Goal: Task Accomplishment & Management: Manage account settings

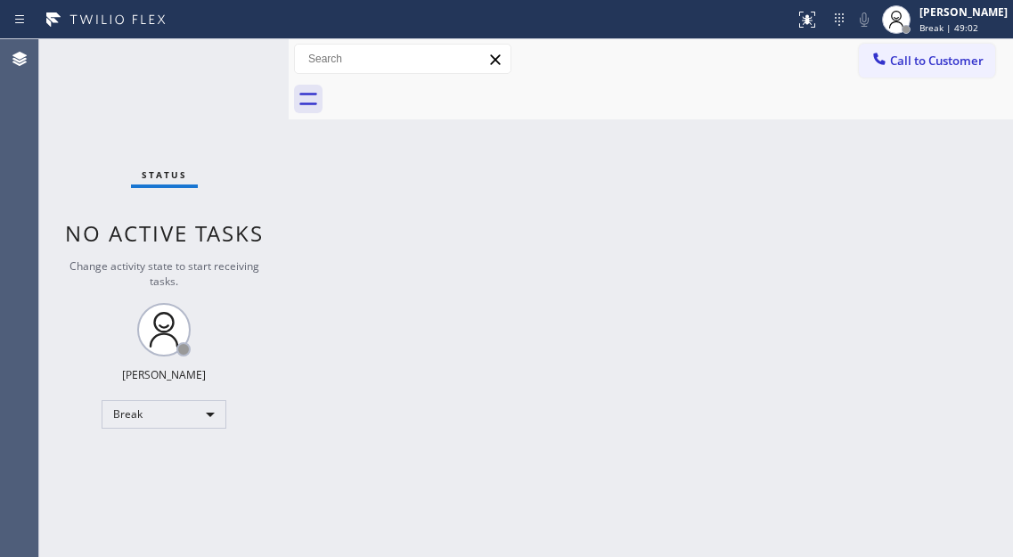
drag, startPoint x: 950, startPoint y: 200, endPoint x: 934, endPoint y: 195, distance: 17.7
click at [950, 200] on div "Back to Dashboard Change Sender ID Customers Technicians Select a contact Outbo…" at bounding box center [651, 298] width 724 height 518
click at [956, 200] on div "Back to Dashboard Change Sender ID Customers Technicians Select a contact Outbo…" at bounding box center [651, 298] width 724 height 518
click at [271, 53] on div "Status No active tasks Change activity state to start receiving tasks. Esmael J…" at bounding box center [163, 298] width 249 height 518
click at [263, 53] on div "Status No active tasks Change activity state to start receiving tasks. Esmael J…" at bounding box center [163, 298] width 249 height 518
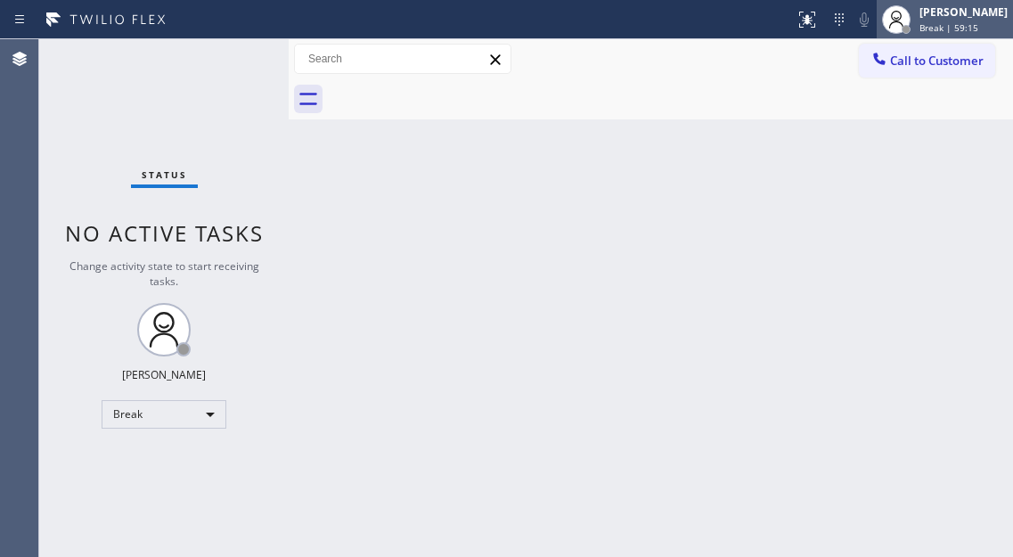
click at [960, 17] on div "[PERSON_NAME]" at bounding box center [963, 11] width 88 height 15
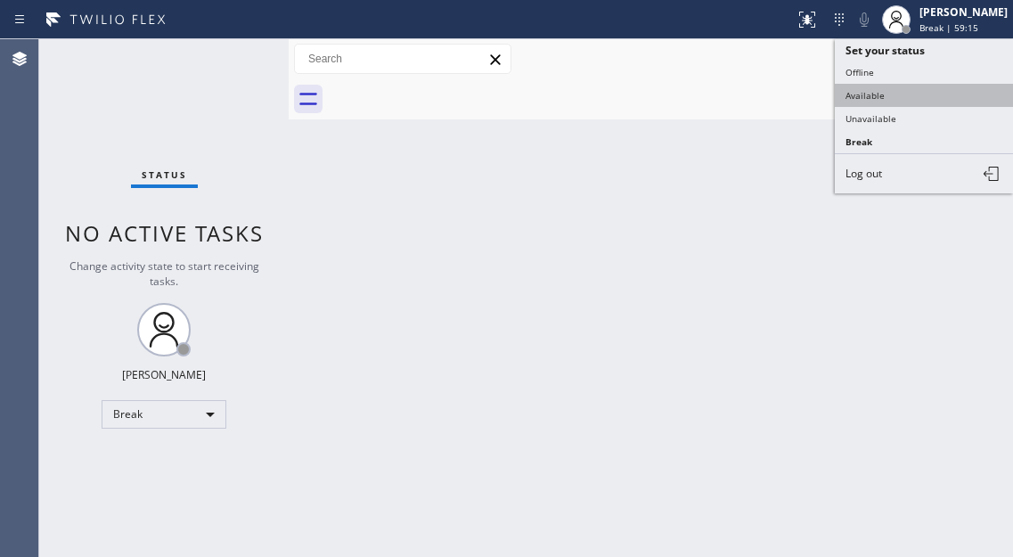
click at [905, 91] on button "Available" at bounding box center [924, 95] width 178 height 23
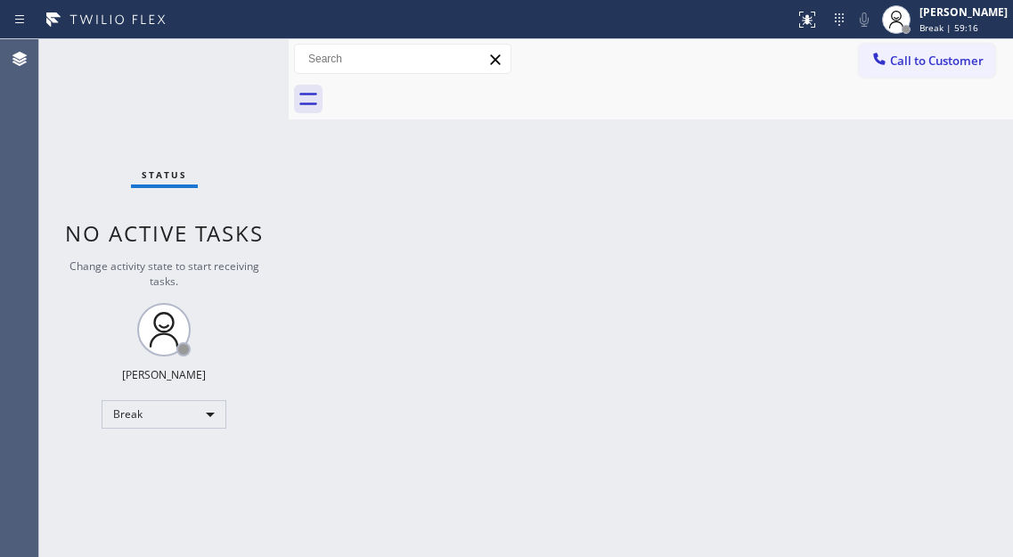
click at [232, 57] on div "Status No active tasks Change activity state to start receiving tasks. Esmael J…" at bounding box center [163, 298] width 249 height 518
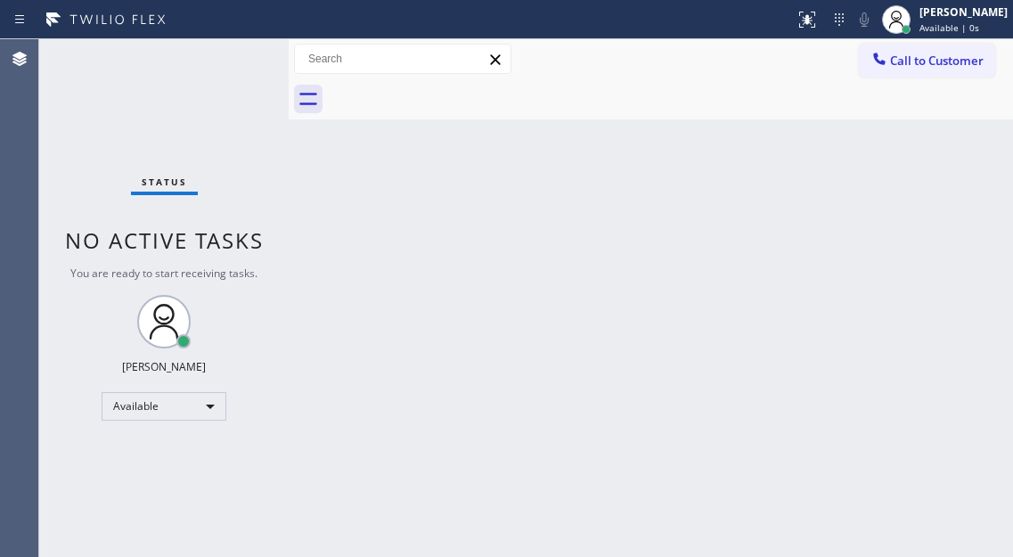
click at [232, 57] on div "Status No active tasks You are ready to start receiving tasks. [PERSON_NAME]" at bounding box center [163, 298] width 249 height 518
click at [932, 273] on div "Back to Dashboard Change Sender ID Customers Technicians Select a contact Outbo…" at bounding box center [651, 298] width 724 height 518
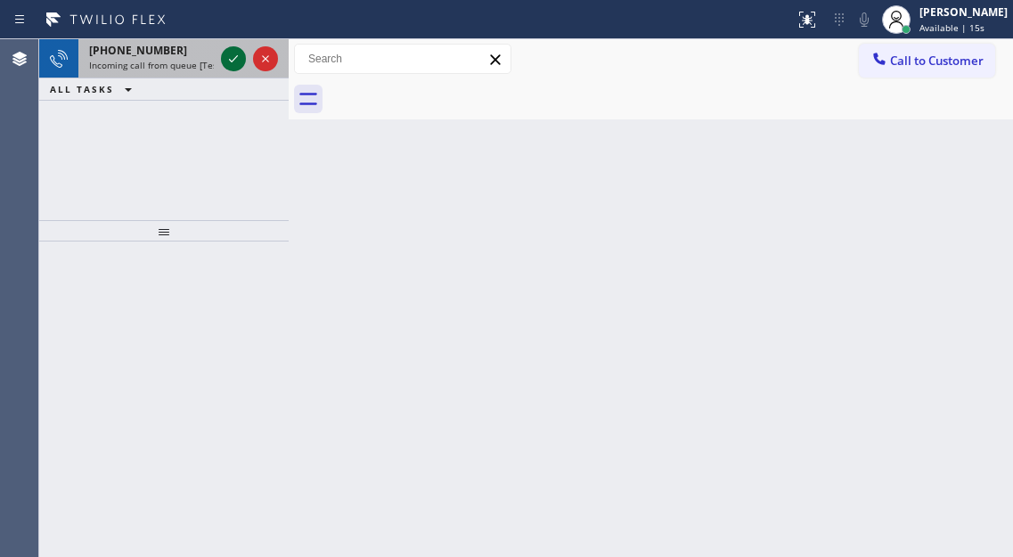
click at [234, 61] on icon at bounding box center [233, 58] width 21 height 21
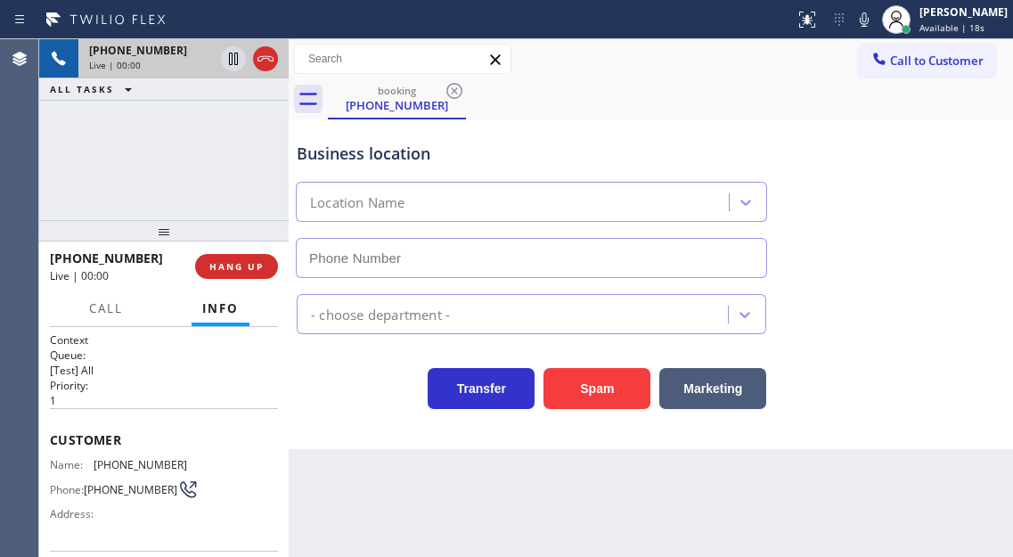
type input "(818) 900-7892"
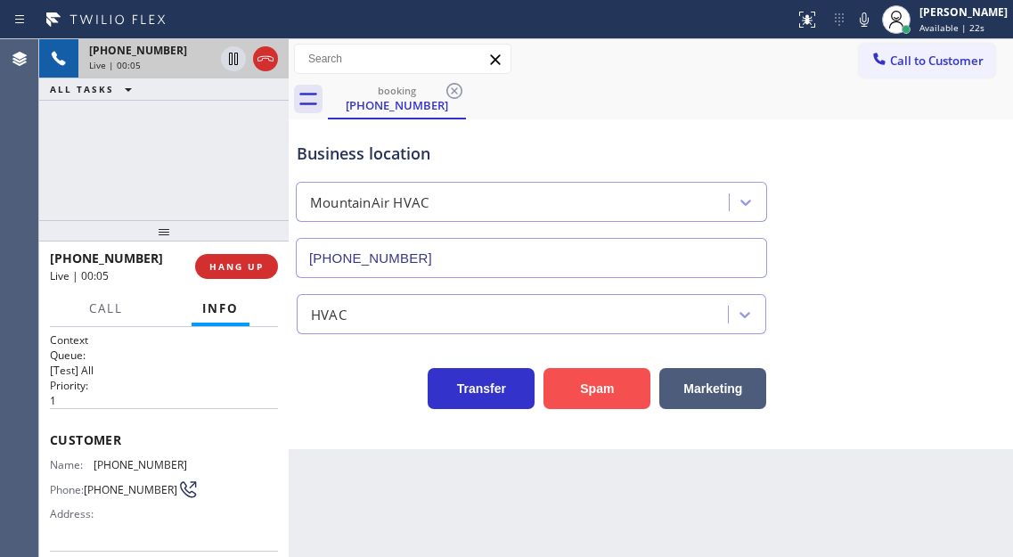
click at [608, 395] on button "Spam" at bounding box center [596, 388] width 107 height 41
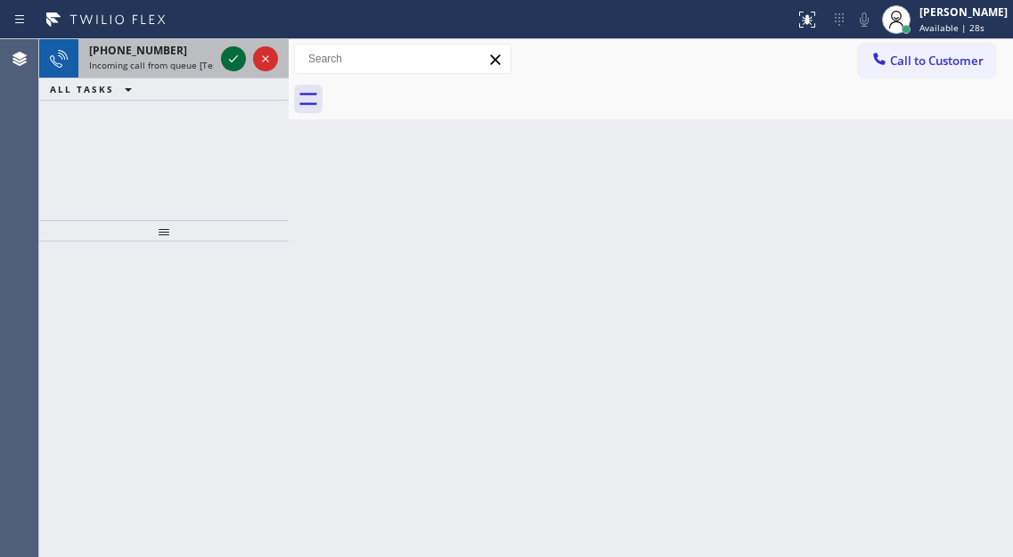
click at [231, 54] on icon at bounding box center [233, 58] width 21 height 21
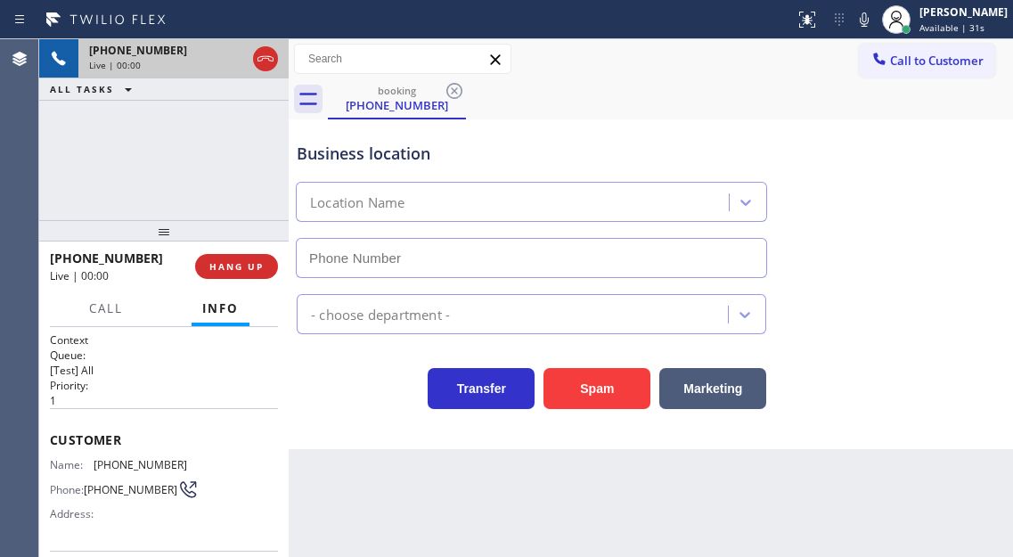
type input "(760) 330-2616"
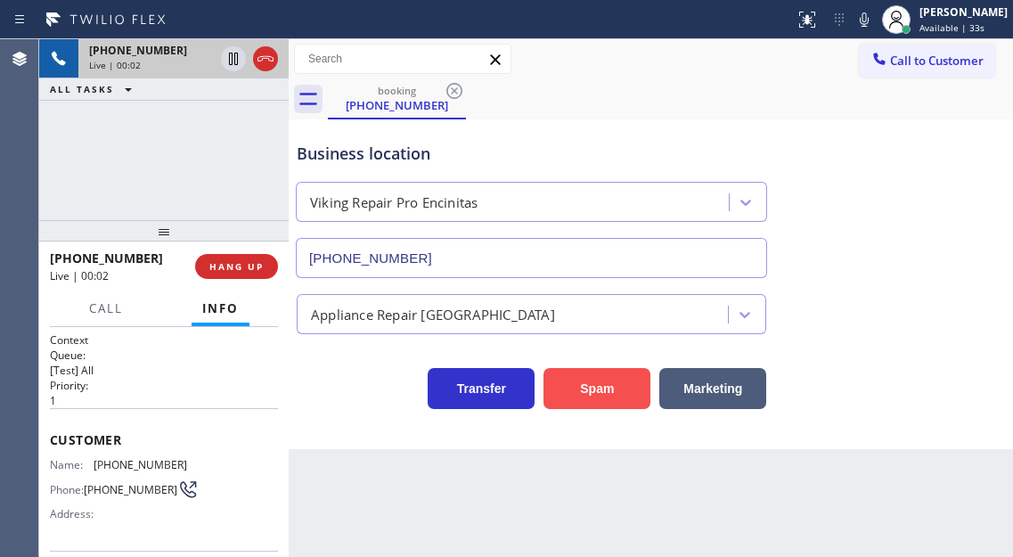
click at [576, 395] on button "Spam" at bounding box center [596, 388] width 107 height 41
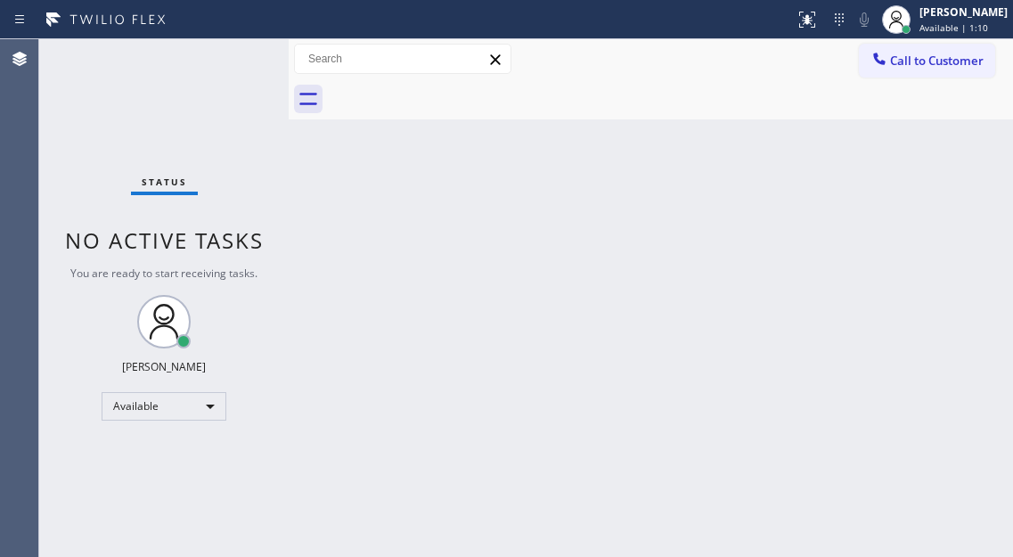
click at [219, 58] on div "Status No active tasks You are ready to start receiving tasks. [PERSON_NAME]" at bounding box center [163, 298] width 249 height 518
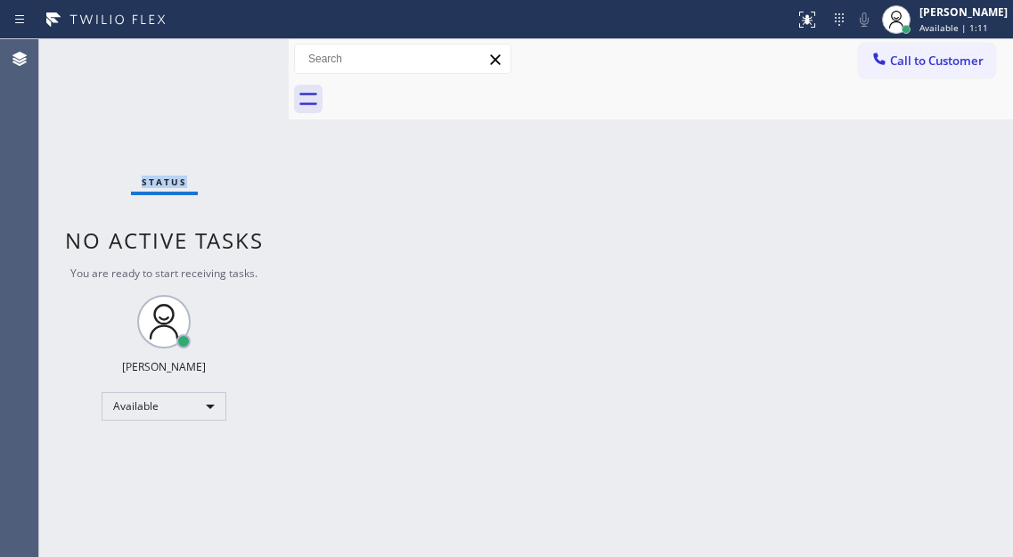
click at [219, 58] on div "Status No active tasks You are ready to start receiving tasks. [PERSON_NAME]" at bounding box center [163, 298] width 249 height 518
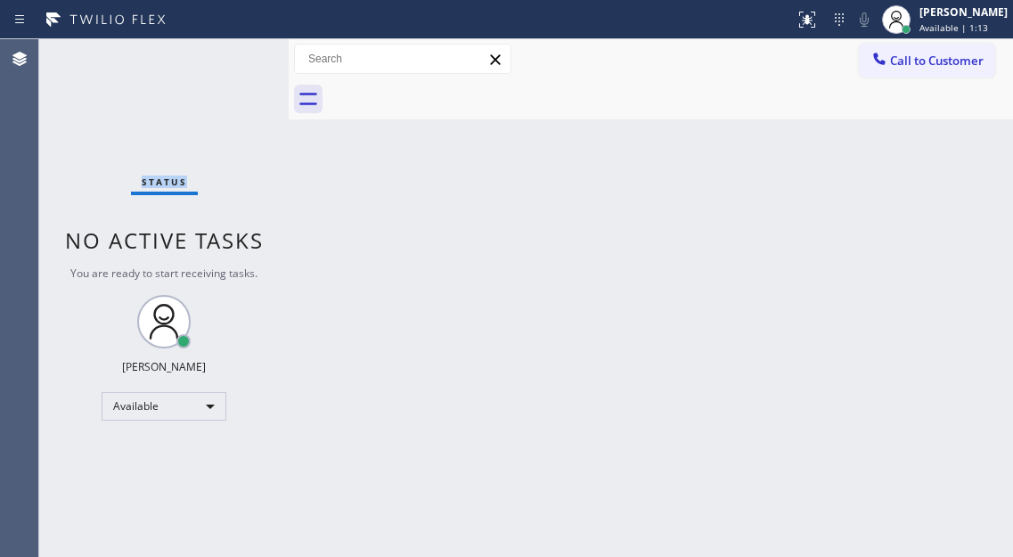
click at [219, 58] on div "Status No active tasks You are ready to start receiving tasks. [PERSON_NAME]" at bounding box center [163, 298] width 249 height 518
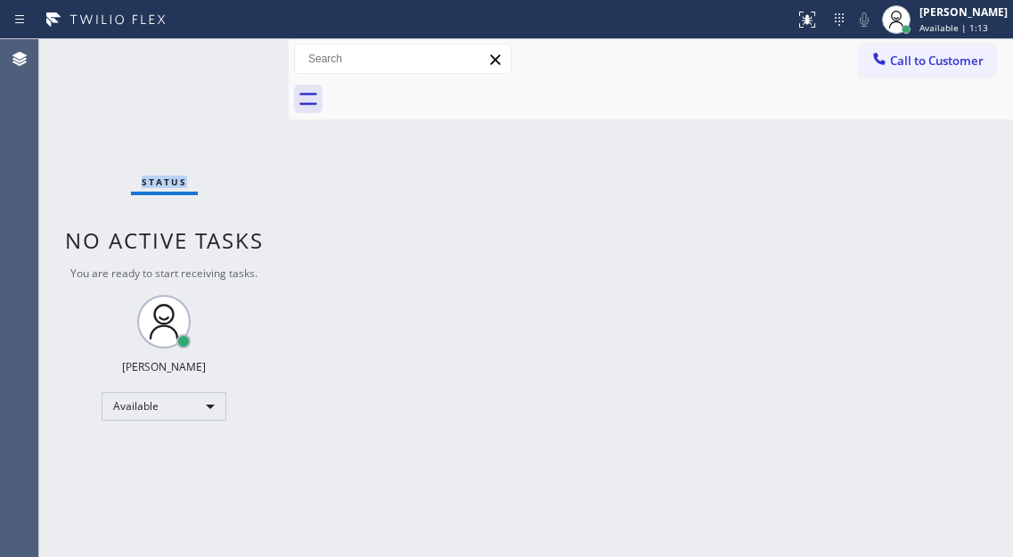
click at [219, 58] on div "Status No active tasks You are ready to start receiving tasks. [PERSON_NAME]" at bounding box center [163, 298] width 249 height 518
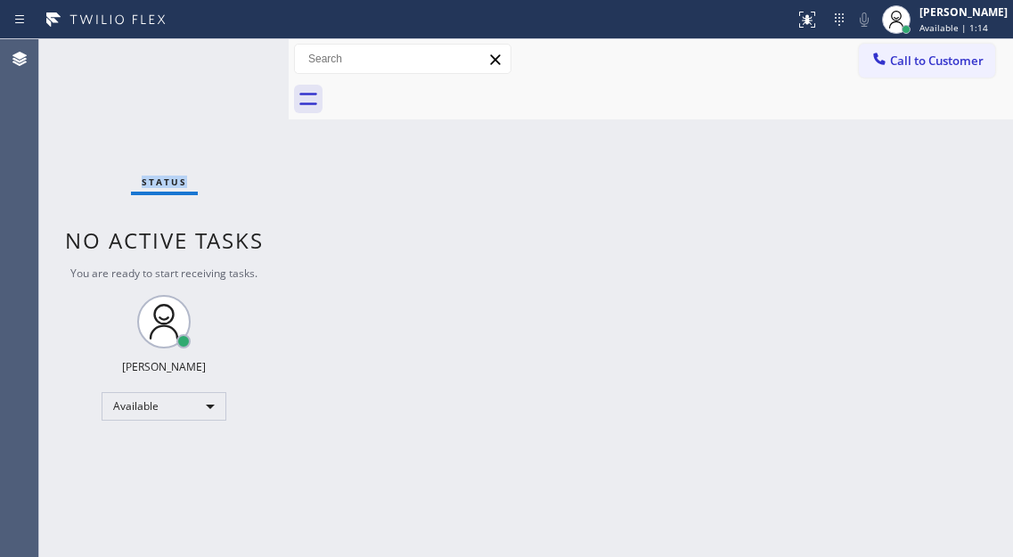
click at [219, 58] on div "Status No active tasks You are ready to start receiving tasks. [PERSON_NAME]" at bounding box center [163, 298] width 249 height 518
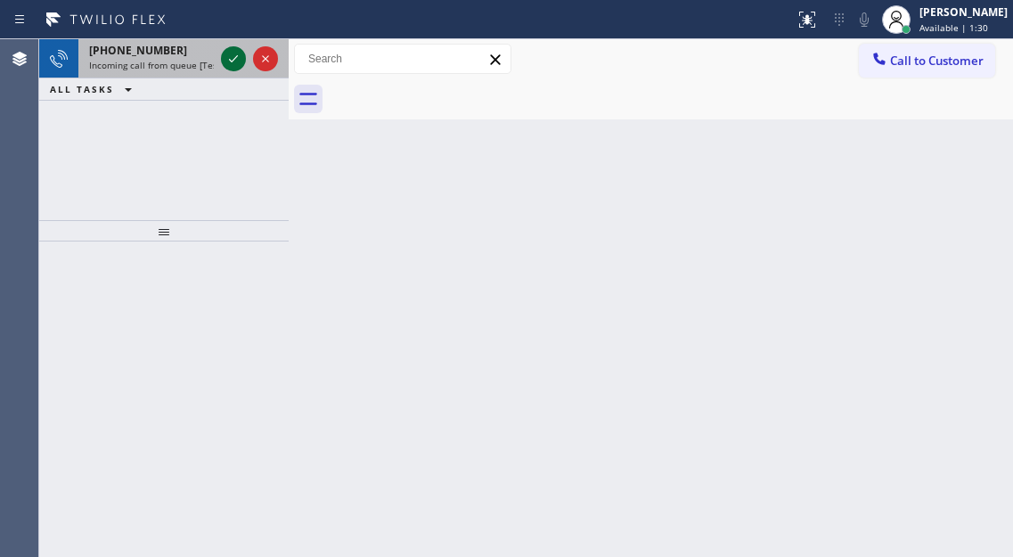
click at [233, 61] on icon at bounding box center [233, 58] width 21 height 21
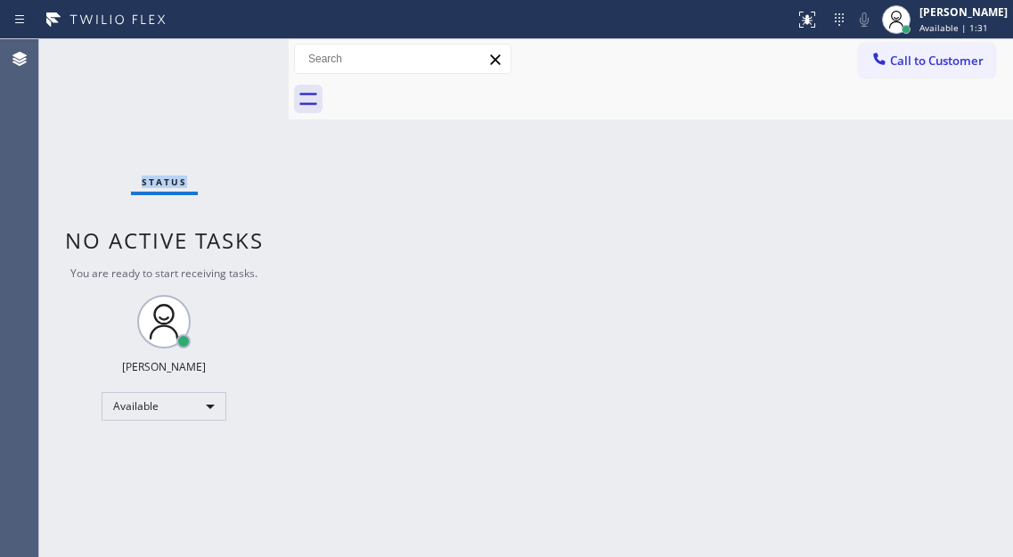
click at [233, 61] on div "Status No active tasks You are ready to start receiving tasks. [PERSON_NAME]" at bounding box center [163, 298] width 249 height 518
click at [228, 59] on div "Status No active tasks You are ready to start receiving tasks. [PERSON_NAME]" at bounding box center [163, 298] width 249 height 518
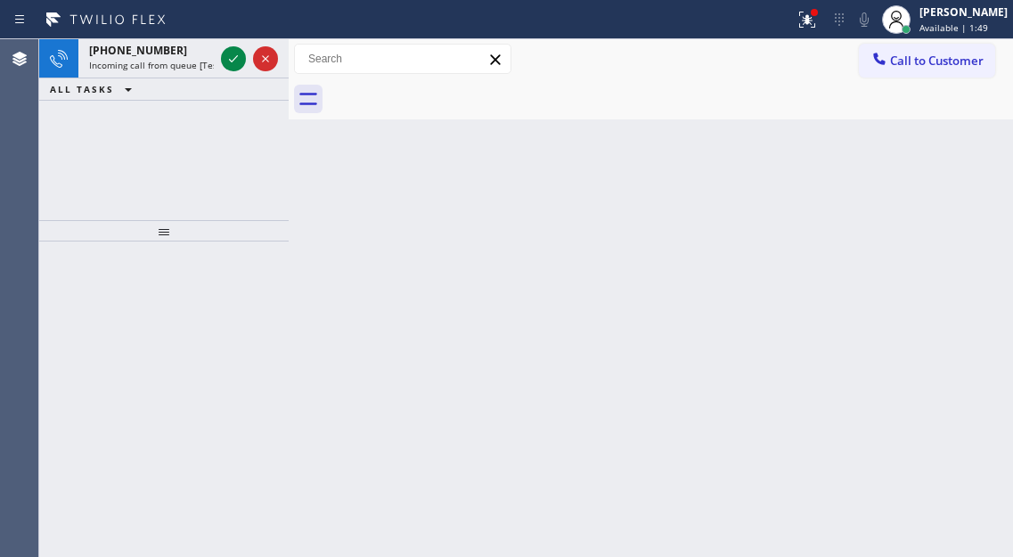
click at [936, 175] on div "Back to Dashboard Change Sender ID Customers Technicians Select a contact Outbo…" at bounding box center [651, 298] width 724 height 518
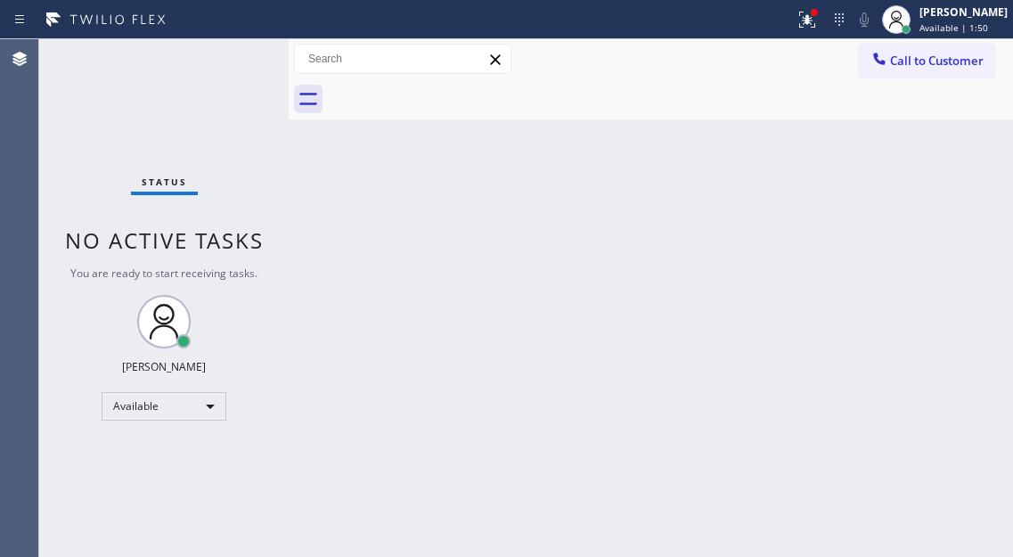
click at [225, 63] on div "Status No active tasks You are ready to start receiving tasks. [PERSON_NAME]" at bounding box center [163, 298] width 249 height 518
drag, startPoint x: 942, startPoint y: 165, endPoint x: 882, endPoint y: 122, distance: 73.4
click at [942, 165] on div "Back to Dashboard Change Sender ID Customers Technicians Select a contact Outbo…" at bounding box center [651, 298] width 724 height 518
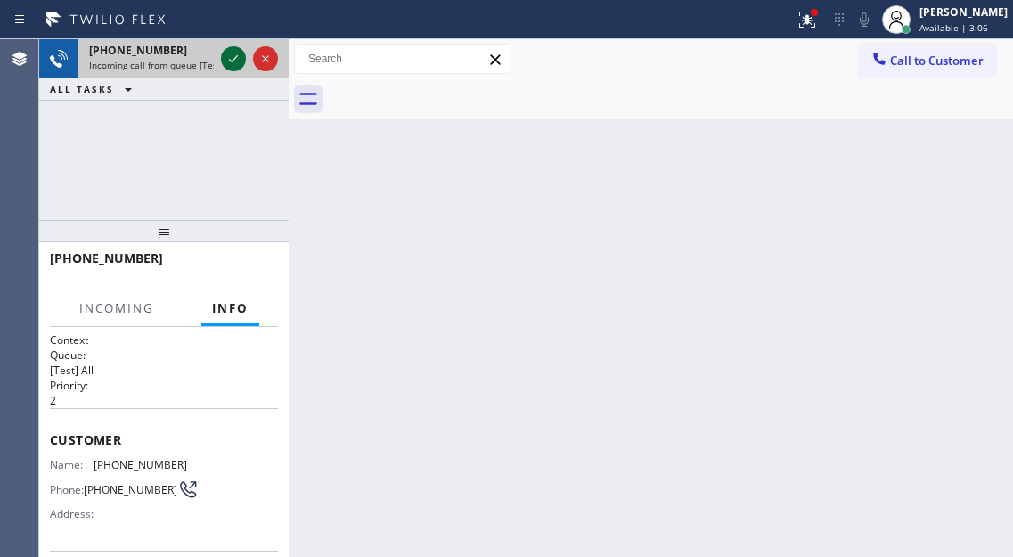
click at [234, 54] on icon at bounding box center [233, 58] width 21 height 21
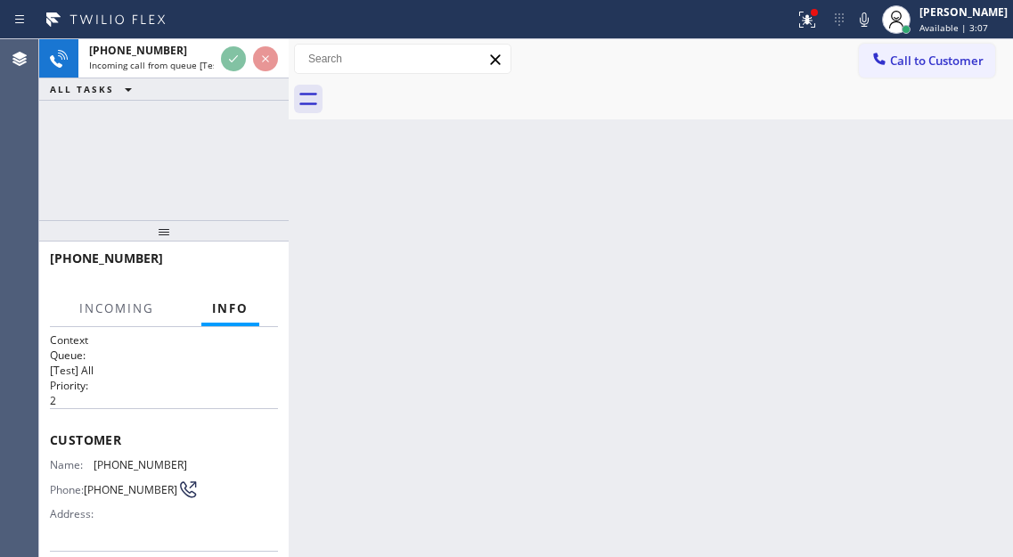
scroll to position [89, 0]
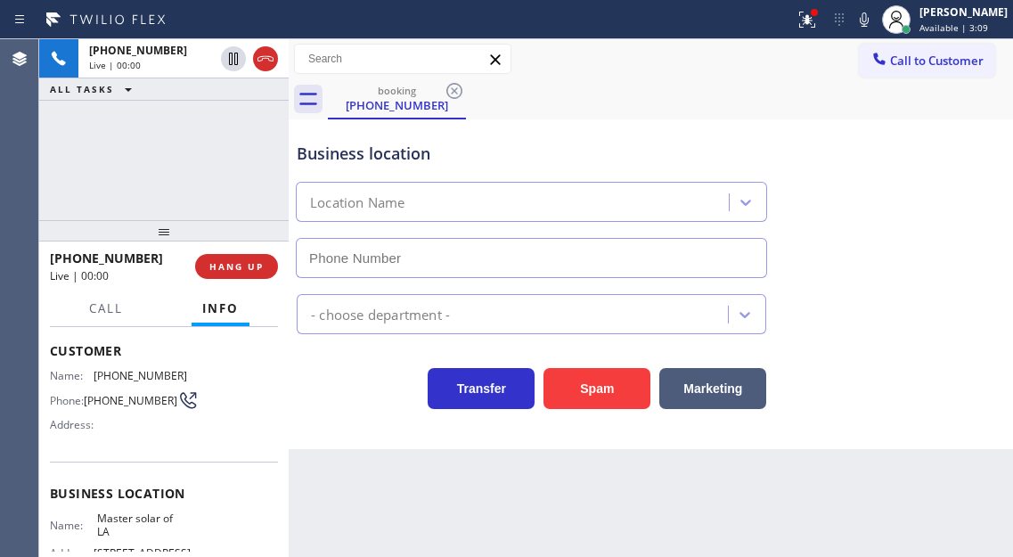
type input "(626) 600-4699"
click at [132, 377] on span "(626) 660-5247" at bounding box center [141, 375] width 94 height 13
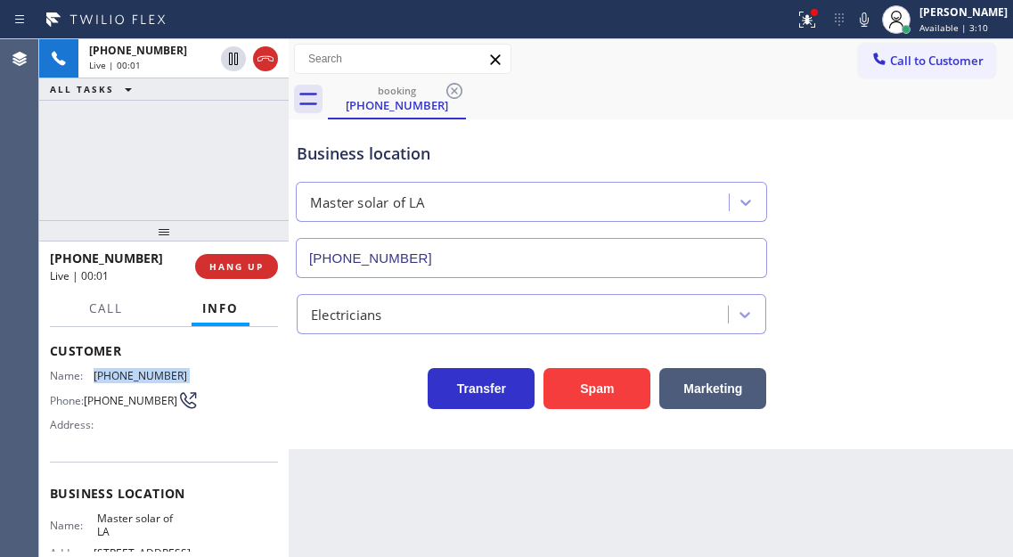
copy span "(626) 660-5247"
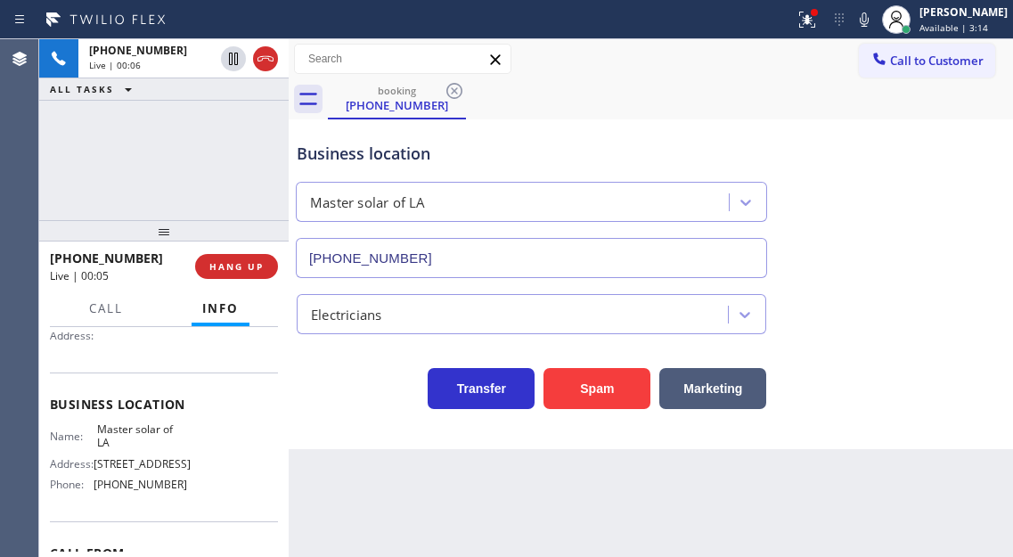
click at [127, 450] on span "Master solar of LA" at bounding box center [141, 436] width 89 height 28
copy span "Master solar of LA"
click at [149, 491] on span "(626) 600-4699" at bounding box center [141, 483] width 94 height 13
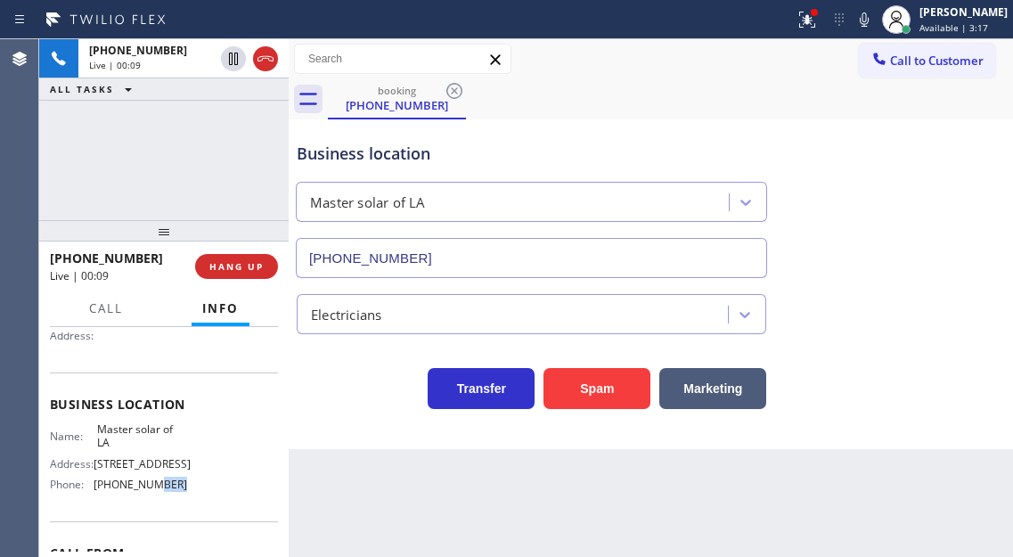
click at [149, 491] on span "(626) 600-4699" at bounding box center [141, 483] width 94 height 13
copy span "(626) 600-4699"
click at [279, 449] on div "Context Queue: [Test] All Priority: 2 Customer Name: (626) 660-5247 Phone: (626…" at bounding box center [163, 442] width 249 height 230
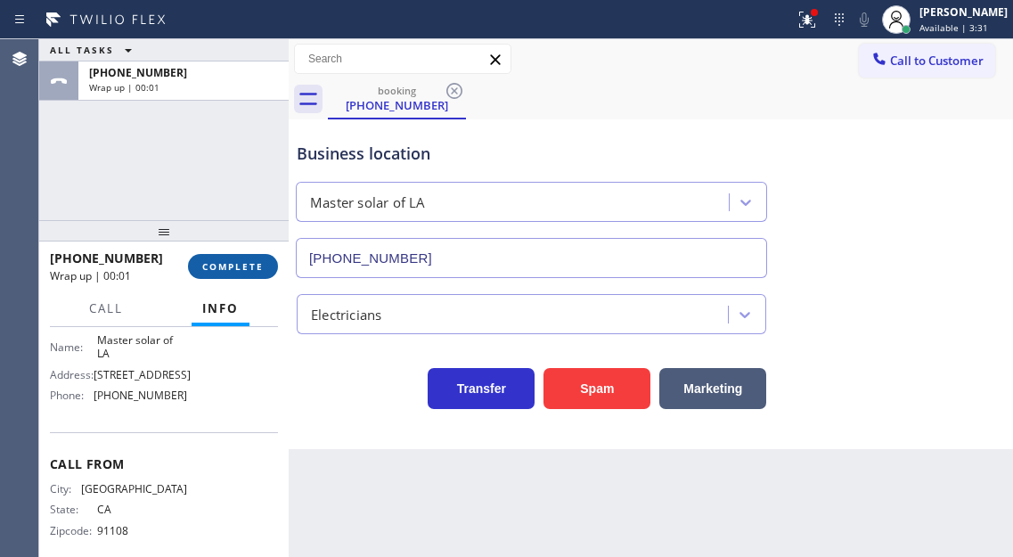
click at [244, 261] on span "COMPLETE" at bounding box center [232, 266] width 61 height 12
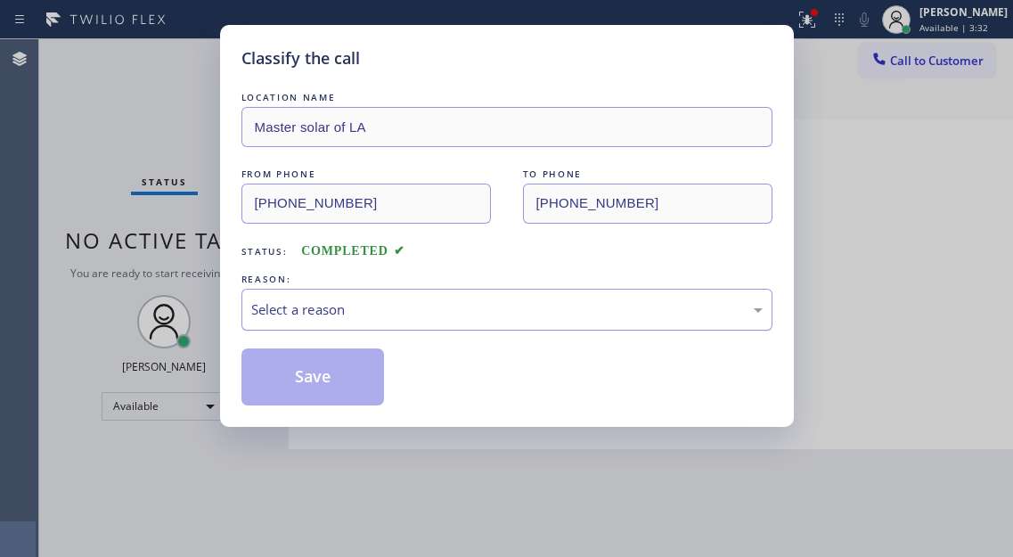
click at [391, 303] on div "Select a reason" at bounding box center [506, 309] width 511 height 20
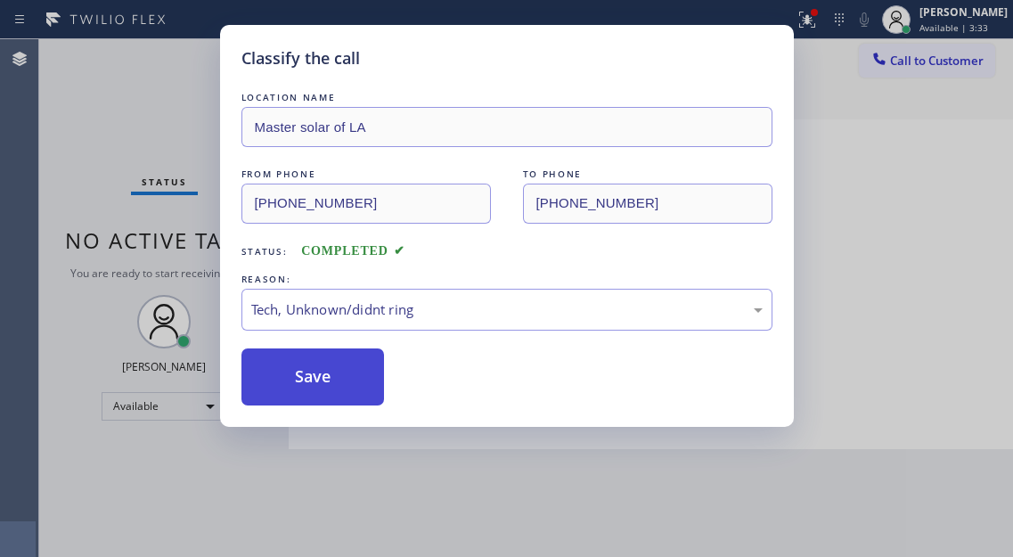
click at [371, 384] on button "Save" at bounding box center [312, 376] width 143 height 57
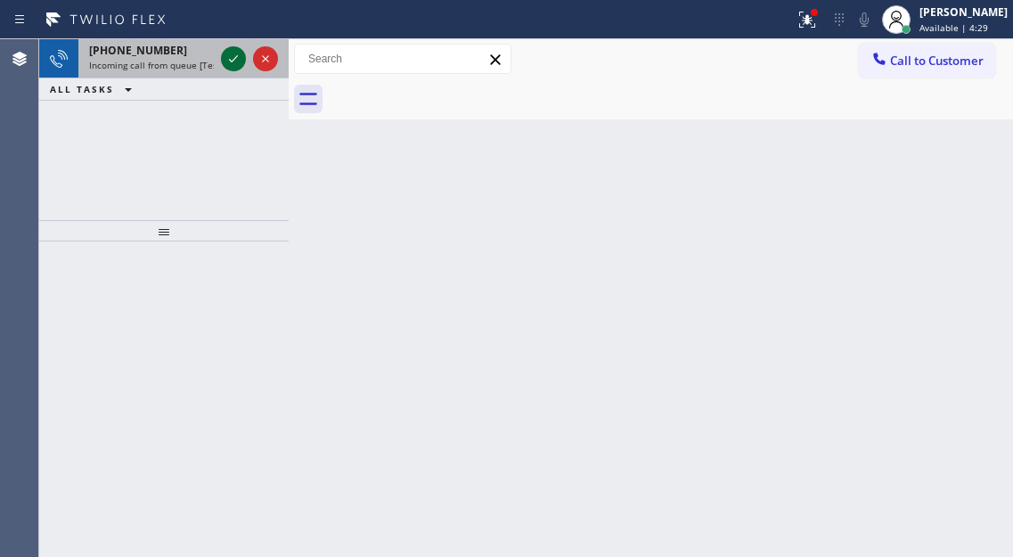
click at [228, 53] on icon at bounding box center [233, 58] width 21 height 21
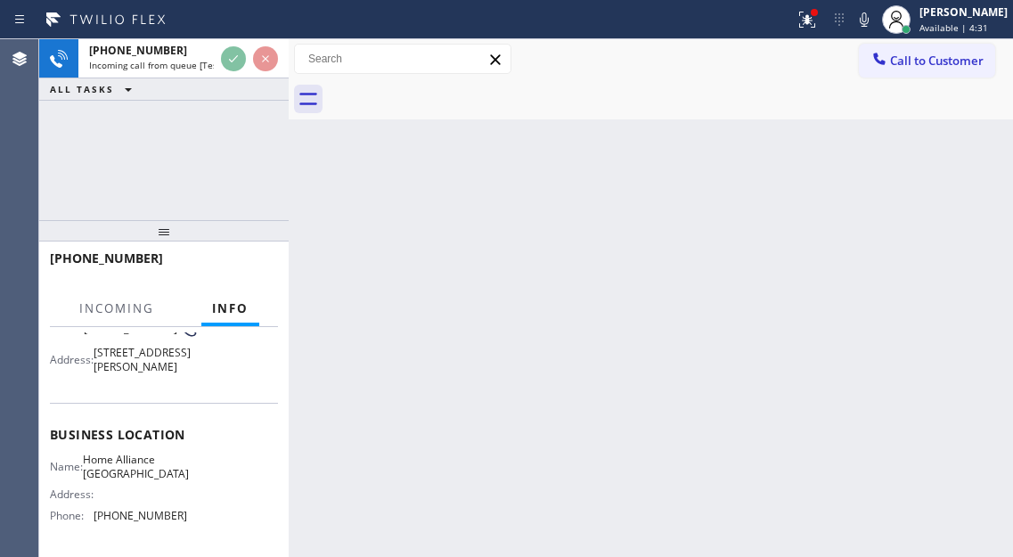
scroll to position [178, 0]
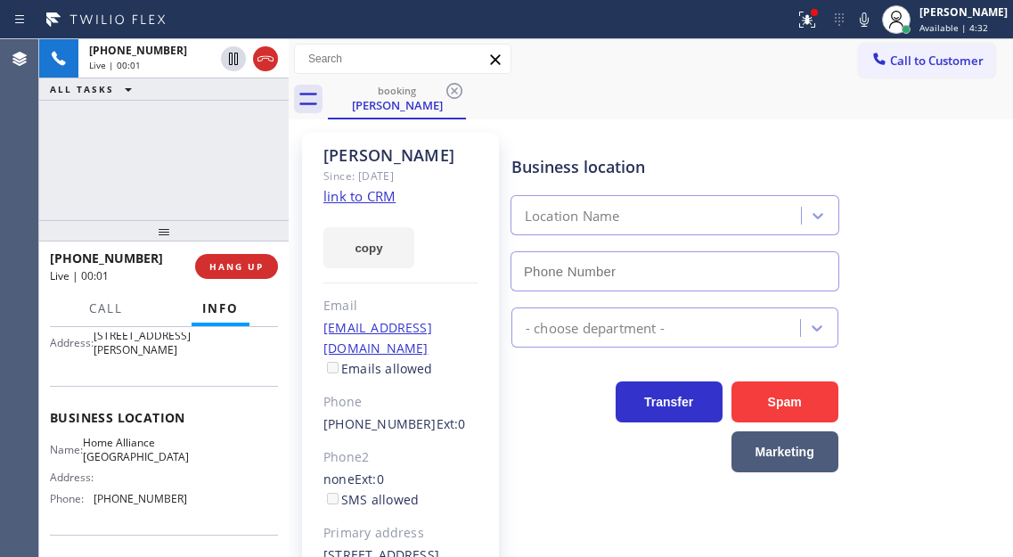
type input "(954) 889-1358"
click at [377, 198] on link "link to CRM" at bounding box center [359, 196] width 72 height 18
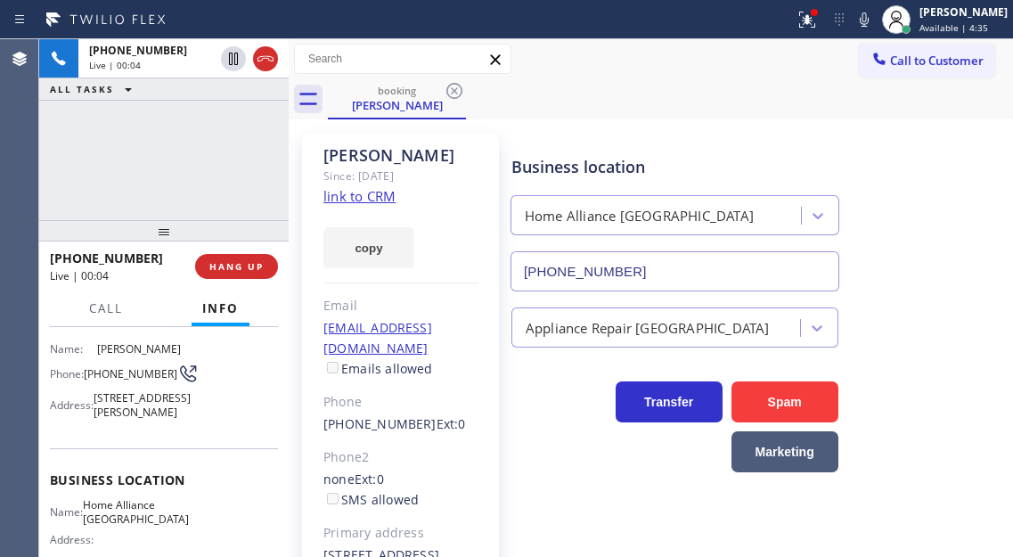
scroll to position [89, 0]
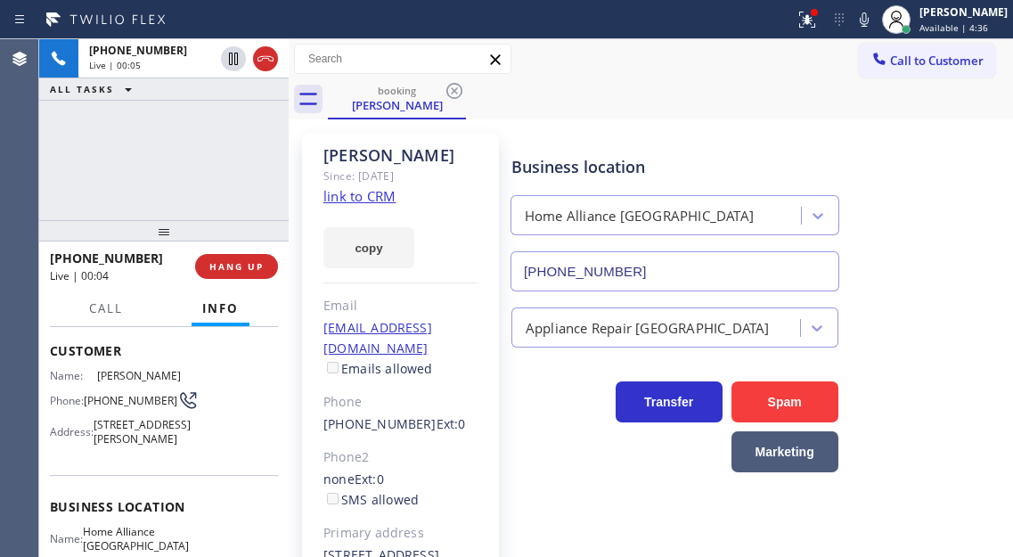
click at [117, 398] on span "(954) 624-2610" at bounding box center [131, 400] width 94 height 13
copy div "(954) 624-2610"
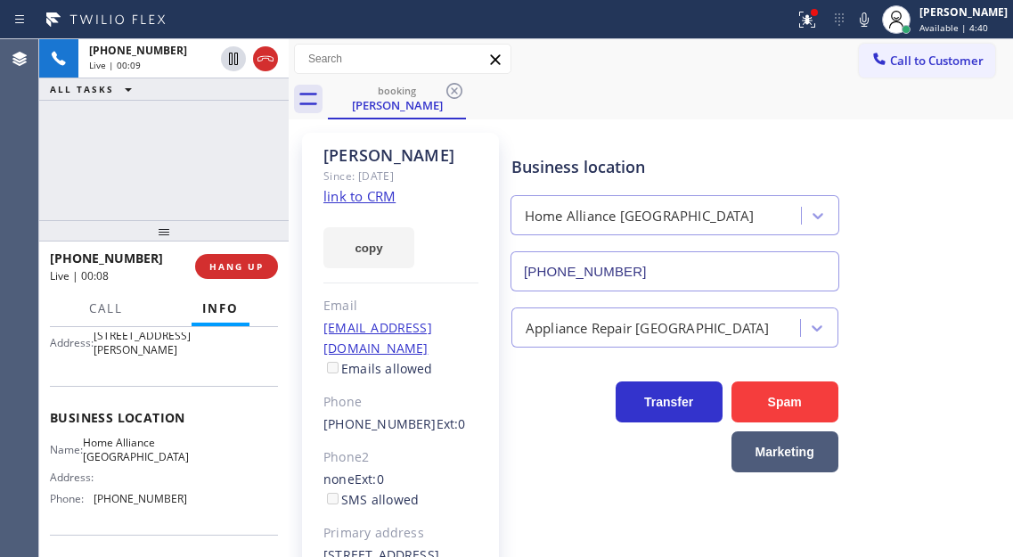
click at [159, 460] on span "Home Alliance Hollywood" at bounding box center [136, 450] width 106 height 28
copy span "Home Alliance Hollywood"
click at [208, 167] on div "+19546242610 Live | 00:20 ALL TASKS ALL TASKS ACTIVE TASKS TASKS IN WRAP UP" at bounding box center [163, 129] width 249 height 181
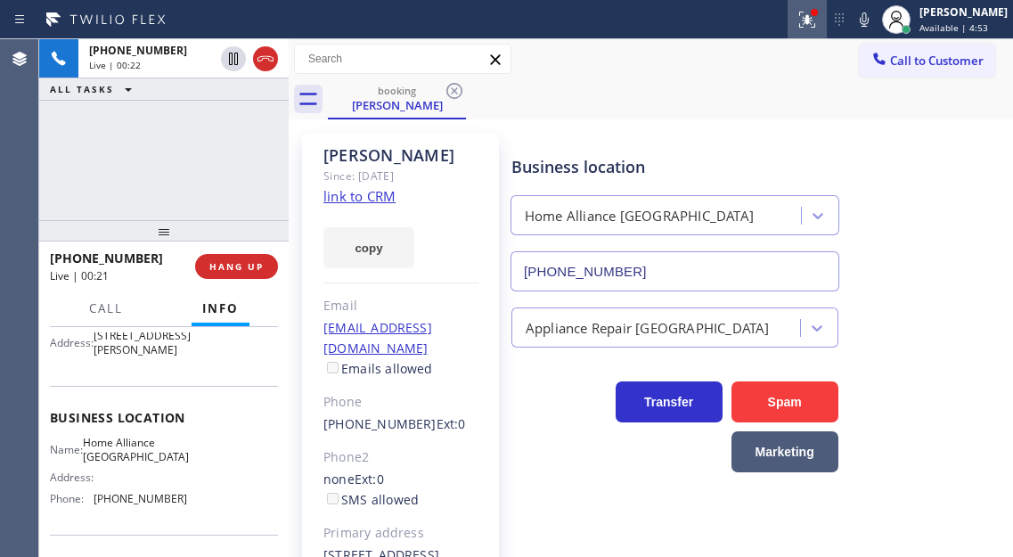
click at [818, 29] on icon at bounding box center [806, 19] width 21 height 21
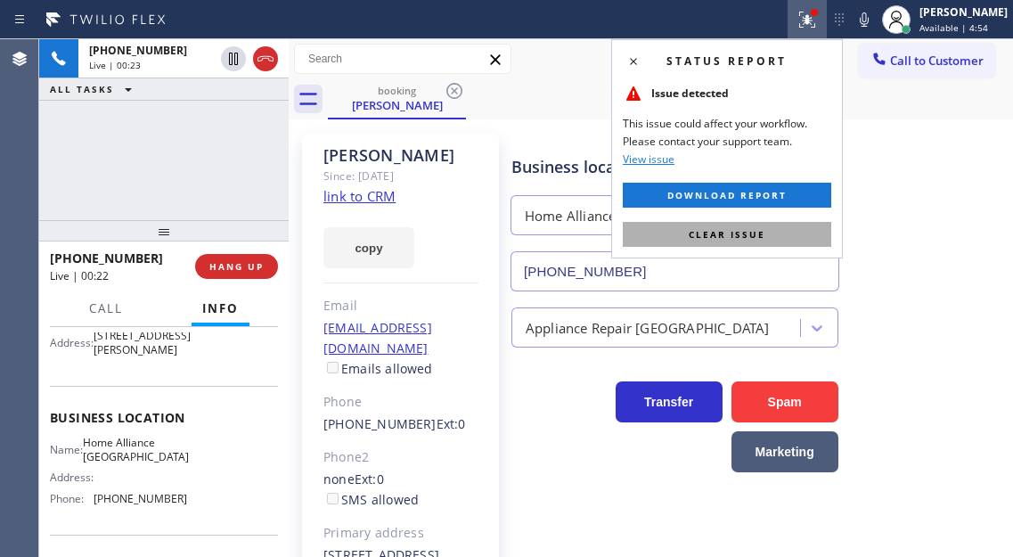
click at [818, 243] on button "Clear issue" at bounding box center [727, 234] width 208 height 25
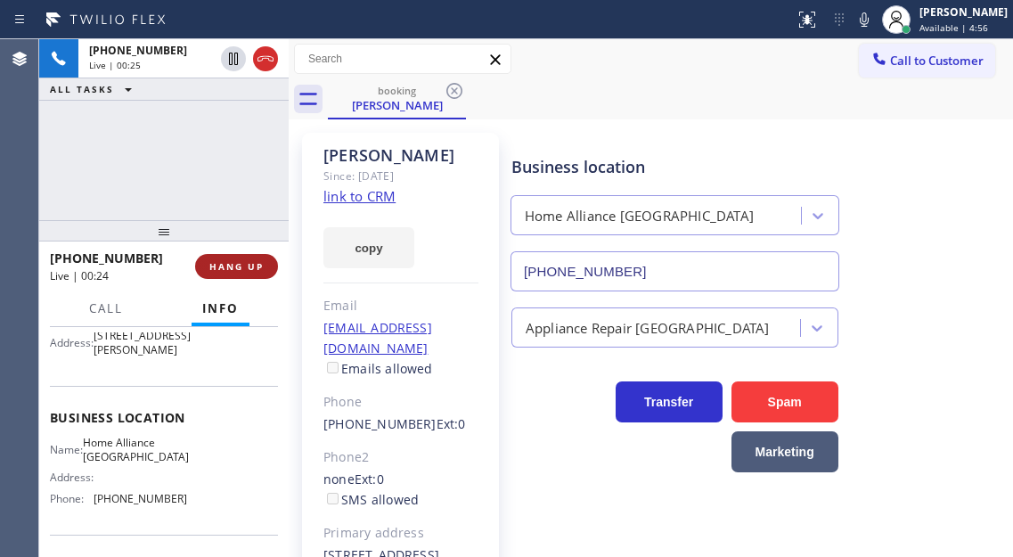
click at [246, 269] on span "HANG UP" at bounding box center [236, 266] width 54 height 12
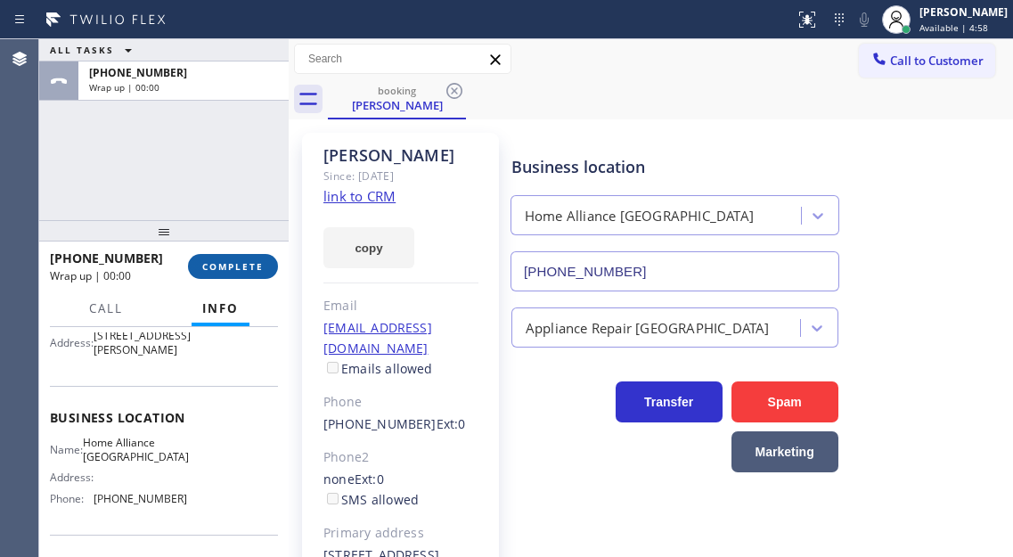
click at [246, 269] on span "COMPLETE" at bounding box center [232, 266] width 61 height 12
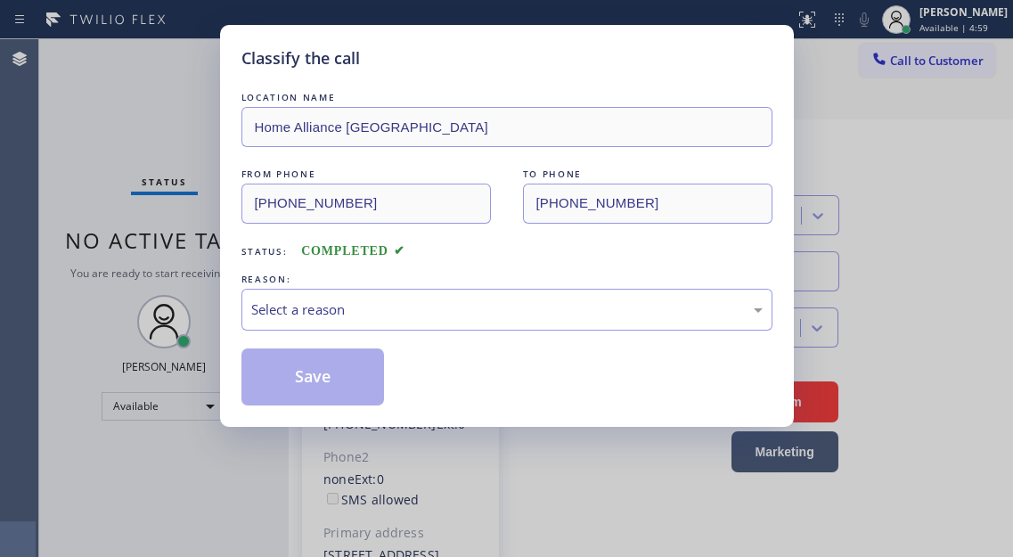
click at [246, 270] on div "REASON:" at bounding box center [506, 279] width 531 height 19
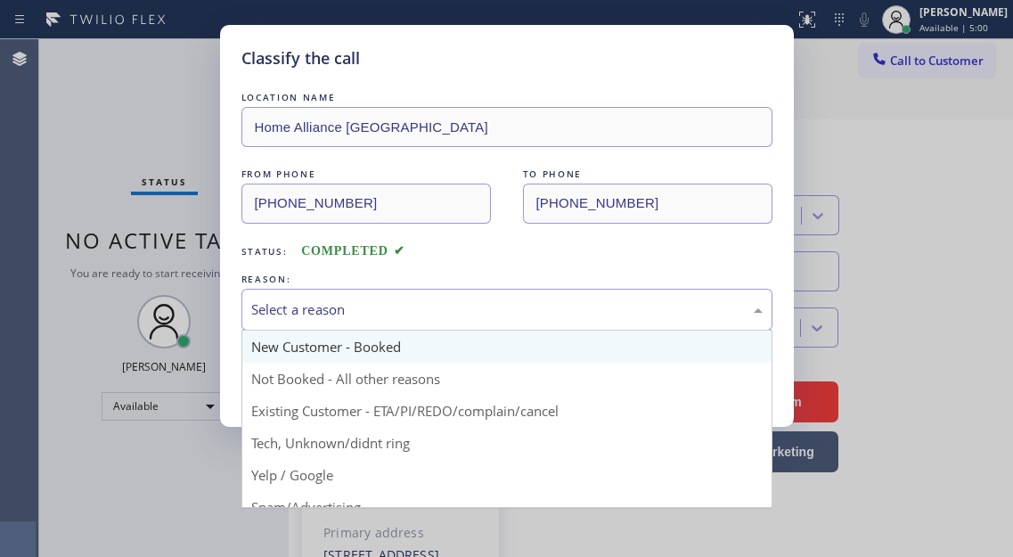
drag, startPoint x: 285, startPoint y: 320, endPoint x: 299, endPoint y: 347, distance: 30.3
click at [286, 319] on div "Select a reason" at bounding box center [506, 310] width 531 height 42
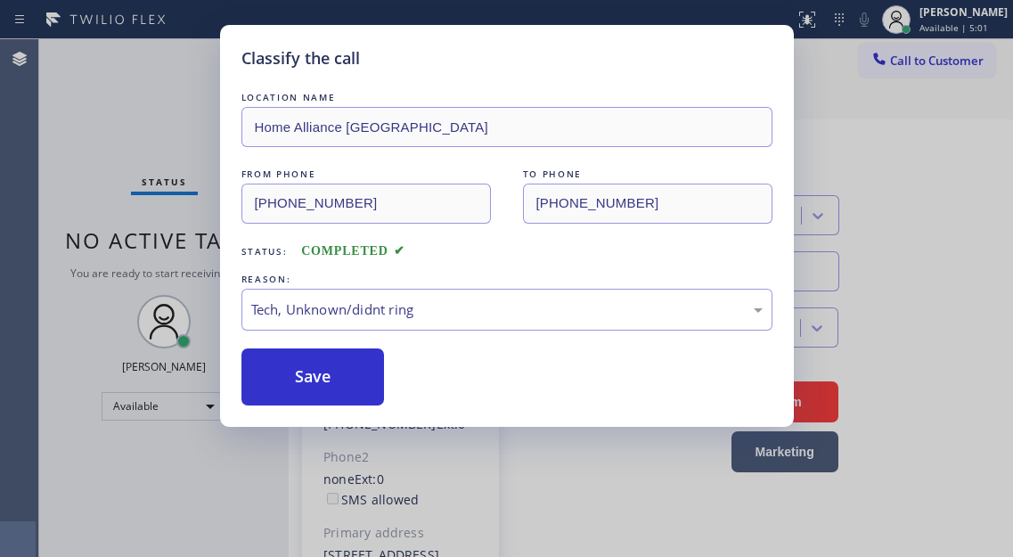
click at [337, 412] on div "Classify the call LOCATION NAME Home Alliance Hollywood FROM PHONE (954) 624-26…" at bounding box center [507, 226] width 574 height 402
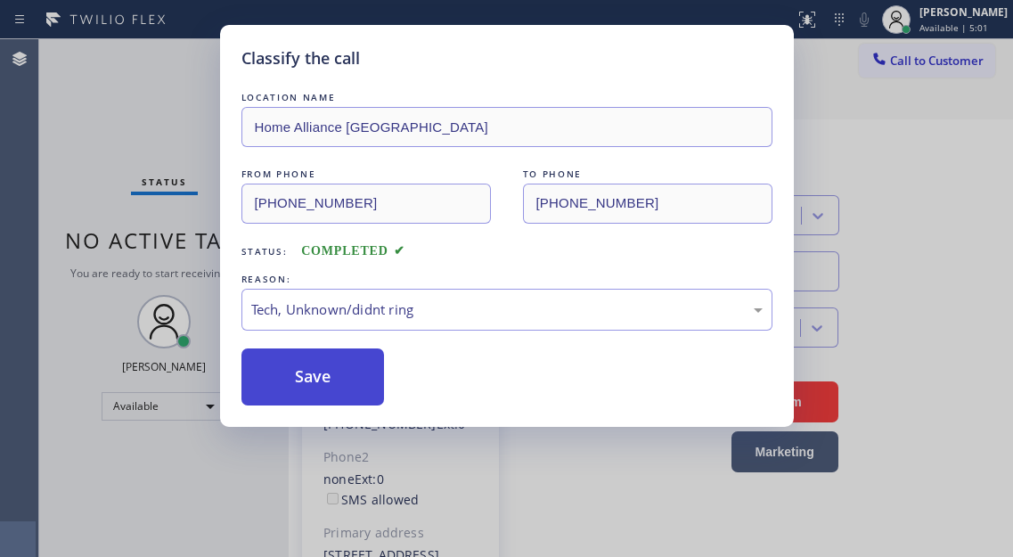
click at [337, 384] on button "Save" at bounding box center [312, 376] width 143 height 57
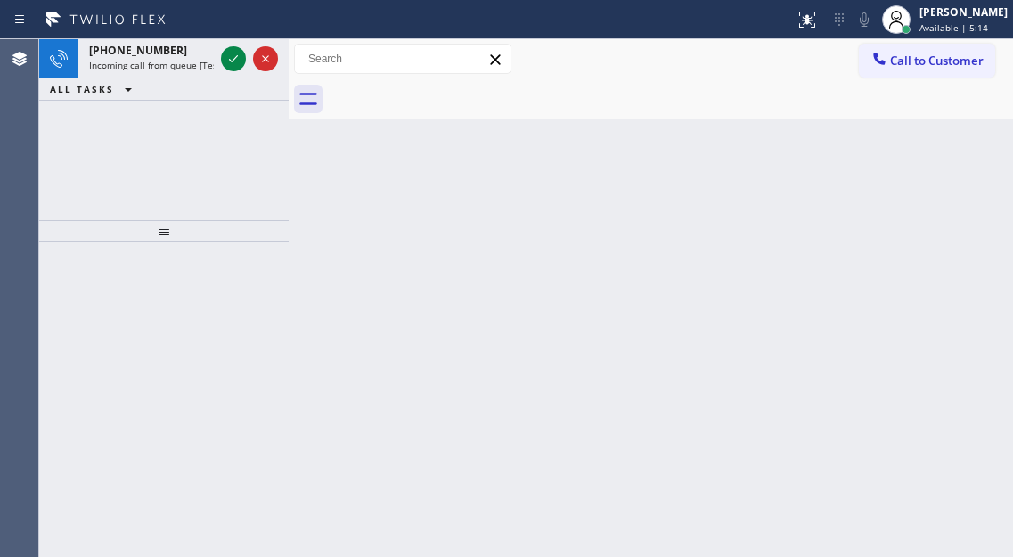
click at [986, 175] on div "Back to Dashboard Change Sender ID Customers Technicians Select a contact Outbo…" at bounding box center [651, 298] width 724 height 518
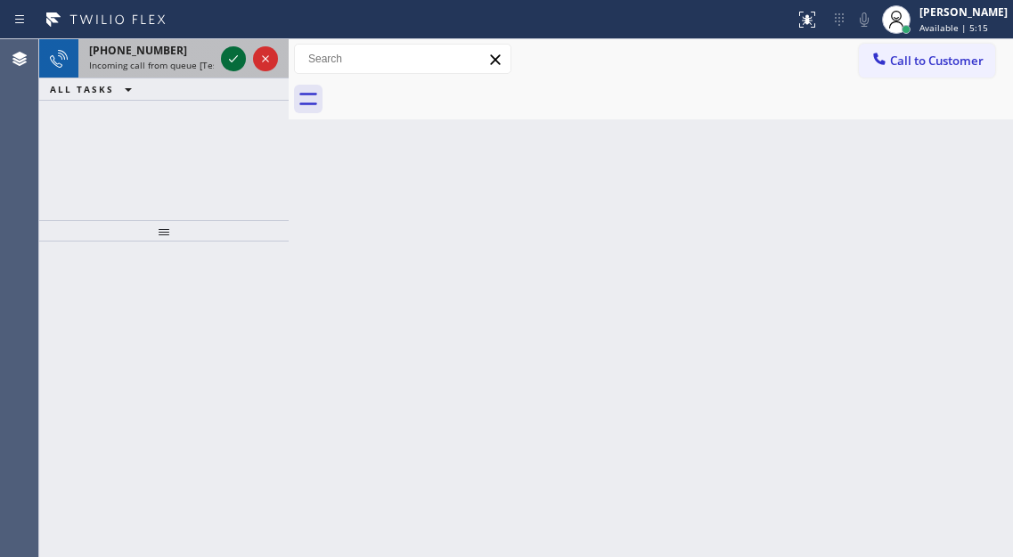
click at [230, 64] on icon at bounding box center [233, 58] width 21 height 21
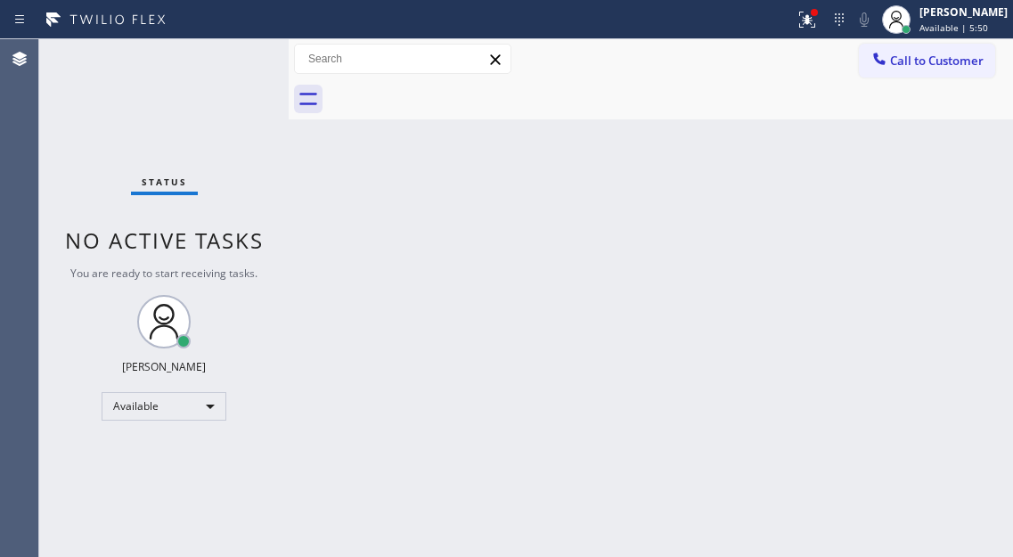
drag, startPoint x: 972, startPoint y: 207, endPoint x: 853, endPoint y: 160, distance: 127.2
click at [972, 207] on div "Back to Dashboard Change Sender ID Customers Technicians Select a contact Outbo…" at bounding box center [651, 298] width 724 height 518
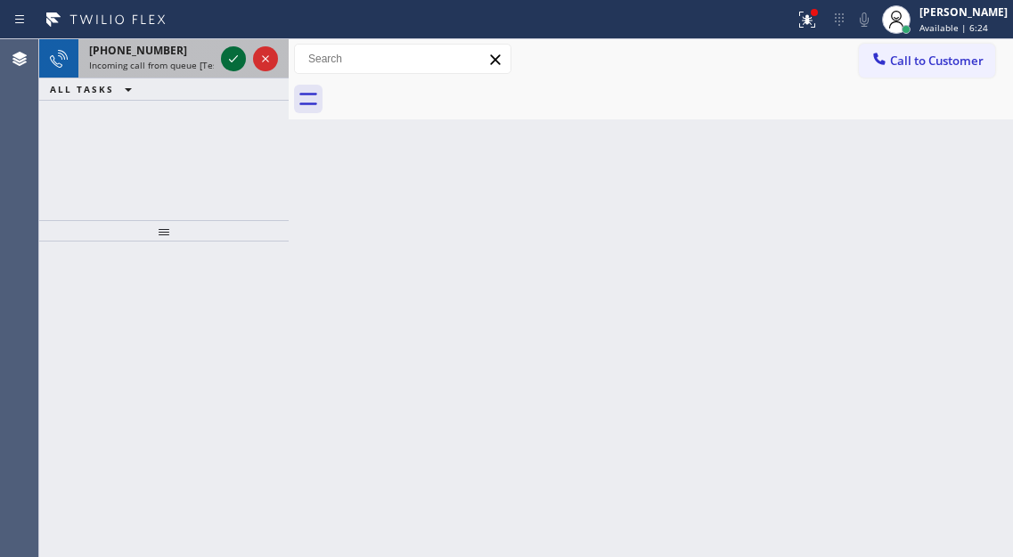
click at [229, 65] on icon at bounding box center [233, 58] width 21 height 21
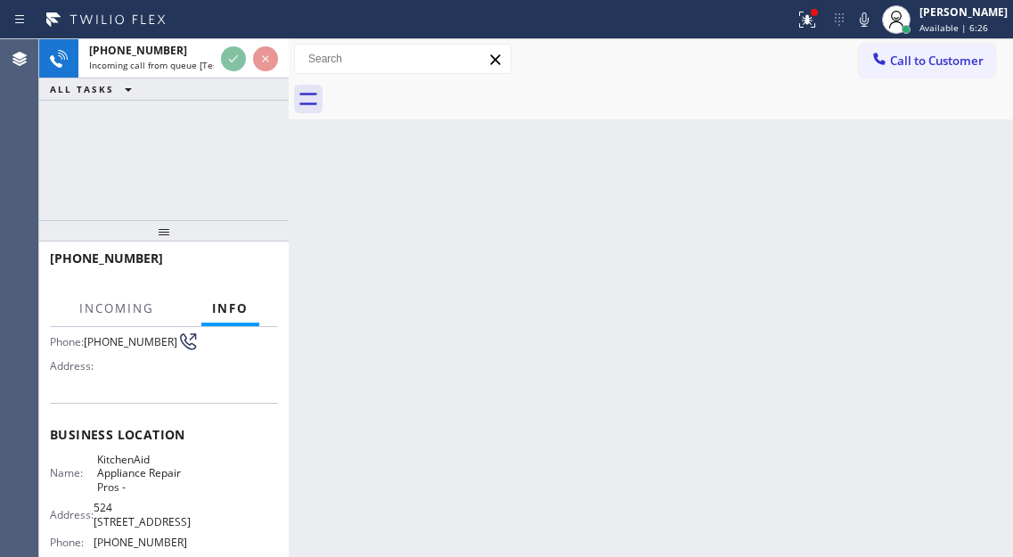
scroll to position [178, 0]
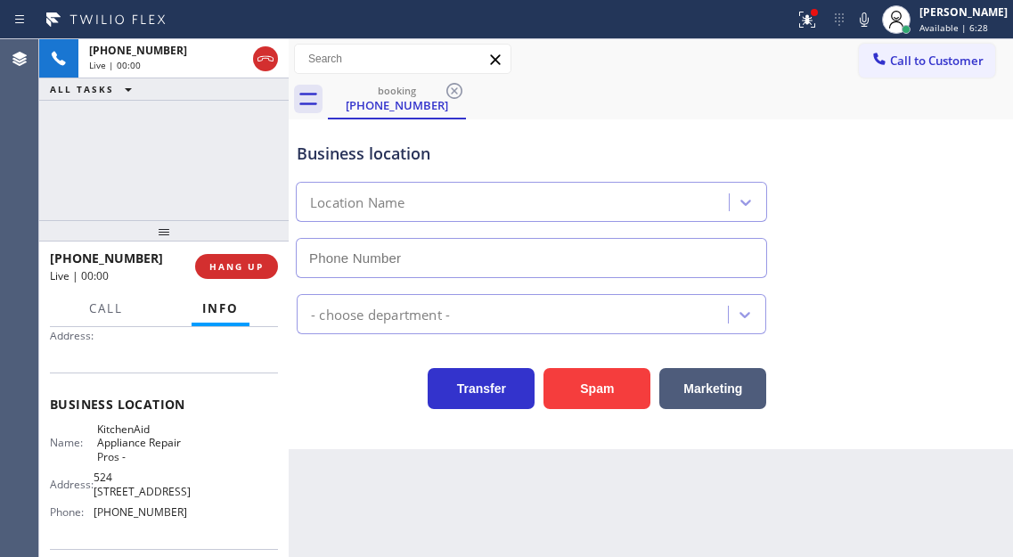
type input "(855) 213-9318"
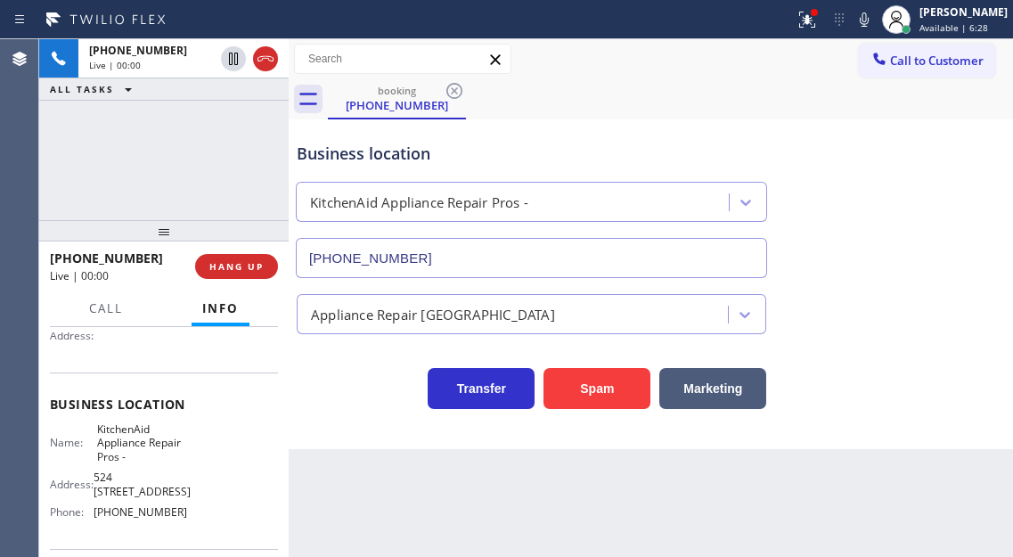
click at [142, 454] on span "KitchenAid Appliance Repair Pros -" at bounding box center [141, 442] width 89 height 41
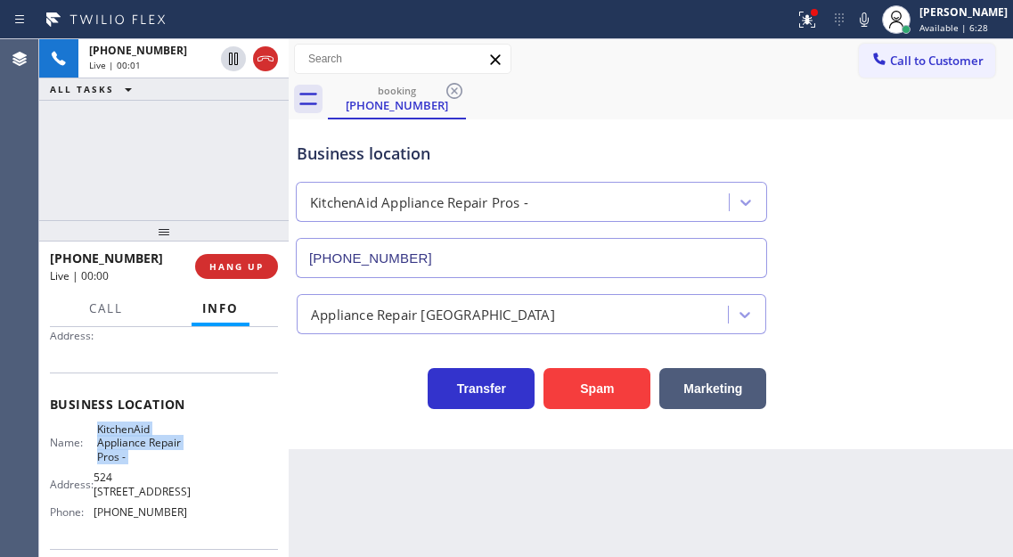
click at [142, 454] on span "KitchenAid Appliance Repair Pros -" at bounding box center [141, 442] width 89 height 41
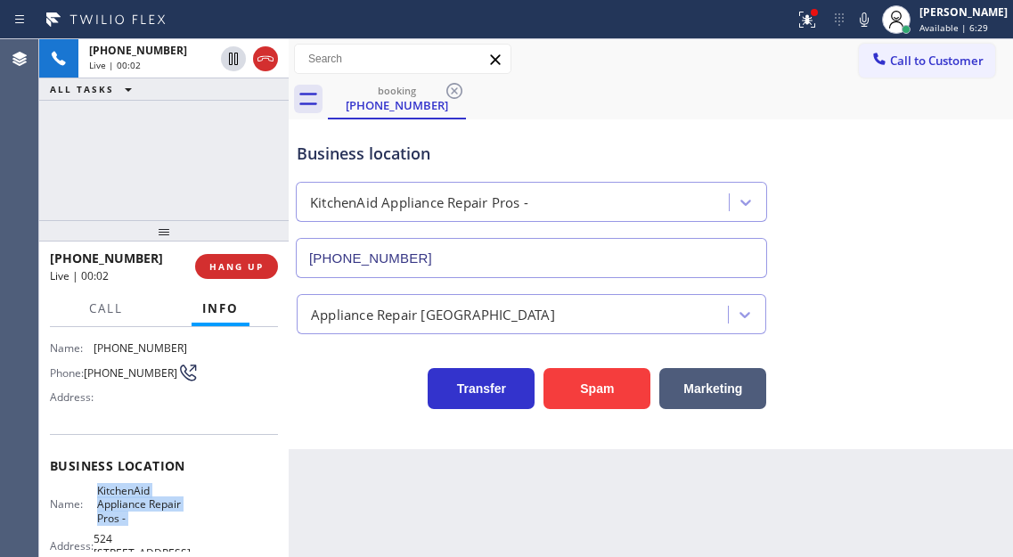
scroll to position [89, 0]
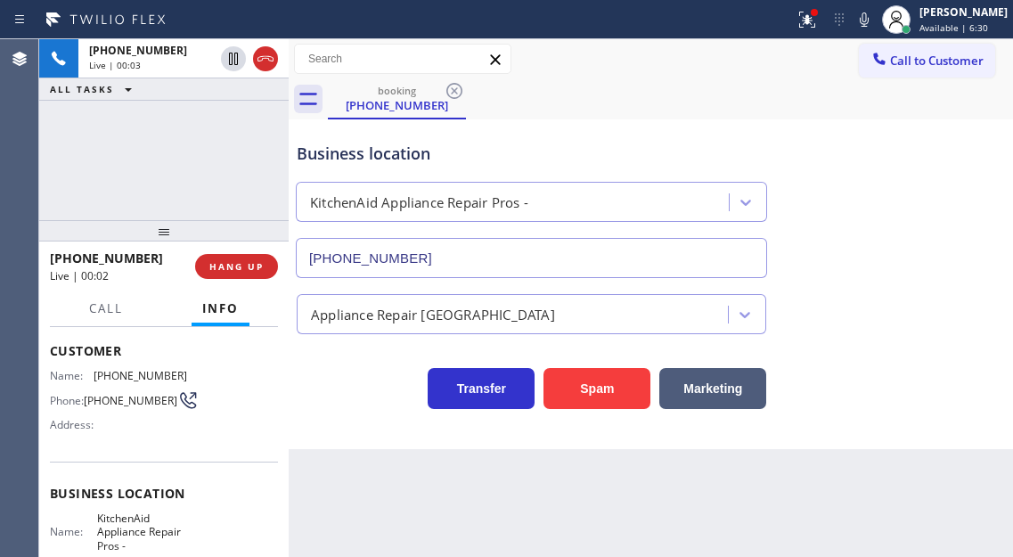
click at [102, 404] on span "(949) 842-0733" at bounding box center [131, 400] width 94 height 13
copy div "(949) 842-0733"
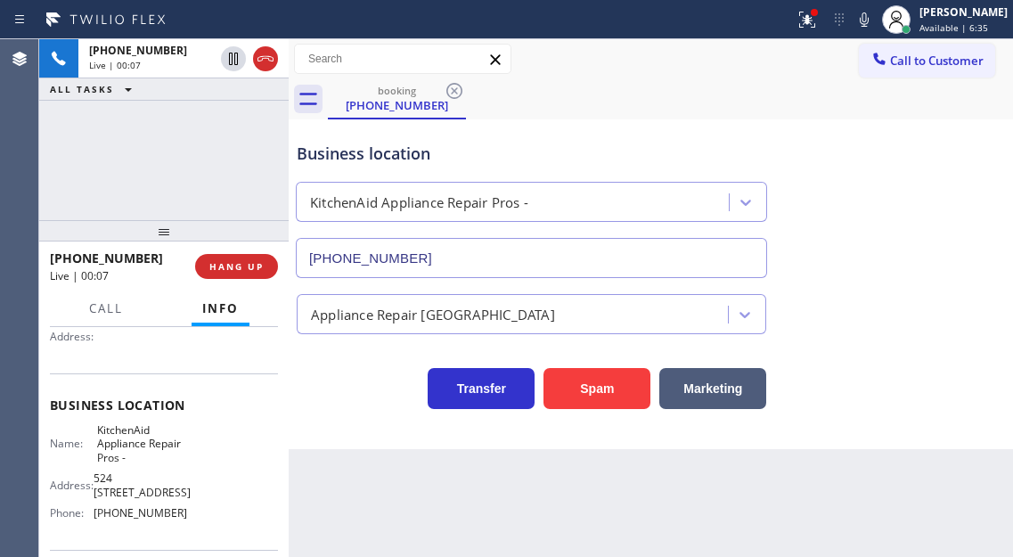
scroll to position [178, 0]
click at [138, 442] on span "KitchenAid Appliance Repair Pros -" at bounding box center [141, 442] width 89 height 41
copy span "KitchenAid Appliance Repair Pros -"
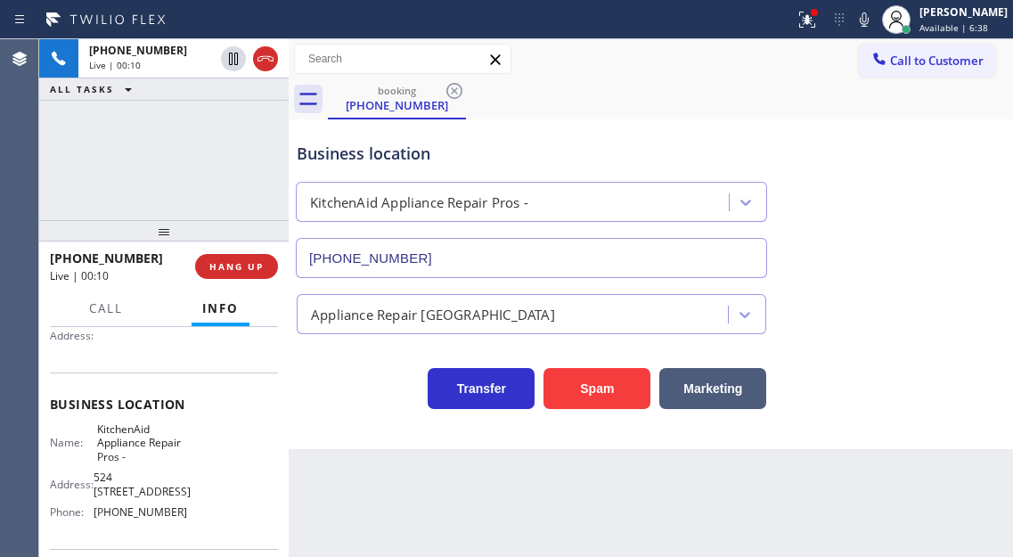
click at [124, 526] on div "Name: KitchenAid Appliance Repair Pros - Address: 524 1/2 N La Brea Ave, Phone:…" at bounding box center [118, 474] width 137 height 104
copy span "(855) 213-9318"
click at [939, 179] on div "Business location KitchenAid Appliance Repair Pros - (855) 213-9318" at bounding box center [650, 197] width 715 height 161
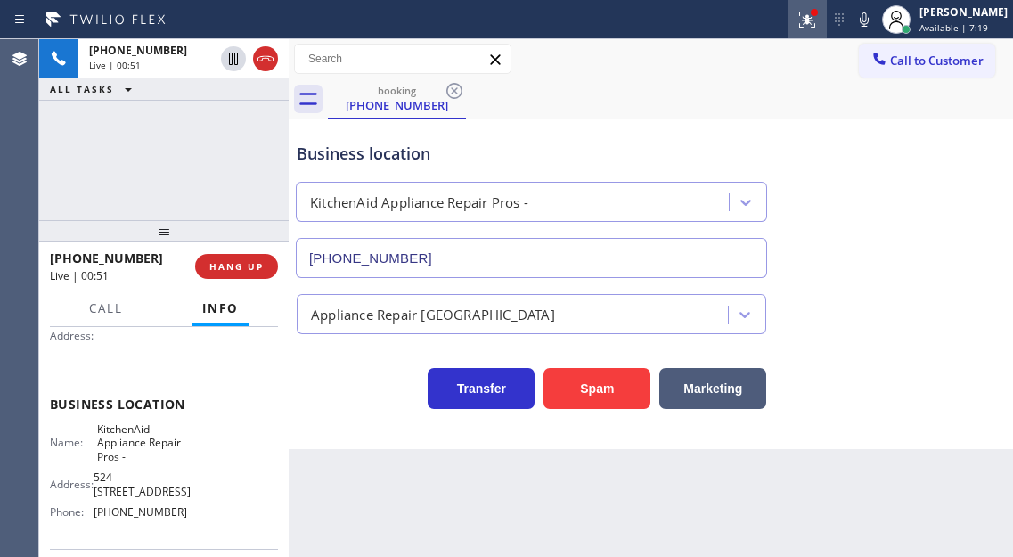
click at [819, 35] on button at bounding box center [806, 19] width 39 height 39
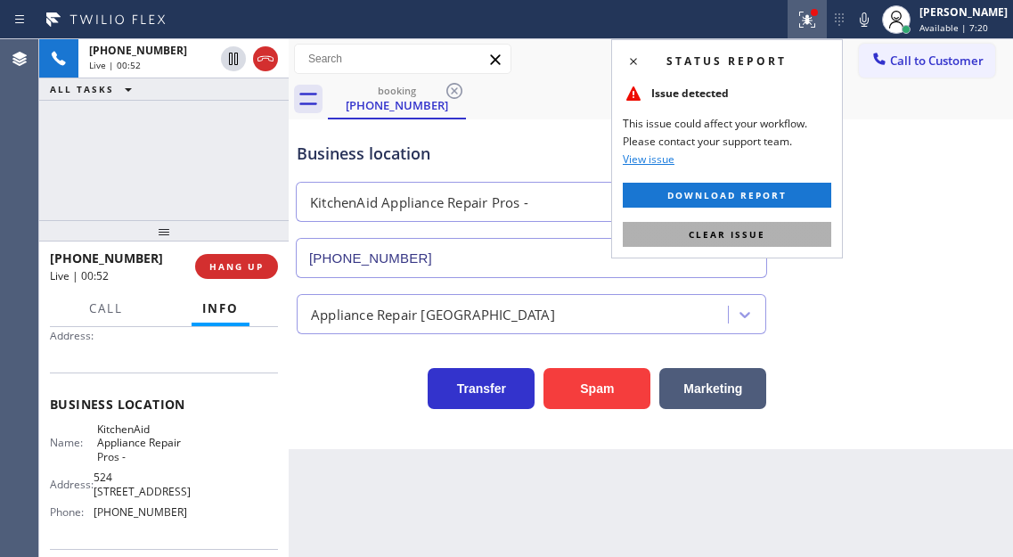
click at [812, 239] on button "Clear issue" at bounding box center [727, 234] width 208 height 25
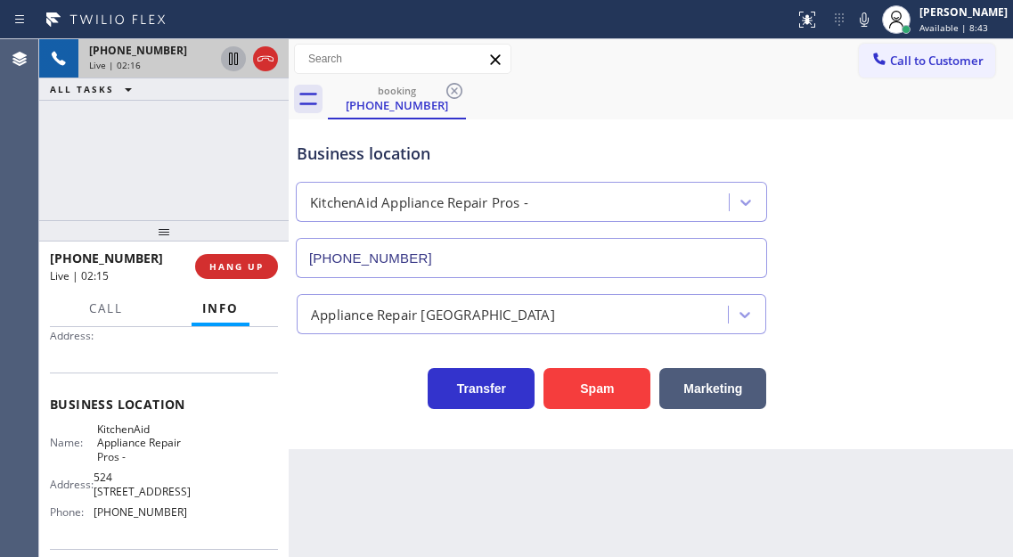
click at [233, 60] on icon at bounding box center [233, 58] width 21 height 21
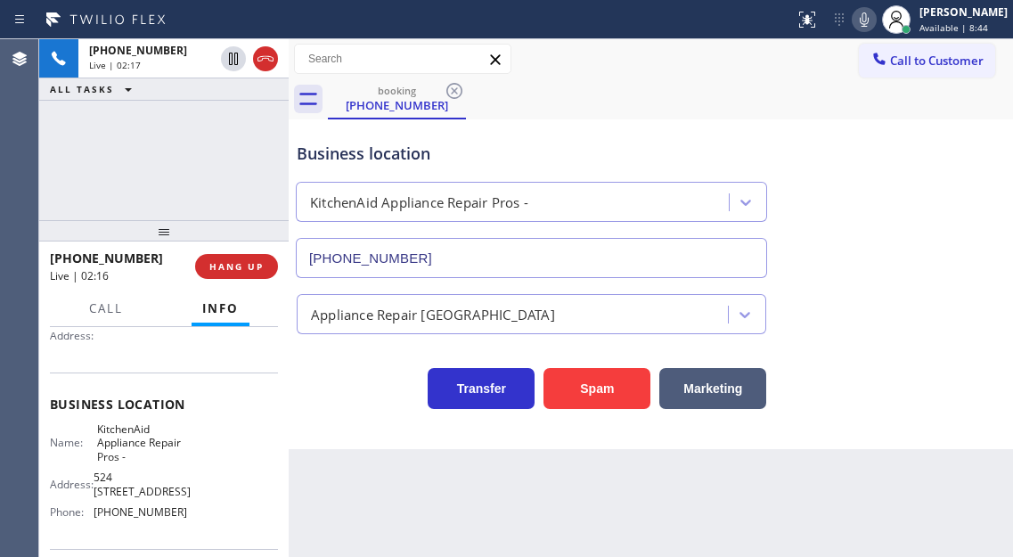
click at [874, 25] on icon at bounding box center [863, 19] width 21 height 21
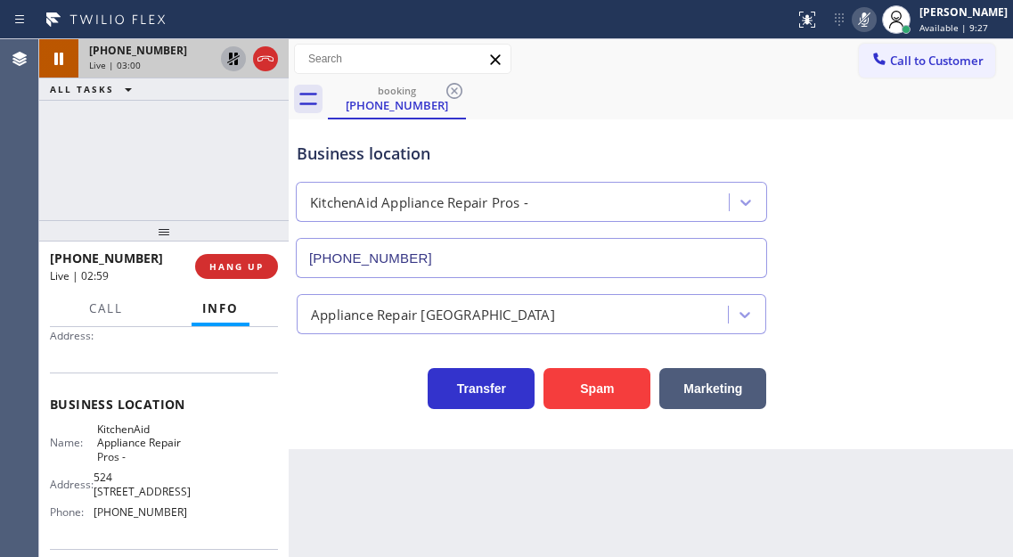
click at [224, 60] on icon at bounding box center [233, 58] width 21 height 21
click at [869, 17] on icon at bounding box center [864, 19] width 9 height 14
click at [210, 256] on button "HANG UP" at bounding box center [236, 266] width 83 height 25
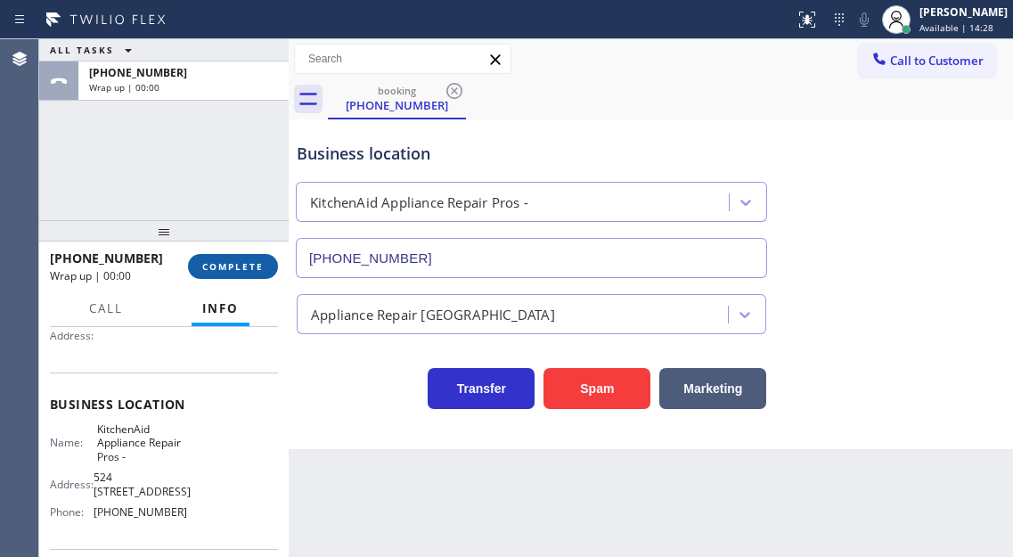
click at [242, 269] on span "COMPLETE" at bounding box center [232, 266] width 61 height 12
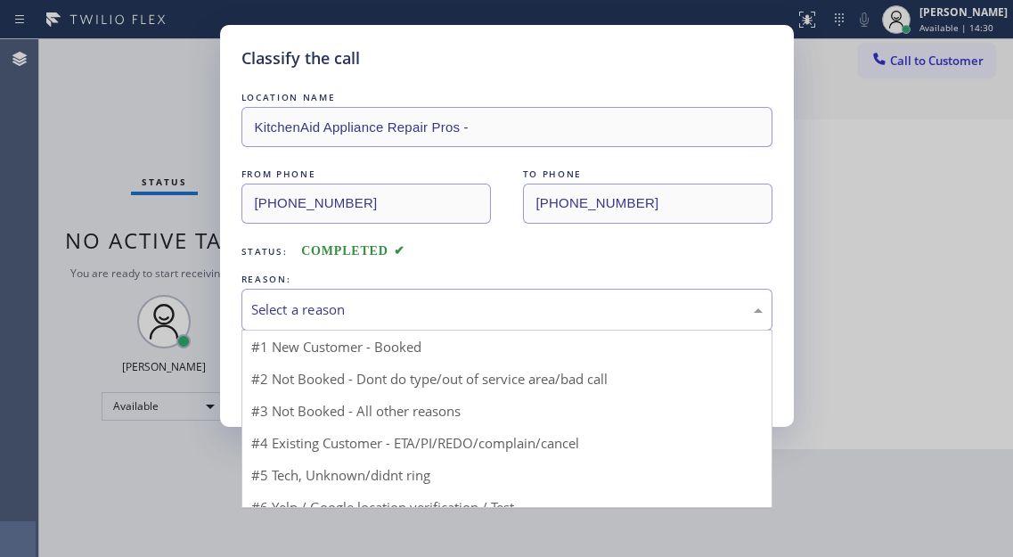
click at [347, 309] on div "Select a reason" at bounding box center [506, 309] width 511 height 20
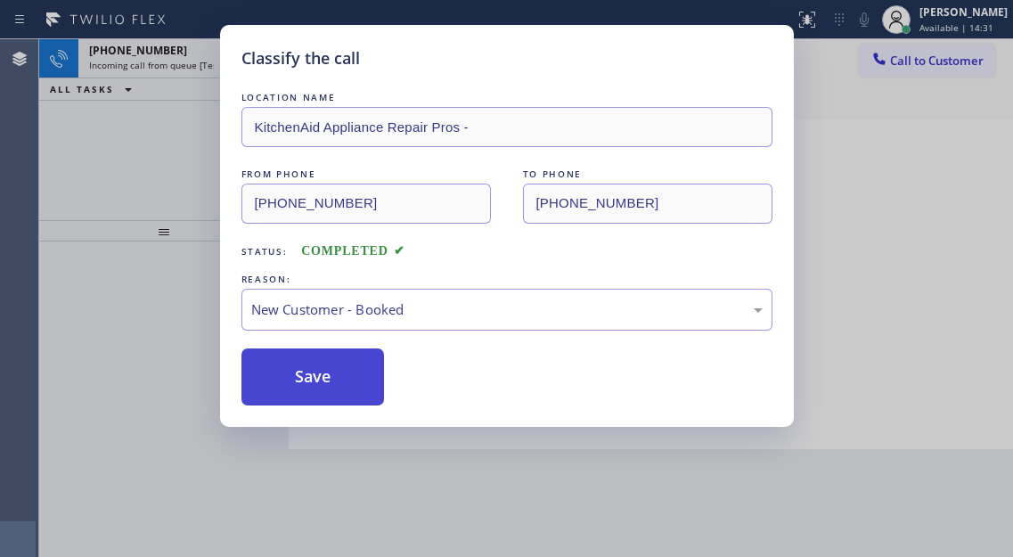
click at [339, 368] on button "Save" at bounding box center [312, 376] width 143 height 57
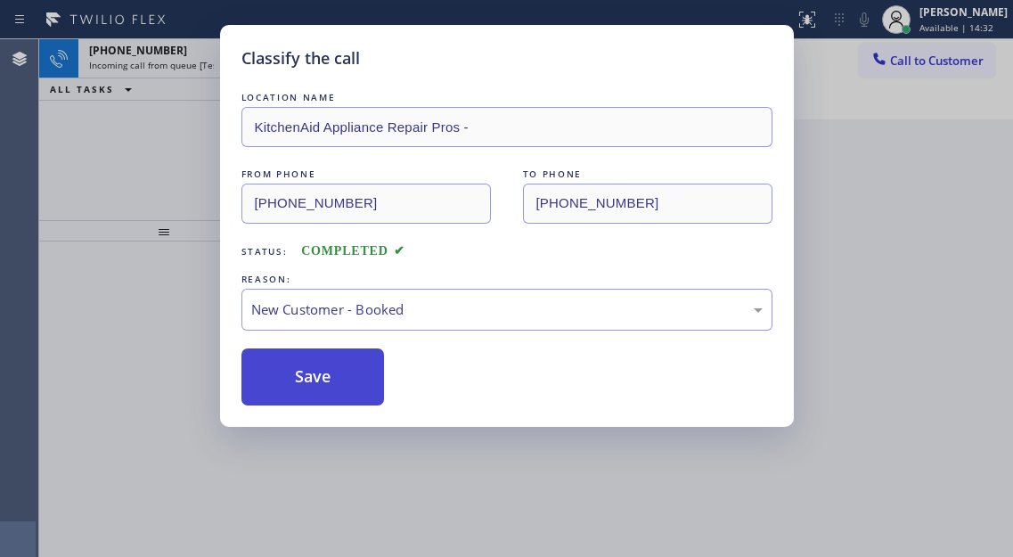
click at [339, 368] on button "Save" at bounding box center [312, 376] width 143 height 57
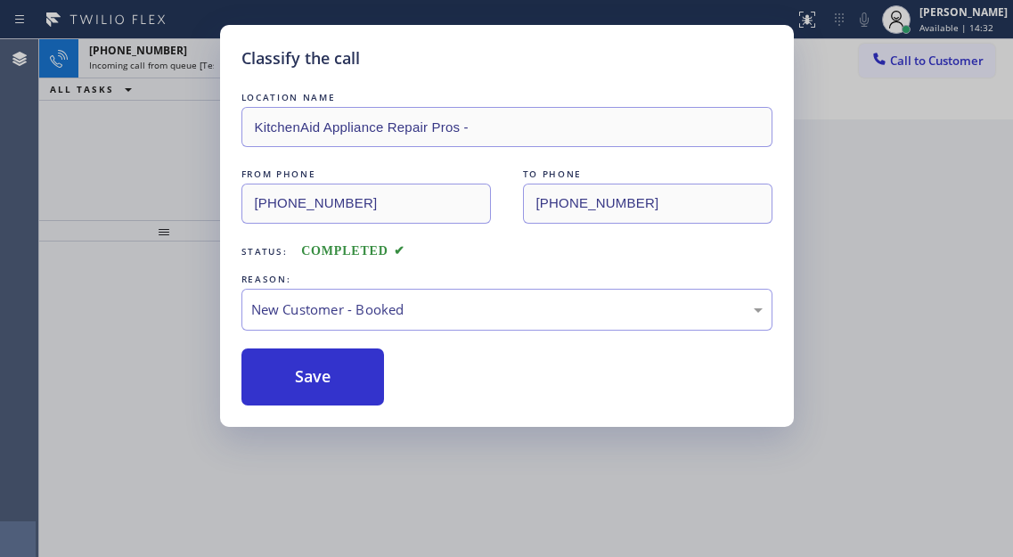
click at [122, 127] on div "Classify the call LOCATION NAME KitchenAid Appliance Repair Pros - FROM PHONE (…" at bounding box center [506, 278] width 1013 height 557
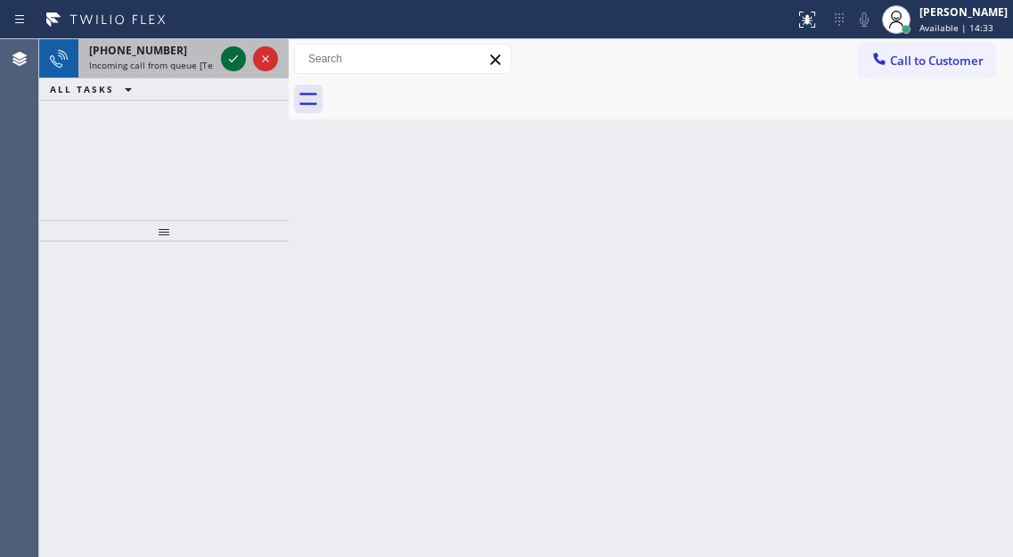
click at [229, 67] on icon at bounding box center [233, 58] width 21 height 21
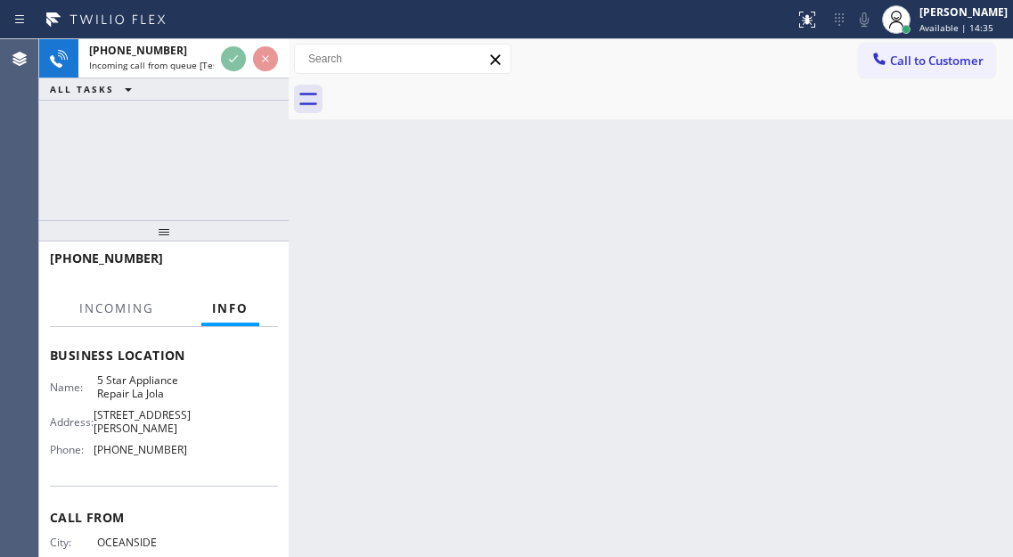
scroll to position [267, 0]
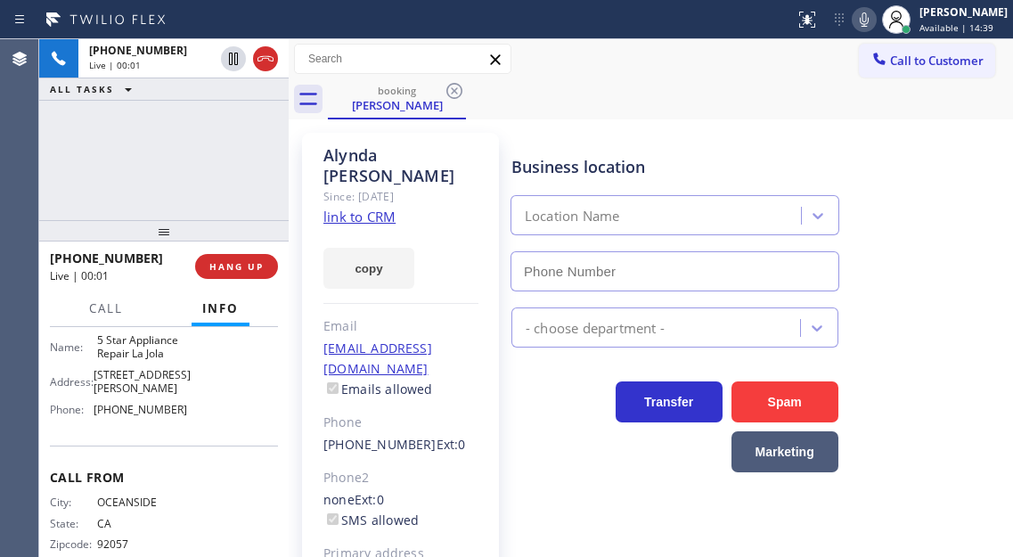
type input "(619) 675-7477"
click at [384, 208] on link "link to CRM" at bounding box center [359, 217] width 72 height 18
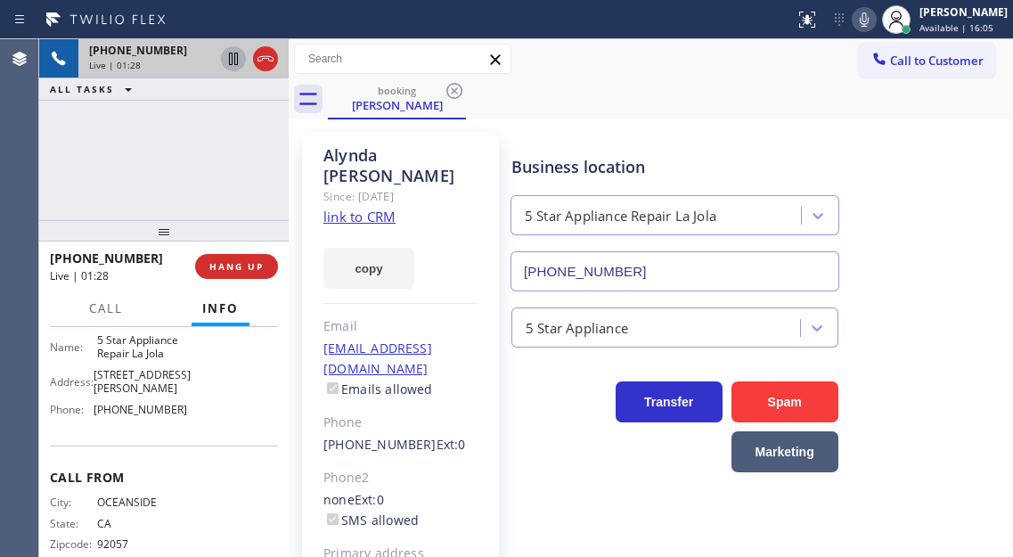
click at [230, 57] on icon at bounding box center [233, 59] width 9 height 12
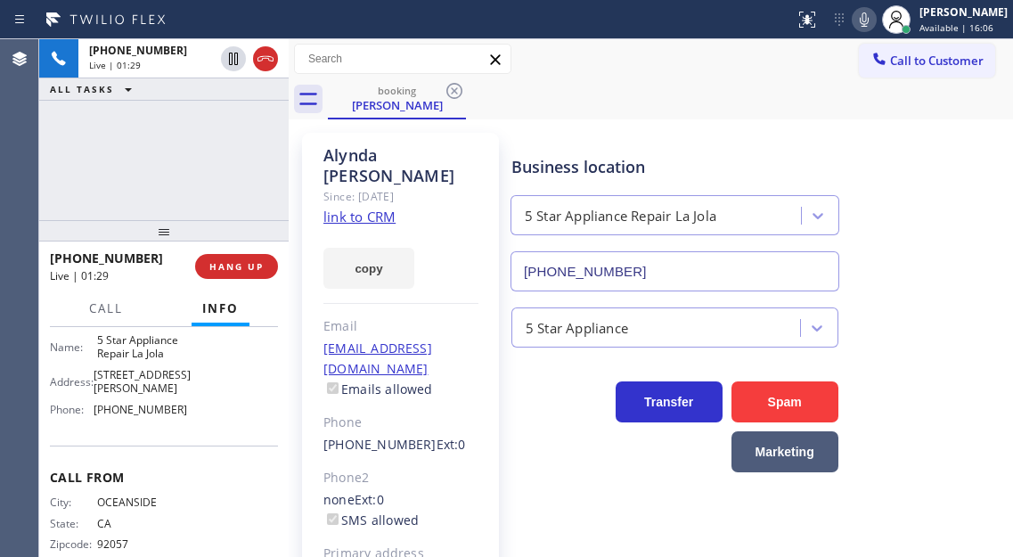
click at [874, 26] on icon at bounding box center [863, 19] width 21 height 21
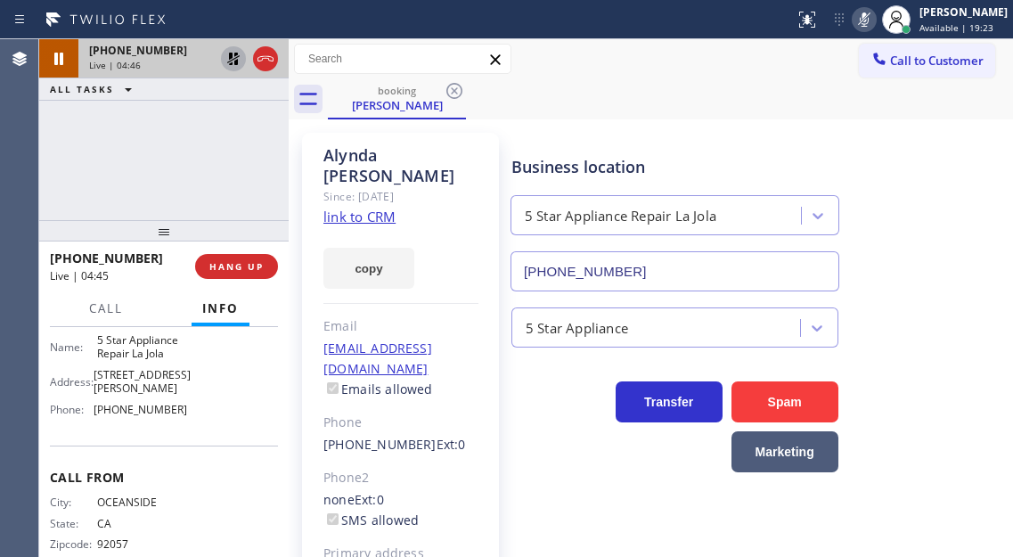
click at [230, 59] on icon at bounding box center [233, 59] width 12 height 12
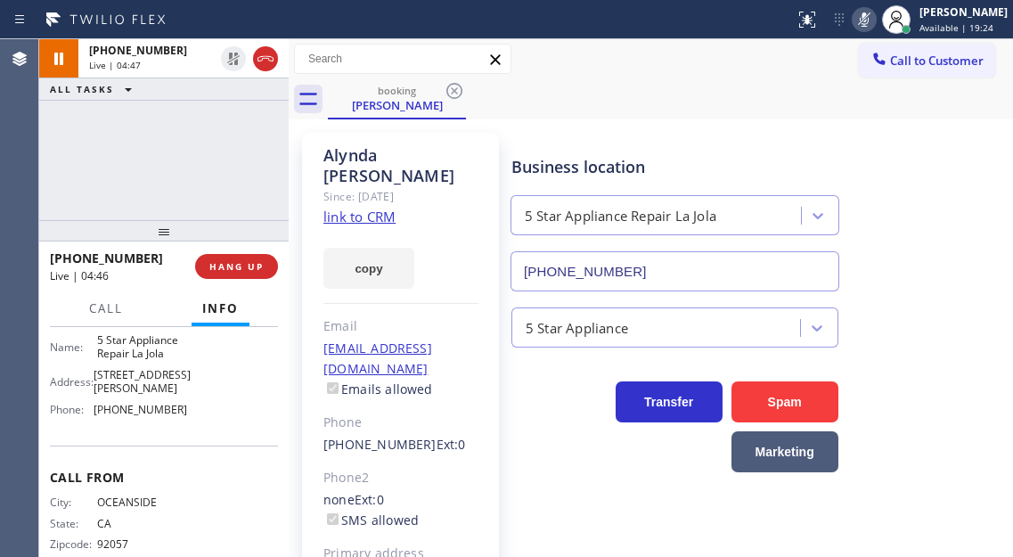
click at [870, 22] on rect at bounding box center [864, 18] width 12 height 12
click at [198, 143] on div "+17609945882 Live | 05:16 ALL TASKS ALL TASKS ACTIVE TASKS TASKS IN WRAP UP" at bounding box center [163, 129] width 249 height 181
click at [265, 263] on button "HANG UP" at bounding box center [236, 266] width 83 height 25
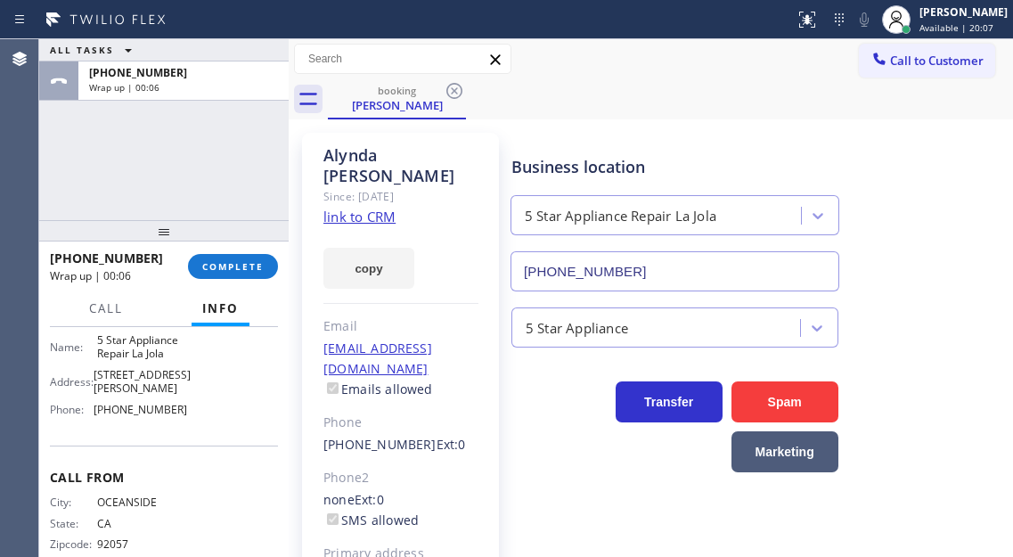
click at [948, 146] on div "Business location 5 Star Appliance Repair La Jola (619) 675-7477" at bounding box center [758, 210] width 501 height 161
click at [217, 273] on button "COMPLETE" at bounding box center [233, 266] width 90 height 25
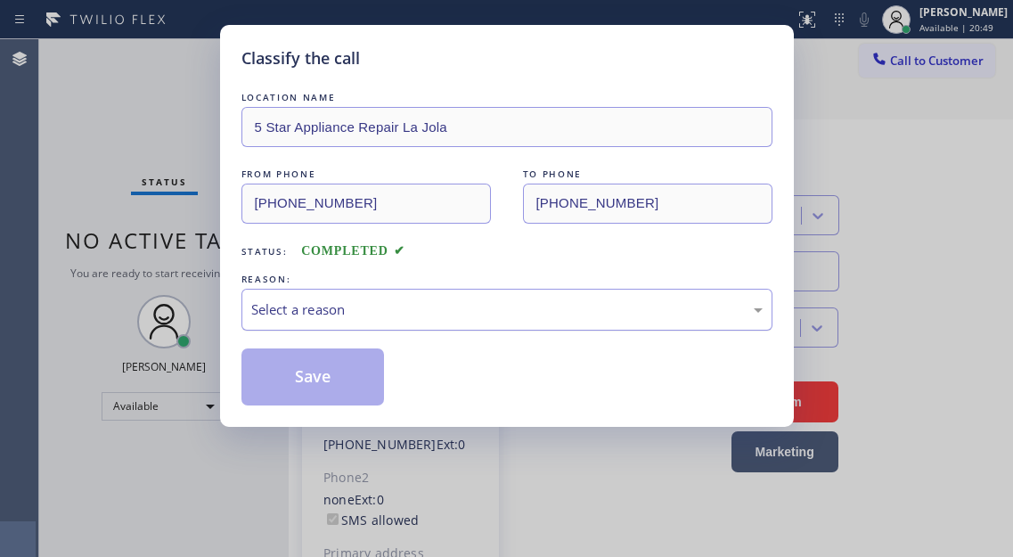
click at [390, 299] on div "Select a reason" at bounding box center [506, 309] width 511 height 20
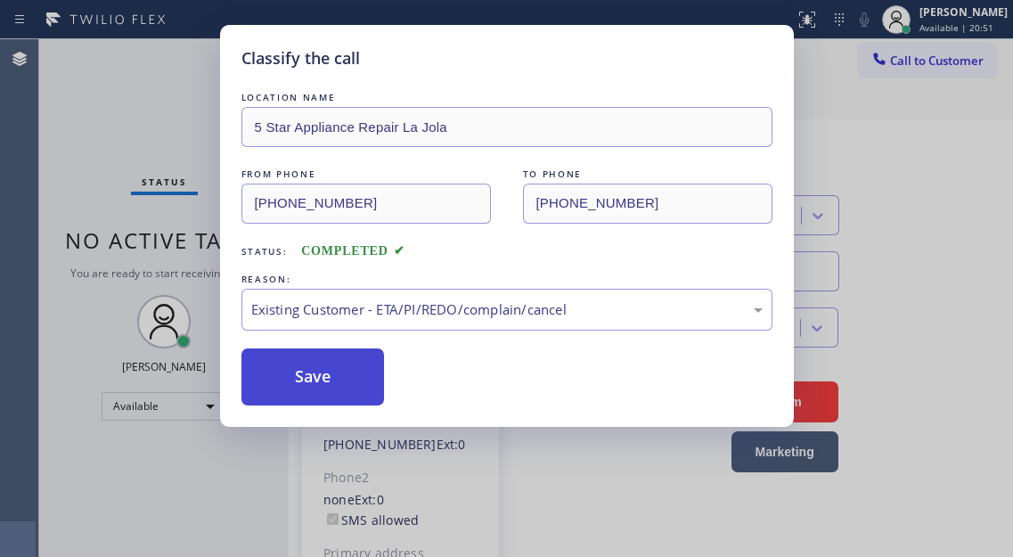
click at [368, 388] on button "Save" at bounding box center [312, 376] width 143 height 57
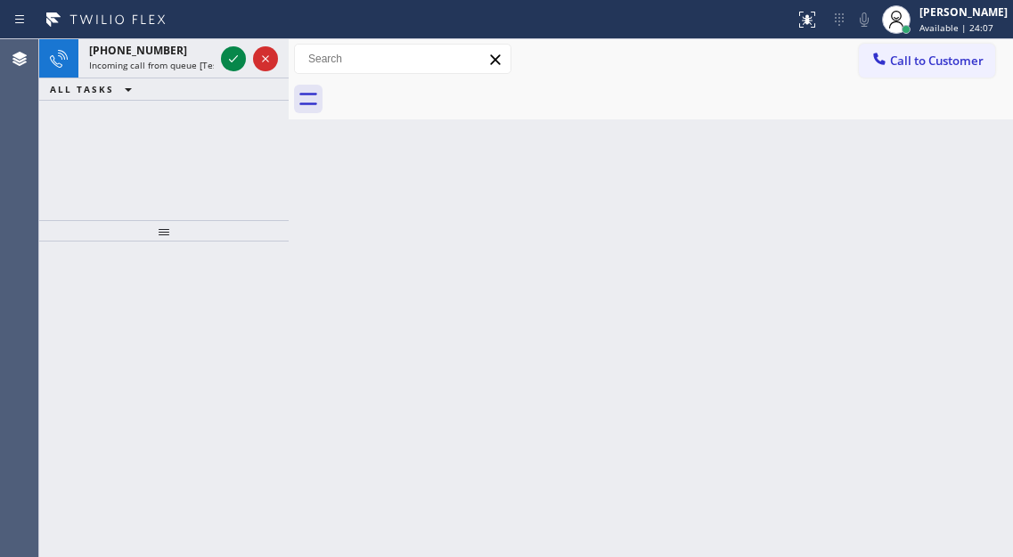
click at [918, 214] on div "Back to Dashboard Change Sender ID Customers Technicians Select a contact Outbo…" at bounding box center [651, 298] width 724 height 518
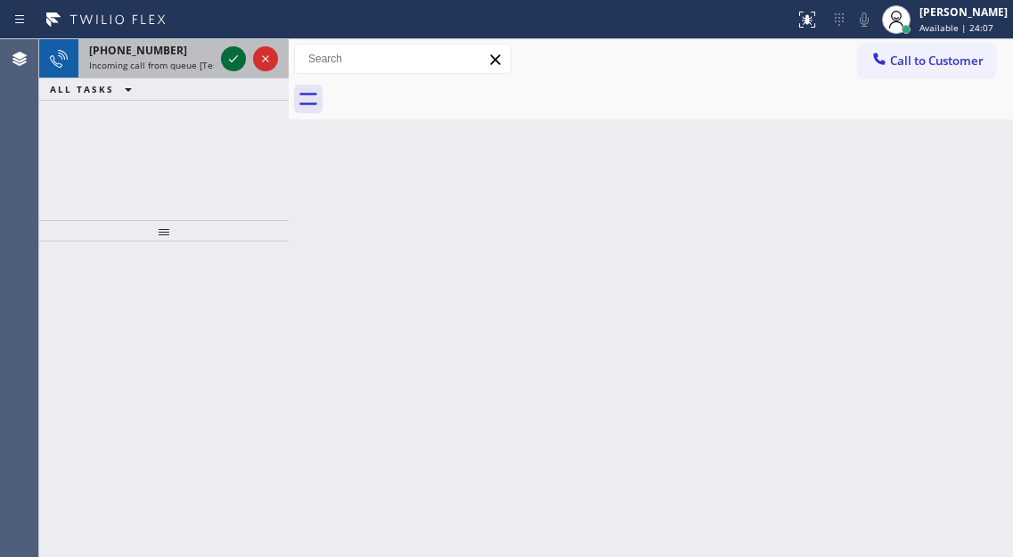
click at [228, 69] on button at bounding box center [233, 58] width 25 height 25
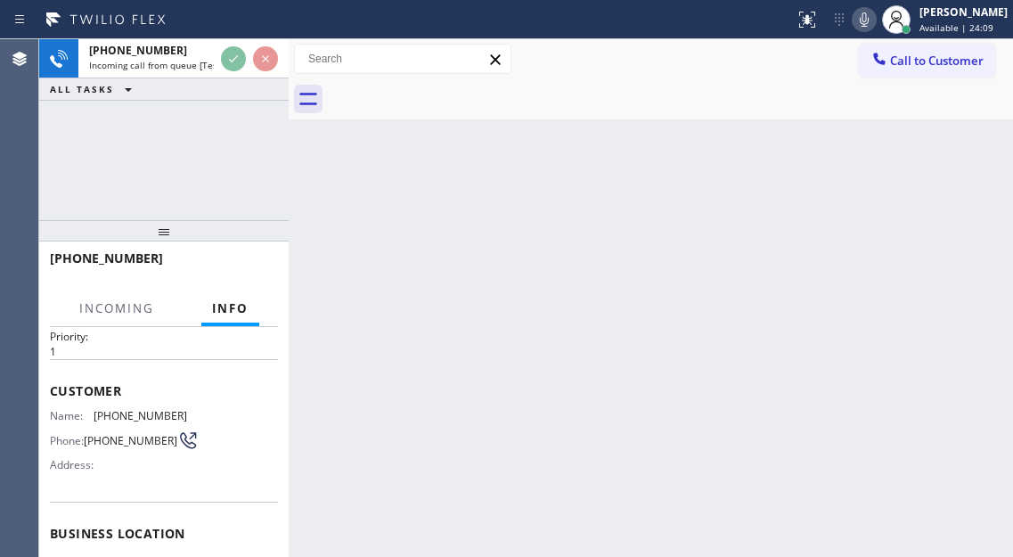
scroll to position [89, 0]
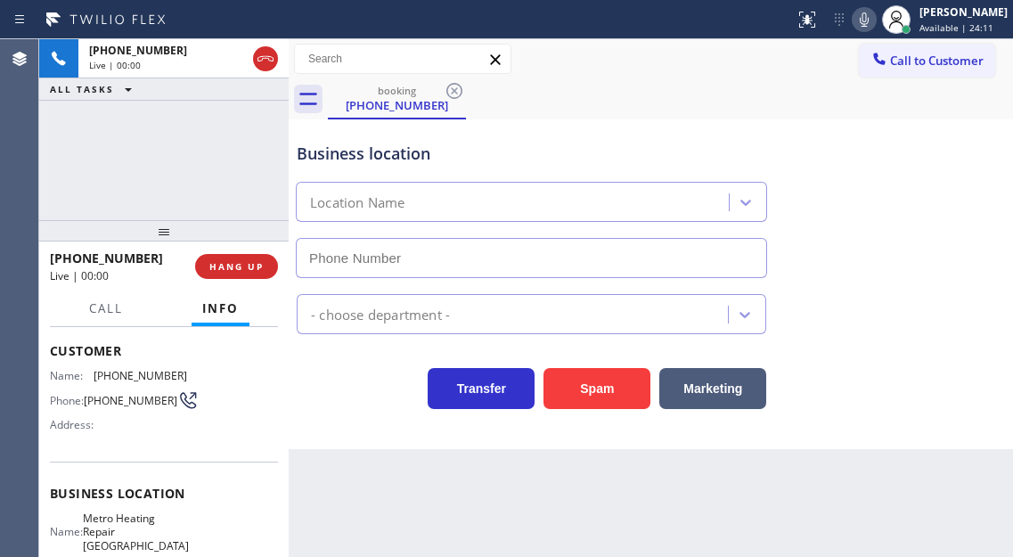
type input "(415) 324-4373"
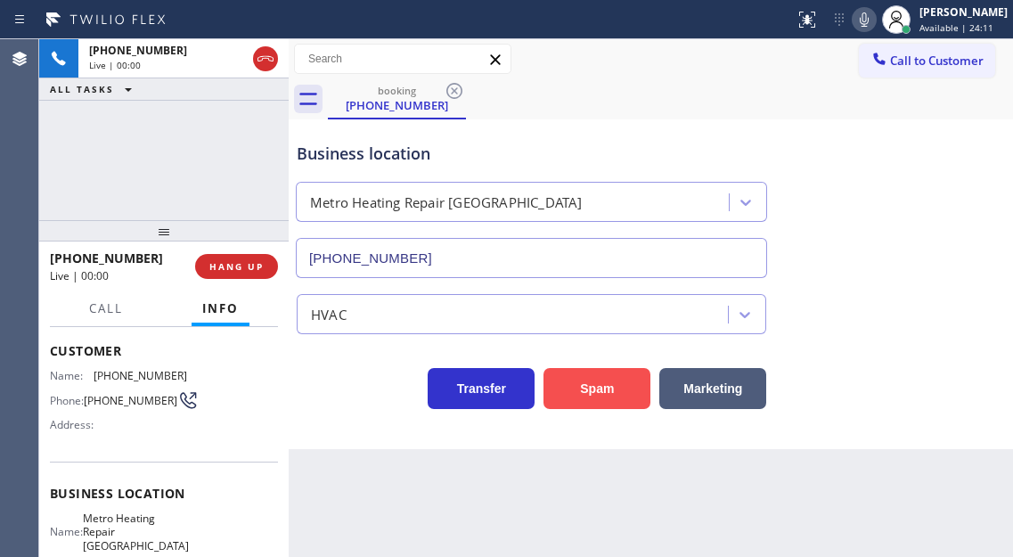
click at [566, 394] on button "Spam" at bounding box center [596, 388] width 107 height 41
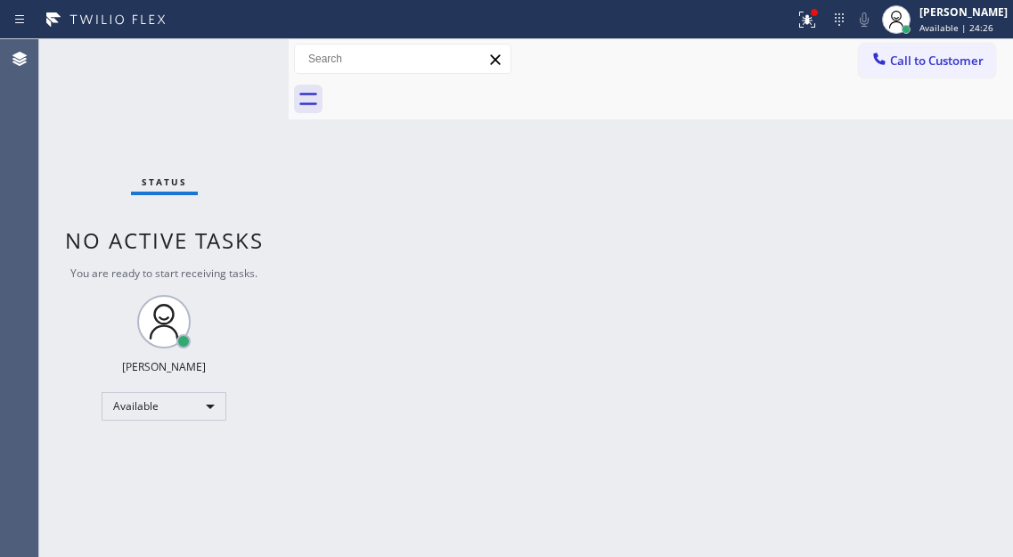
click at [912, 206] on div "Back to Dashboard Change Sender ID Customers Technicians Select a contact Outbo…" at bounding box center [651, 298] width 724 height 518
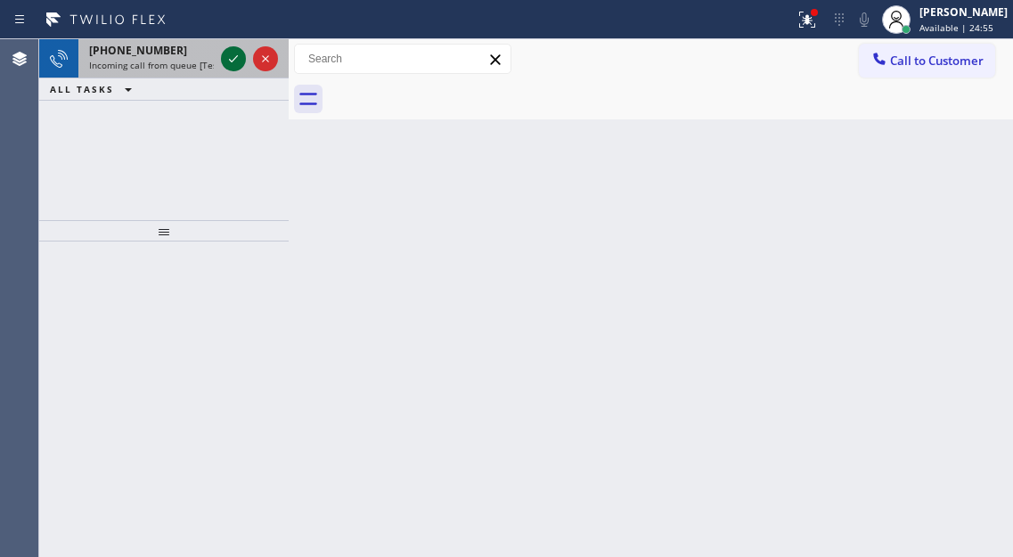
click at [238, 61] on icon at bounding box center [233, 58] width 21 height 21
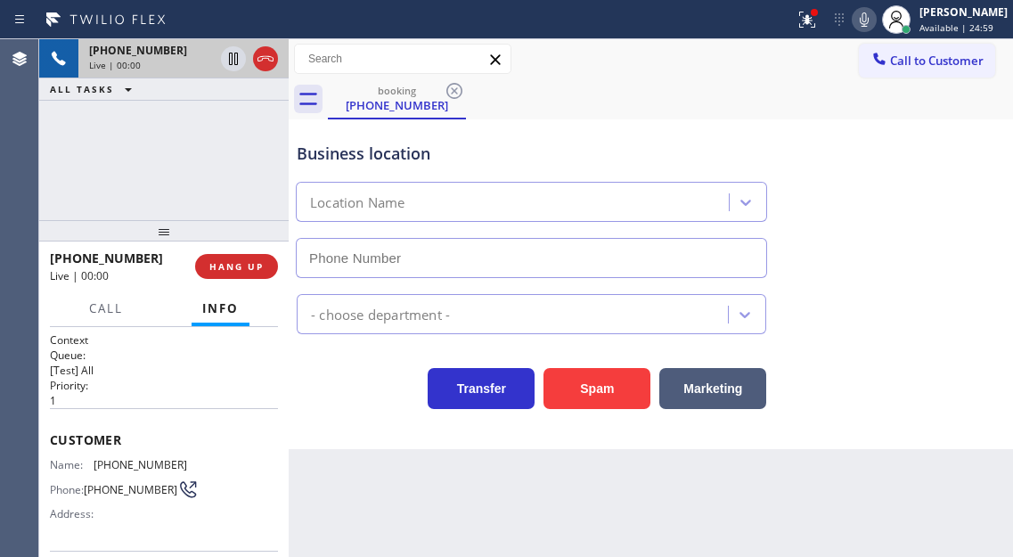
type input "(617) 315-6584"
click at [135, 460] on span "(925) 351-3573" at bounding box center [141, 464] width 94 height 13
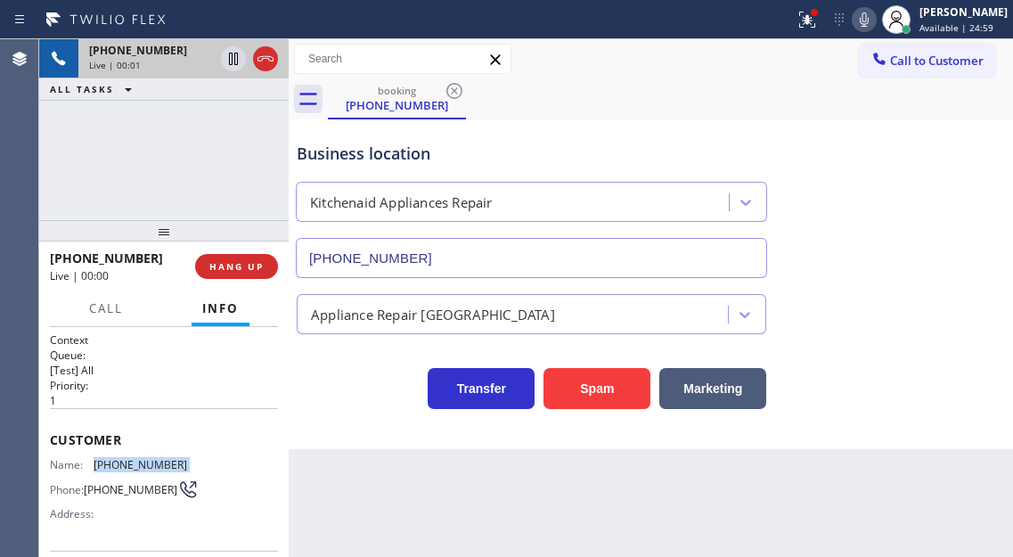
click at [135, 460] on span "(925) 351-3573" at bounding box center [141, 464] width 94 height 13
copy span "(925) 351-3573"
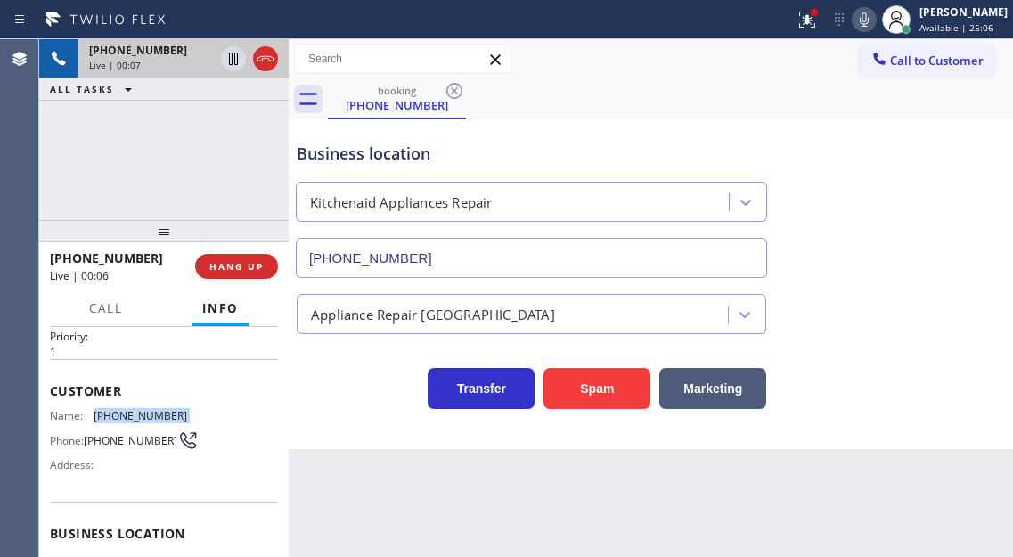
scroll to position [178, 0]
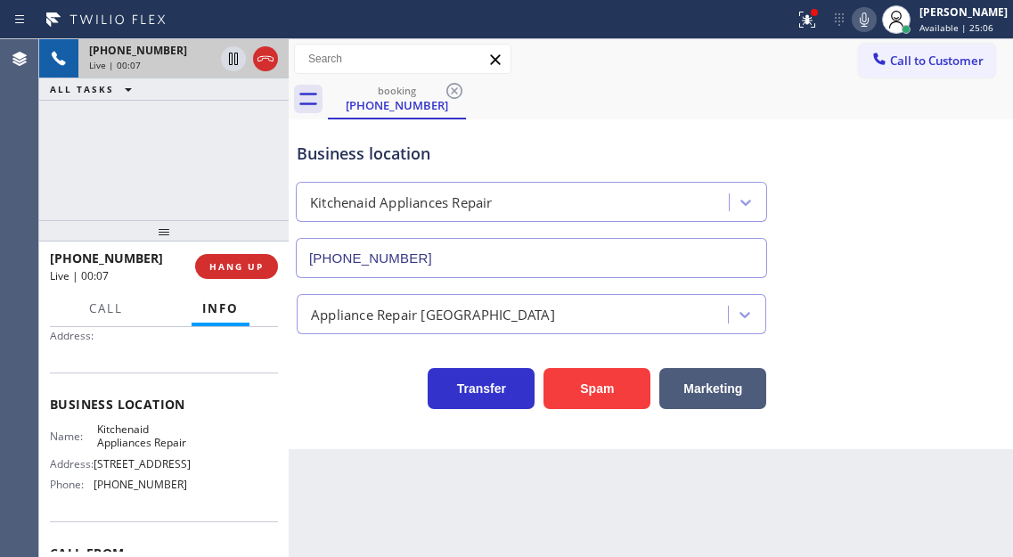
click at [136, 437] on span "Kitchenaid Appliances Repair" at bounding box center [141, 436] width 89 height 28
copy span "Kitchenaid Appliances Repair"
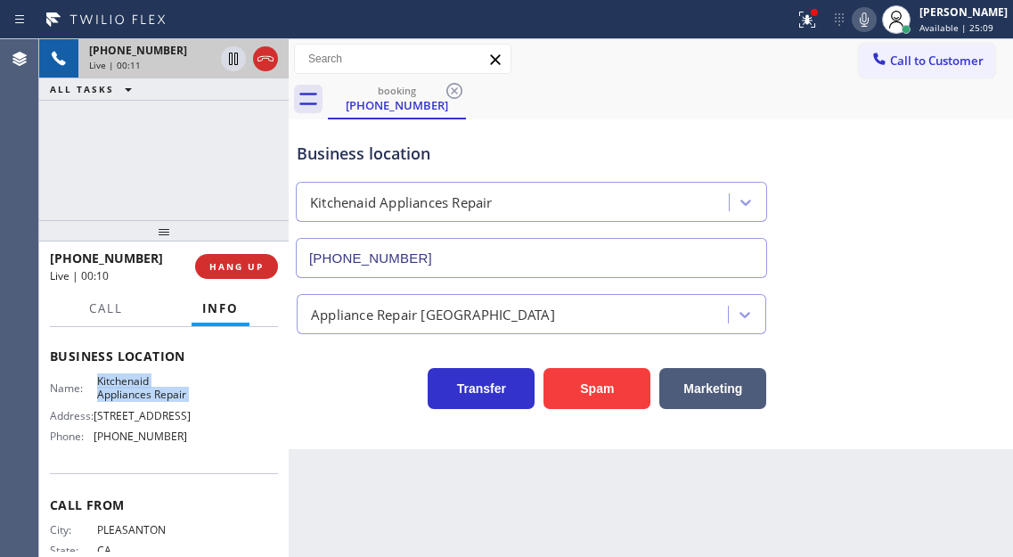
scroll to position [267, 0]
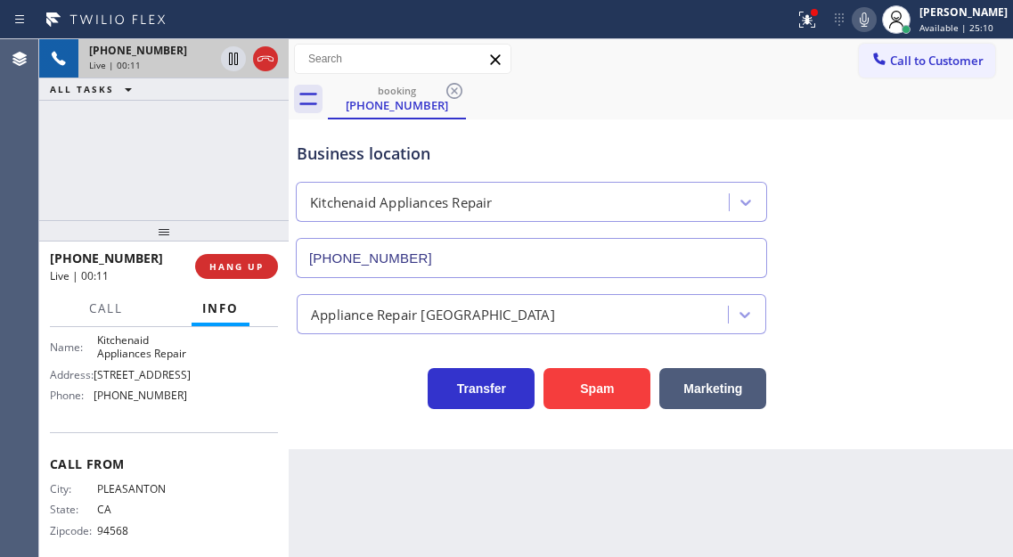
click at [141, 402] on span "(617) 315-6584" at bounding box center [141, 394] width 94 height 13
click at [827, 29] on div at bounding box center [806, 19] width 39 height 21
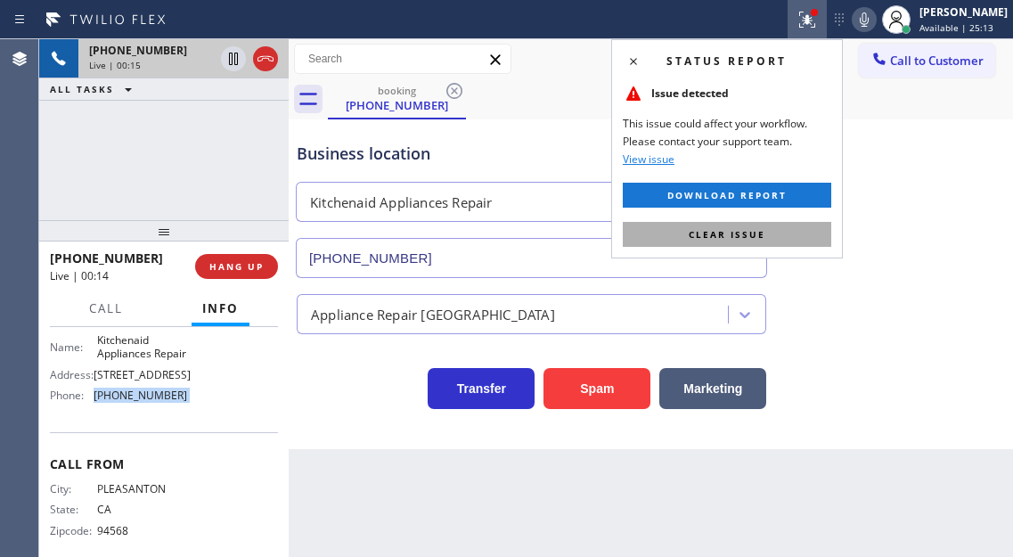
click at [825, 236] on button "Clear issue" at bounding box center [727, 234] width 208 height 25
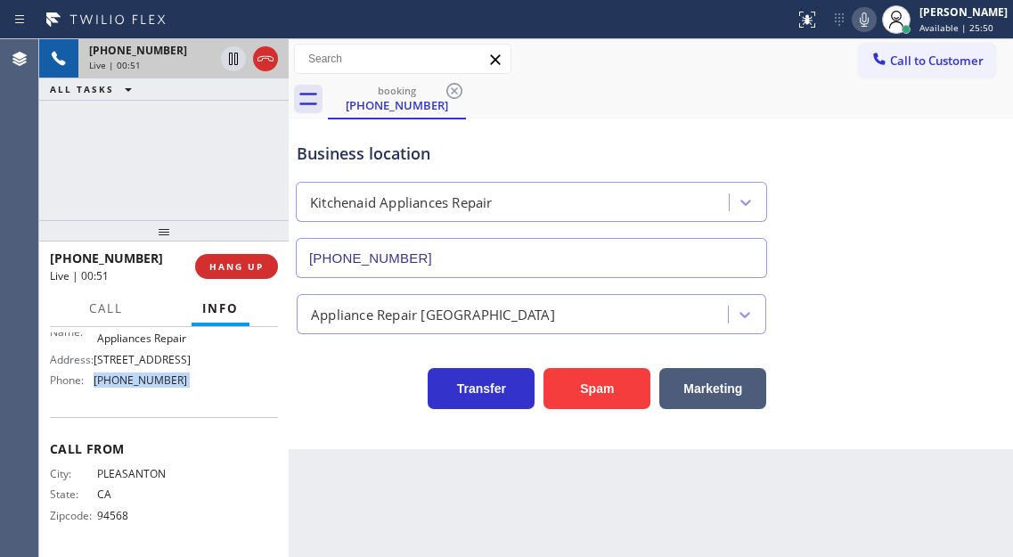
scroll to position [303, 0]
click at [225, 173] on div "+19253513573 Live | 03:01 ALL TASKS ALL TASKS ACTIVE TASKS TASKS IN WRAP UP" at bounding box center [163, 129] width 249 height 181
click at [452, 151] on div "Business location" at bounding box center [531, 154] width 469 height 24
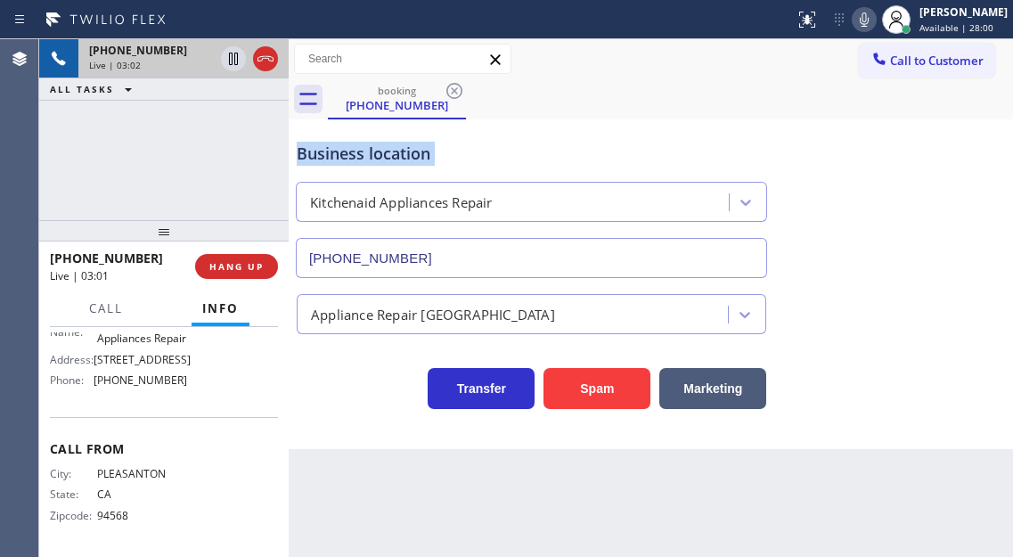
click at [452, 151] on div "Business location" at bounding box center [531, 154] width 469 height 24
click at [567, 150] on div "Business location" at bounding box center [531, 154] width 469 height 24
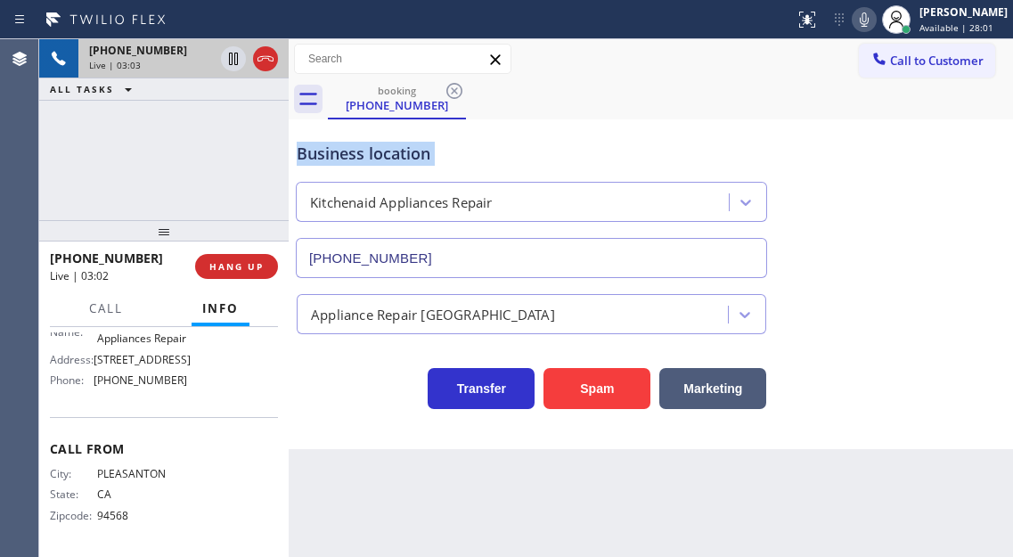
click at [567, 150] on div "Business location" at bounding box center [531, 154] width 469 height 24
click at [252, 173] on div "+19253513573 Live | 03:03 ALL TASKS ALL TASKS ACTIVE TASKS TASKS IN WRAP UP" at bounding box center [163, 129] width 249 height 181
click at [246, 267] on span "HANG UP" at bounding box center [236, 266] width 54 height 12
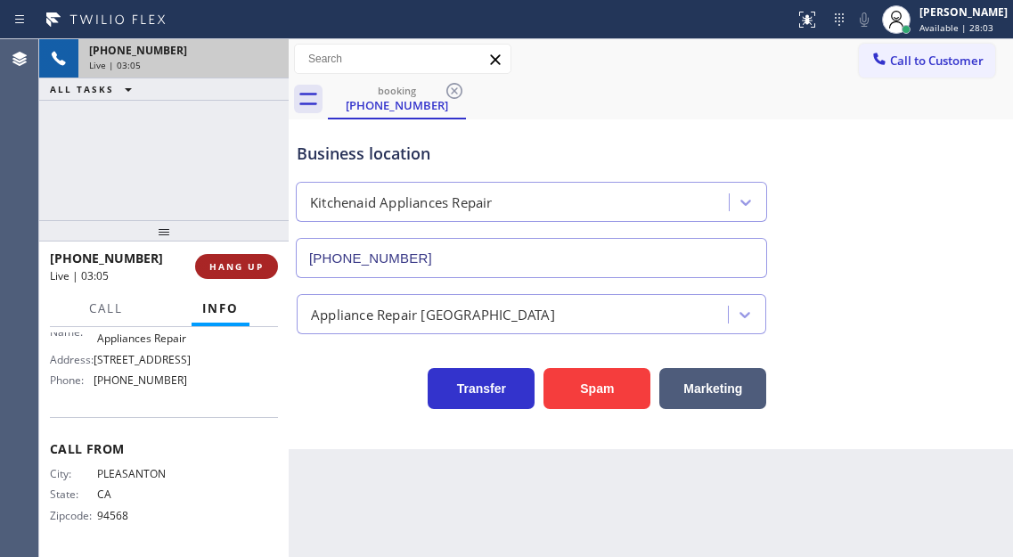
click at [246, 267] on span "HANG UP" at bounding box center [236, 266] width 54 height 12
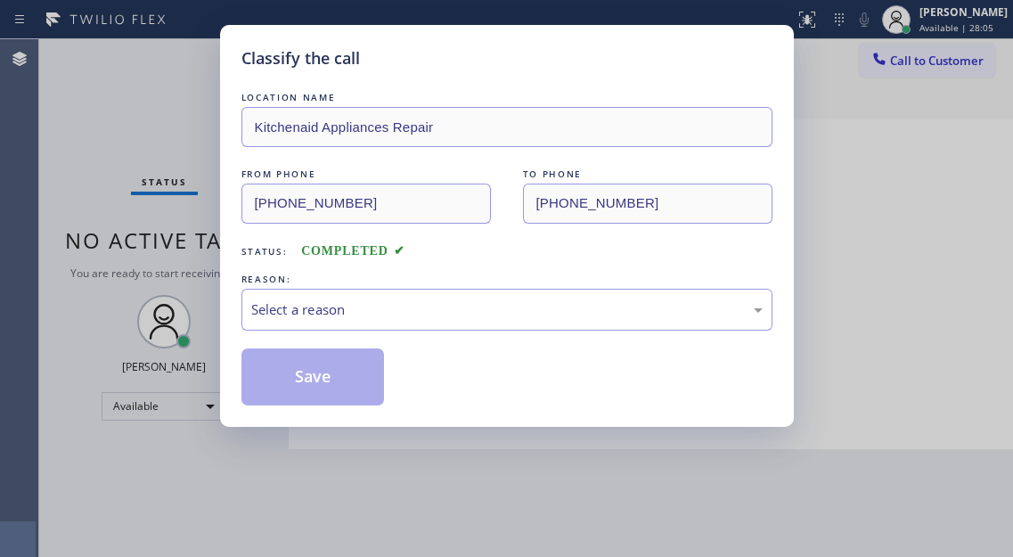
click at [246, 267] on div "LOCATION NAME Kitchenaid Appliances Repair FROM PHONE (925) 351-3573 TO PHONE (…" at bounding box center [506, 246] width 531 height 317
click at [333, 327] on div "Select a reason" at bounding box center [506, 310] width 531 height 42
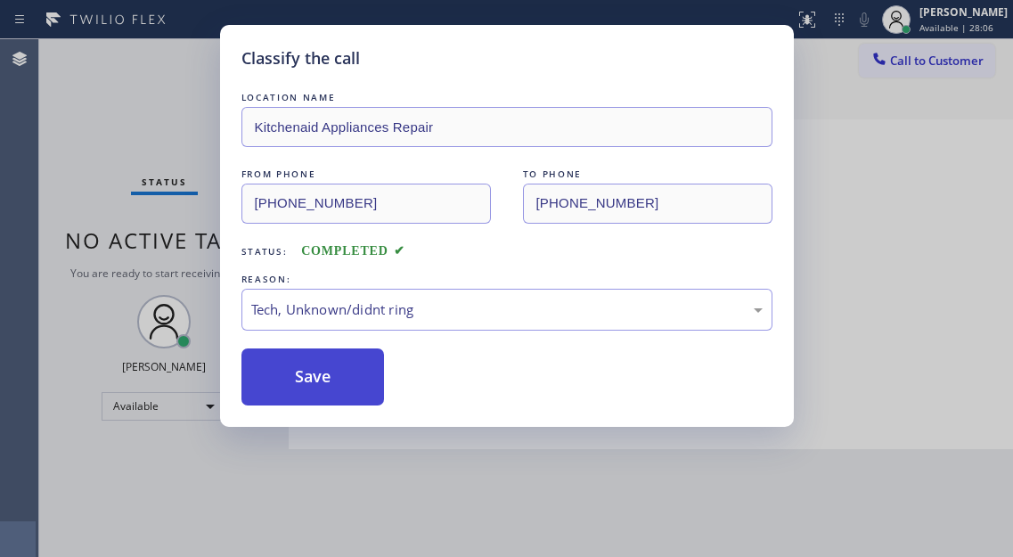
click at [346, 388] on button "Save" at bounding box center [312, 376] width 143 height 57
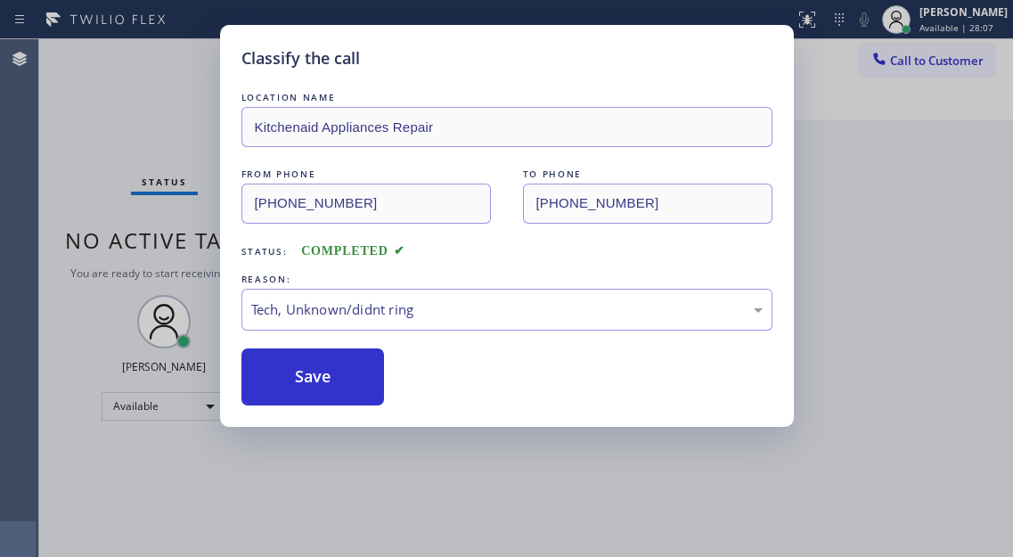
click at [156, 69] on div "Classify the call LOCATION NAME Kitchenaid Appliances Repair FROM PHONE (925) 3…" at bounding box center [506, 278] width 1013 height 557
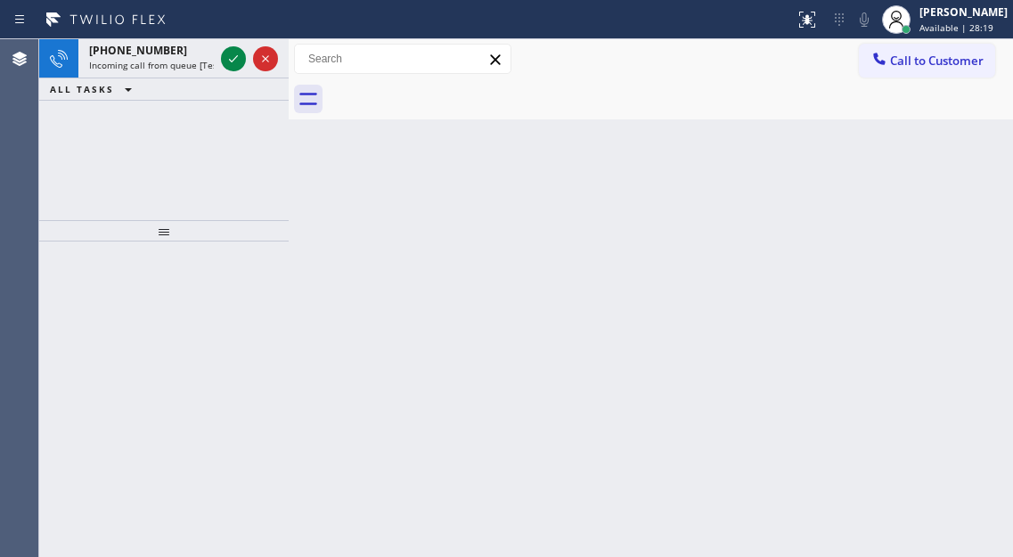
click at [982, 192] on div "Back to Dashboard Change Sender ID Customers Technicians Select a contact Outbo…" at bounding box center [651, 298] width 724 height 518
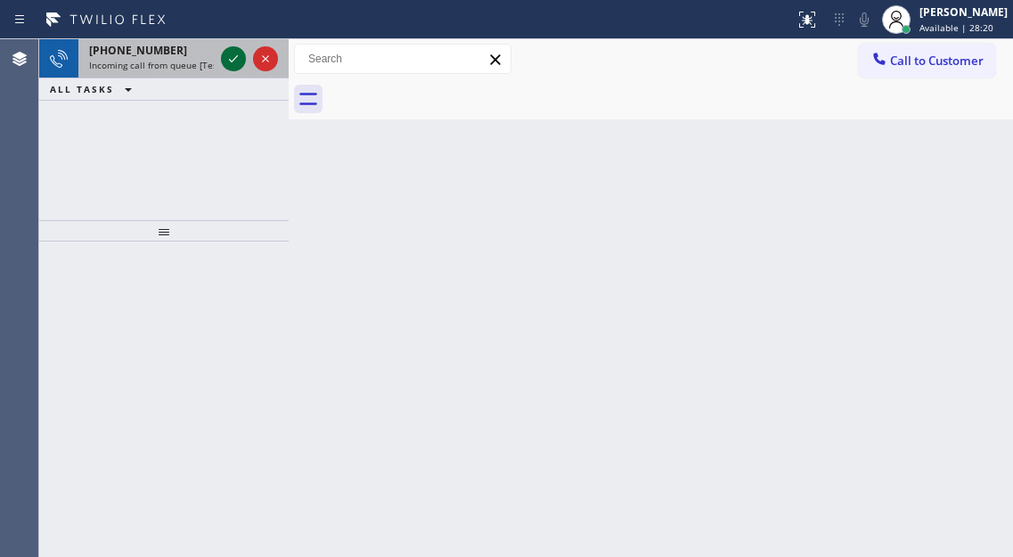
click at [238, 57] on icon at bounding box center [233, 58] width 21 height 21
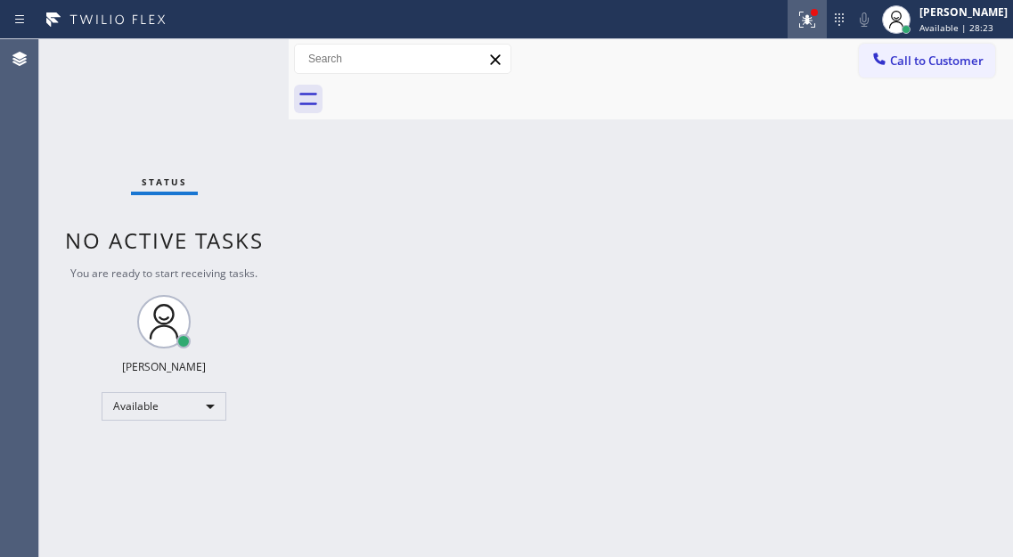
click at [827, 16] on div at bounding box center [806, 19] width 39 height 21
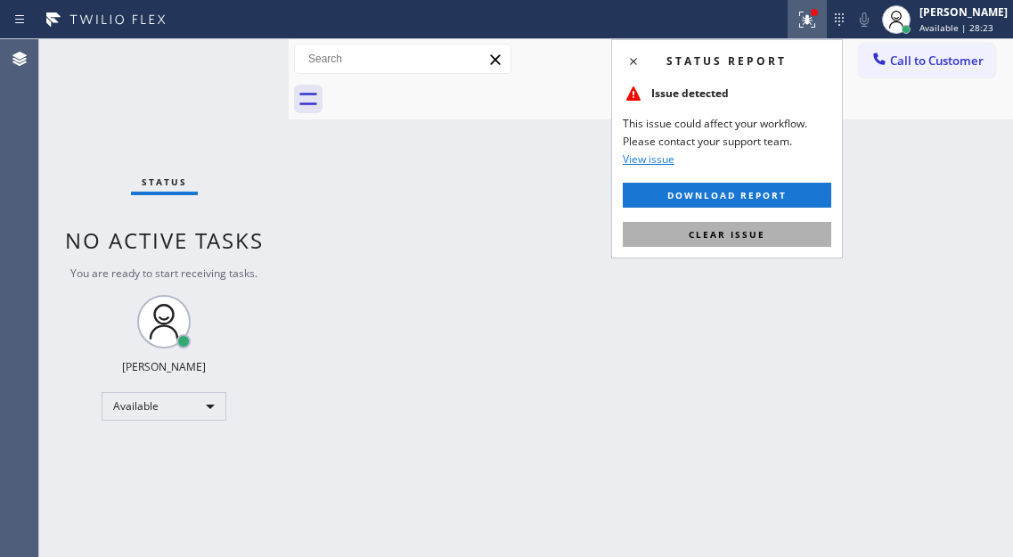
click at [746, 234] on span "Clear issue" at bounding box center [727, 234] width 77 height 12
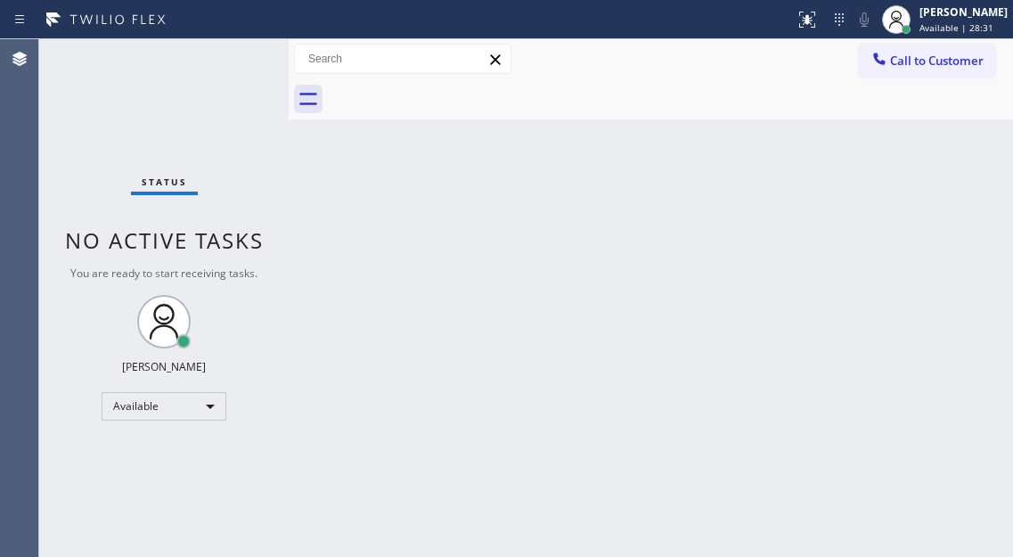
click at [237, 54] on div "Status No active tasks You are ready to start receiving tasks. [PERSON_NAME]" at bounding box center [163, 298] width 249 height 518
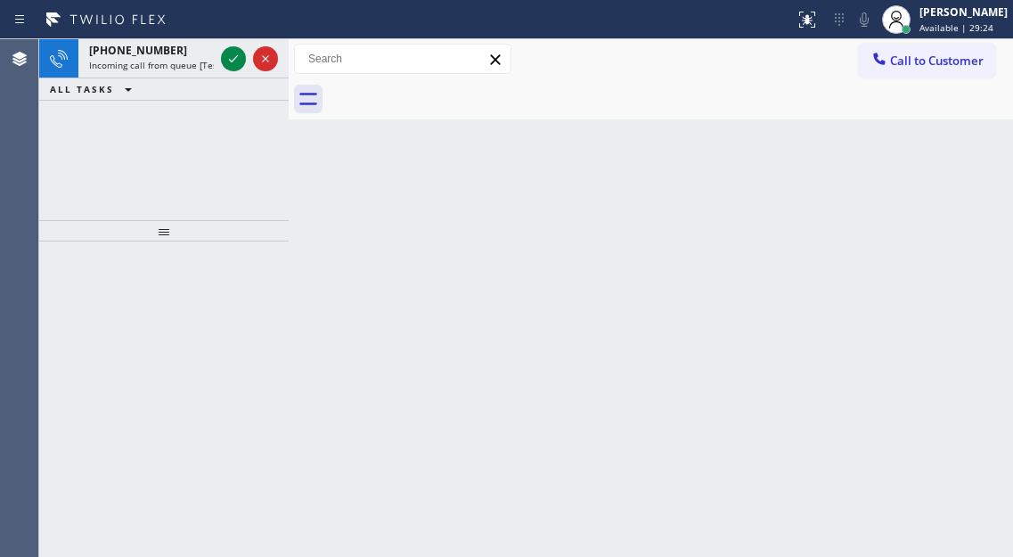
click at [966, 126] on div "Back to Dashboard Change Sender ID Customers Technicians Select a contact Outbo…" at bounding box center [651, 298] width 724 height 518
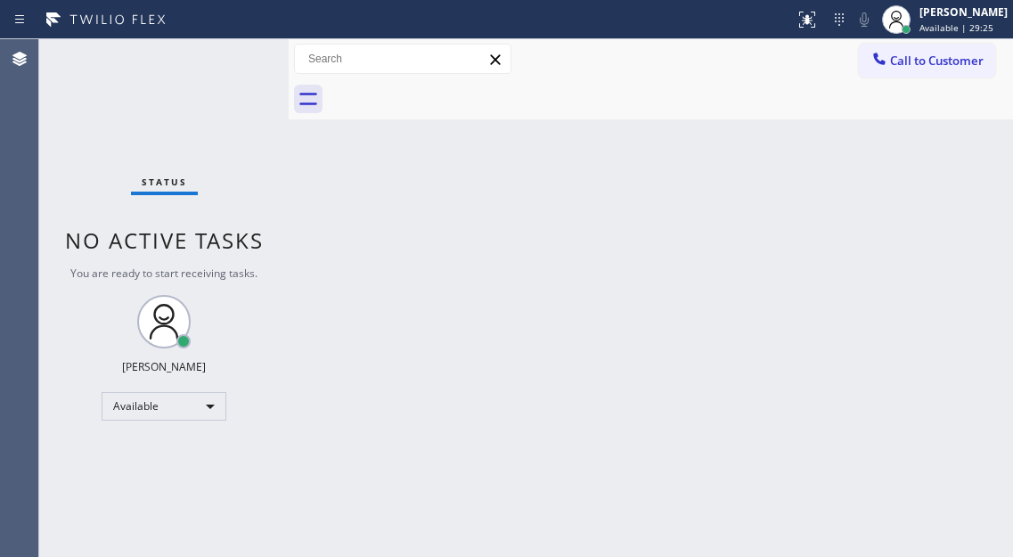
click at [236, 54] on div "Status No active tasks You are ready to start receiving tasks. [PERSON_NAME]" at bounding box center [163, 298] width 249 height 518
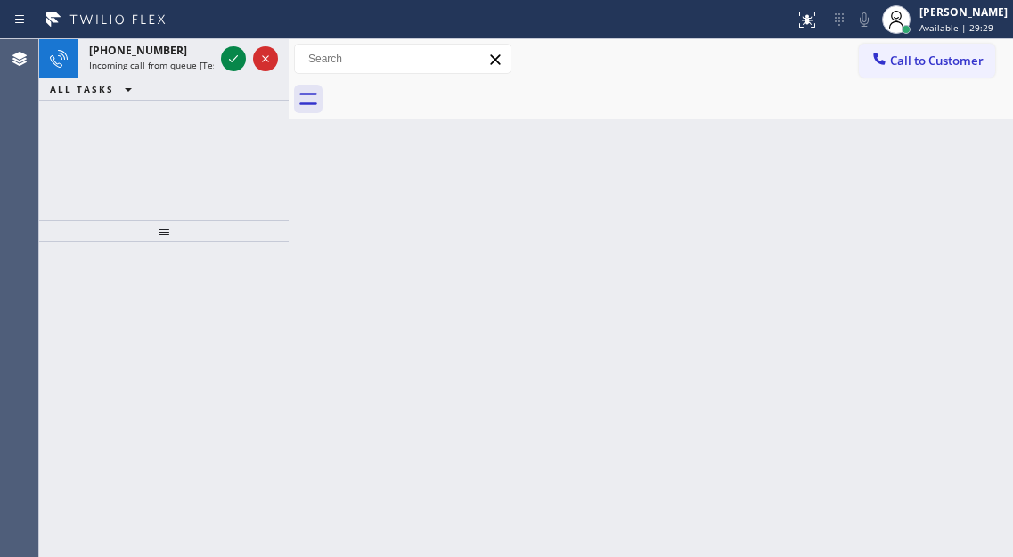
drag, startPoint x: 932, startPoint y: 167, endPoint x: 546, endPoint y: 141, distance: 386.6
click at [931, 167] on div "Back to Dashboard Change Sender ID Customers Technicians Select a contact Outbo…" at bounding box center [651, 298] width 724 height 518
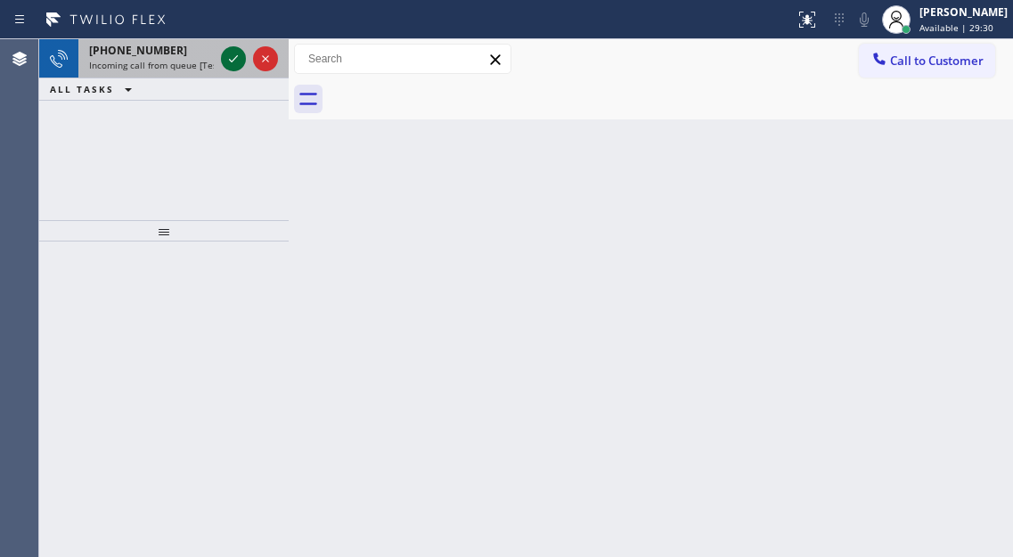
click at [231, 61] on icon at bounding box center [233, 58] width 9 height 7
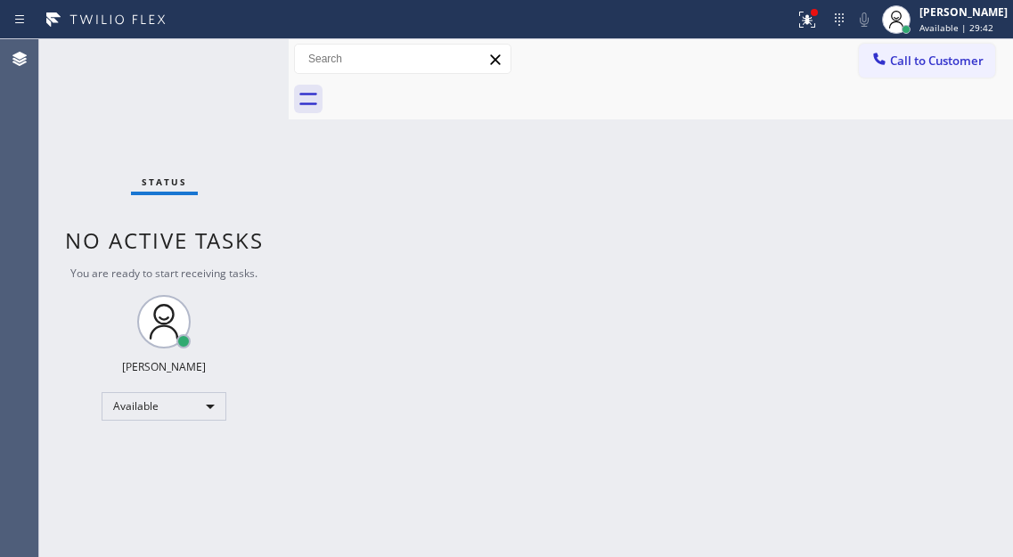
click at [964, 184] on div "Back to Dashboard Change Sender ID Customers Technicians Select a contact Outbo…" at bounding box center [651, 298] width 724 height 518
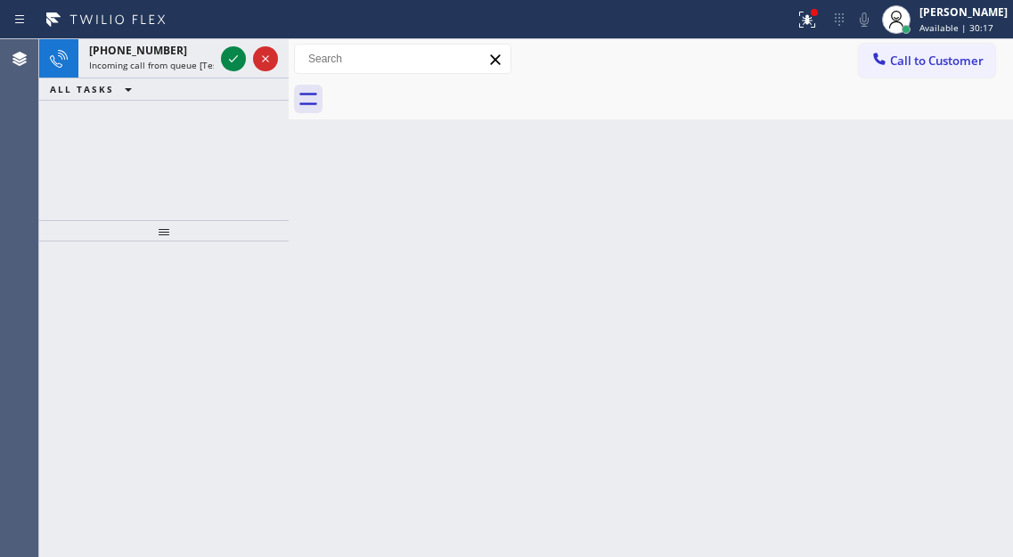
click at [958, 202] on div "Back to Dashboard Change Sender ID Customers Technicians Select a contact Outbo…" at bounding box center [651, 298] width 724 height 518
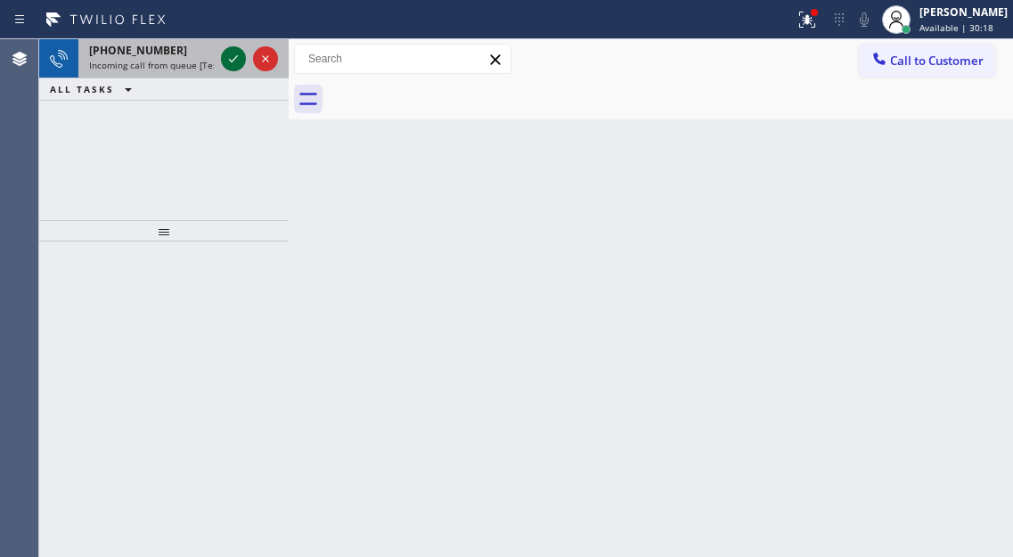
click at [227, 59] on icon at bounding box center [233, 58] width 21 height 21
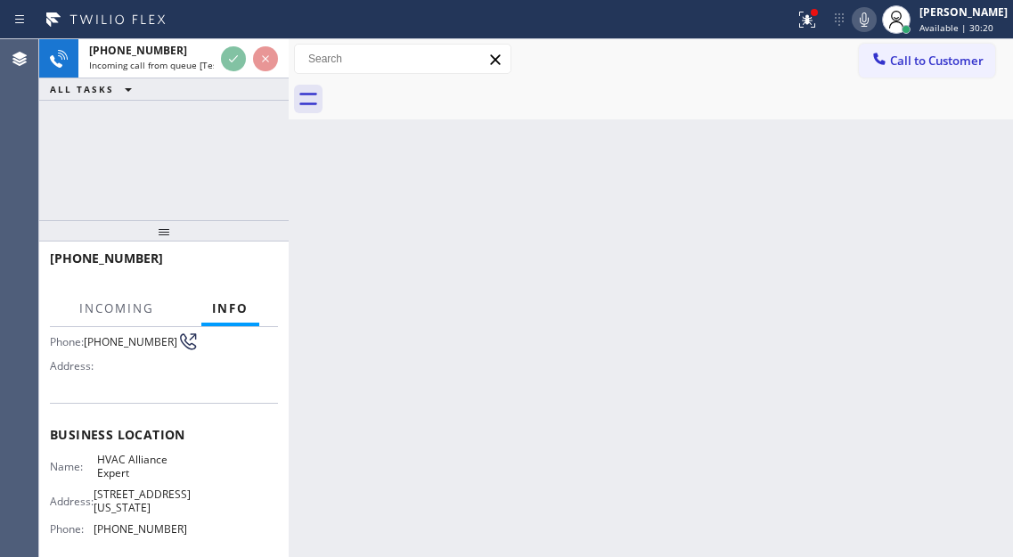
scroll to position [178, 0]
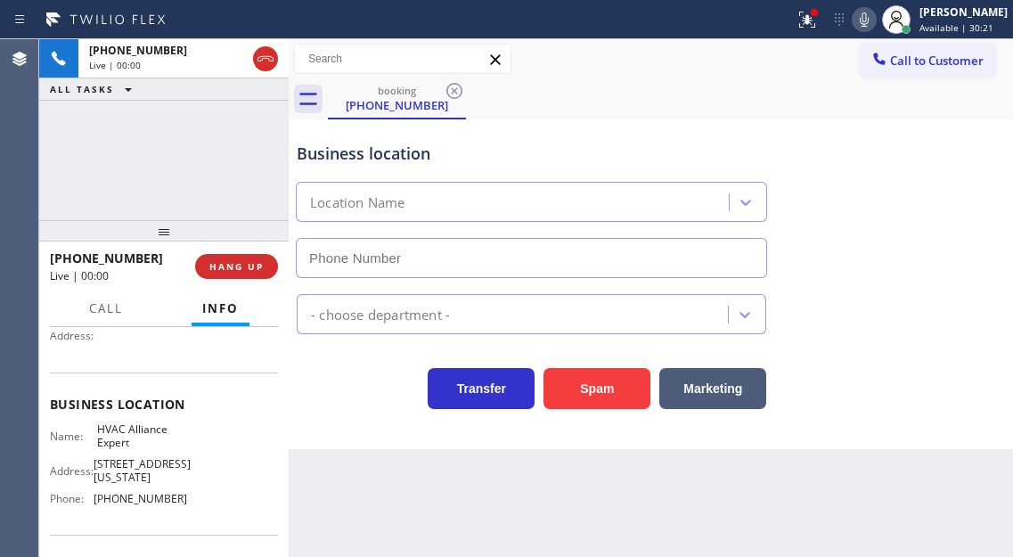
type input "(855) 999-4417"
click at [948, 154] on div "Business location HVAC Alliance Expert (855) 999-4417" at bounding box center [650, 197] width 715 height 161
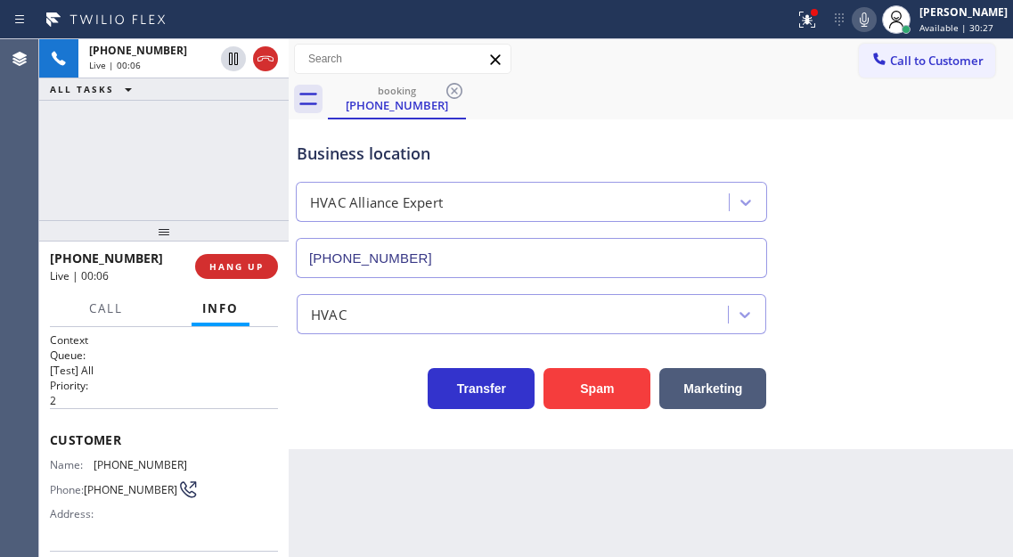
click at [110, 469] on span "(786) 754-1311" at bounding box center [141, 464] width 94 height 13
click at [277, 166] on div "+17867541311 Live | 00:10 ALL TASKS ALL TASKS ACTIVE TASKS TASKS IN WRAP UP" at bounding box center [163, 129] width 249 height 181
click at [235, 273] on span "HANG UP" at bounding box center [236, 266] width 54 height 12
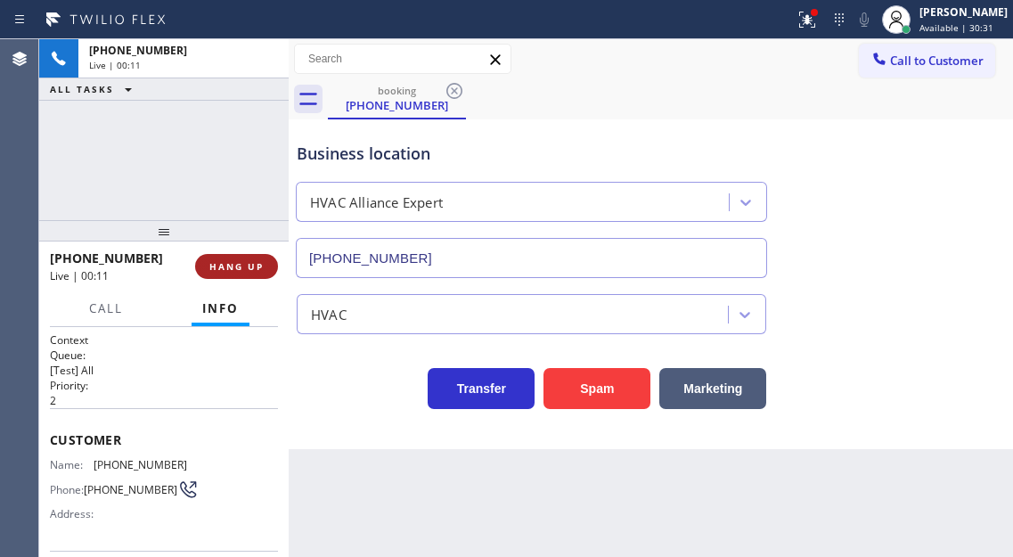
click at [235, 273] on span "HANG UP" at bounding box center [236, 266] width 54 height 12
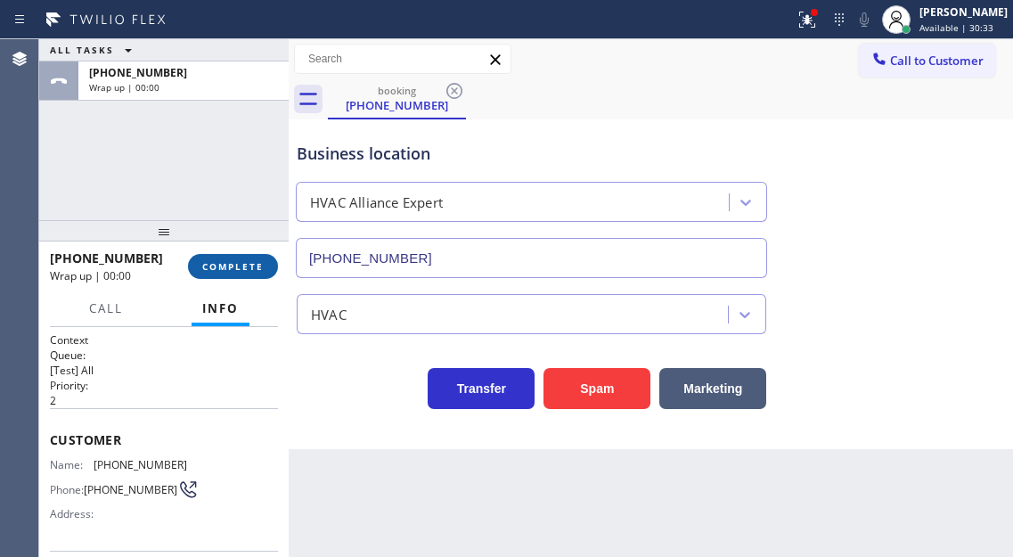
click at [235, 273] on span "COMPLETE" at bounding box center [232, 266] width 61 height 12
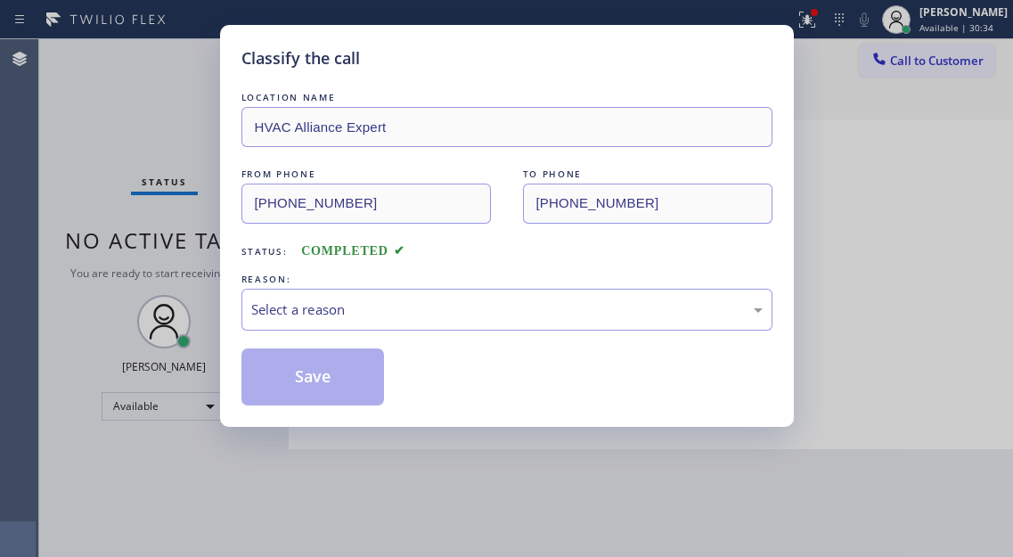
click at [420, 276] on div "REASON:" at bounding box center [506, 279] width 531 height 19
click at [401, 300] on div "Select a reason" at bounding box center [506, 309] width 511 height 20
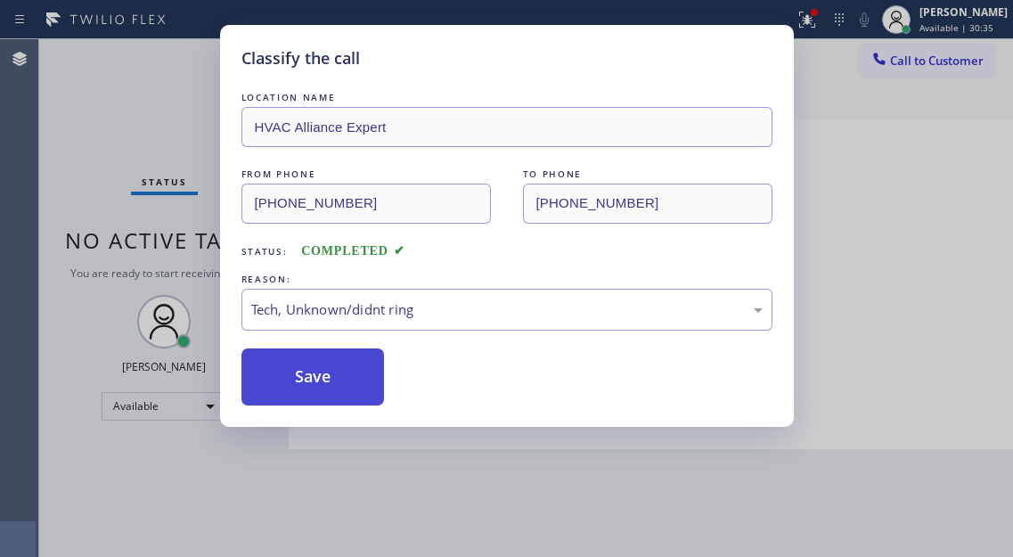
click at [339, 398] on button "Save" at bounding box center [312, 376] width 143 height 57
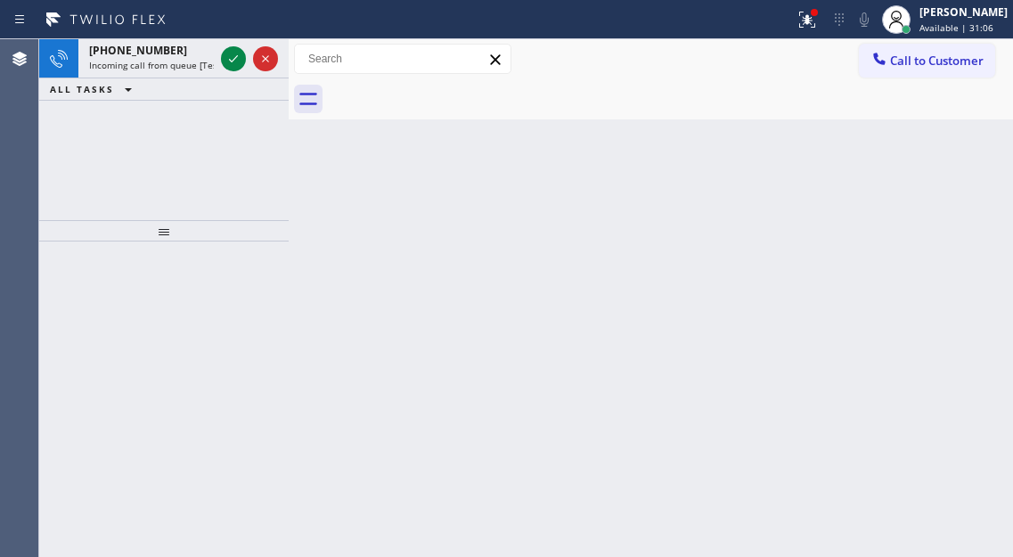
click at [940, 200] on div "Back to Dashboard Change Sender ID Customers Technicians Select a contact Outbo…" at bounding box center [651, 298] width 724 height 518
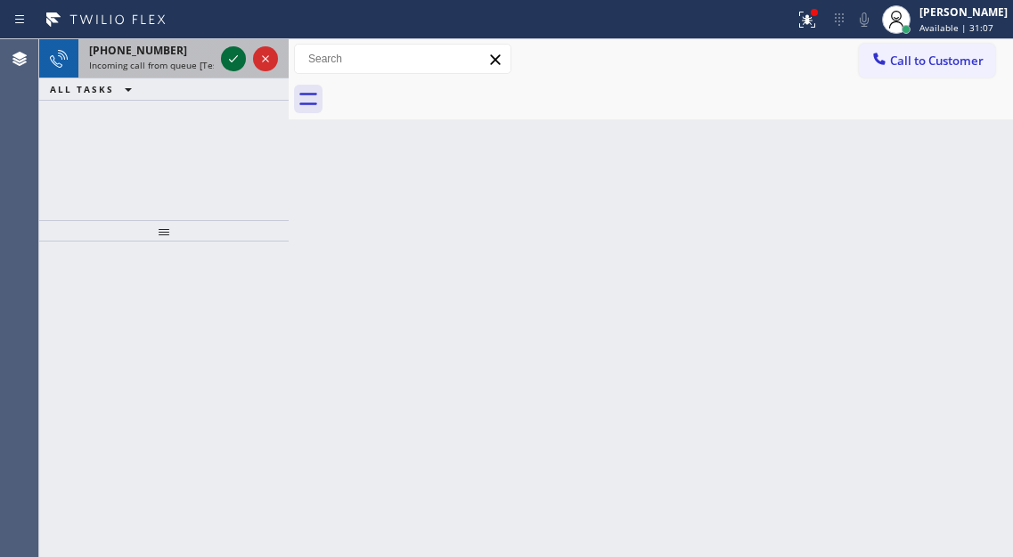
click at [234, 55] on icon at bounding box center [233, 58] width 21 height 21
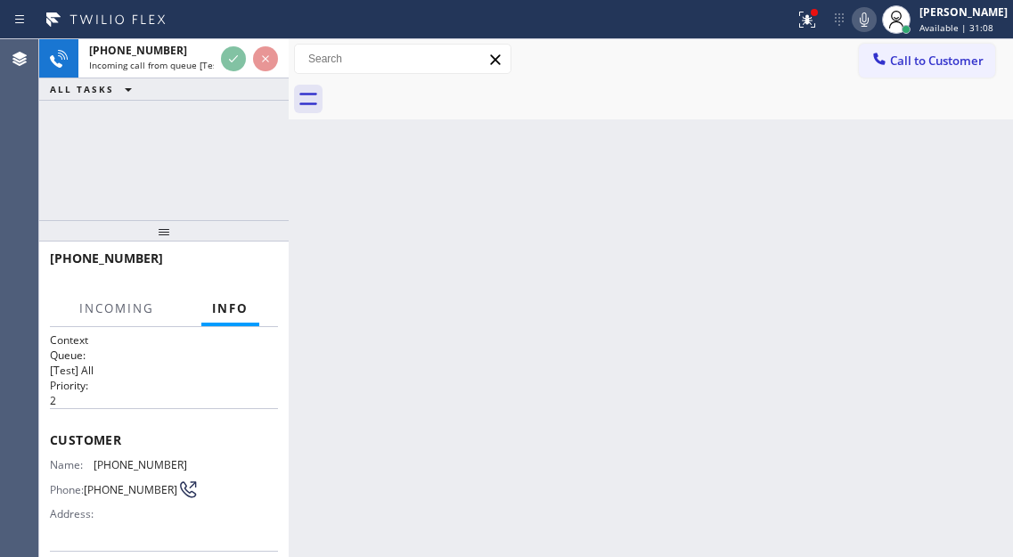
scroll to position [89, 0]
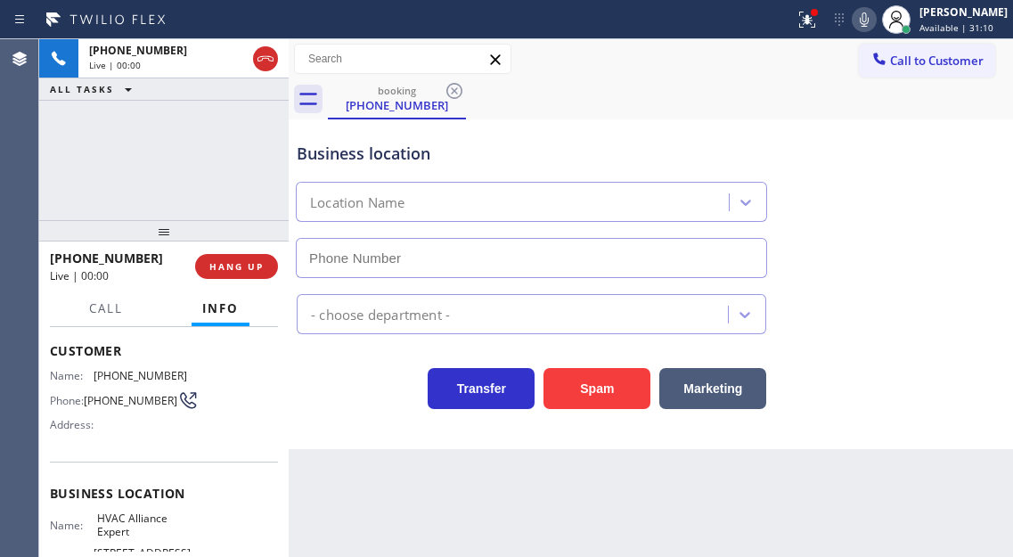
type input "(855) 999-4417"
click at [150, 378] on span "(786) 754-1311" at bounding box center [141, 375] width 94 height 13
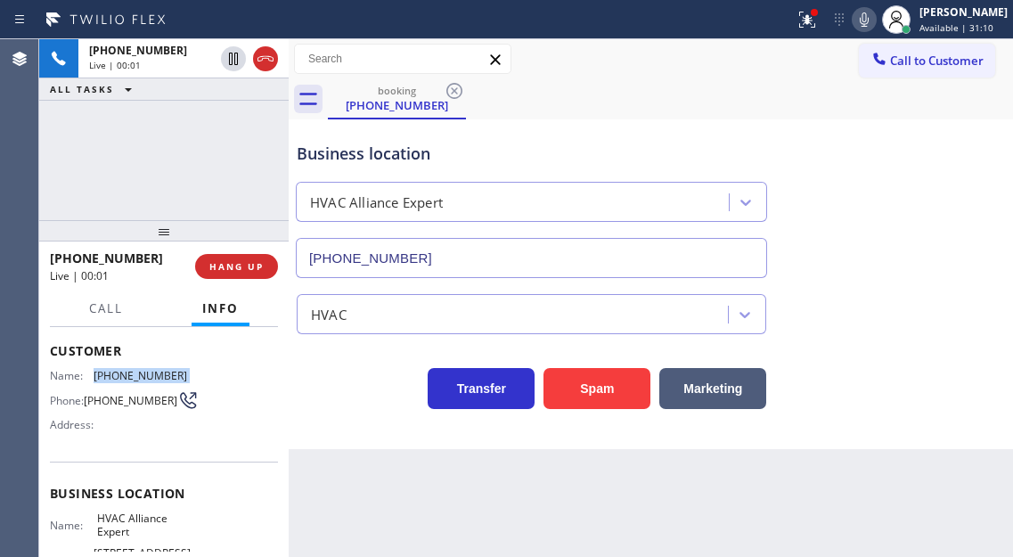
click at [150, 378] on span "(786) 754-1311" at bounding box center [141, 375] width 94 height 13
click at [919, 224] on div "Business location HVAC Alliance Expert (855) 999-4417" at bounding box center [650, 197] width 715 height 161
click at [818, 18] on icon at bounding box center [806, 19] width 21 height 21
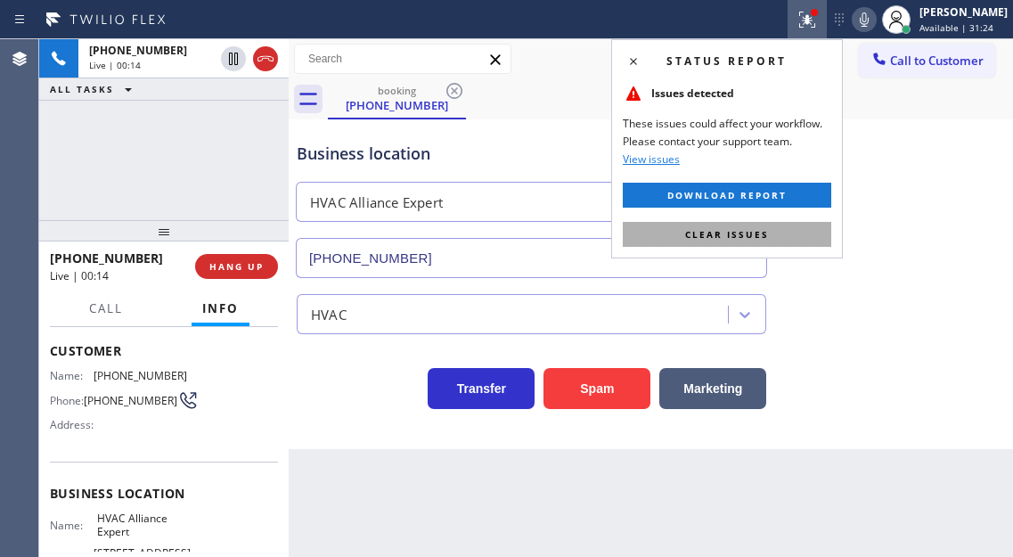
click at [807, 236] on button "Clear issues" at bounding box center [727, 234] width 208 height 25
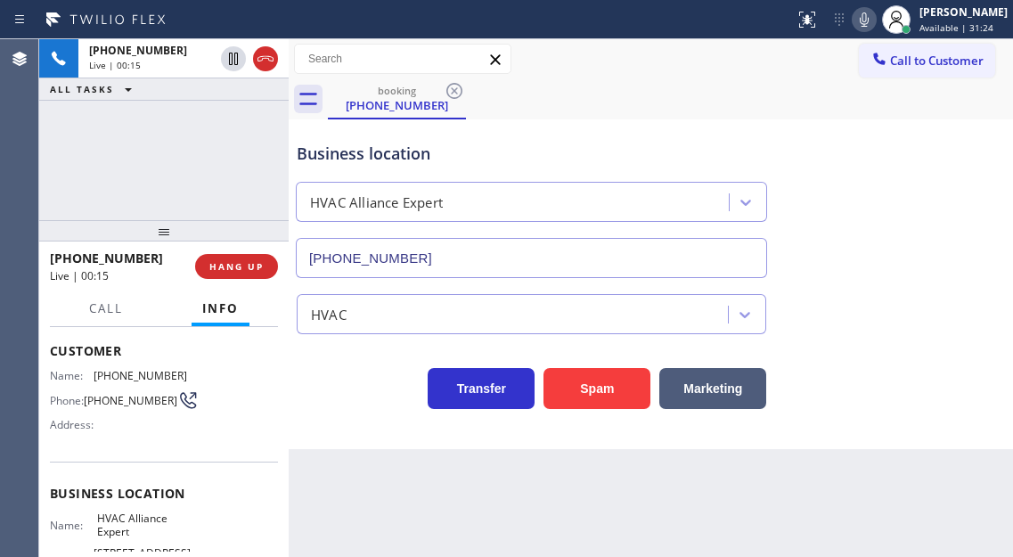
click at [206, 165] on div "+17867541311 Live | 00:15 ALL TASKS ALL TASKS ACTIVE TASKS TASKS IN WRAP UP" at bounding box center [163, 129] width 249 height 181
click at [230, 268] on span "HANG UP" at bounding box center [236, 266] width 54 height 12
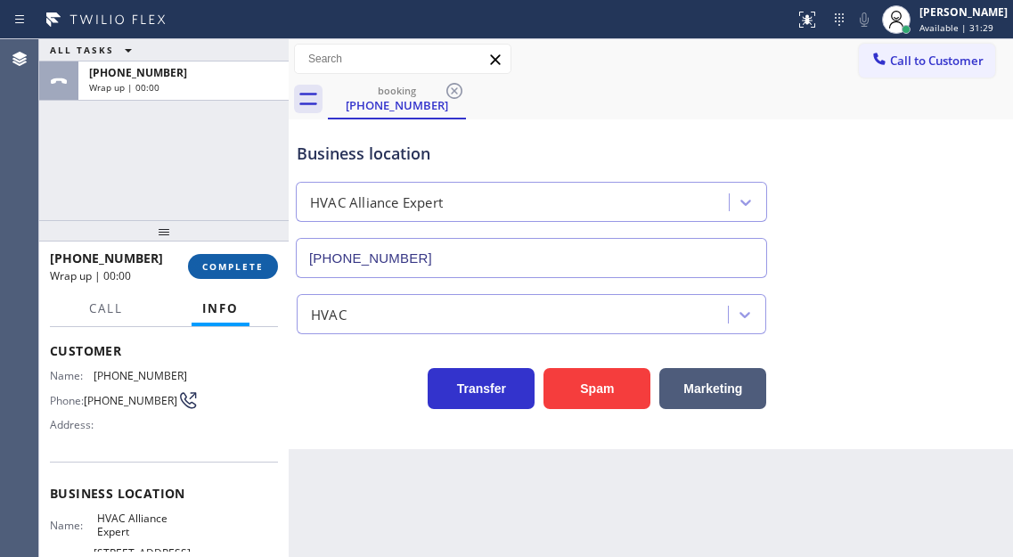
click at [230, 268] on span "COMPLETE" at bounding box center [232, 266] width 61 height 12
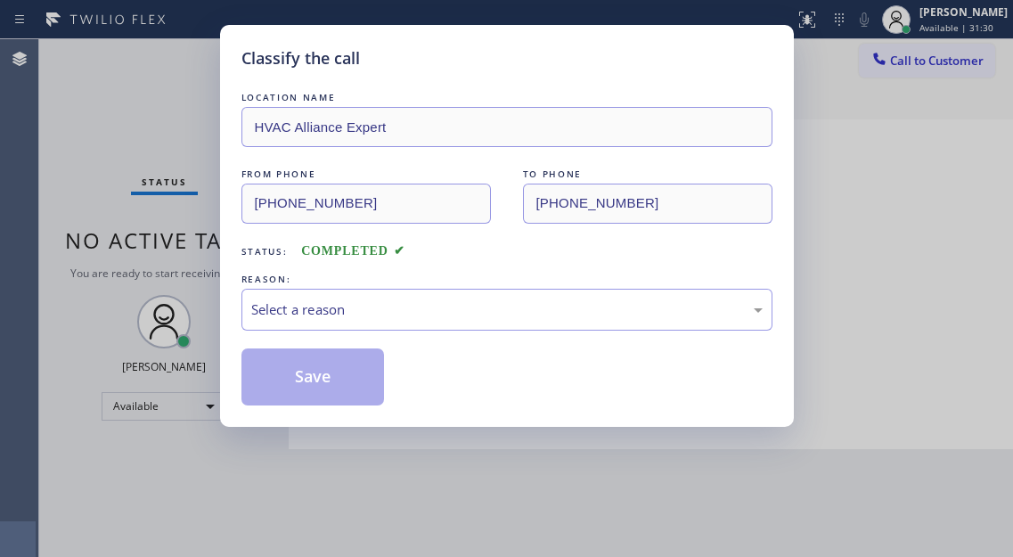
click at [230, 268] on div "Classify the call LOCATION NAME HVAC Alliance Expert FROM PHONE (786) 754-1311 …" at bounding box center [507, 226] width 574 height 402
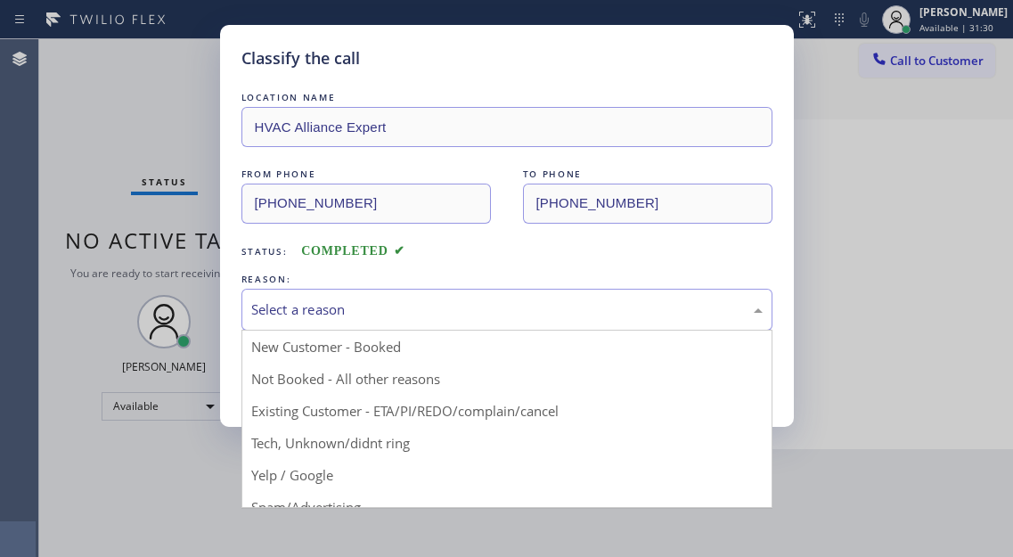
click at [261, 318] on div "Select a reason" at bounding box center [506, 309] width 511 height 20
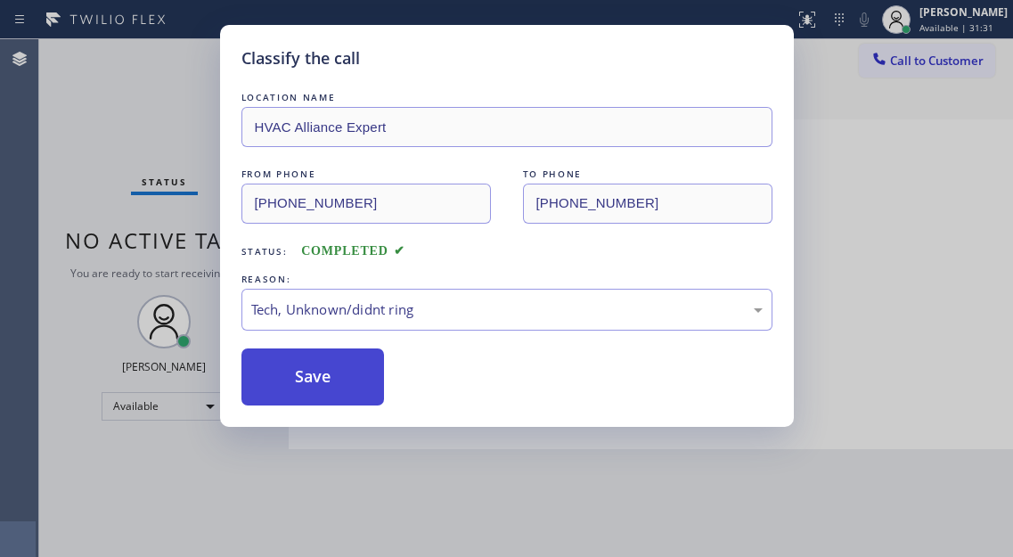
click at [307, 396] on button "Save" at bounding box center [312, 376] width 143 height 57
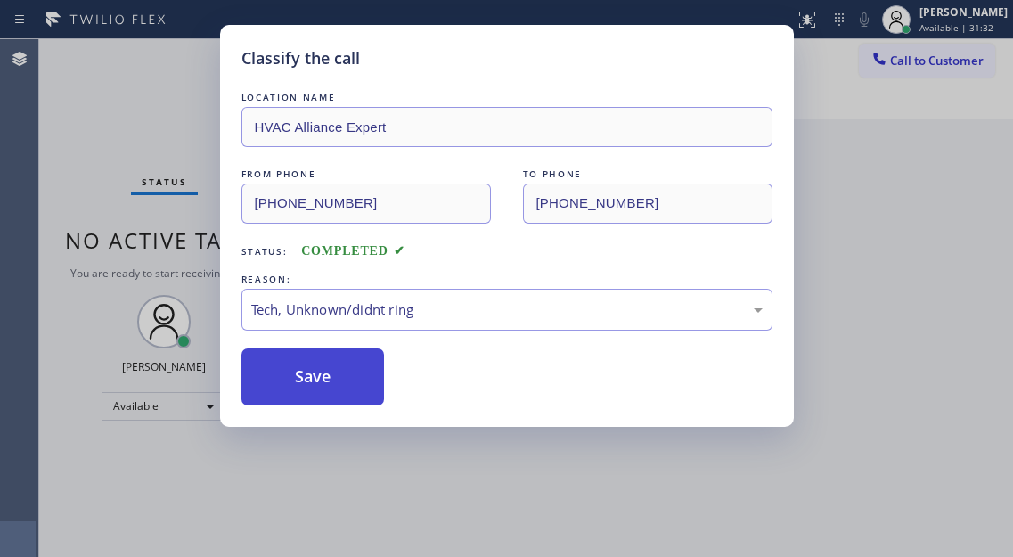
click at [311, 365] on button "Save" at bounding box center [312, 376] width 143 height 57
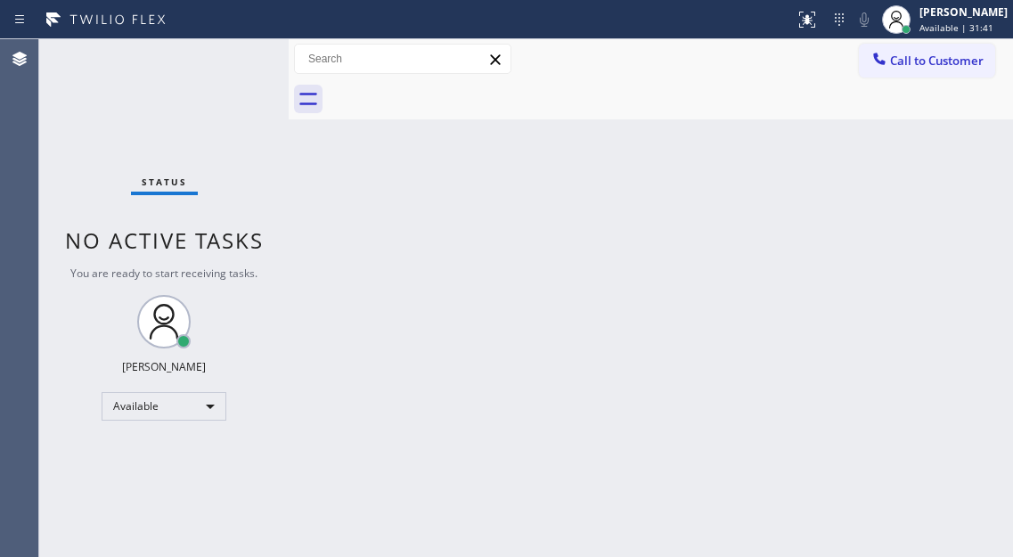
click at [928, 160] on div "Back to Dashboard Change Sender ID Customers Technicians Select a contact Outbo…" at bounding box center [651, 298] width 724 height 518
click at [229, 55] on div "Status No active tasks You are ready to start receiving tasks. [PERSON_NAME]" at bounding box center [163, 298] width 249 height 518
click at [477, 379] on div "Back to Dashboard Change Sender ID Customers Technicians Select a contact Outbo…" at bounding box center [651, 298] width 724 height 518
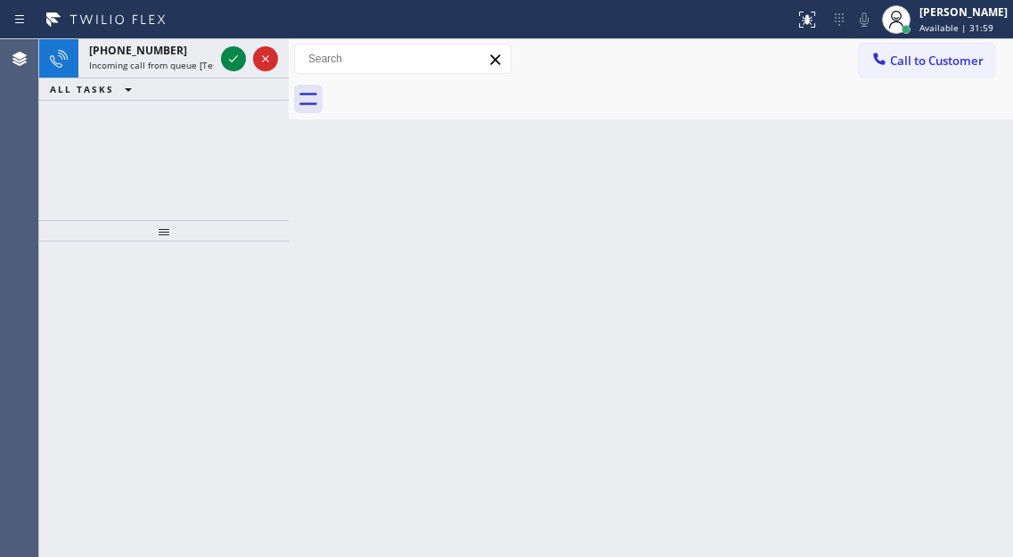
click at [920, 169] on div "Back to Dashboard Change Sender ID Customers Technicians Select a contact Outbo…" at bounding box center [651, 298] width 724 height 518
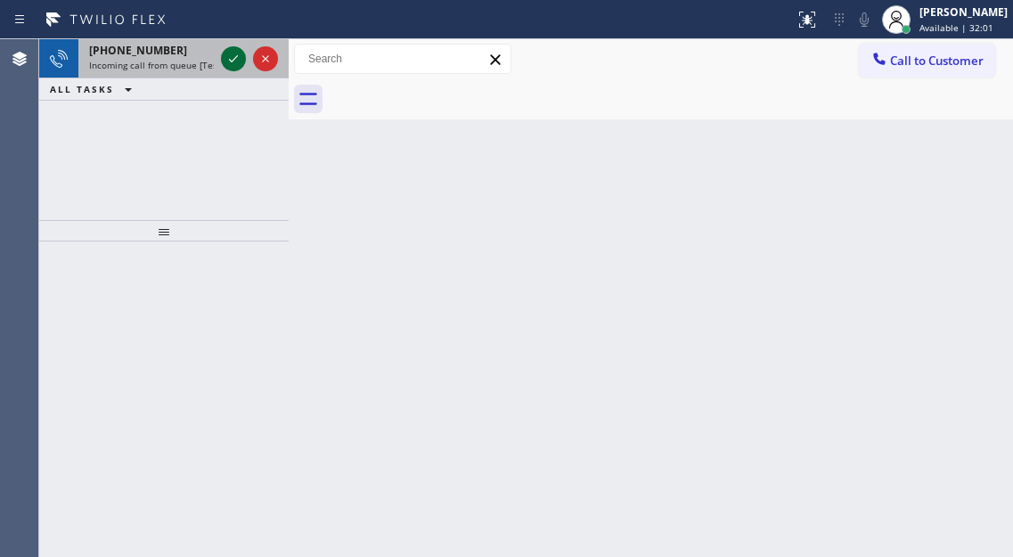
click at [221, 56] on div at bounding box center [233, 58] width 25 height 21
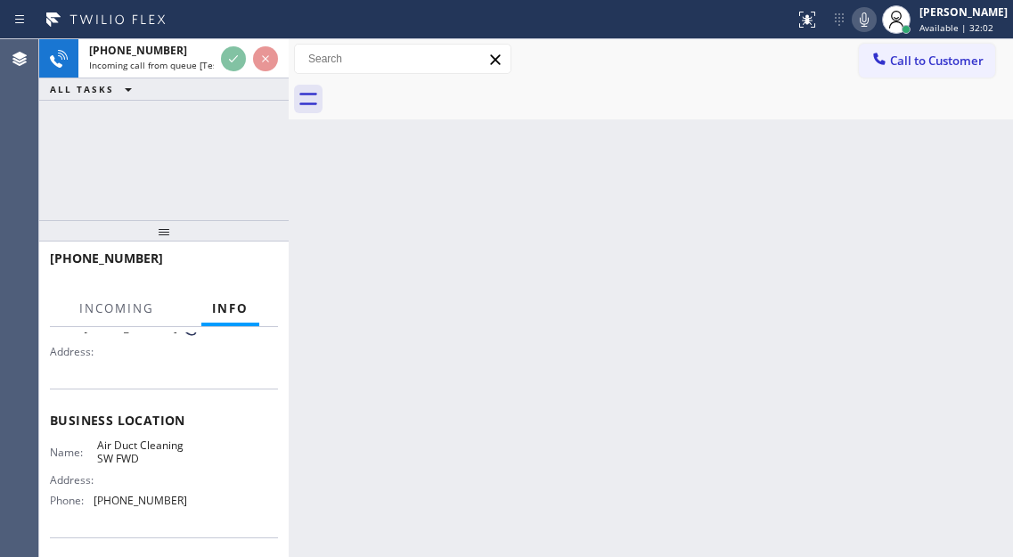
scroll to position [178, 0]
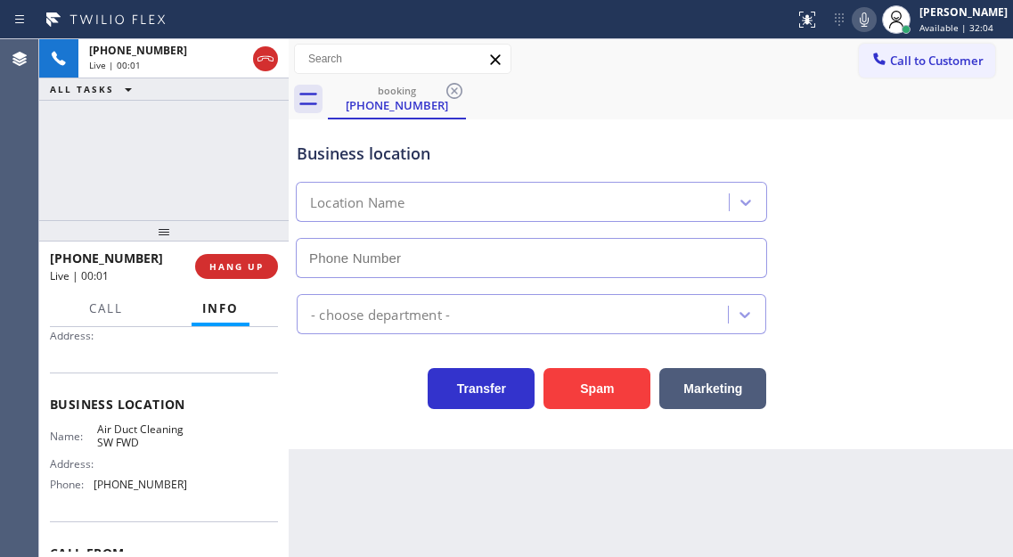
type input "[PHONE_NUMBER]"
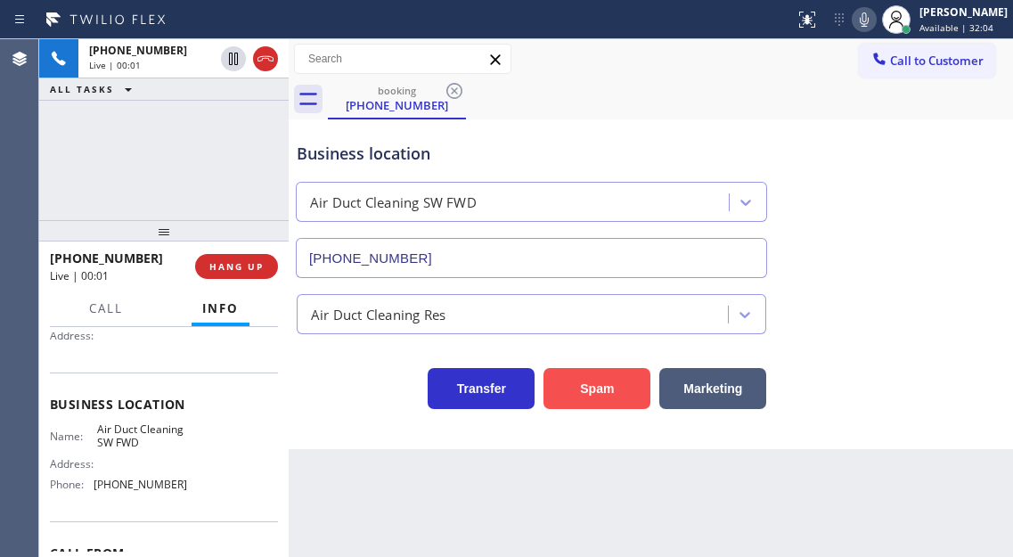
click at [619, 392] on button "Spam" at bounding box center [596, 388] width 107 height 41
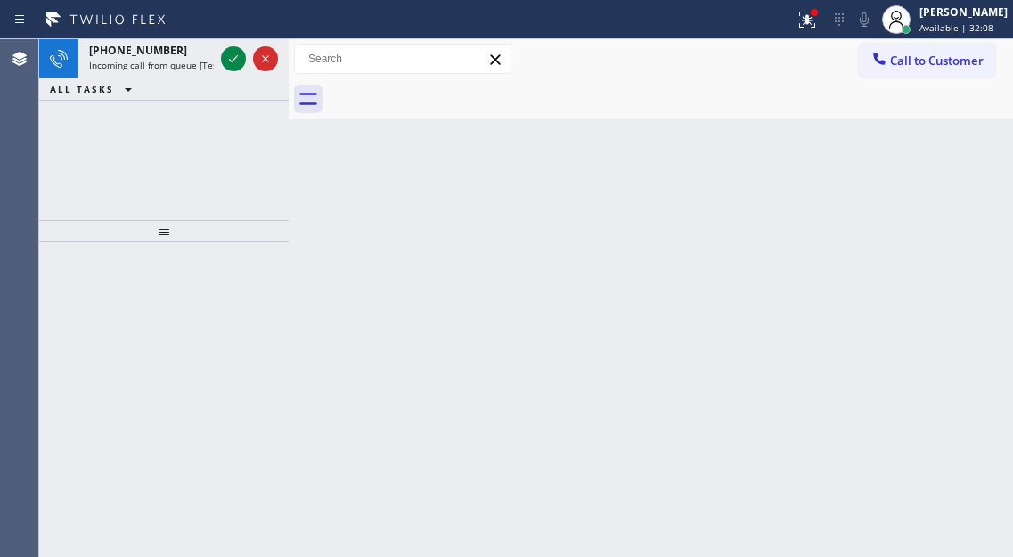
click at [979, 176] on div "Back to Dashboard Change Sender ID Customers Technicians Select a contact Outbo…" at bounding box center [651, 298] width 724 height 518
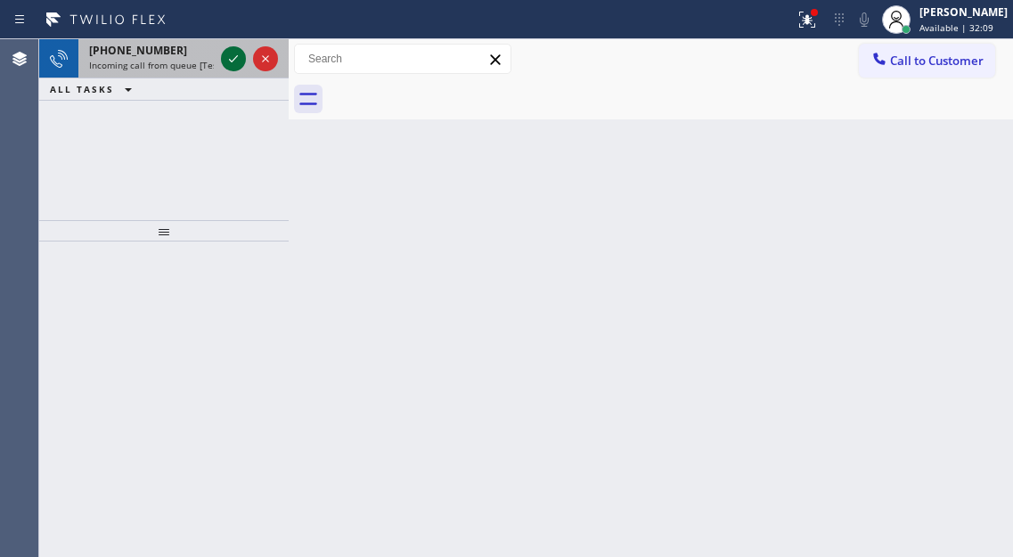
click at [222, 63] on div at bounding box center [233, 58] width 25 height 21
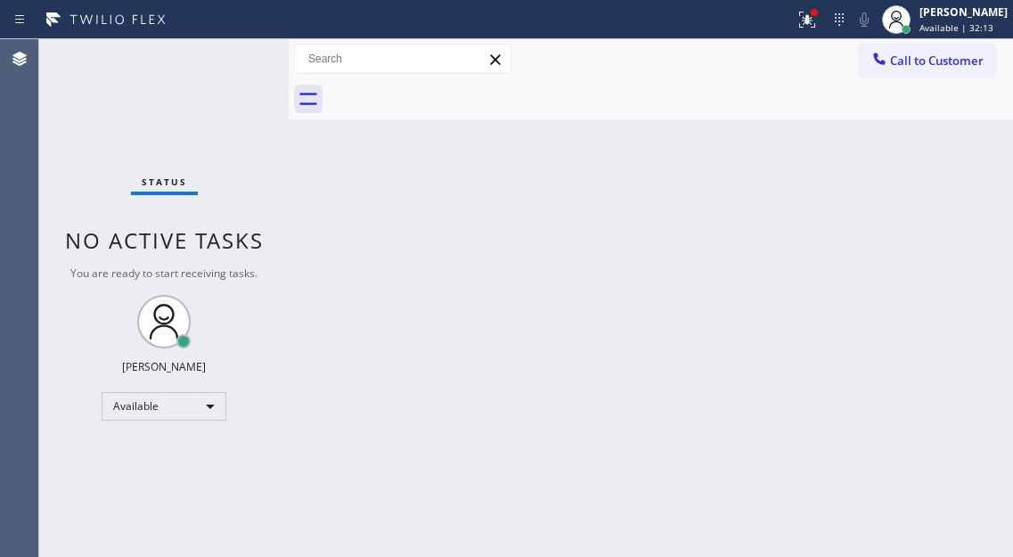
click at [256, 64] on div "Status No active tasks You are ready to start receiving tasks. [PERSON_NAME]" at bounding box center [163, 298] width 249 height 518
click at [234, 55] on div "Status No active tasks You are ready to start receiving tasks. [PERSON_NAME]" at bounding box center [163, 298] width 249 height 518
click at [979, 173] on div "Back to Dashboard Change Sender ID Customers Technicians Select a contact Outbo…" at bounding box center [651, 298] width 724 height 518
click at [227, 67] on div "Status No active tasks You are ready to start receiving tasks. [PERSON_NAME]" at bounding box center [163, 298] width 249 height 518
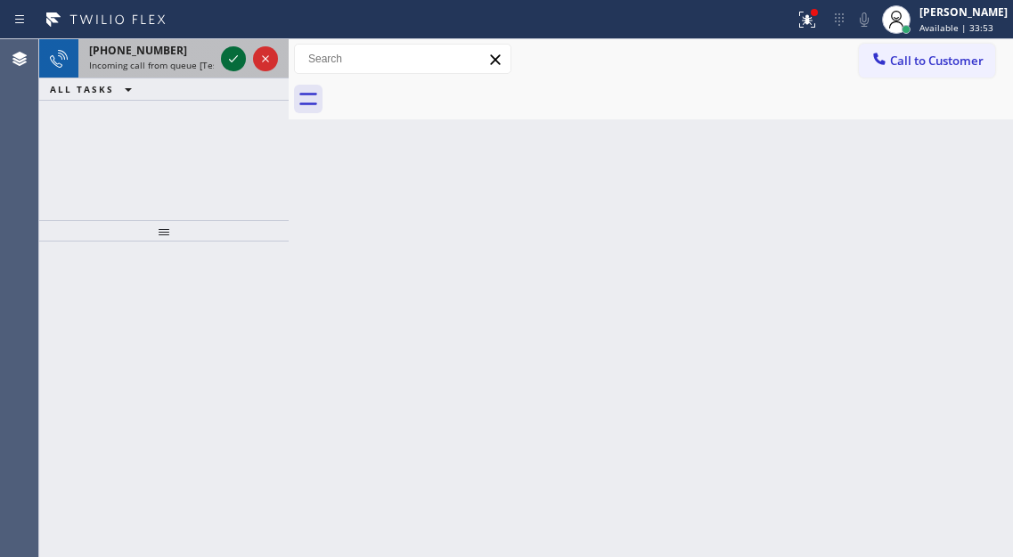
click at [227, 67] on icon at bounding box center [233, 58] width 21 height 21
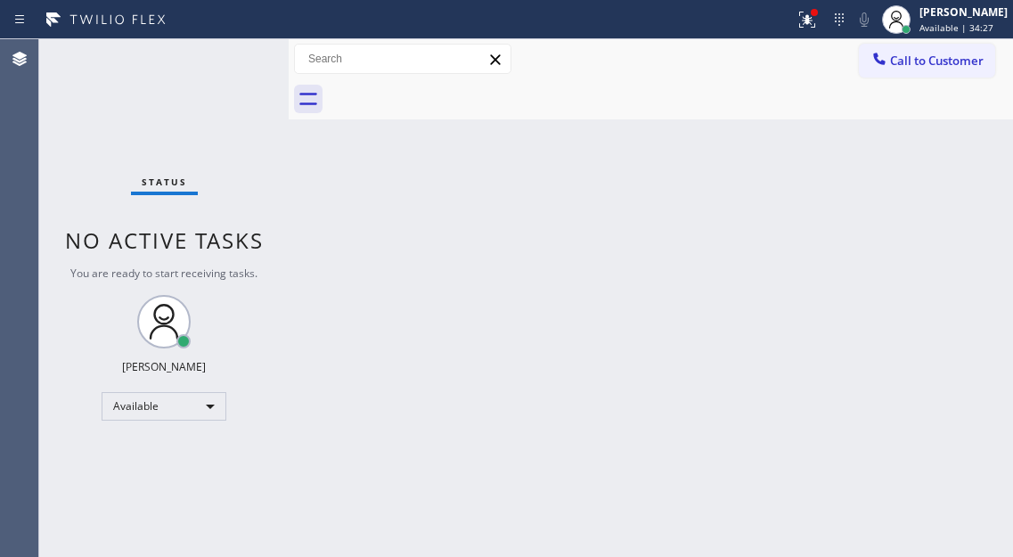
click at [229, 59] on div "Status No active tasks You are ready to start receiving tasks. [PERSON_NAME]" at bounding box center [163, 298] width 249 height 518
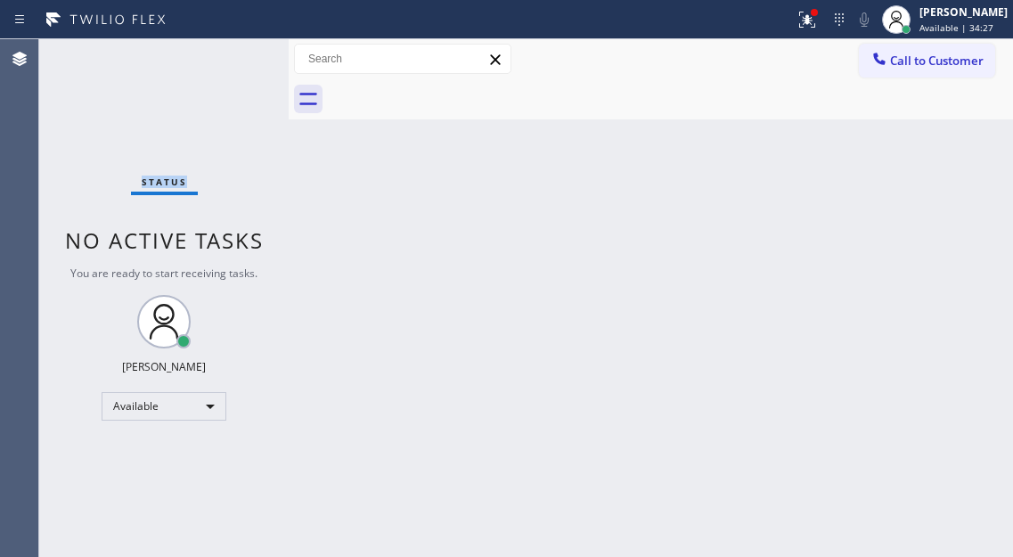
click at [229, 59] on div "Status No active tasks You are ready to start receiving tasks. [PERSON_NAME]" at bounding box center [163, 298] width 249 height 518
click at [231, 55] on div "Status No active tasks You are ready to start receiving tasks. [PERSON_NAME]" at bounding box center [163, 298] width 249 height 518
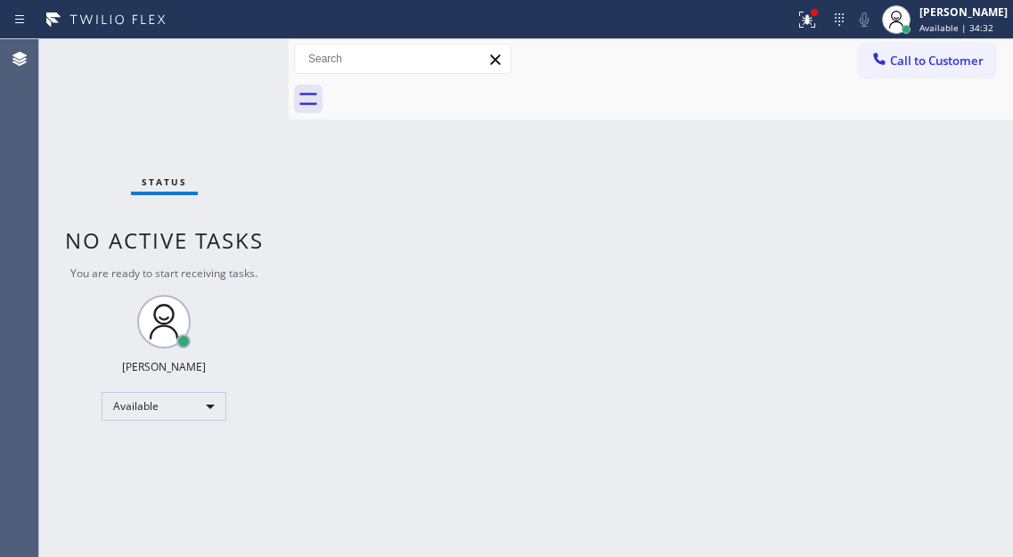
click at [231, 55] on div "Status No active tasks You are ready to start receiving tasks. [PERSON_NAME]" at bounding box center [163, 298] width 249 height 518
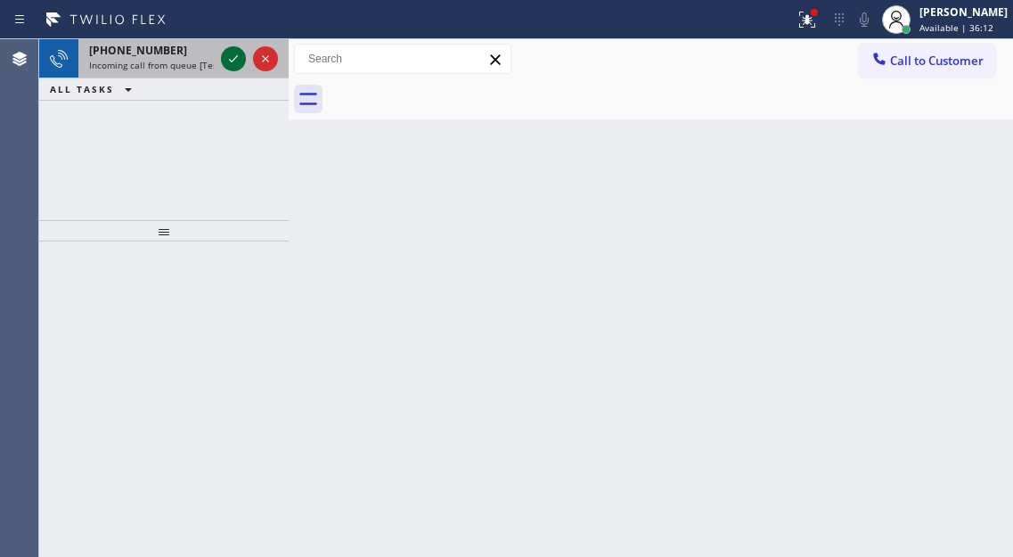
click at [231, 55] on icon at bounding box center [233, 58] width 21 height 21
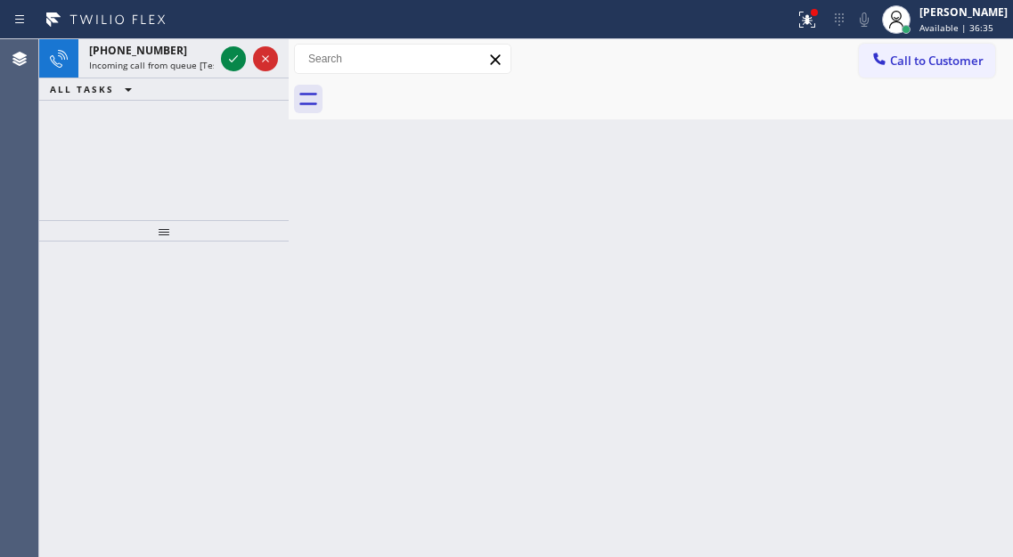
click at [241, 28] on div at bounding box center [397, 19] width 780 height 29
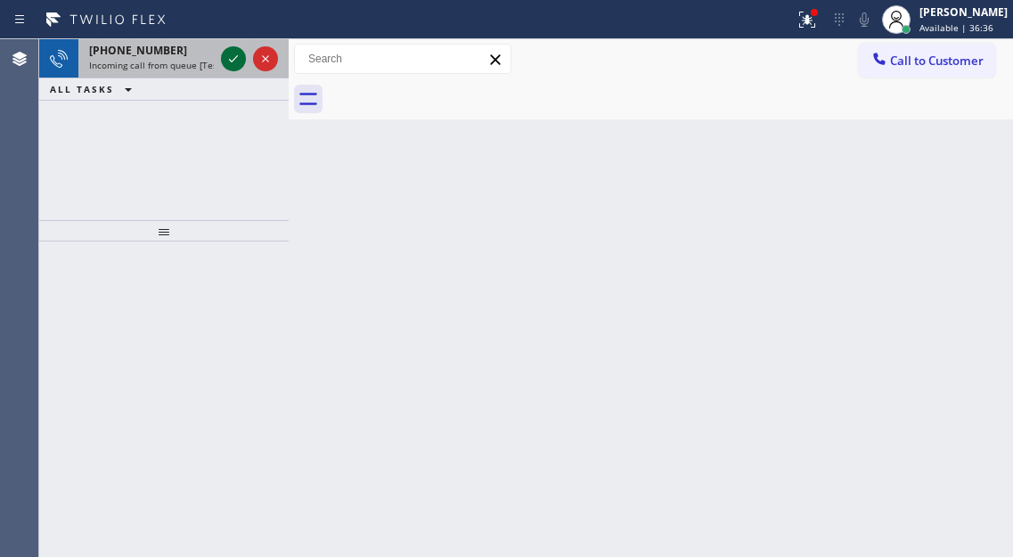
click at [227, 61] on icon at bounding box center [233, 58] width 21 height 21
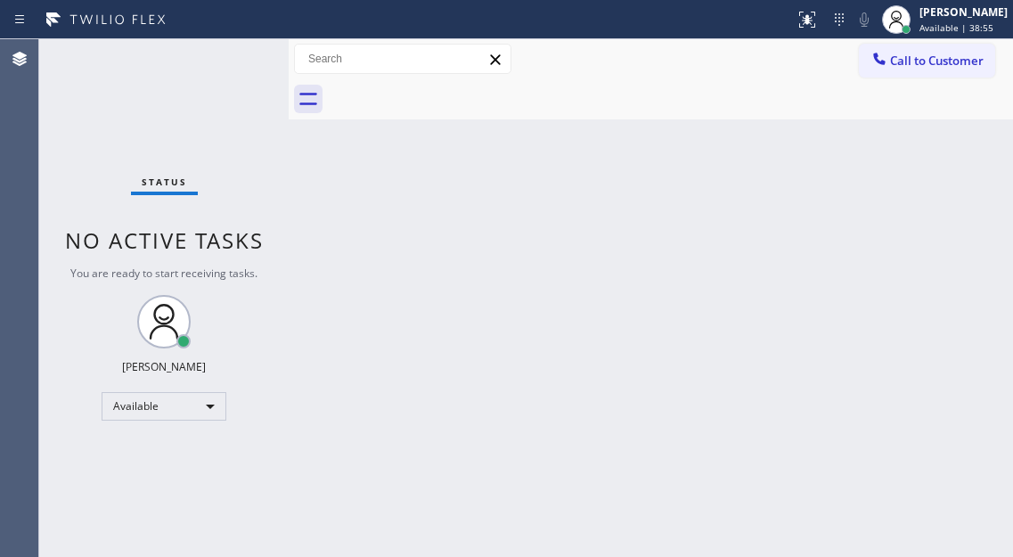
click at [258, 48] on div "Status No active tasks You are ready to start receiving tasks. [PERSON_NAME]" at bounding box center [163, 298] width 249 height 518
click at [221, 55] on div "Status No active tasks You are ready to start receiving tasks. [PERSON_NAME]" at bounding box center [163, 298] width 249 height 518
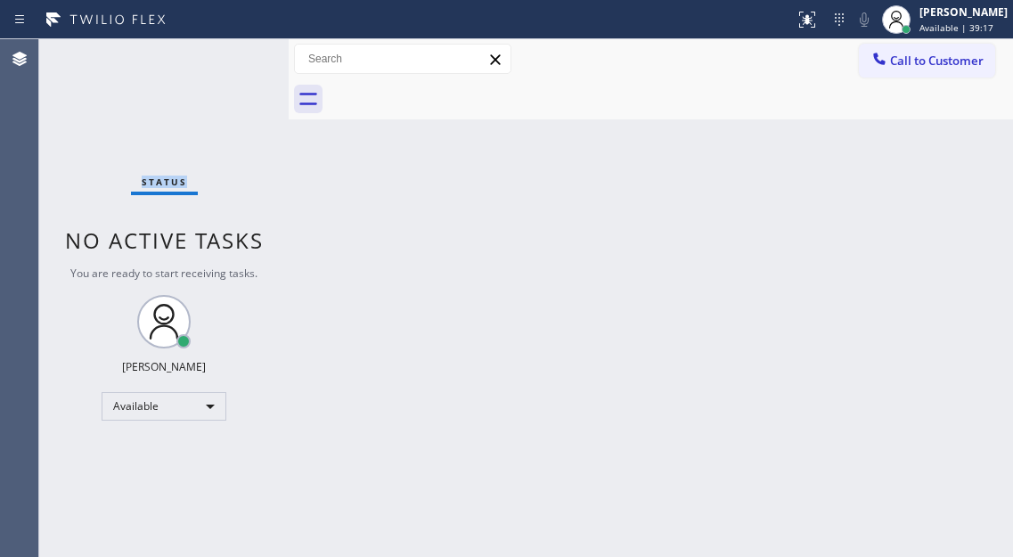
click at [226, 47] on div "Status No active tasks You are ready to start receiving tasks. [PERSON_NAME]" at bounding box center [163, 298] width 249 height 518
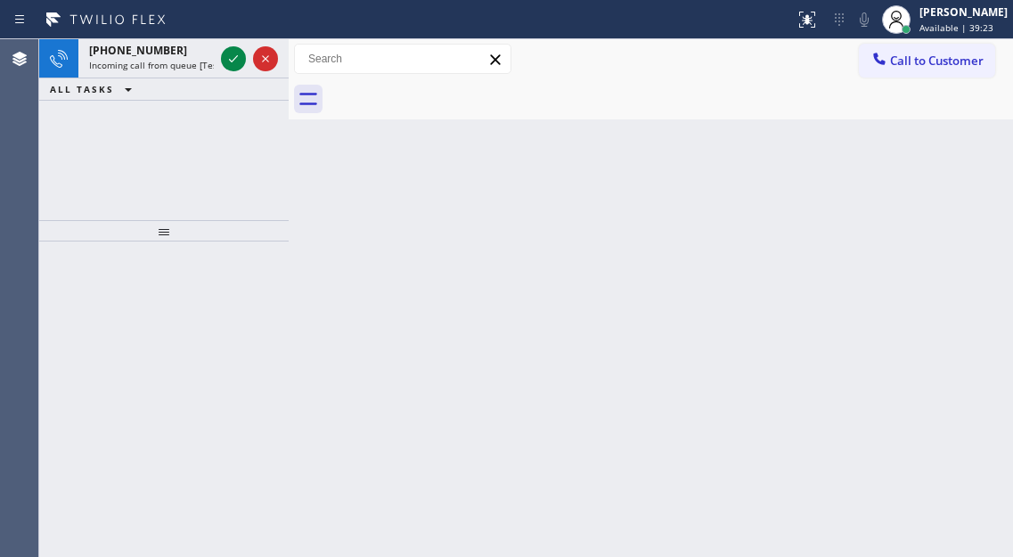
drag, startPoint x: 929, startPoint y: 148, endPoint x: 597, endPoint y: 143, distance: 332.3
click at [929, 148] on div "Back to Dashboard Change Sender ID Customers Technicians Select a contact Outbo…" at bounding box center [651, 298] width 724 height 518
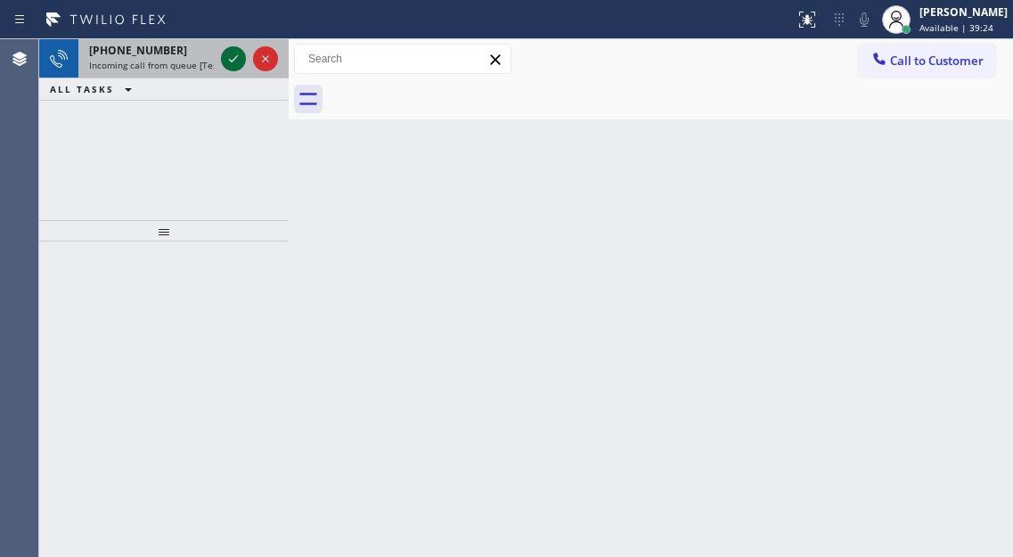
click at [223, 64] on icon at bounding box center [233, 58] width 21 height 21
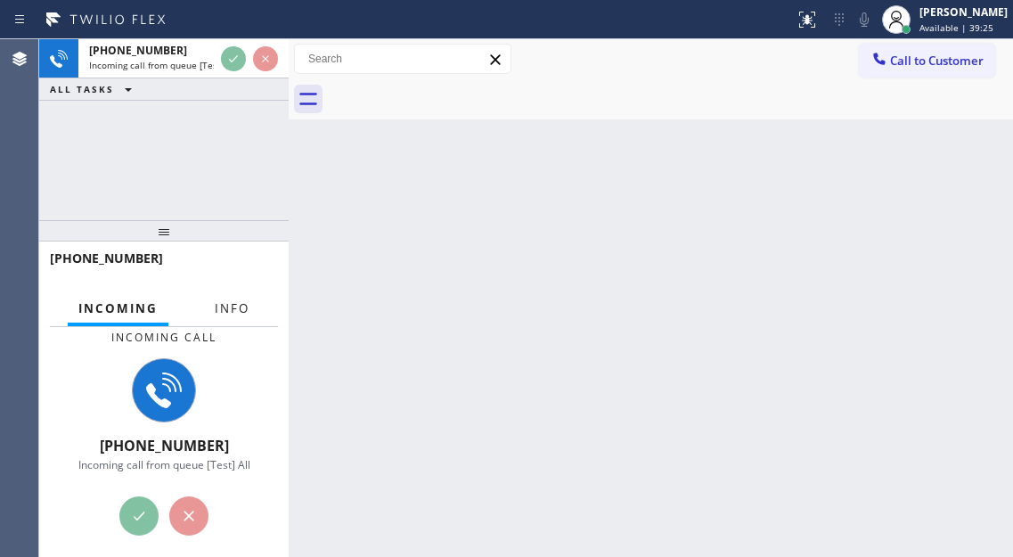
click at [234, 303] on span "Info" at bounding box center [232, 308] width 35 height 16
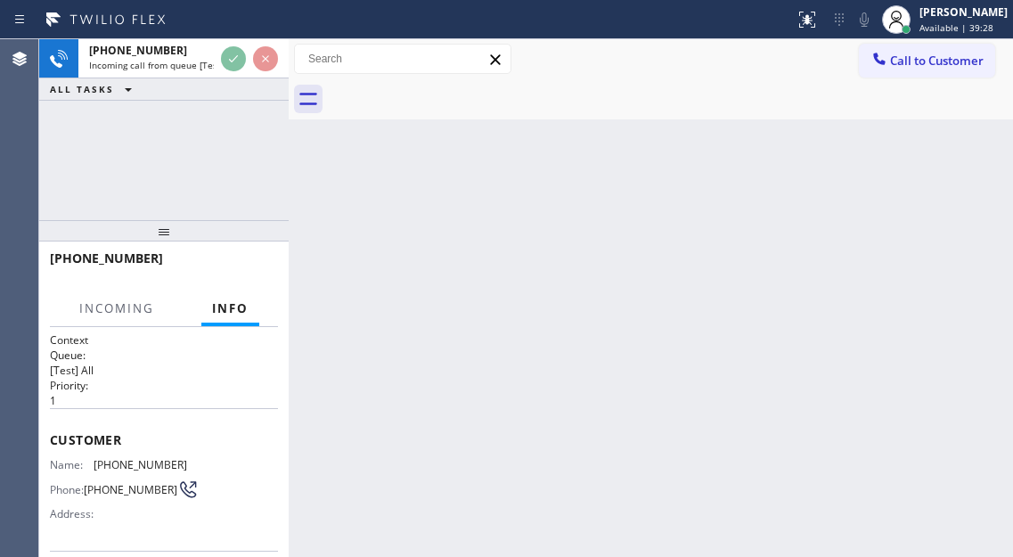
click at [118, 469] on span "[PHONE_NUMBER]" at bounding box center [141, 464] width 94 height 13
copy span "[PHONE_NUMBER]"
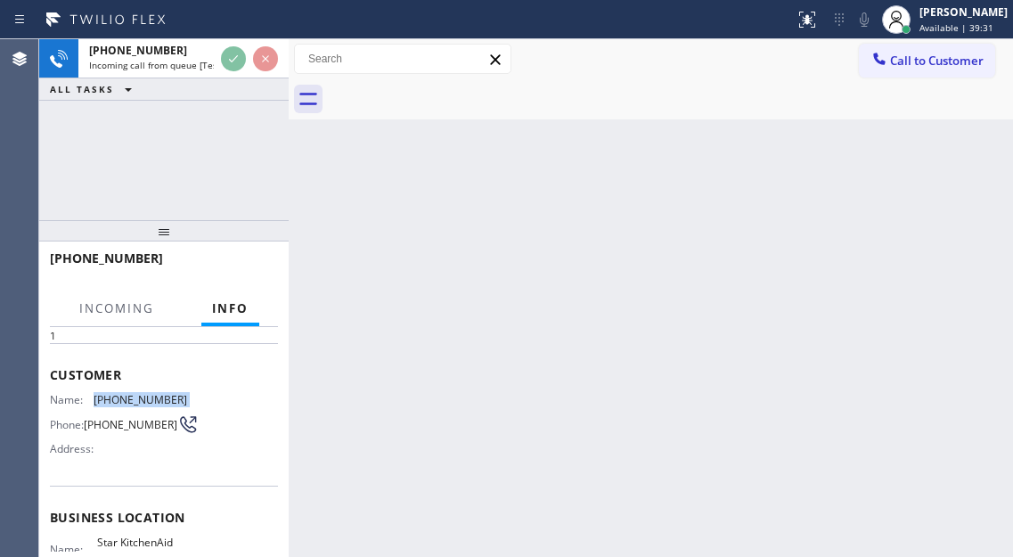
scroll to position [89, 0]
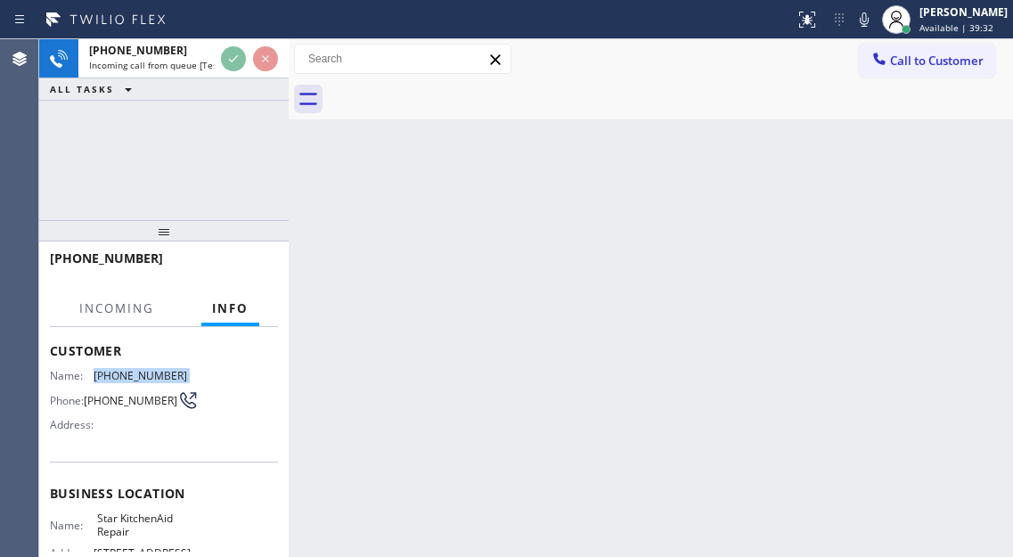
click at [109, 529] on span "Star KitchenAid Repair" at bounding box center [141, 525] width 89 height 28
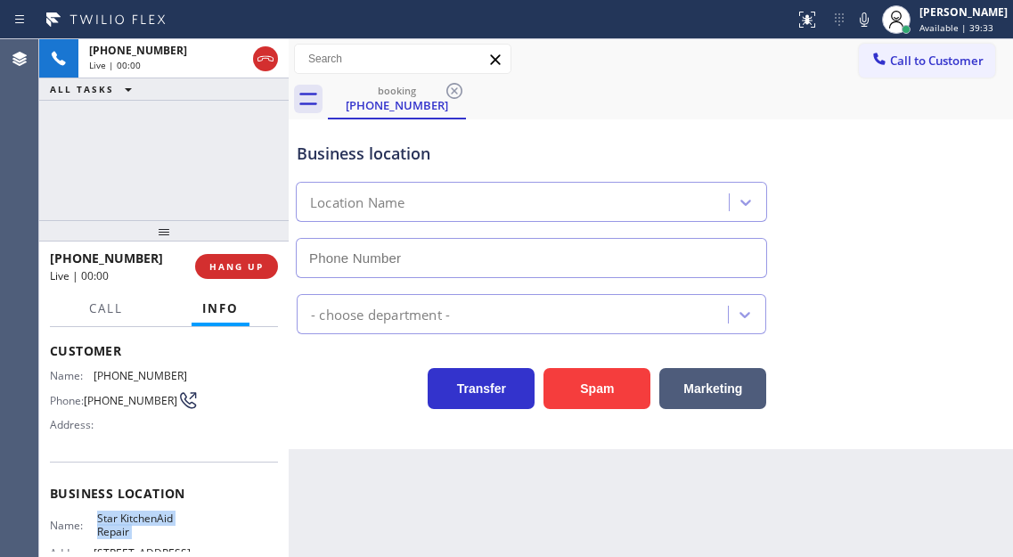
type input "[PHONE_NUMBER]"
copy span "Star KitchenAid Repair"
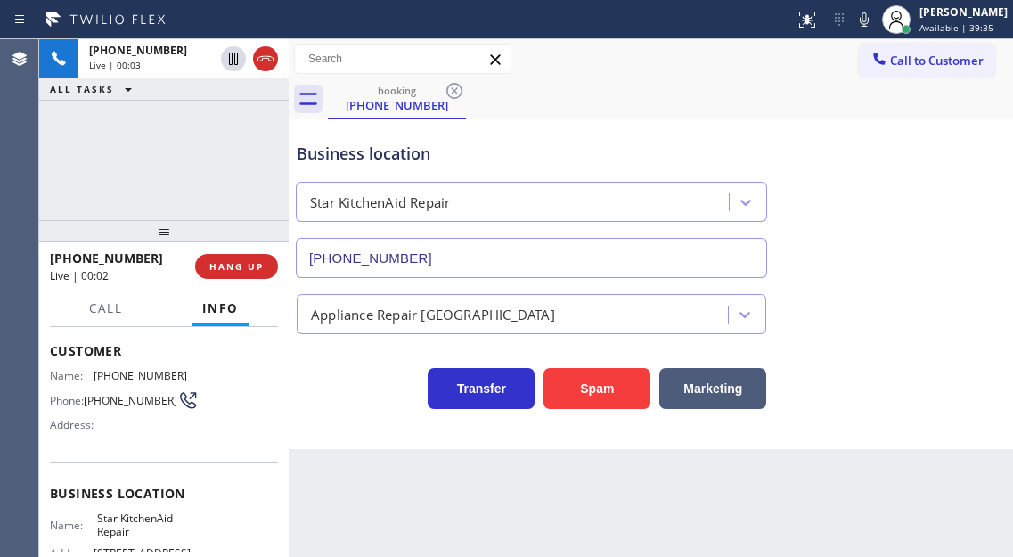
click at [283, 422] on div "Context Queue: [Test] All Priority: 1 Customer Name: [PHONE_NUMBER] Phone: [PHO…" at bounding box center [163, 442] width 249 height 230
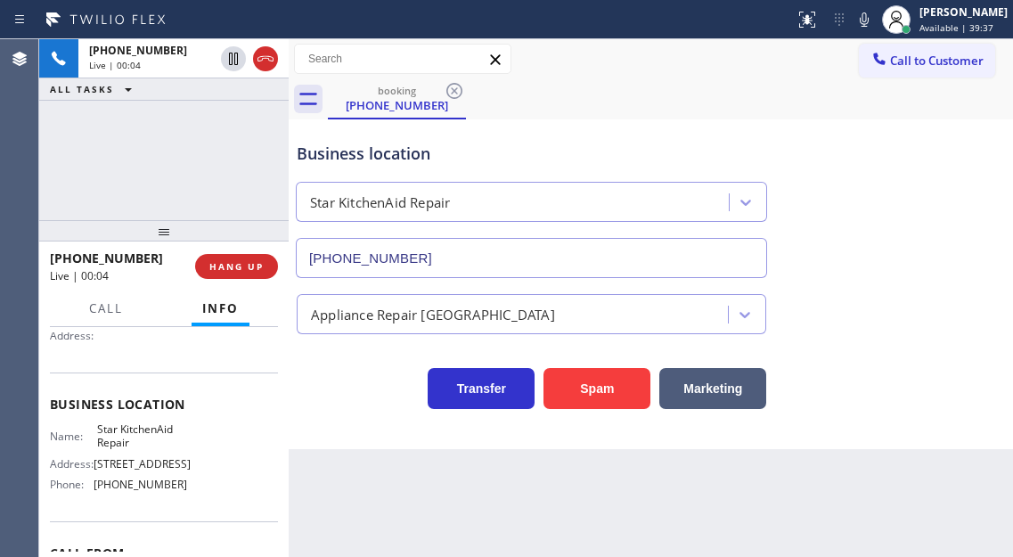
click at [137, 491] on span "[PHONE_NUMBER]" at bounding box center [141, 483] width 94 height 13
copy span "[PHONE_NUMBER]"
click at [282, 433] on div "Context Queue: [Test] All Priority: 1 Customer Name: [PHONE_NUMBER] Phone: [PHO…" at bounding box center [163, 442] width 249 height 230
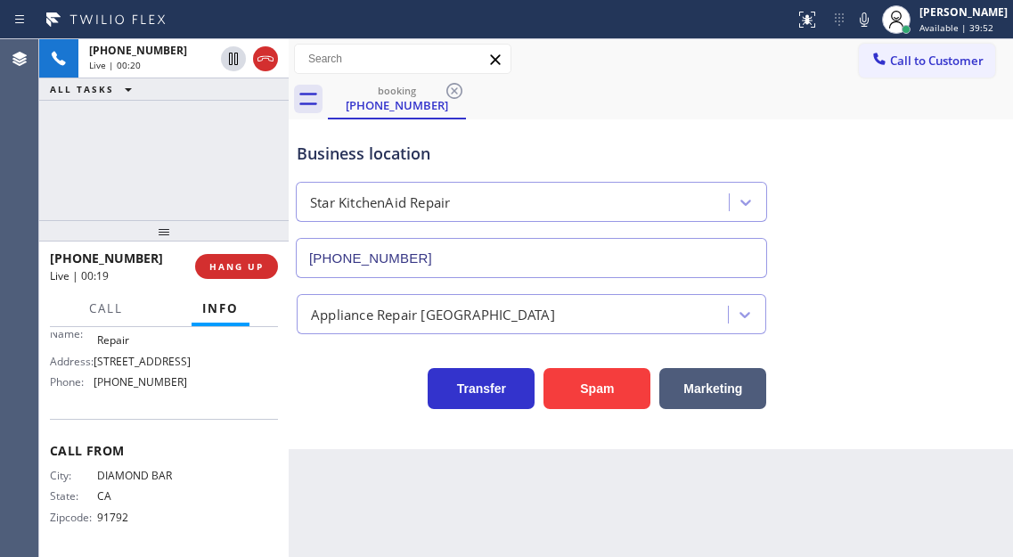
scroll to position [303, 0]
click at [875, 16] on icon at bounding box center [863, 19] width 21 height 21
click at [870, 16] on rect at bounding box center [864, 18] width 12 height 12
click at [875, 16] on icon at bounding box center [863, 19] width 21 height 21
click at [870, 16] on rect at bounding box center [864, 18] width 12 height 12
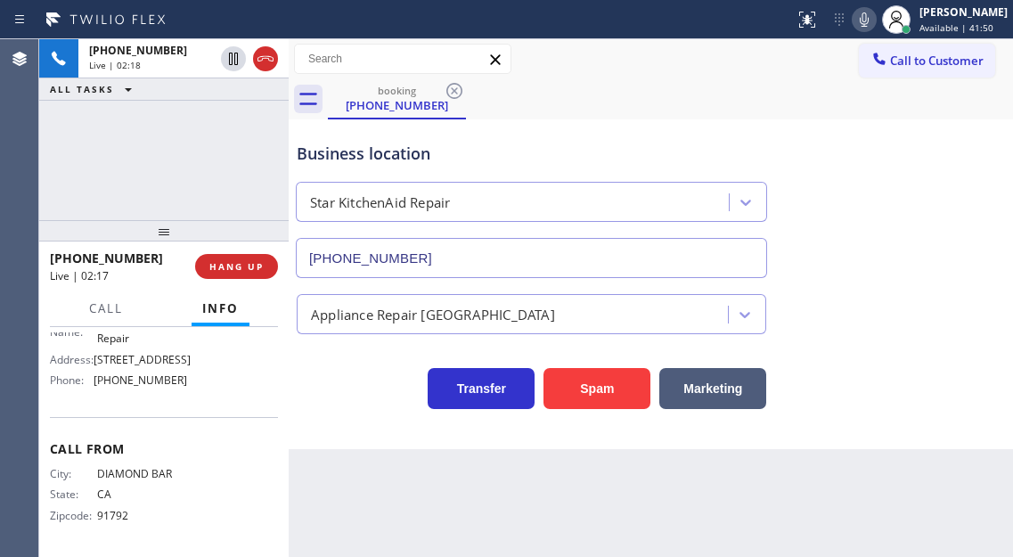
click at [376, 162] on div "Business location" at bounding box center [531, 154] width 469 height 24
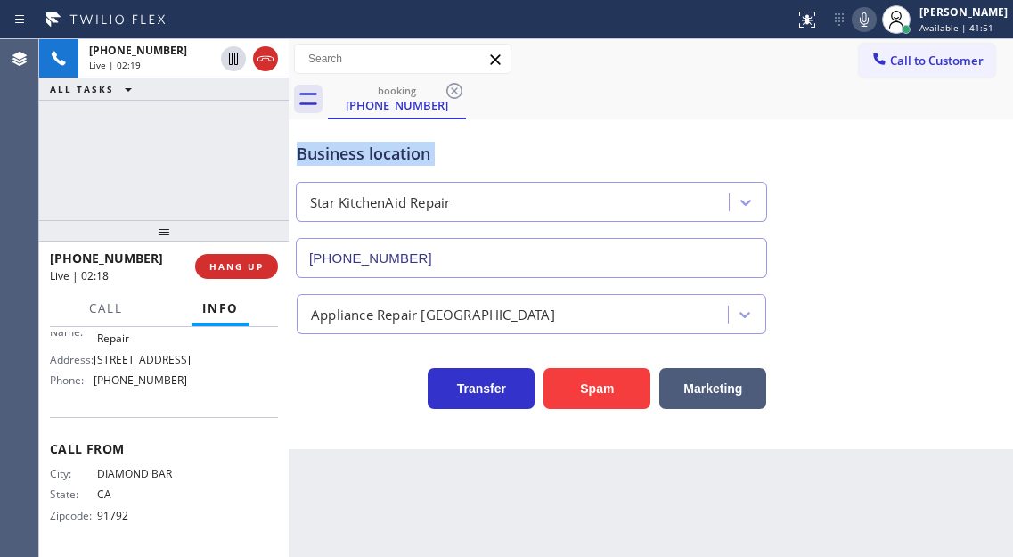
click at [376, 162] on div "Business location" at bounding box center [531, 154] width 469 height 24
click at [869, 26] on icon at bounding box center [864, 19] width 9 height 14
click at [875, 29] on icon at bounding box center [863, 19] width 21 height 21
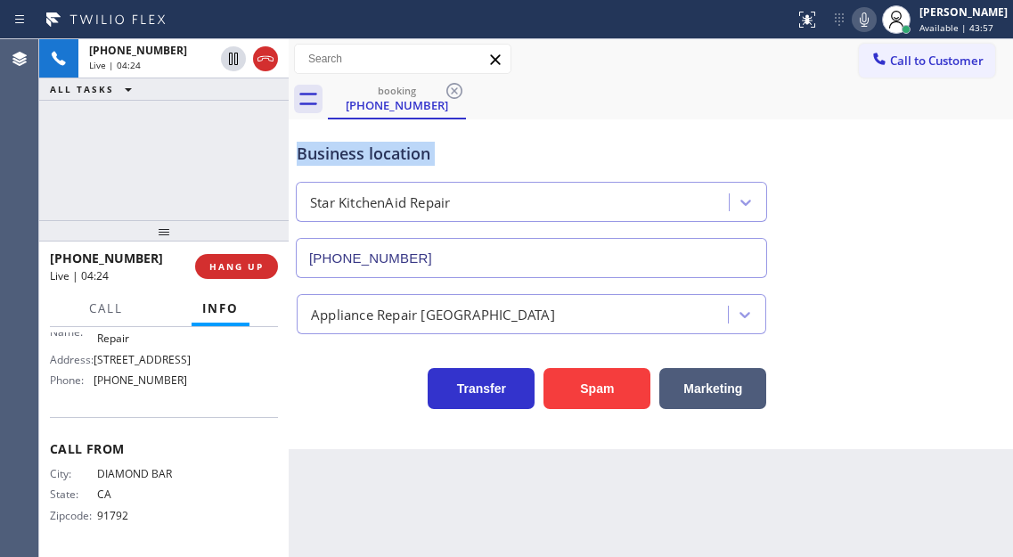
click at [875, 25] on icon at bounding box center [863, 19] width 21 height 21
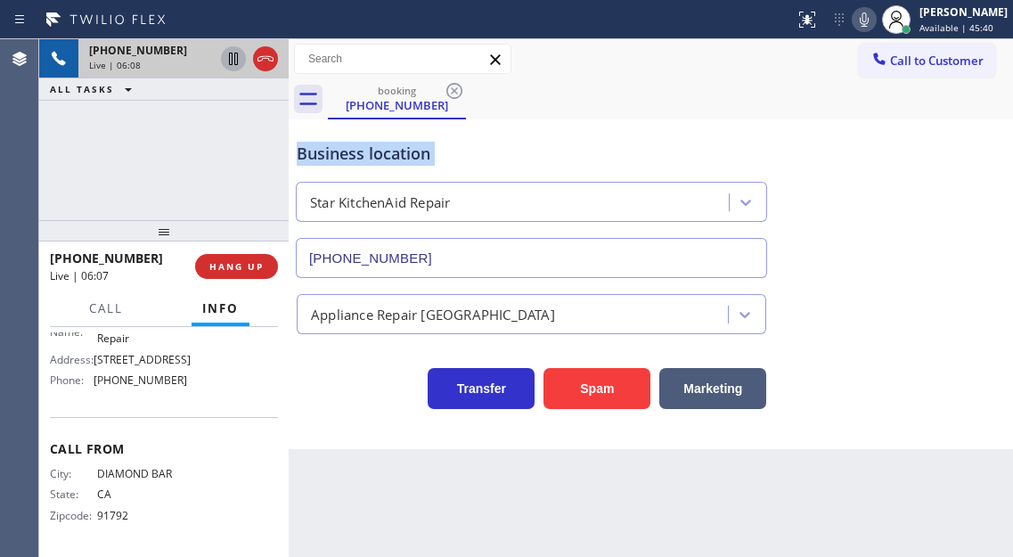
click at [234, 53] on icon at bounding box center [233, 58] width 21 height 21
click at [973, 218] on div "Business location Star KitchenAid Repair [PHONE_NUMBER]" at bounding box center [650, 197] width 715 height 161
click at [237, 64] on icon at bounding box center [233, 59] width 12 height 12
click at [985, 362] on div "Transfer Spam Marketing" at bounding box center [650, 380] width 715 height 57
click at [869, 21] on icon at bounding box center [864, 19] width 9 height 14
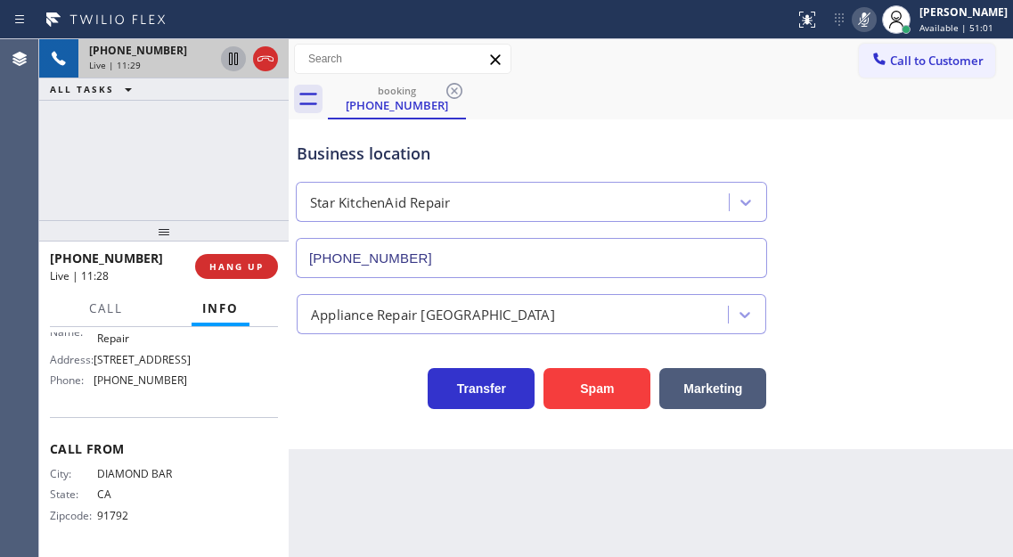
click at [869, 21] on icon at bounding box center [864, 19] width 9 height 14
click at [137, 373] on span "[PHONE_NUMBER]" at bounding box center [141, 379] width 94 height 13
click at [145, 376] on span "[PHONE_NUMBER]" at bounding box center [141, 379] width 94 height 13
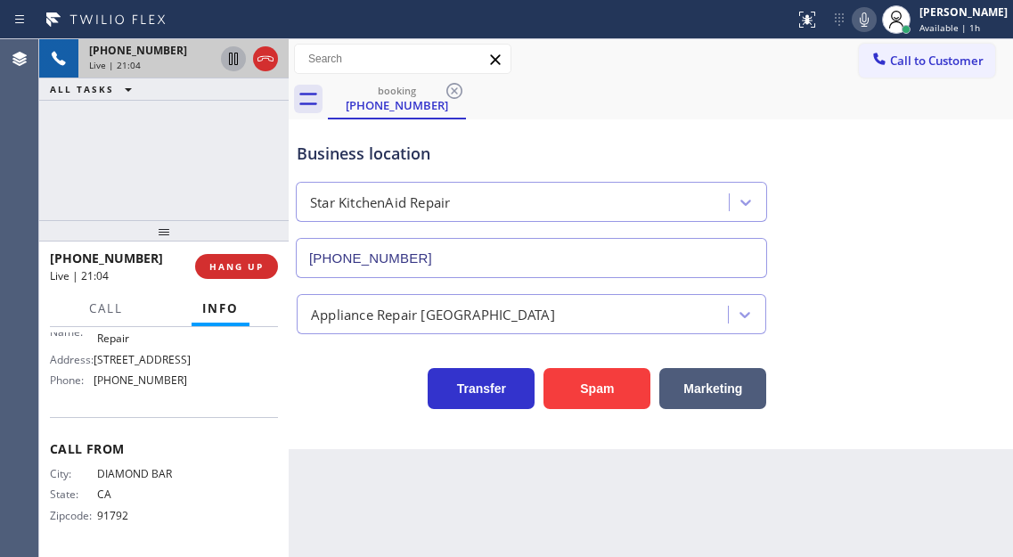
click at [190, 149] on div "[PHONE_NUMBER] Live | 21:04 ALL TASKS ALL TASKS ACTIVE TASKS TASKS IN WRAP UP" at bounding box center [163, 129] width 249 height 181
click at [246, 268] on span "HANG UP" at bounding box center [236, 266] width 54 height 12
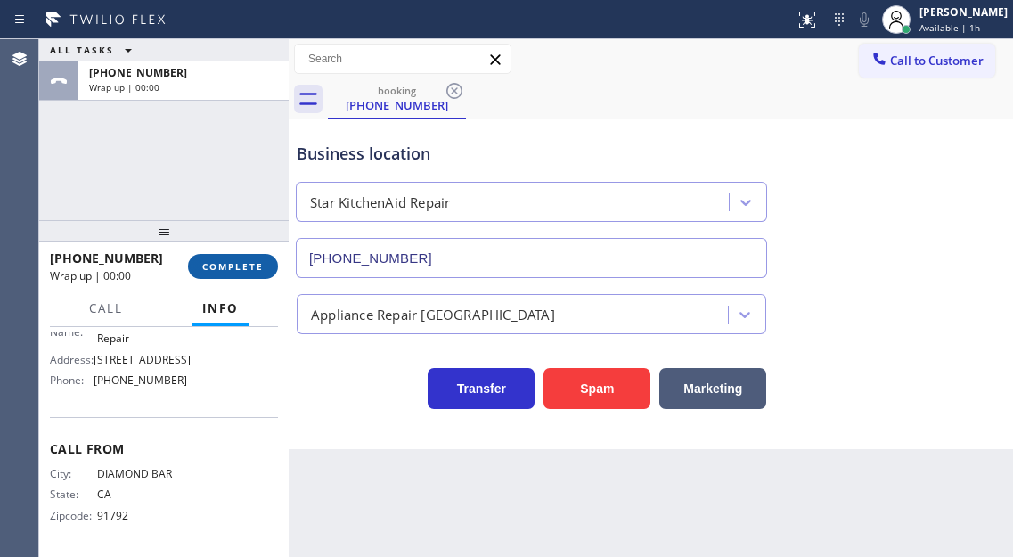
click at [246, 268] on span "COMPLETE" at bounding box center [232, 266] width 61 height 12
click at [246, 268] on div "ALL TASKS ALL TASKS ACTIVE TASKS TASKS IN WRAP UP [PHONE_NUMBER] Wrap up | 00:0…" at bounding box center [526, 298] width 974 height 518
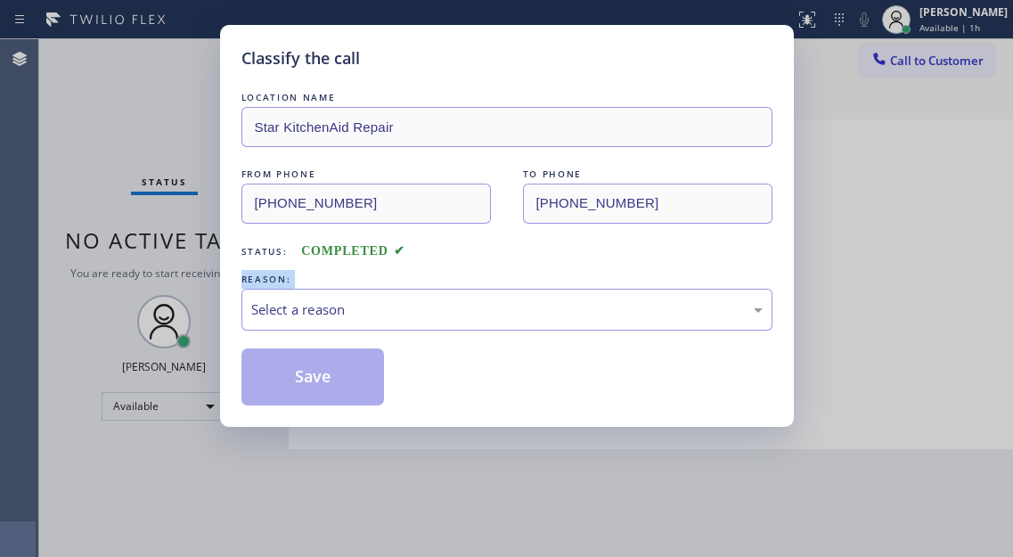
click at [246, 268] on div "LOCATION NAME Star KitchenAid Repair FROM PHONE [PHONE_NUMBER] TO PHONE [PHONE_…" at bounding box center [506, 246] width 531 height 317
click at [339, 314] on div "Select a reason" at bounding box center [506, 309] width 511 height 20
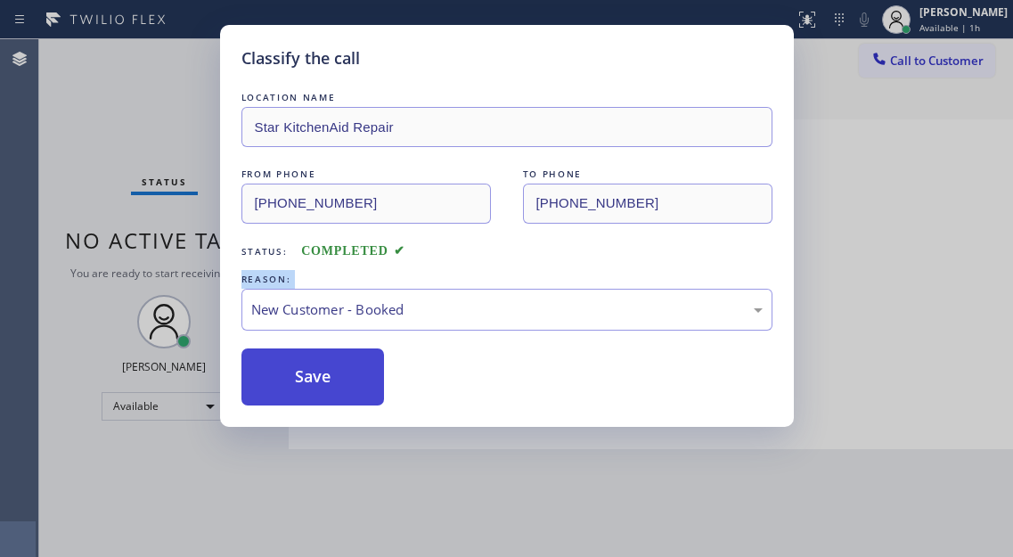
click at [338, 368] on button "Save" at bounding box center [312, 376] width 143 height 57
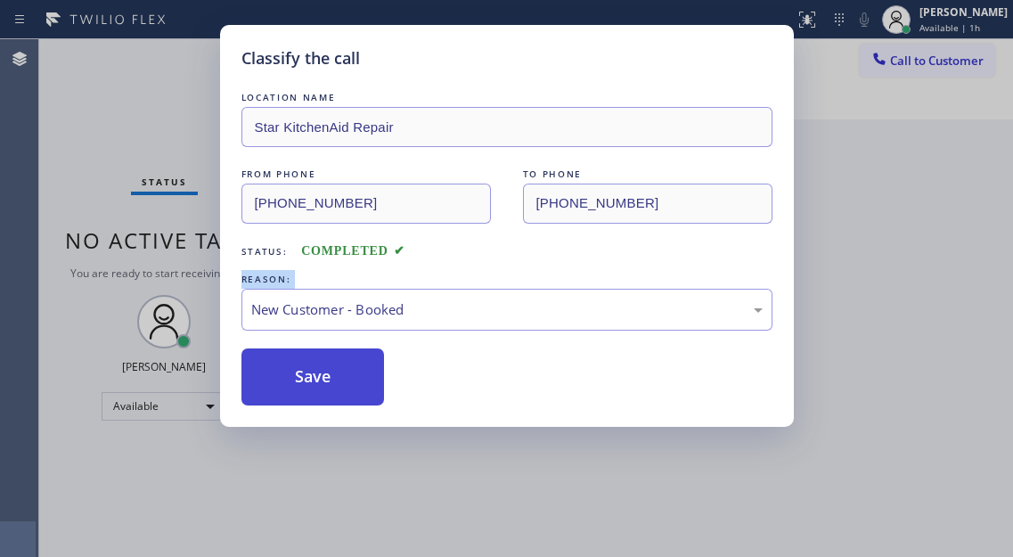
click at [338, 368] on button "Save" at bounding box center [312, 376] width 143 height 57
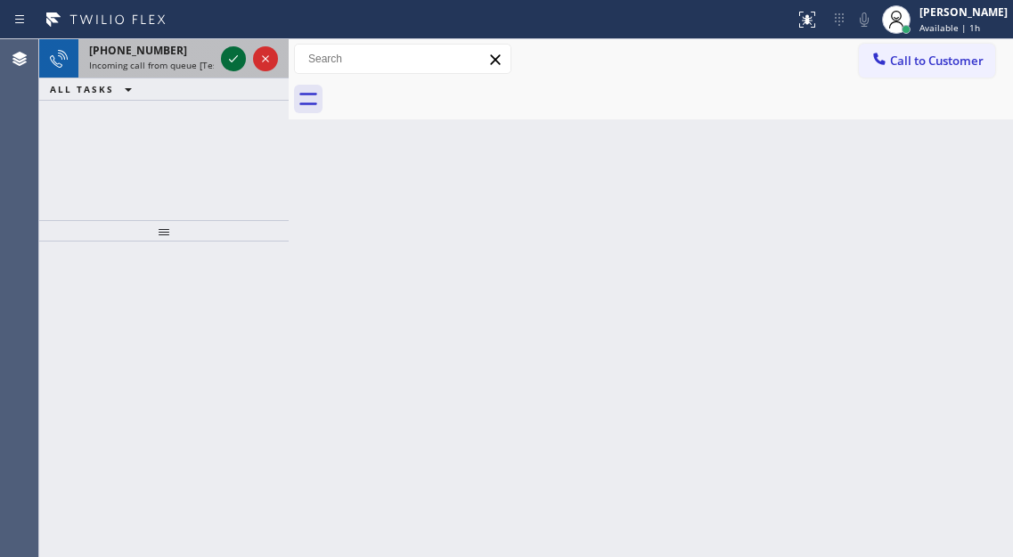
click at [226, 59] on icon at bounding box center [233, 58] width 21 height 21
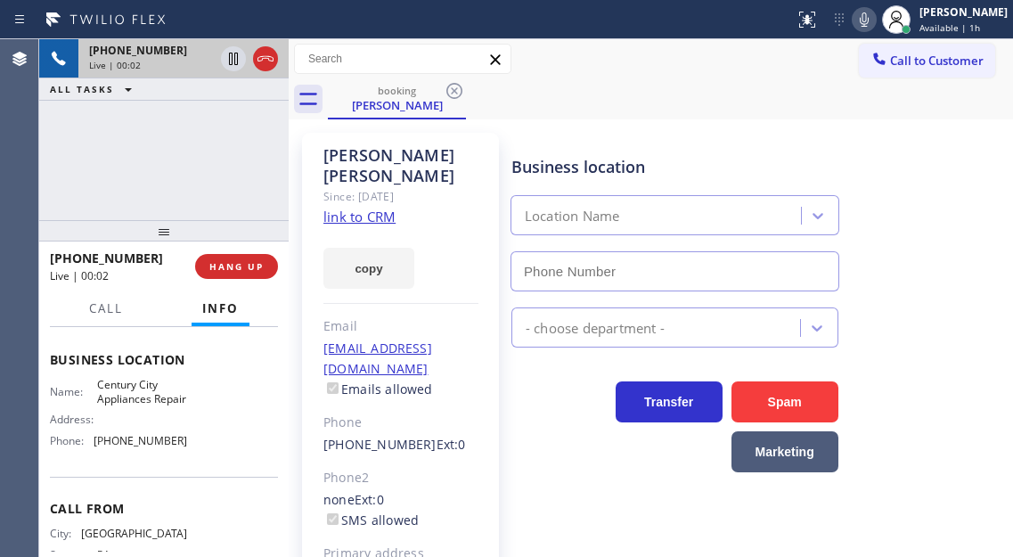
scroll to position [267, 0]
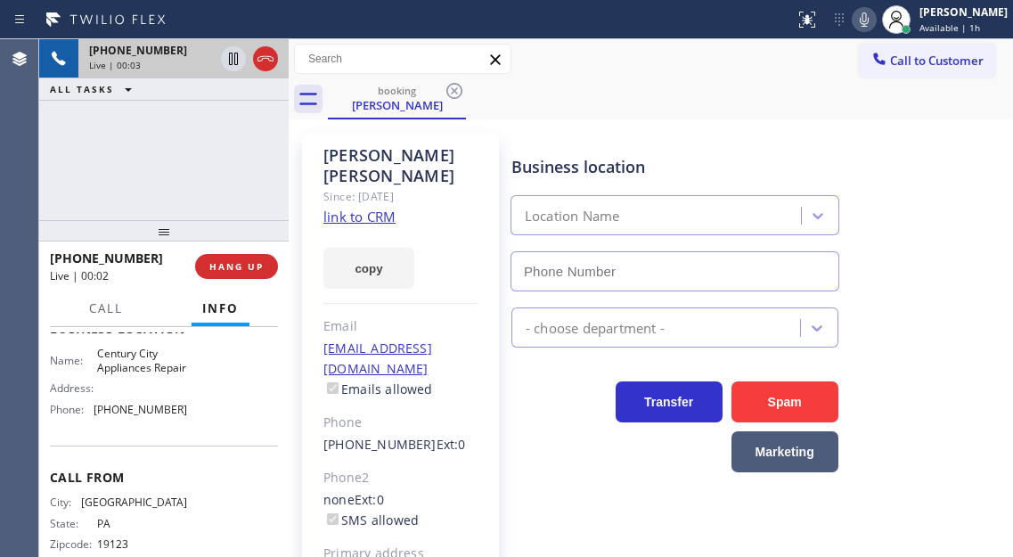
type input "[PHONE_NUMBER]"
click at [137, 374] on span "Century City Appliances Repair" at bounding box center [141, 361] width 89 height 28
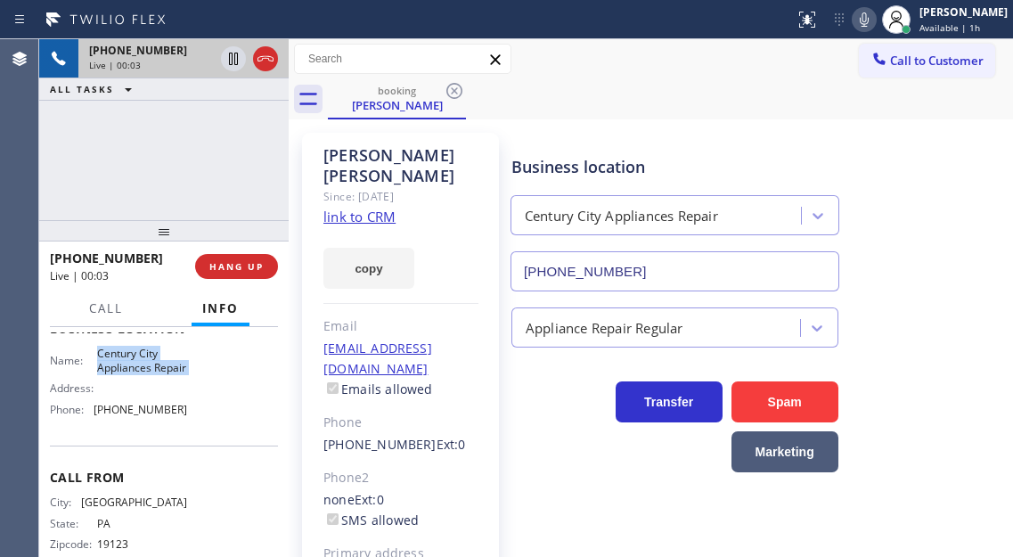
click at [137, 374] on span "Century City Appliances Repair" at bounding box center [141, 361] width 89 height 28
click at [354, 208] on link "link to CRM" at bounding box center [359, 217] width 72 height 18
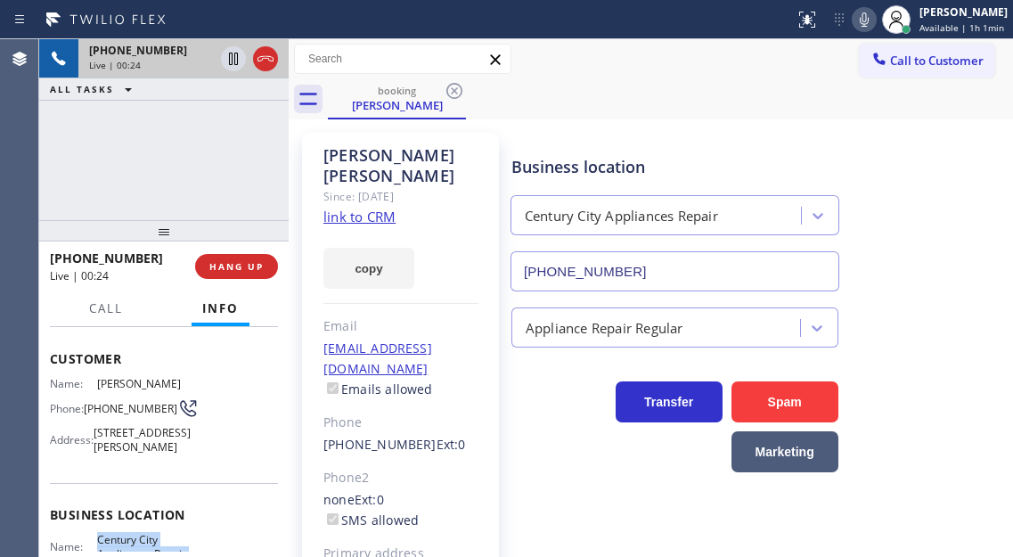
scroll to position [77, 0]
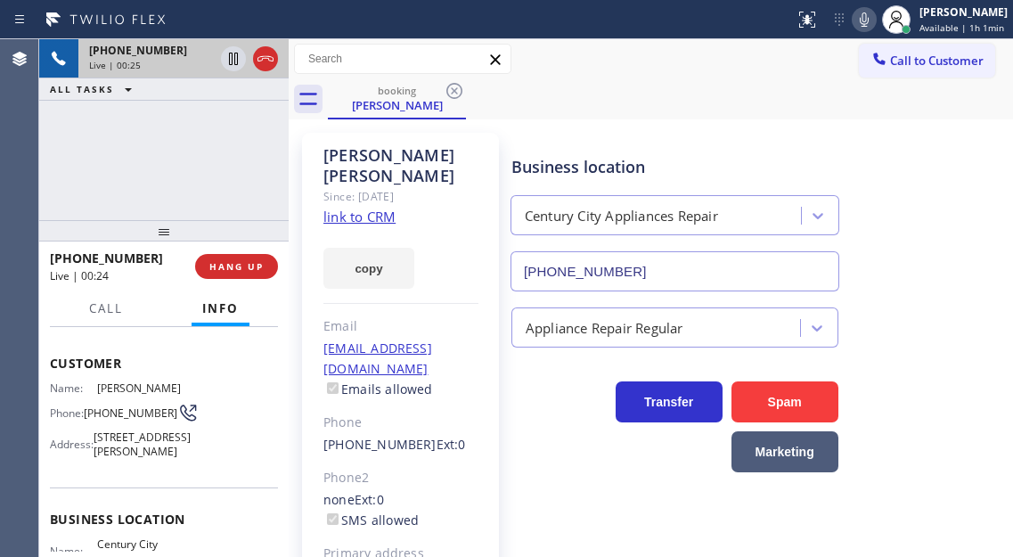
click at [165, 158] on div "[PHONE_NUMBER] Live | 00:25 ALL TASKS ALL TASKS ACTIVE TASKS TASKS IN WRAP UP" at bounding box center [163, 129] width 249 height 181
click at [247, 269] on span "HANG UP" at bounding box center [236, 266] width 54 height 12
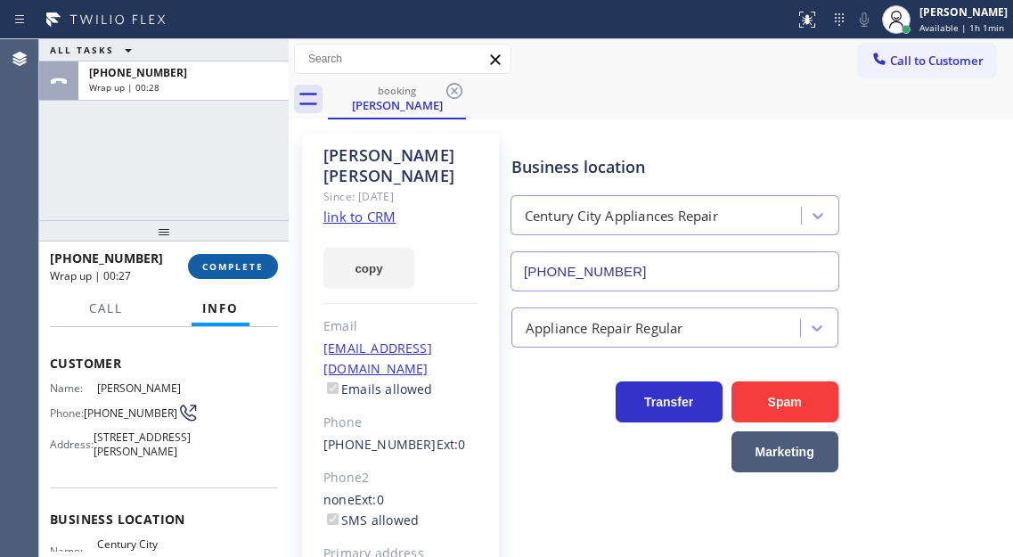
click at [219, 265] on span "COMPLETE" at bounding box center [232, 266] width 61 height 12
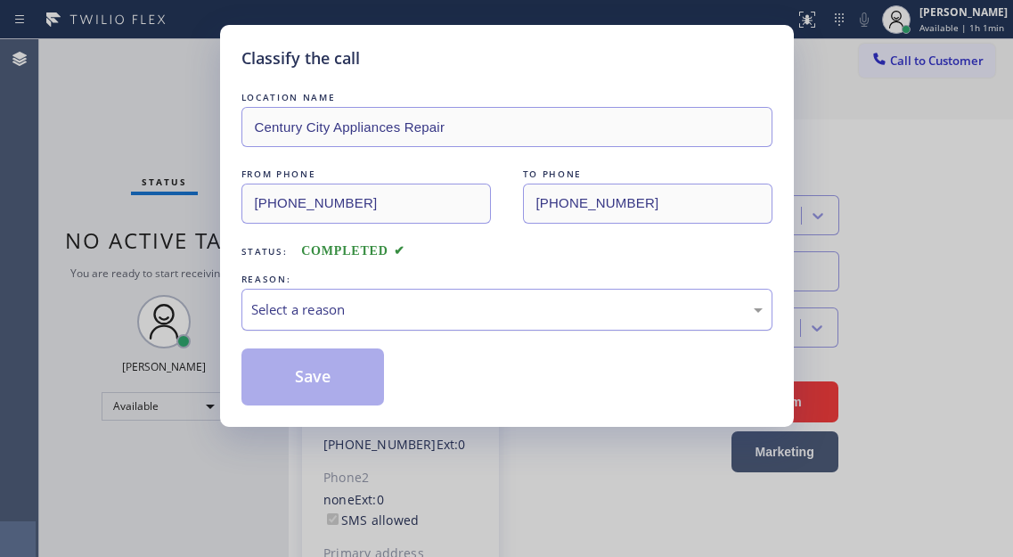
click at [423, 312] on div "Select a reason" at bounding box center [506, 309] width 511 height 20
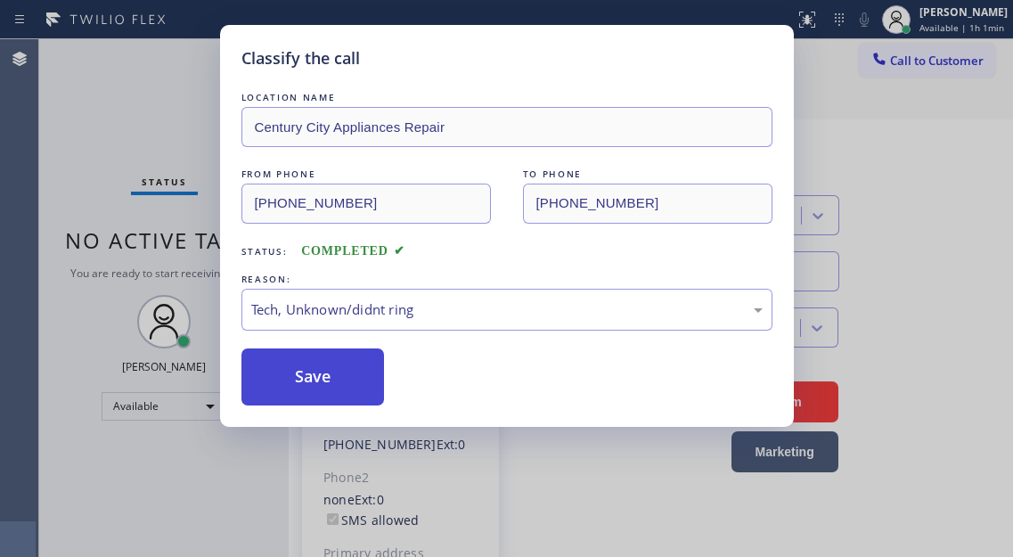
click at [330, 404] on button "Save" at bounding box center [312, 376] width 143 height 57
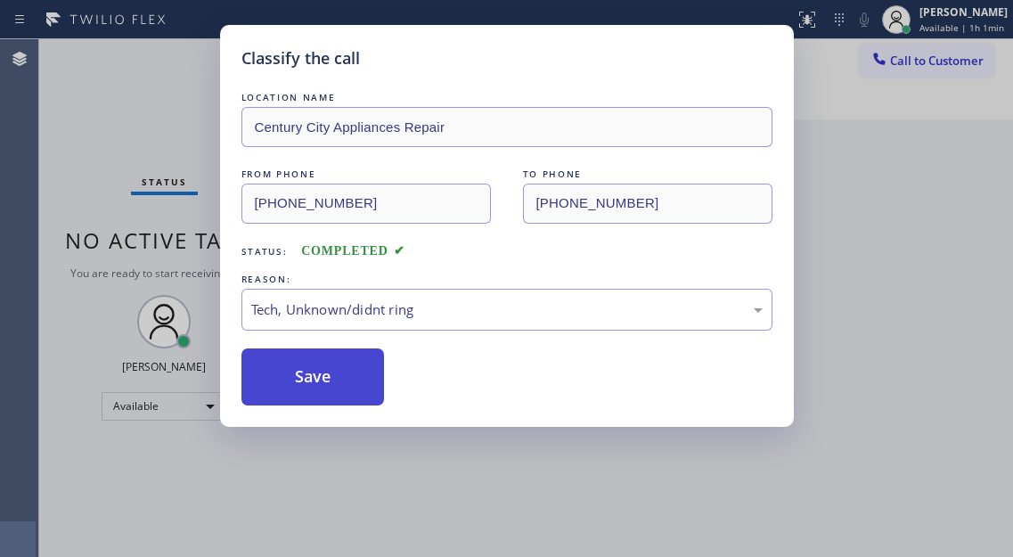
click at [343, 353] on button "Save" at bounding box center [312, 376] width 143 height 57
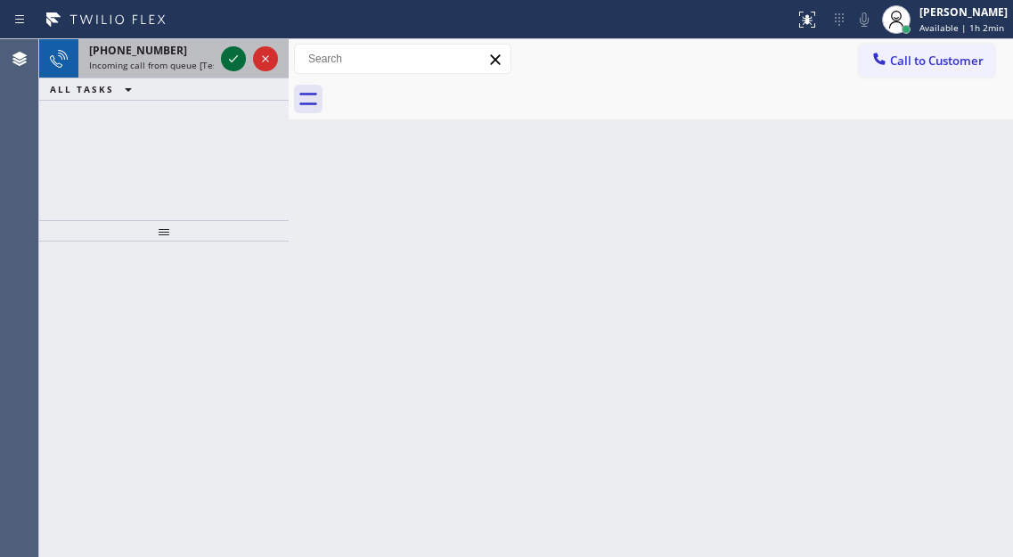
click at [236, 57] on icon at bounding box center [233, 58] width 9 height 7
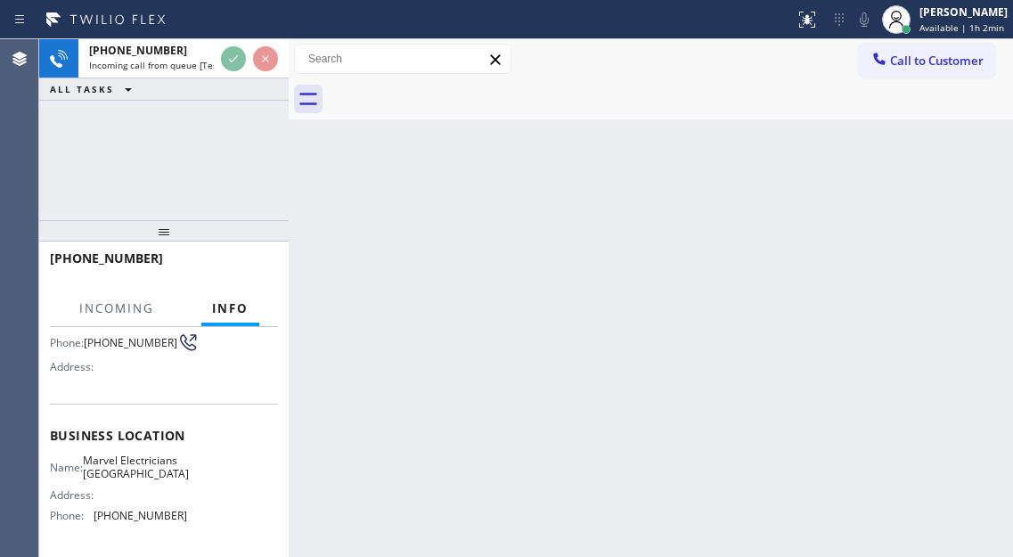
scroll to position [178, 0]
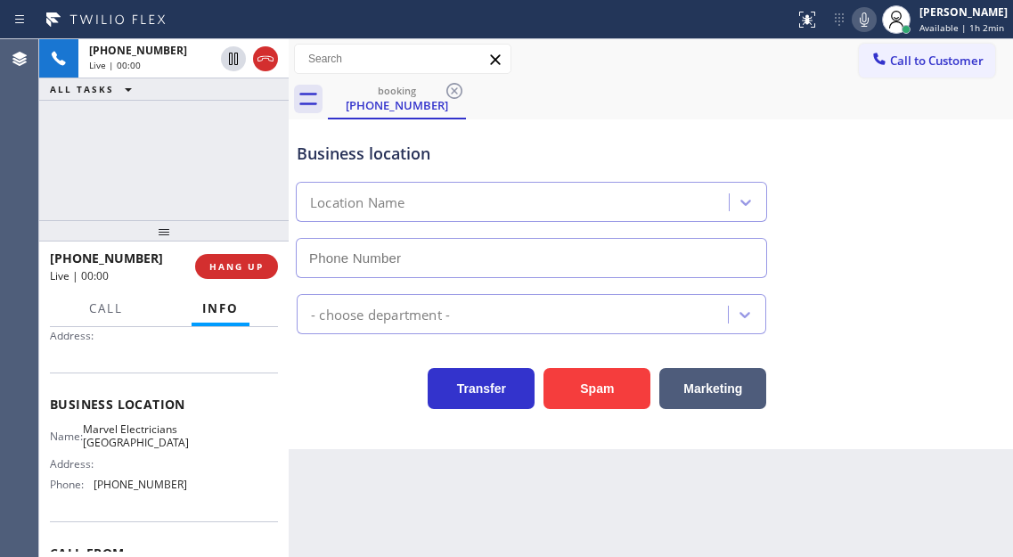
type input "[PHONE_NUMBER]"
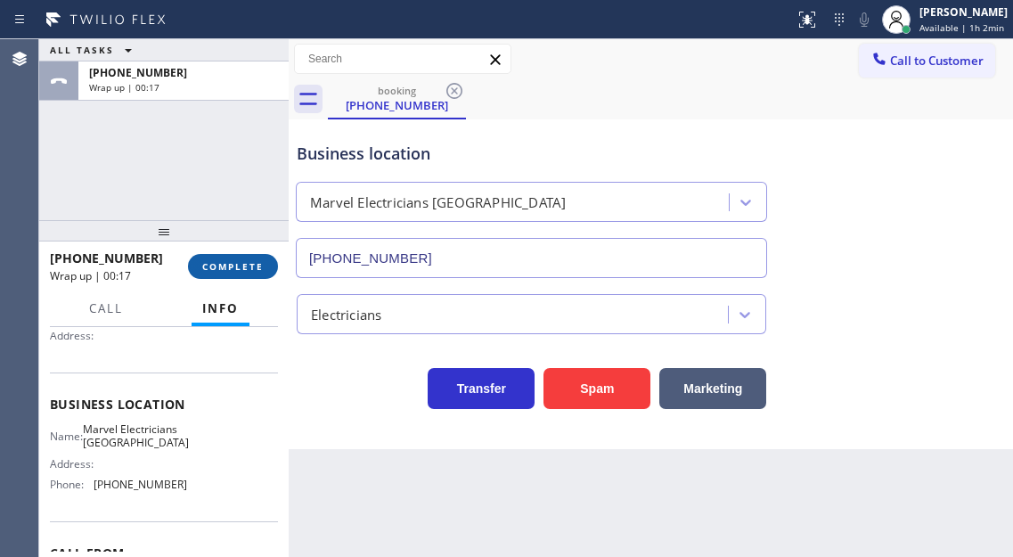
click at [246, 270] on span "COMPLETE" at bounding box center [232, 266] width 61 height 12
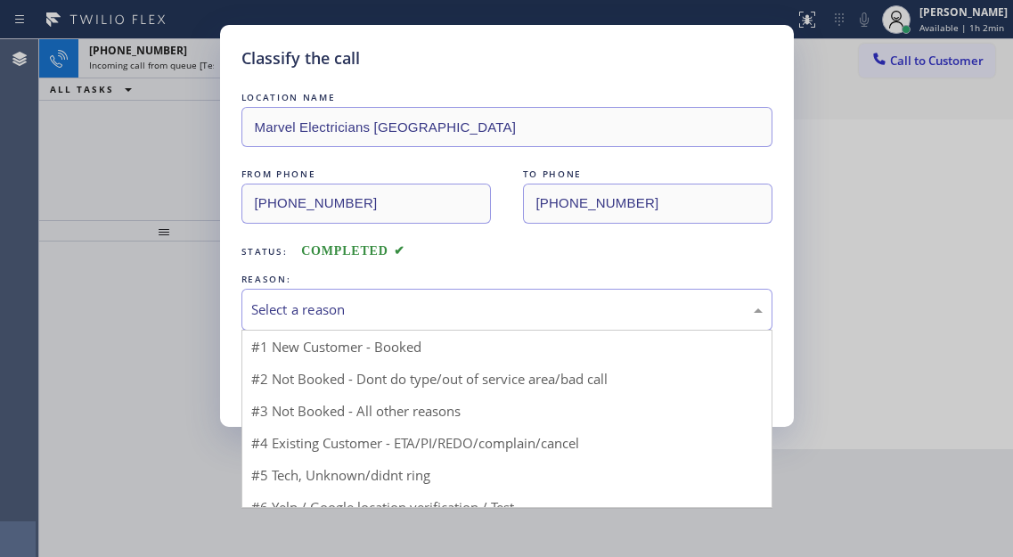
click at [440, 309] on div "Select a reason" at bounding box center [506, 309] width 511 height 20
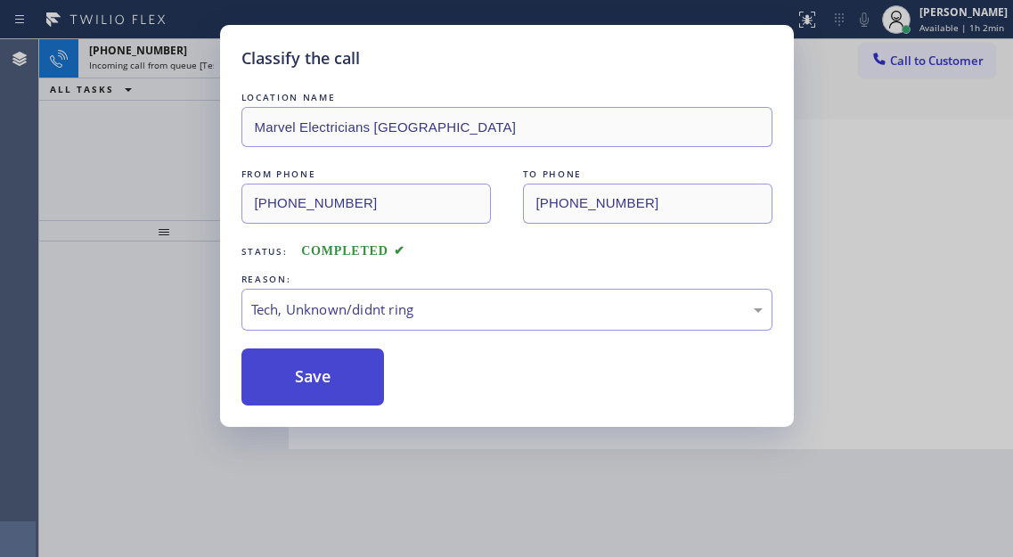
click at [361, 396] on button "Save" at bounding box center [312, 376] width 143 height 57
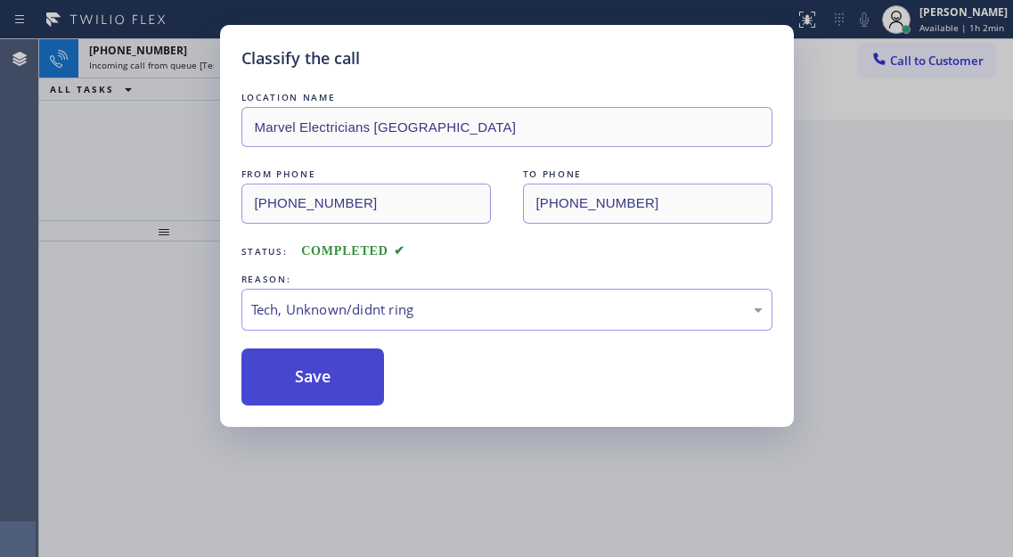
click at [361, 396] on button "Save" at bounding box center [312, 376] width 143 height 57
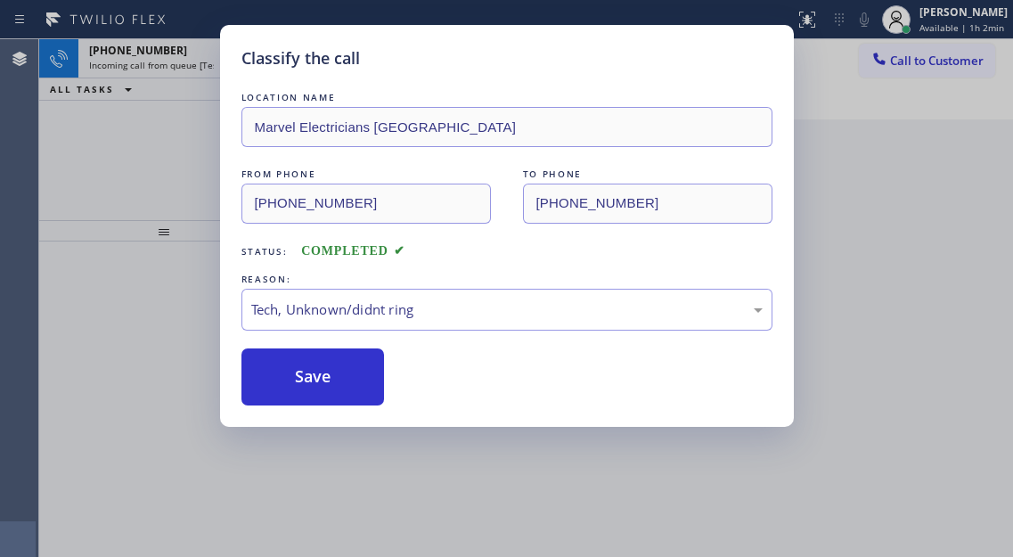
click at [172, 152] on div "Classify the call LOCATION NAME Marvel Electricians Pasadena FROM PHONE [PHONE_…" at bounding box center [506, 278] width 1013 height 557
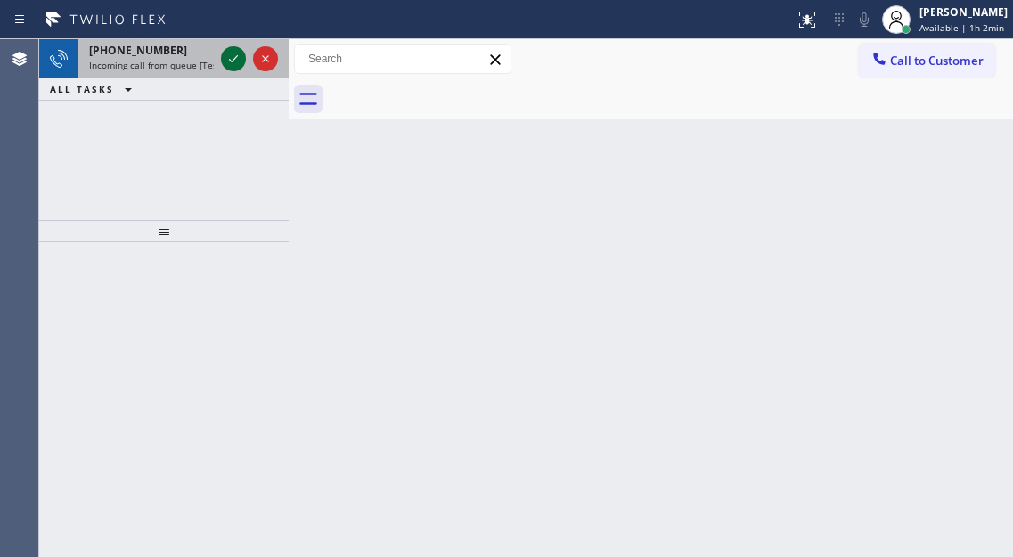
click at [231, 61] on icon at bounding box center [233, 58] width 9 height 7
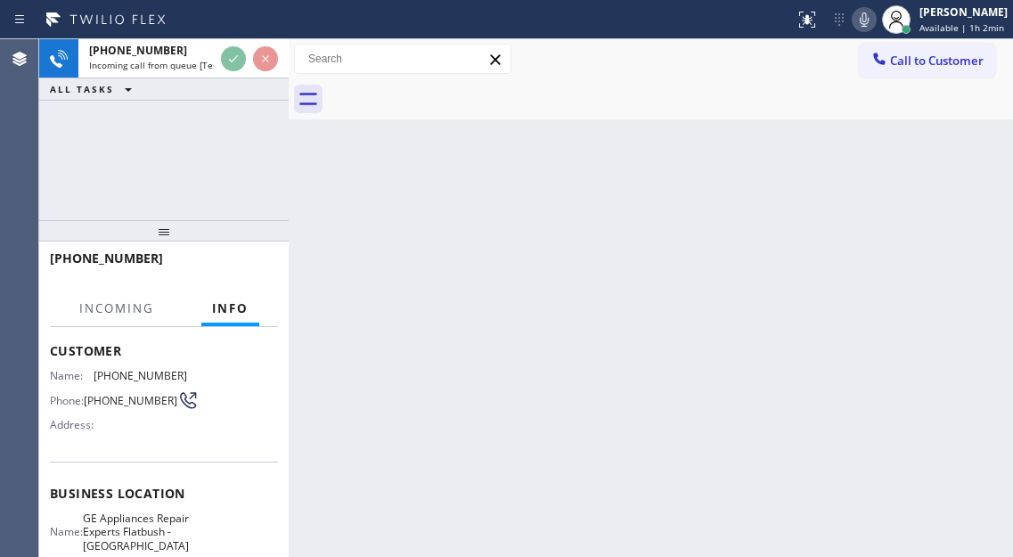
scroll to position [178, 0]
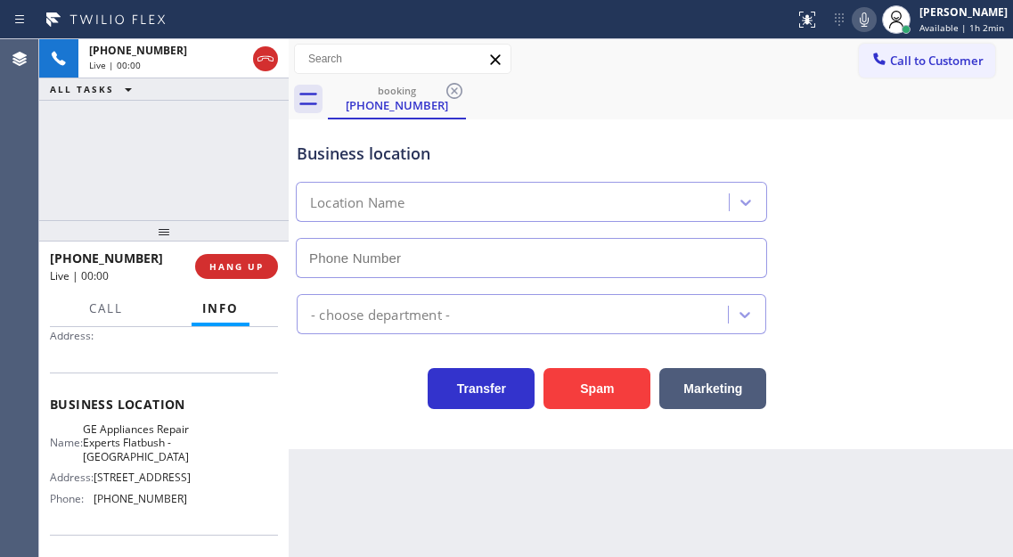
type input "[PHONE_NUMBER]"
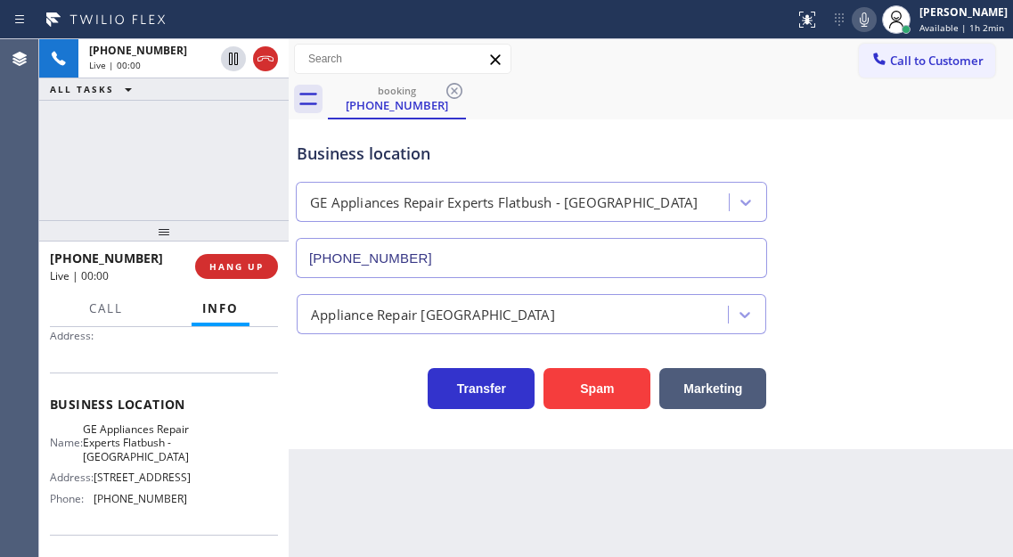
click at [125, 461] on span "GE Appliances Repair Experts Flatbush - [GEOGRAPHIC_DATA]" at bounding box center [136, 442] width 106 height 41
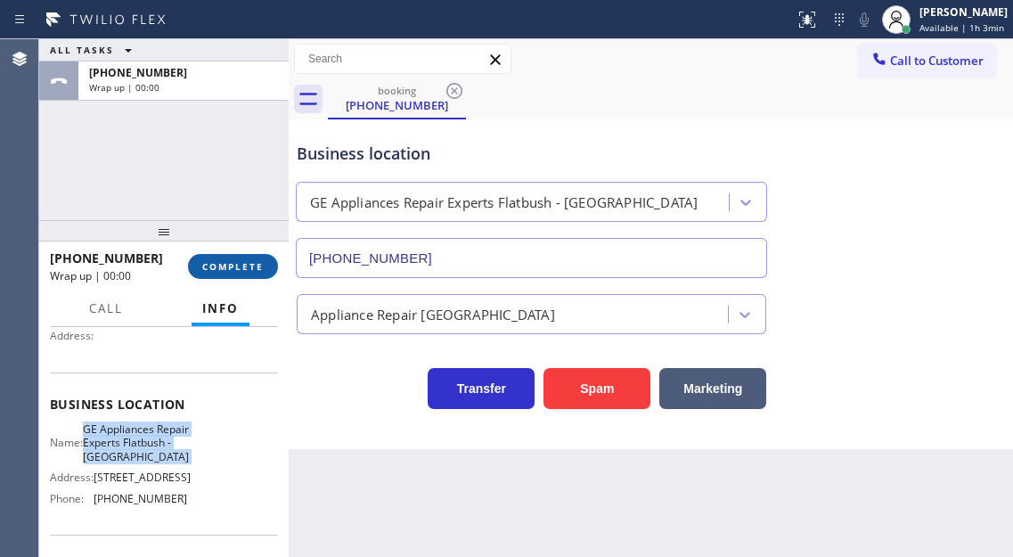
click at [256, 265] on span "COMPLETE" at bounding box center [232, 266] width 61 height 12
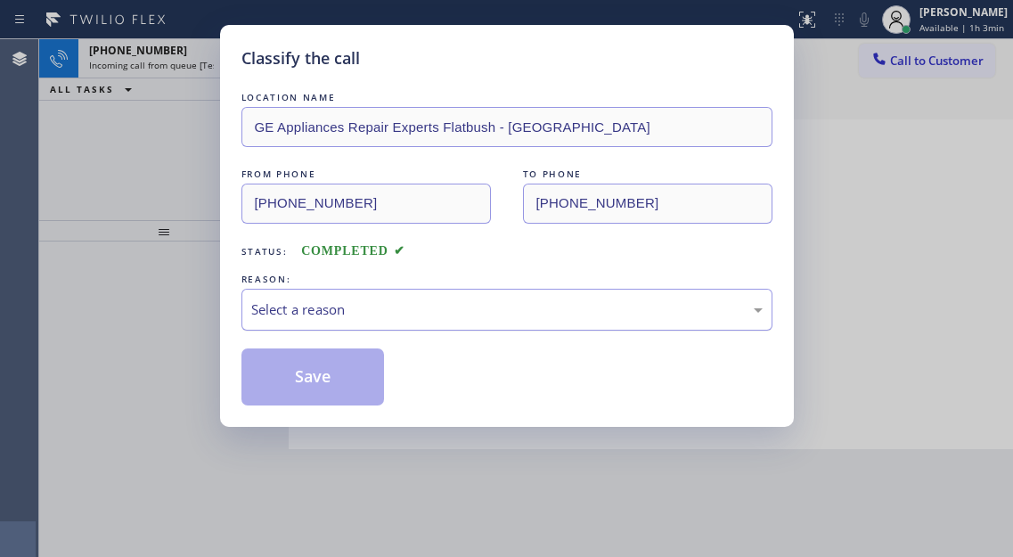
click at [408, 314] on div "Select a reason" at bounding box center [506, 309] width 511 height 20
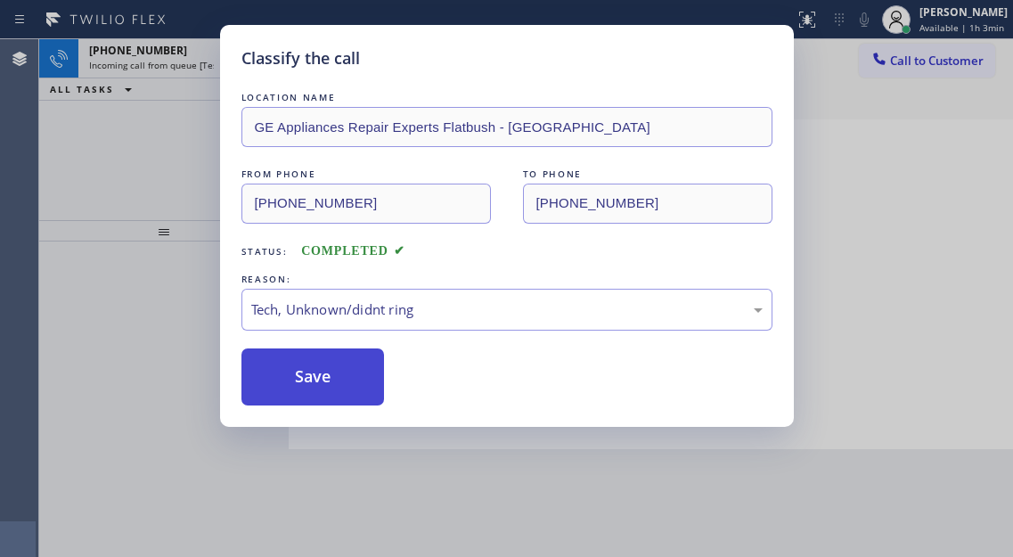
click at [323, 379] on button "Save" at bounding box center [312, 376] width 143 height 57
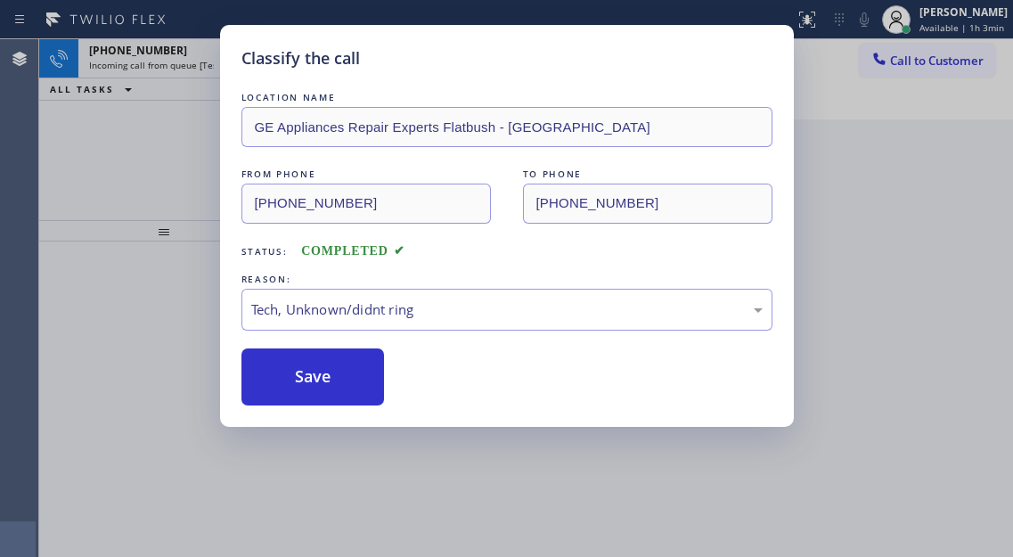
click at [167, 125] on div "Classify the call LOCATION NAME GE Appliances Repair Experts Flatbush - [GEOGRA…" at bounding box center [506, 278] width 1013 height 557
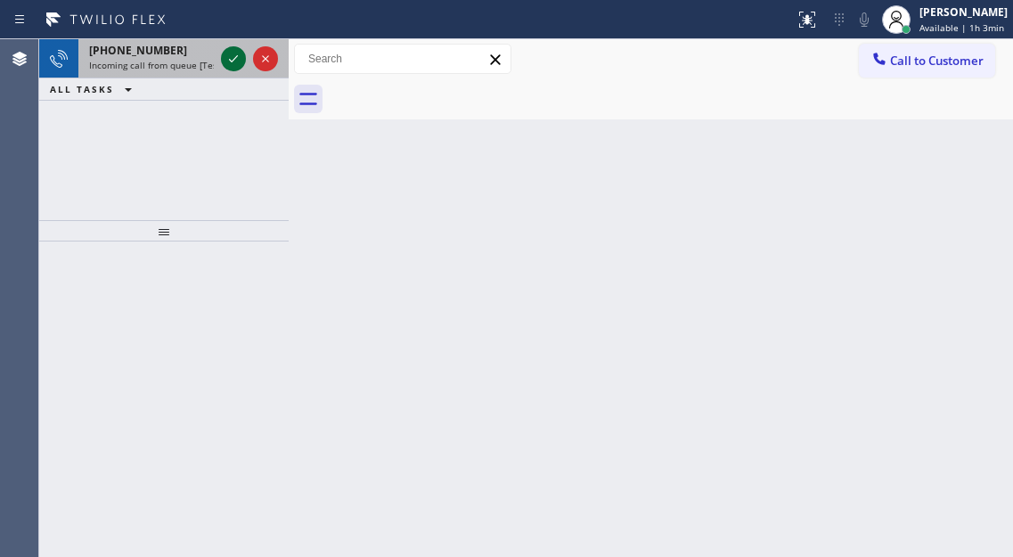
click at [234, 51] on icon at bounding box center [233, 58] width 21 height 21
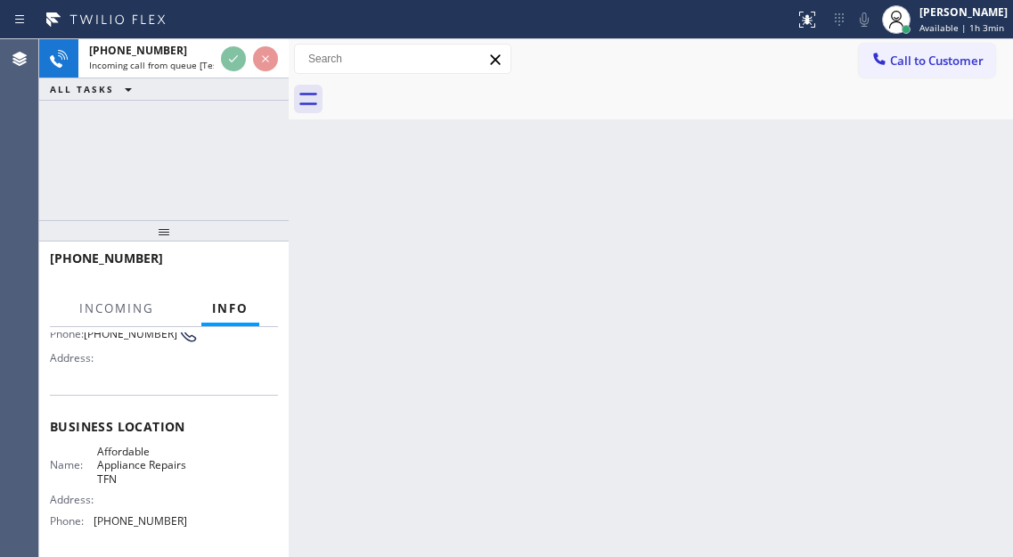
scroll to position [178, 0]
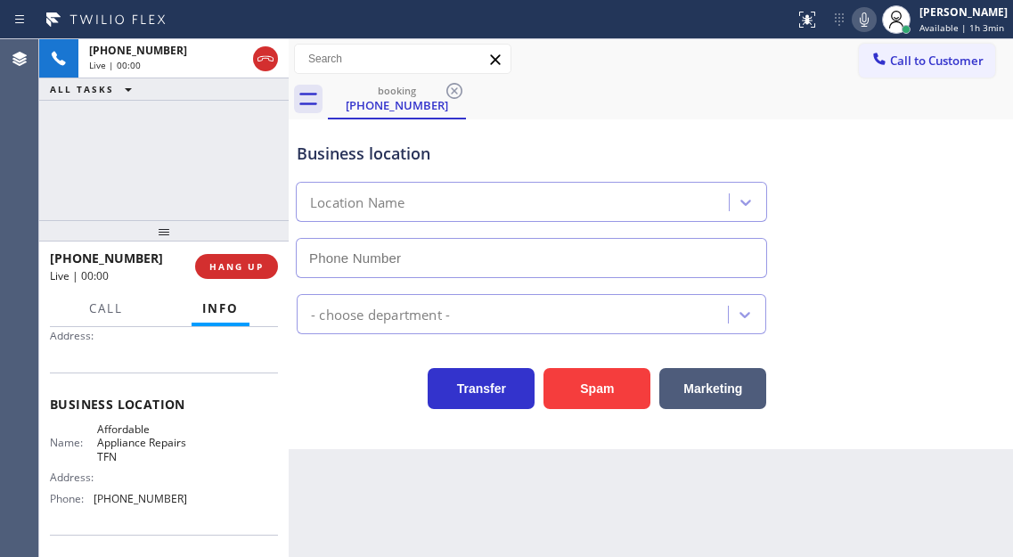
type input "[PHONE_NUMBER]"
click at [123, 432] on span "Affordable Appliance Repairs TFN" at bounding box center [141, 442] width 89 height 41
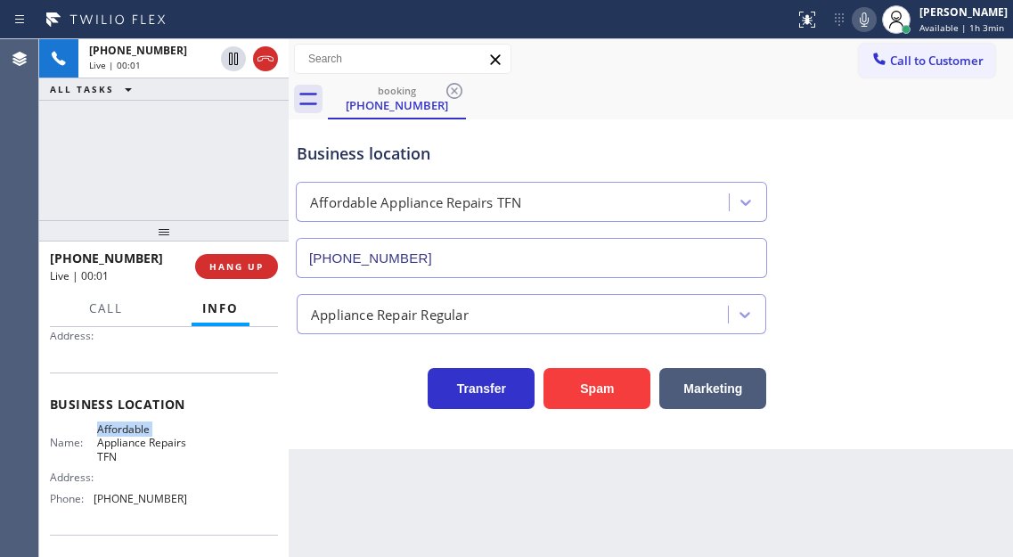
click at [123, 432] on span "Affordable Appliance Repairs TFN" at bounding box center [141, 442] width 89 height 41
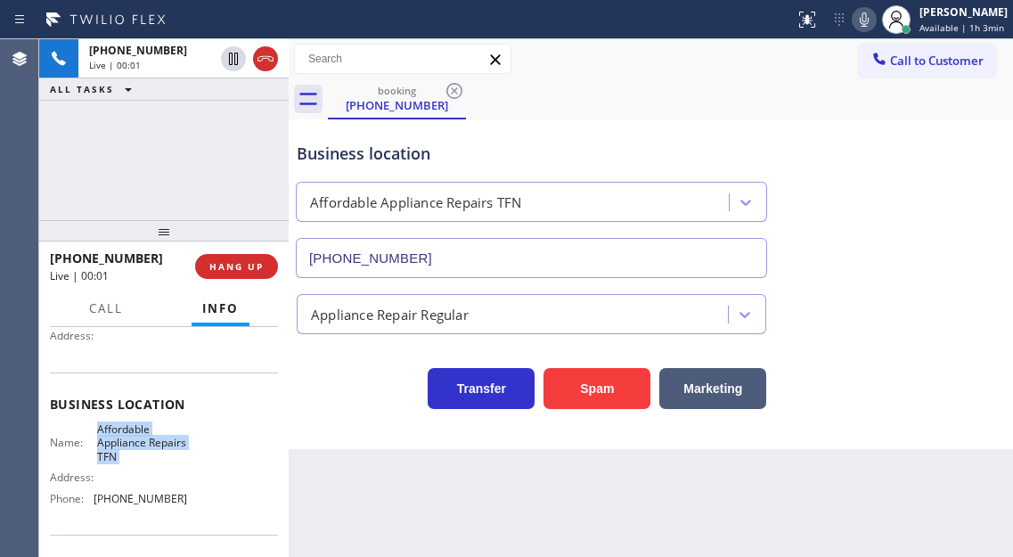
click at [123, 432] on span "Affordable Appliance Repairs TFN" at bounding box center [141, 442] width 89 height 41
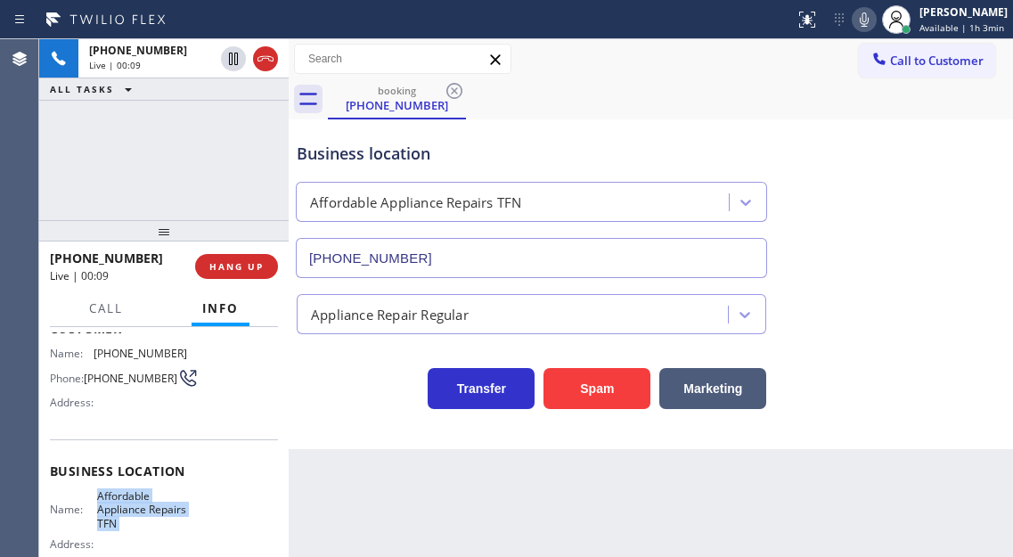
scroll to position [0, 0]
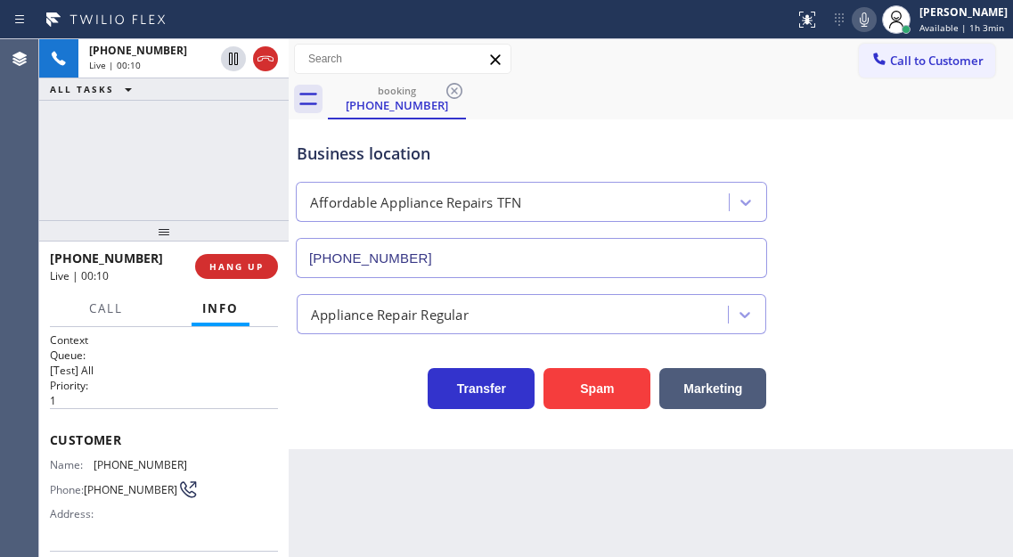
click at [120, 466] on span "[PHONE_NUMBER]" at bounding box center [141, 464] width 94 height 13
copy span "[PHONE_NUMBER]"
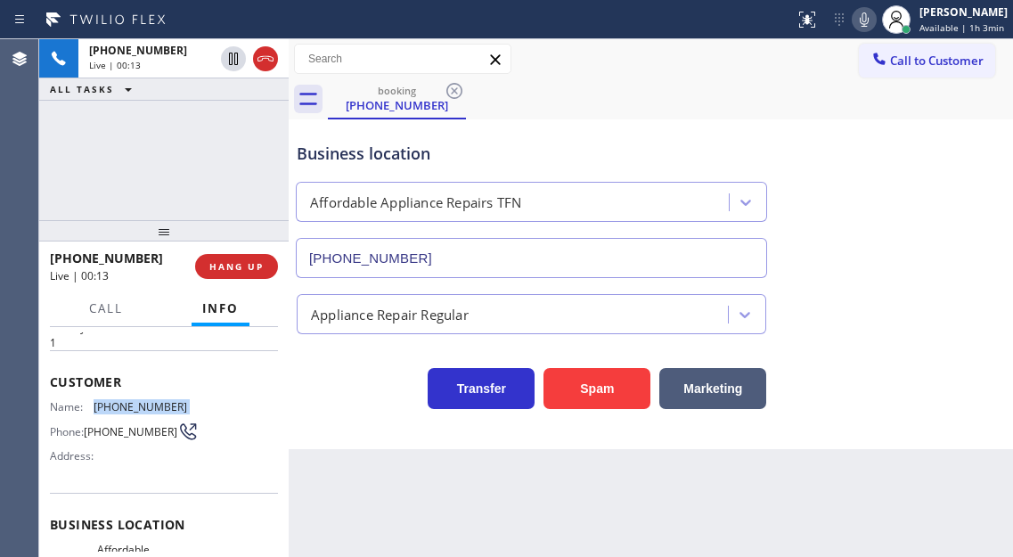
scroll to position [89, 0]
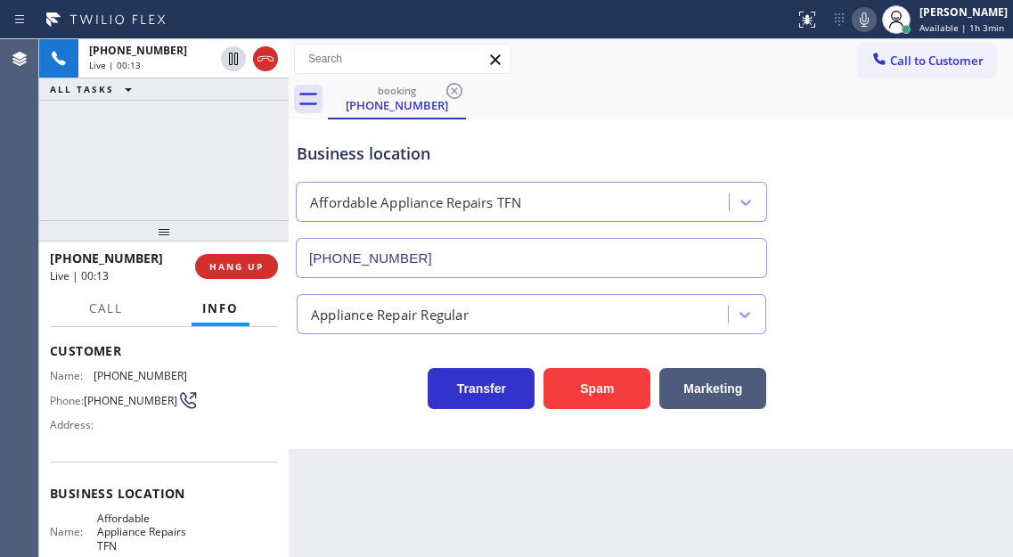
click at [109, 526] on span "Affordable Appliance Repairs TFN" at bounding box center [141, 531] width 89 height 41
copy span "Affordable Appliance Repairs TFN"
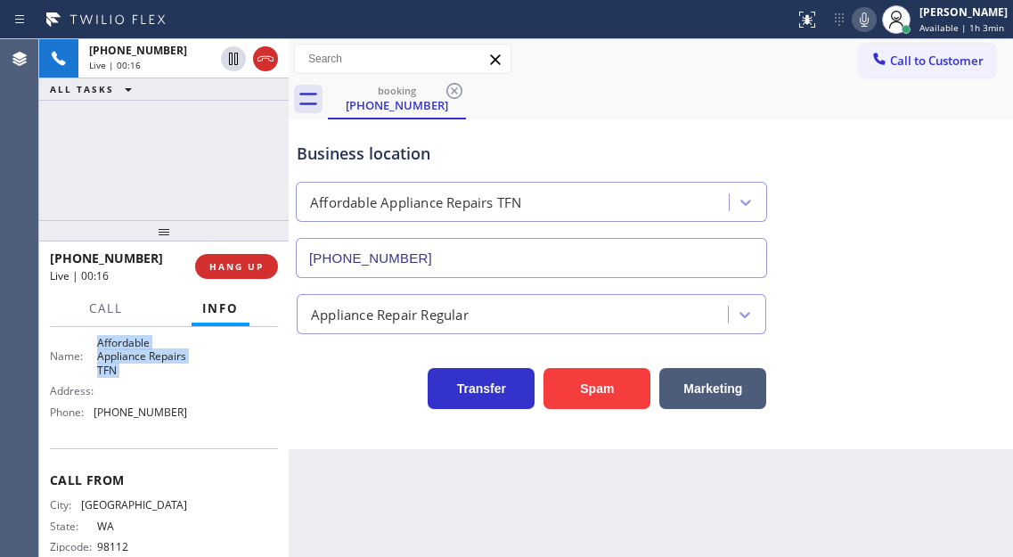
scroll to position [267, 0]
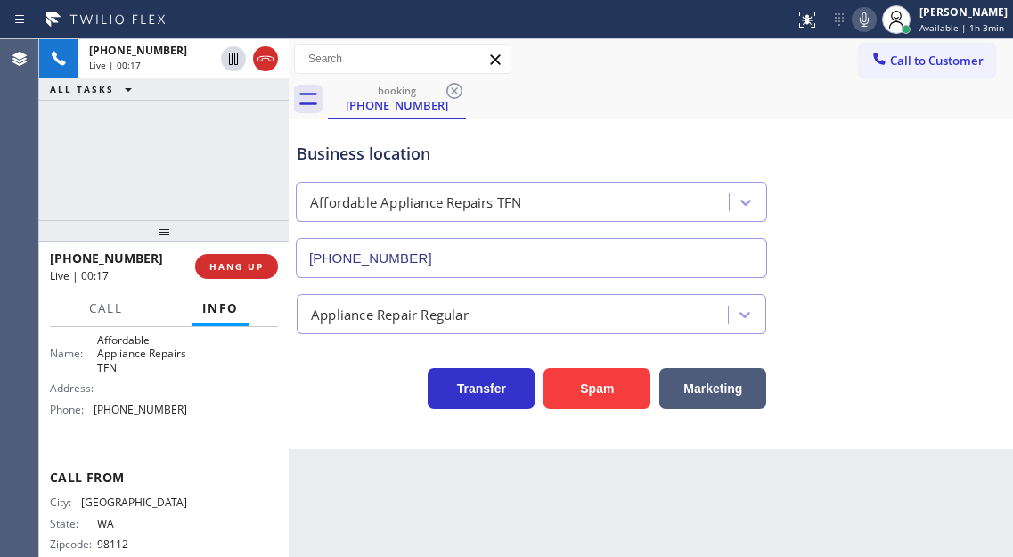
click at [125, 416] on span "[PHONE_NUMBER]" at bounding box center [141, 409] width 94 height 13
copy span "[PHONE_NUMBER]"
click at [927, 178] on div "Business location Affordable Appliance Repairs TFN [PHONE_NUMBER]" at bounding box center [650, 197] width 715 height 161
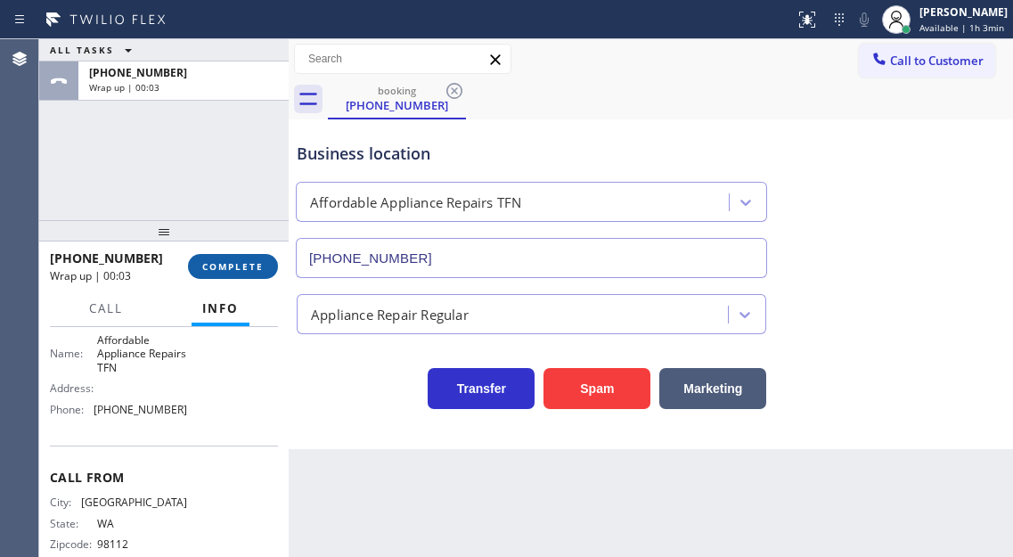
click at [230, 263] on span "COMPLETE" at bounding box center [232, 266] width 61 height 12
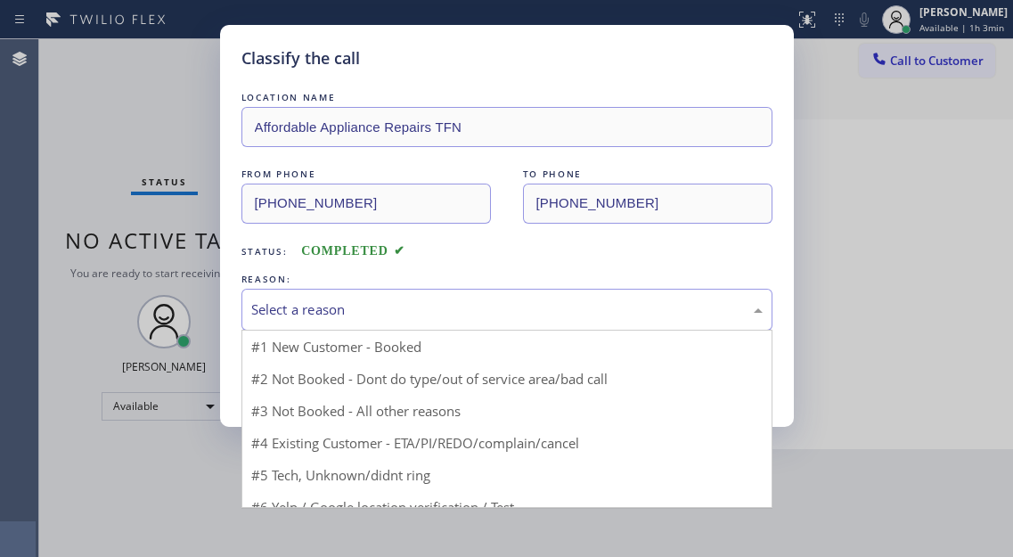
click at [397, 301] on div "Select a reason" at bounding box center [506, 309] width 511 height 20
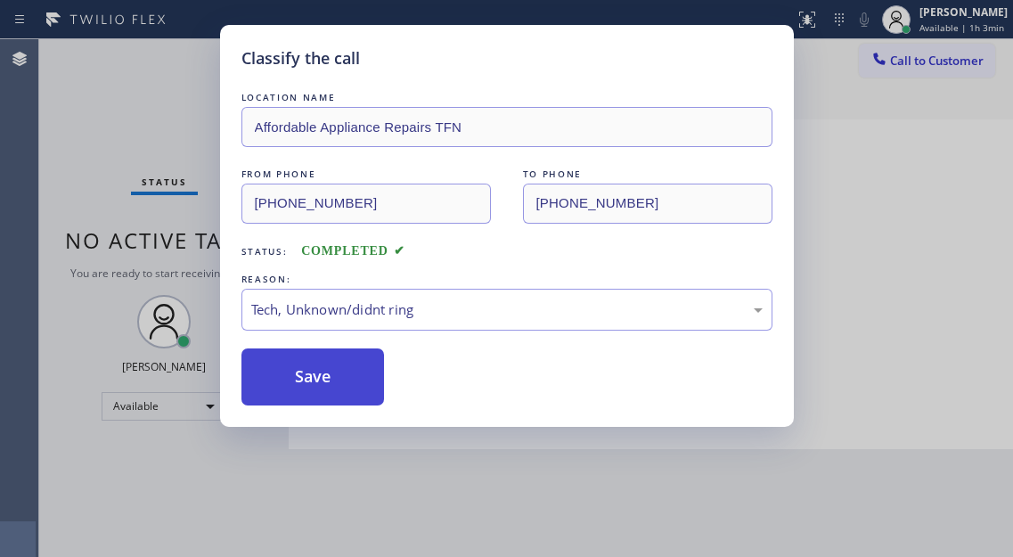
click at [352, 381] on button "Save" at bounding box center [312, 376] width 143 height 57
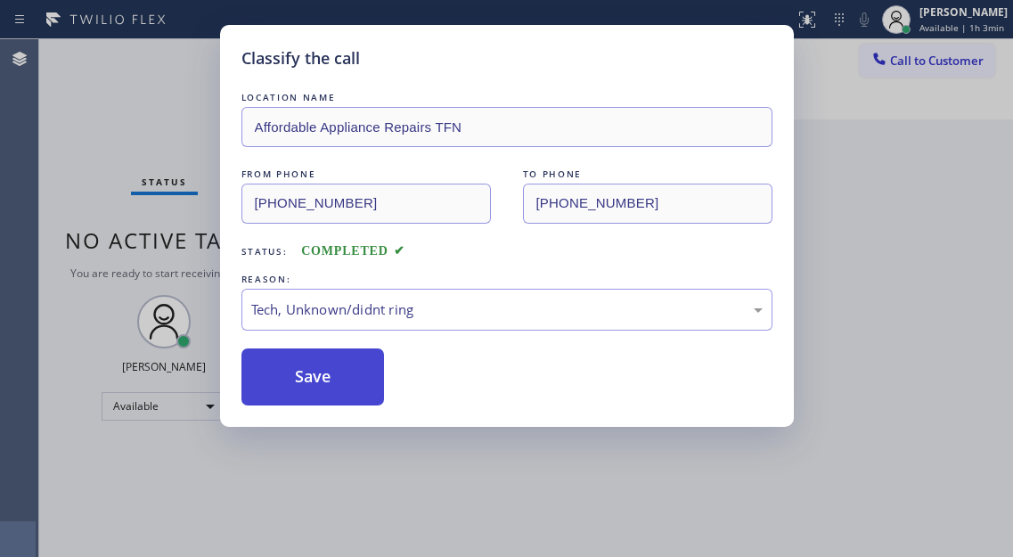
click at [352, 381] on button "Save" at bounding box center [312, 376] width 143 height 57
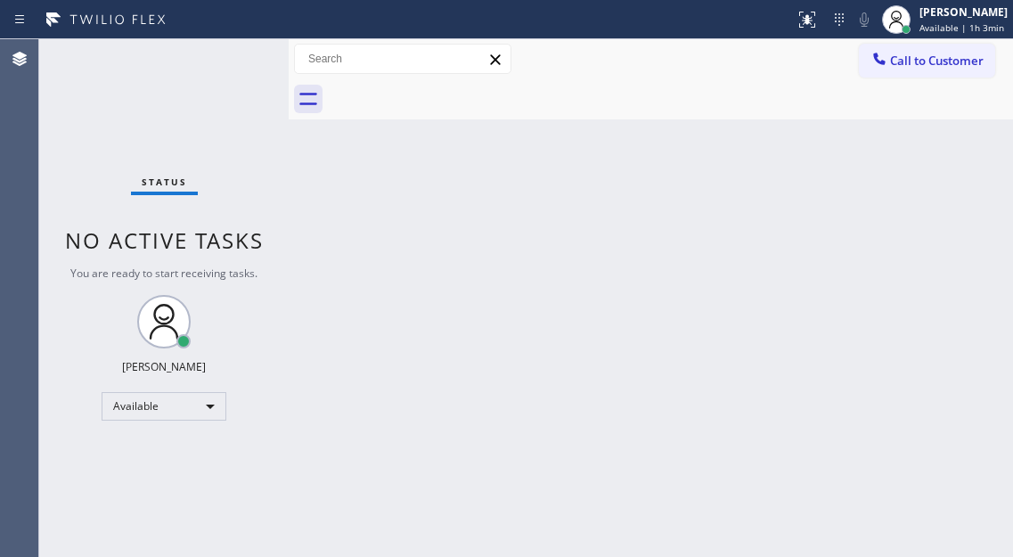
click at [227, 51] on div "Status No active tasks You are ready to start receiving tasks. [PERSON_NAME]" at bounding box center [163, 298] width 249 height 518
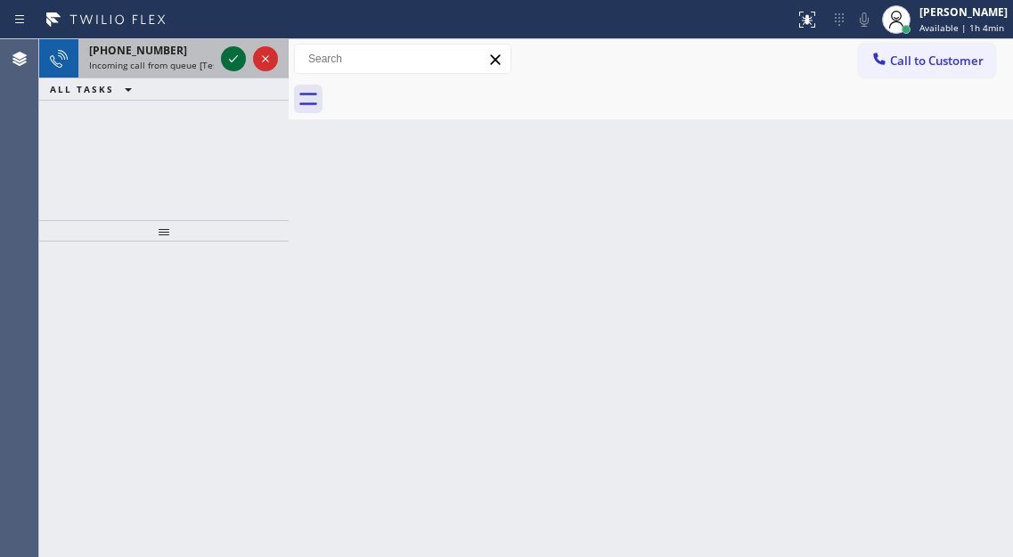
click at [227, 51] on icon at bounding box center [233, 58] width 21 height 21
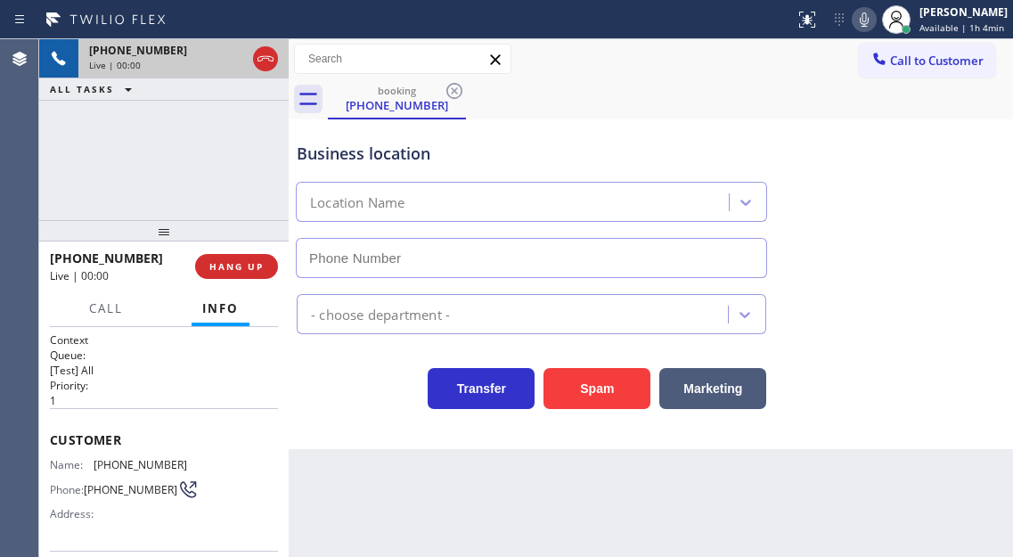
type input "[PHONE_NUMBER]"
click at [976, 271] on div "Business location Affordable Appliance Repairs TFN [PHONE_NUMBER]" at bounding box center [650, 197] width 715 height 161
click at [214, 177] on div "[PHONE_NUMBER] Live | 00:45 ALL TASKS ALL TASKS ACTIVE TASKS TASKS IN WRAP UP" at bounding box center [163, 129] width 249 height 181
click at [130, 476] on div "Name: [PHONE_NUMBER] Phone: [PHONE_NUMBER] Address:" at bounding box center [118, 493] width 137 height 70
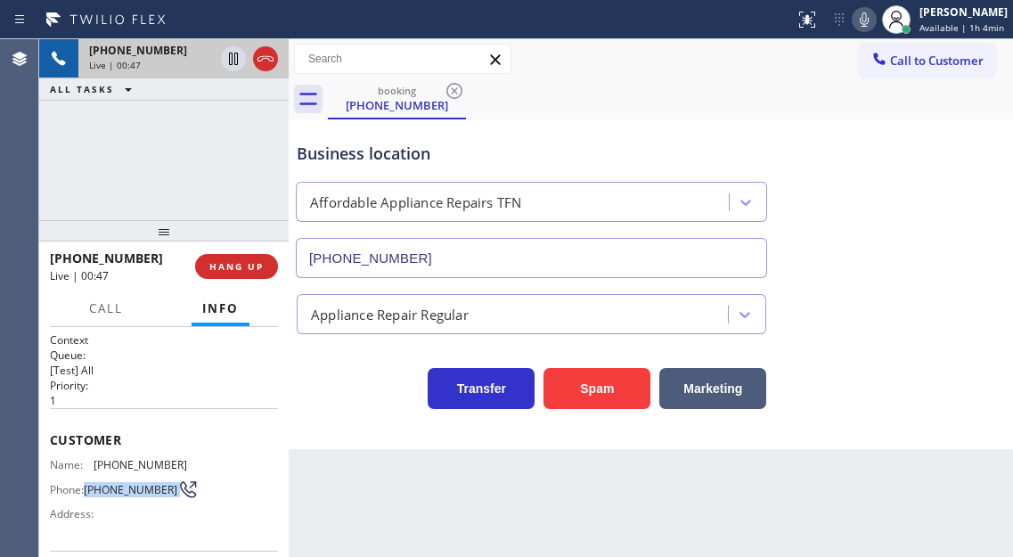
click at [130, 476] on div "Name: [PHONE_NUMBER] Phone: [PHONE_NUMBER] Address:" at bounding box center [118, 493] width 137 height 70
click at [131, 456] on div "Customer Name: [PHONE_NUMBER] Phone: [PHONE_NUMBER] Address:" at bounding box center [164, 479] width 228 height 143
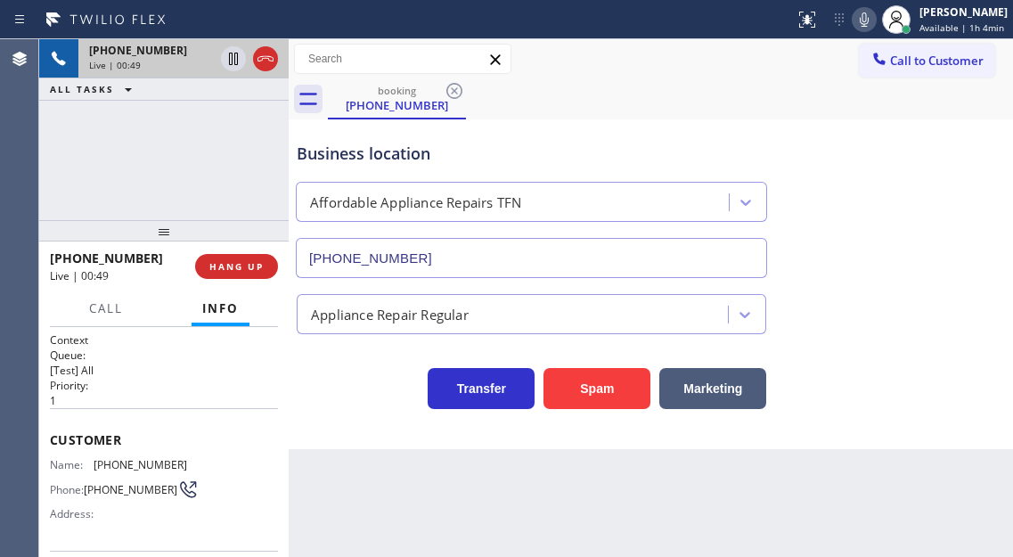
click at [131, 483] on span "[PHONE_NUMBER]" at bounding box center [131, 489] width 94 height 13
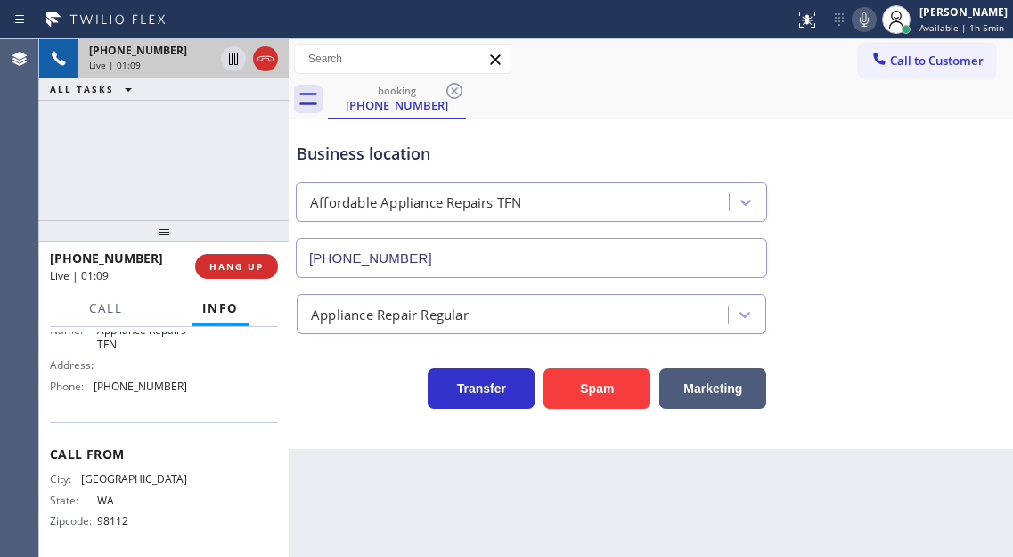
scroll to position [303, 0]
click at [117, 513] on span "98112" at bounding box center [141, 514] width 89 height 13
copy div "98112 Outbound call Location Affordable Appliance Repairs TFN Your caller id ph…"
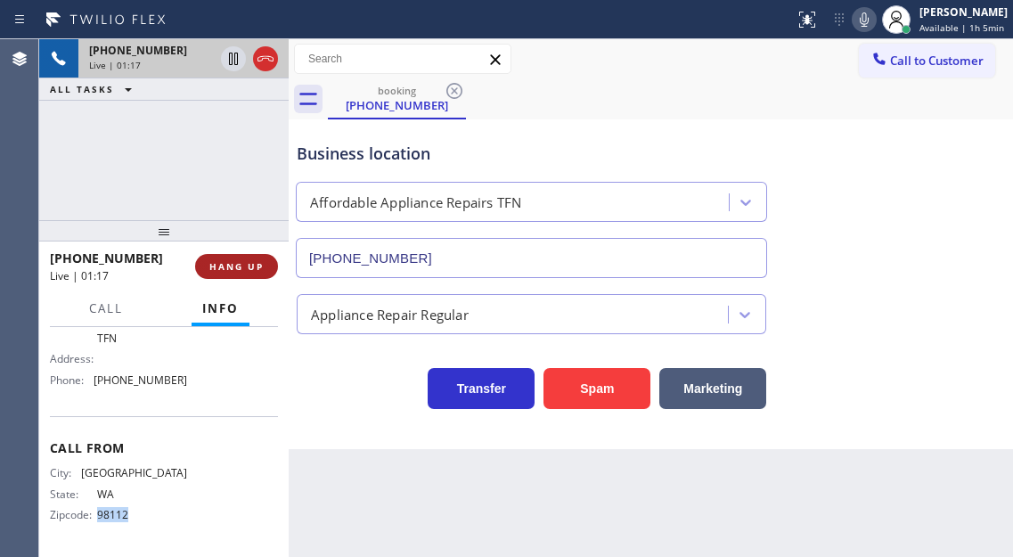
click at [256, 274] on button "HANG UP" at bounding box center [236, 266] width 83 height 25
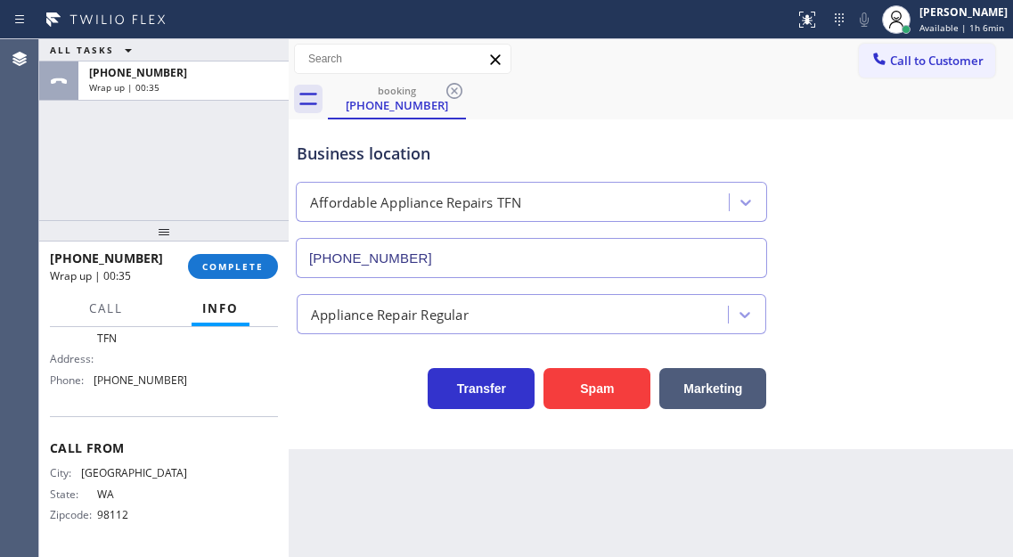
click at [938, 174] on div "Business location Affordable Appliance Repairs TFN [PHONE_NUMBER]" at bounding box center [650, 197] width 715 height 161
click at [277, 262] on button "COMPLETE" at bounding box center [233, 266] width 90 height 25
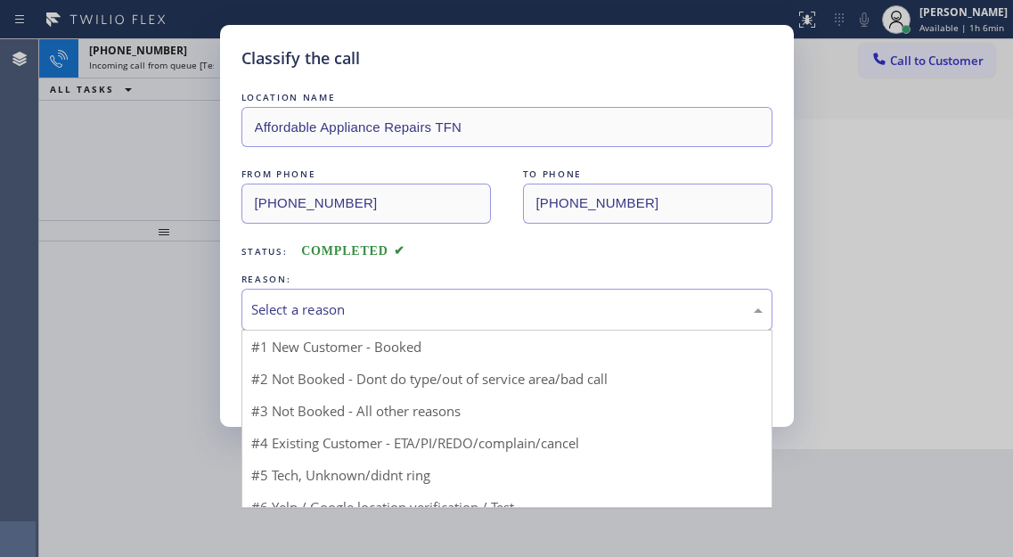
click at [344, 310] on div "Select a reason" at bounding box center [506, 309] width 511 height 20
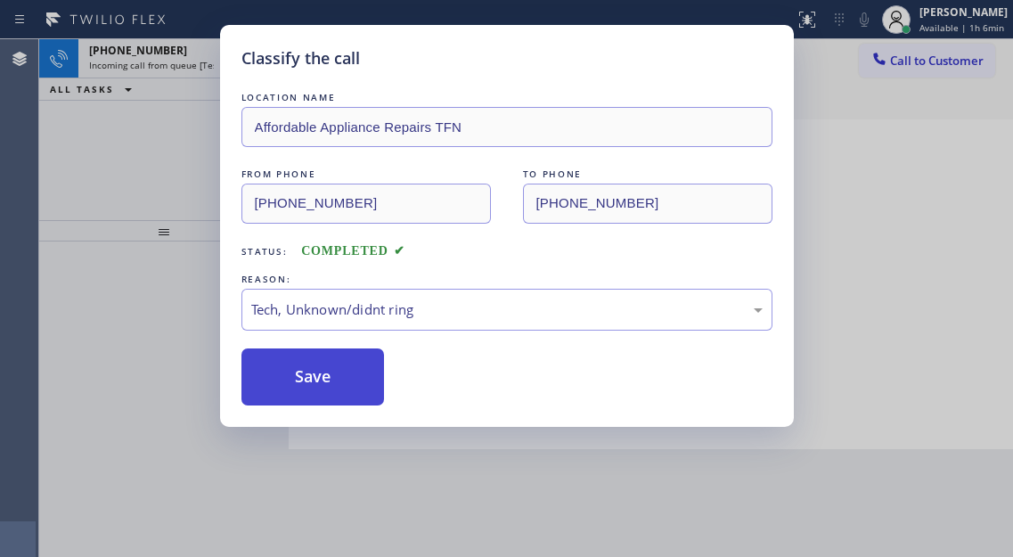
click at [336, 388] on button "Save" at bounding box center [312, 376] width 143 height 57
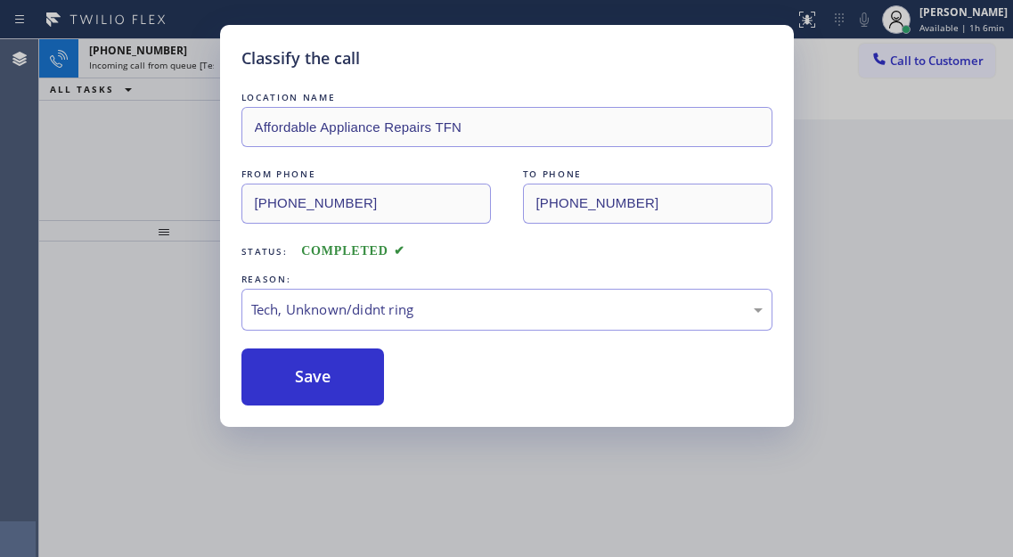
click at [140, 143] on div "Classify the call LOCATION NAME Affordable Appliance Repairs TFN FROM PHONE [PH…" at bounding box center [506, 278] width 1013 height 557
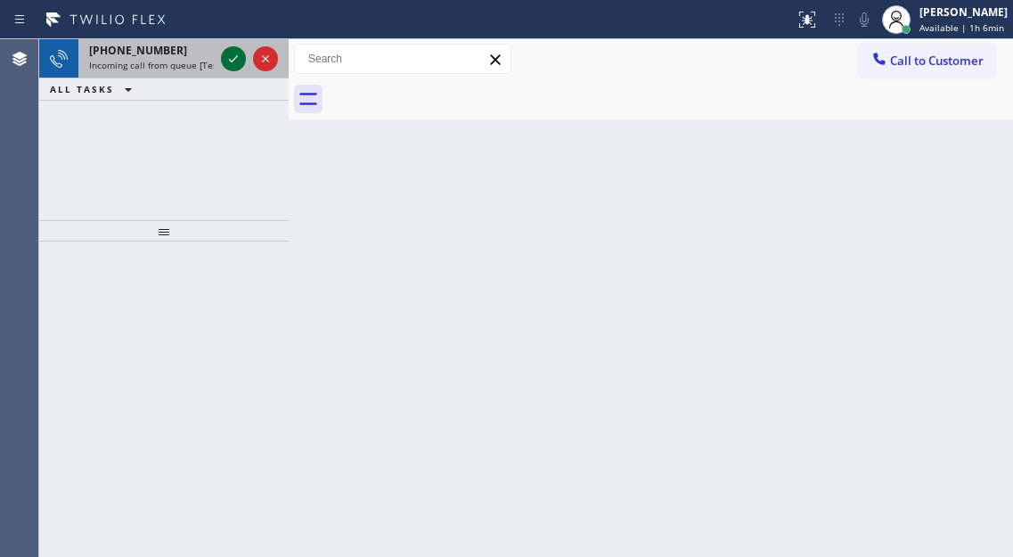
click at [235, 62] on icon at bounding box center [233, 58] width 21 height 21
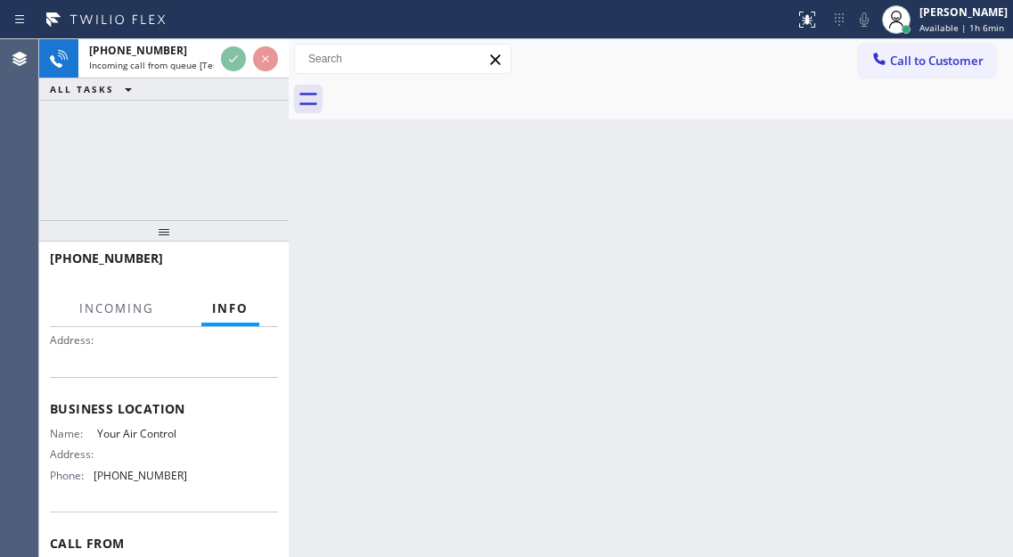
scroll to position [178, 0]
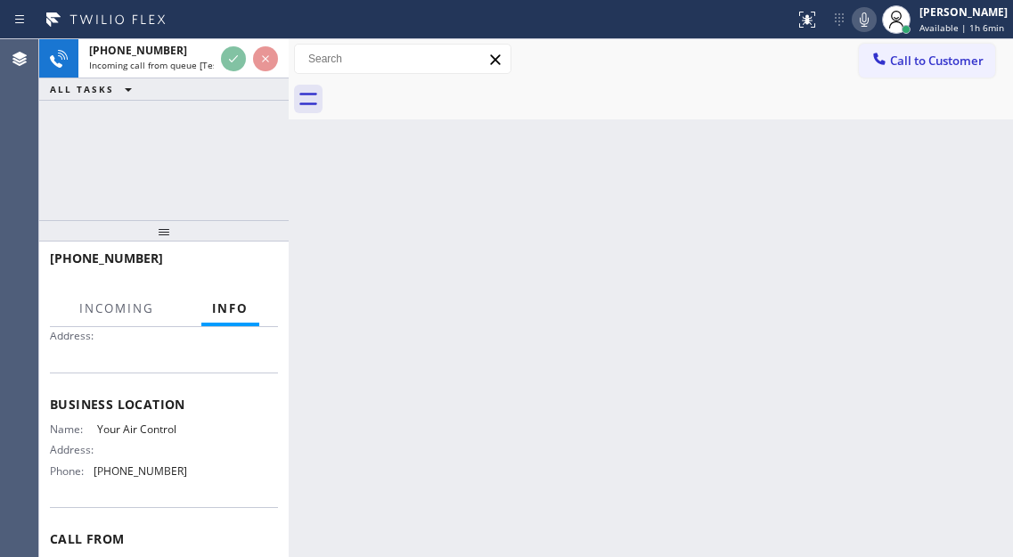
click at [160, 430] on span "Your Air Control" at bounding box center [141, 428] width 89 height 13
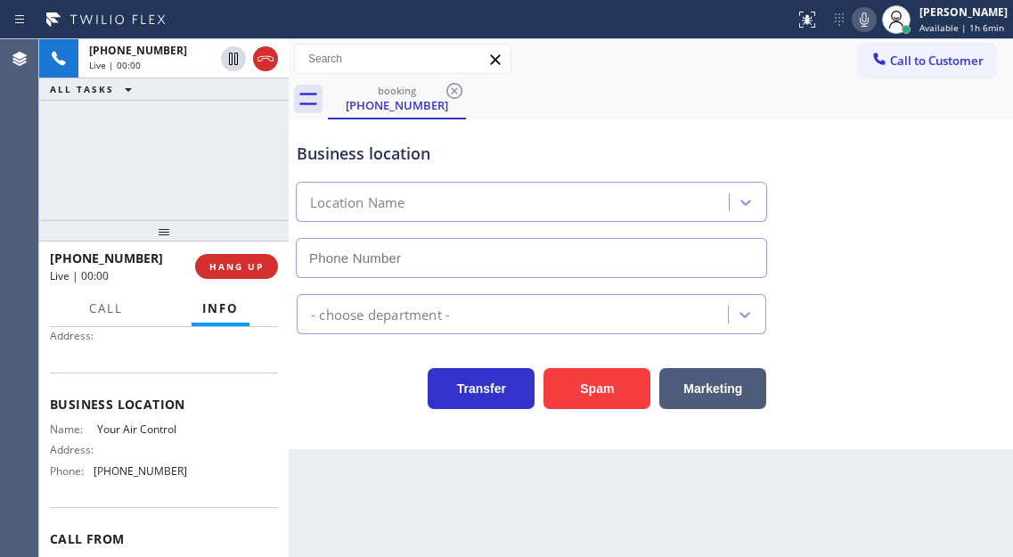
click at [160, 430] on span "Your Air Control" at bounding box center [141, 428] width 89 height 13
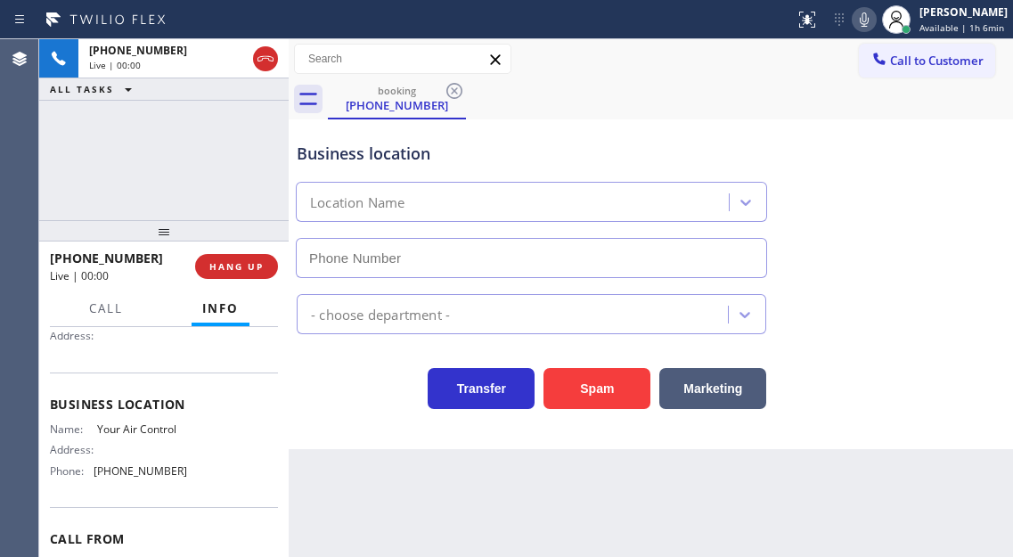
click at [160, 430] on span "Your Air Control" at bounding box center [141, 428] width 89 height 13
type input "[PHONE_NUMBER]"
click at [160, 430] on span "Your Air Control" at bounding box center [141, 428] width 89 height 13
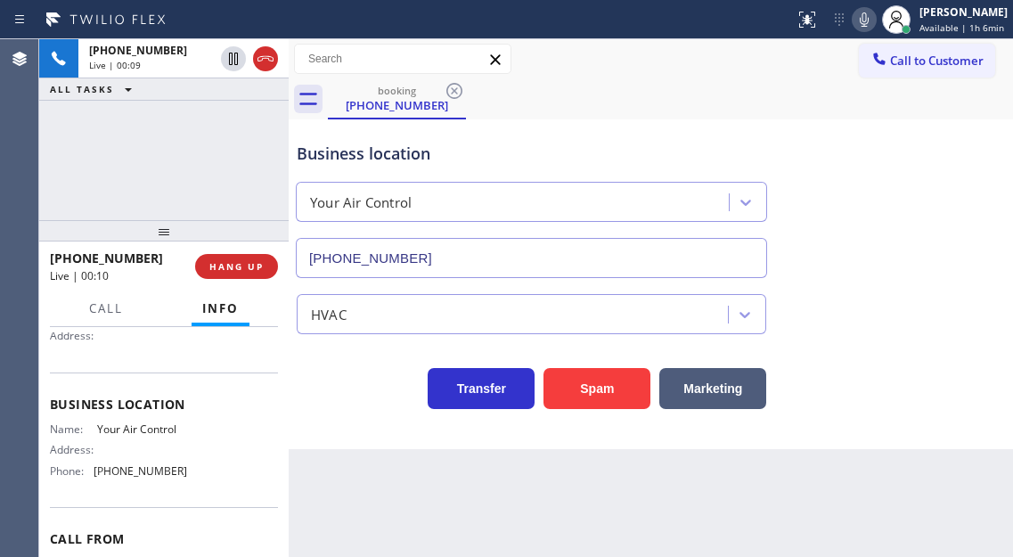
click at [954, 202] on div "Business location Your Air Control [PHONE_NUMBER]" at bounding box center [650, 197] width 715 height 161
click at [595, 389] on button "Spam" at bounding box center [596, 388] width 107 height 41
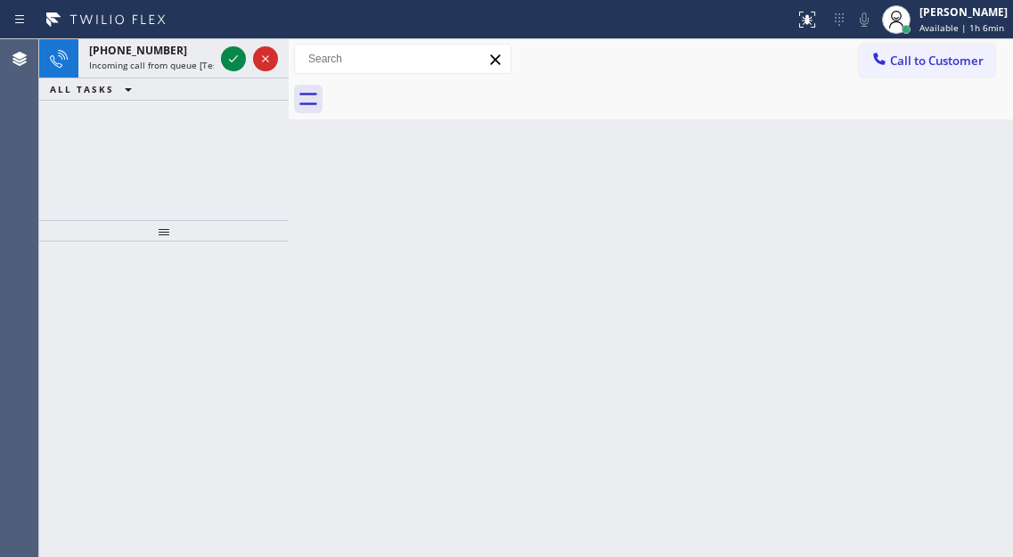
drag, startPoint x: 946, startPoint y: 157, endPoint x: 909, endPoint y: 157, distance: 36.5
click at [946, 157] on div "Back to Dashboard Change Sender ID Customers Technicians Select a contact Outbo…" at bounding box center [651, 298] width 724 height 518
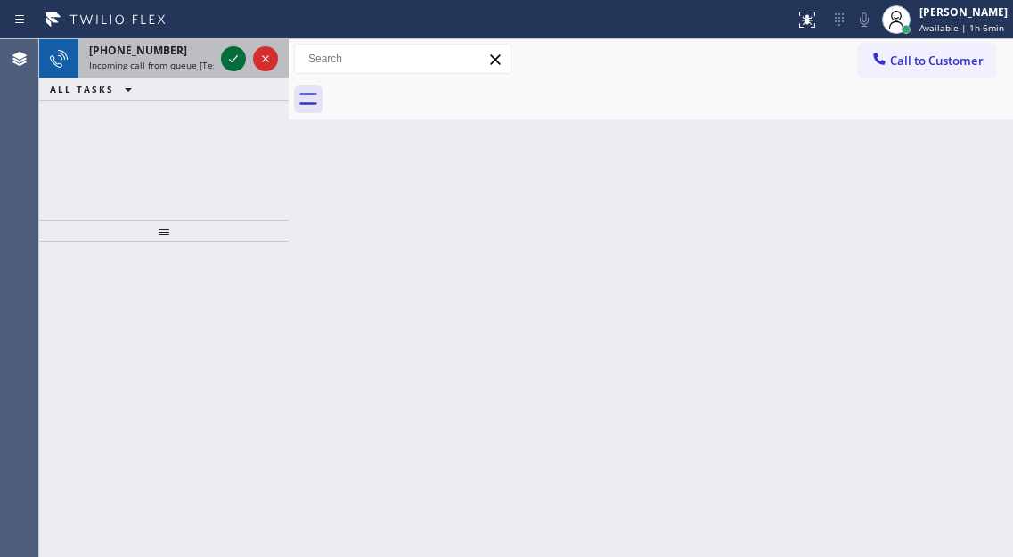
click at [229, 61] on icon at bounding box center [233, 58] width 21 height 21
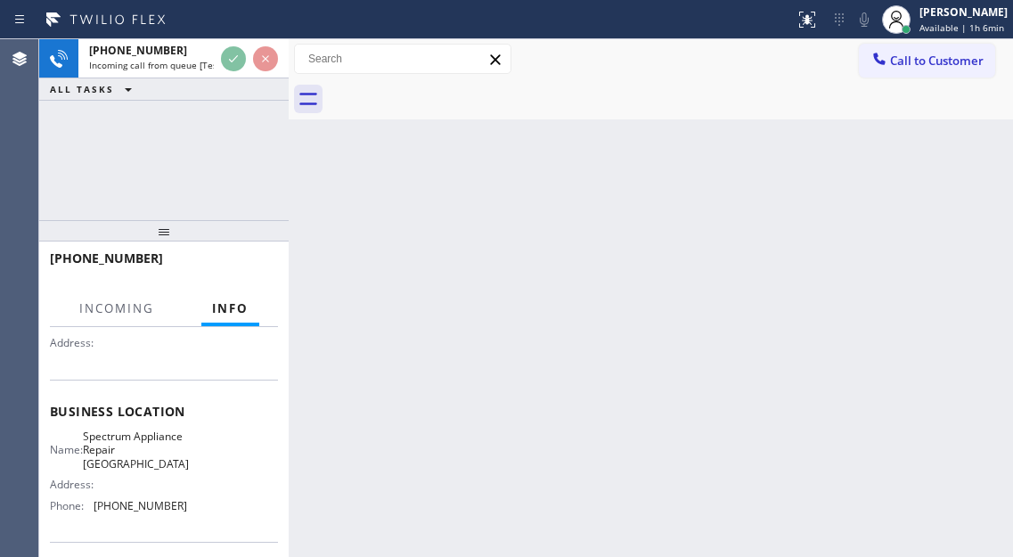
scroll to position [178, 0]
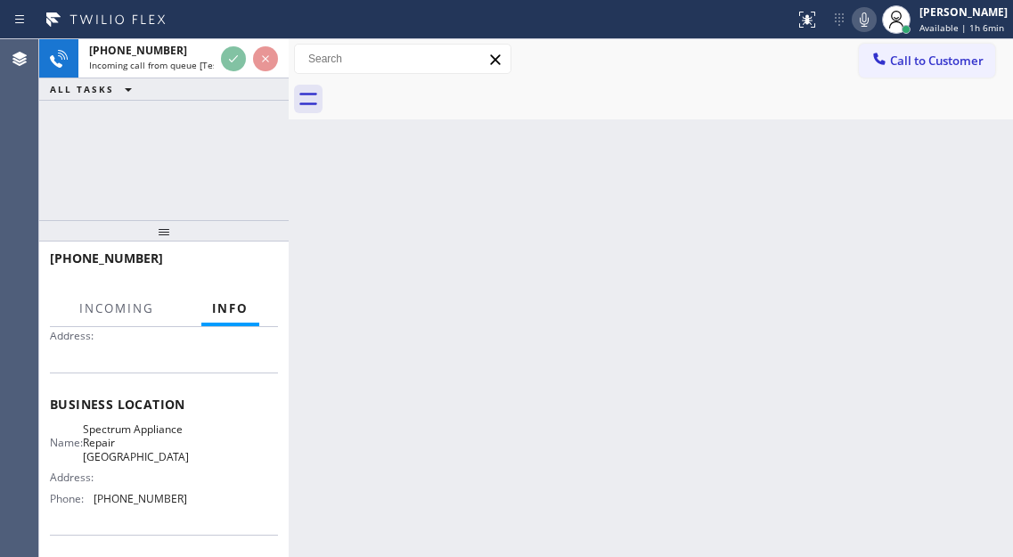
click at [126, 450] on span "Spectrum Appliance Repair [GEOGRAPHIC_DATA]" at bounding box center [136, 442] width 106 height 41
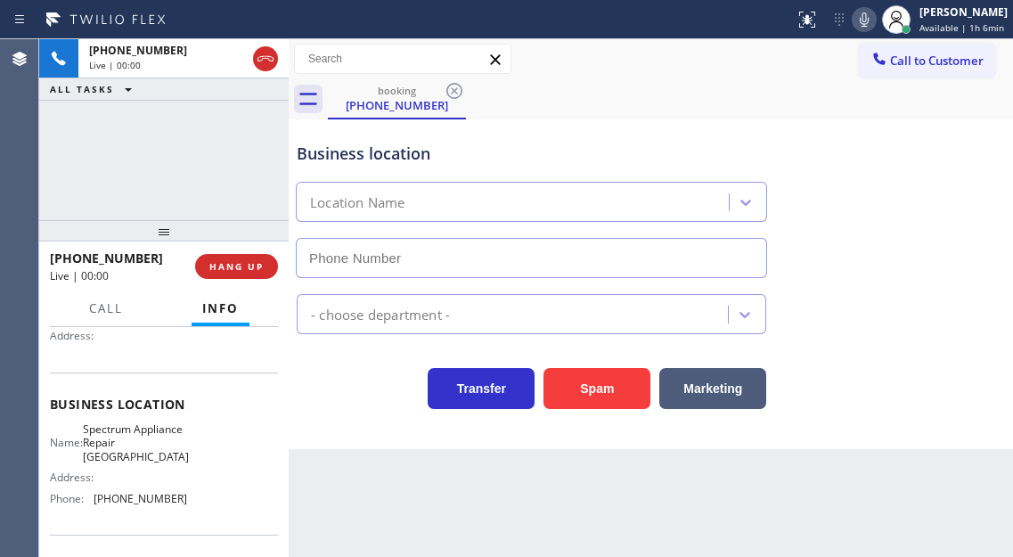
click at [126, 450] on span "Spectrum Appliance Repair [GEOGRAPHIC_DATA]" at bounding box center [136, 442] width 106 height 41
type input "[PHONE_NUMBER]"
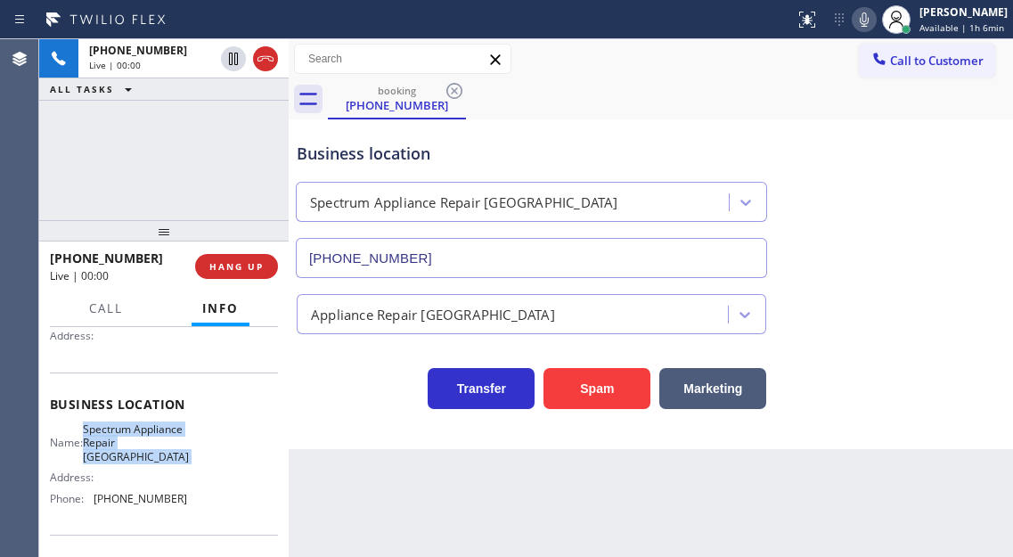
click at [126, 450] on span "Spectrum Appliance Repair [GEOGRAPHIC_DATA]" at bounding box center [136, 442] width 106 height 41
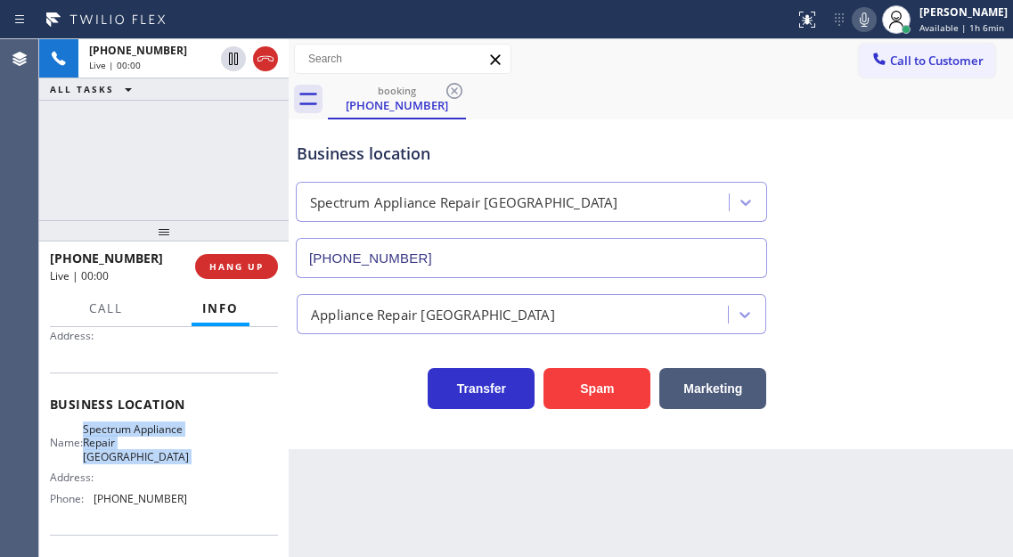
click at [126, 450] on span "Spectrum Appliance Repair [GEOGRAPHIC_DATA]" at bounding box center [136, 442] width 106 height 41
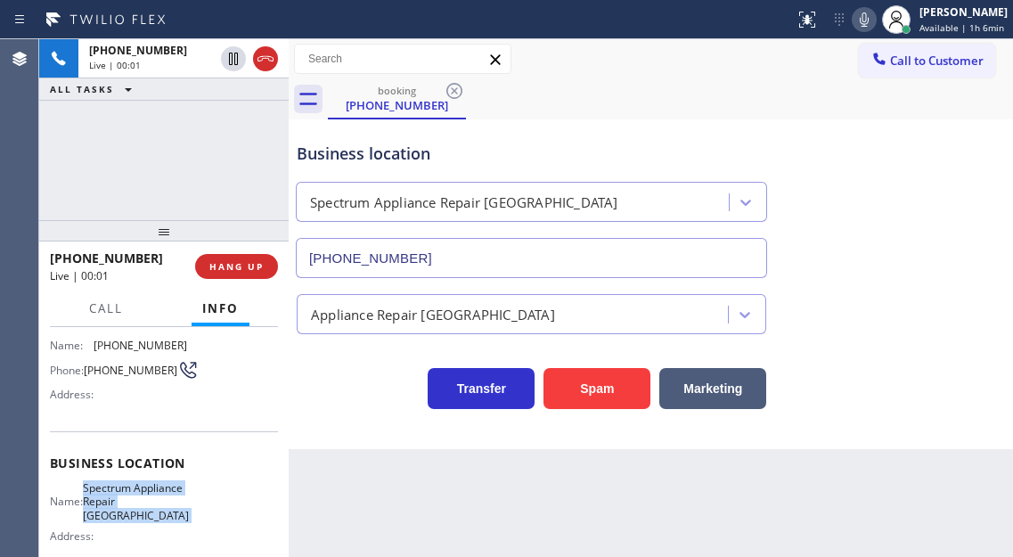
scroll to position [89, 0]
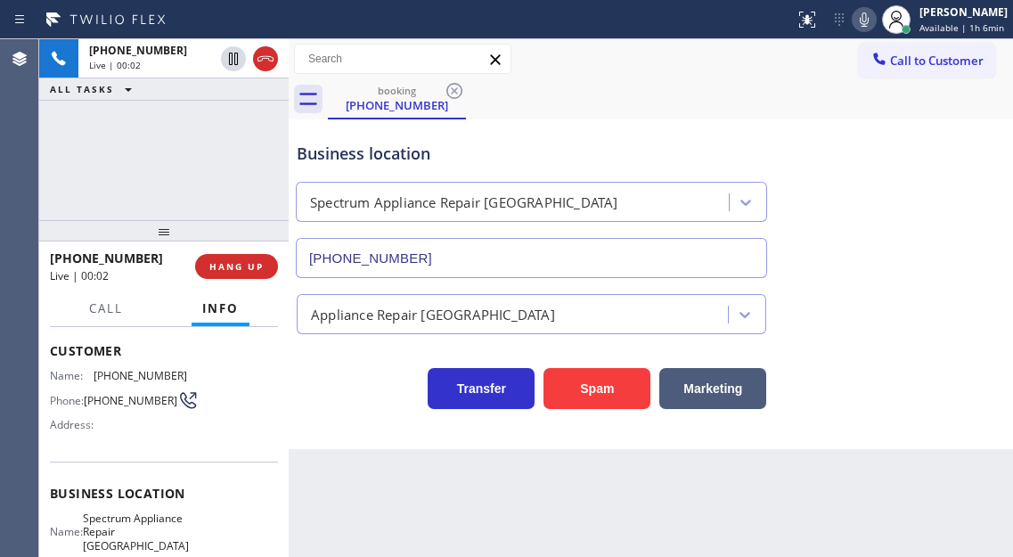
click at [118, 403] on span "[PHONE_NUMBER]" at bounding box center [131, 400] width 94 height 13
copy div "[PHONE_NUMBER]"
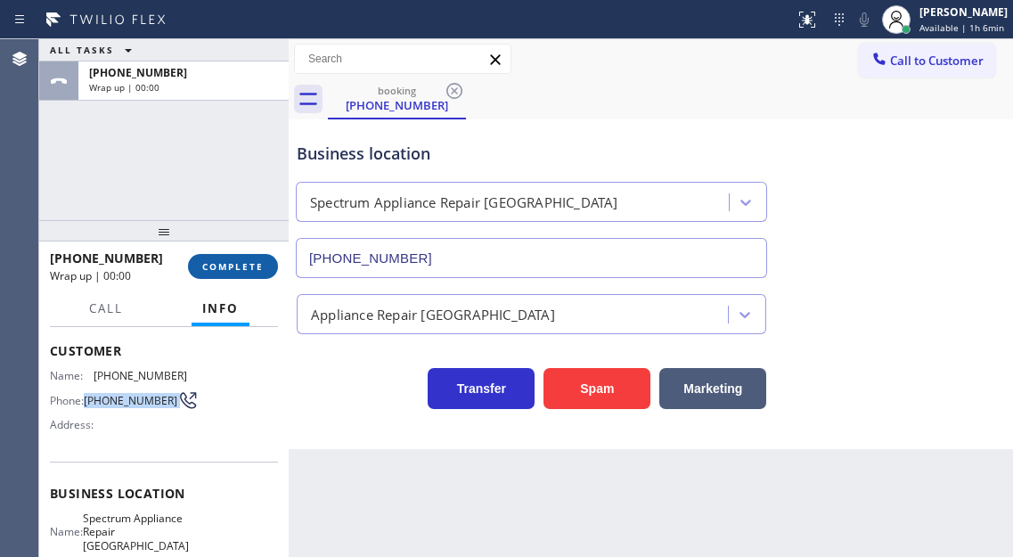
click at [251, 271] on span "COMPLETE" at bounding box center [232, 266] width 61 height 12
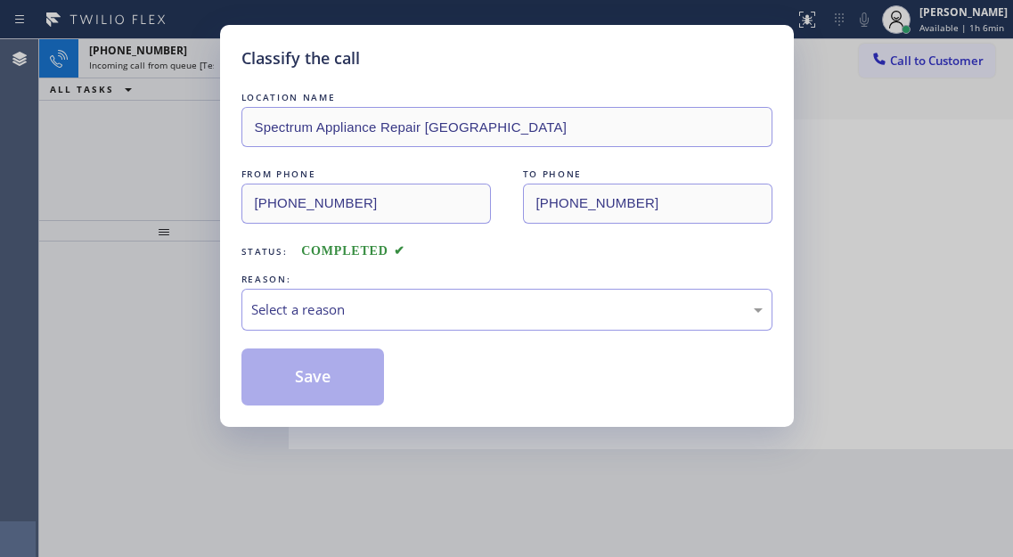
click at [421, 315] on div "Select a reason" at bounding box center [506, 309] width 511 height 20
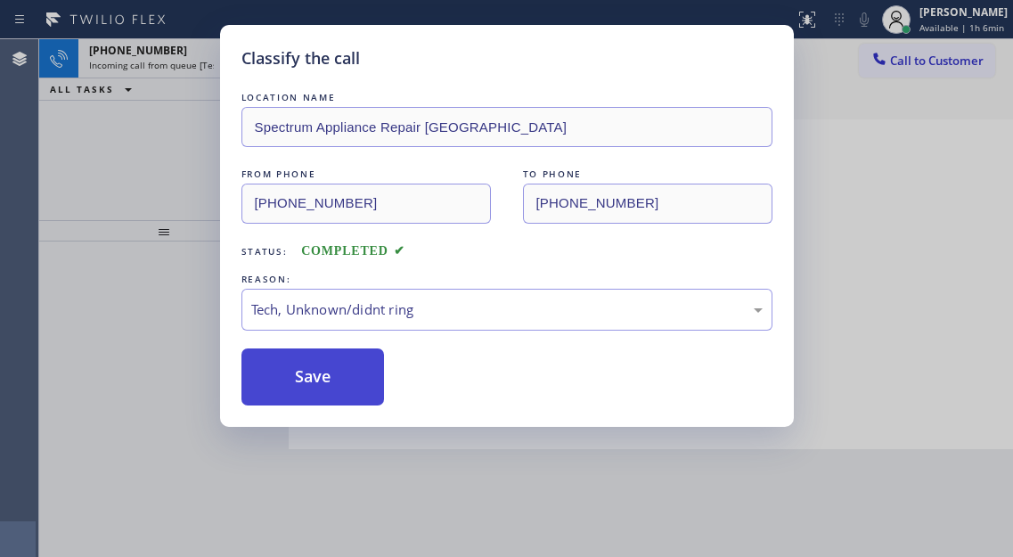
click at [358, 374] on button "Save" at bounding box center [312, 376] width 143 height 57
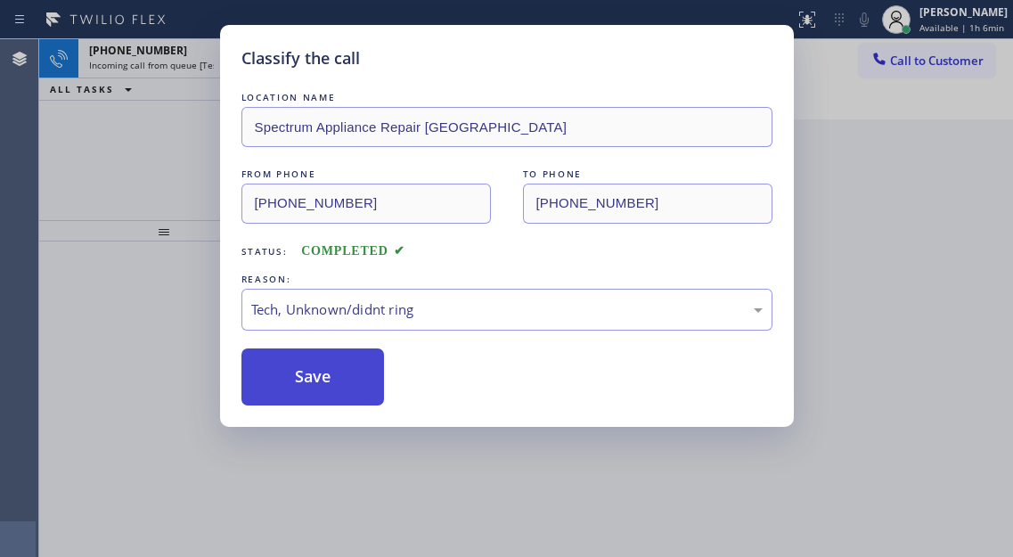
click at [358, 374] on button "Save" at bounding box center [312, 376] width 143 height 57
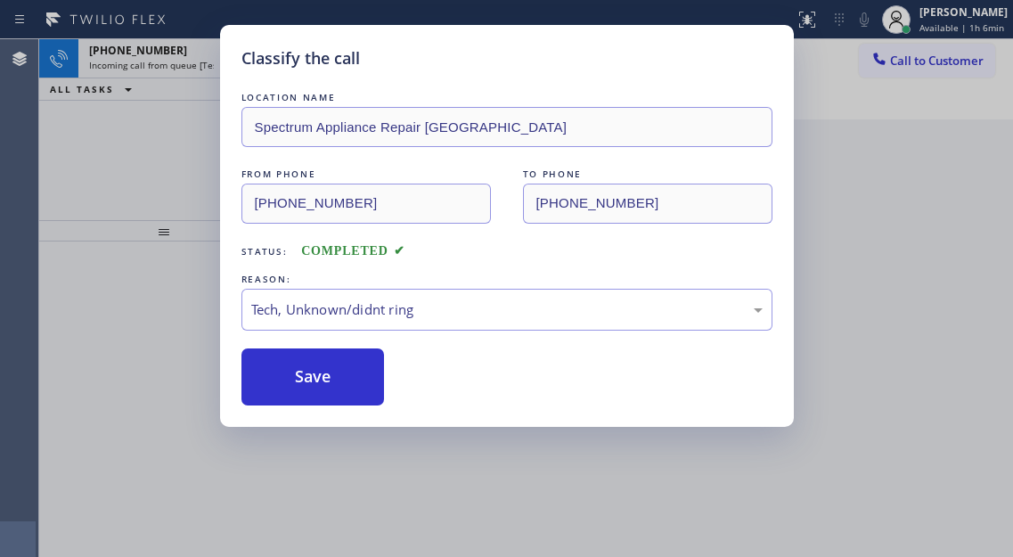
click at [156, 127] on div "Classify the call LOCATION NAME Spectrum Appliance Repair [GEOGRAPHIC_DATA] FRO…" at bounding box center [506, 278] width 1013 height 557
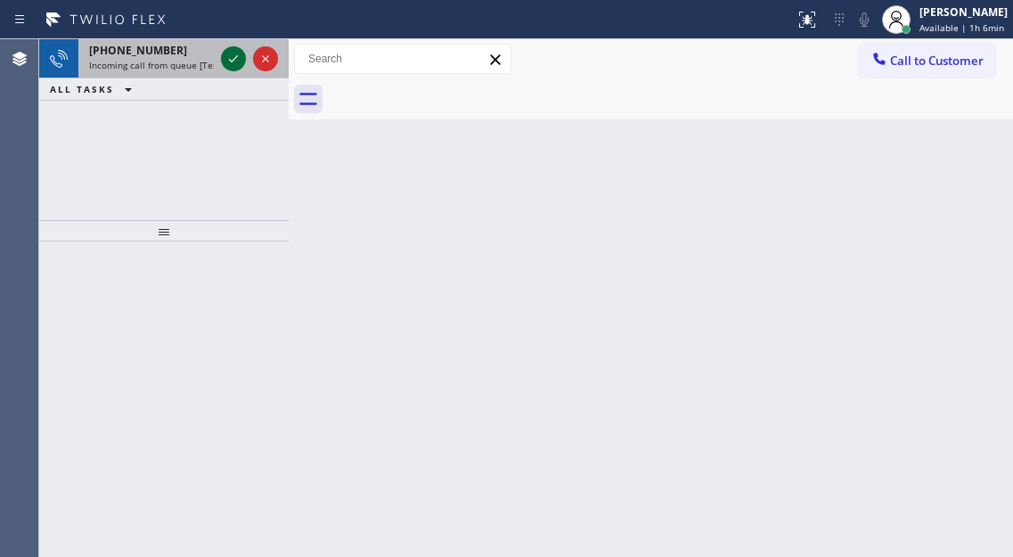
click at [229, 55] on icon at bounding box center [233, 58] width 21 height 21
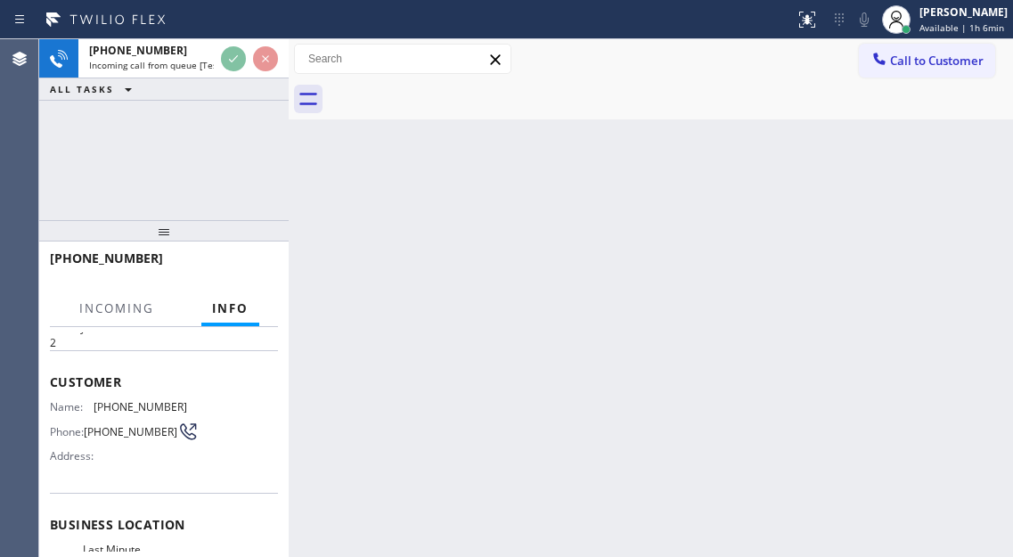
scroll to position [89, 0]
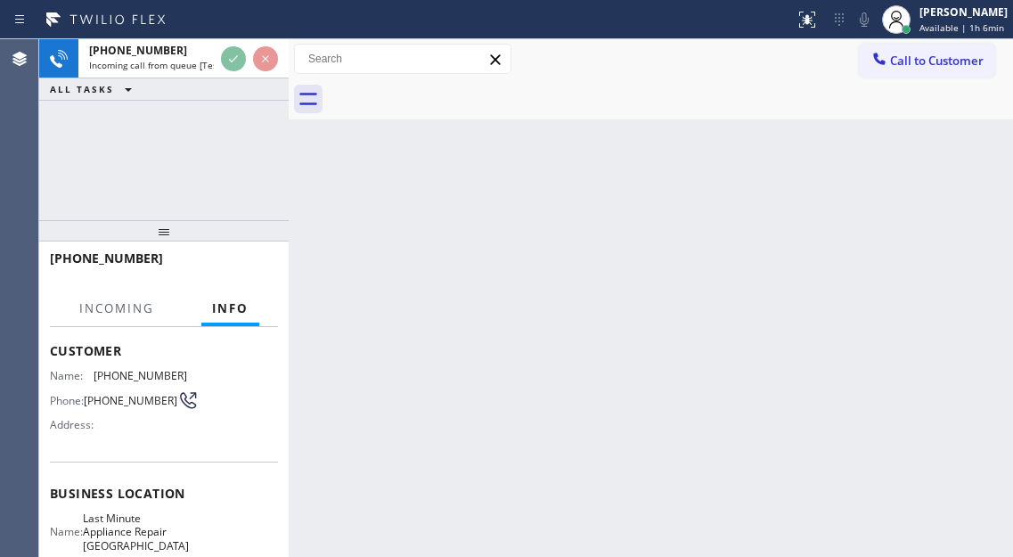
click at [124, 395] on span "[PHONE_NUMBER]" at bounding box center [131, 400] width 94 height 13
copy div "[PHONE_NUMBER]"
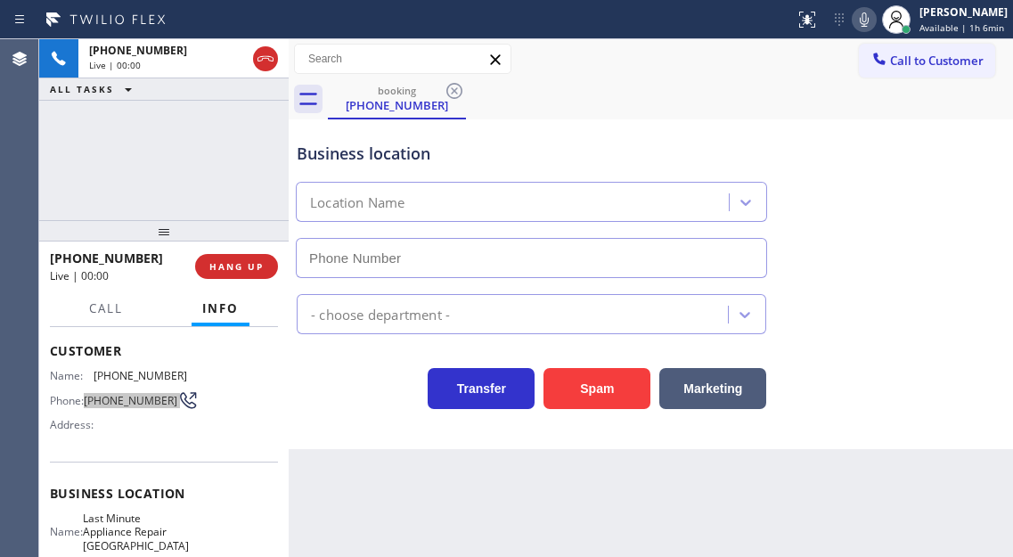
type input "[PHONE_NUMBER]"
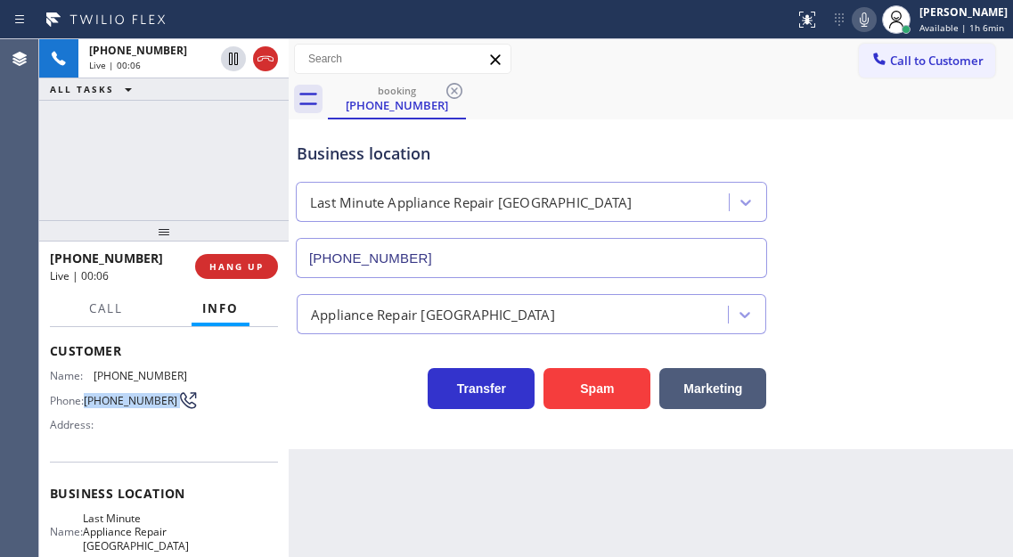
scroll to position [178, 0]
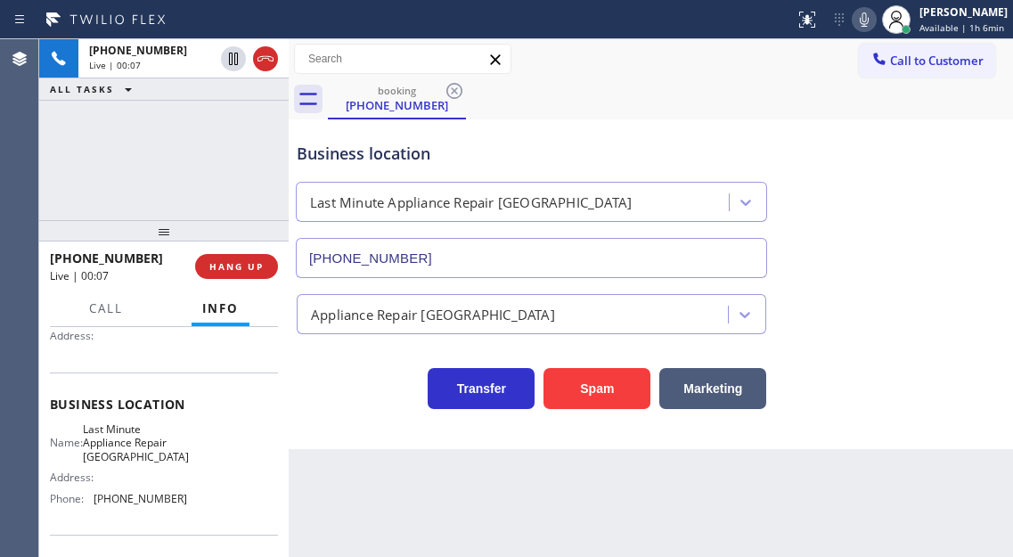
click at [126, 435] on span "Last Minute Appliance Repair [GEOGRAPHIC_DATA]" at bounding box center [136, 442] width 106 height 41
copy span "Last Minute Appliance Repair [GEOGRAPHIC_DATA]"
click at [166, 499] on span "[PHONE_NUMBER]" at bounding box center [141, 498] width 94 height 13
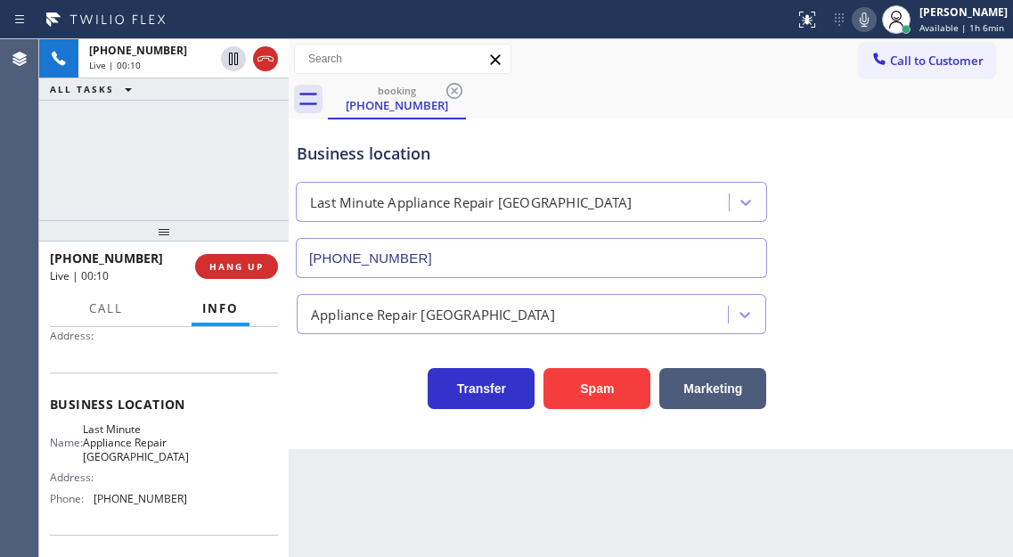
click at [166, 499] on span "[PHONE_NUMBER]" at bounding box center [141, 498] width 94 height 13
click at [948, 249] on div "Business location Last Minute Appliance Repair [GEOGRAPHIC_DATA] [PHONE_NUMBER]" at bounding box center [650, 197] width 715 height 161
click at [231, 265] on span "HANG UP" at bounding box center [236, 266] width 54 height 12
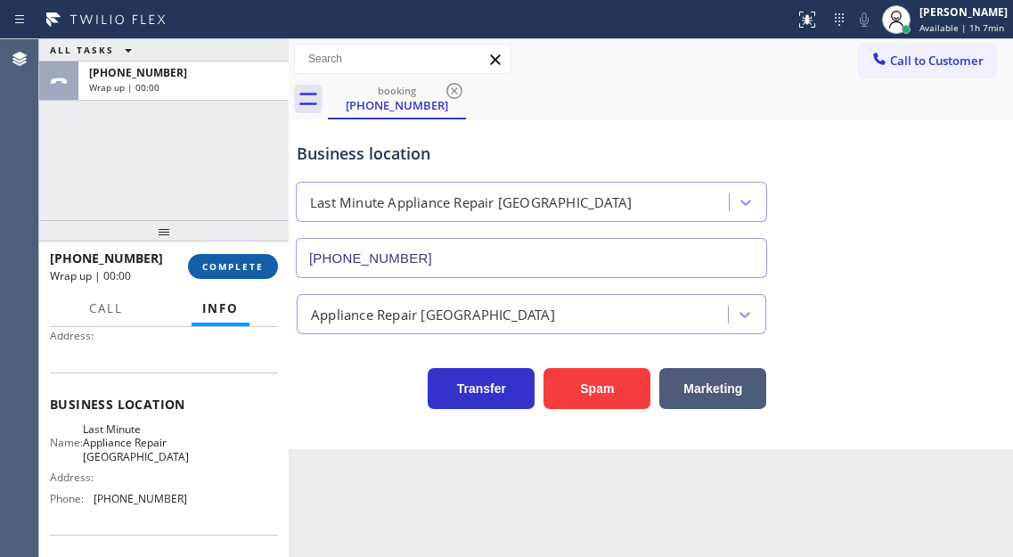
click at [231, 265] on span "COMPLETE" at bounding box center [232, 266] width 61 height 12
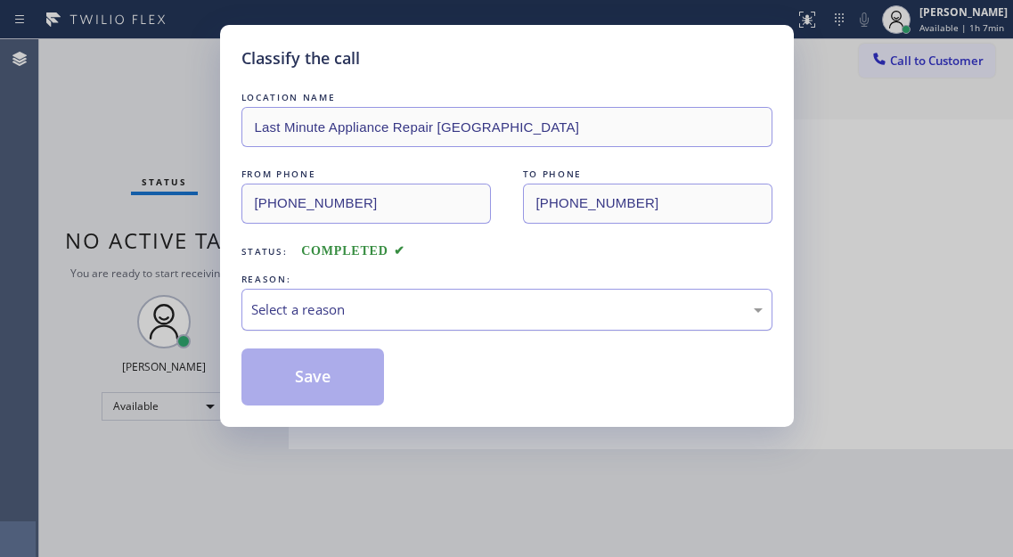
click at [409, 308] on div "Select a reason" at bounding box center [506, 309] width 511 height 20
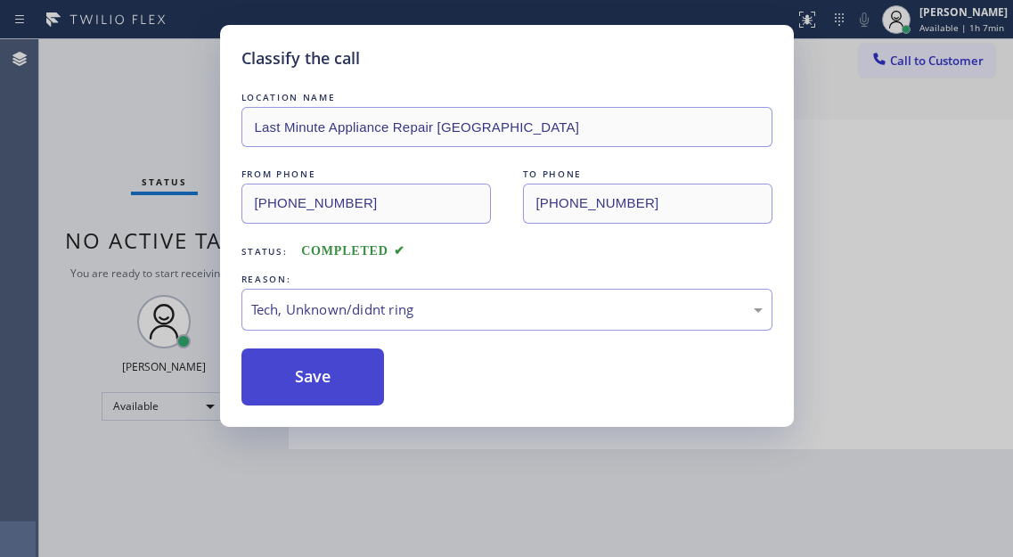
click at [338, 400] on button "Save" at bounding box center [312, 376] width 143 height 57
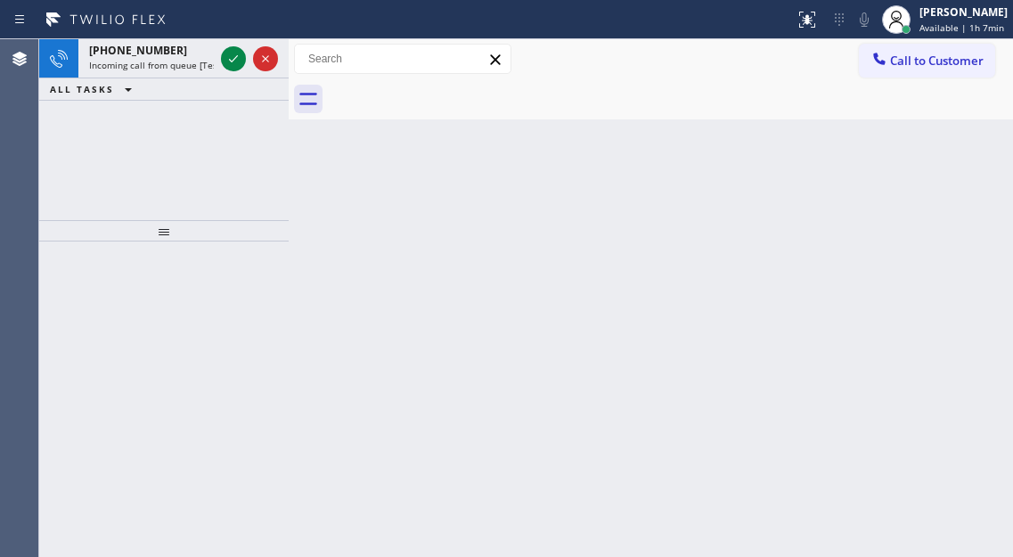
click at [954, 169] on div "Back to Dashboard Change Sender ID Customers Technicians Select a contact Outbo…" at bounding box center [651, 298] width 724 height 518
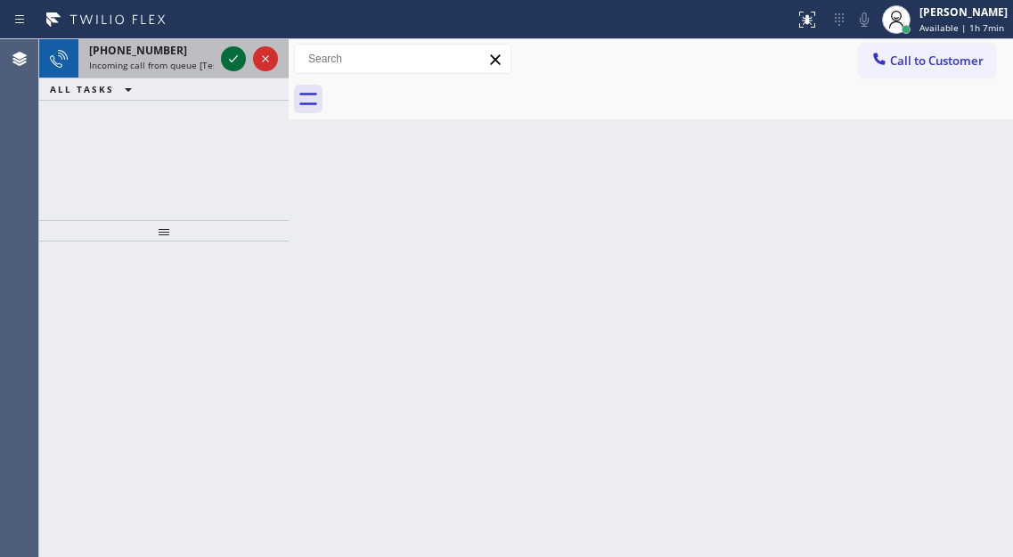
click at [237, 61] on icon at bounding box center [233, 58] width 21 height 21
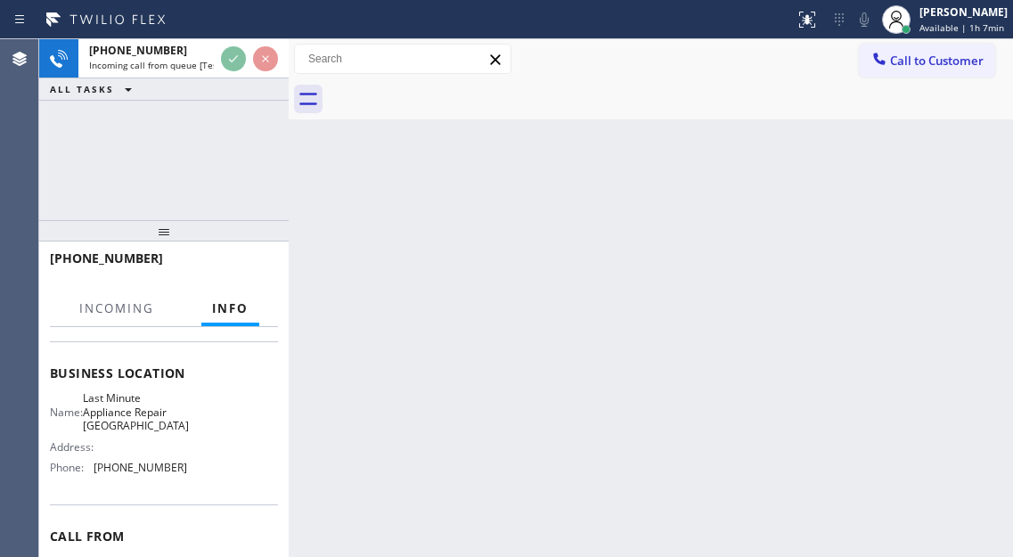
scroll to position [267, 0]
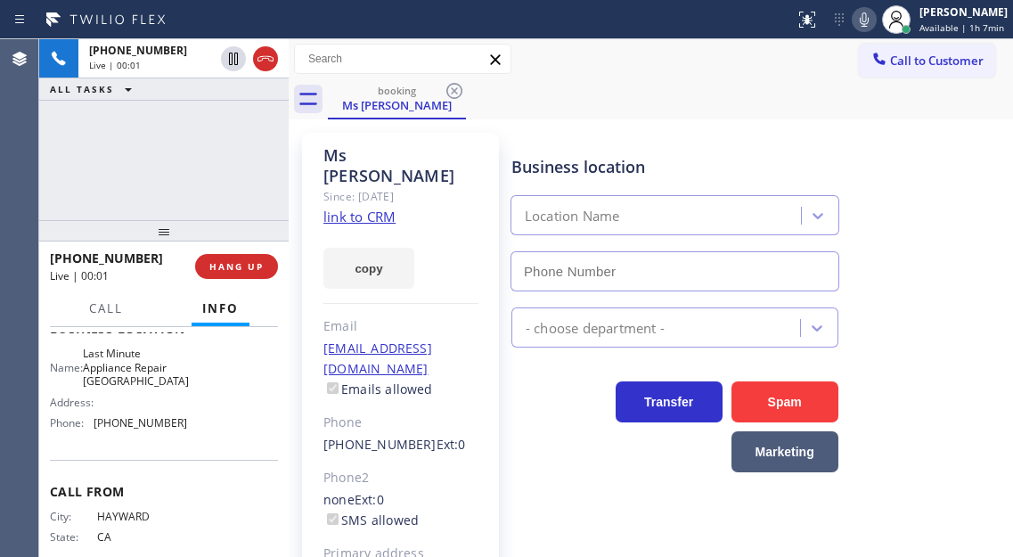
type input "[PHONE_NUMBER]"
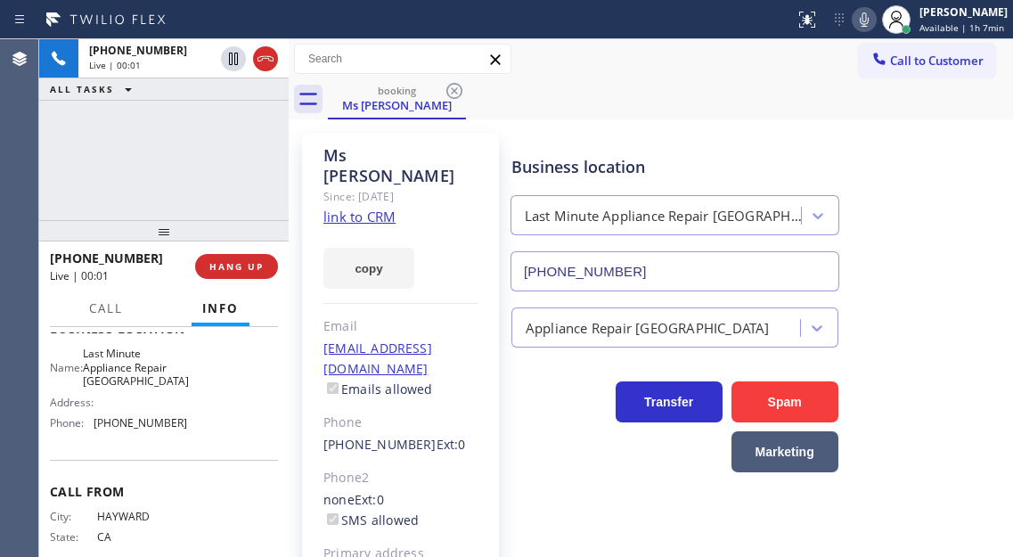
click at [157, 387] on span "Last Minute Appliance Repair [GEOGRAPHIC_DATA]" at bounding box center [136, 367] width 106 height 41
click at [373, 208] on link "link to CRM" at bounding box center [359, 217] width 72 height 18
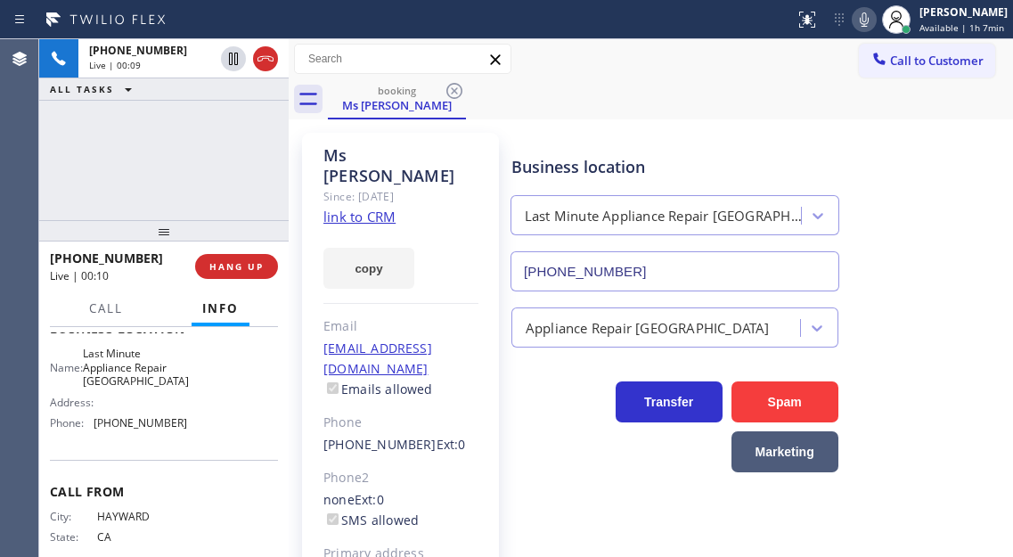
click at [975, 206] on div "Business location Last Minute Appliance Repair [GEOGRAPHIC_DATA] [PHONE_NUMBER]" at bounding box center [758, 210] width 501 height 161
click at [243, 273] on span "HANG UP" at bounding box center [236, 266] width 54 height 12
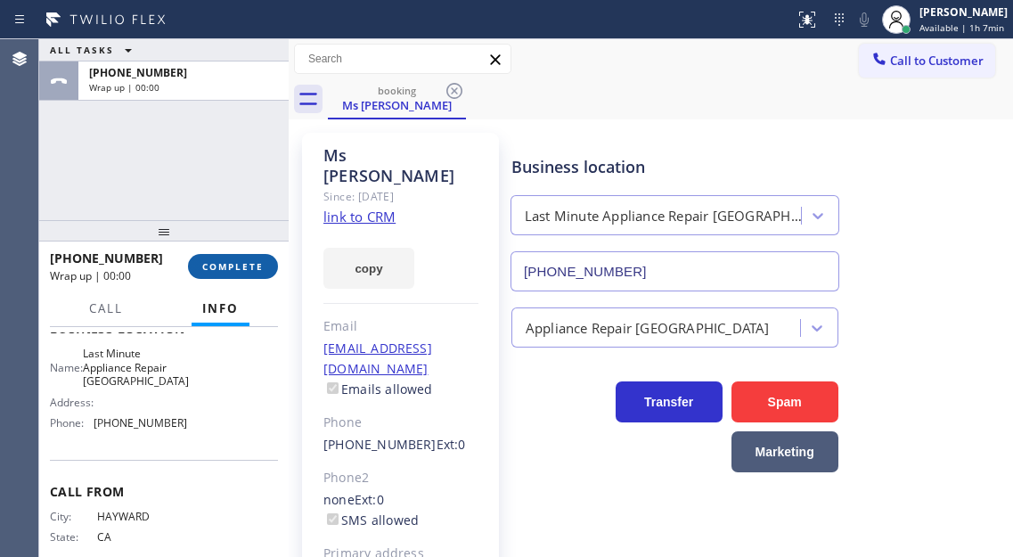
click at [243, 273] on span "COMPLETE" at bounding box center [232, 266] width 61 height 12
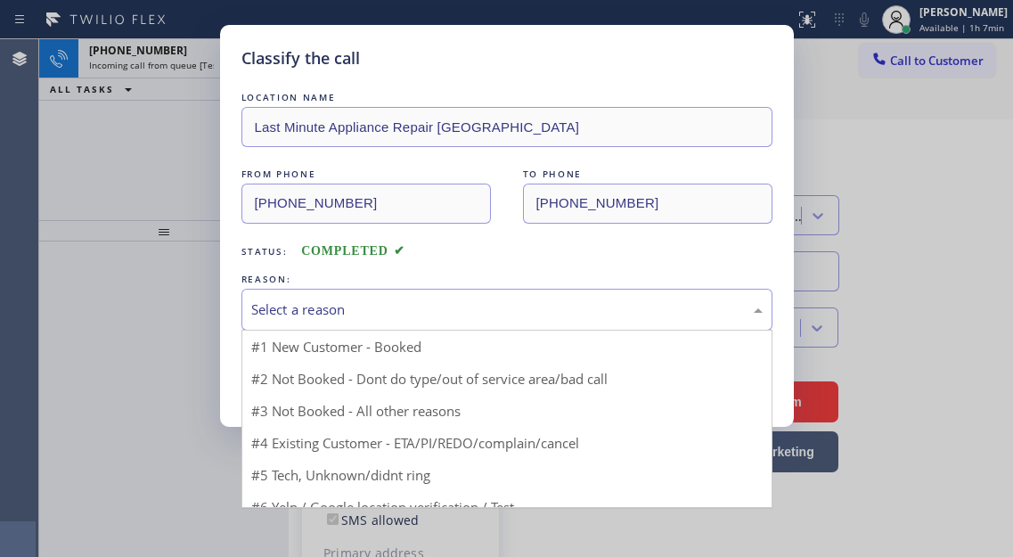
click at [445, 310] on div "Select a reason" at bounding box center [506, 309] width 511 height 20
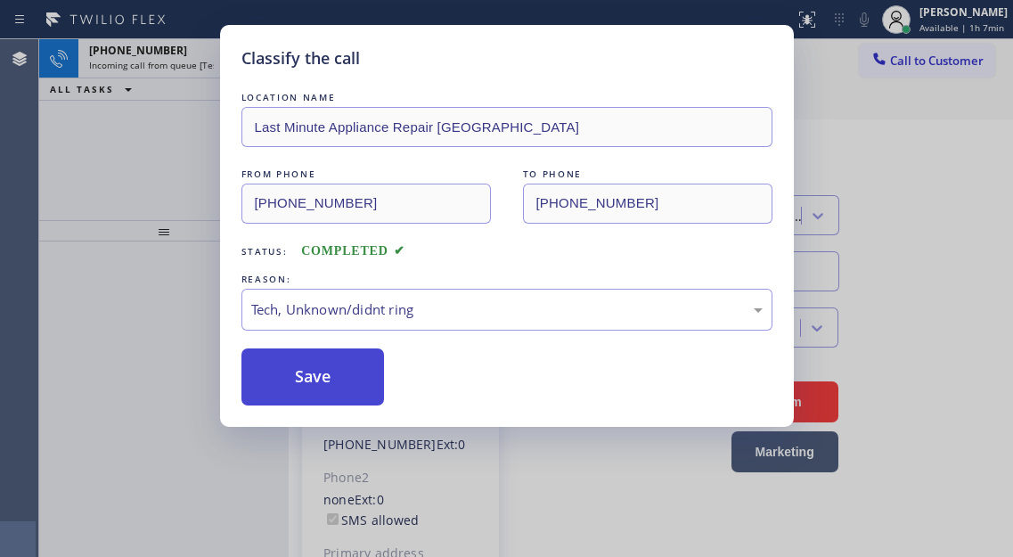
click at [338, 387] on button "Save" at bounding box center [312, 376] width 143 height 57
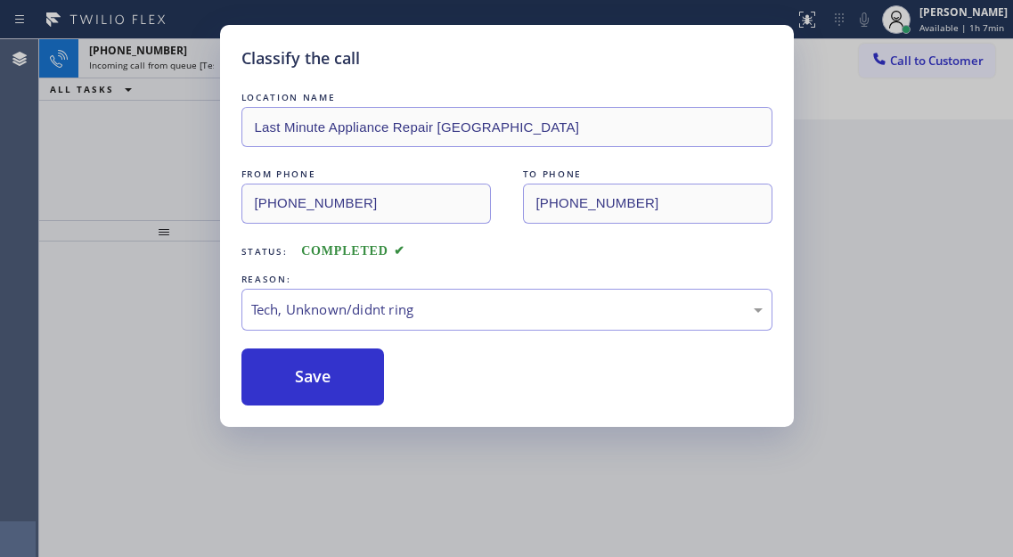
click at [184, 137] on div "Classify the call LOCATION NAME Last Minute Appliance Repair [GEOGRAPHIC_DATA] …" at bounding box center [506, 278] width 1013 height 557
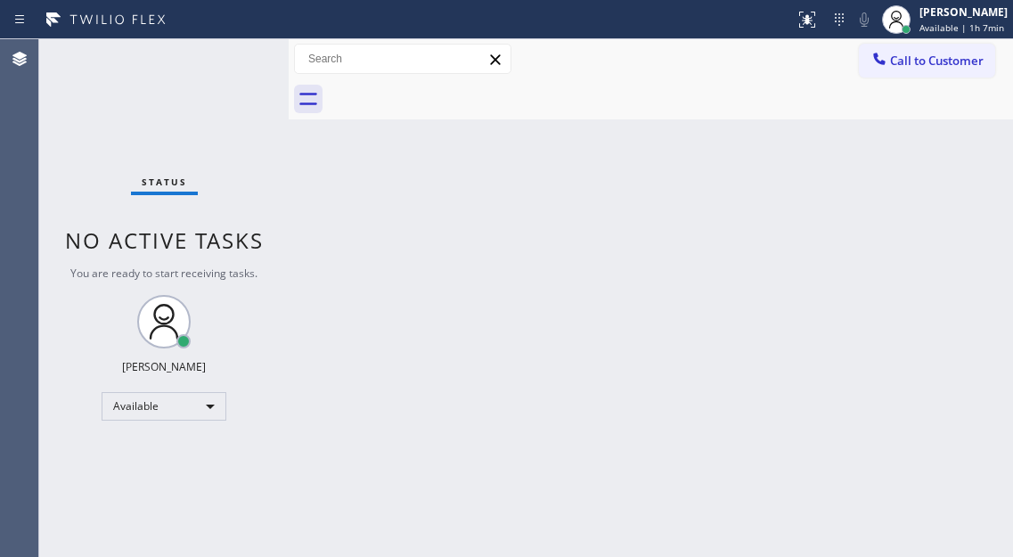
click at [232, 69] on div "Status No active tasks You are ready to start receiving tasks. [PERSON_NAME]" at bounding box center [163, 298] width 249 height 518
drag, startPoint x: 961, startPoint y: 184, endPoint x: 797, endPoint y: 1, distance: 245.4
click at [961, 183] on div "Back to Dashboard Change Sender ID Customers Technicians Select a contact Outbo…" at bounding box center [651, 298] width 724 height 518
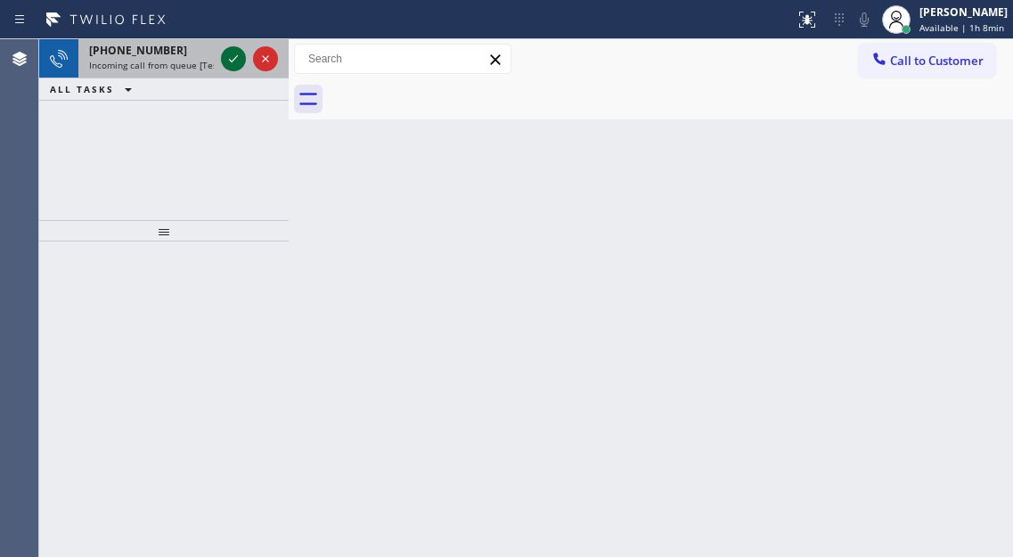
click at [225, 59] on icon at bounding box center [233, 58] width 21 height 21
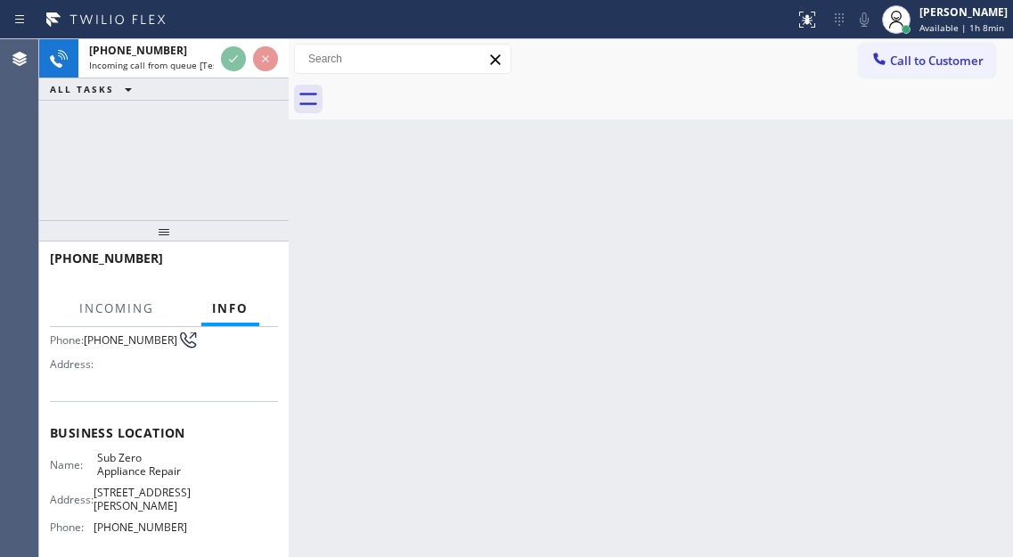
scroll to position [178, 0]
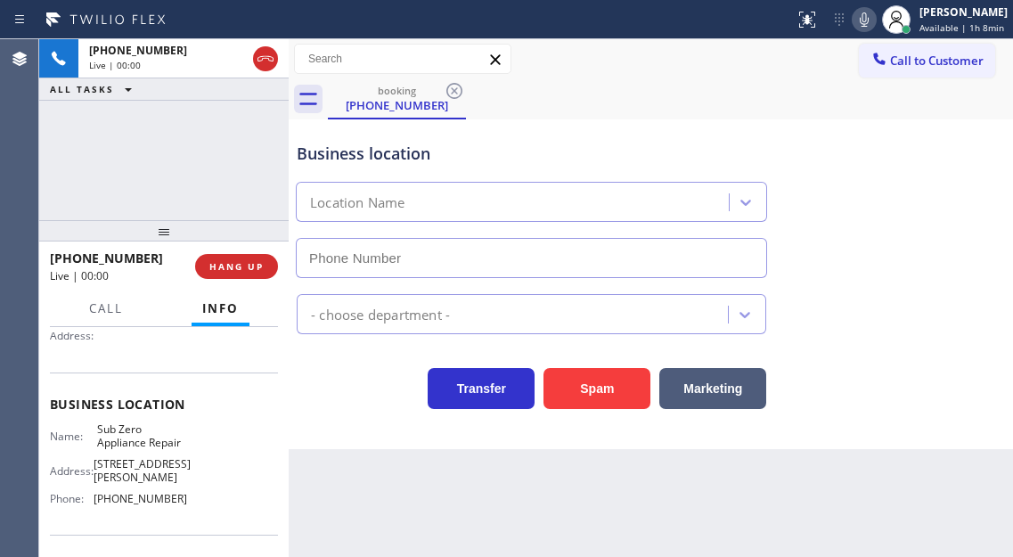
type input "[PHONE_NUMBER]"
click at [131, 450] on span "Sub Zero Appliance Repair" at bounding box center [141, 436] width 89 height 28
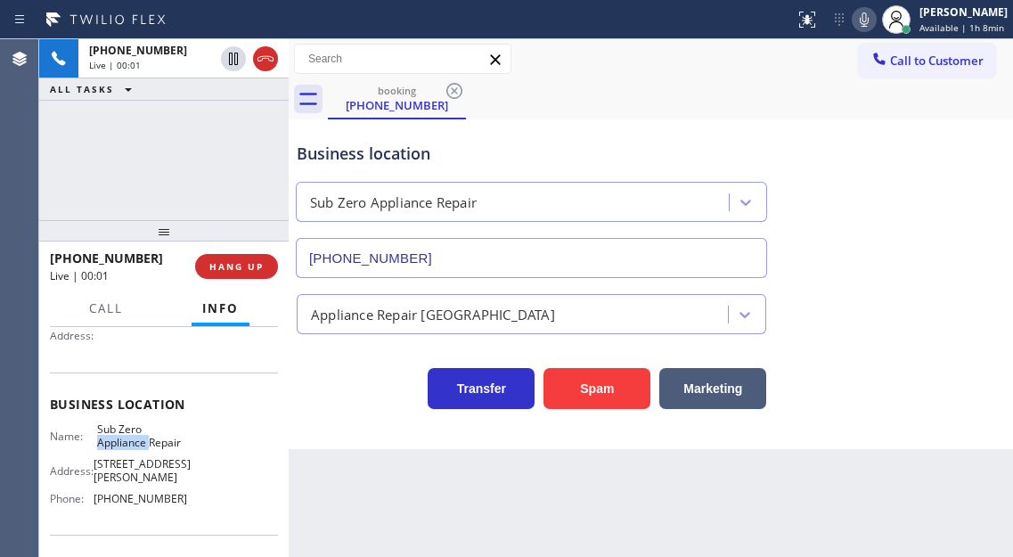
click at [131, 450] on span "Sub Zero Appliance Repair" at bounding box center [141, 436] width 89 height 28
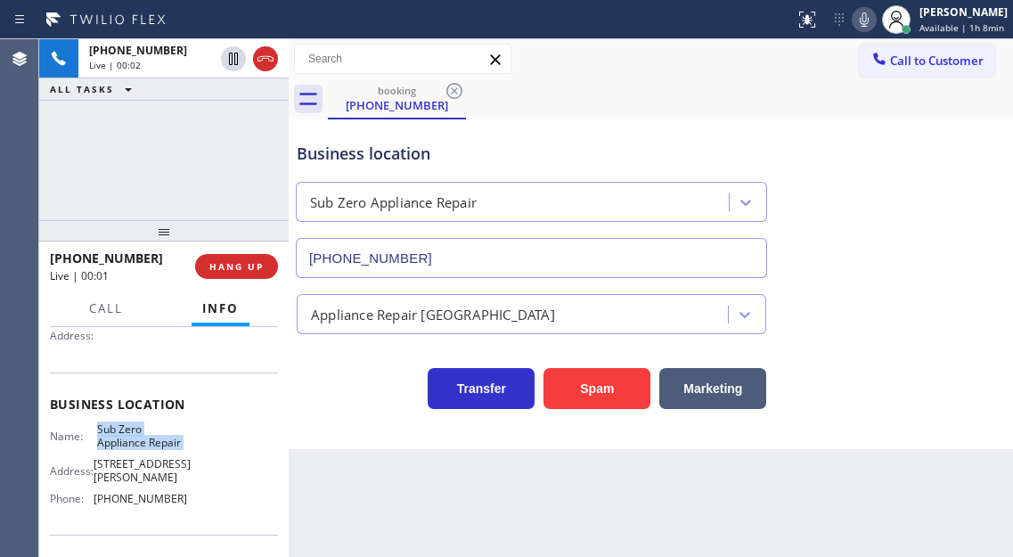
click at [131, 450] on span "Sub Zero Appliance Repair" at bounding box center [141, 436] width 89 height 28
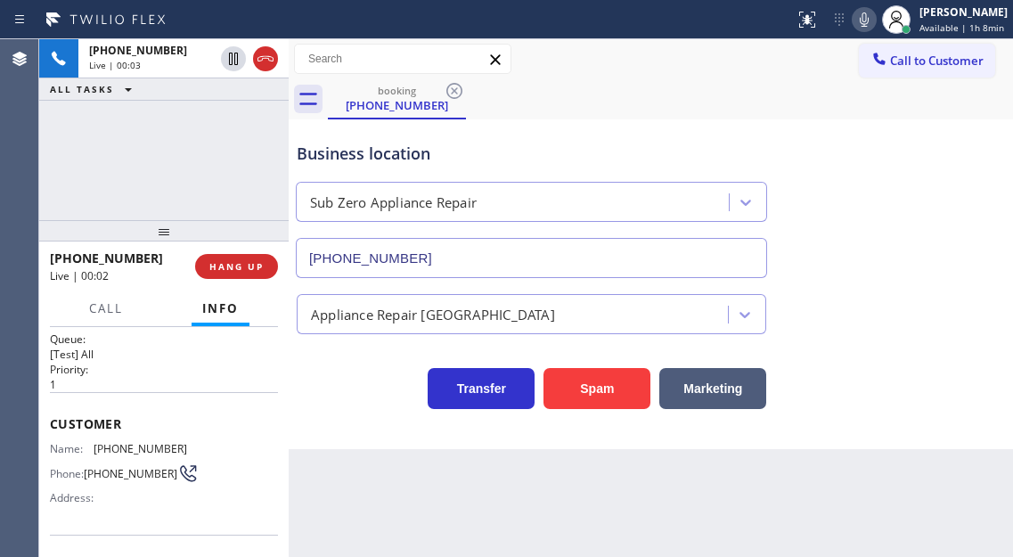
scroll to position [0, 0]
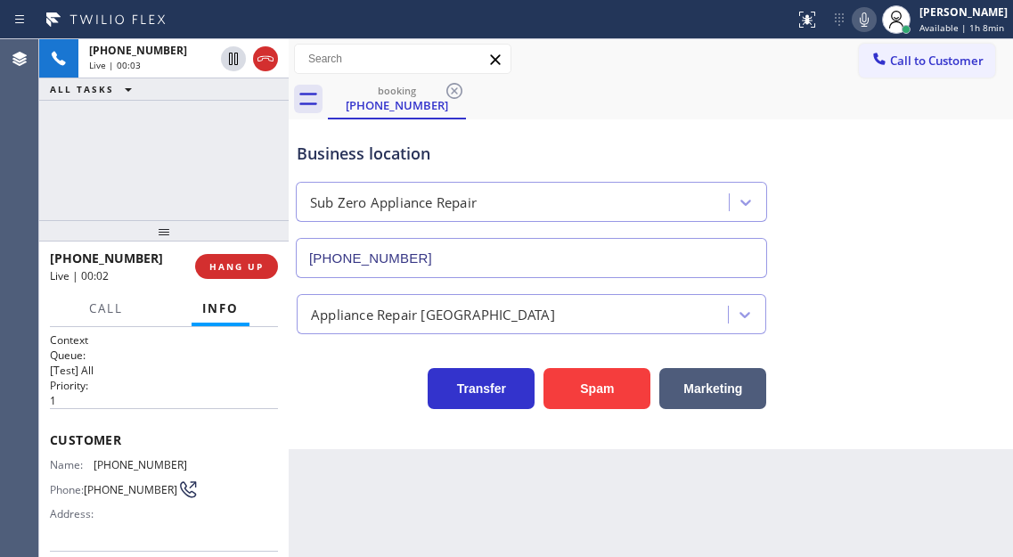
click at [110, 493] on span "[PHONE_NUMBER]" at bounding box center [131, 489] width 94 height 13
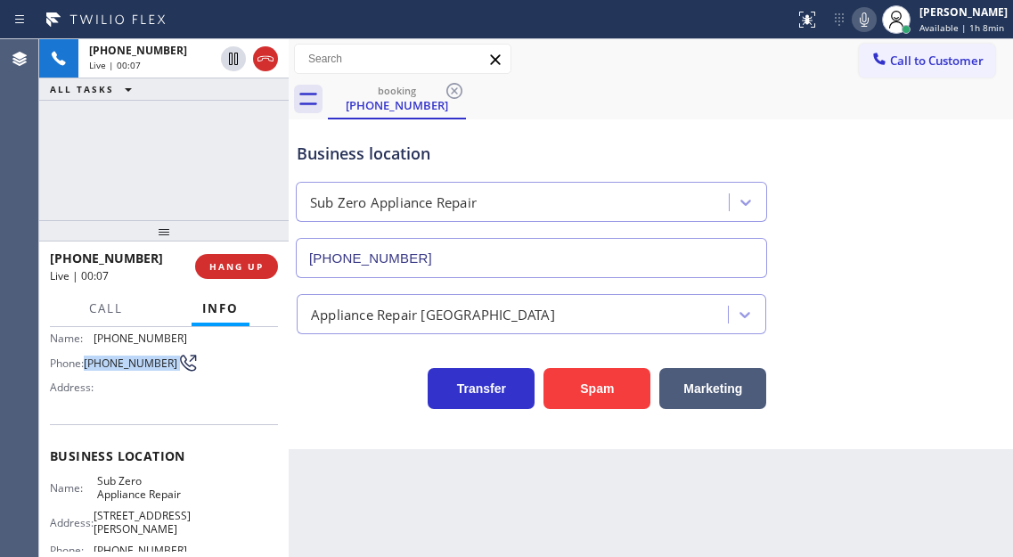
scroll to position [178, 0]
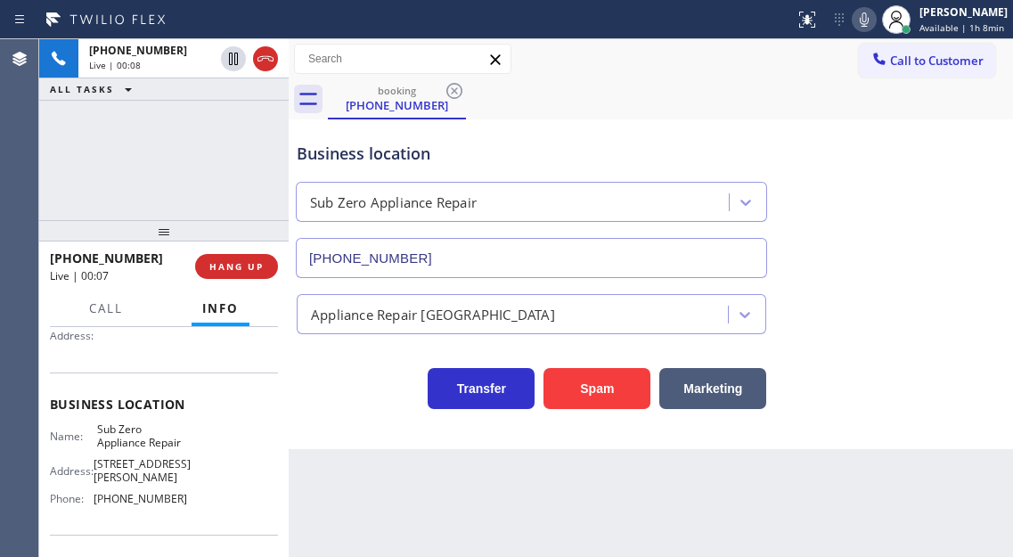
click at [118, 431] on span "Sub Zero Appliance Repair" at bounding box center [141, 436] width 89 height 28
click at [142, 500] on span "[PHONE_NUMBER]" at bounding box center [141, 498] width 94 height 13
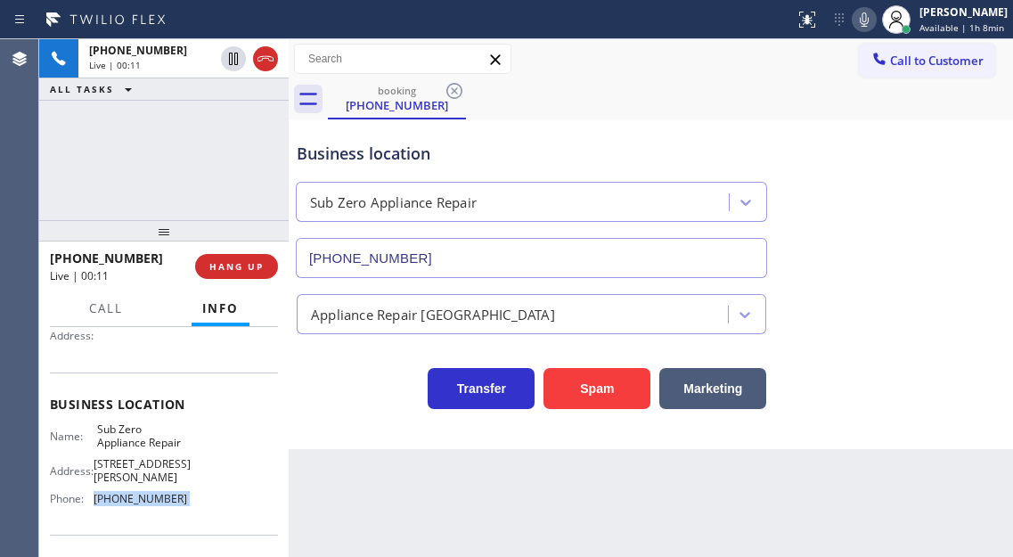
click at [142, 500] on span "[PHONE_NUMBER]" at bounding box center [141, 498] width 94 height 13
click at [325, 148] on div "Business location" at bounding box center [531, 154] width 469 height 24
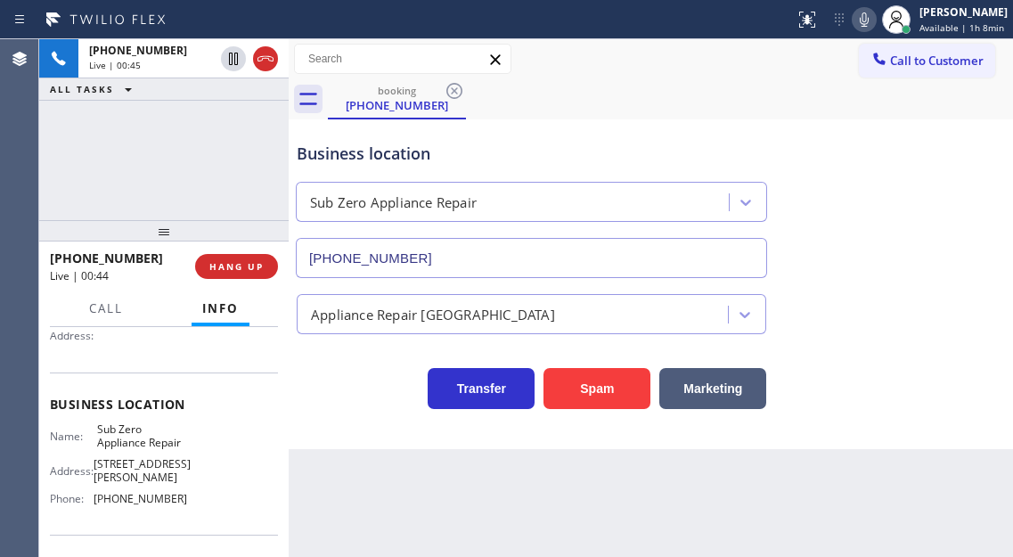
click at [126, 456] on div "Name: Sub Zero Appliance Repair Address: [STREET_ADDRESS][PERSON_NAME] Phone: […" at bounding box center [118, 467] width 137 height 90
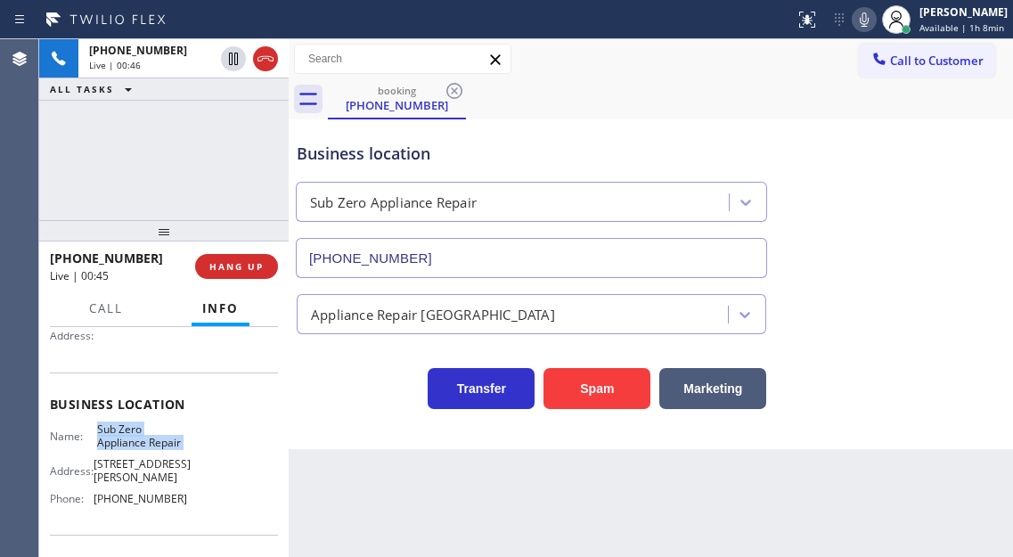
click at [126, 456] on div "Name: Sub Zero Appliance Repair Address: [STREET_ADDRESS][PERSON_NAME] Phone: […" at bounding box center [118, 467] width 137 height 90
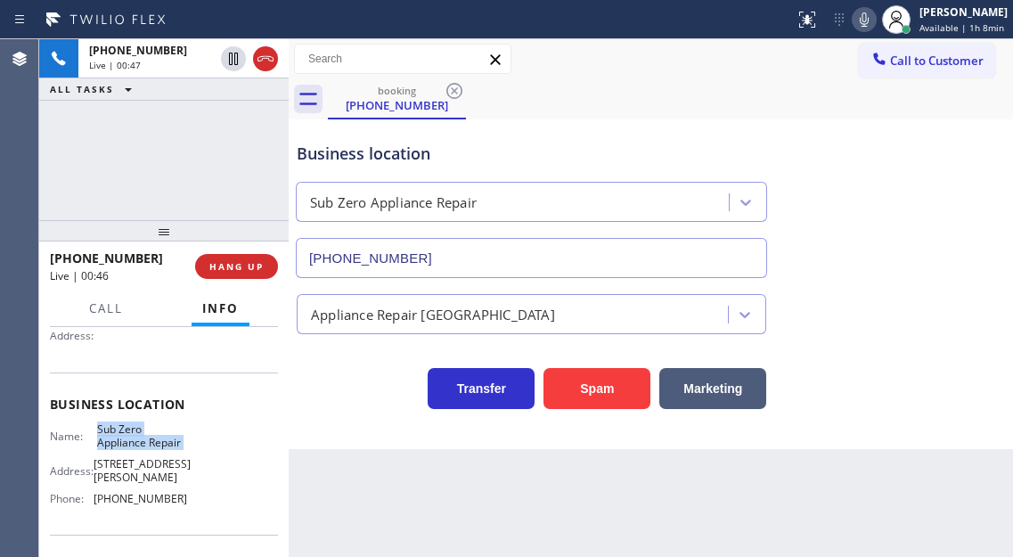
click at [126, 456] on div "Name: Sub Zero Appliance Repair Address: [STREET_ADDRESS][PERSON_NAME] Phone: […" at bounding box center [118, 467] width 137 height 90
drag, startPoint x: 954, startPoint y: 141, endPoint x: 920, endPoint y: 125, distance: 37.5
click at [954, 141] on div "Business location Sub Zero Appliance Repair [PHONE_NUMBER]" at bounding box center [650, 197] width 715 height 161
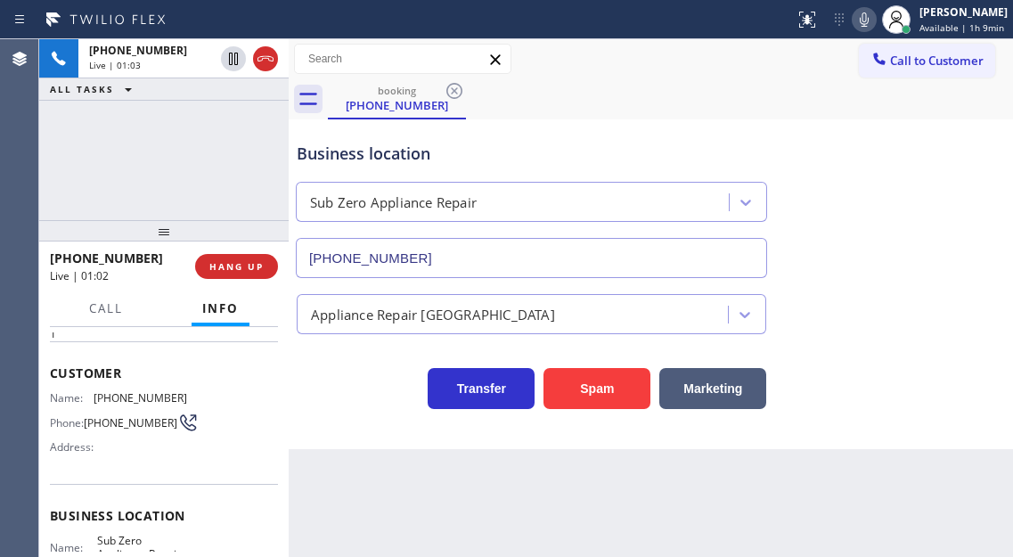
scroll to position [36, 0]
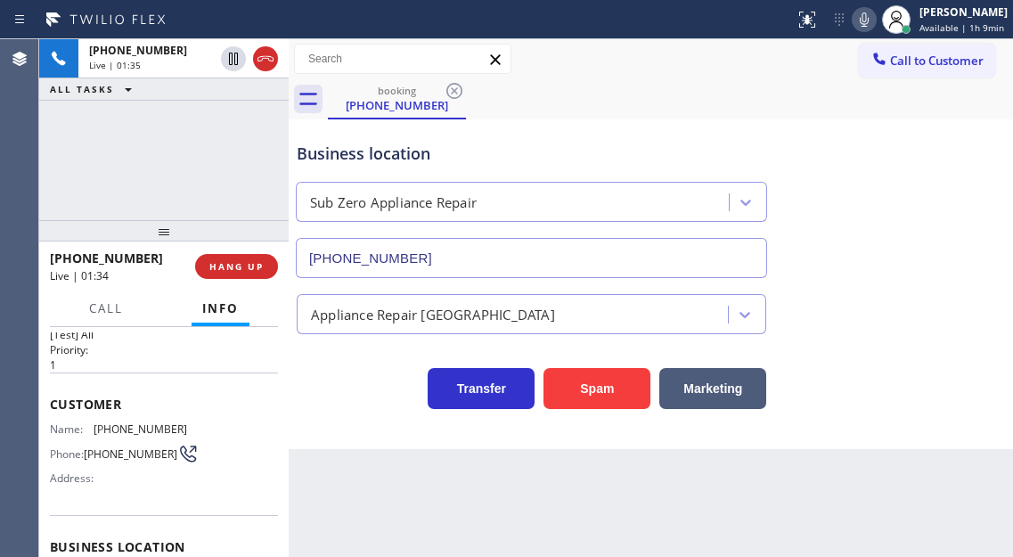
click at [940, 137] on div "Business location Sub Zero Appliance Repair [PHONE_NUMBER]" at bounding box center [650, 197] width 715 height 161
click at [203, 138] on div "[PHONE_NUMBER] Live | 03:17 ALL TASKS ALL TASKS ACTIVE TASKS TASKS IN WRAP UP" at bounding box center [163, 129] width 249 height 181
click at [252, 148] on div "[PHONE_NUMBER] Live | 03:22 ALL TASKS ALL TASKS ACTIVE TASKS TASKS IN WRAP UP" at bounding box center [163, 129] width 249 height 181
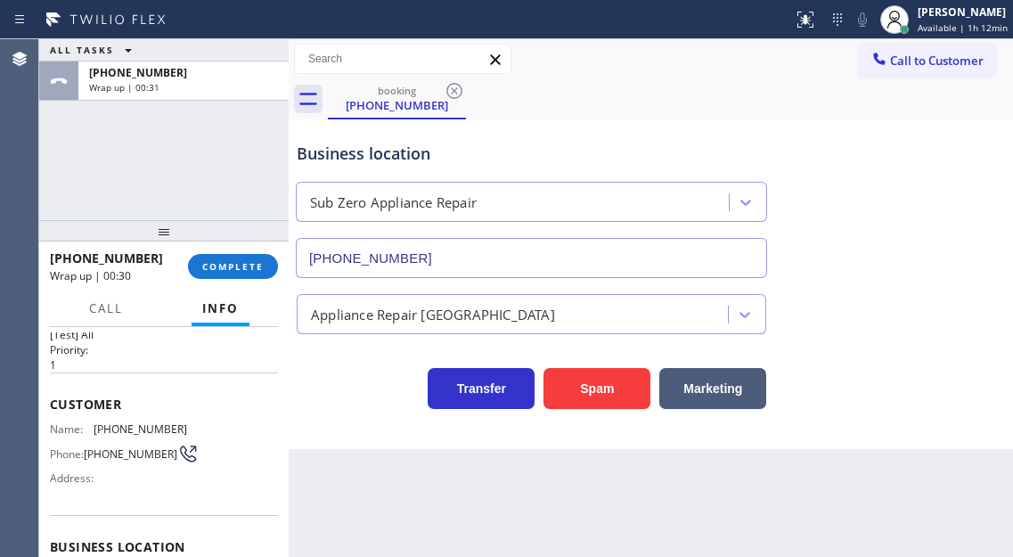
click at [963, 162] on div "Business location Sub Zero Appliance Repair [PHONE_NUMBER]" at bounding box center [650, 197] width 715 height 161
click at [248, 276] on button "COMPLETE" at bounding box center [233, 266] width 90 height 25
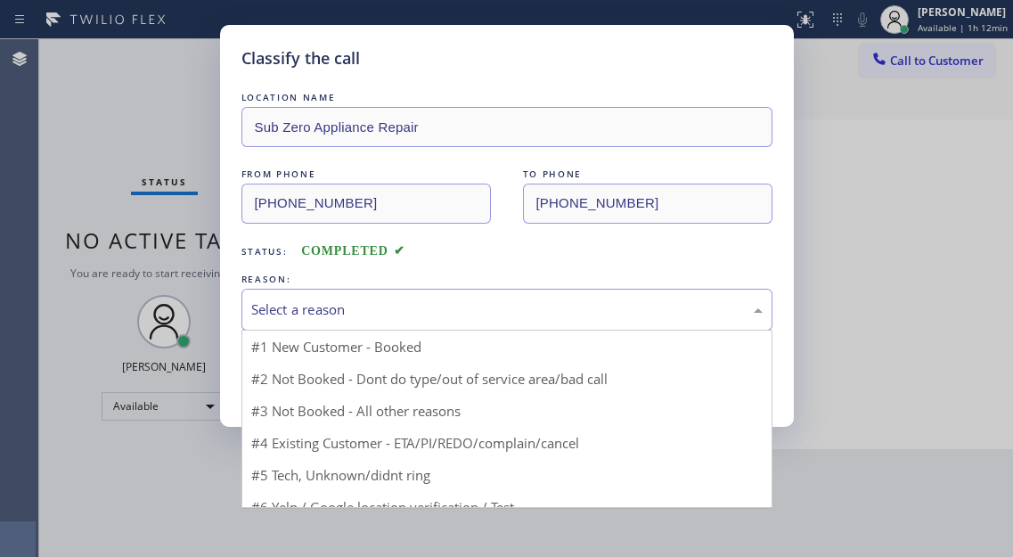
click at [457, 314] on div "Select a reason" at bounding box center [506, 309] width 511 height 20
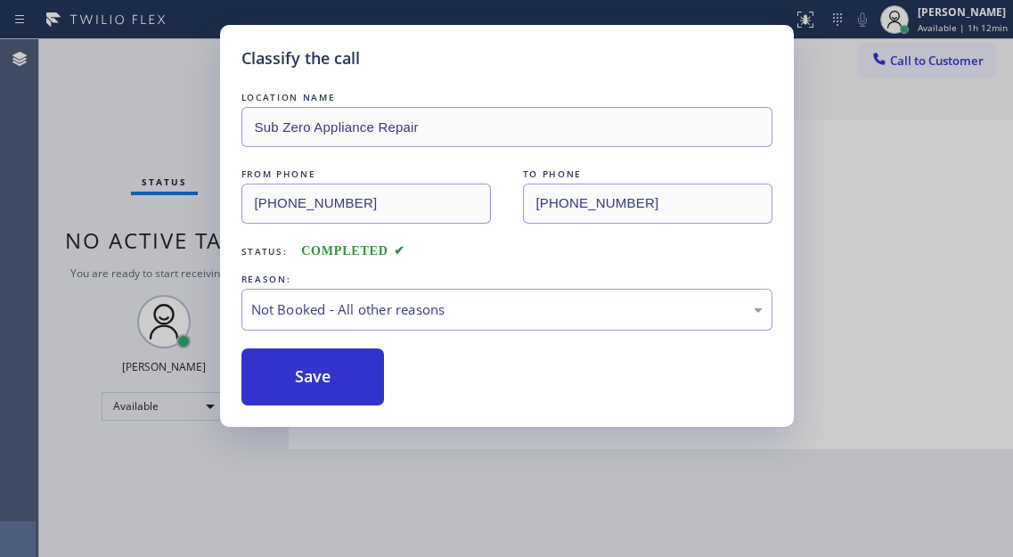
click at [350, 382] on button "Save" at bounding box center [312, 376] width 143 height 57
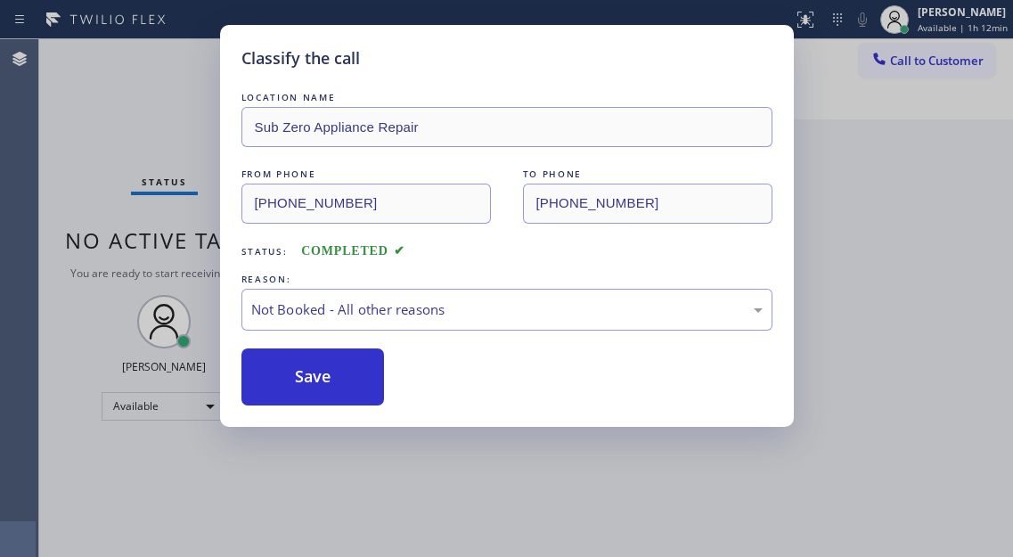
click at [350, 382] on button "Save" at bounding box center [312, 376] width 143 height 57
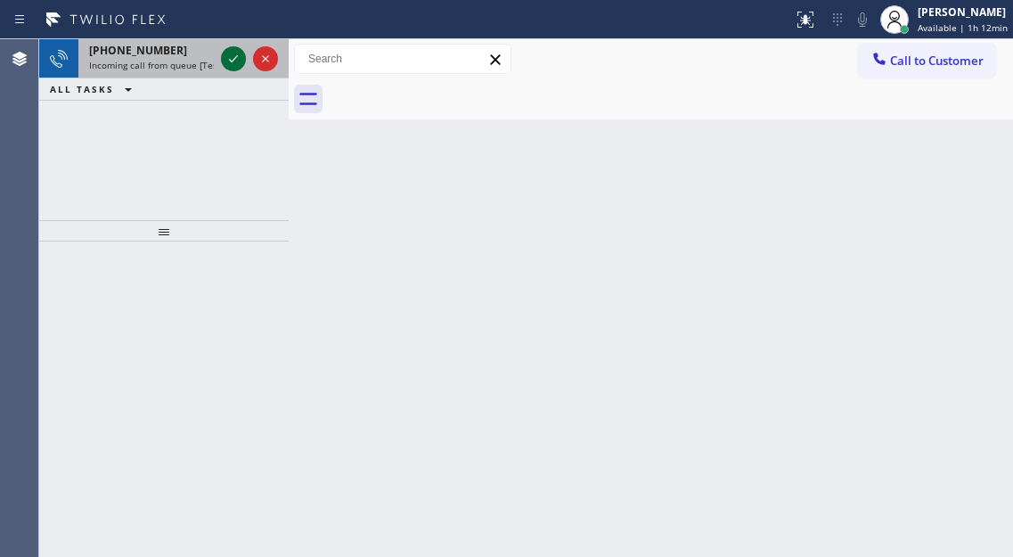
click at [236, 61] on icon at bounding box center [233, 58] width 21 height 21
click at [227, 59] on icon at bounding box center [233, 58] width 21 height 21
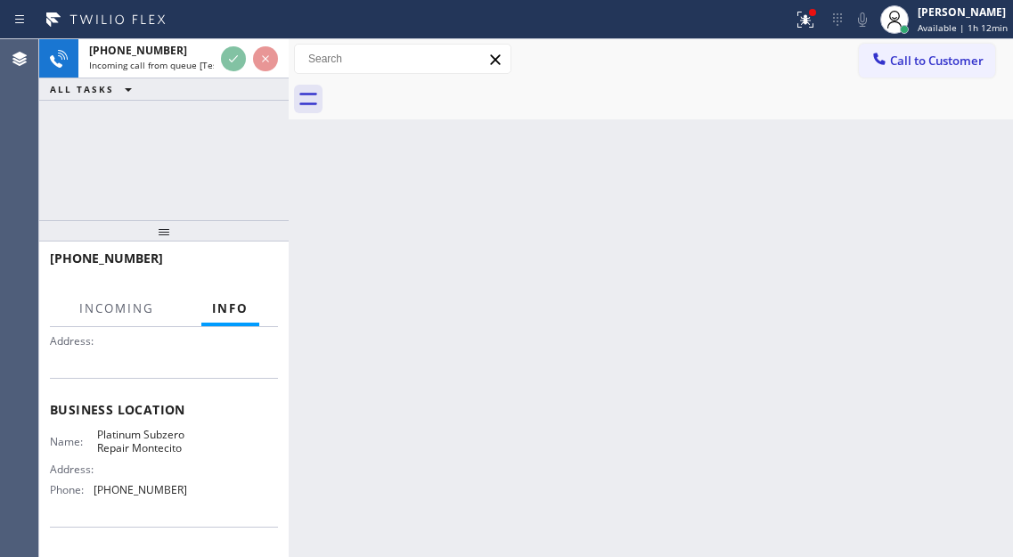
scroll to position [178, 0]
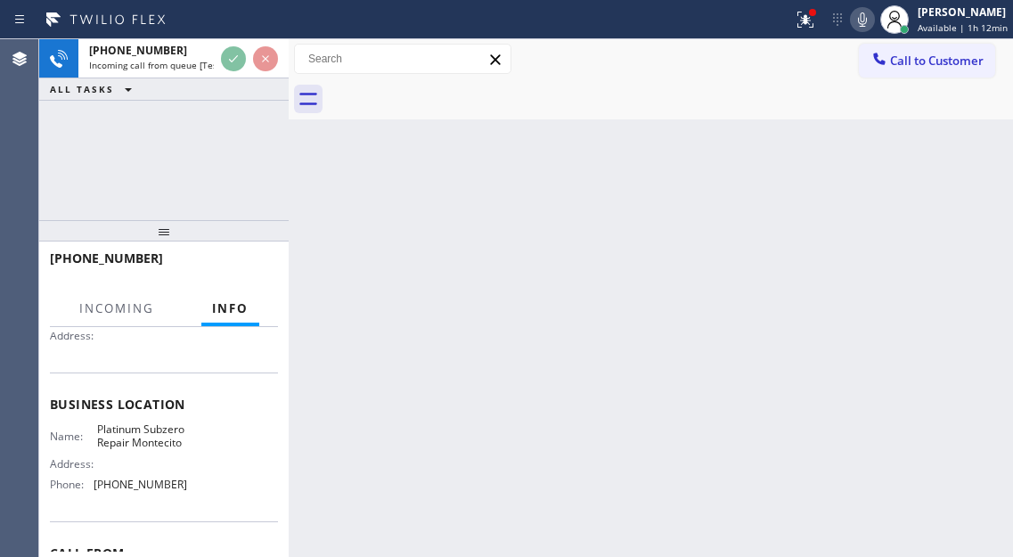
click at [157, 447] on span "Platinum Subzero Repair Montecito" at bounding box center [141, 436] width 89 height 28
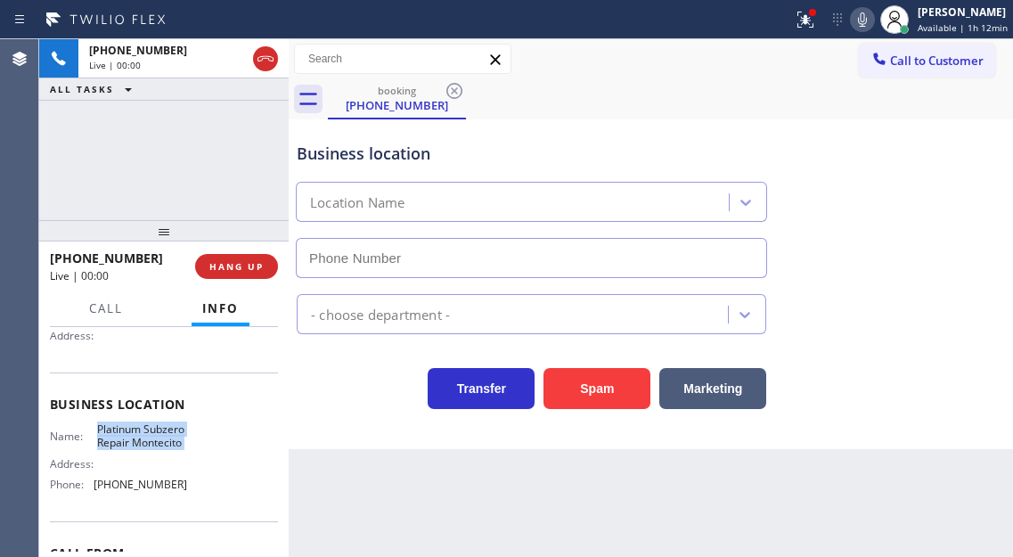
click at [157, 447] on span "Platinum Subzero Repair Montecito" at bounding box center [141, 436] width 89 height 28
type input "[PHONE_NUMBER]"
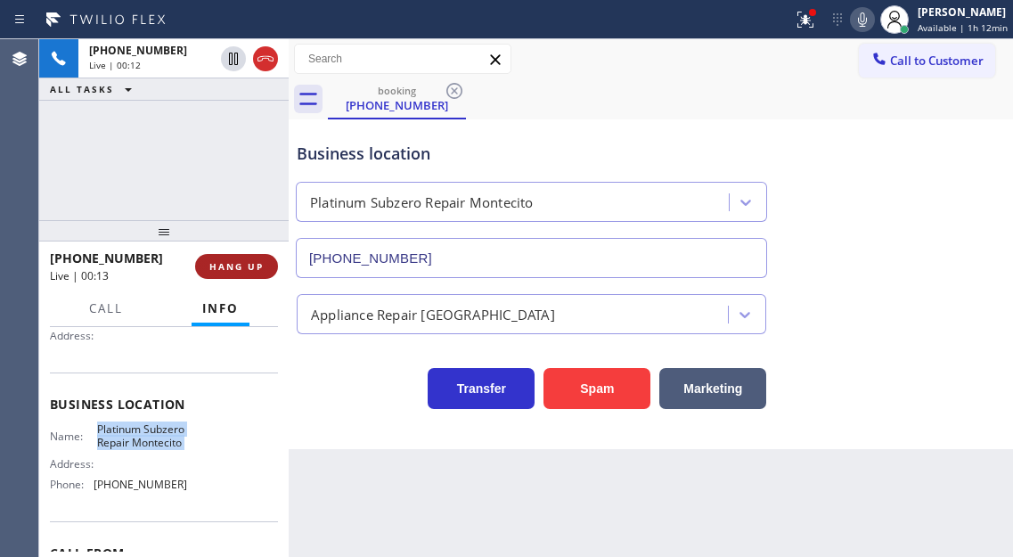
click at [257, 260] on span "HANG UP" at bounding box center [236, 266] width 54 height 12
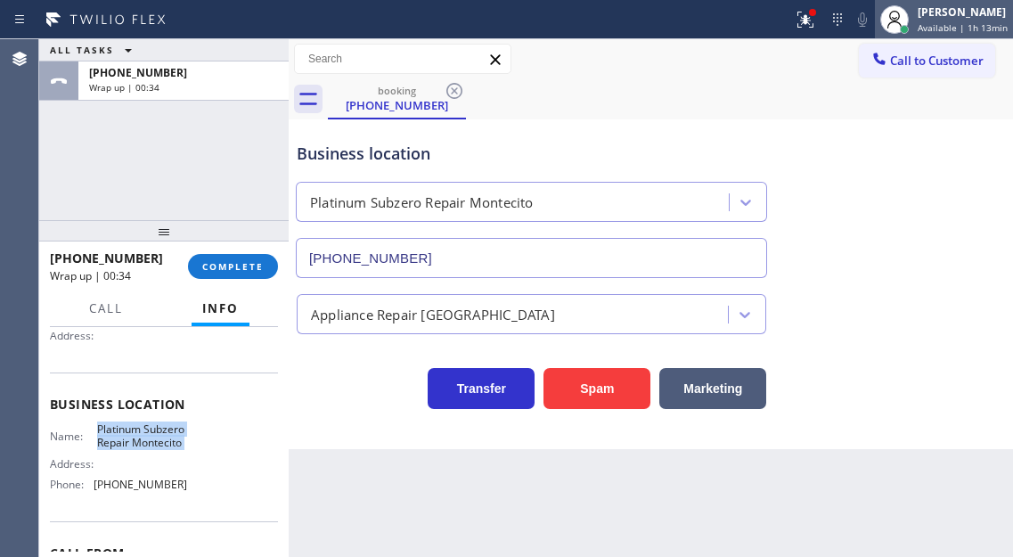
click at [985, 23] on span "Available | 1h 13min" at bounding box center [963, 27] width 90 height 12
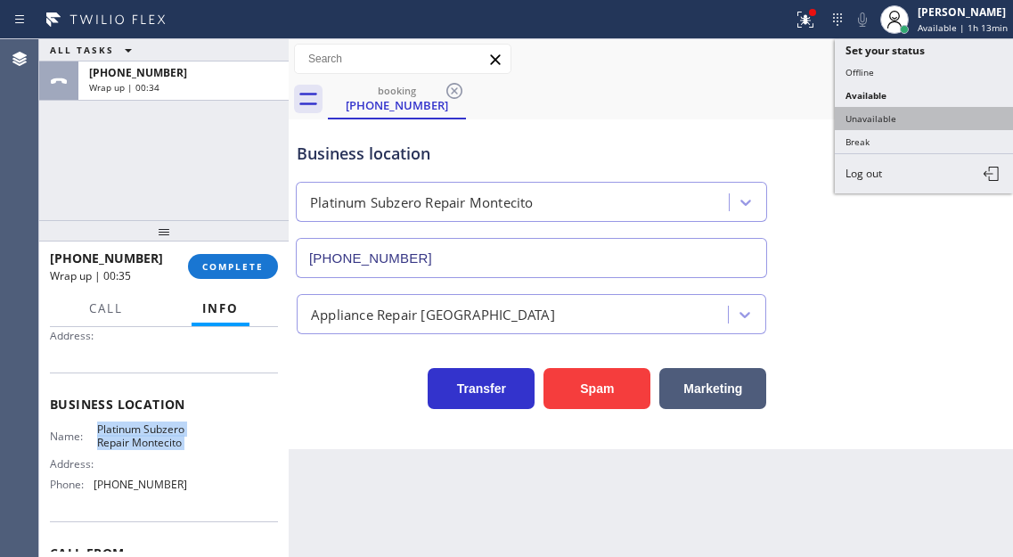
click at [911, 125] on button "Unavailable" at bounding box center [924, 118] width 178 height 23
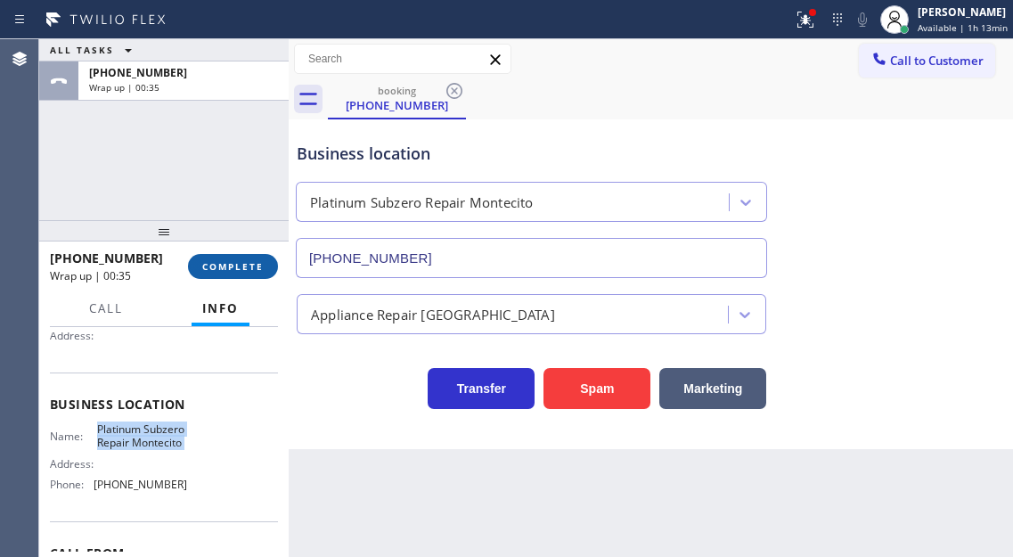
click at [212, 270] on span "COMPLETE" at bounding box center [232, 266] width 61 height 12
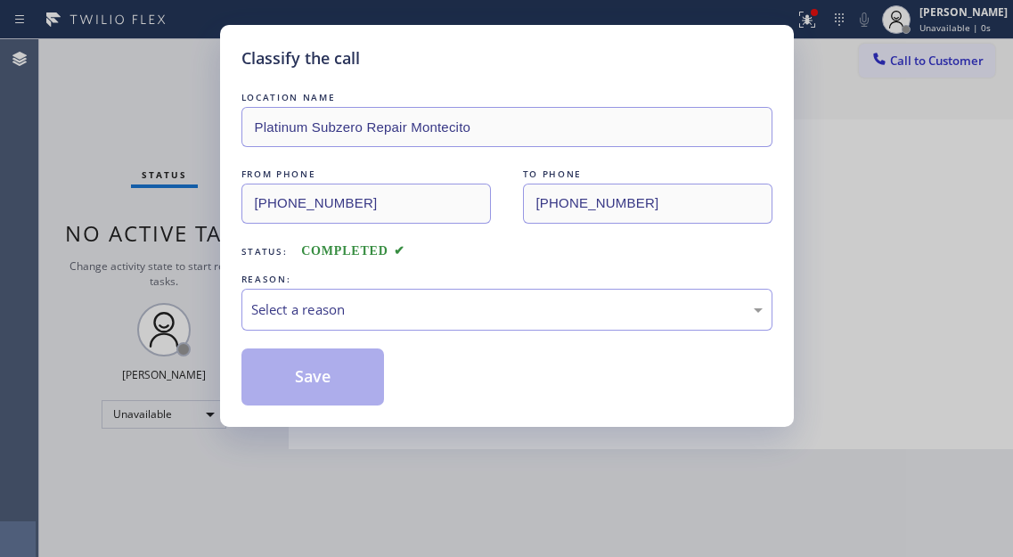
click at [350, 287] on div "REASON:" at bounding box center [506, 279] width 531 height 19
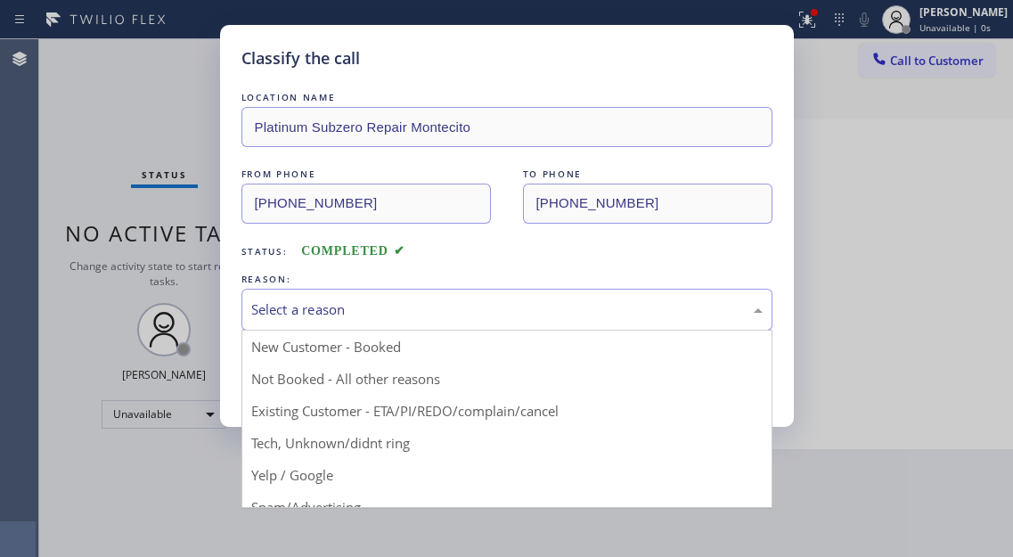
click at [335, 316] on div "Select a reason" at bounding box center [506, 309] width 511 height 20
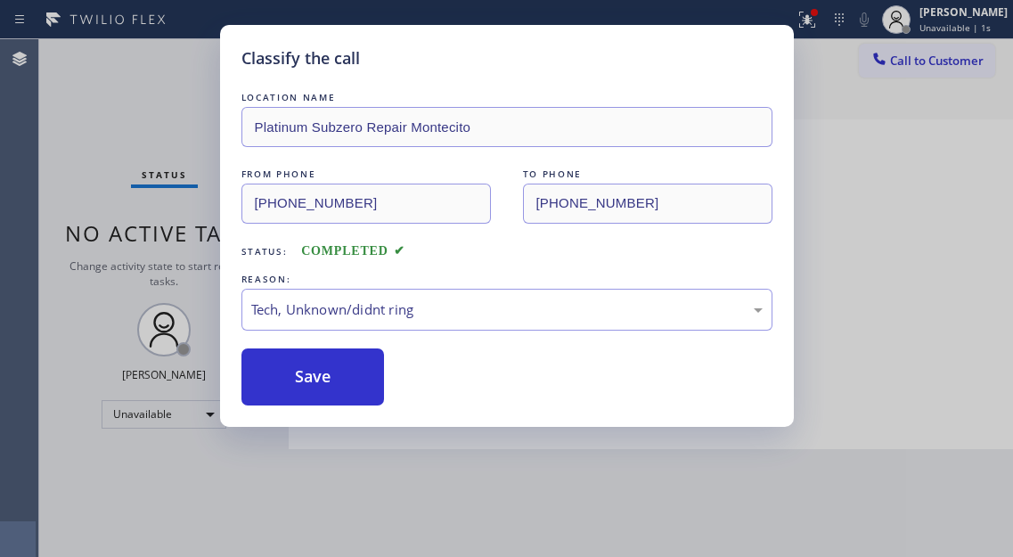
click at [327, 379] on button "Save" at bounding box center [312, 376] width 143 height 57
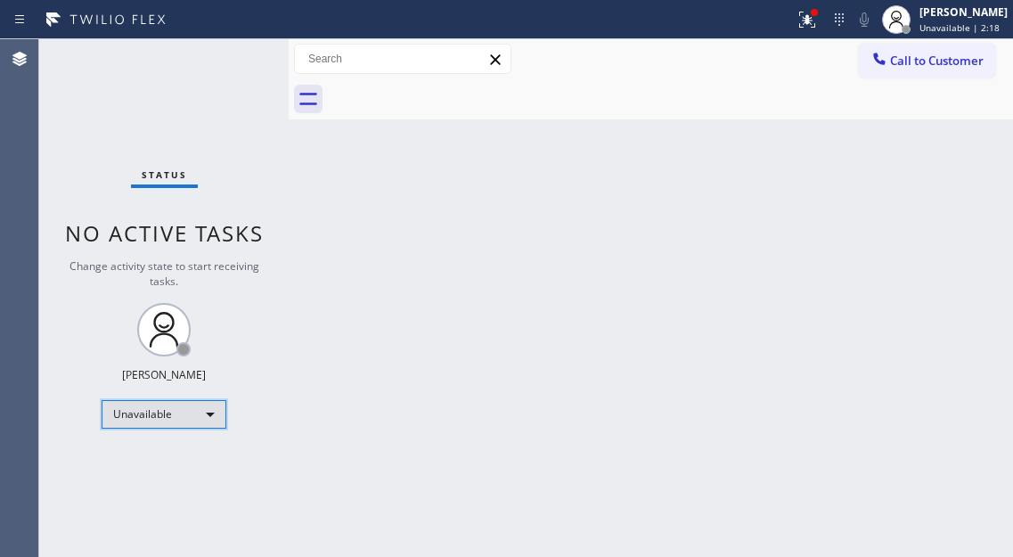
click at [189, 403] on div "Unavailable" at bounding box center [164, 414] width 125 height 29
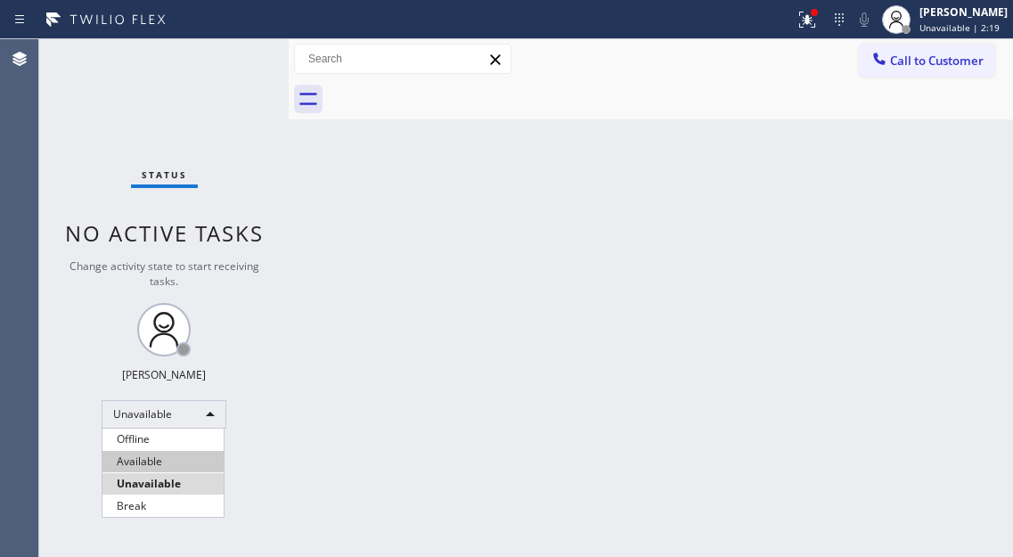
click at [183, 459] on li "Available" at bounding box center [162, 461] width 121 height 21
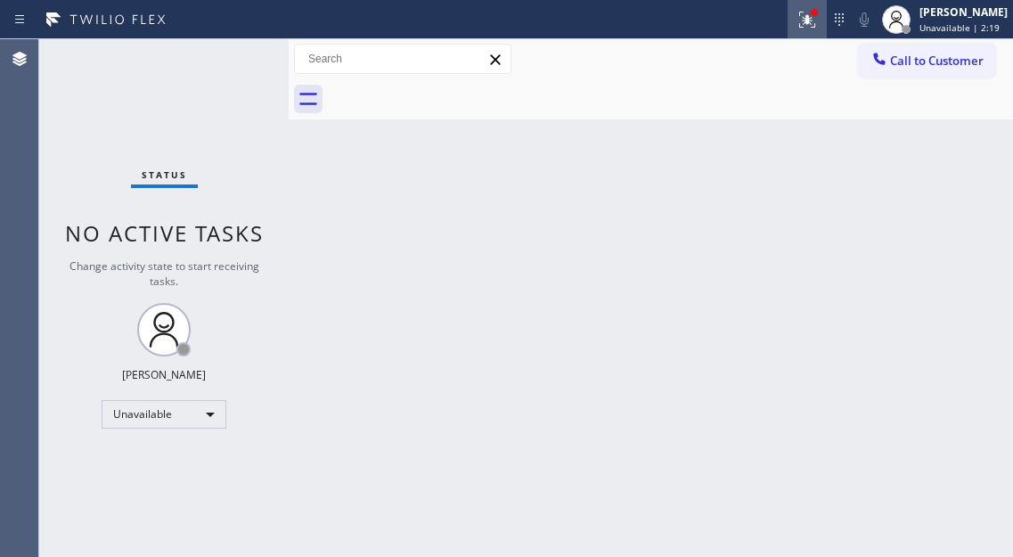
click at [815, 22] on icon at bounding box center [807, 20] width 16 height 16
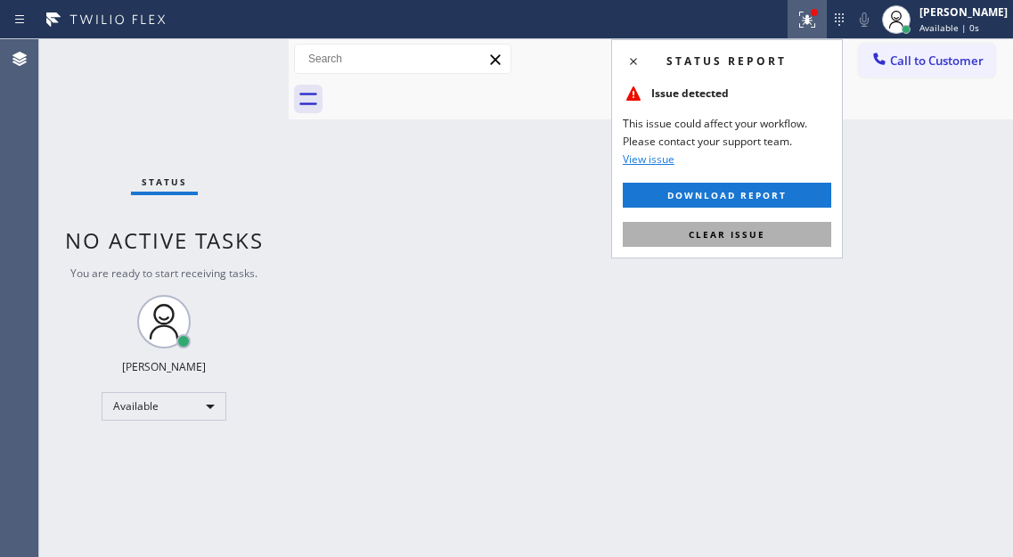
click at [763, 235] on span "Clear issue" at bounding box center [727, 234] width 77 height 12
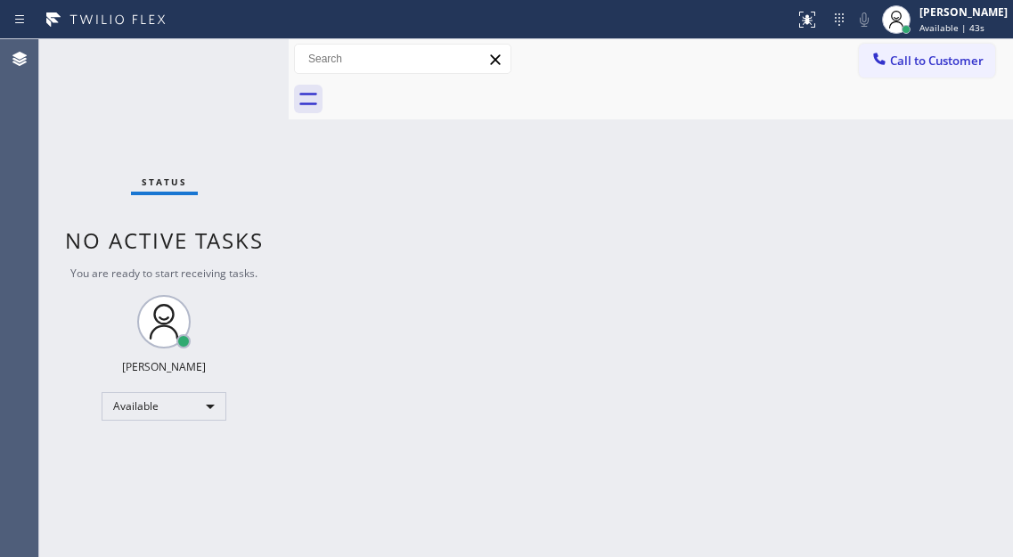
click at [936, 128] on div "Back to Dashboard Change Sender ID Customers Technicians Select a contact Outbo…" at bounding box center [651, 298] width 724 height 518
drag, startPoint x: 974, startPoint y: 159, endPoint x: 766, endPoint y: 133, distance: 209.3
click at [974, 159] on div "Back to Dashboard Change Sender ID Customers Technicians Select a contact Outbo…" at bounding box center [651, 298] width 724 height 518
click at [246, 45] on div "Status No active tasks You are ready to start receiving tasks. [PERSON_NAME]" at bounding box center [163, 298] width 249 height 518
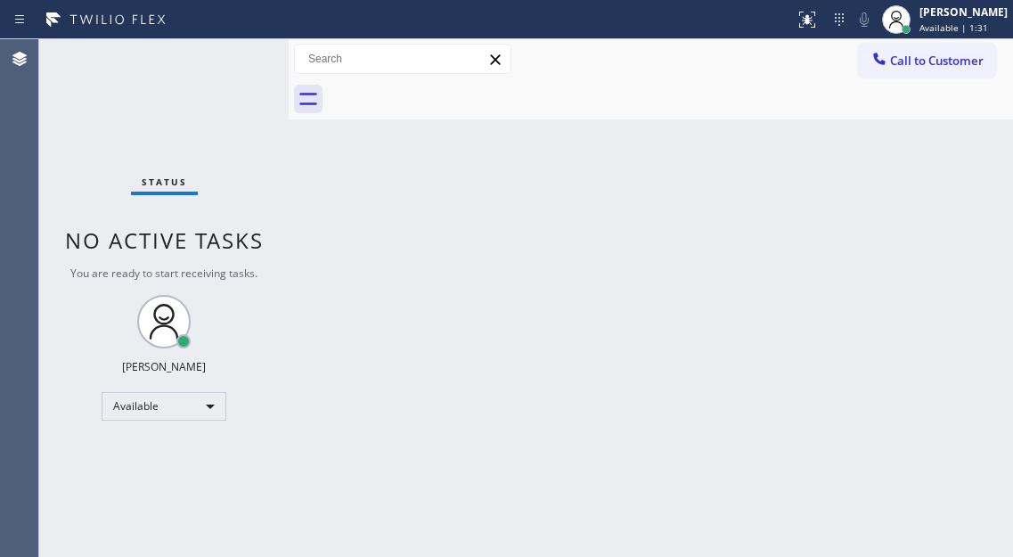
click at [967, 281] on div "Back to Dashboard Change Sender ID Customers Technicians Select a contact Outbo…" at bounding box center [651, 298] width 724 height 518
click at [236, 69] on div "Status No active tasks You are ready to start receiving tasks. [PERSON_NAME]" at bounding box center [163, 298] width 249 height 518
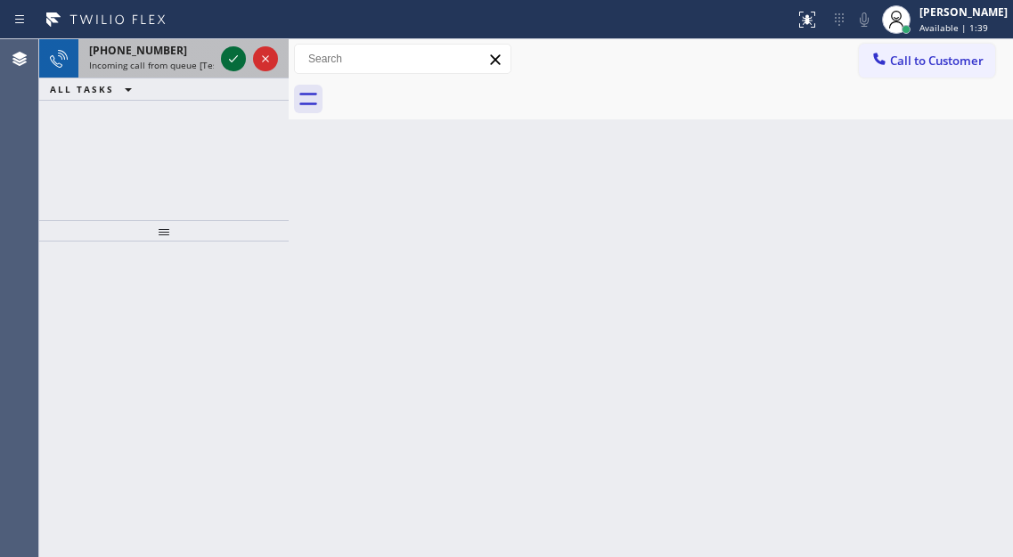
click at [236, 69] on icon at bounding box center [233, 58] width 21 height 21
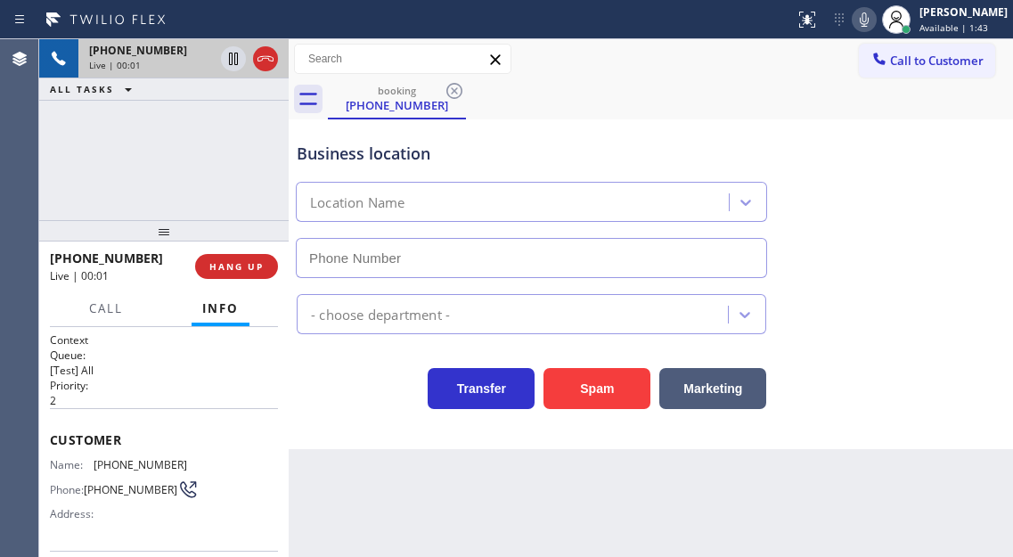
type input "[PHONE_NUMBER]"
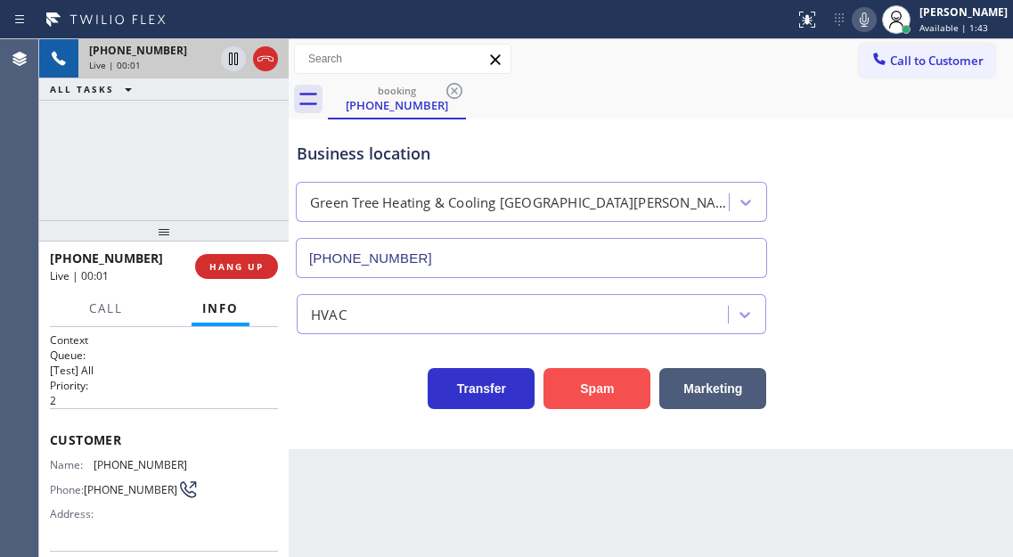
click at [596, 382] on button "Spam" at bounding box center [596, 388] width 107 height 41
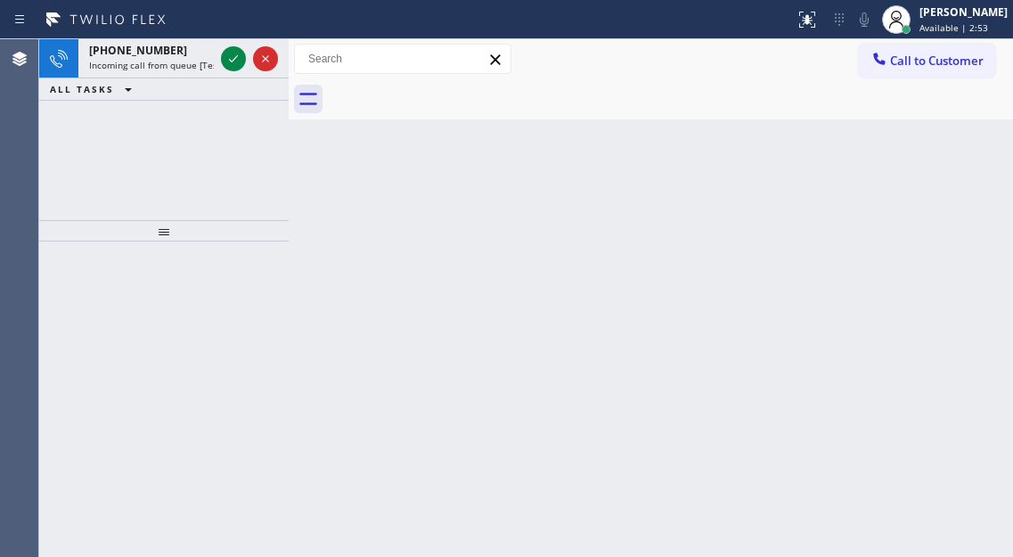
click at [959, 162] on div "Back to Dashboard Change Sender ID Customers Technicians Select a contact Outbo…" at bounding box center [651, 298] width 724 height 518
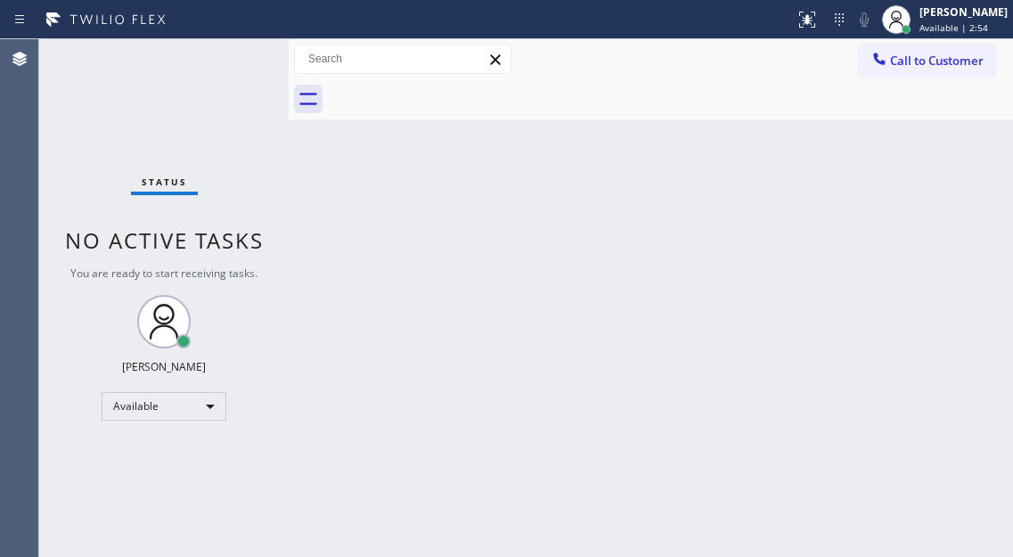
click at [234, 50] on div "Status No active tasks You are ready to start receiving tasks. [PERSON_NAME]" at bounding box center [163, 298] width 249 height 518
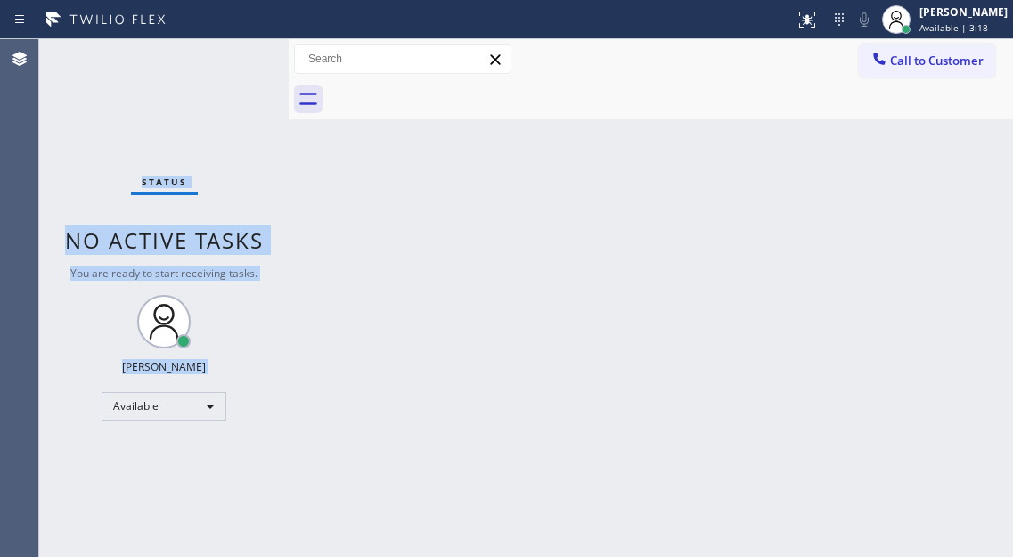
click at [227, 62] on div "Status No active tasks You are ready to start receiving tasks. [PERSON_NAME]" at bounding box center [163, 298] width 249 height 518
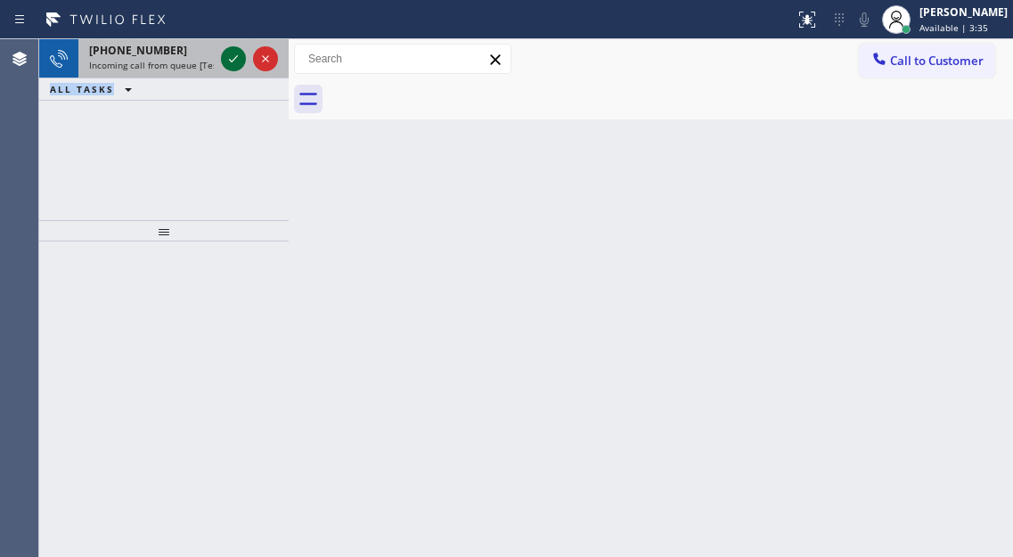
click at [235, 66] on icon at bounding box center [233, 58] width 21 height 21
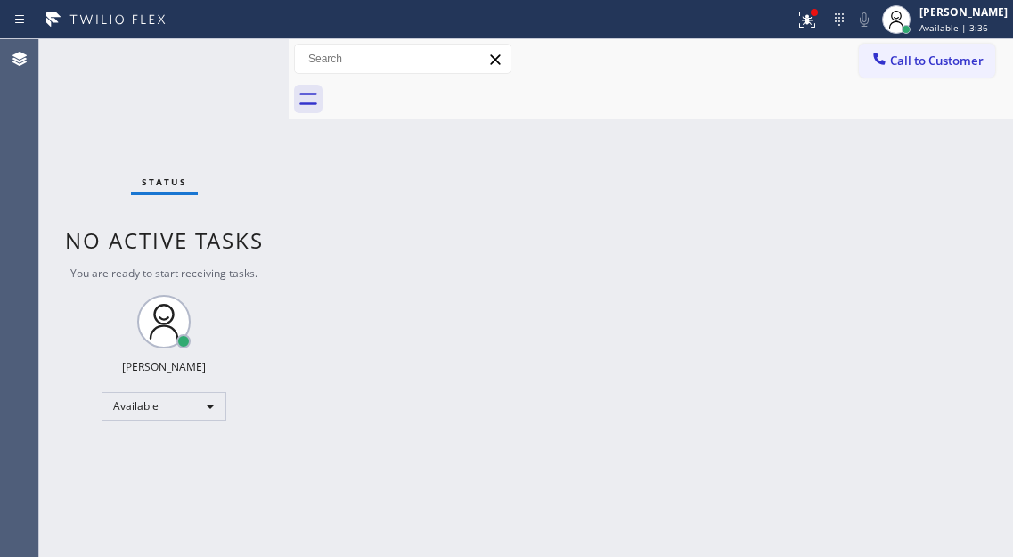
click at [232, 54] on div "Status No active tasks You are ready to start receiving tasks. [PERSON_NAME]" at bounding box center [163, 298] width 249 height 518
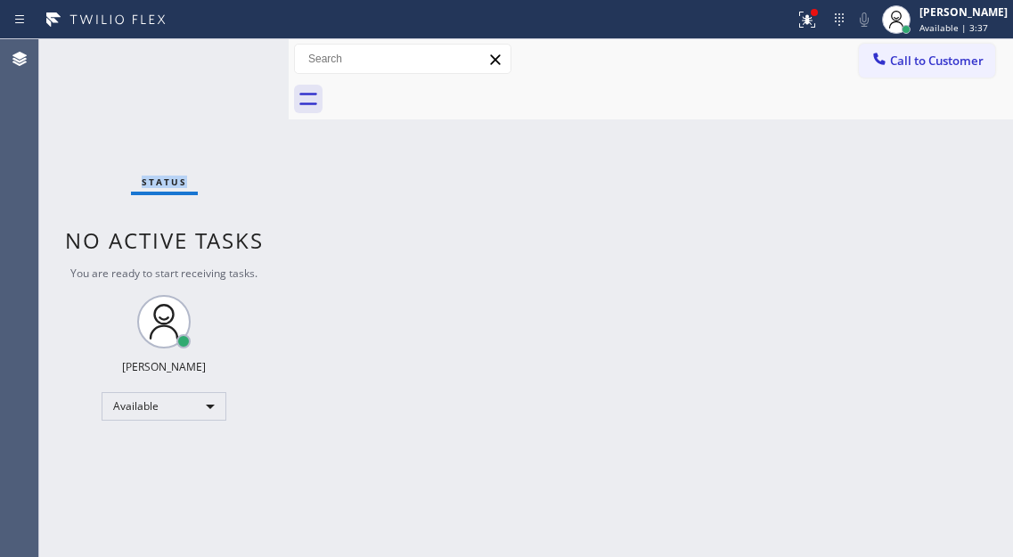
click at [232, 54] on div "Status No active tasks You are ready to start receiving tasks. [PERSON_NAME]" at bounding box center [163, 298] width 249 height 518
click at [818, 28] on icon at bounding box center [806, 19] width 21 height 21
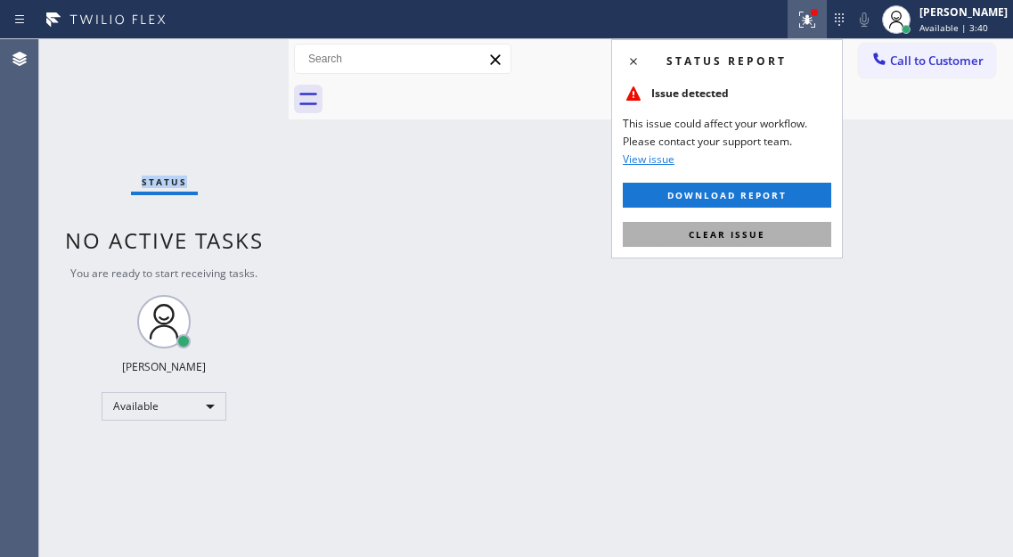
click at [772, 237] on button "Clear issue" at bounding box center [727, 234] width 208 height 25
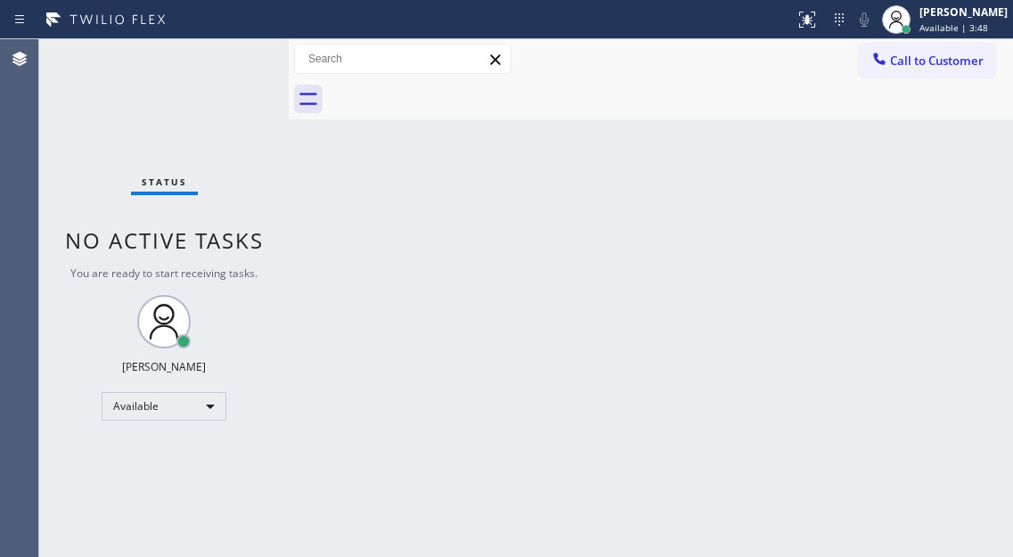
click at [938, 242] on div "Back to Dashboard Change Sender ID Customers Technicians Select a contact Outbo…" at bounding box center [651, 298] width 724 height 518
click at [232, 54] on div "Status No active tasks You are ready to start receiving tasks. [PERSON_NAME]" at bounding box center [163, 298] width 249 height 518
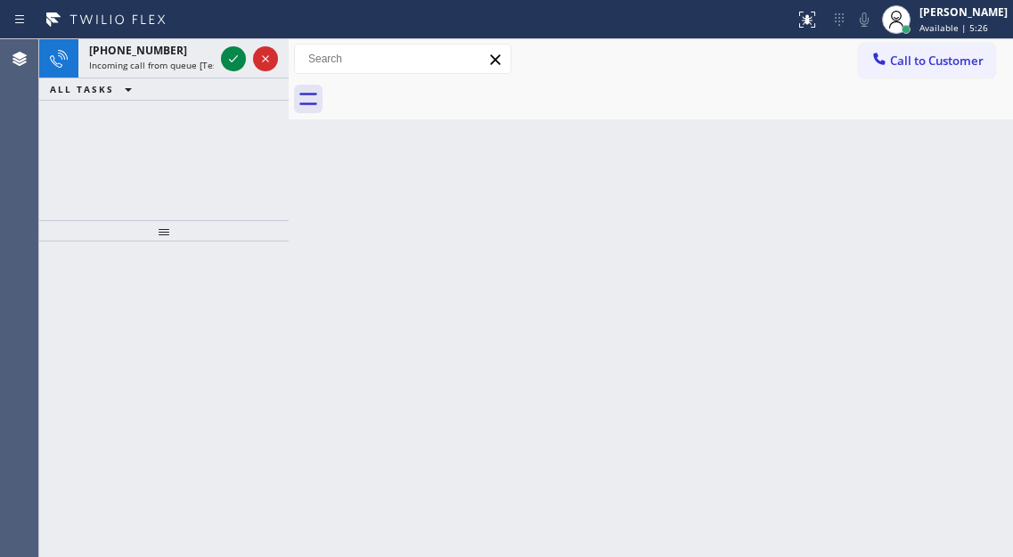
click at [940, 166] on div "Back to Dashboard Change Sender ID Customers Technicians Select a contact Outbo…" at bounding box center [651, 298] width 724 height 518
click at [955, 193] on div "Back to Dashboard Change Sender ID Customers Technicians Select a contact Outbo…" at bounding box center [651, 298] width 724 height 518
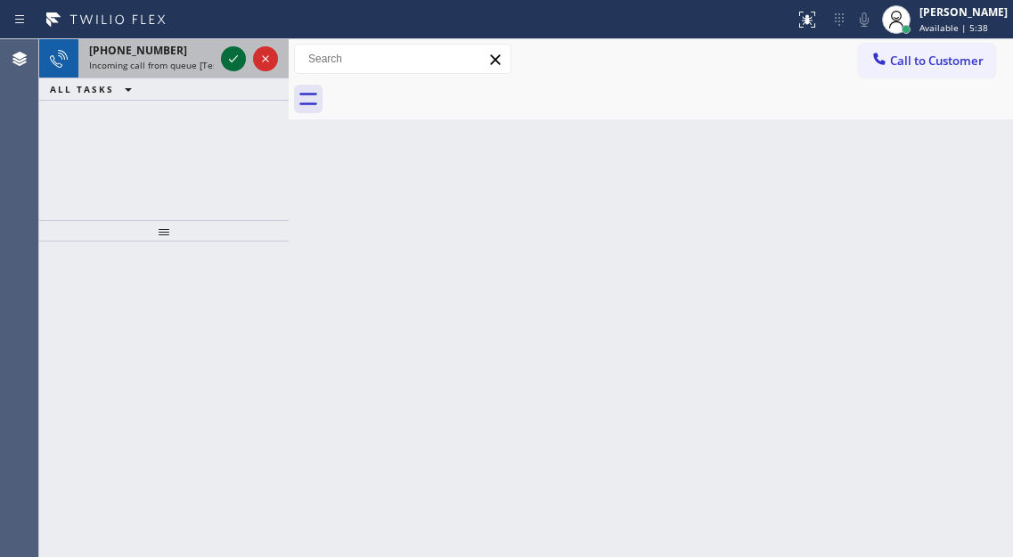
click at [231, 69] on button at bounding box center [233, 58] width 25 height 25
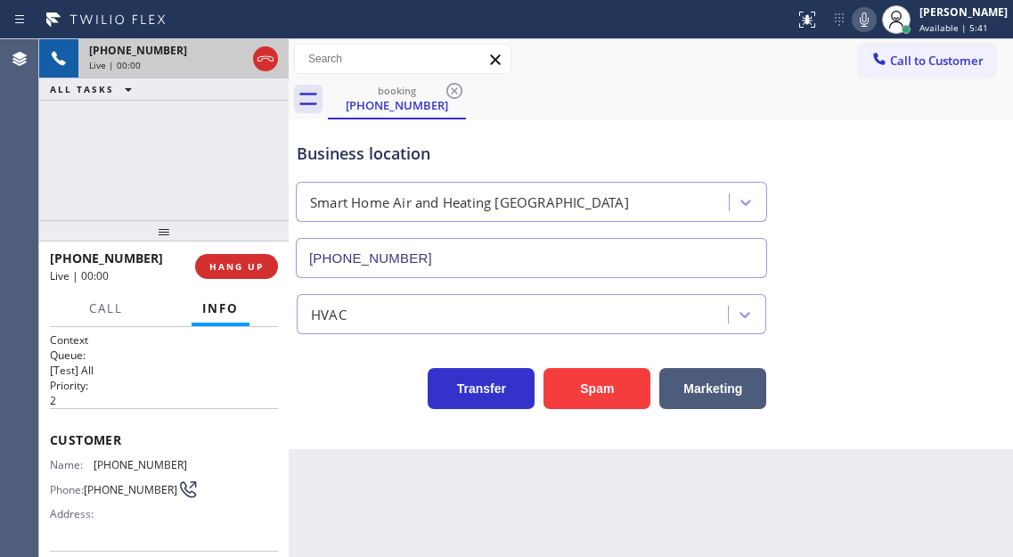
type input "[PHONE_NUMBER]"
click at [611, 401] on button "Spam" at bounding box center [596, 388] width 107 height 41
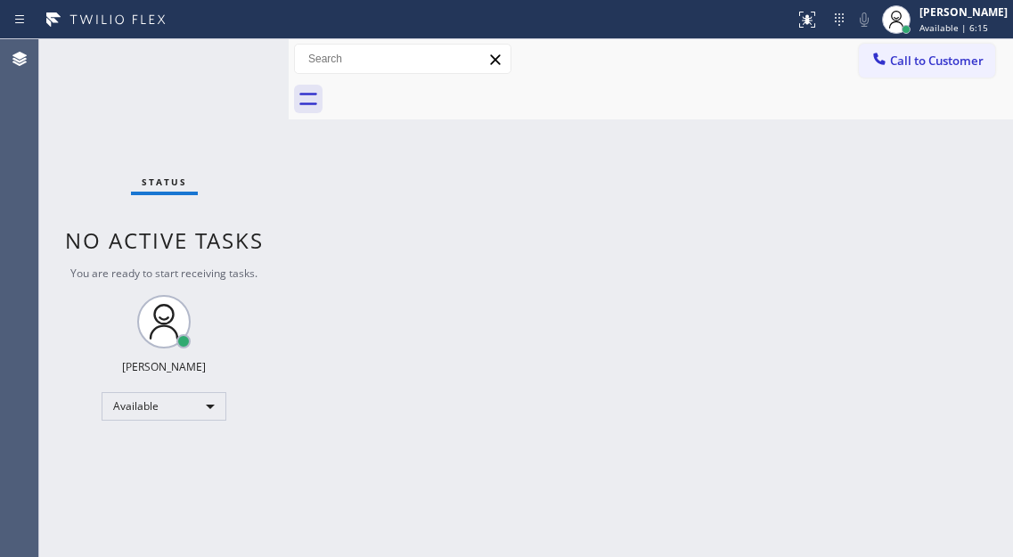
click at [980, 265] on div "Back to Dashboard Change Sender ID Customers Technicians Select a contact Outbo…" at bounding box center [651, 298] width 724 height 518
click at [238, 51] on div "Status No active tasks You are ready to start receiving tasks. [PERSON_NAME]" at bounding box center [163, 298] width 249 height 518
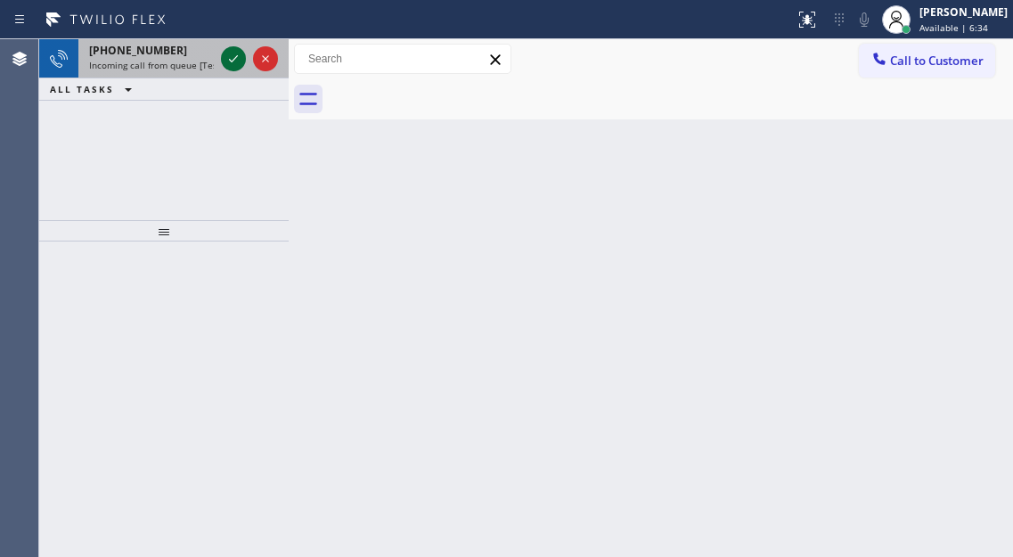
click at [238, 51] on icon at bounding box center [233, 58] width 21 height 21
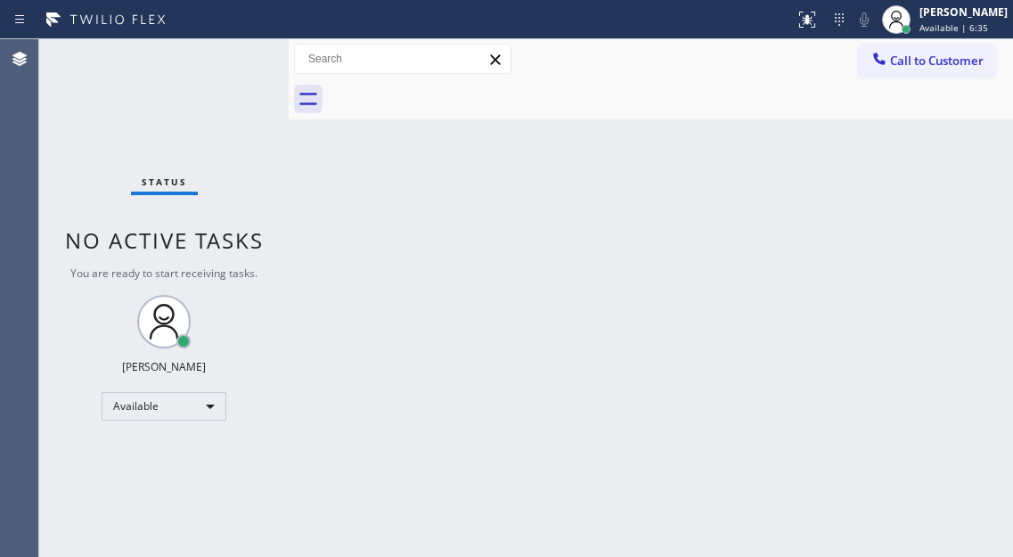
click at [238, 51] on div "Status No active tasks You are ready to start receiving tasks. [PERSON_NAME]" at bounding box center [163, 298] width 249 height 518
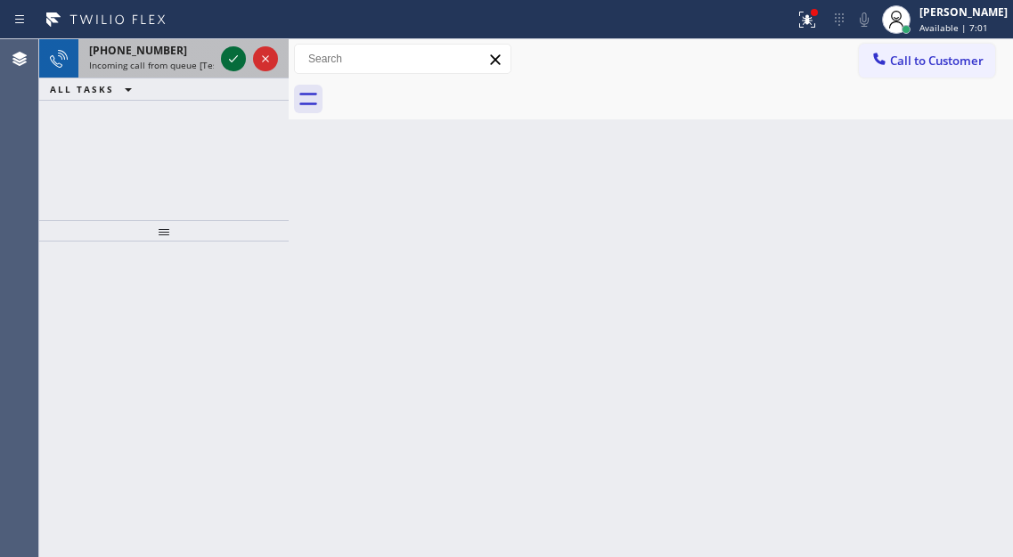
click at [238, 51] on icon at bounding box center [233, 58] width 21 height 21
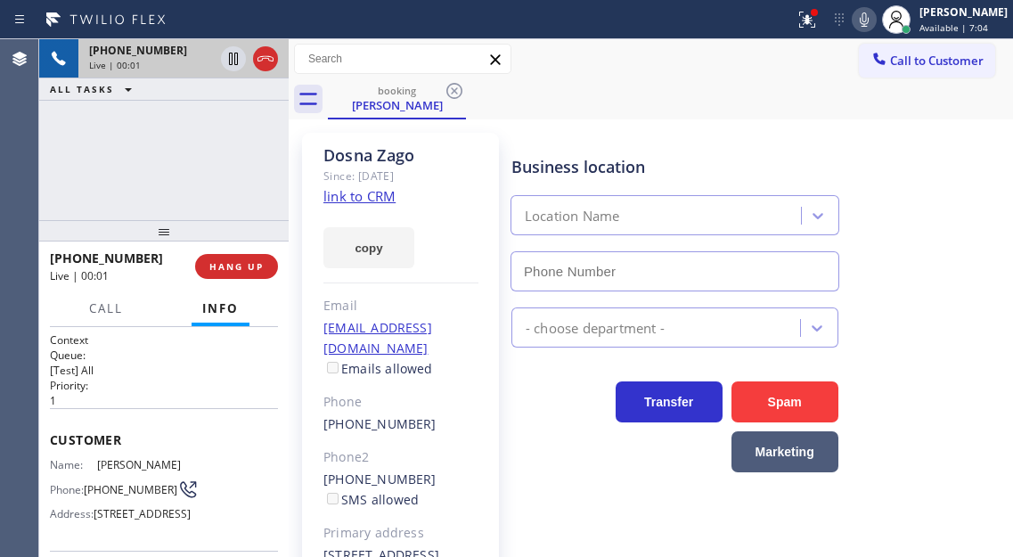
type input "[PHONE_NUMBER]"
click at [365, 199] on link "link to CRM" at bounding box center [359, 196] width 72 height 18
click at [123, 485] on span "[PHONE_NUMBER]" at bounding box center [131, 489] width 94 height 13
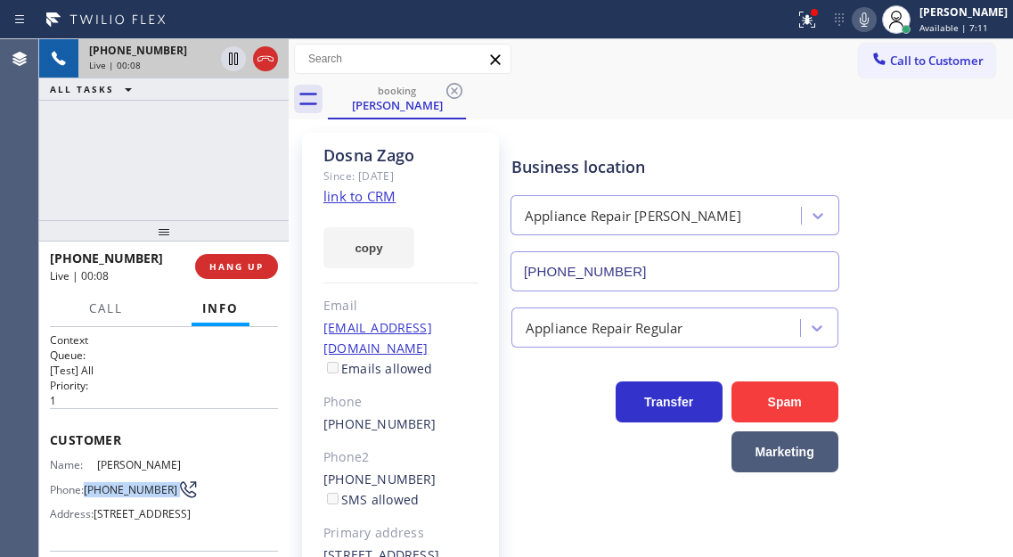
click at [123, 485] on span "[PHONE_NUMBER]" at bounding box center [131, 489] width 94 height 13
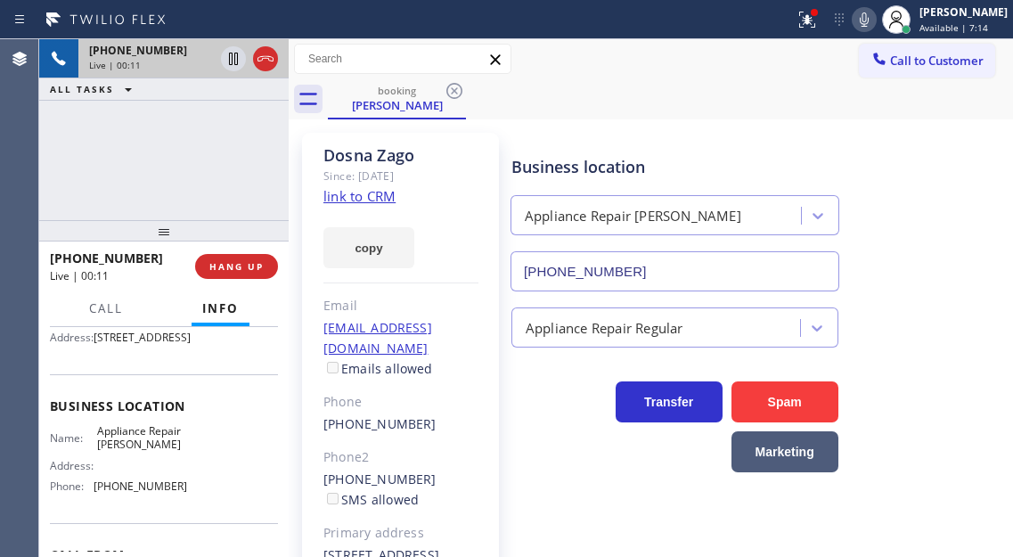
scroll to position [178, 0]
click at [123, 450] on span "Appliance Repair [PERSON_NAME]" at bounding box center [141, 436] width 89 height 28
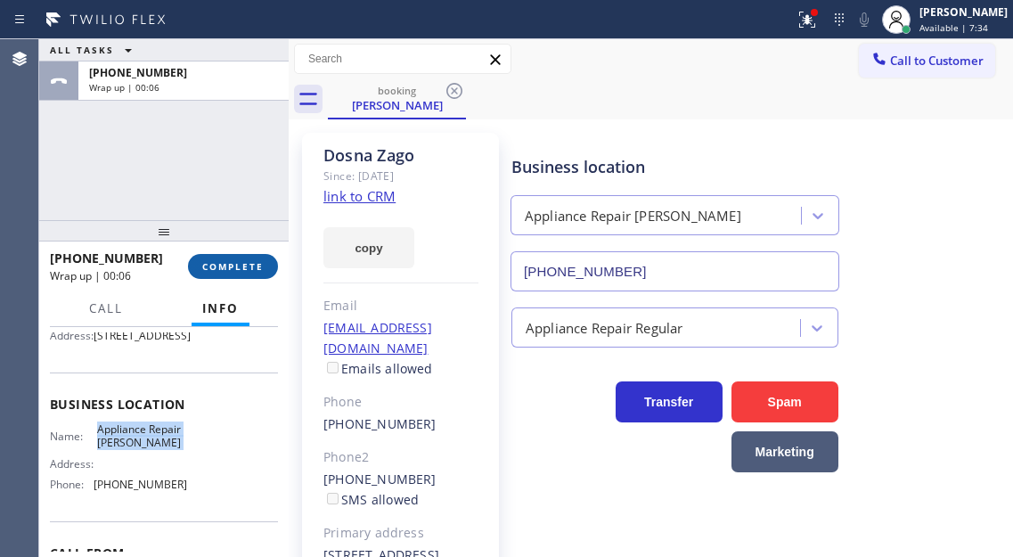
click at [246, 271] on span "COMPLETE" at bounding box center [232, 266] width 61 height 12
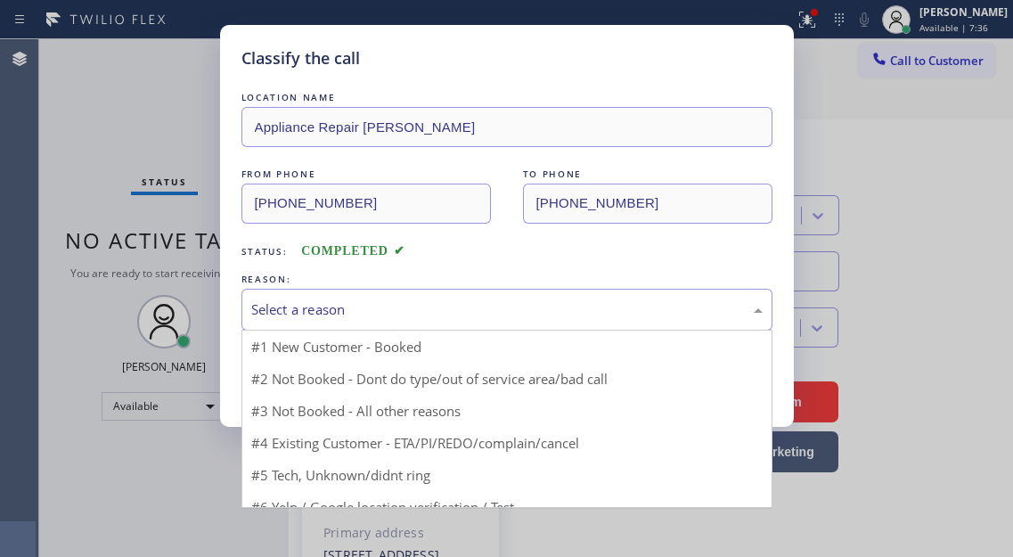
click at [411, 325] on div "Select a reason" at bounding box center [506, 310] width 531 height 42
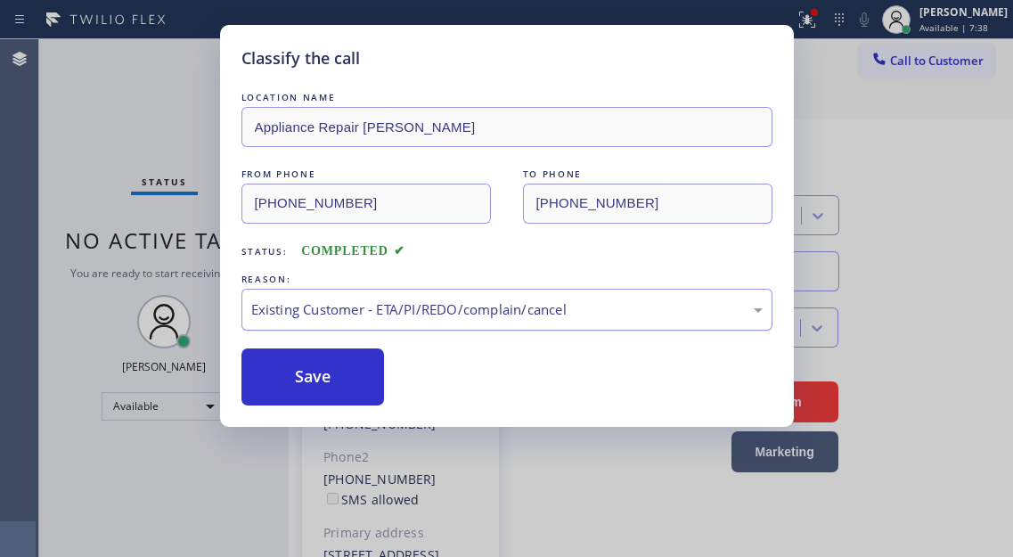
click at [353, 312] on div "Existing Customer - ETA/PI/REDO/complain/cancel" at bounding box center [506, 309] width 511 height 20
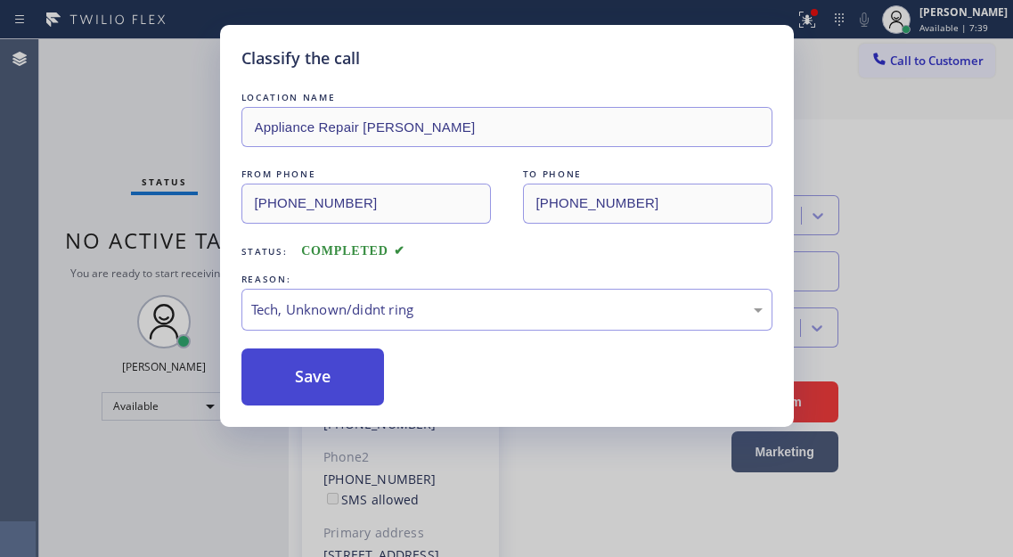
click at [342, 379] on button "Save" at bounding box center [312, 376] width 143 height 57
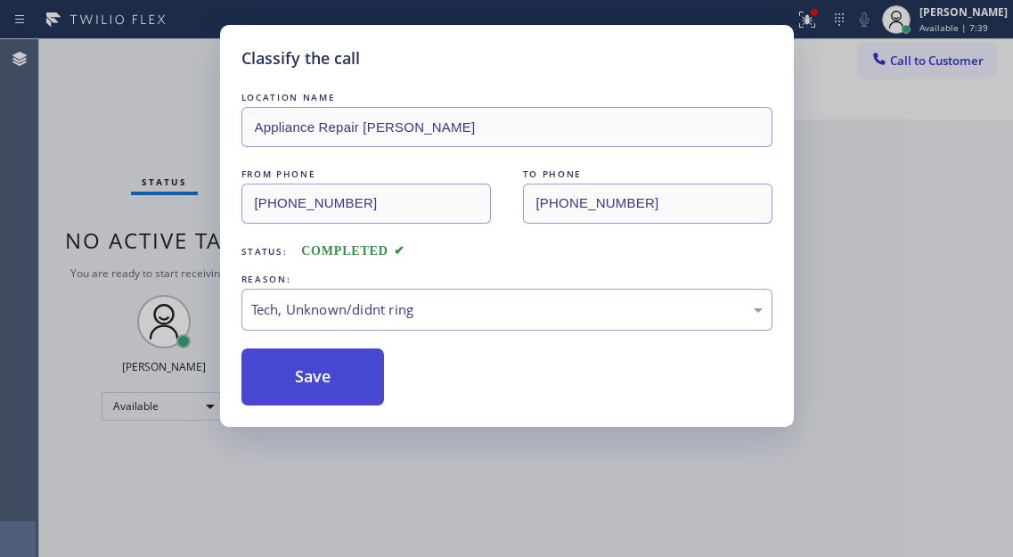
click at [342, 379] on button "Save" at bounding box center [312, 376] width 143 height 57
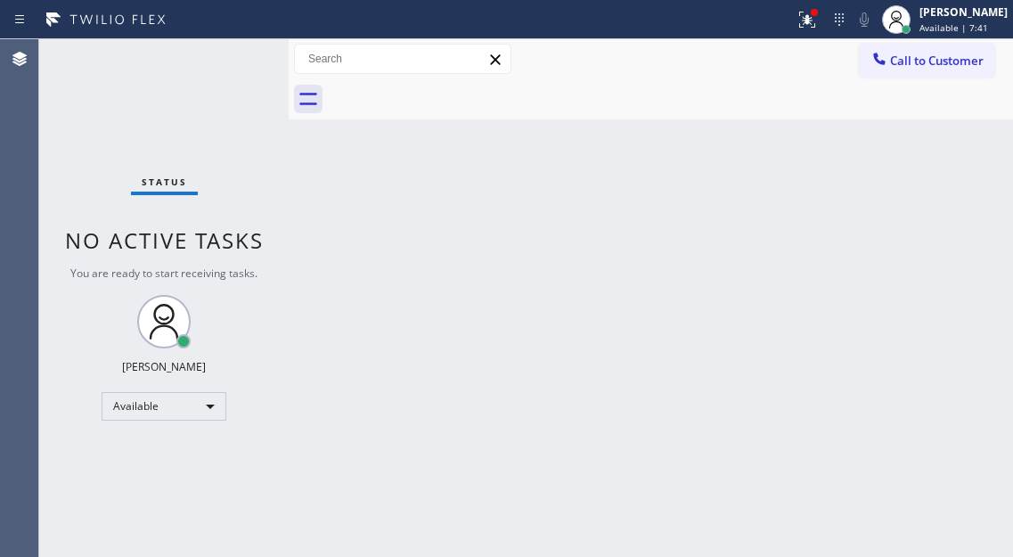
click at [241, 55] on div "Status No active tasks You are ready to start receiving tasks. [PERSON_NAME]" at bounding box center [163, 298] width 249 height 518
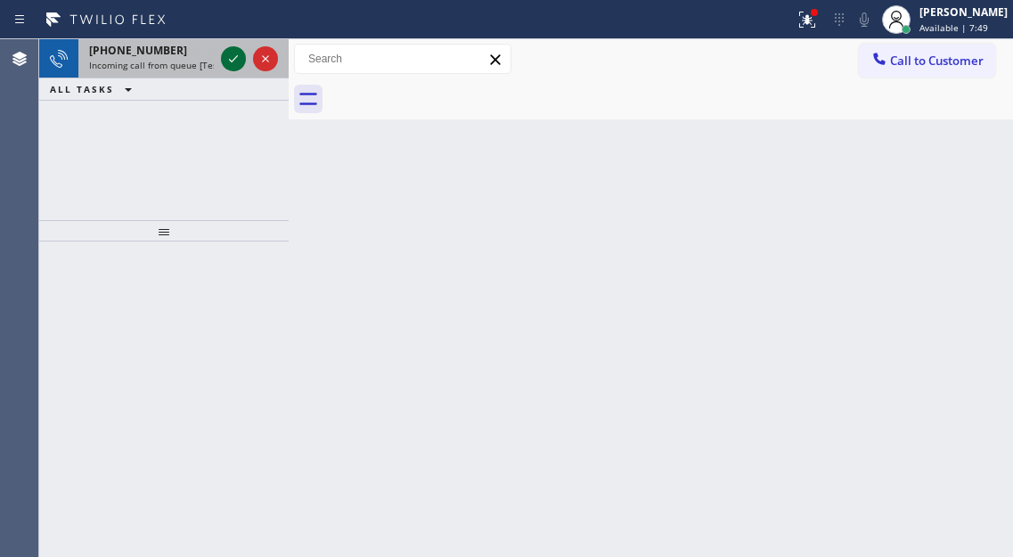
click at [229, 63] on icon at bounding box center [233, 58] width 21 height 21
click at [228, 64] on icon at bounding box center [233, 58] width 21 height 21
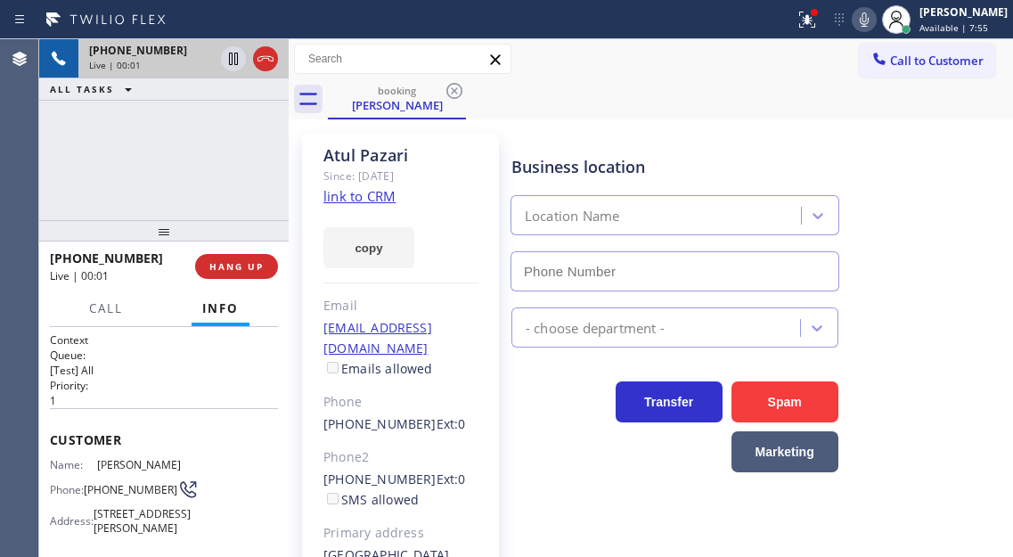
type input "[PHONE_NUMBER]"
click at [371, 195] on link "link to CRM" at bounding box center [359, 196] width 72 height 18
click at [223, 146] on div "[PHONE_NUMBER] Live | 01:12 ALL TASKS ALL TASKS ACTIVE TASKS TASKS IN WRAP UP" at bounding box center [163, 129] width 249 height 181
click at [232, 65] on icon at bounding box center [233, 58] width 21 height 21
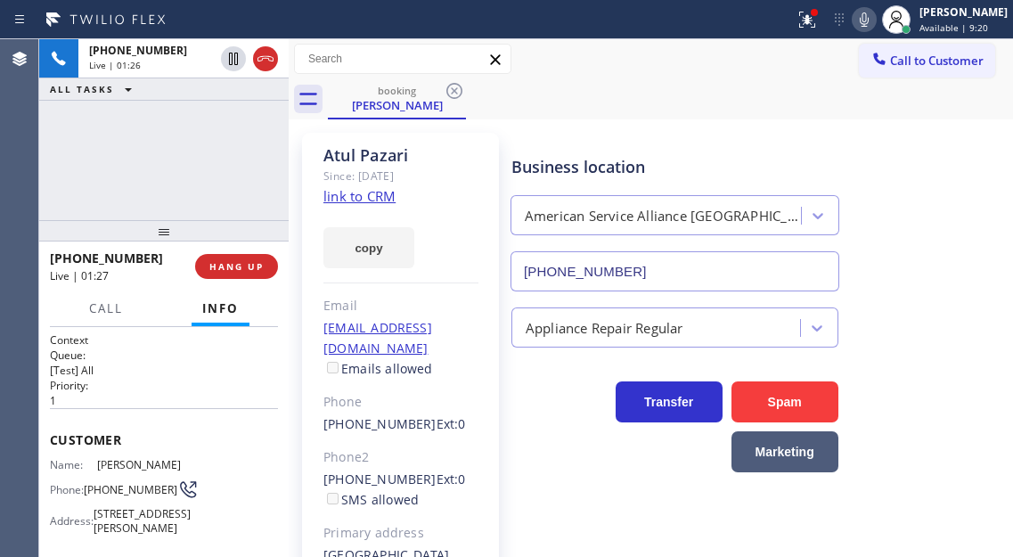
click at [875, 20] on icon at bounding box center [863, 19] width 21 height 21
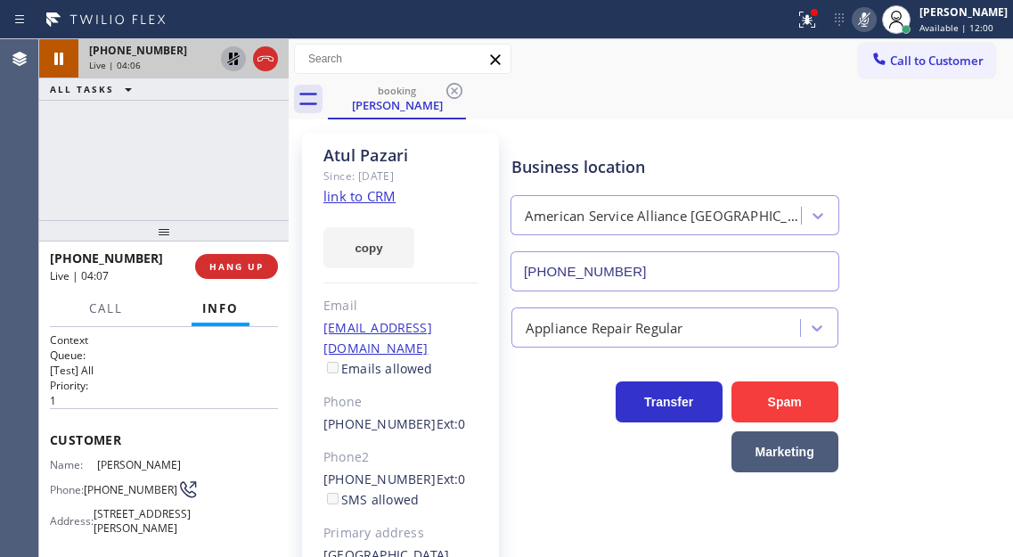
click at [234, 55] on icon at bounding box center [233, 59] width 12 height 12
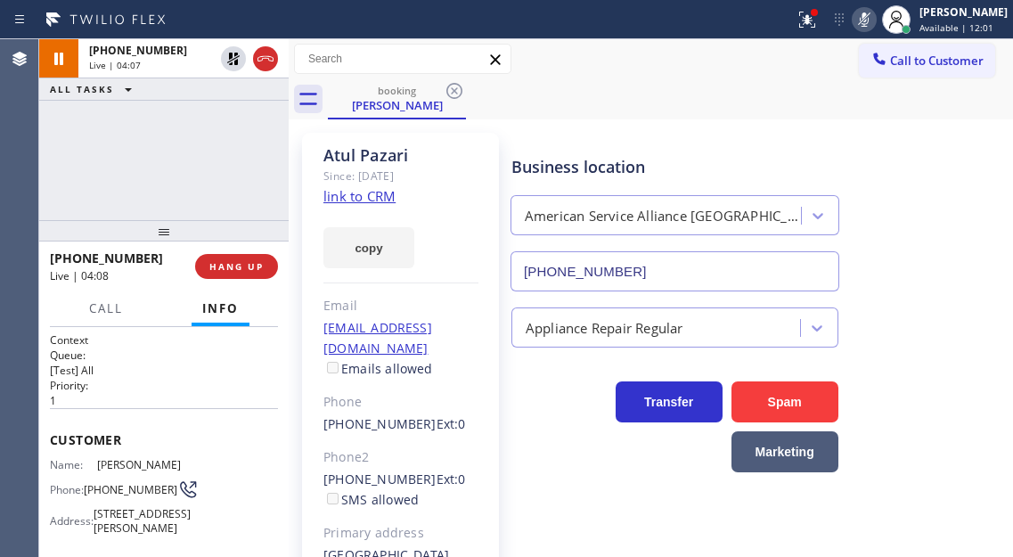
click at [874, 19] on icon at bounding box center [863, 19] width 21 height 21
click at [818, 26] on icon at bounding box center [806, 19] width 21 height 21
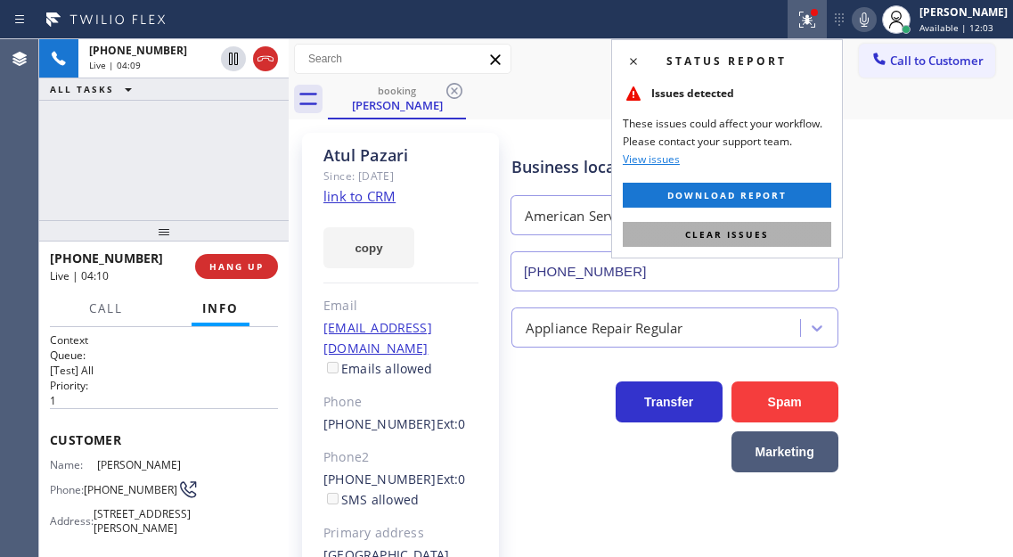
click at [758, 241] on button "Clear issues" at bounding box center [727, 234] width 208 height 25
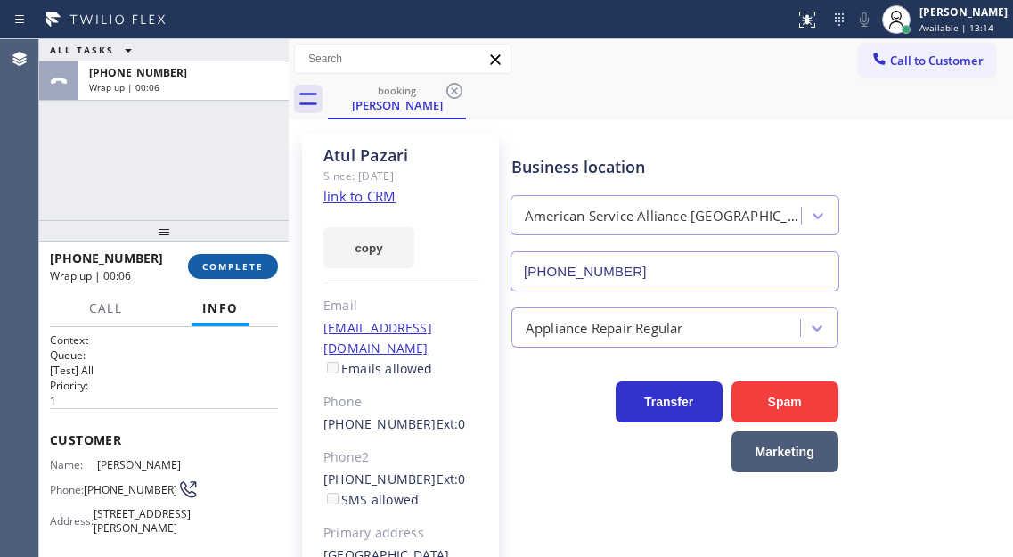
click at [225, 265] on span "COMPLETE" at bounding box center [232, 266] width 61 height 12
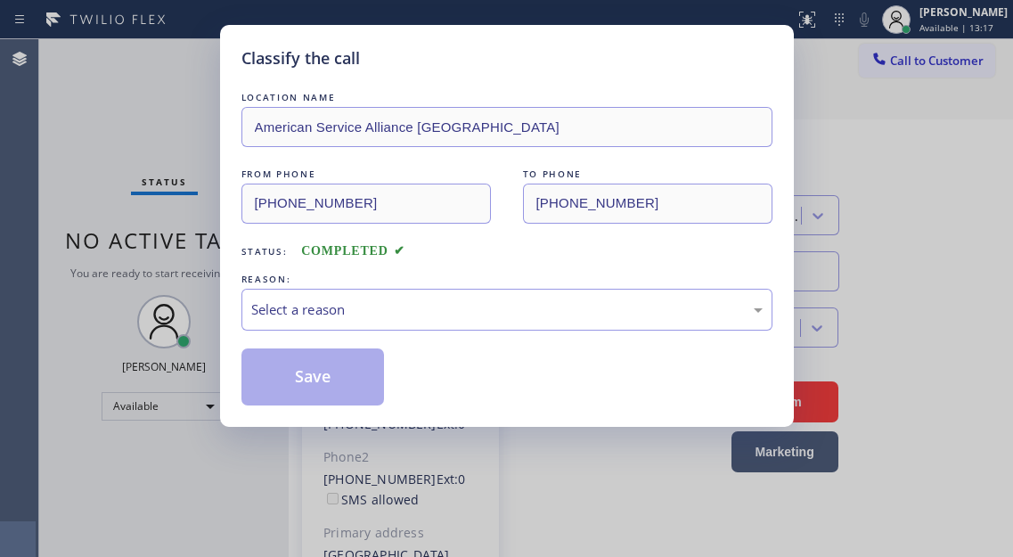
click at [413, 308] on div "Select a reason" at bounding box center [506, 309] width 511 height 20
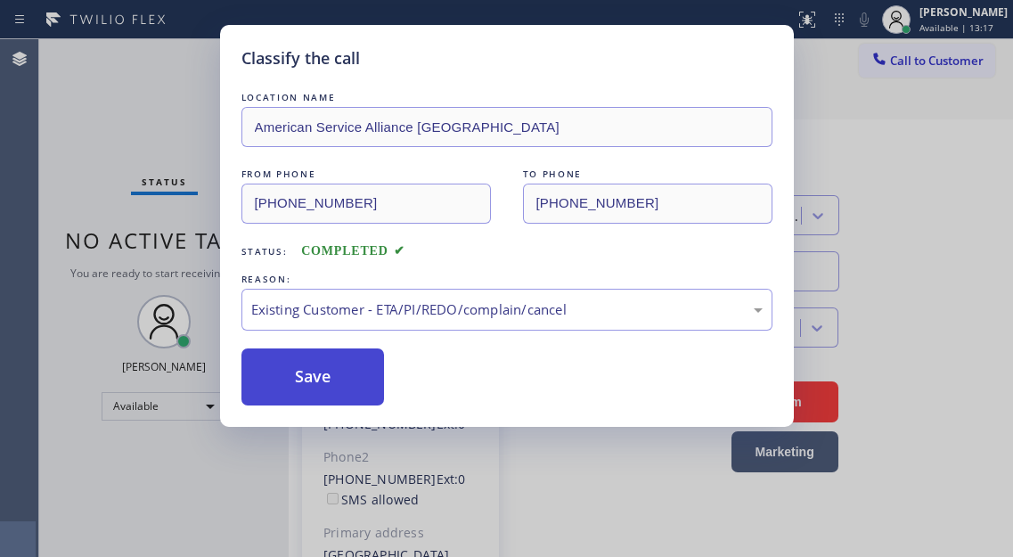
click at [328, 370] on button "Save" at bounding box center [312, 376] width 143 height 57
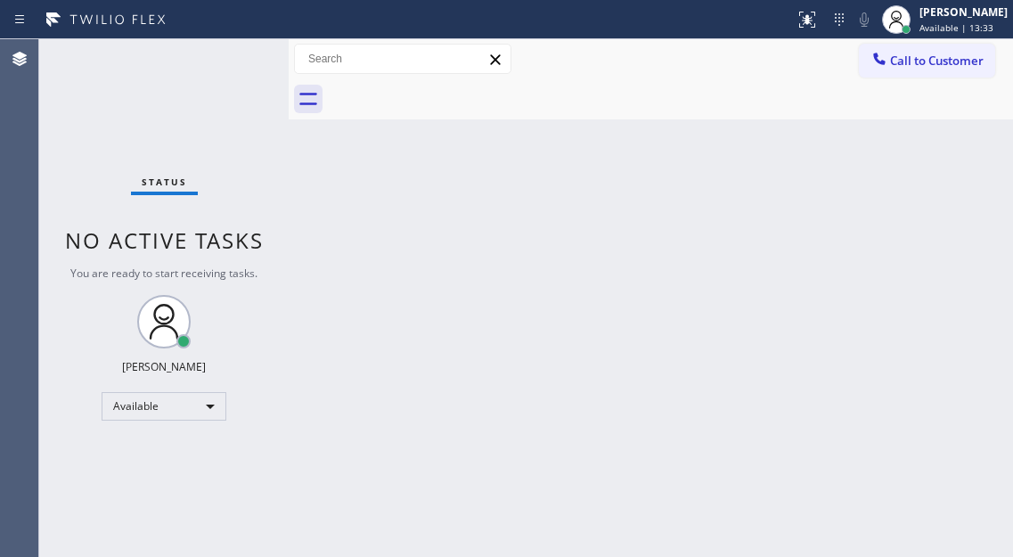
click at [227, 54] on div "Status No active tasks You are ready to start receiving tasks. [PERSON_NAME]" at bounding box center [163, 298] width 249 height 518
click at [959, 146] on div "Back to Dashboard Change Sender ID Customers Technicians Select a contact Outbo…" at bounding box center [651, 298] width 724 height 518
click at [240, 50] on div "Status No active tasks You are ready to start receiving tasks. [PERSON_NAME]" at bounding box center [163, 298] width 249 height 518
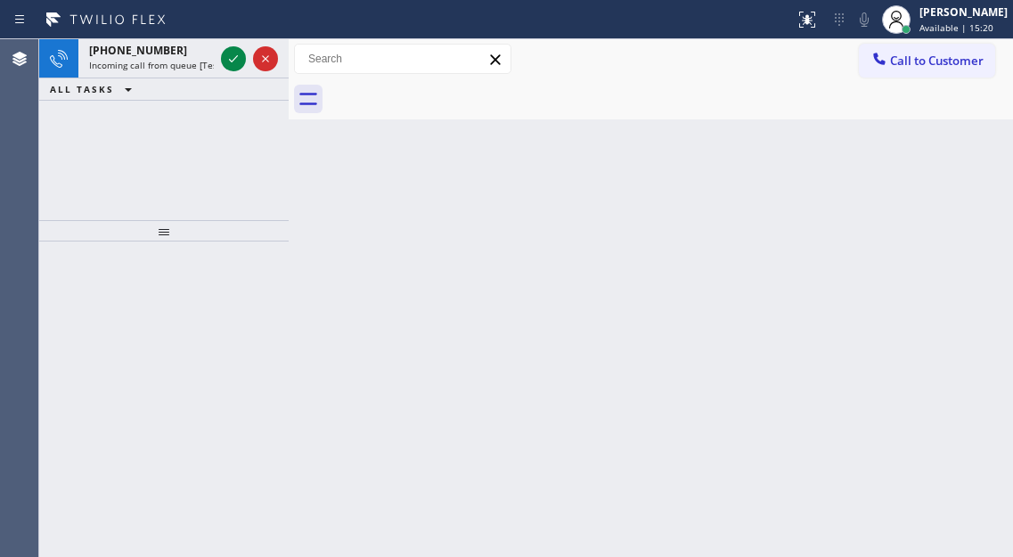
click at [918, 102] on div at bounding box center [670, 99] width 685 height 40
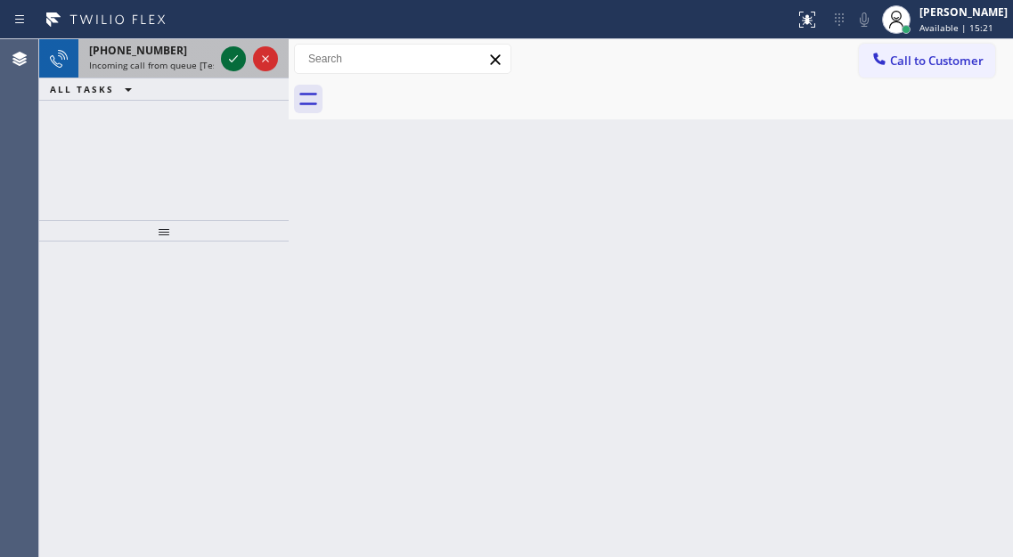
click at [234, 54] on icon at bounding box center [233, 58] width 21 height 21
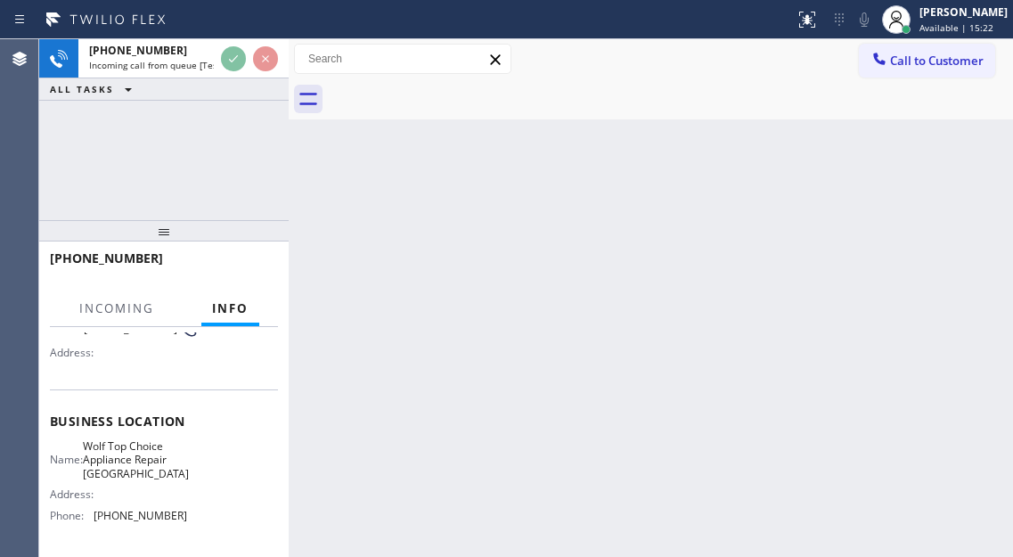
scroll to position [178, 0]
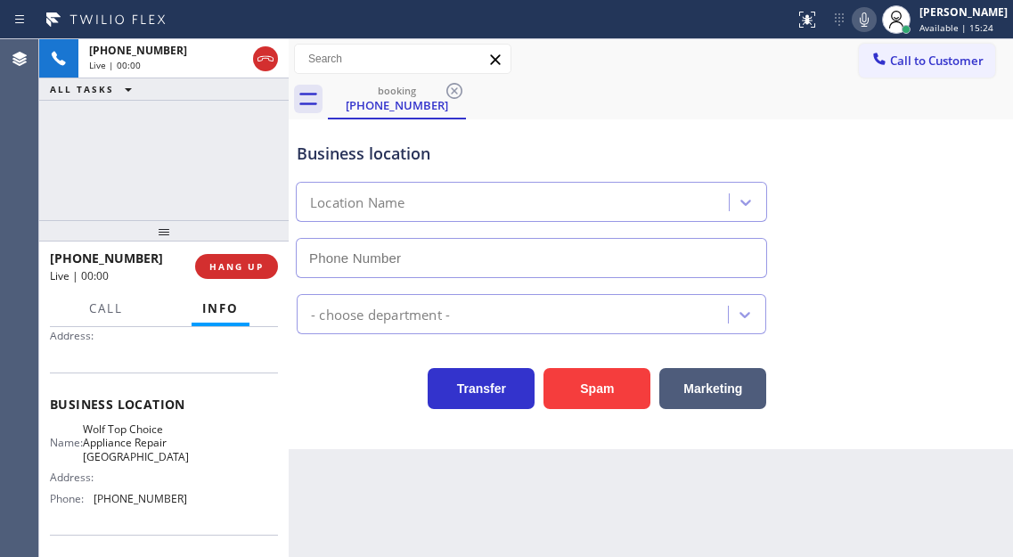
type input "[PHONE_NUMBER]"
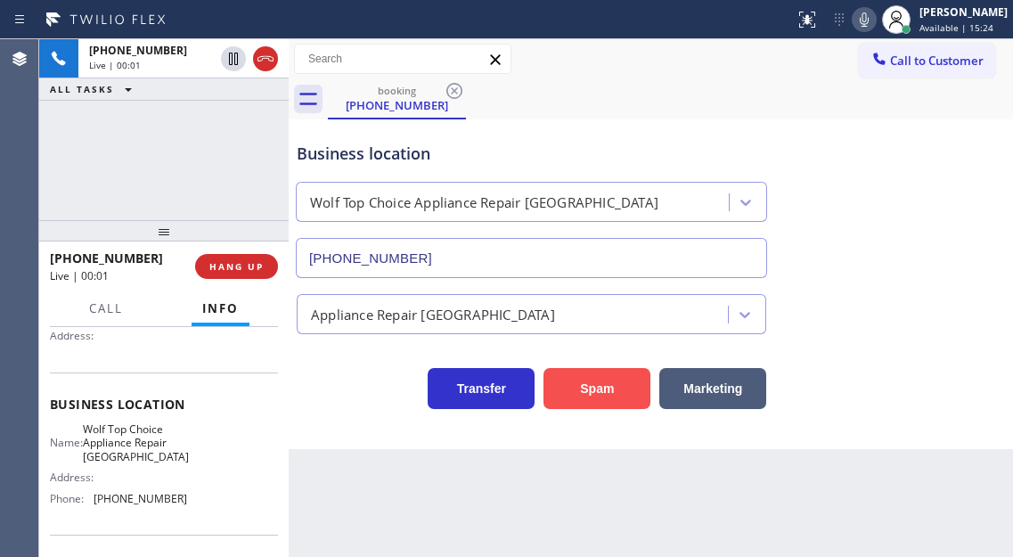
click at [584, 406] on button "Spam" at bounding box center [596, 388] width 107 height 41
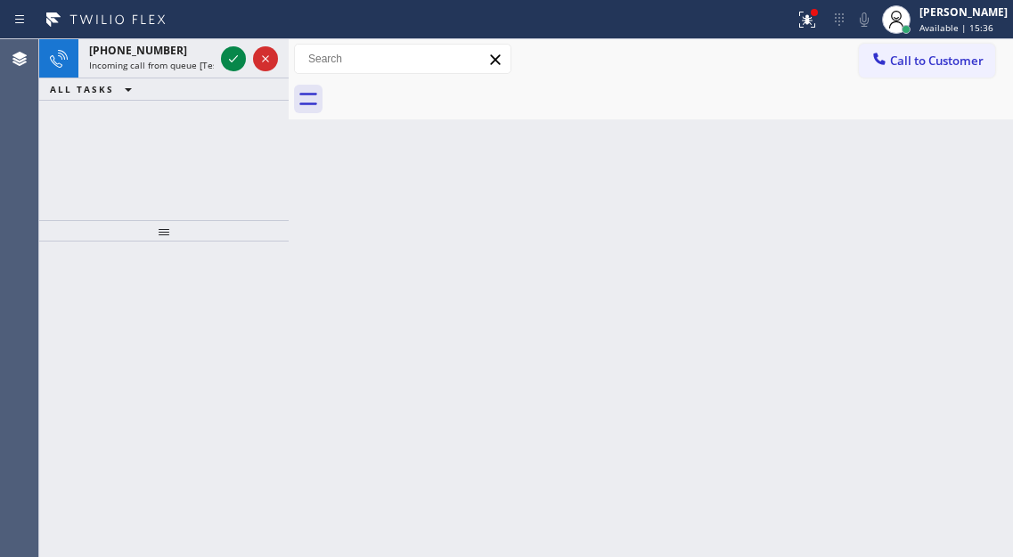
click at [930, 166] on div "Back to Dashboard Change Sender ID Customers Technicians Select a contact Outbo…" at bounding box center [651, 298] width 724 height 518
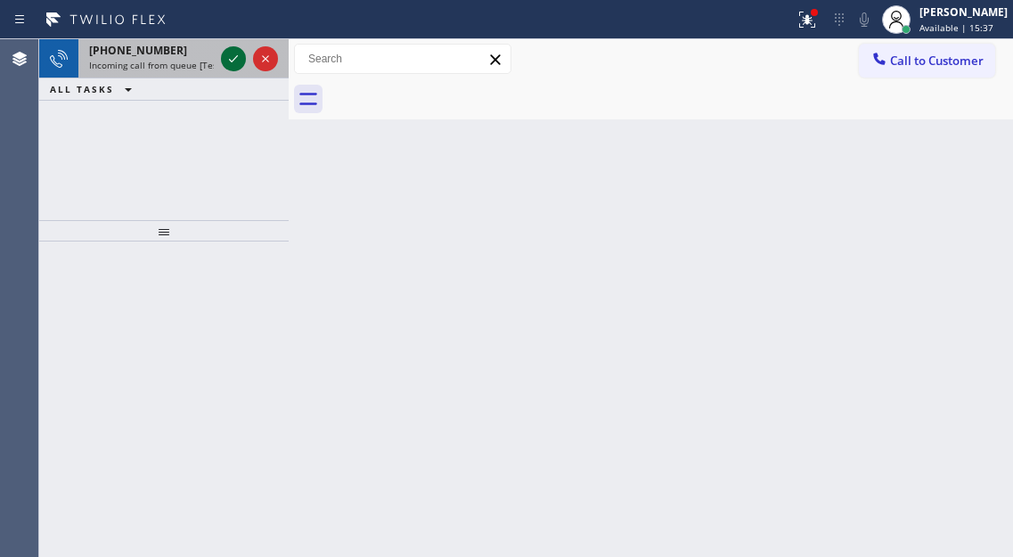
drag, startPoint x: 220, startPoint y: 46, endPoint x: 222, endPoint y: 62, distance: 16.1
click at [220, 46] on div at bounding box center [249, 58] width 64 height 39
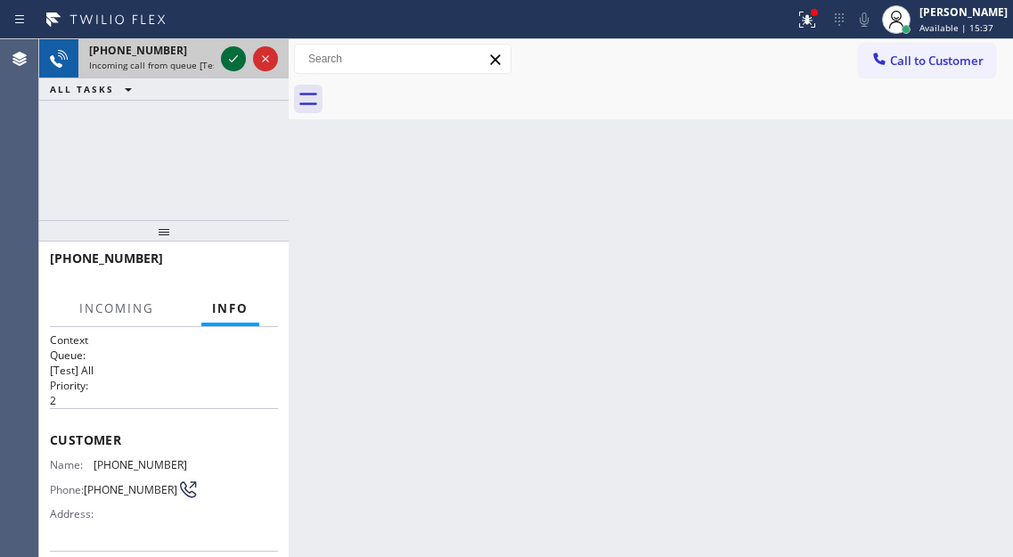
click at [223, 62] on icon at bounding box center [233, 58] width 21 height 21
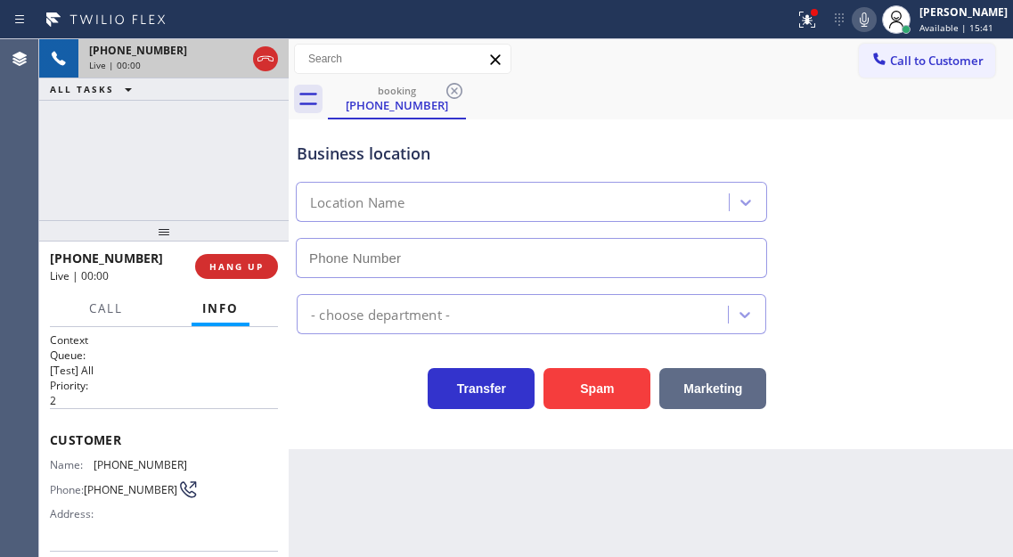
type input "[PHONE_NUMBER]"
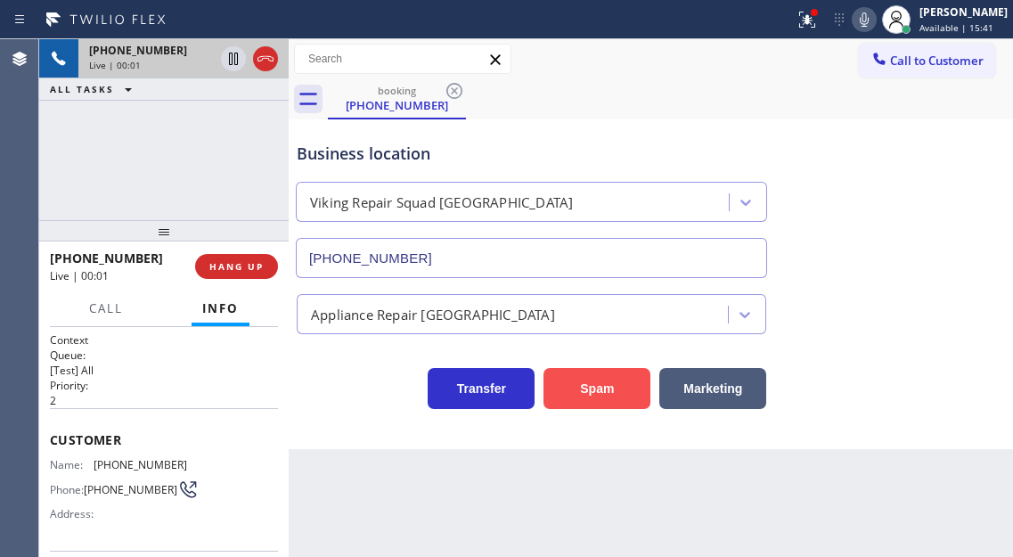
click at [620, 392] on button "Spam" at bounding box center [596, 388] width 107 height 41
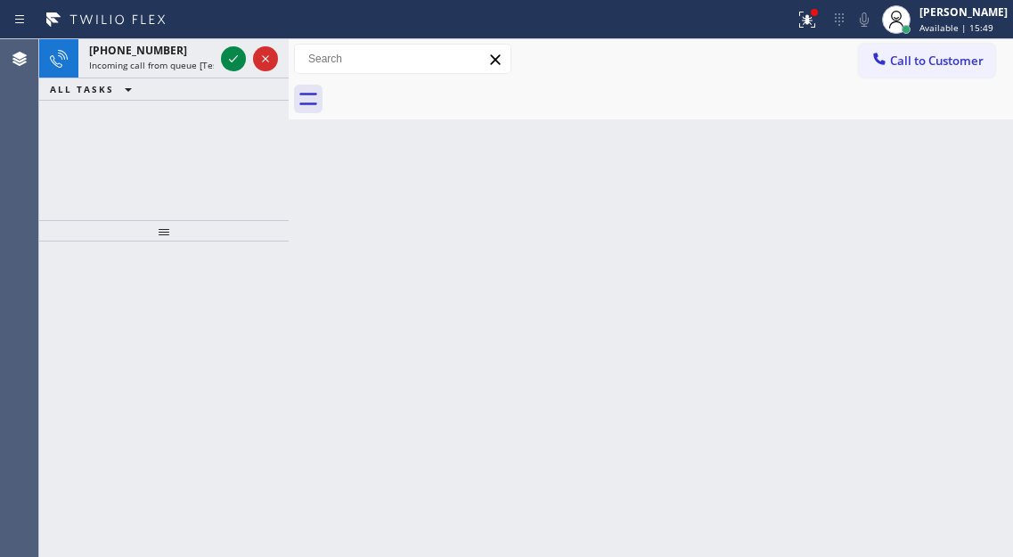
click at [987, 222] on div "Back to Dashboard Change Sender ID Customers Technicians Select a contact Outbo…" at bounding box center [651, 298] width 724 height 518
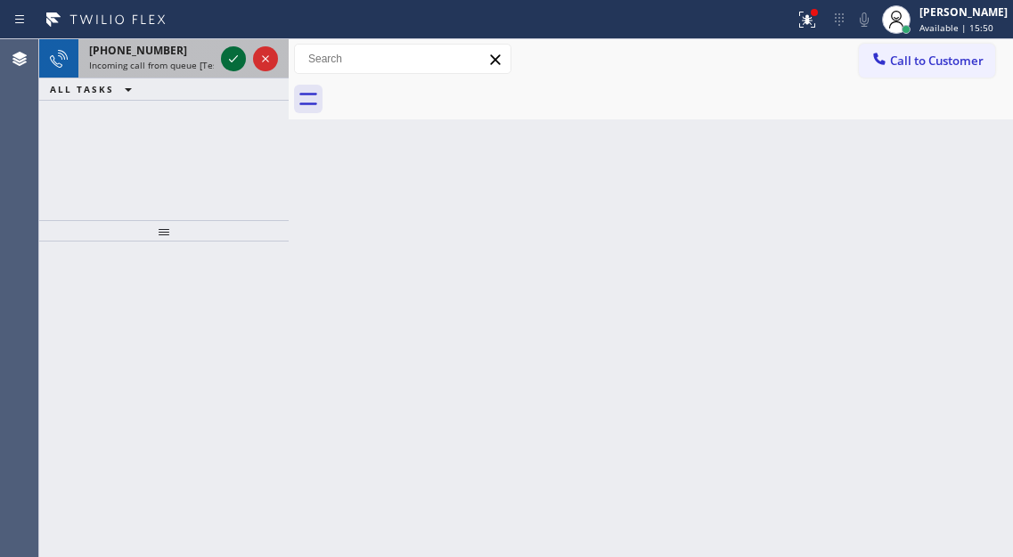
click at [233, 59] on icon at bounding box center [233, 58] width 21 height 21
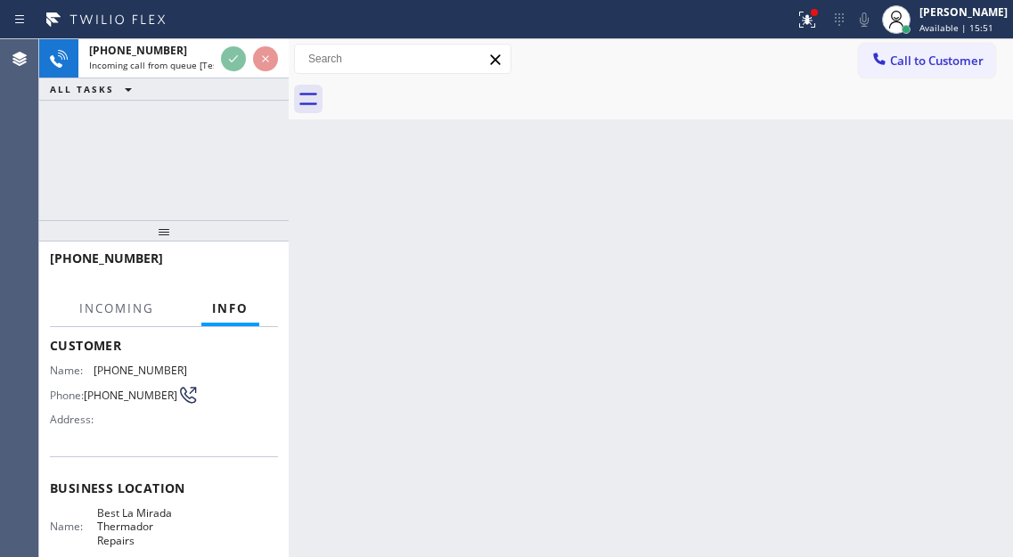
scroll to position [178, 0]
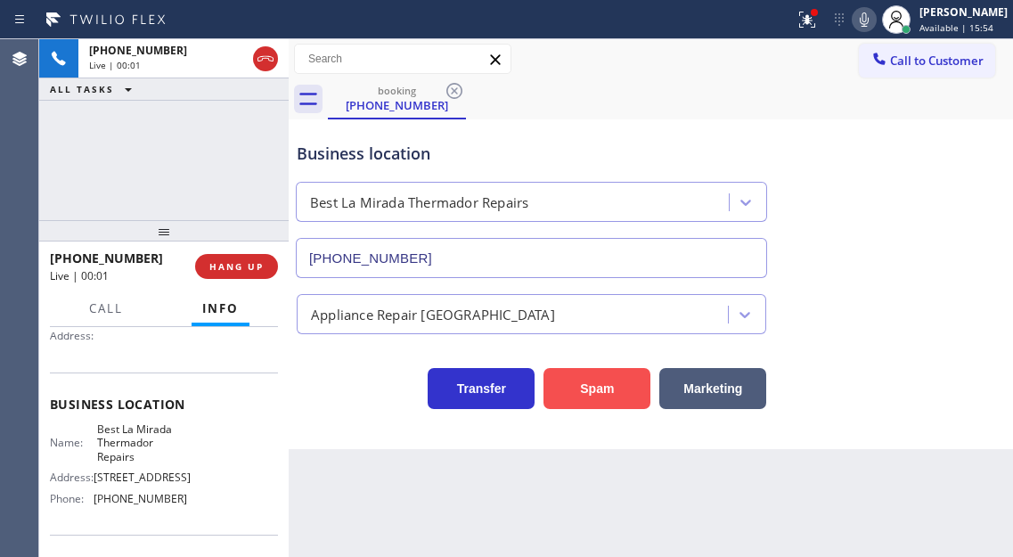
type input "[PHONE_NUMBER]"
click at [614, 388] on button "Spam" at bounding box center [596, 388] width 107 height 41
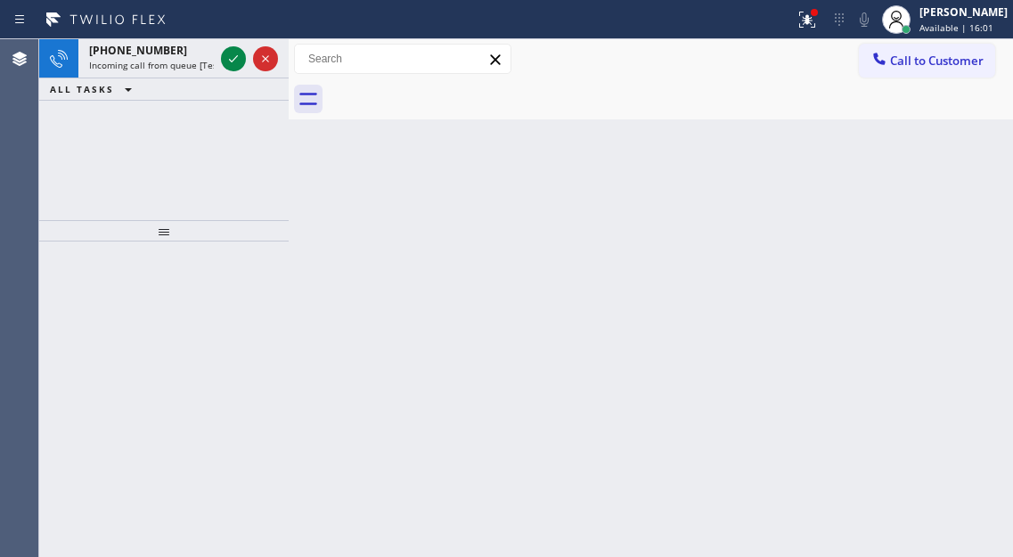
drag, startPoint x: 935, startPoint y: 167, endPoint x: 607, endPoint y: 119, distance: 332.1
click at [935, 167] on div "Back to Dashboard Change Sender ID Customers Technicians Select a contact Outbo…" at bounding box center [651, 298] width 724 height 518
click at [916, 209] on div "Back to Dashboard Change Sender ID Customers Technicians Select a contact Outbo…" at bounding box center [651, 298] width 724 height 518
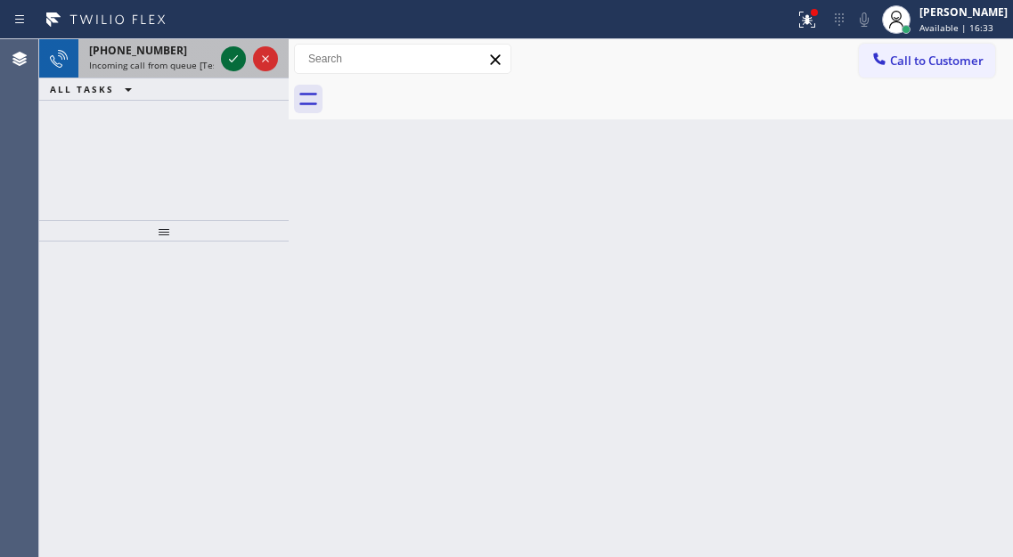
click at [236, 55] on icon at bounding box center [233, 58] width 21 height 21
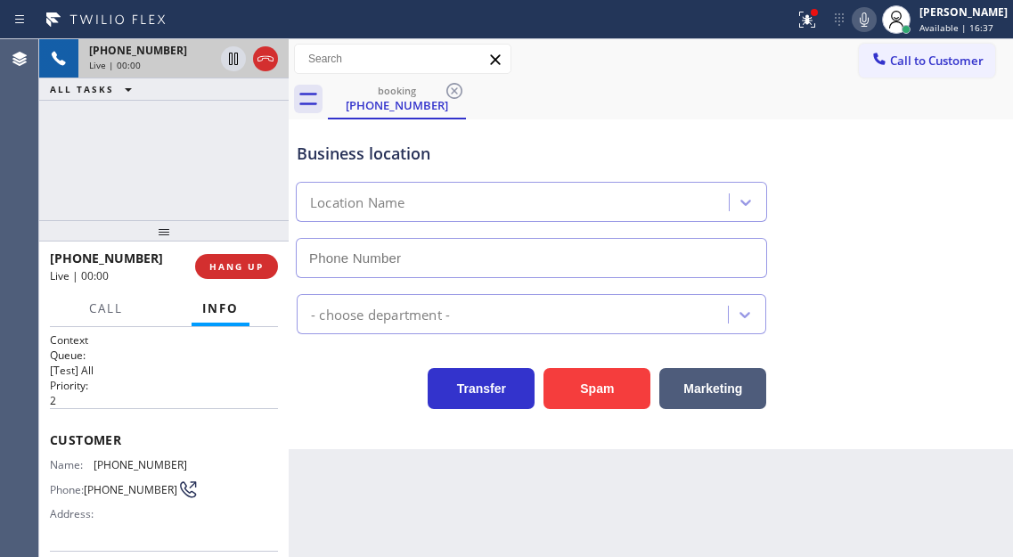
type input "[PHONE_NUMBER]"
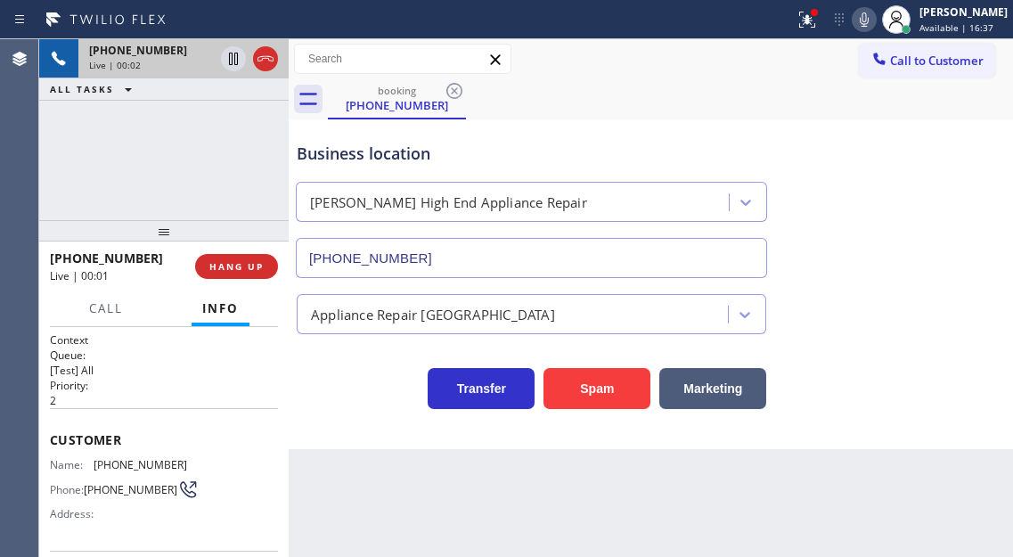
click at [149, 456] on div "Customer Name: [PHONE_NUMBER] Phone: [PHONE_NUMBER] Address:" at bounding box center [164, 479] width 228 height 143
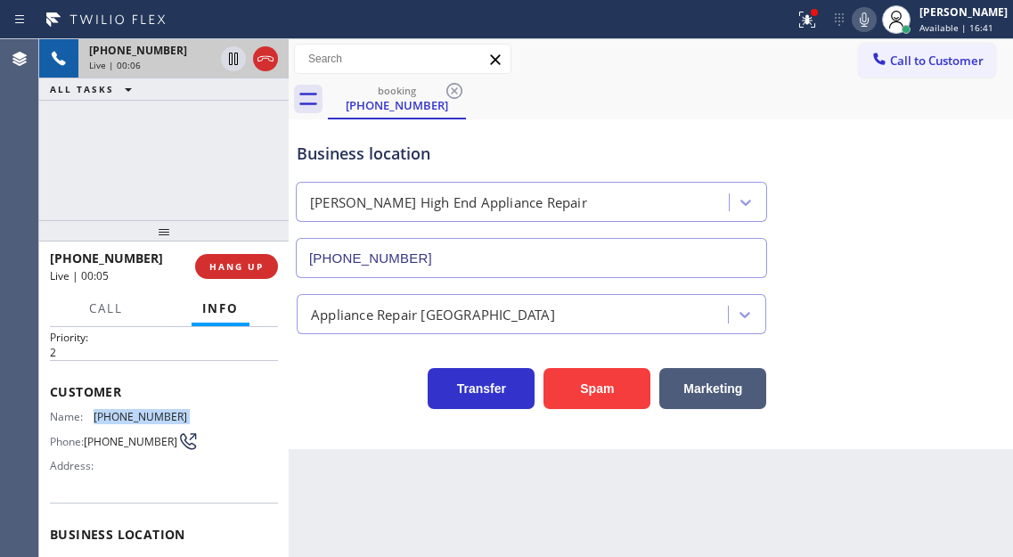
scroll to position [89, 0]
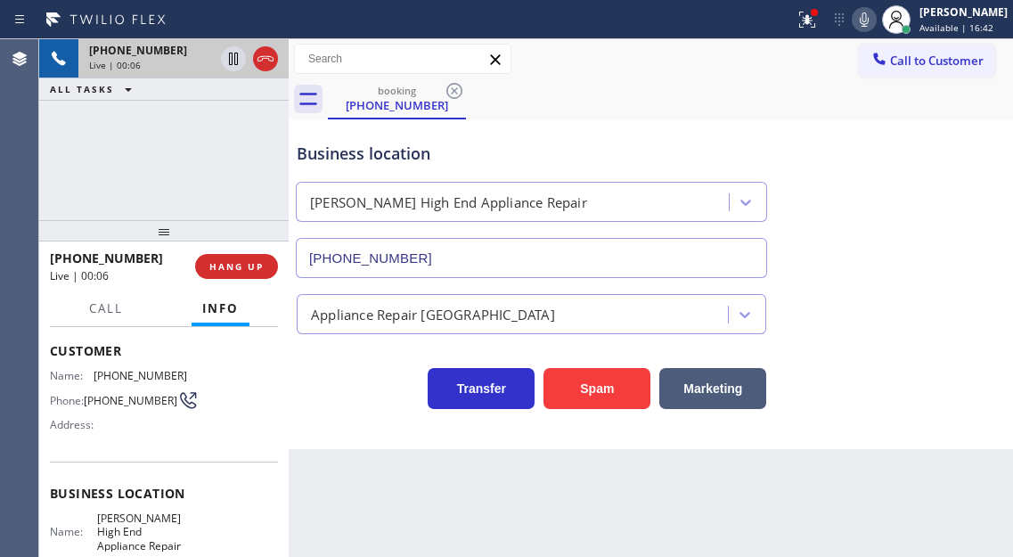
click at [118, 521] on span "[PERSON_NAME] High End Appliance Repair" at bounding box center [141, 531] width 89 height 41
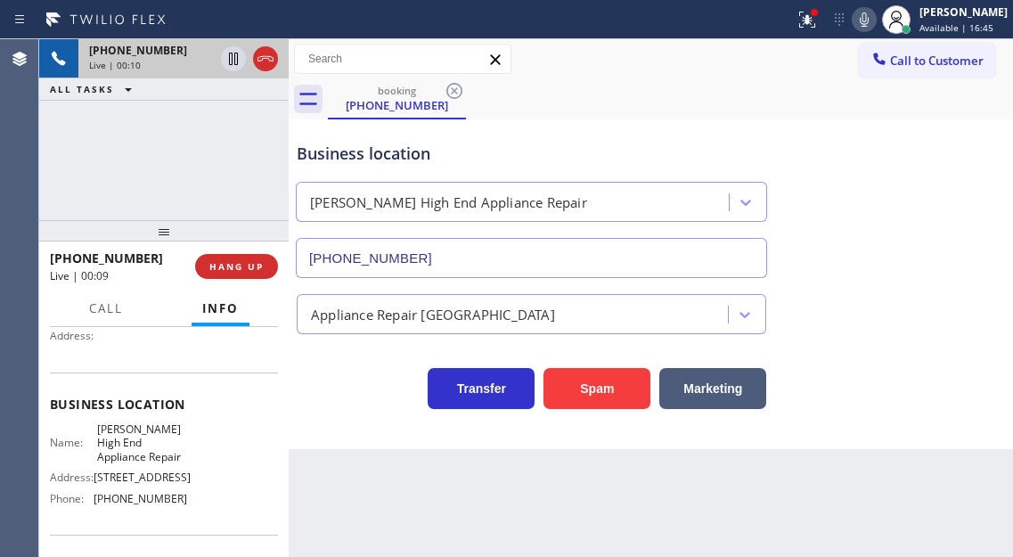
click at [148, 510] on div "Name: [PERSON_NAME] High End Appliance Repair Address: [STREET_ADDRESS] Phone: …" at bounding box center [118, 467] width 137 height 90
click at [442, 474] on div "Back to Dashboard Change Sender ID Customers Technicians Select a contact Outbo…" at bounding box center [651, 298] width 724 height 518
click at [602, 385] on button "Spam" at bounding box center [596, 388] width 107 height 41
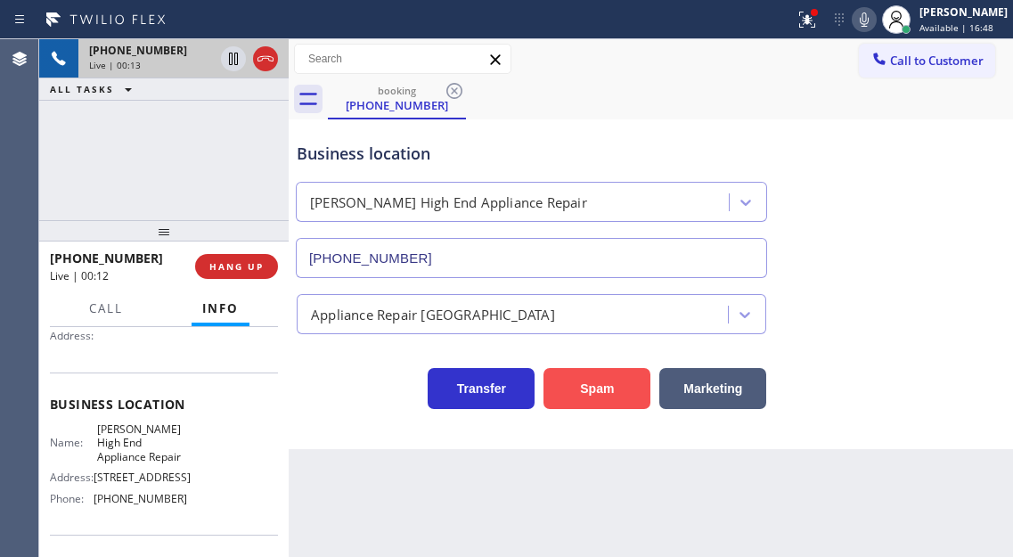
click at [602, 385] on button "Spam" at bounding box center [596, 388] width 107 height 41
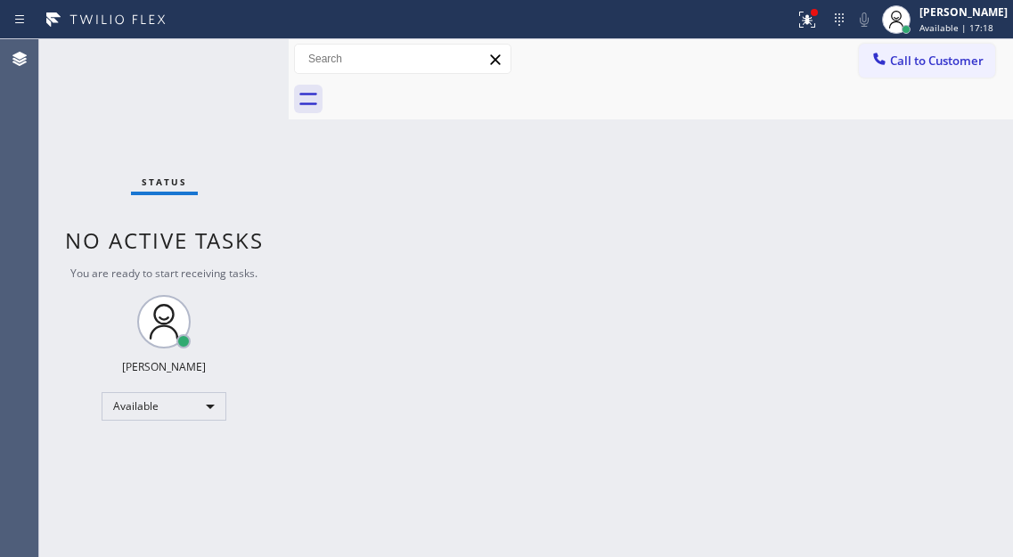
click at [975, 189] on div "Back to Dashboard Change Sender ID Customers Technicians Select a contact Outbo…" at bounding box center [651, 298] width 724 height 518
click at [787, 28] on div at bounding box center [397, 19] width 780 height 29
click at [818, 28] on icon at bounding box center [806, 19] width 21 height 21
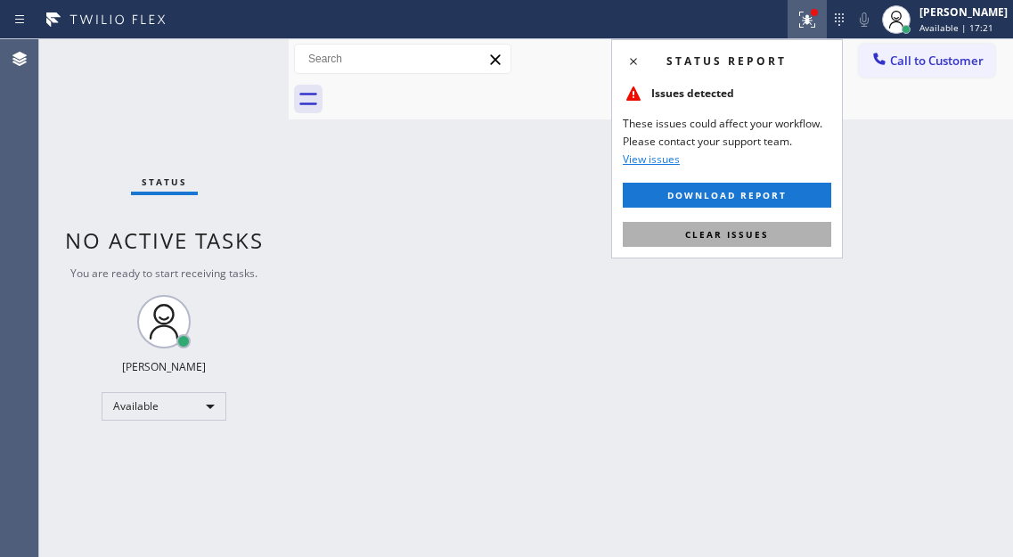
click at [805, 243] on button "Clear issues" at bounding box center [727, 234] width 208 height 25
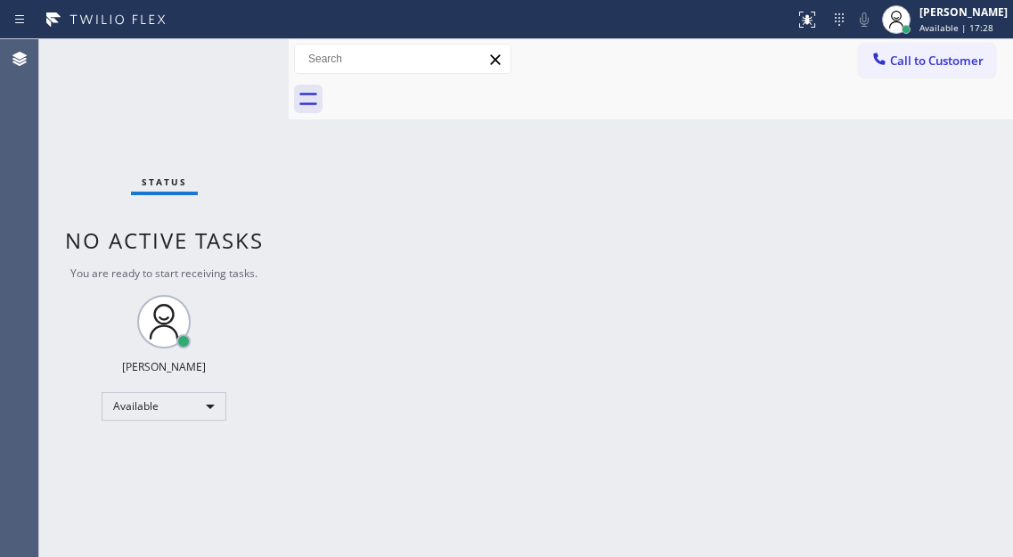
click at [212, 50] on div "Status No active tasks You are ready to start receiving tasks. [PERSON_NAME]" at bounding box center [163, 298] width 249 height 518
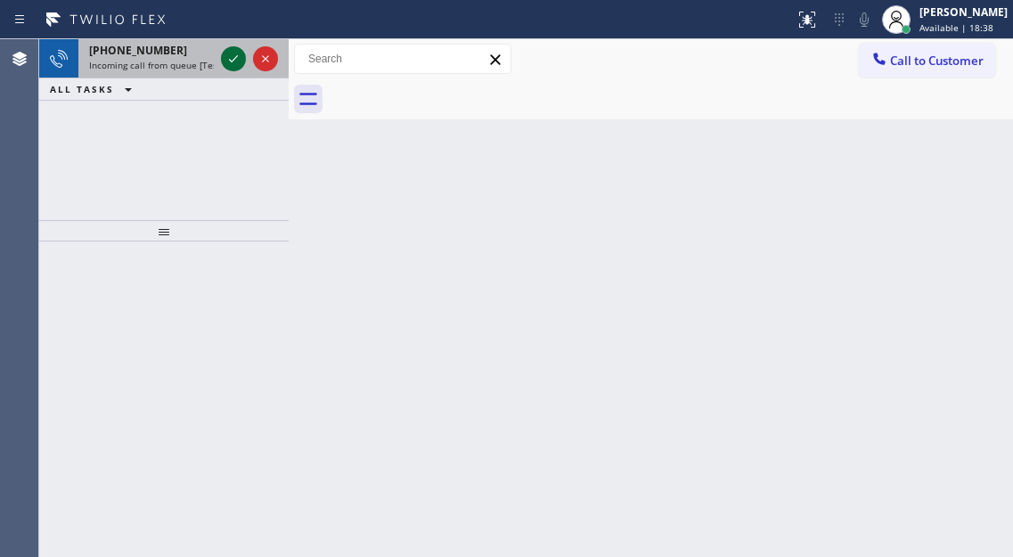
click at [234, 57] on icon at bounding box center [233, 58] width 21 height 21
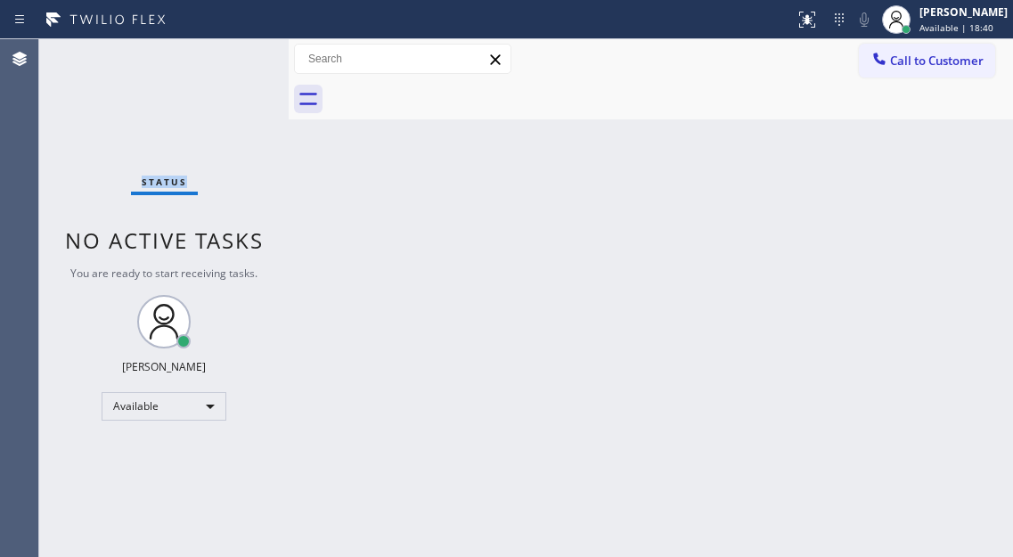
click at [234, 57] on div "Status No active tasks You are ready to start receiving tasks. [PERSON_NAME]" at bounding box center [163, 298] width 249 height 518
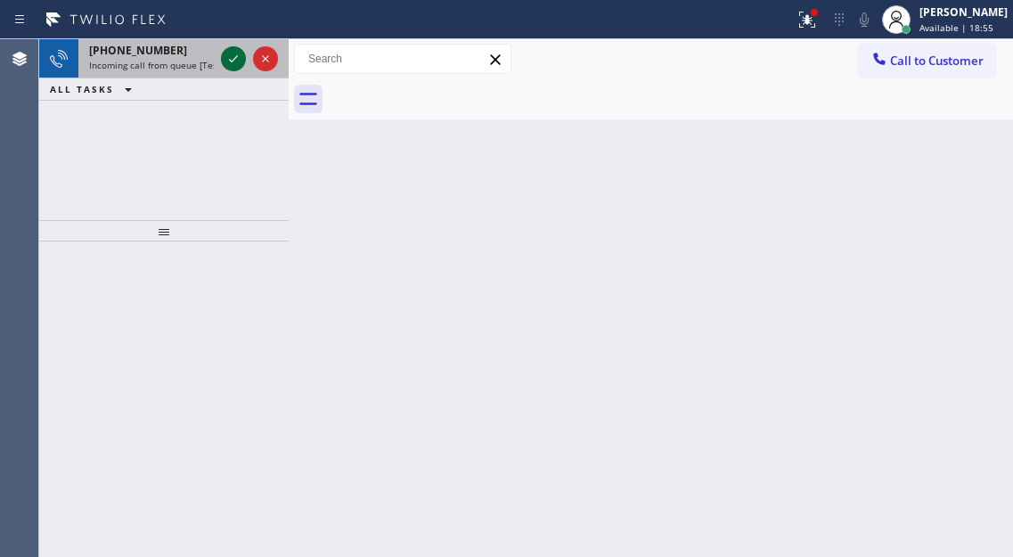
click at [234, 57] on icon at bounding box center [233, 58] width 21 height 21
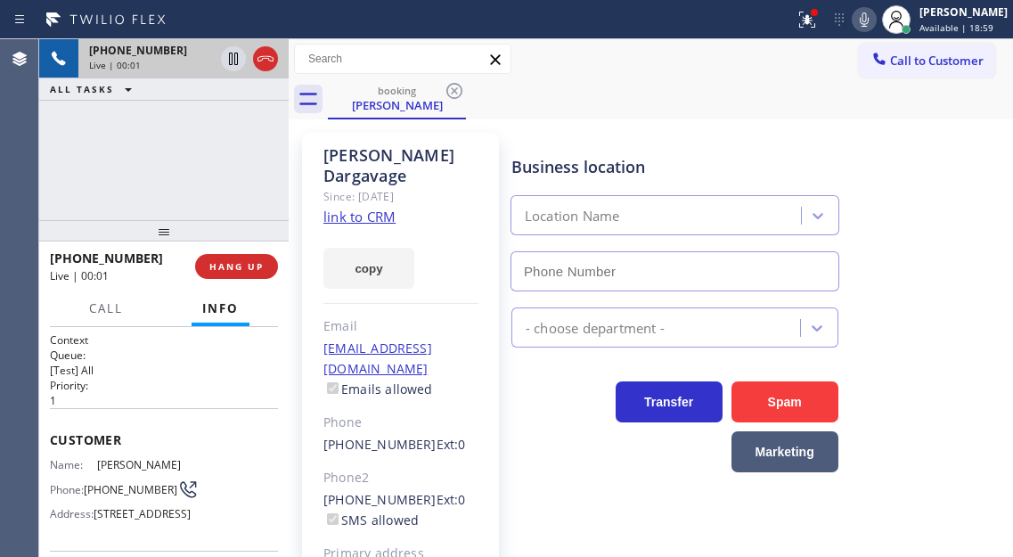
type input "[PHONE_NUMBER]"
click at [367, 208] on link "link to CRM" at bounding box center [359, 217] width 72 height 18
click at [128, 493] on span "[PHONE_NUMBER]" at bounding box center [131, 489] width 94 height 13
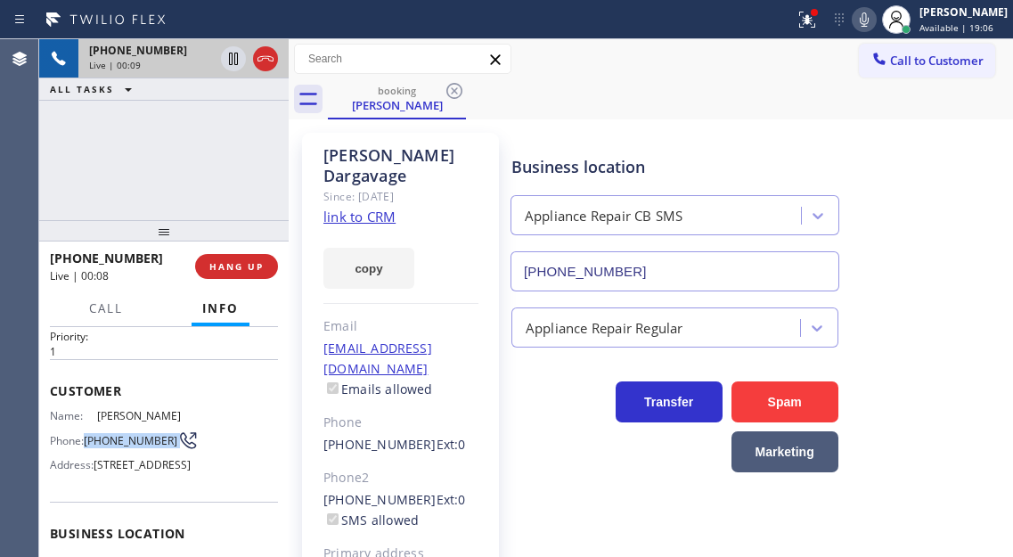
scroll to position [178, 0]
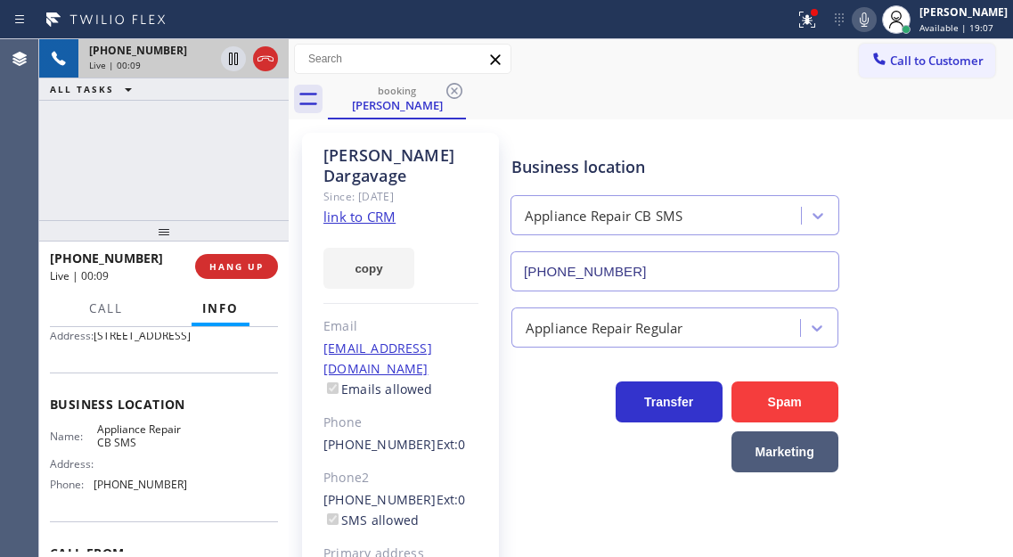
click at [111, 450] on span "Appliance Repair CB SMS" at bounding box center [141, 436] width 89 height 28
click at [235, 57] on icon at bounding box center [233, 59] width 9 height 12
click at [934, 206] on div "Business location Appliance Repair CB SMS [PHONE_NUMBER]" at bounding box center [758, 210] width 501 height 161
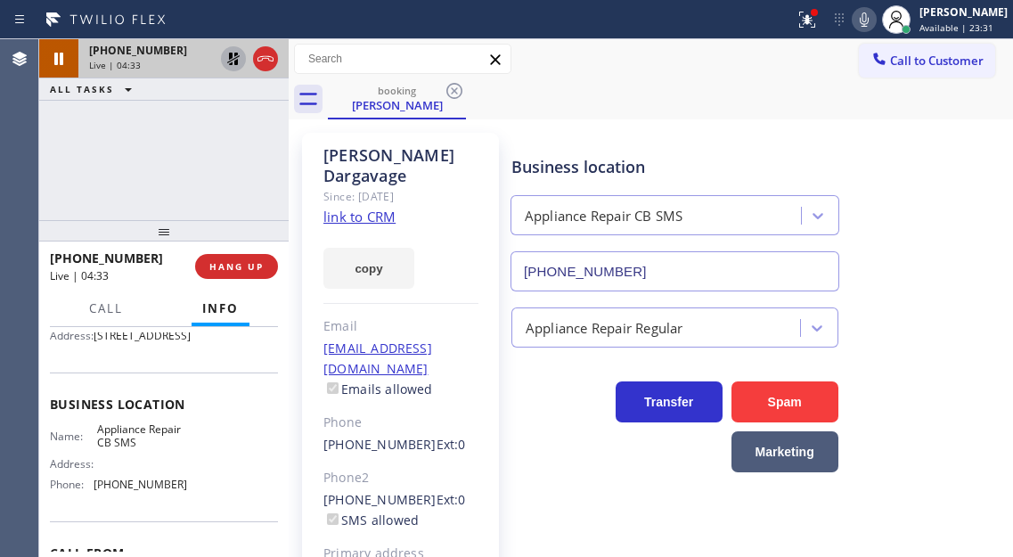
click at [226, 58] on icon at bounding box center [233, 58] width 21 height 21
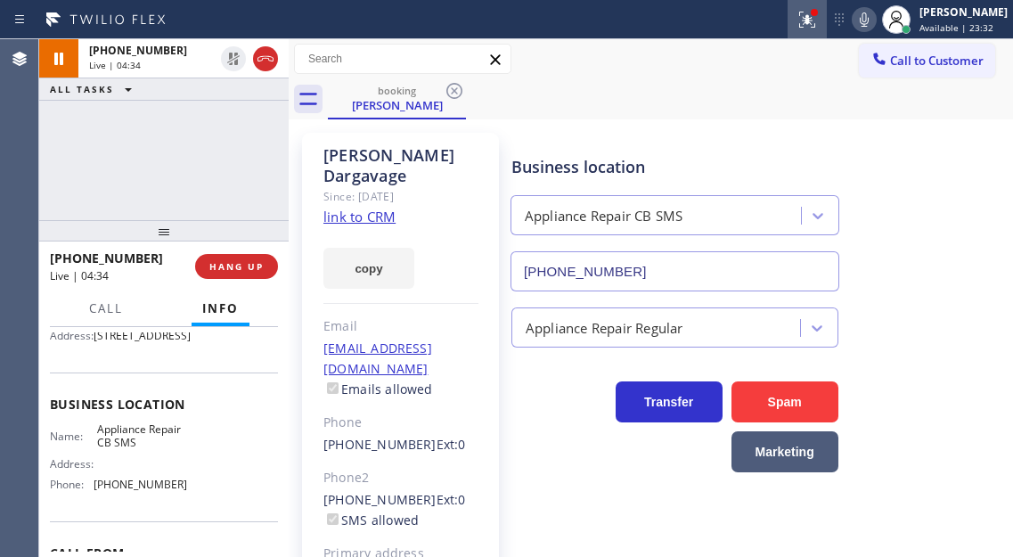
click at [818, 20] on icon at bounding box center [806, 19] width 21 height 21
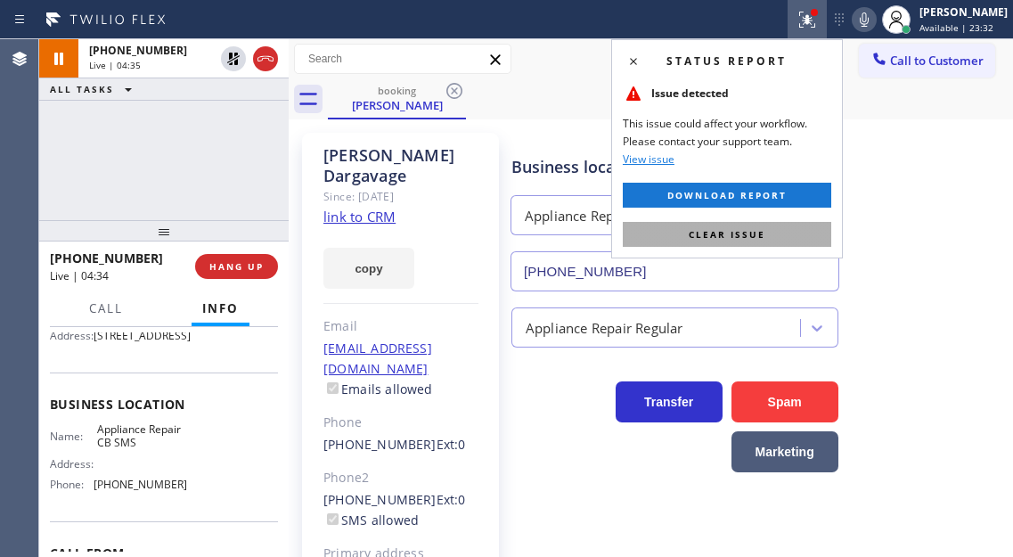
click at [798, 234] on button "Clear issue" at bounding box center [727, 234] width 208 height 25
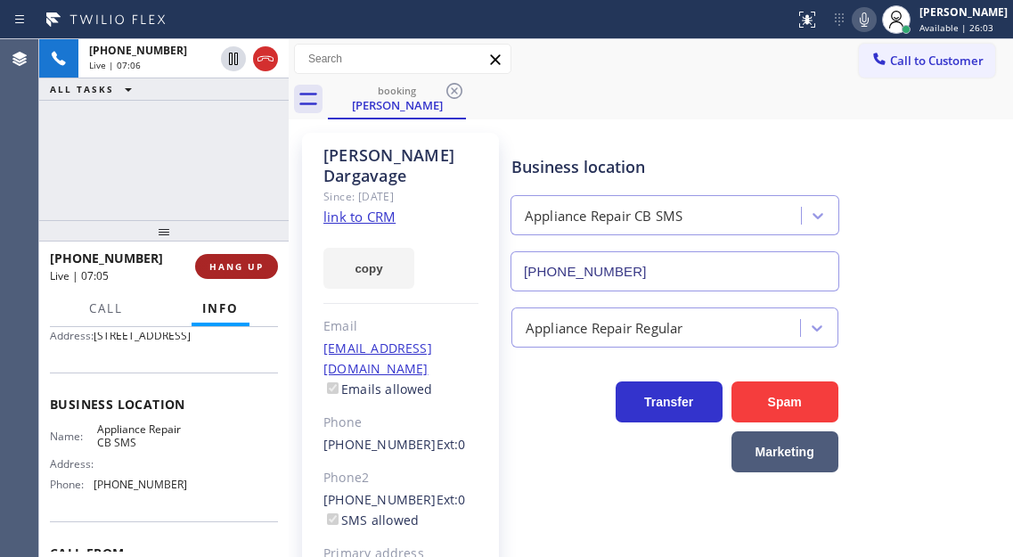
click at [251, 269] on span "HANG UP" at bounding box center [236, 266] width 54 height 12
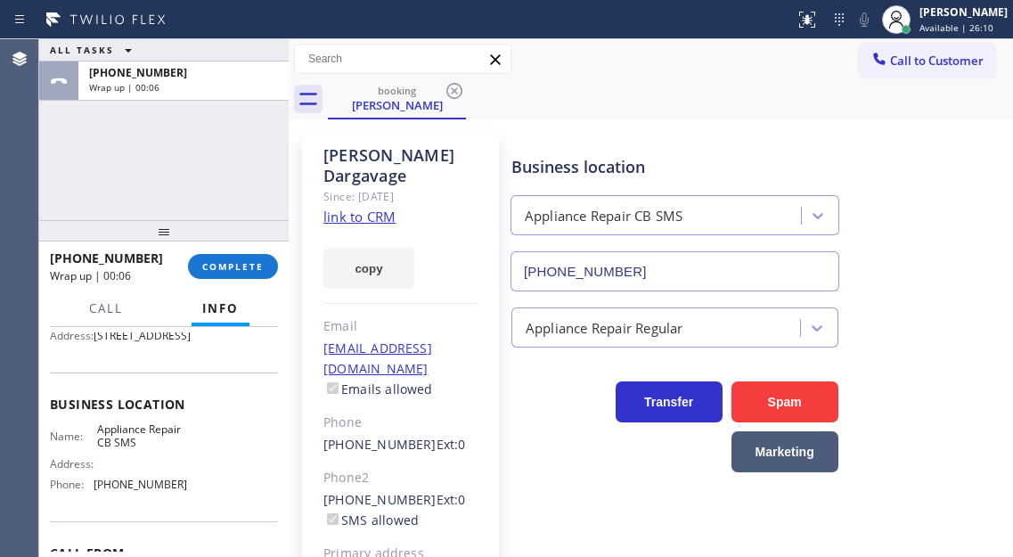
click at [126, 491] on span "[PHONE_NUMBER]" at bounding box center [141, 483] width 94 height 13
click at [240, 269] on span "COMPLETE" at bounding box center [232, 266] width 61 height 12
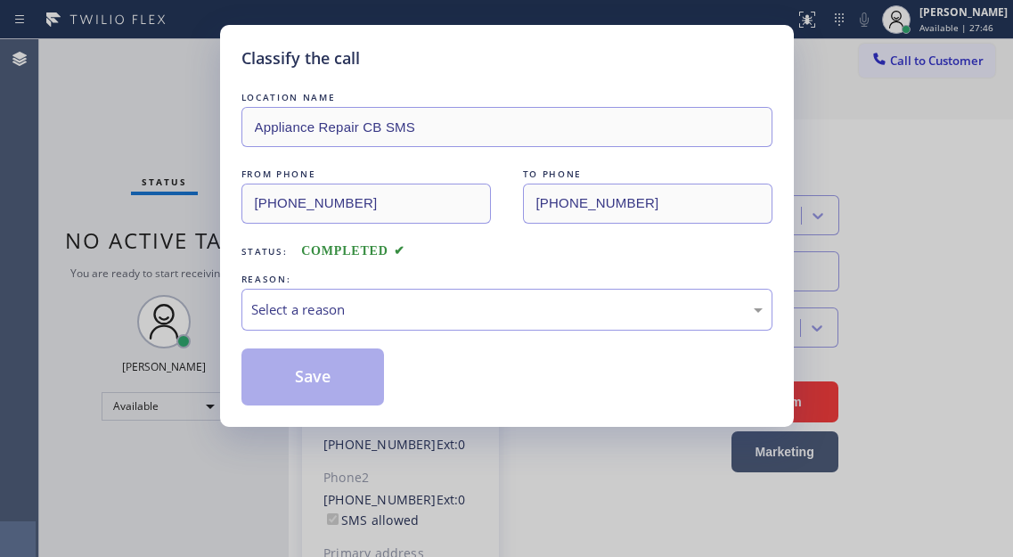
click at [405, 314] on div "Select a reason" at bounding box center [506, 309] width 511 height 20
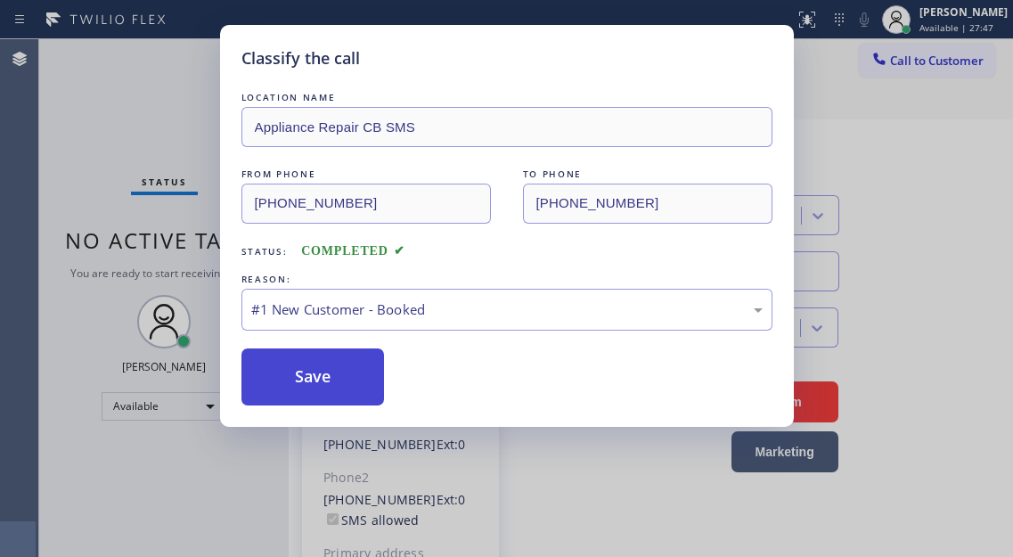
click at [345, 390] on button "Save" at bounding box center [312, 376] width 143 height 57
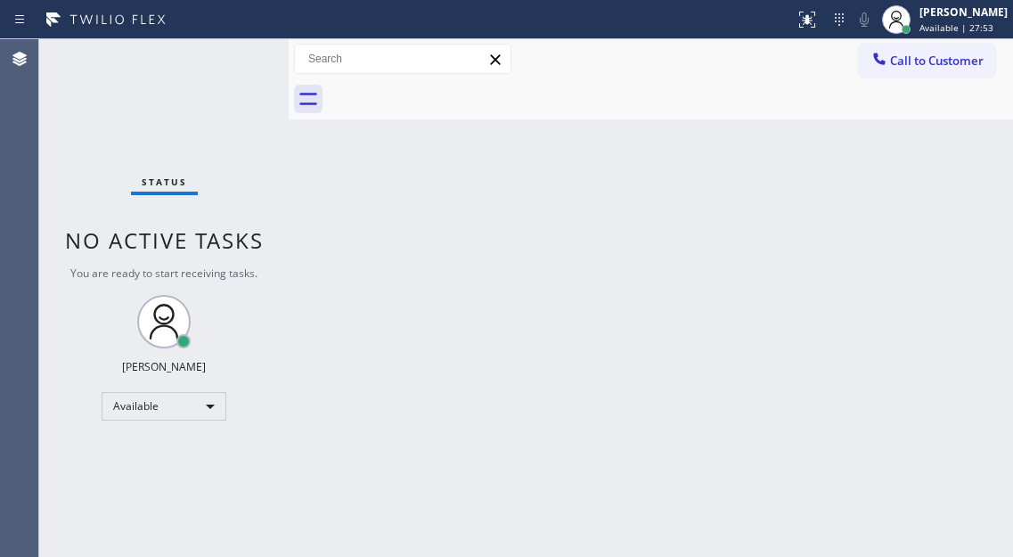
click at [944, 178] on div "Back to Dashboard Change Sender ID Customers Technicians Select a contact Outbo…" at bounding box center [651, 298] width 724 height 518
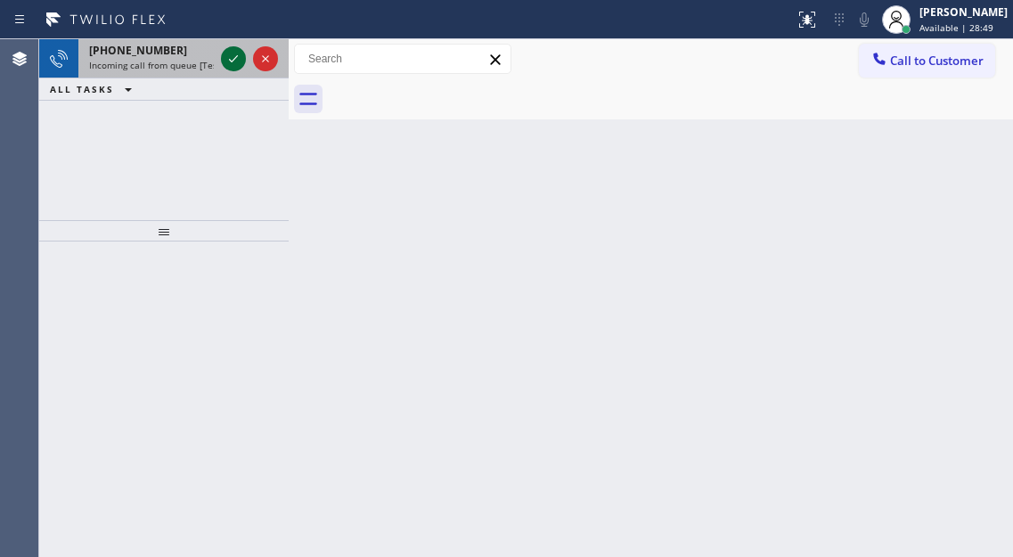
click at [231, 62] on icon at bounding box center [233, 58] width 21 height 21
click at [235, 61] on icon at bounding box center [233, 58] width 21 height 21
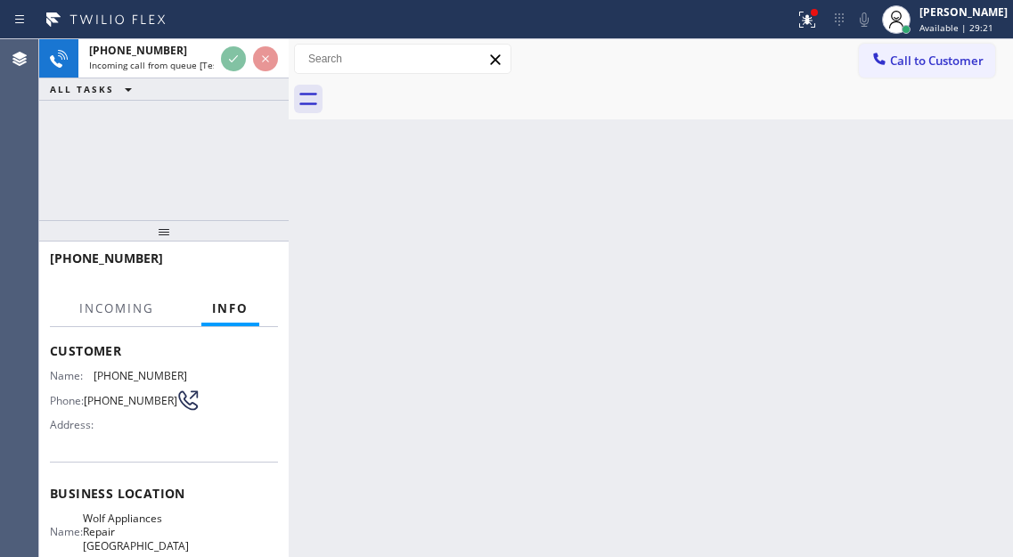
scroll to position [178, 0]
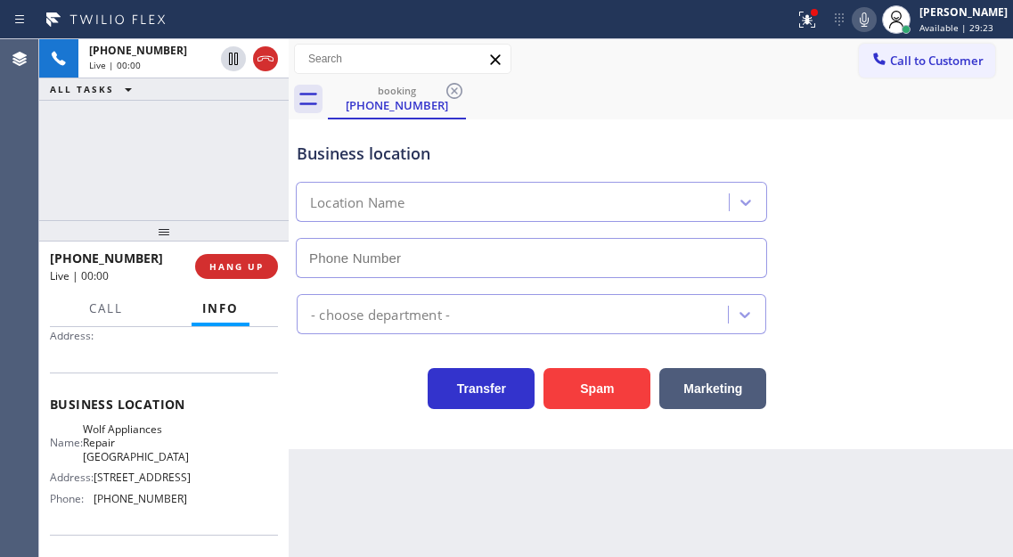
type input "[PHONE_NUMBER]"
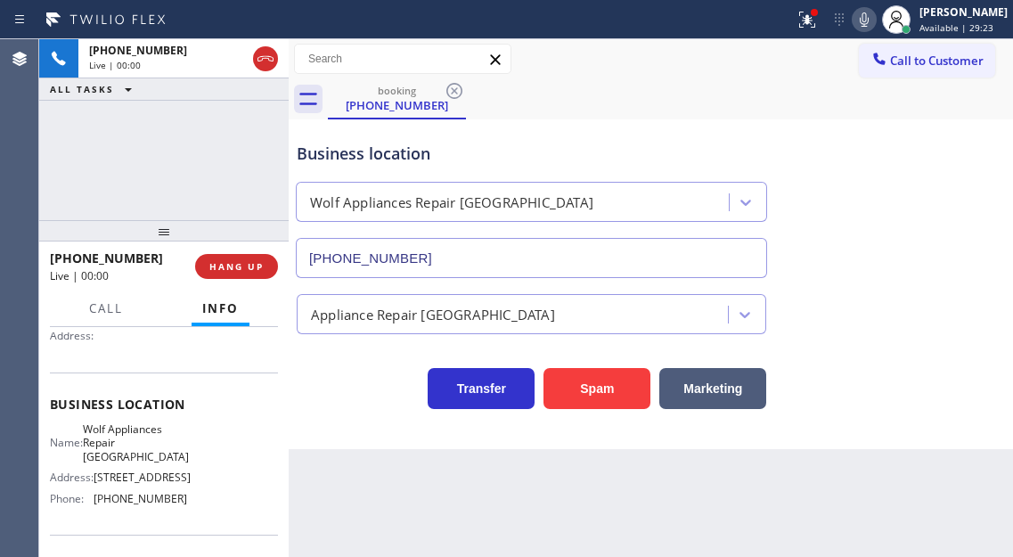
click at [144, 436] on span "Wolf Appliances Repair [GEOGRAPHIC_DATA]" at bounding box center [136, 442] width 106 height 41
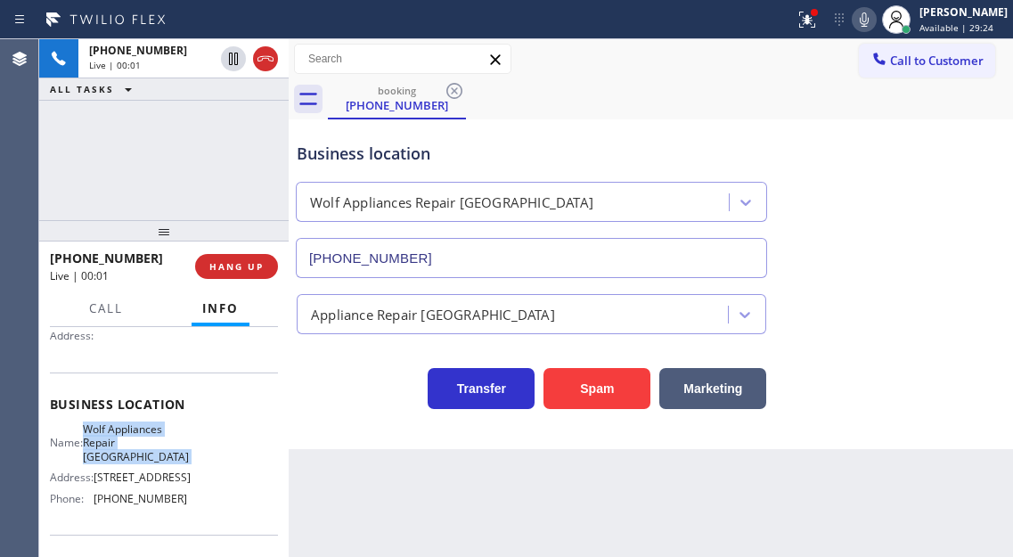
click at [144, 436] on span "Wolf Appliances Repair [GEOGRAPHIC_DATA]" at bounding box center [136, 442] width 106 height 41
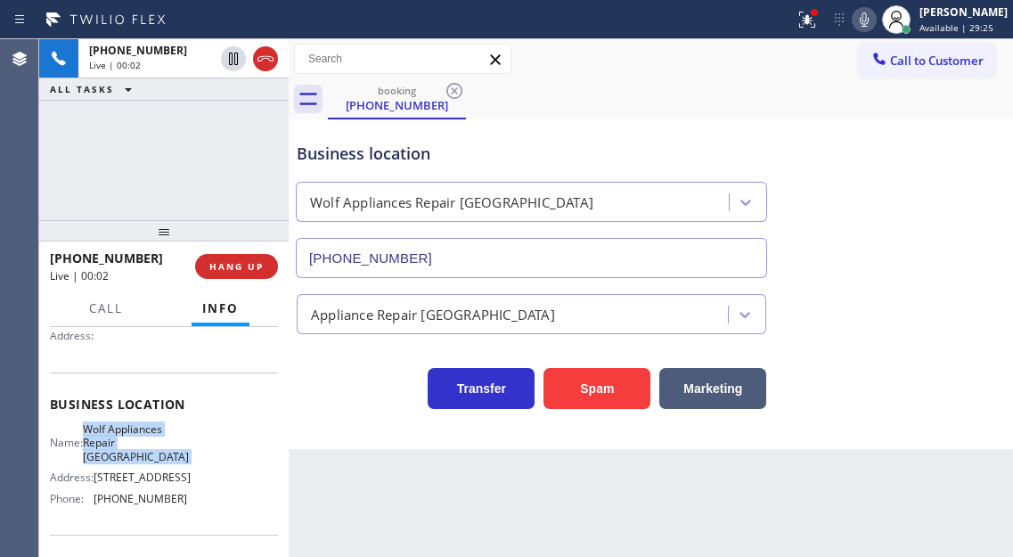
click at [144, 436] on span "Wolf Appliances Repair [GEOGRAPHIC_DATA]" at bounding box center [136, 442] width 106 height 41
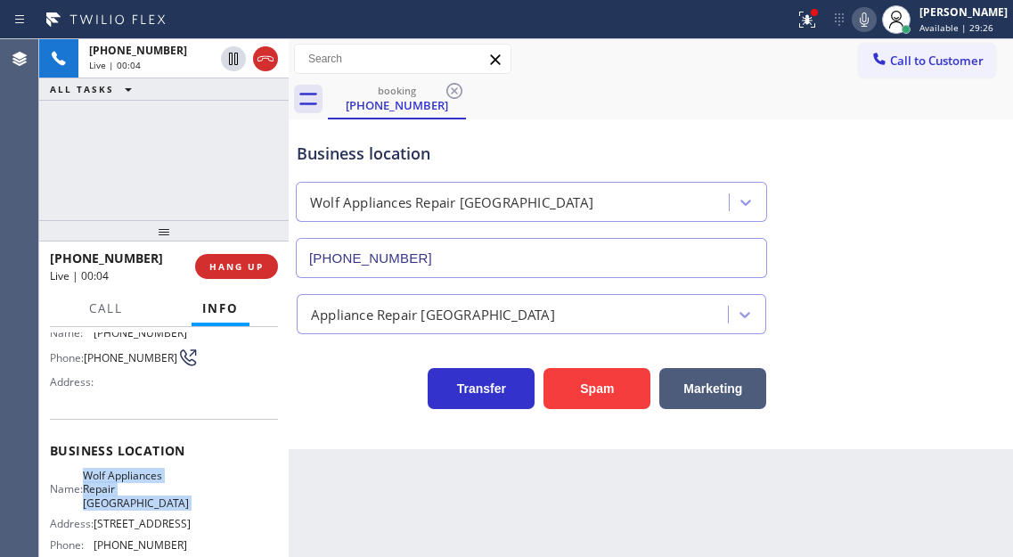
scroll to position [89, 0]
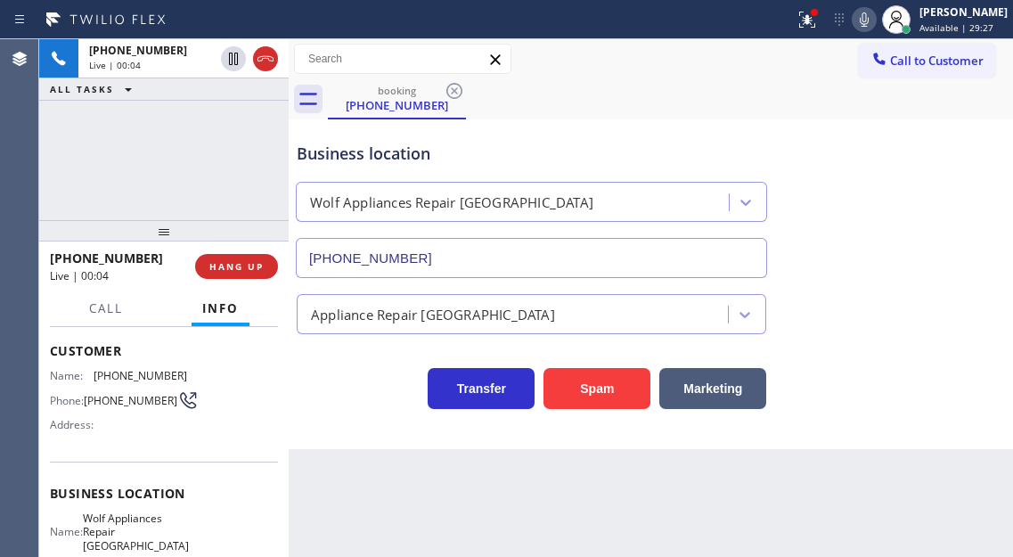
click at [118, 394] on span "[PHONE_NUMBER]" at bounding box center [131, 400] width 94 height 13
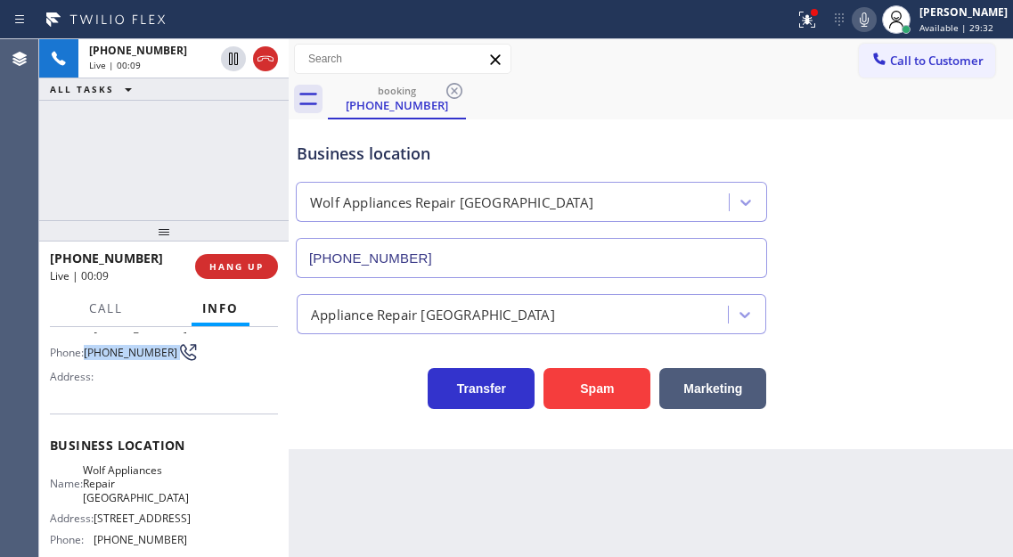
scroll to position [267, 0]
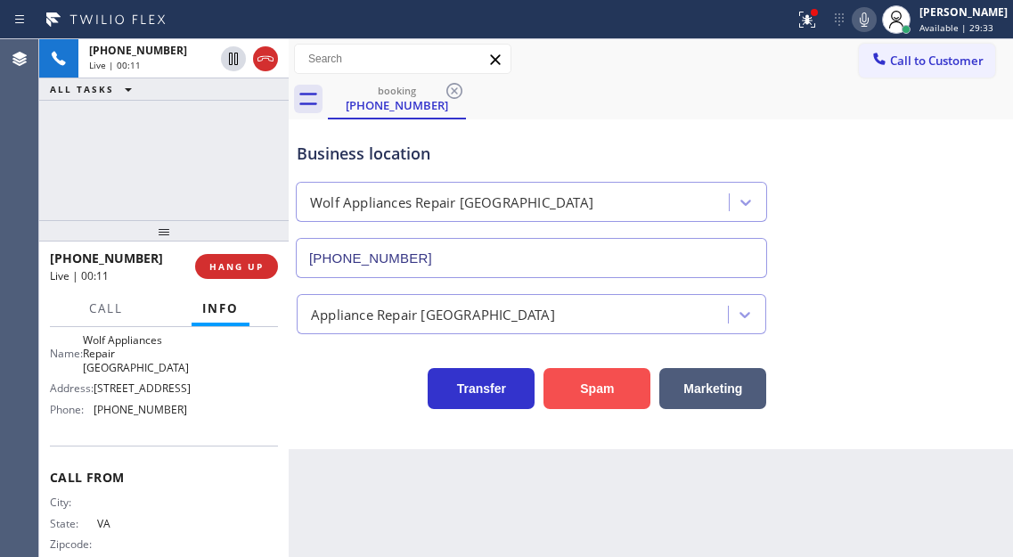
click at [608, 395] on button "Spam" at bounding box center [596, 388] width 107 height 41
click at [822, 39] on div "Call to Customer Outbound call Location Search location Your caller id phone nu…" at bounding box center [651, 59] width 724 height 40
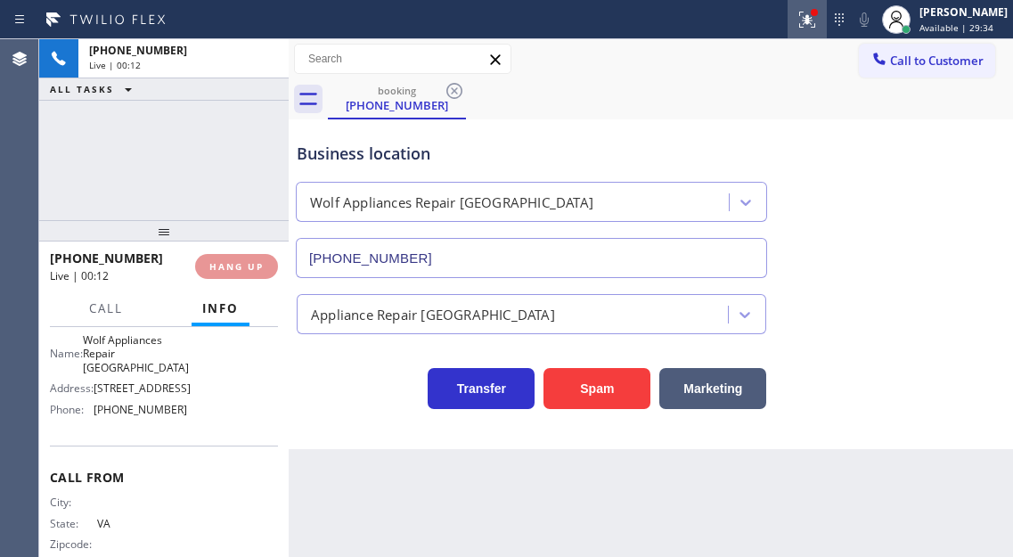
click at [821, 30] on button at bounding box center [806, 19] width 39 height 39
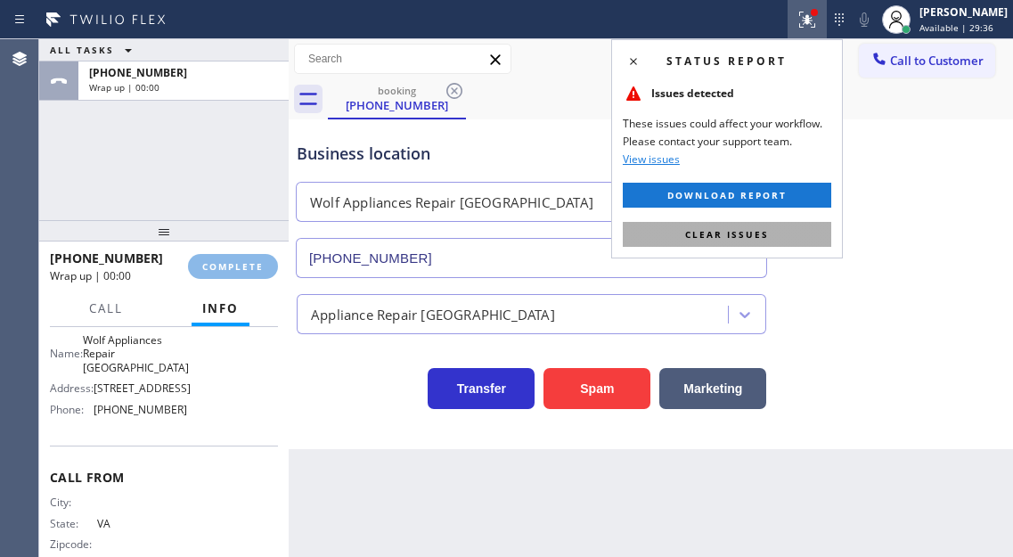
click at [787, 233] on button "Clear issues" at bounding box center [727, 234] width 208 height 25
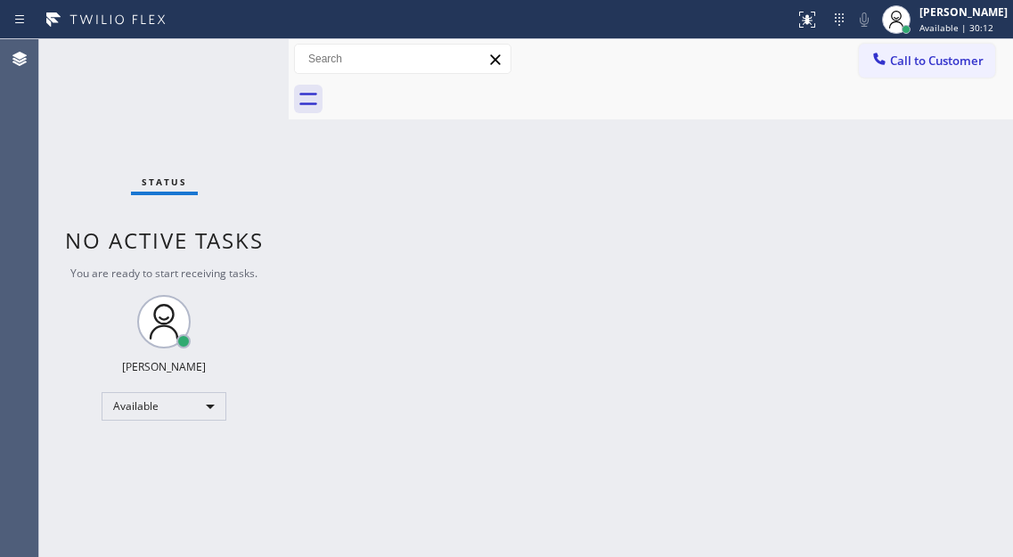
click at [958, 223] on div "Back to Dashboard Change Sender ID Customers Technicians Select a contact Outbo…" at bounding box center [651, 298] width 724 height 518
drag, startPoint x: 967, startPoint y: 202, endPoint x: 922, endPoint y: 183, distance: 48.7
click at [967, 202] on div "Back to Dashboard Change Sender ID Customers Technicians Select a contact Outbo…" at bounding box center [651, 298] width 724 height 518
click at [251, 60] on div "Status No active tasks You are ready to start receiving tasks. [PERSON_NAME]" at bounding box center [163, 298] width 249 height 518
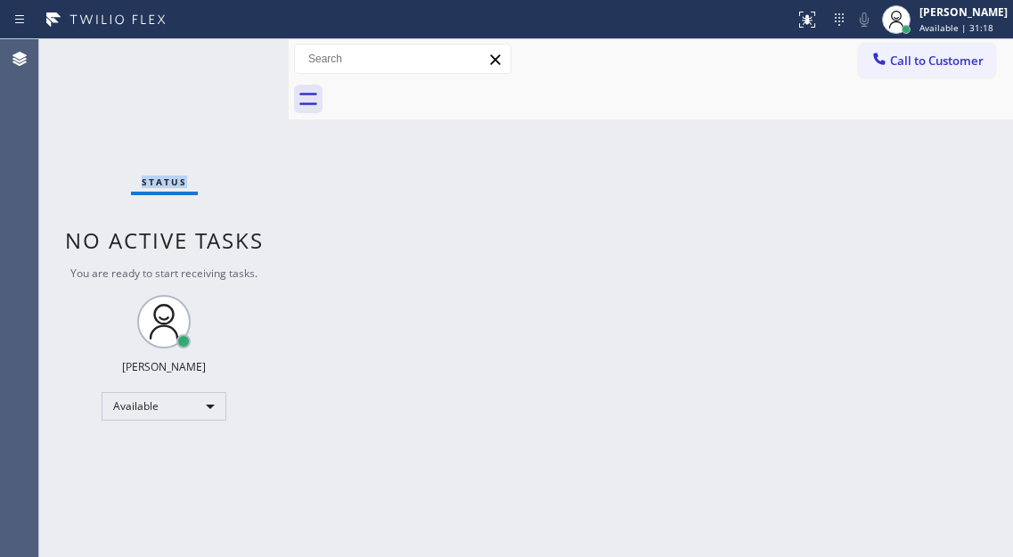
click at [251, 60] on div "Status No active tasks You are ready to start receiving tasks. [PERSON_NAME]" at bounding box center [163, 298] width 249 height 518
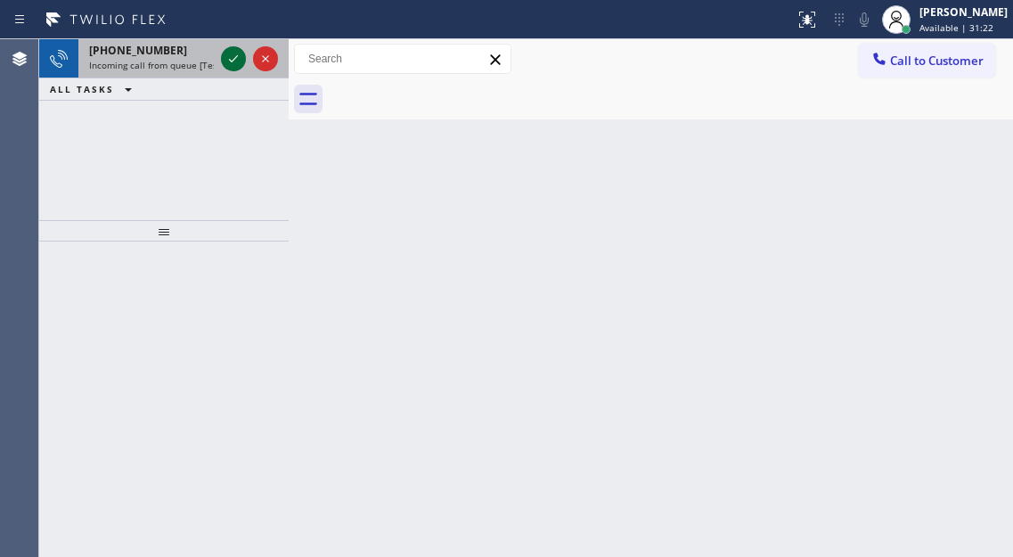
click at [233, 57] on icon at bounding box center [233, 58] width 21 height 21
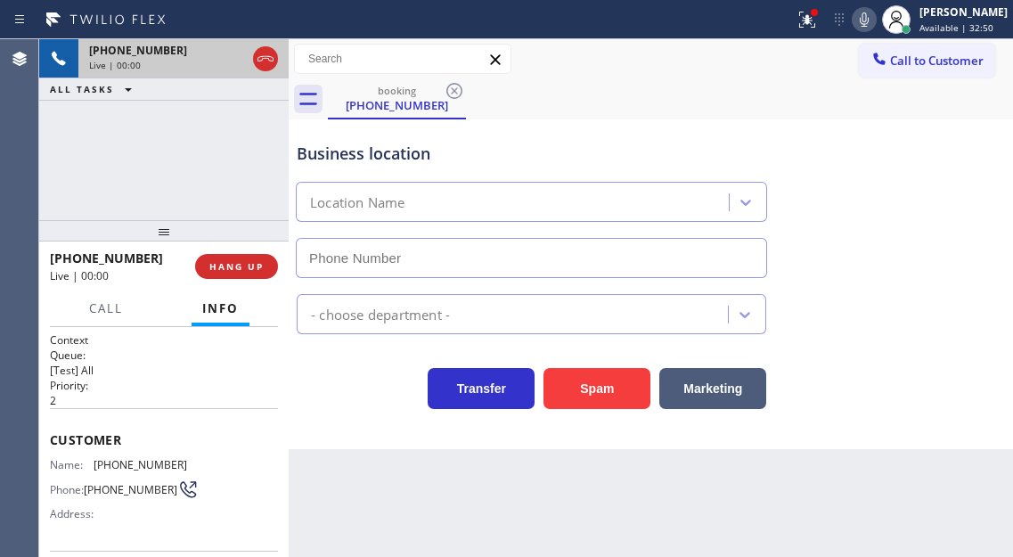
type input "[PHONE_NUMBER]"
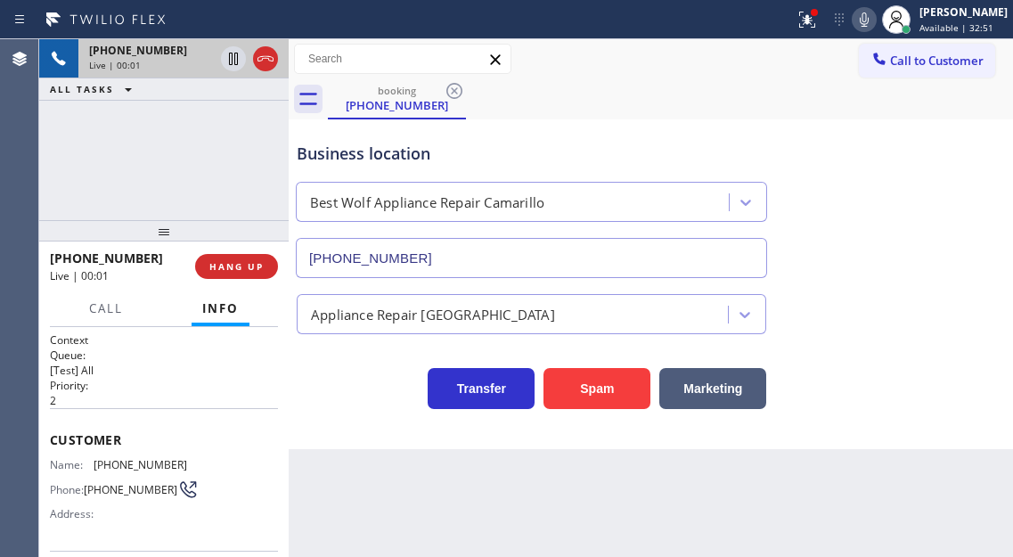
click at [129, 461] on span "[PHONE_NUMBER]" at bounding box center [141, 464] width 94 height 13
click at [128, 461] on span "[PHONE_NUMBER]" at bounding box center [141, 464] width 94 height 13
drag, startPoint x: 943, startPoint y: 190, endPoint x: 828, endPoint y: 190, distance: 114.9
click at [943, 190] on div "Business location Best Wolf Appliance Repair Camarillo [PHONE_NUMBER]" at bounding box center [650, 197] width 715 height 161
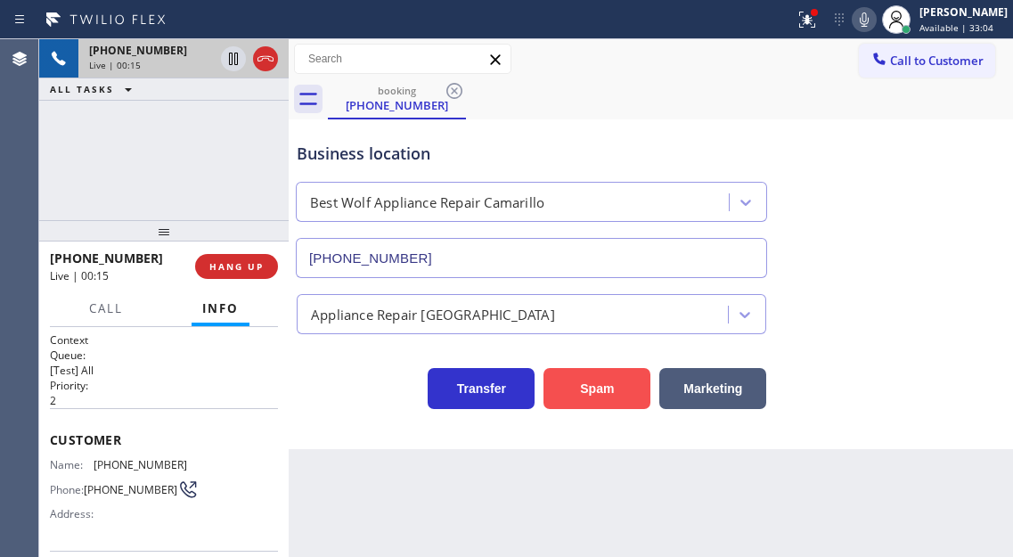
click at [586, 391] on button "Spam" at bounding box center [596, 388] width 107 height 41
click at [817, 25] on icon at bounding box center [806, 19] width 21 height 21
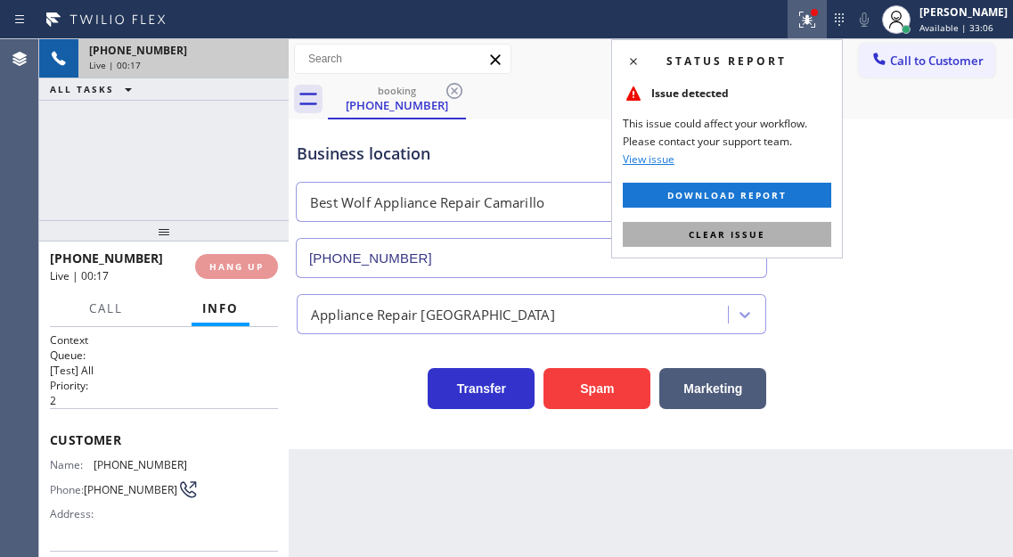
click at [762, 222] on button "Clear issue" at bounding box center [727, 234] width 208 height 25
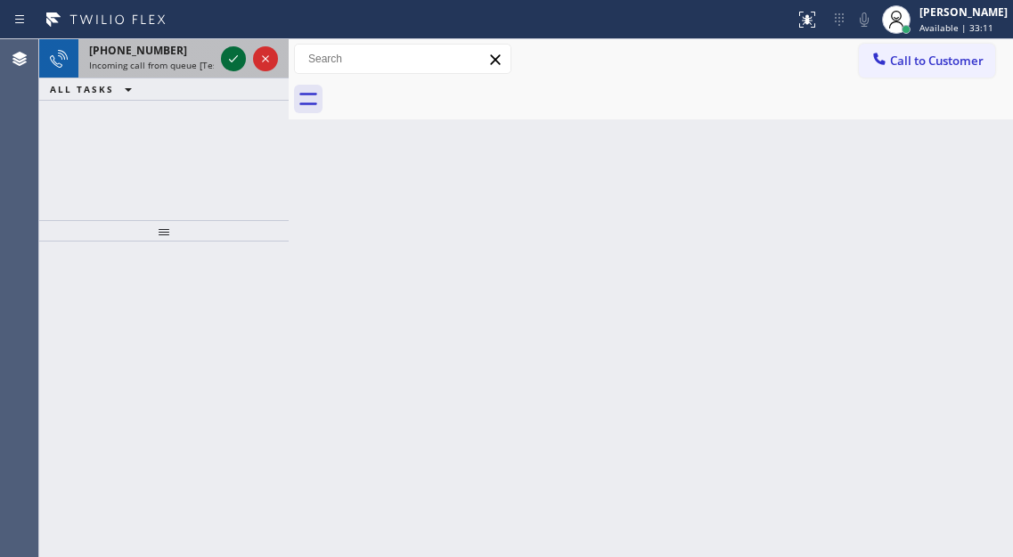
click at [228, 65] on icon at bounding box center [233, 58] width 21 height 21
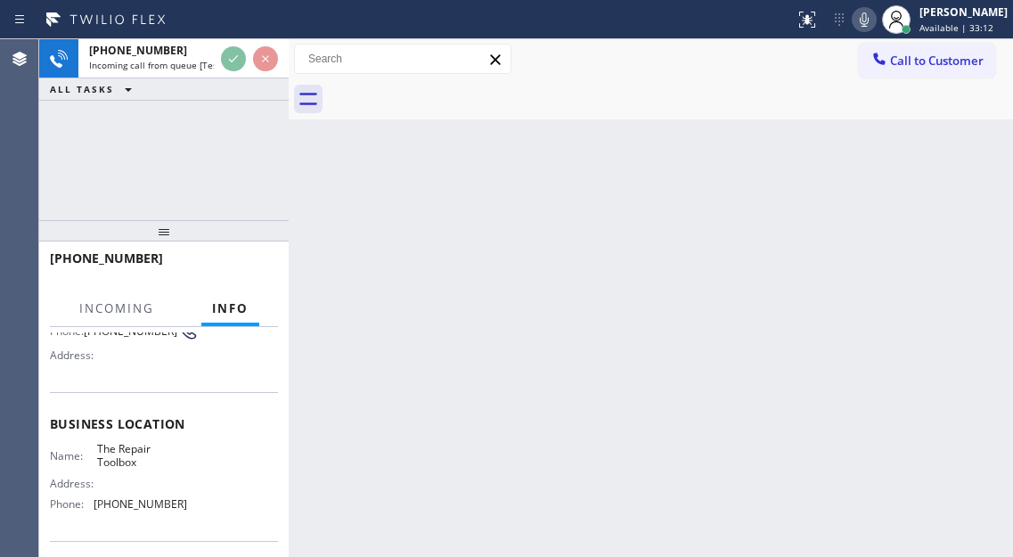
scroll to position [178, 0]
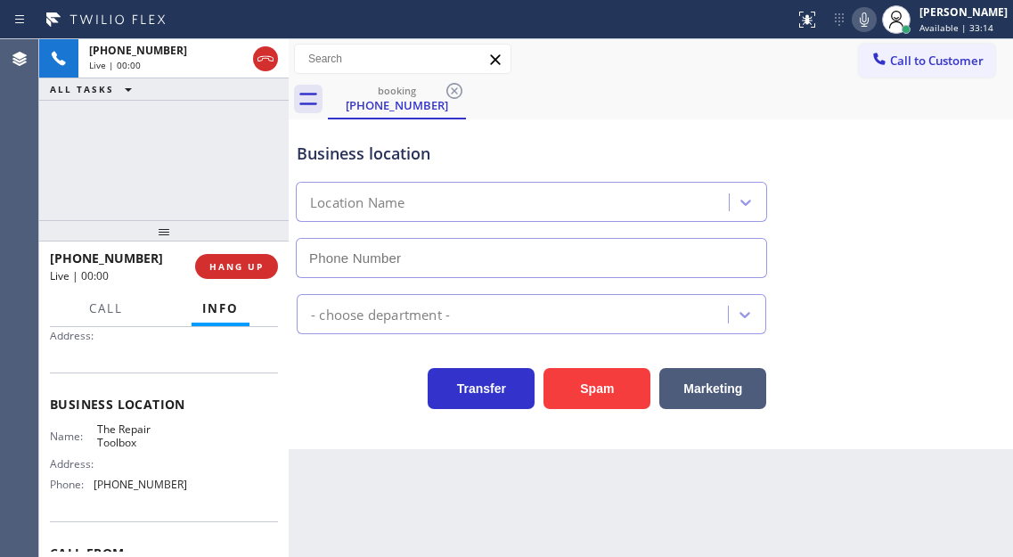
type input "[PHONE_NUMBER]"
click at [130, 444] on span "The Repair Toolbox" at bounding box center [141, 436] width 89 height 28
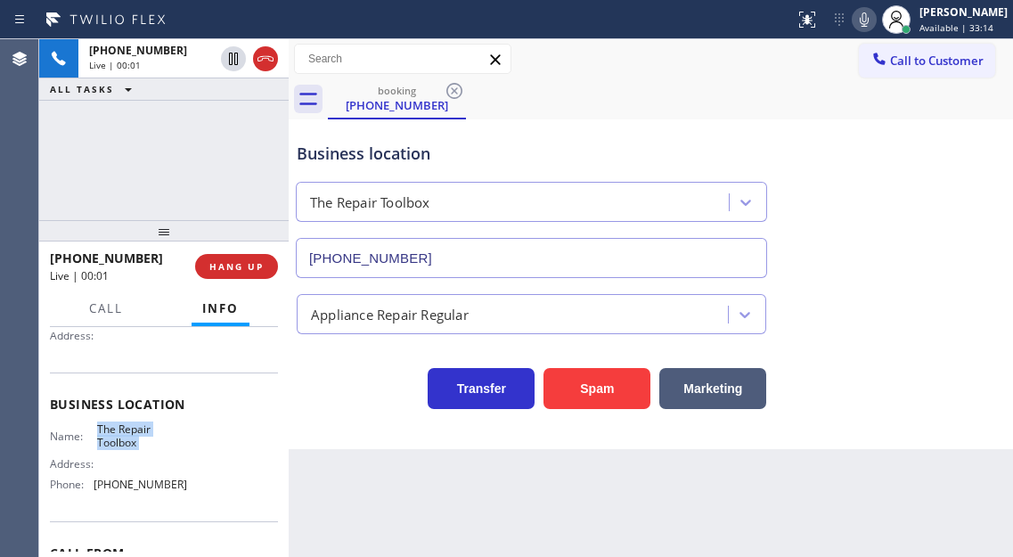
click at [130, 444] on span "The Repair Toolbox" at bounding box center [141, 436] width 89 height 28
click at [598, 396] on button "Spam" at bounding box center [596, 388] width 107 height 41
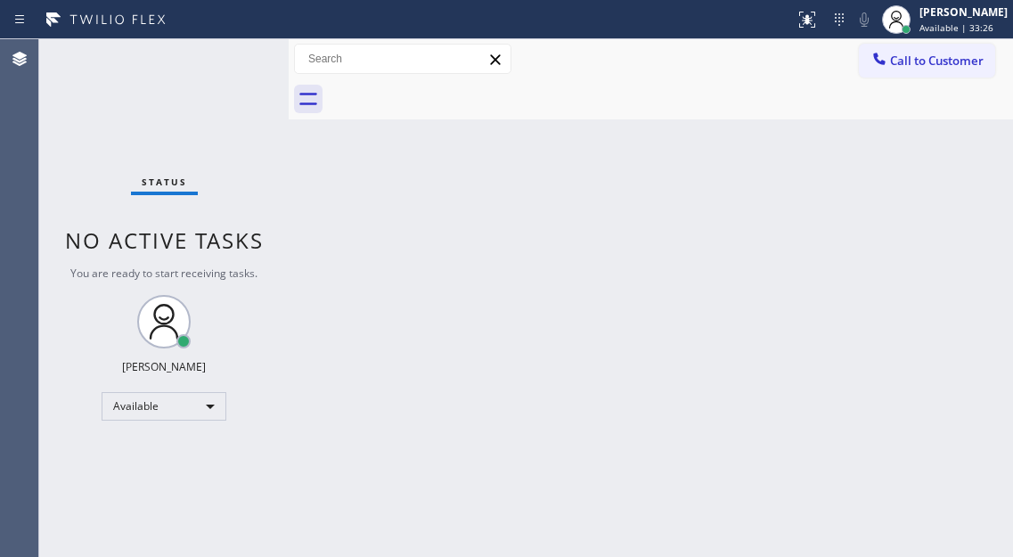
click at [242, 57] on div "Status No active tasks You are ready to start receiving tasks. [PERSON_NAME]" at bounding box center [163, 298] width 249 height 518
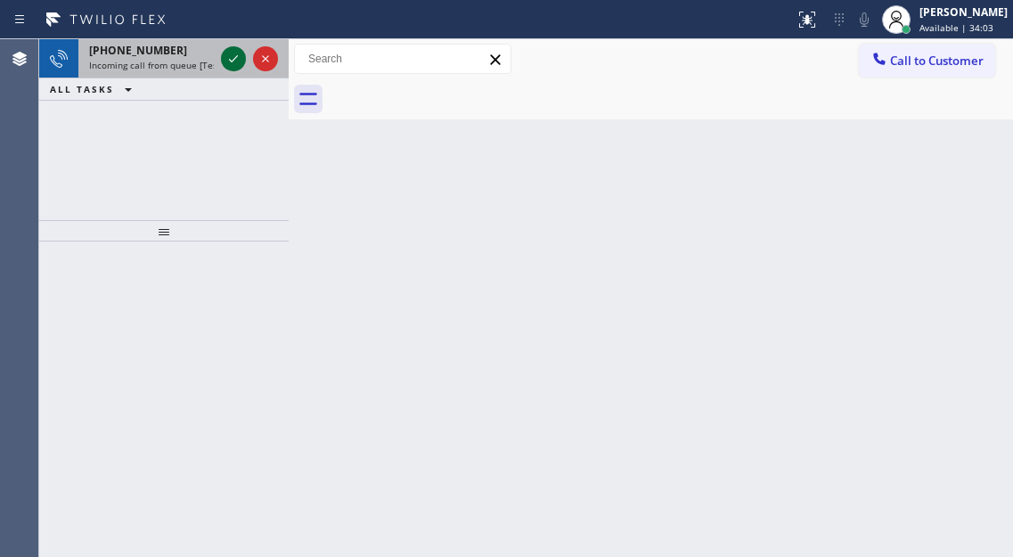
click at [242, 57] on icon at bounding box center [233, 58] width 21 height 21
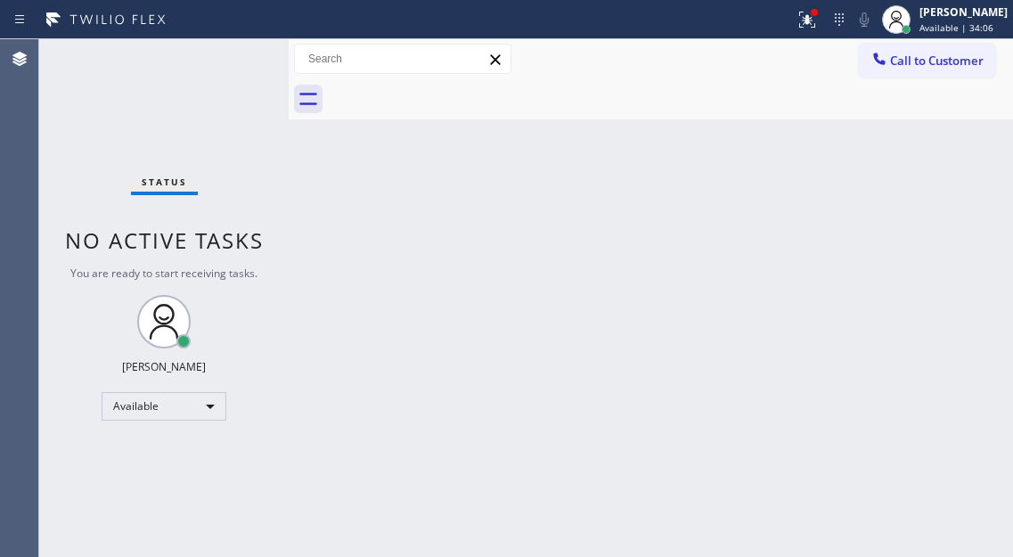
click at [218, 56] on div "Status No active tasks You are ready to start receiving tasks. [PERSON_NAME]" at bounding box center [163, 298] width 249 height 518
click at [236, 56] on div "Status No active tasks You are ready to start receiving tasks. [PERSON_NAME]" at bounding box center [163, 298] width 249 height 518
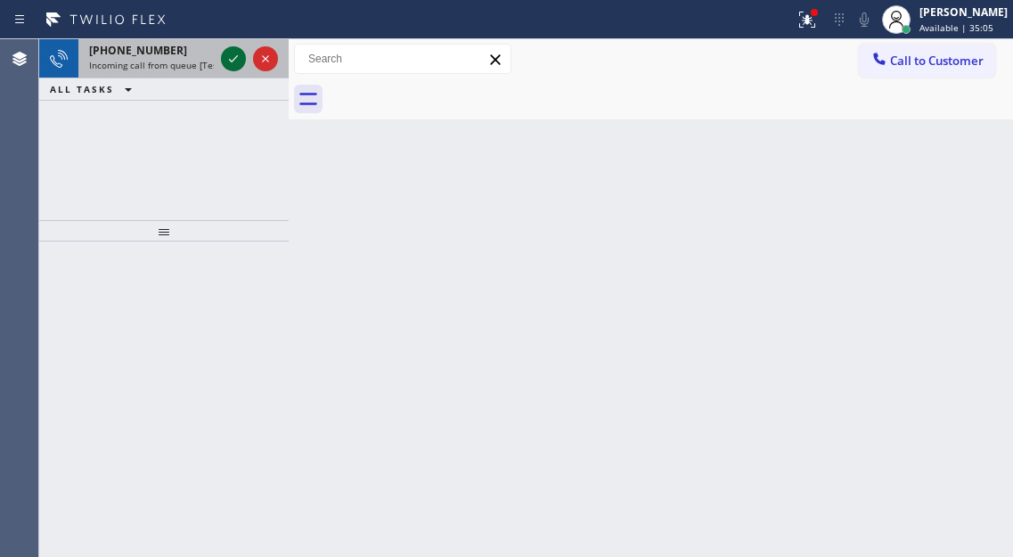
click at [224, 58] on icon at bounding box center [233, 58] width 21 height 21
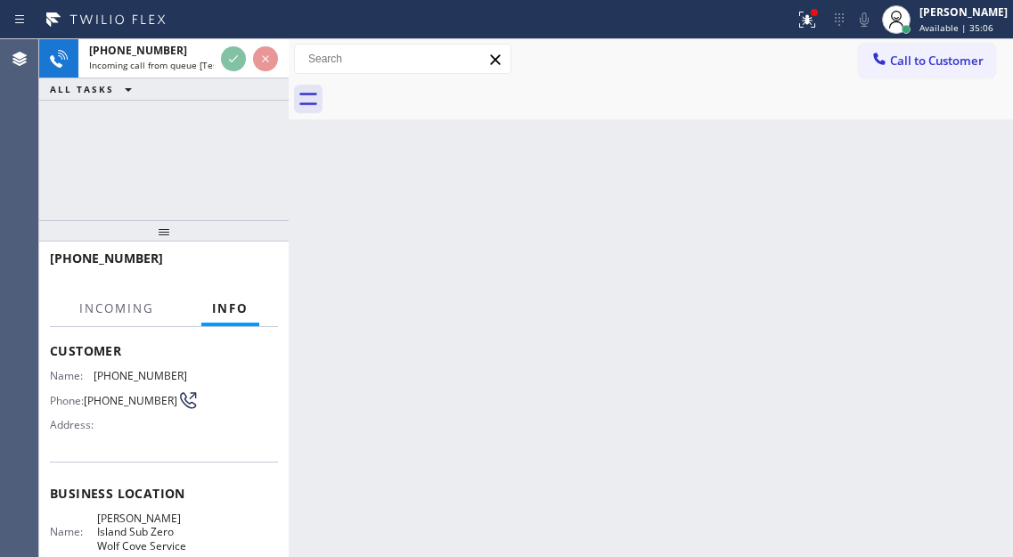
scroll to position [178, 0]
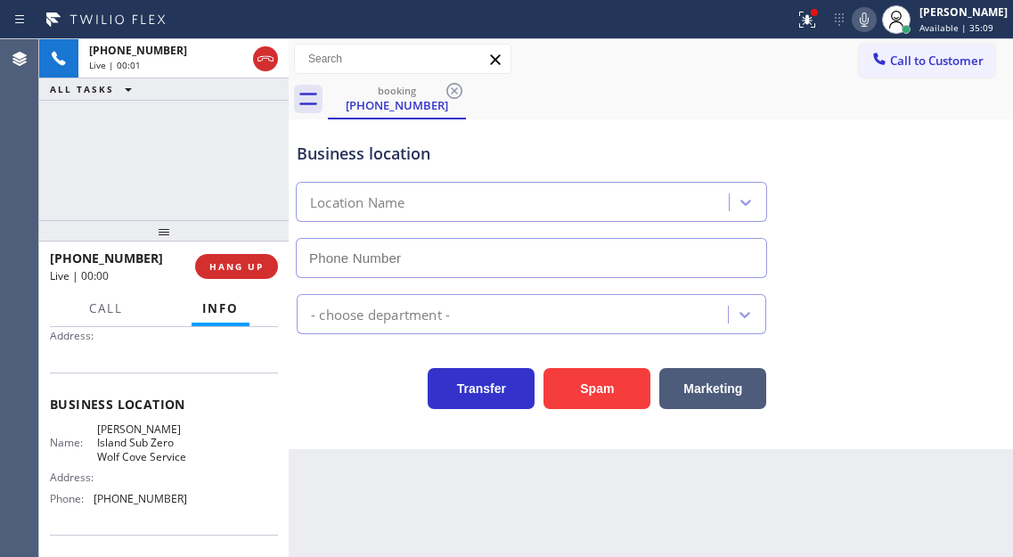
type input "[PHONE_NUMBER]"
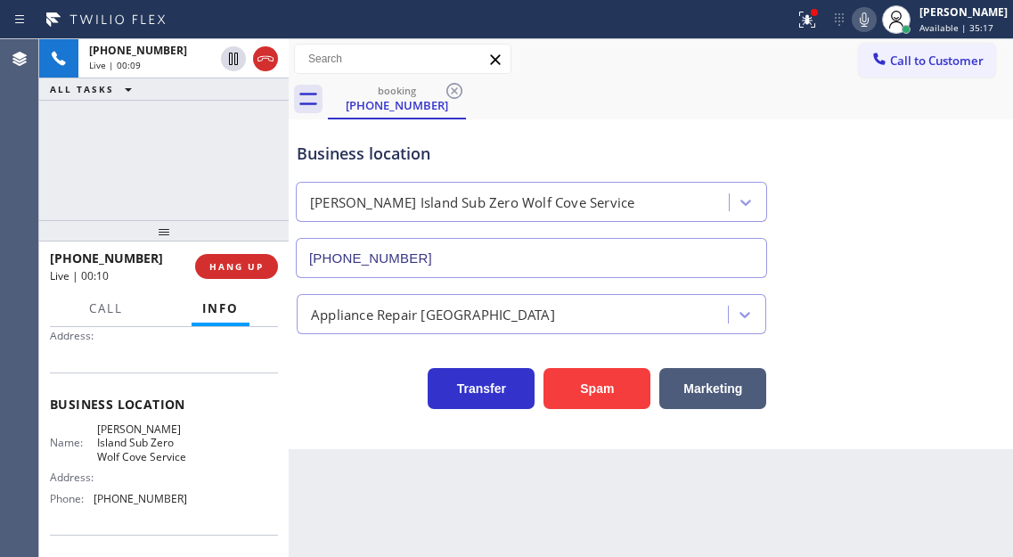
click at [396, 154] on div "Business location" at bounding box center [531, 154] width 469 height 24
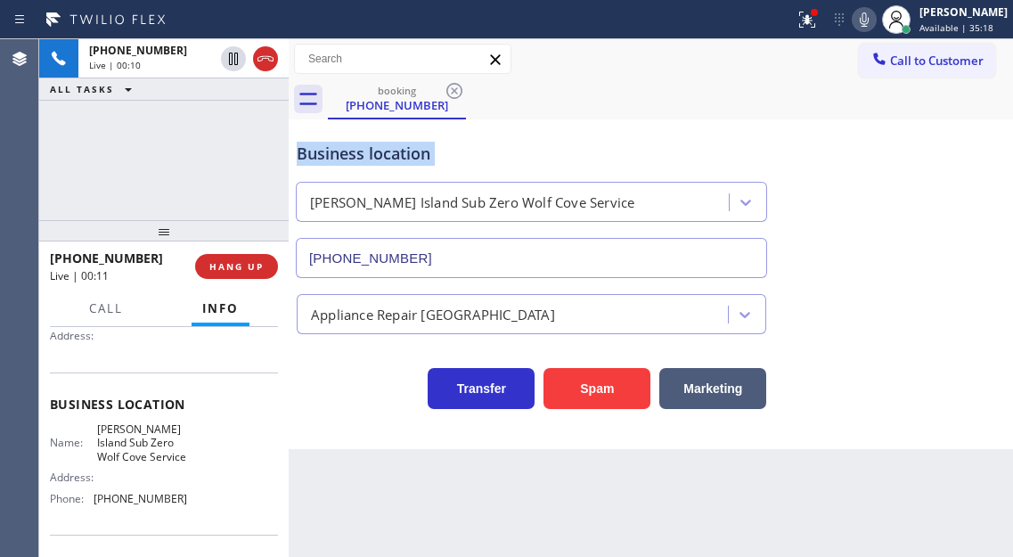
click at [396, 154] on div "Business location" at bounding box center [531, 154] width 469 height 24
click at [497, 163] on div "Business location" at bounding box center [531, 154] width 469 height 24
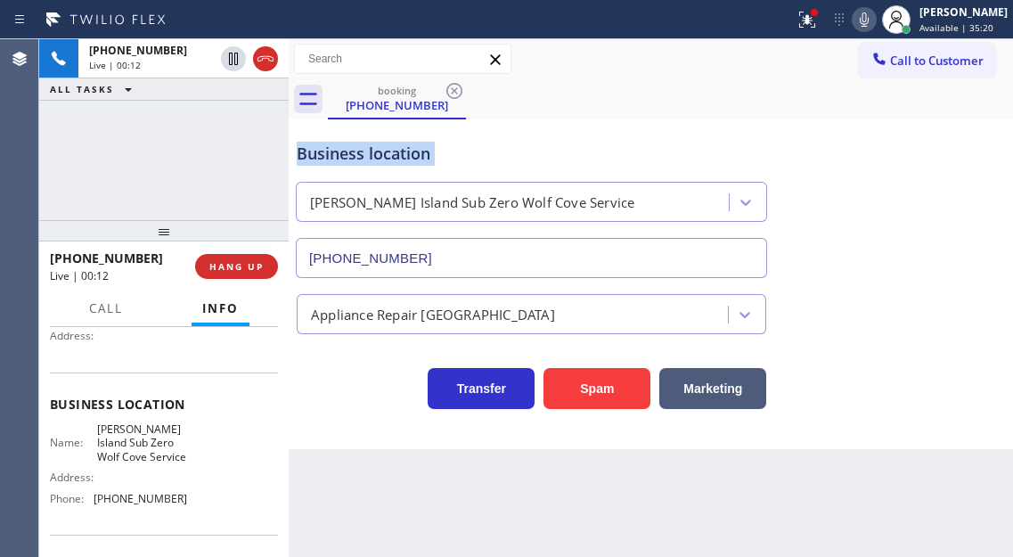
click at [497, 163] on div "Business location" at bounding box center [531, 154] width 469 height 24
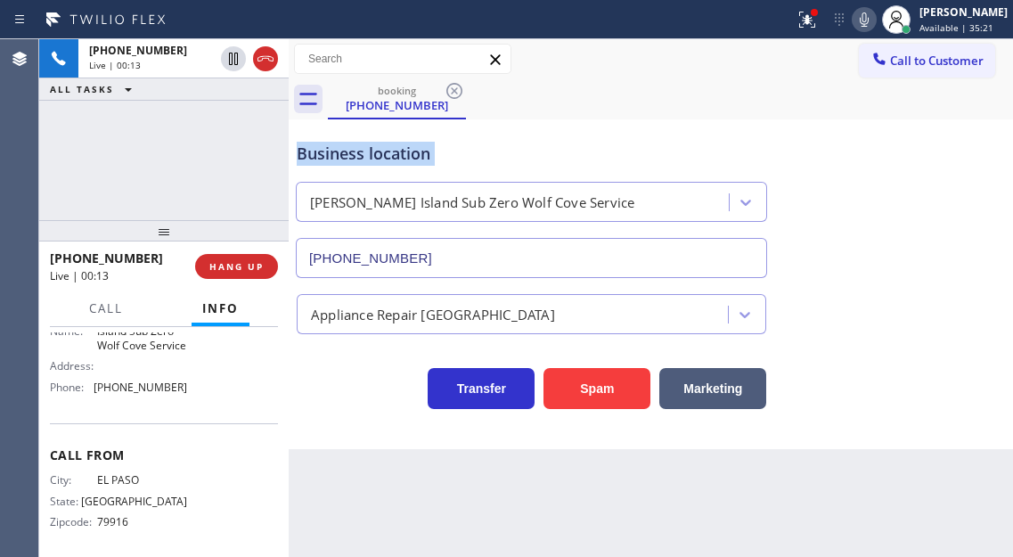
scroll to position [303, 0]
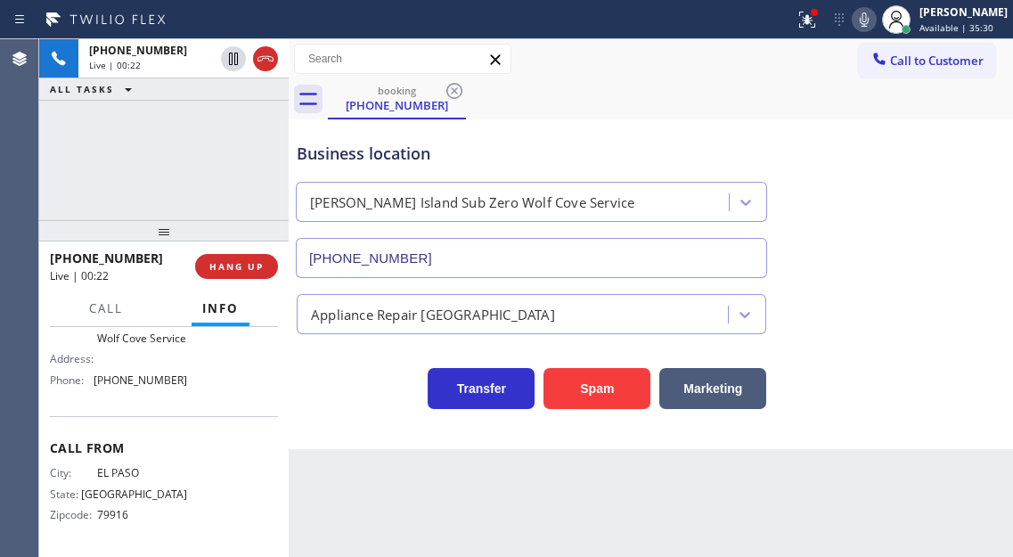
click at [220, 138] on div "[PHONE_NUMBER] Live | 00:22 ALL TASKS ALL TASKS ACTIVE TASKS TASKS IN WRAP UP" at bounding box center [163, 129] width 249 height 181
click at [228, 273] on button "HANG UP" at bounding box center [236, 266] width 83 height 25
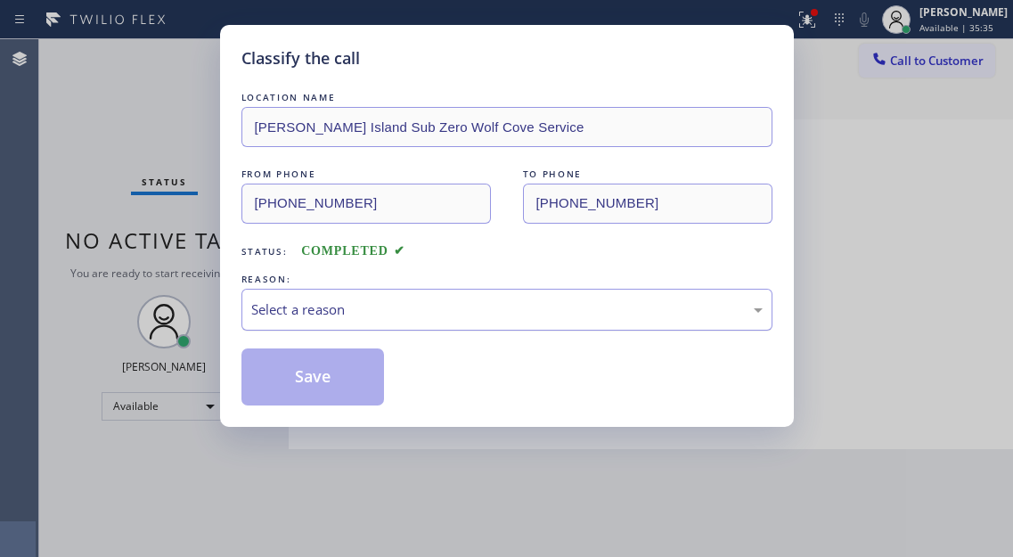
click at [354, 299] on div "Select a reason" at bounding box center [506, 309] width 511 height 20
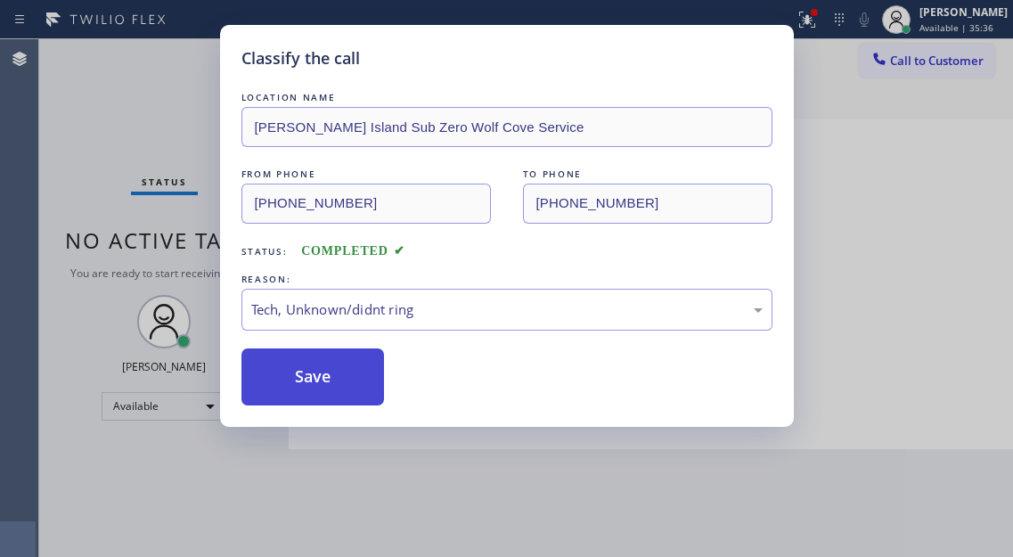
click at [366, 386] on button "Save" at bounding box center [312, 376] width 143 height 57
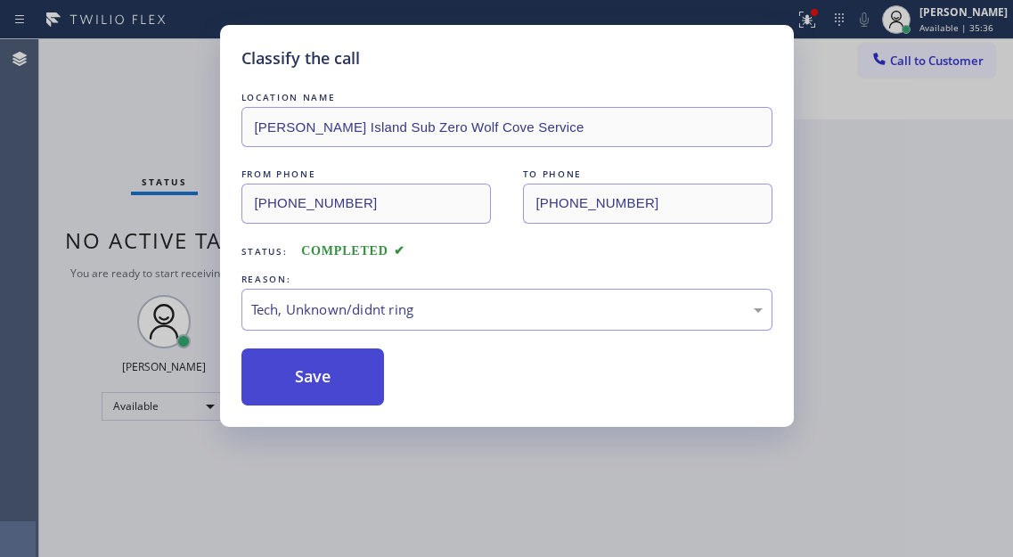
click at [366, 386] on button "Save" at bounding box center [312, 376] width 143 height 57
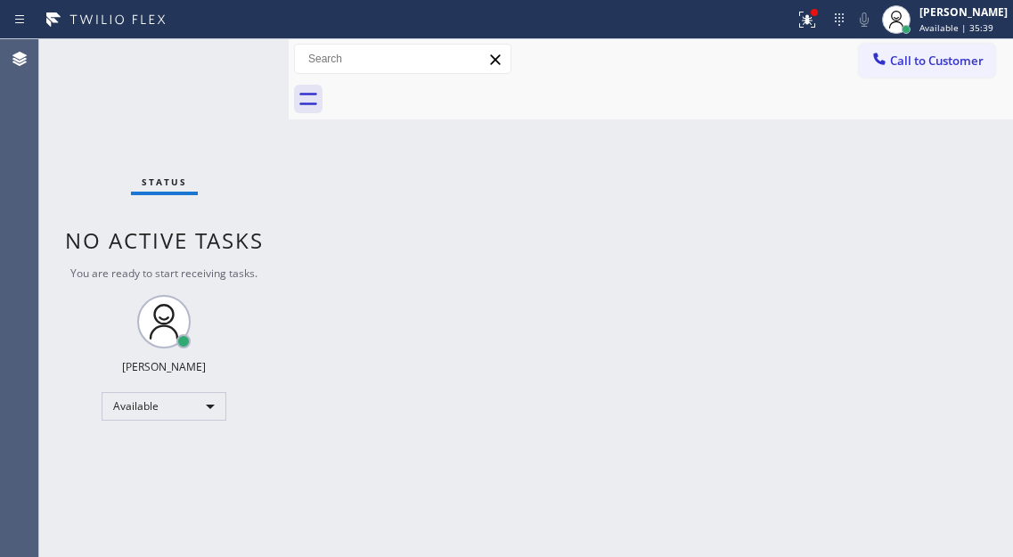
click at [251, 54] on div "Status No active tasks You are ready to start receiving tasks. [PERSON_NAME]" at bounding box center [163, 298] width 249 height 518
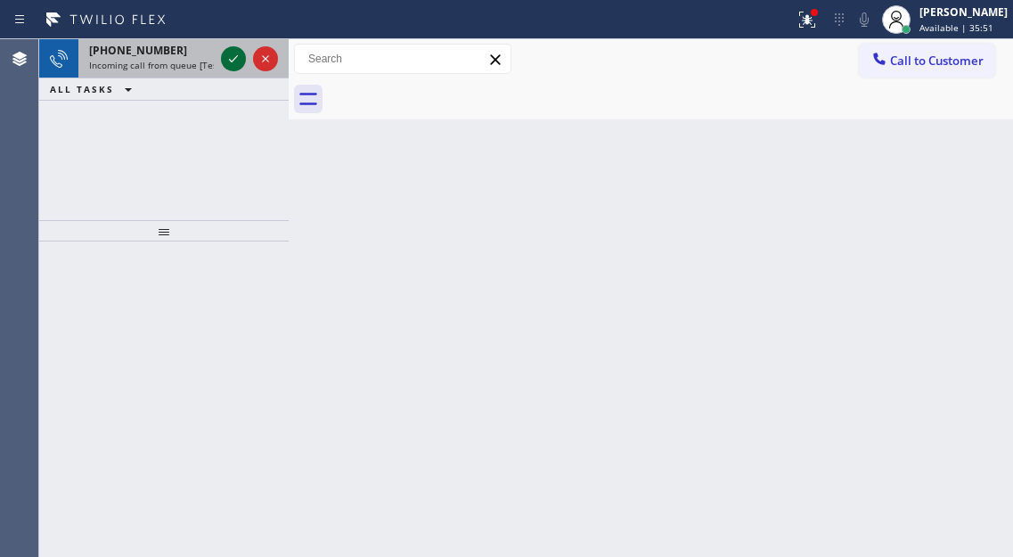
click at [235, 61] on icon at bounding box center [233, 58] width 21 height 21
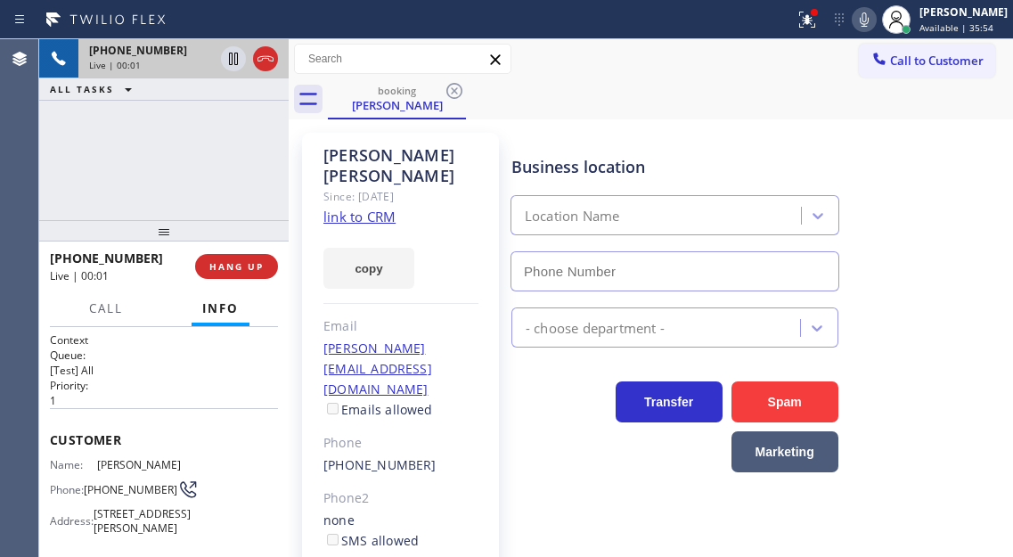
type input "[PHONE_NUMBER]"
click at [338, 208] on link "link to CRM" at bounding box center [359, 217] width 72 height 18
click at [105, 483] on span "[PHONE_NUMBER]" at bounding box center [131, 489] width 94 height 13
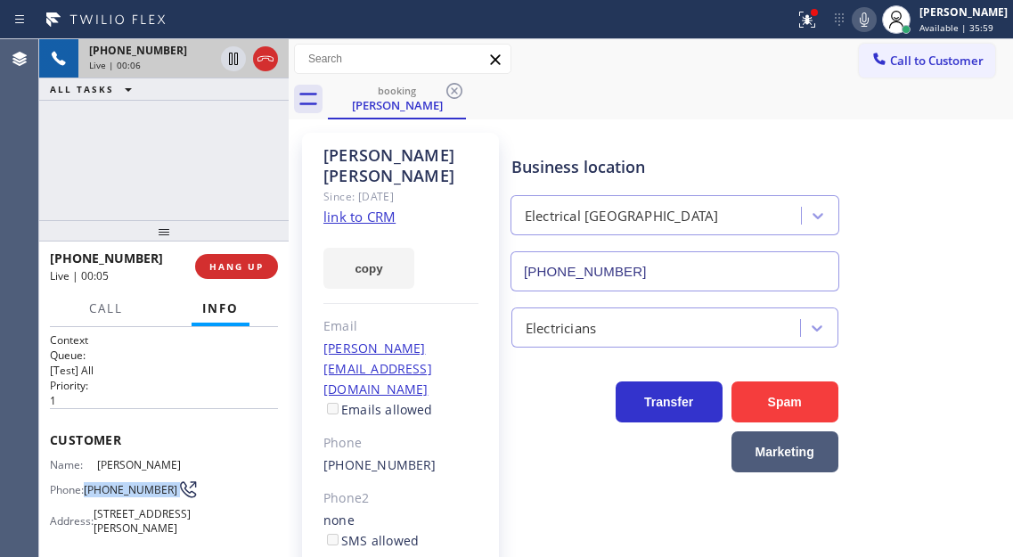
click at [105, 483] on span "[PHONE_NUMBER]" at bounding box center [131, 489] width 94 height 13
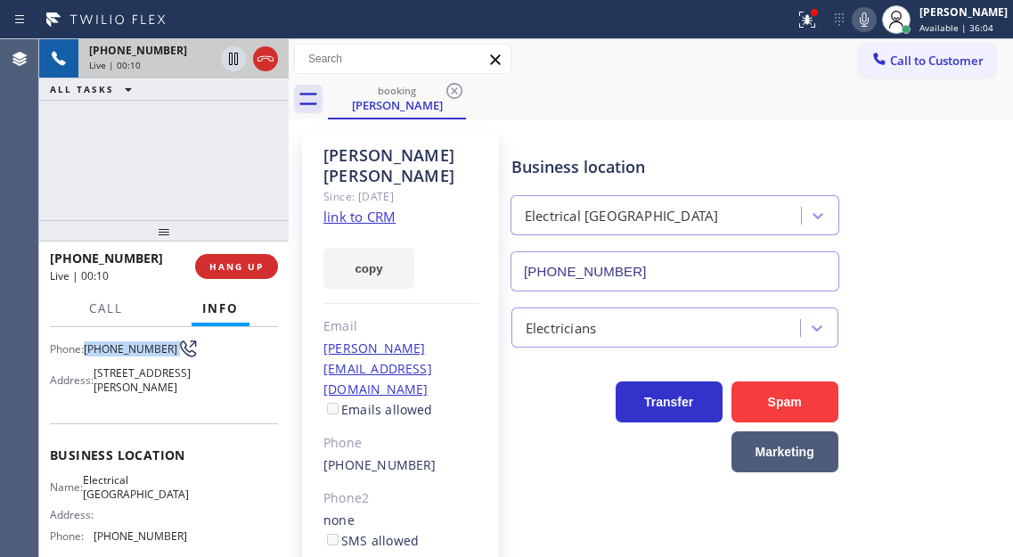
scroll to position [181, 0]
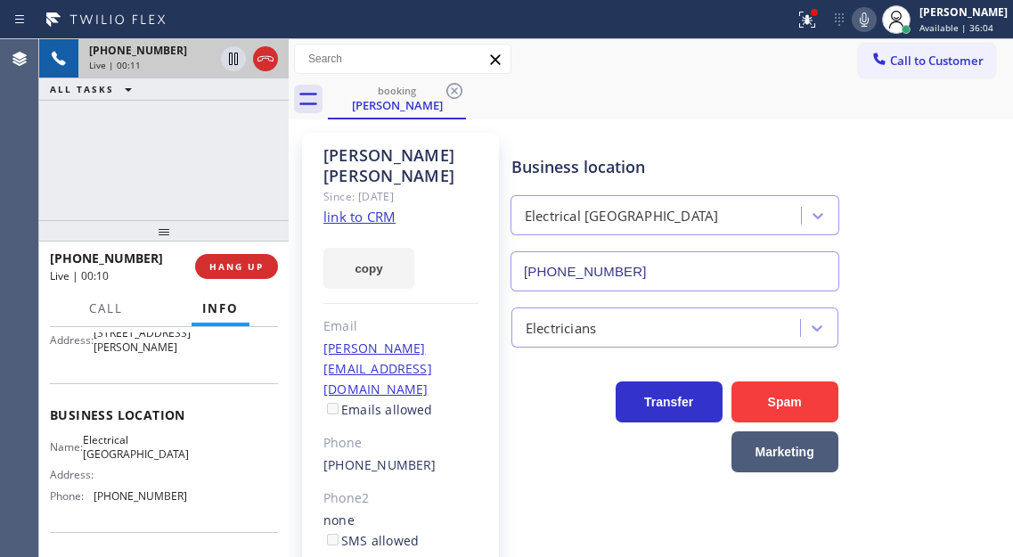
click at [115, 461] on span "Electrical [GEOGRAPHIC_DATA]" at bounding box center [136, 447] width 106 height 28
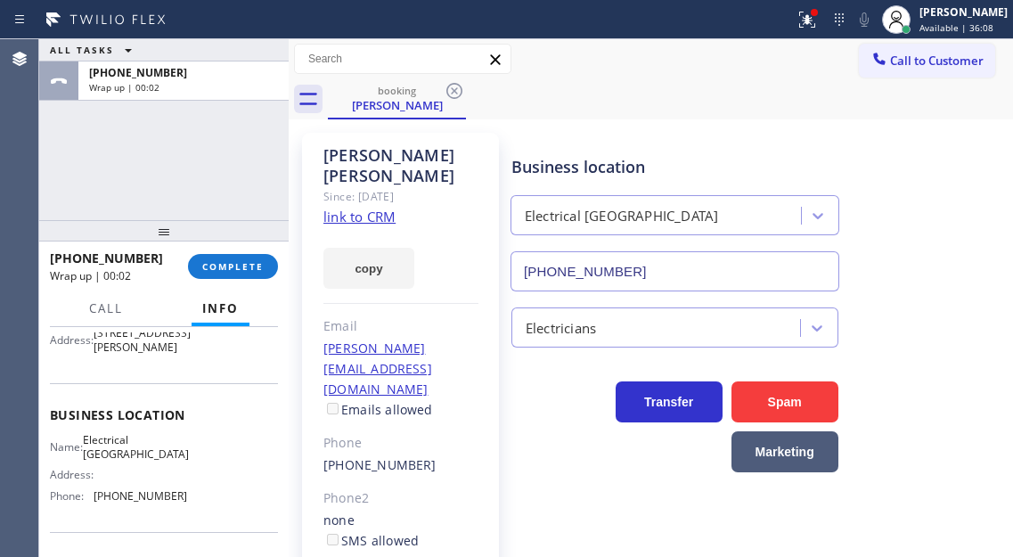
click at [215, 232] on div at bounding box center [163, 230] width 249 height 21
click at [218, 252] on div "[PHONE_NUMBER] Wrap up | 00:02 COMPLETE" at bounding box center [164, 266] width 228 height 46
click at [218, 263] on span "COMPLETE" at bounding box center [232, 266] width 61 height 12
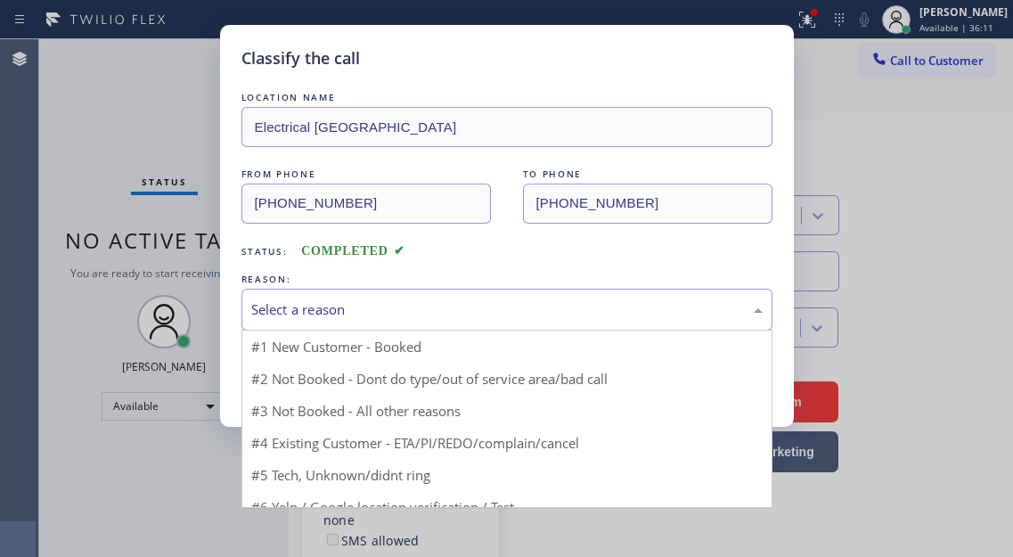
click at [428, 304] on div "Select a reason" at bounding box center [506, 309] width 511 height 20
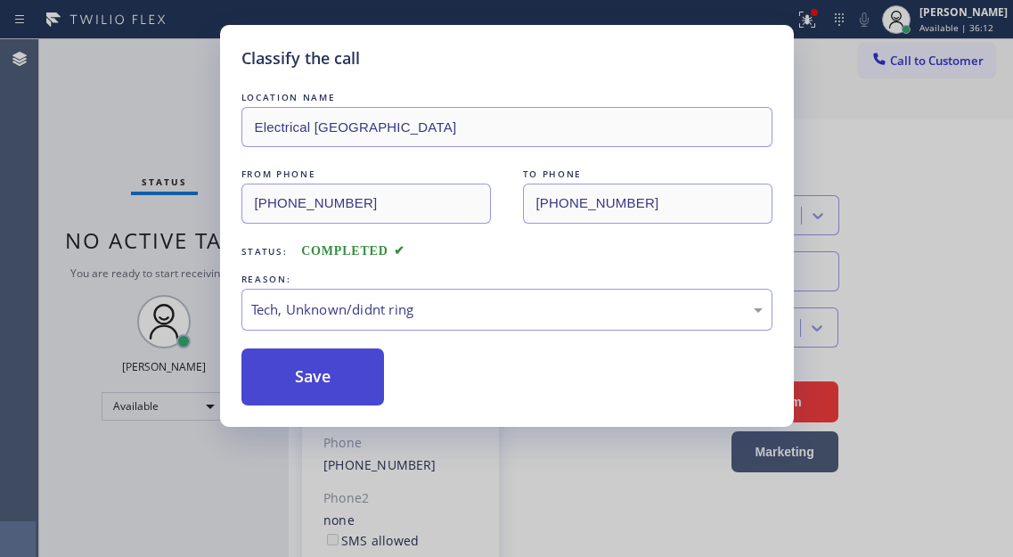
click at [342, 393] on button "Save" at bounding box center [312, 376] width 143 height 57
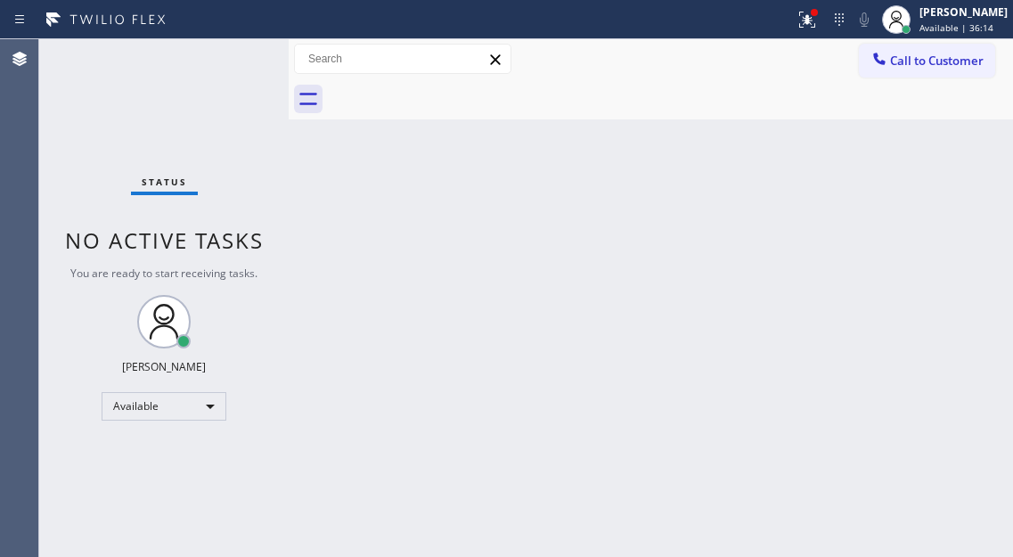
click at [219, 59] on div "Status No active tasks You are ready to start receiving tasks. [PERSON_NAME]" at bounding box center [163, 298] width 249 height 518
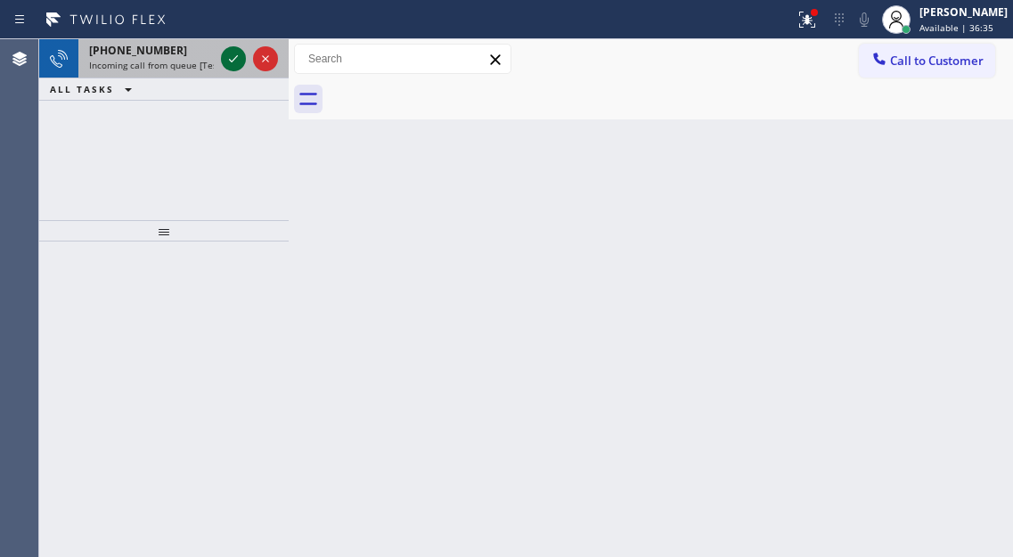
click at [232, 56] on icon at bounding box center [233, 58] width 21 height 21
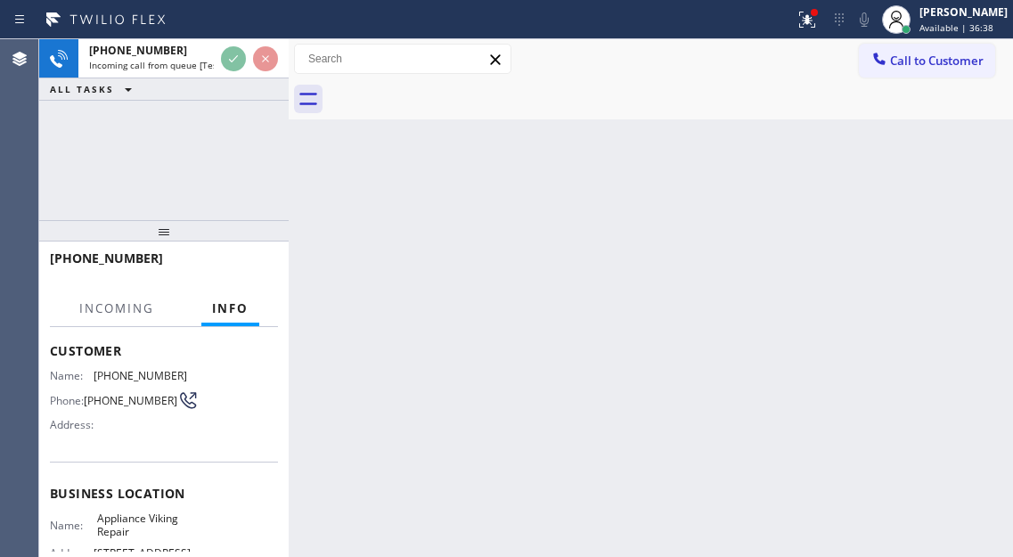
scroll to position [178, 0]
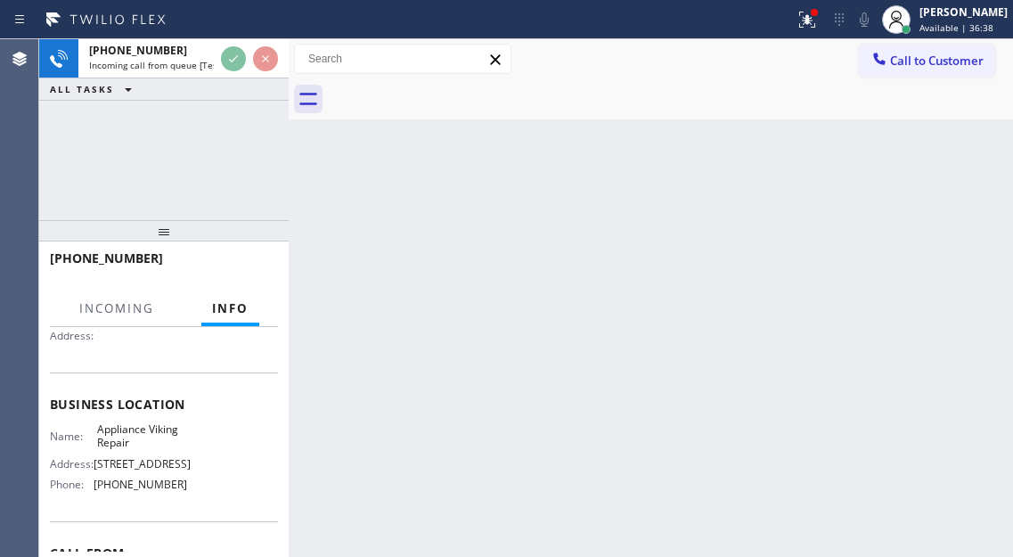
click at [126, 444] on span "Appliance Viking Repair" at bounding box center [141, 436] width 89 height 28
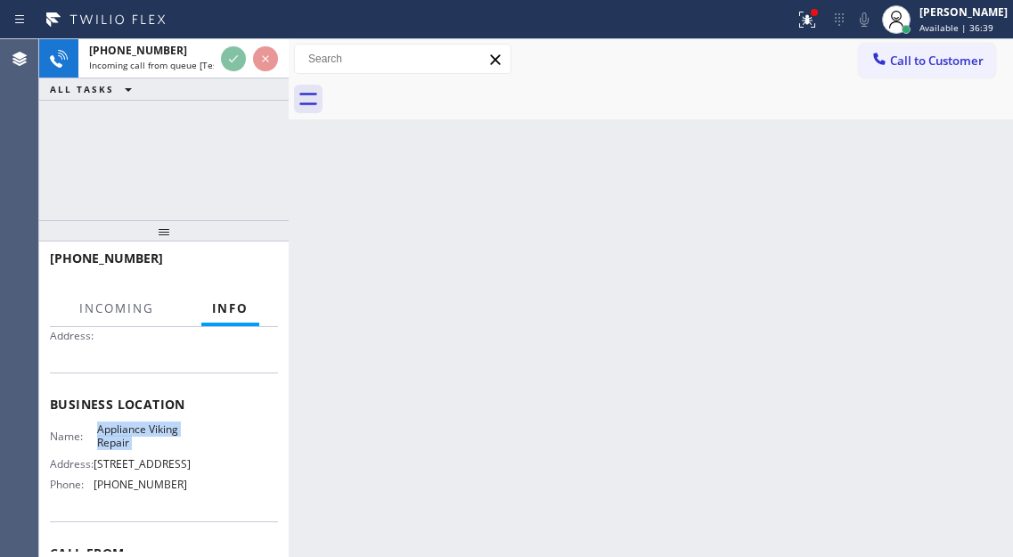
click at [126, 444] on span "Appliance Viking Repair" at bounding box center [141, 436] width 89 height 28
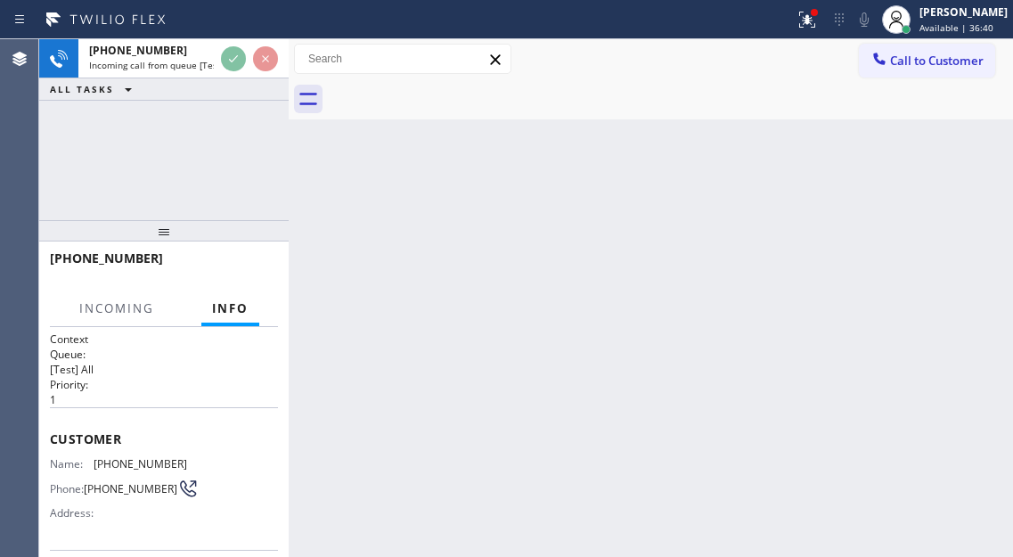
scroll to position [0, 0]
click at [108, 483] on span "[PHONE_NUMBER]" at bounding box center [131, 489] width 94 height 13
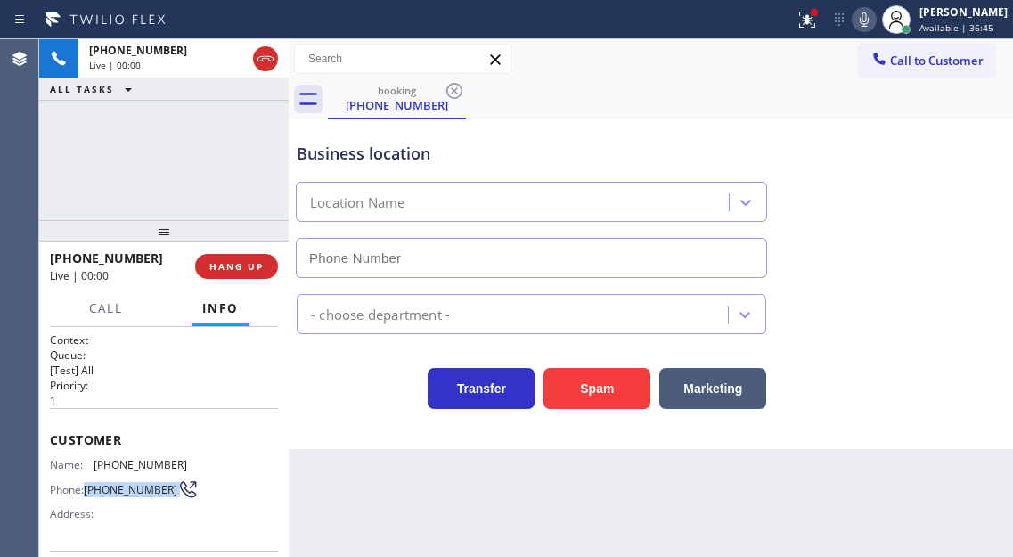
type input "[PHONE_NUMBER]"
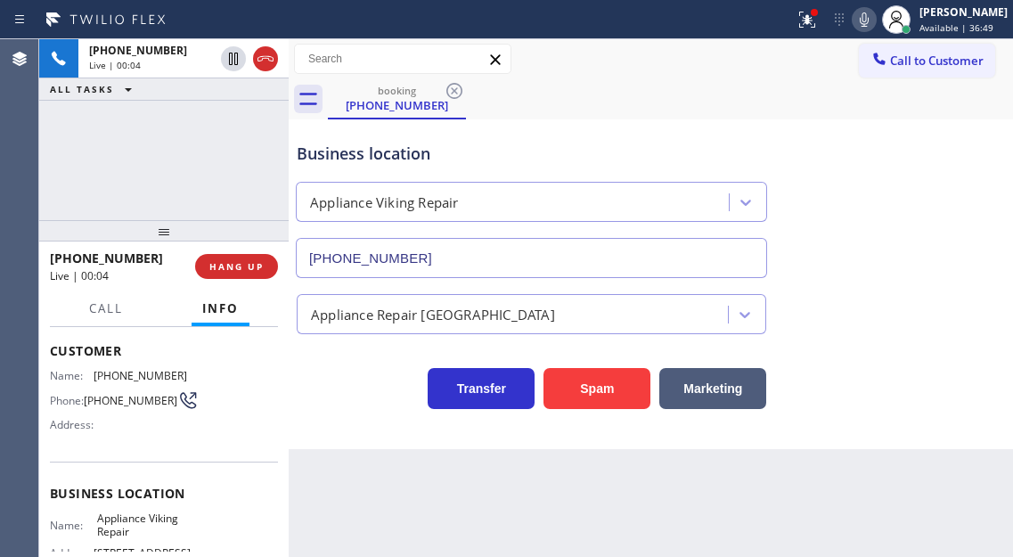
click at [129, 534] on span "Appliance Viking Repair" at bounding box center [141, 525] width 89 height 28
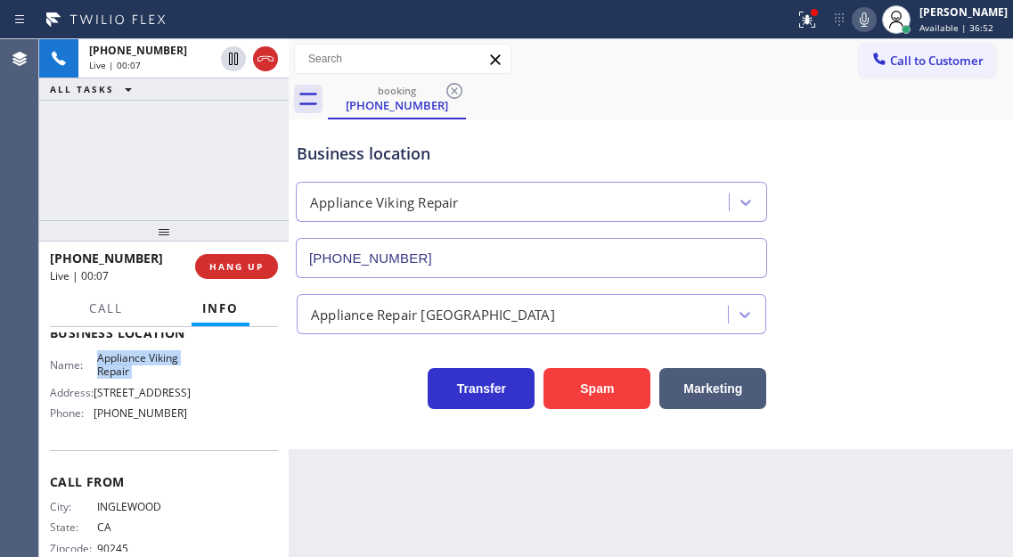
scroll to position [267, 0]
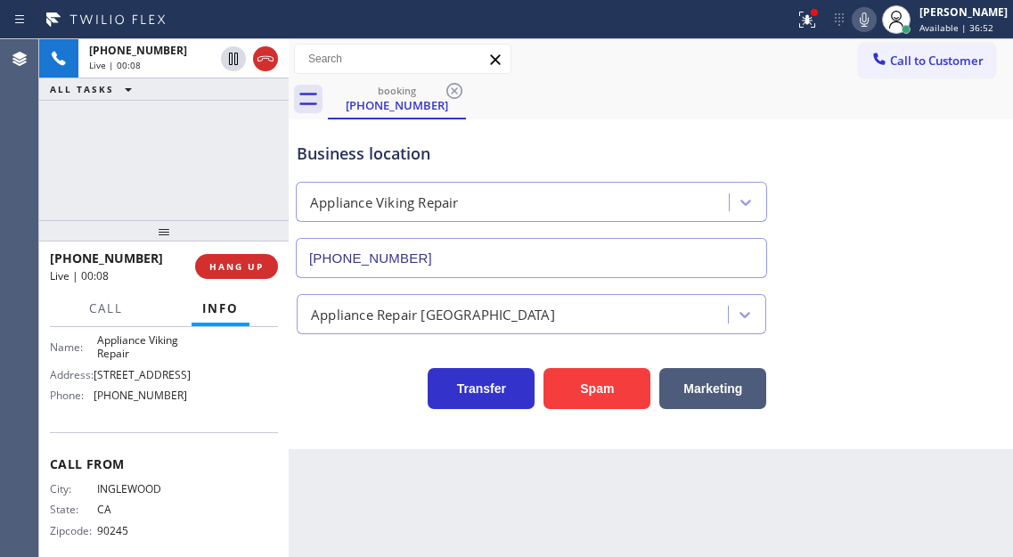
click at [126, 410] on div "Name: Appliance Viking Repair Address: [STREET_ADDRESS] Phone: [PHONE_NUMBER]" at bounding box center [118, 371] width 137 height 77
click at [810, 12] on icon at bounding box center [804, 18] width 11 height 12
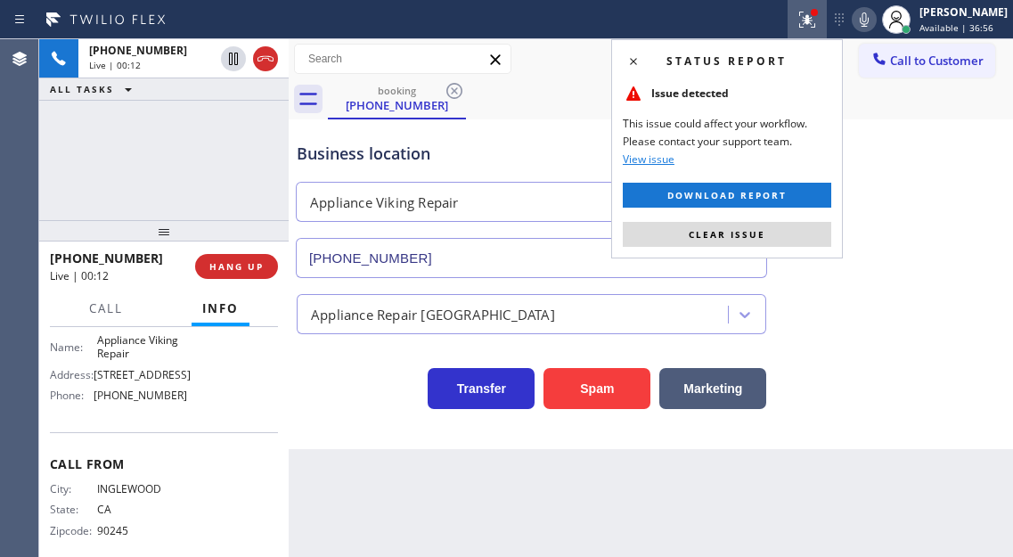
click at [813, 219] on div "Status report Issue detected This issue could affect your workflow. Please cont…" at bounding box center [727, 148] width 232 height 219
click at [813, 227] on button "Clear issue" at bounding box center [727, 234] width 208 height 25
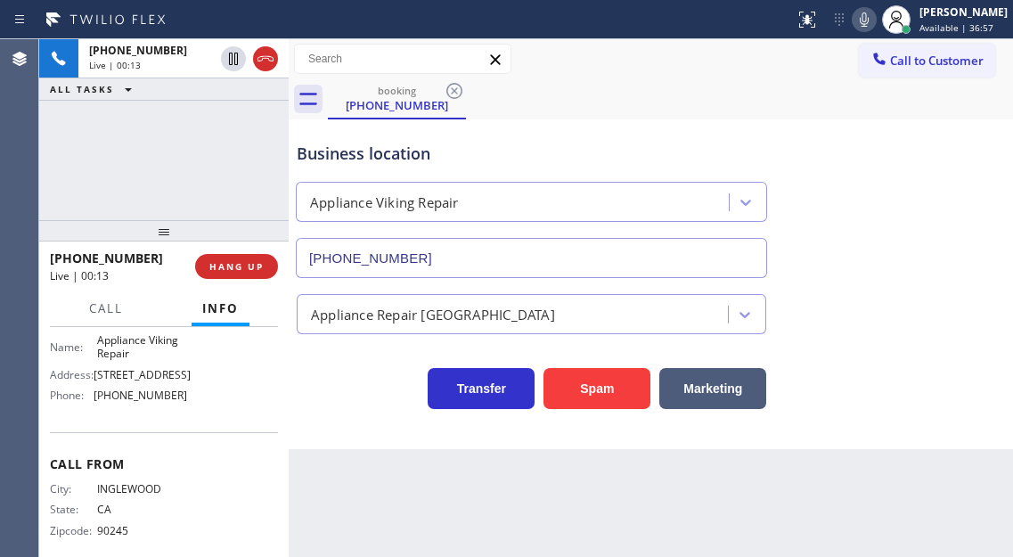
click at [219, 168] on div "[PHONE_NUMBER] Live | 00:13 ALL TASKS ALL TASKS ACTIVE TASKS TASKS IN WRAP UP" at bounding box center [163, 129] width 249 height 181
click at [257, 268] on span "HANG UP" at bounding box center [236, 266] width 54 height 12
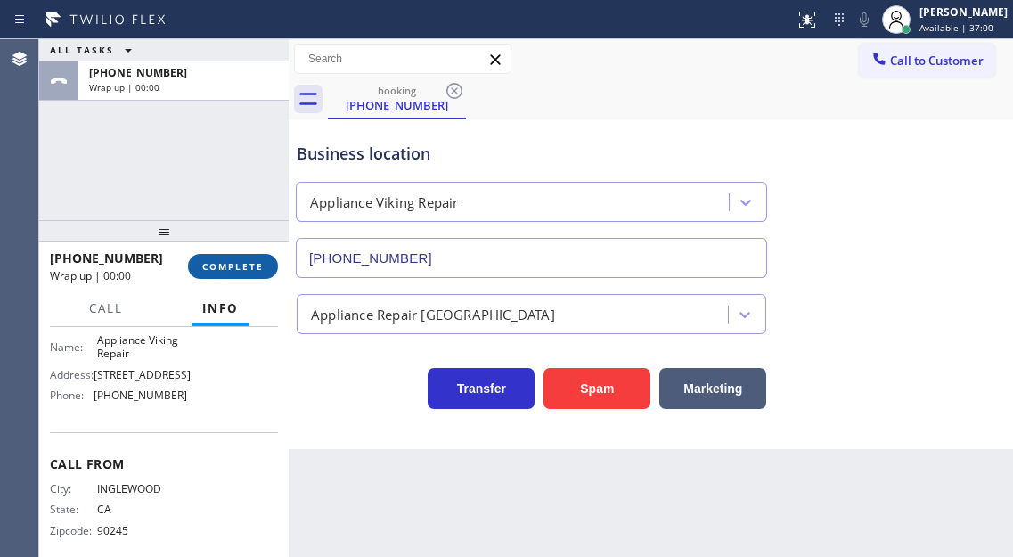
click at [257, 268] on span "COMPLETE" at bounding box center [232, 266] width 61 height 12
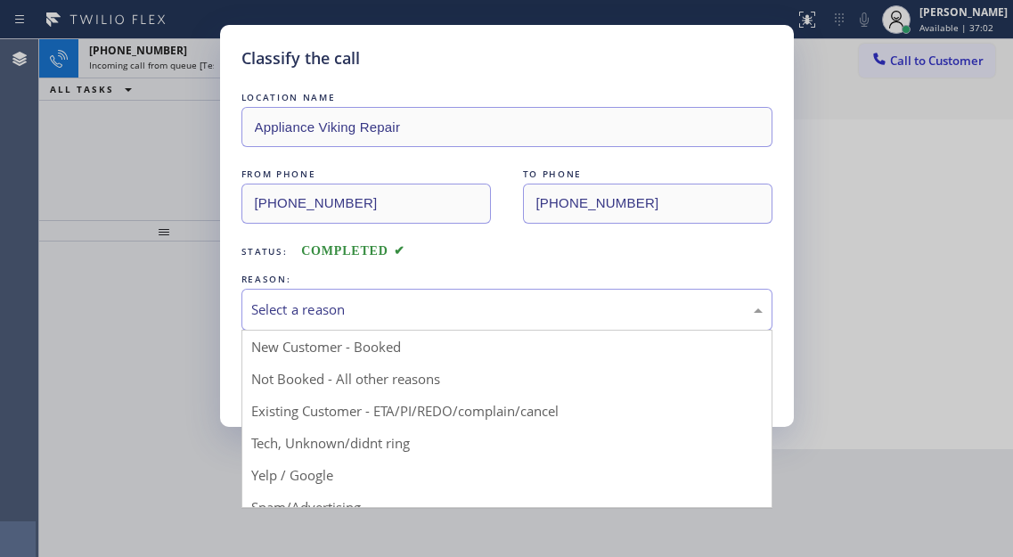
click at [363, 299] on div "Select a reason" at bounding box center [506, 309] width 511 height 20
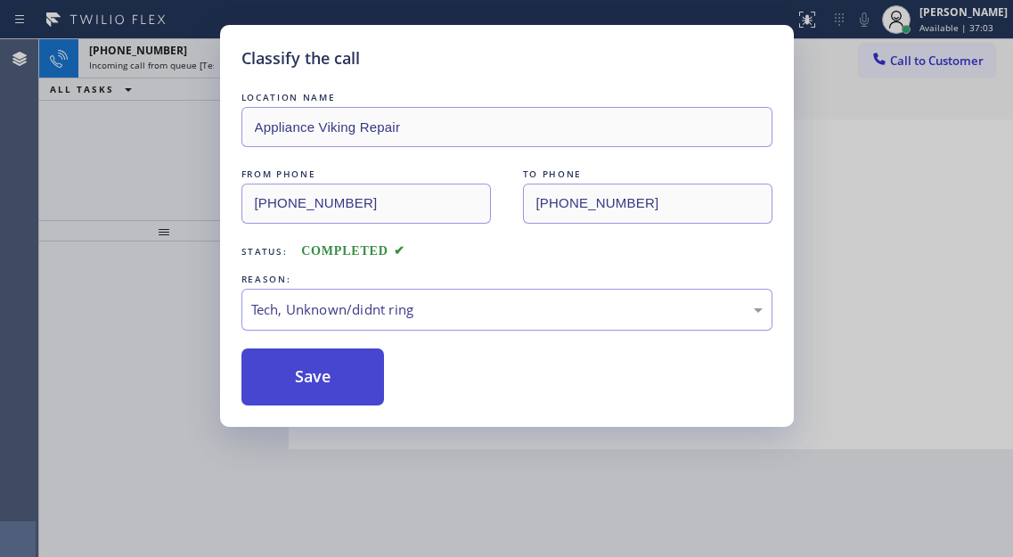
click at [357, 393] on button "Save" at bounding box center [312, 376] width 143 height 57
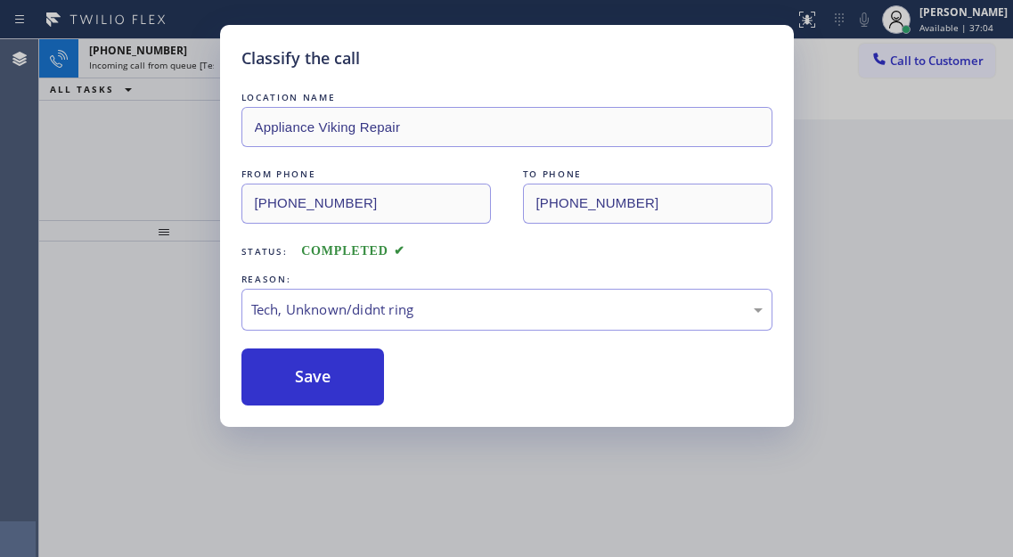
click at [145, 153] on div "Classify the call LOCATION NAME Appliance Viking Repair FROM PHONE [PHONE_NUMBE…" at bounding box center [506, 278] width 1013 height 557
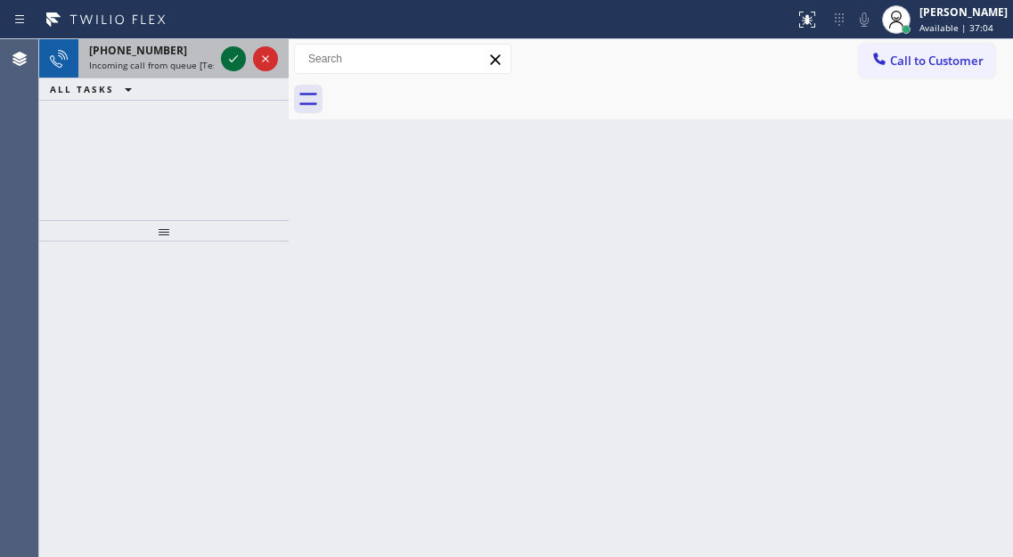
click at [226, 52] on icon at bounding box center [233, 58] width 21 height 21
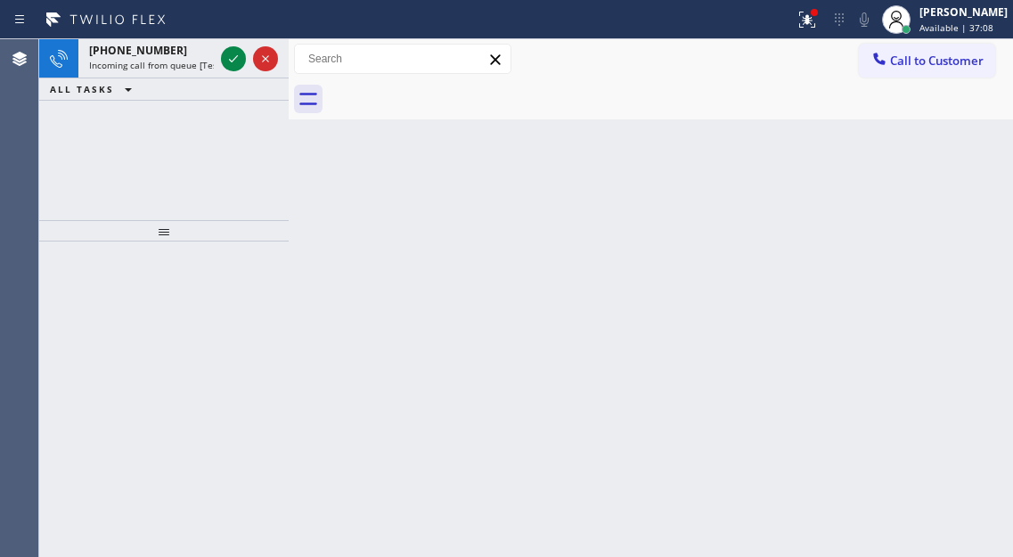
drag, startPoint x: 942, startPoint y: 190, endPoint x: 796, endPoint y: 167, distance: 147.0
click at [942, 190] on div "Back to Dashboard Change Sender ID Customers Technicians Select a contact Outbo…" at bounding box center [651, 298] width 724 height 518
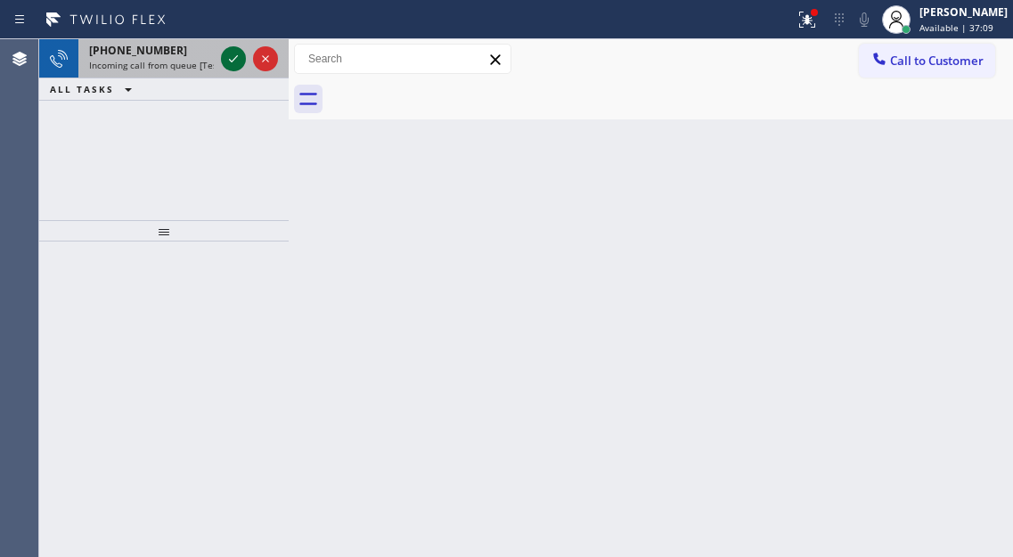
click at [238, 62] on icon at bounding box center [233, 58] width 21 height 21
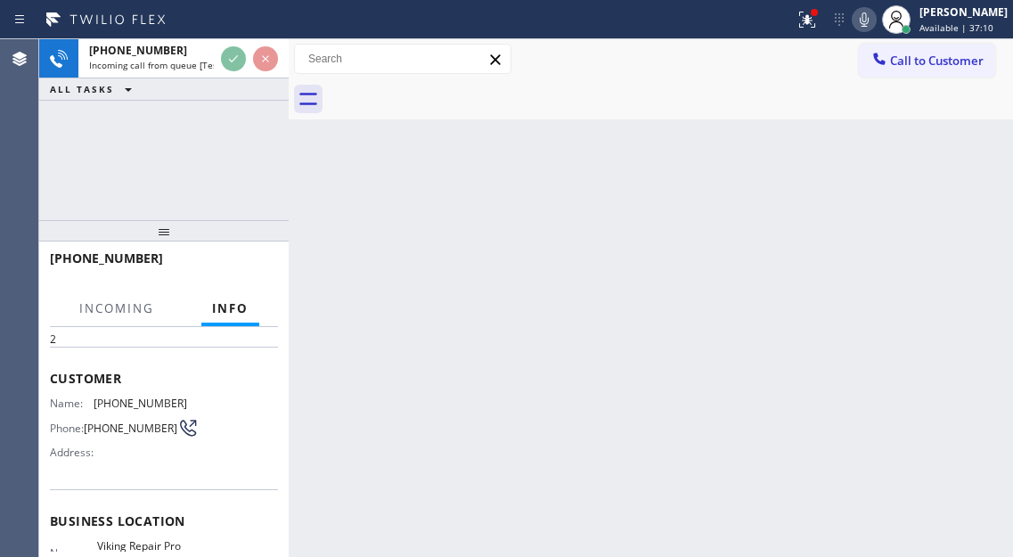
scroll to position [89, 0]
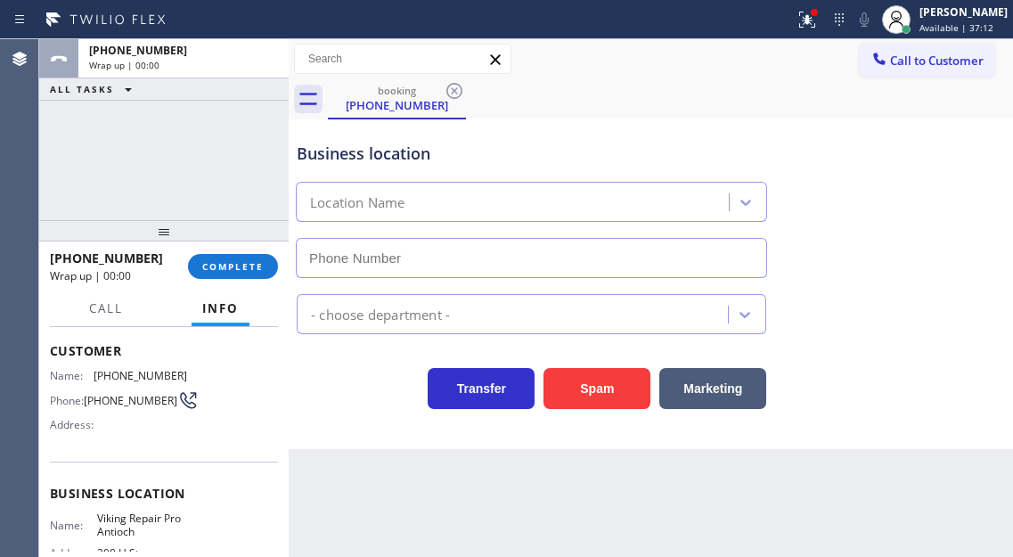
type input "[PHONE_NUMBER]"
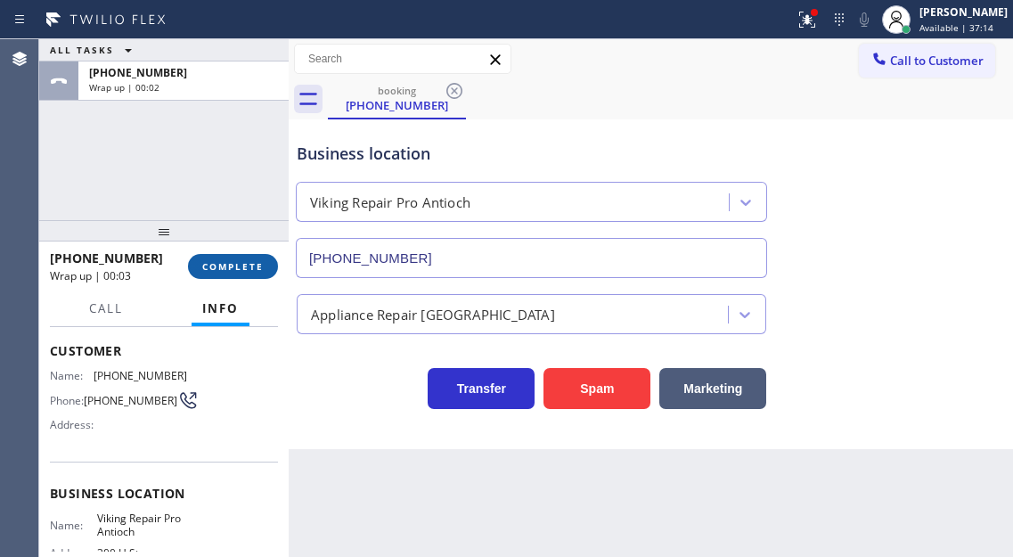
click at [235, 271] on span "COMPLETE" at bounding box center [232, 266] width 61 height 12
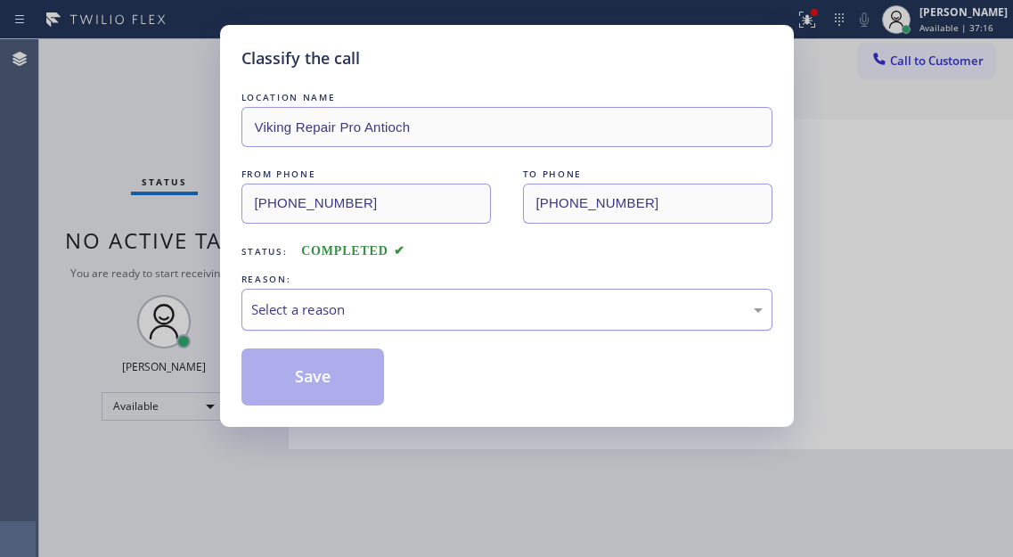
click at [363, 290] on div "Select a reason" at bounding box center [506, 310] width 531 height 42
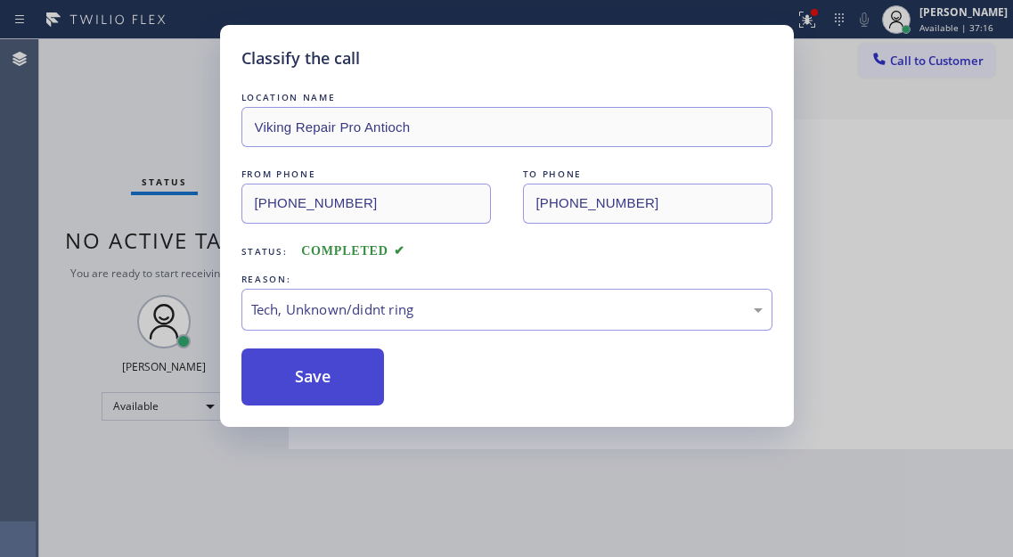
click at [338, 395] on button "Save" at bounding box center [312, 376] width 143 height 57
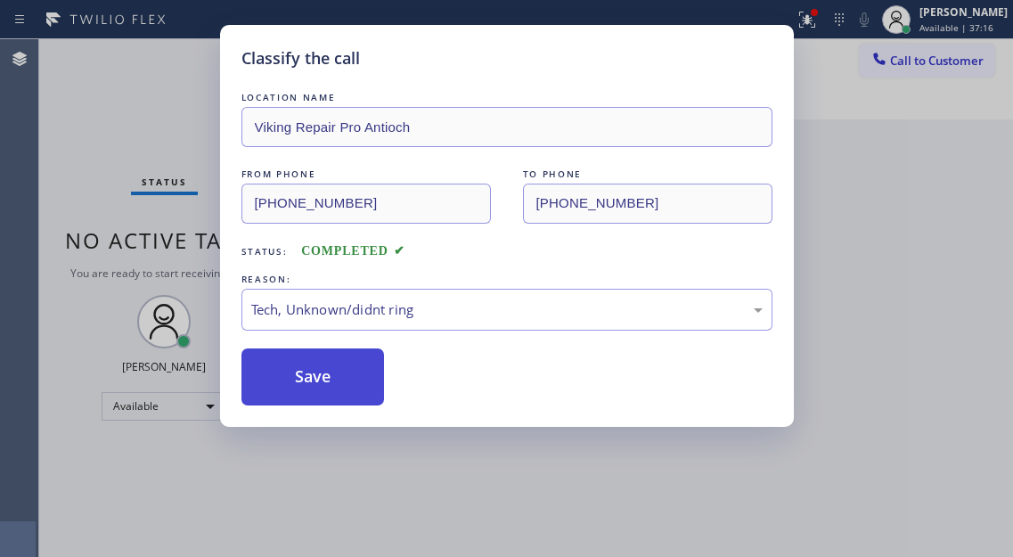
click at [338, 392] on button "Save" at bounding box center [312, 376] width 143 height 57
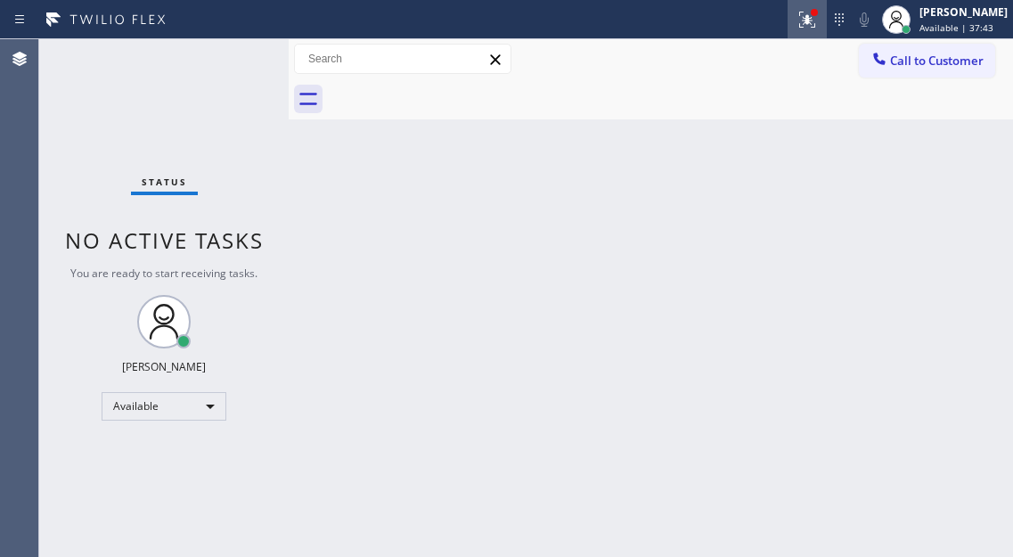
click at [818, 23] on icon at bounding box center [806, 19] width 21 height 21
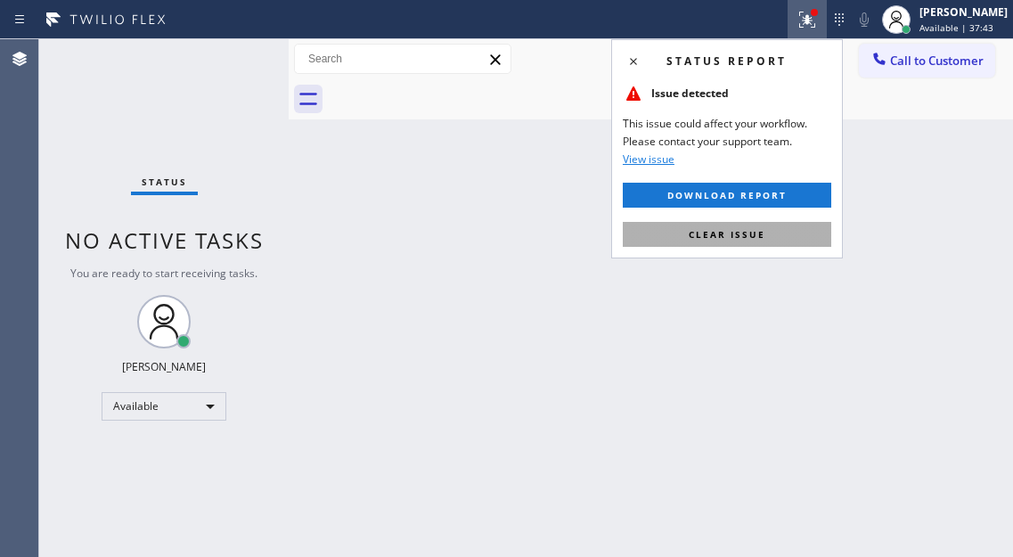
click at [779, 227] on button "Clear issue" at bounding box center [727, 234] width 208 height 25
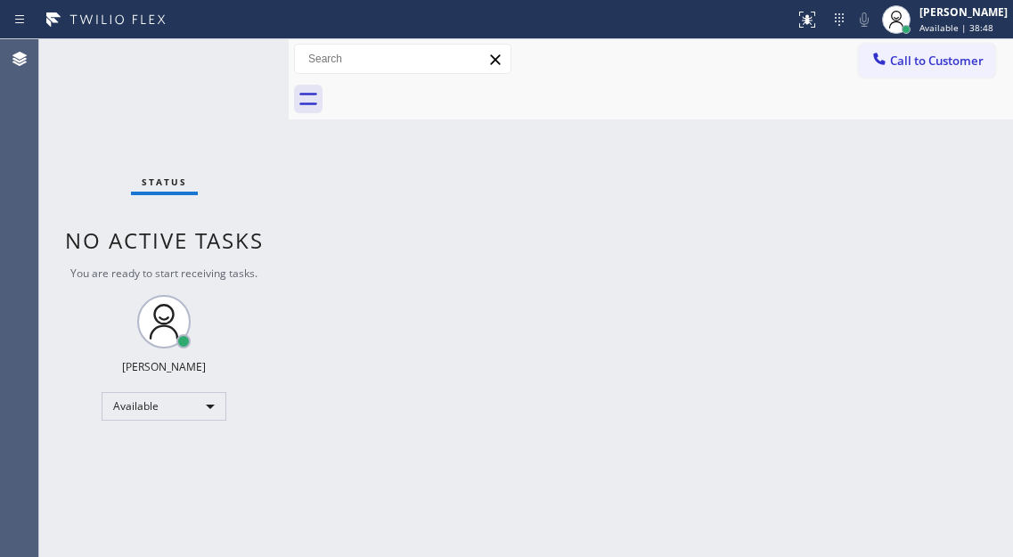
drag, startPoint x: 933, startPoint y: 164, endPoint x: 871, endPoint y: 104, distance: 85.7
click at [933, 164] on div "Back to Dashboard Change Sender ID Customers Technicians Select a contact Outbo…" at bounding box center [651, 298] width 724 height 518
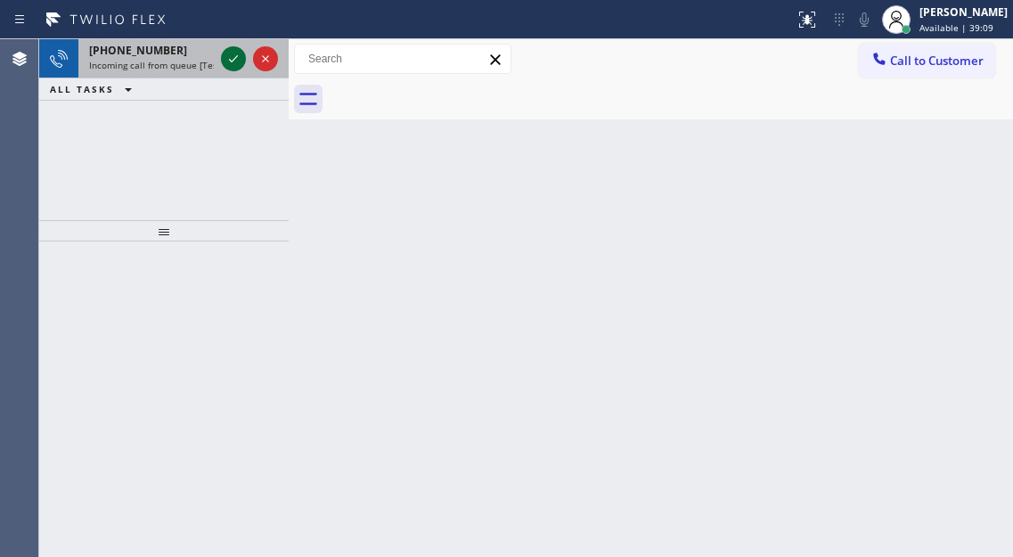
click at [231, 63] on icon at bounding box center [233, 58] width 21 height 21
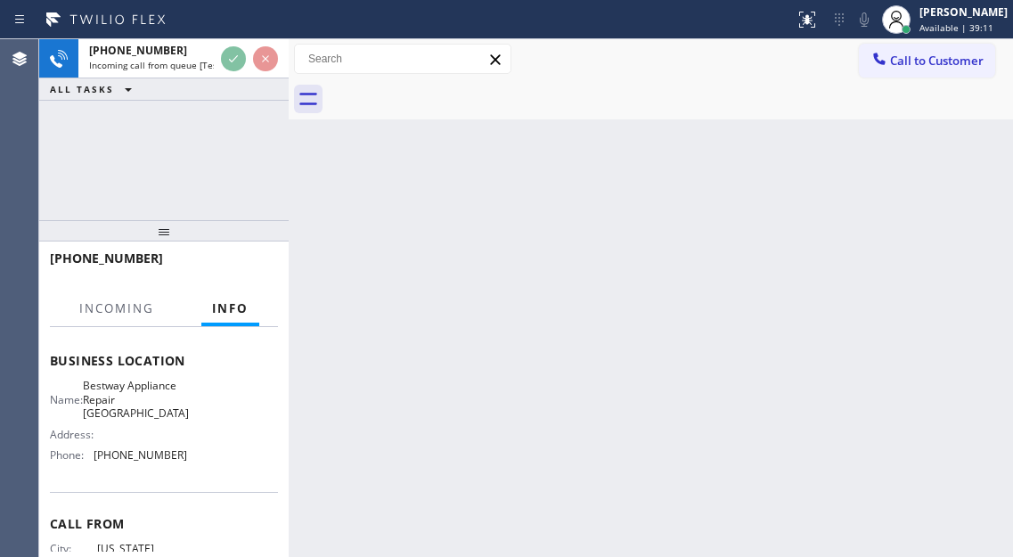
scroll to position [267, 0]
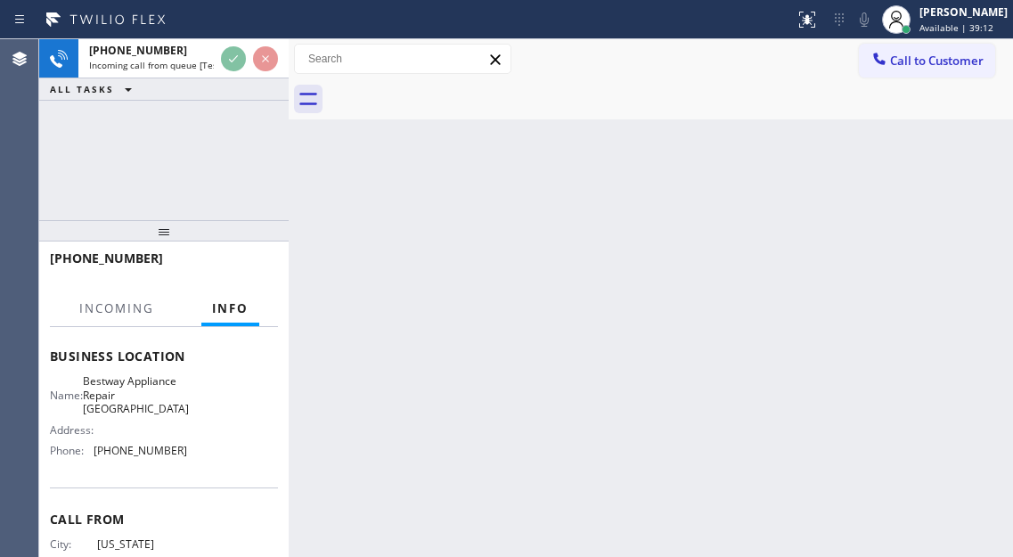
click at [143, 391] on span "Bestway Appliance Repair [GEOGRAPHIC_DATA]" at bounding box center [136, 394] width 106 height 41
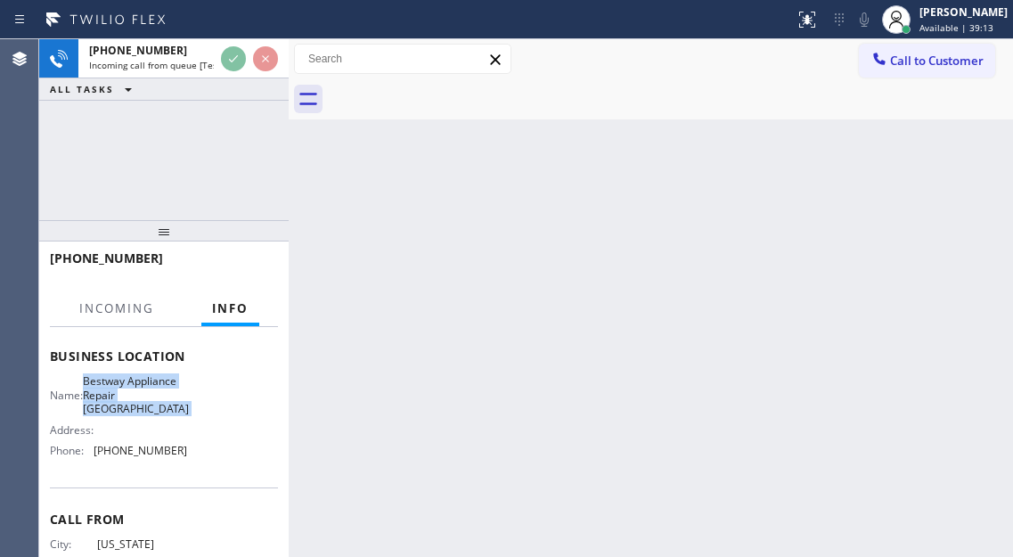
click at [143, 391] on span "Bestway Appliance Repair [GEOGRAPHIC_DATA]" at bounding box center [136, 394] width 106 height 41
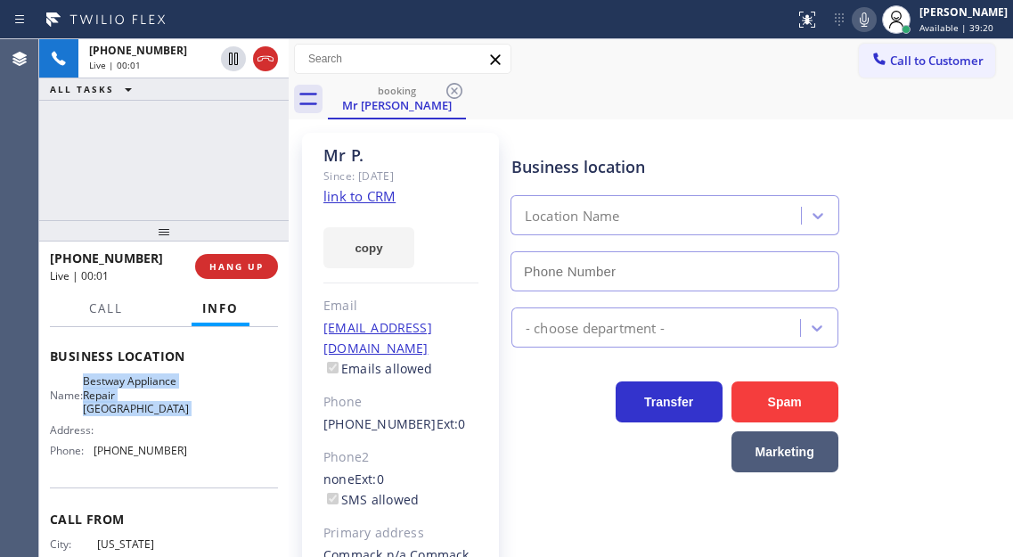
type input "[PHONE_NUMBER]"
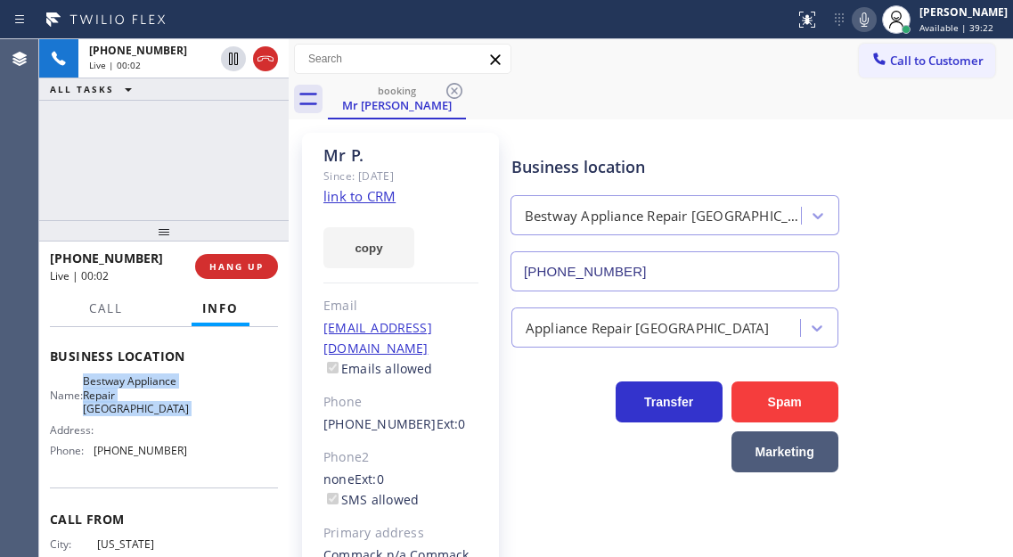
click at [391, 198] on link "link to CRM" at bounding box center [359, 196] width 72 height 18
click at [666, 74] on div "Call to Customer Outbound call Location Search location Your caller id phone nu…" at bounding box center [651, 59] width 724 height 31
click at [181, 168] on div "[PHONE_NUMBER] Live | 03:24 ALL TASKS ALL TASKS ACTIVE TASKS TASKS IN WRAP UP" at bounding box center [163, 129] width 249 height 181
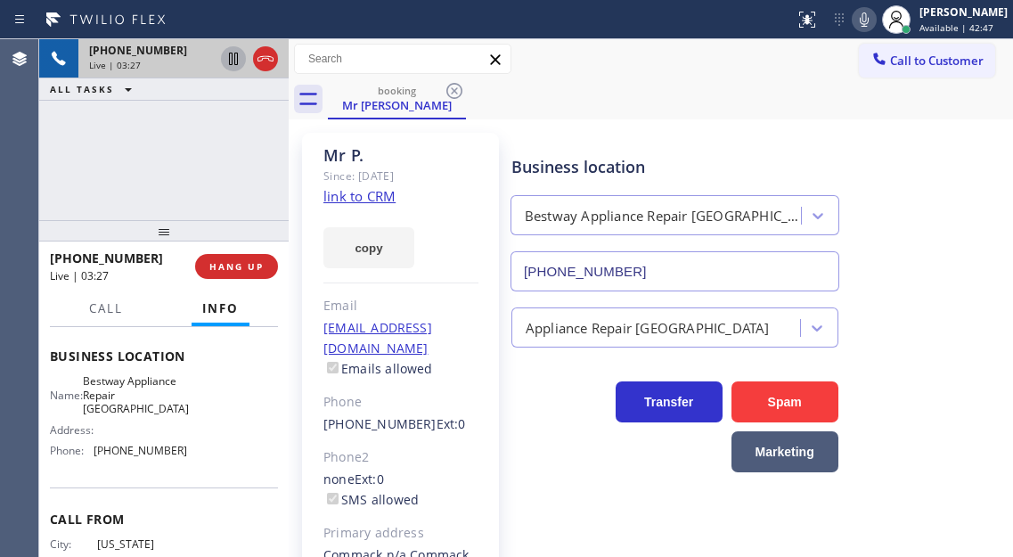
click at [232, 60] on icon at bounding box center [233, 59] width 9 height 12
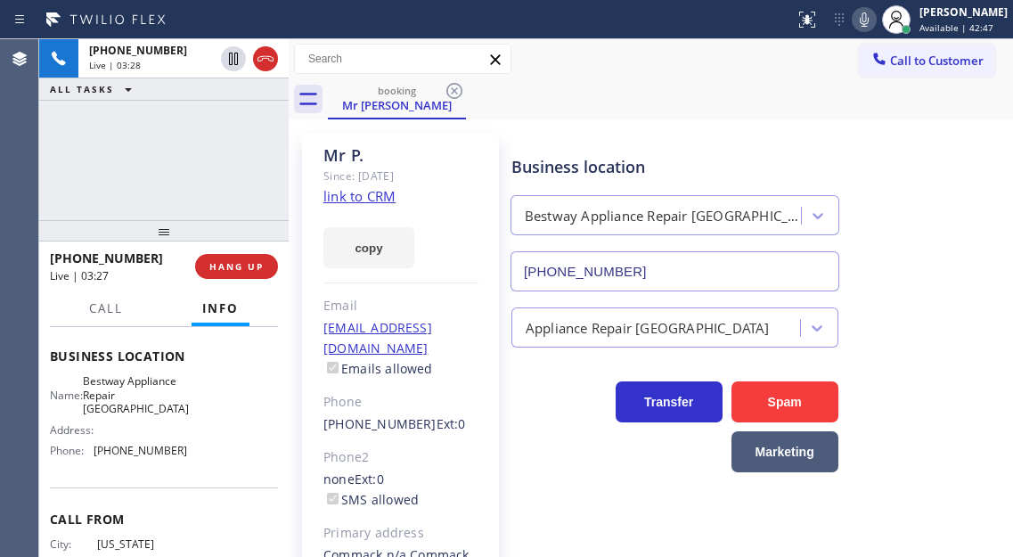
click at [875, 22] on icon at bounding box center [863, 19] width 21 height 21
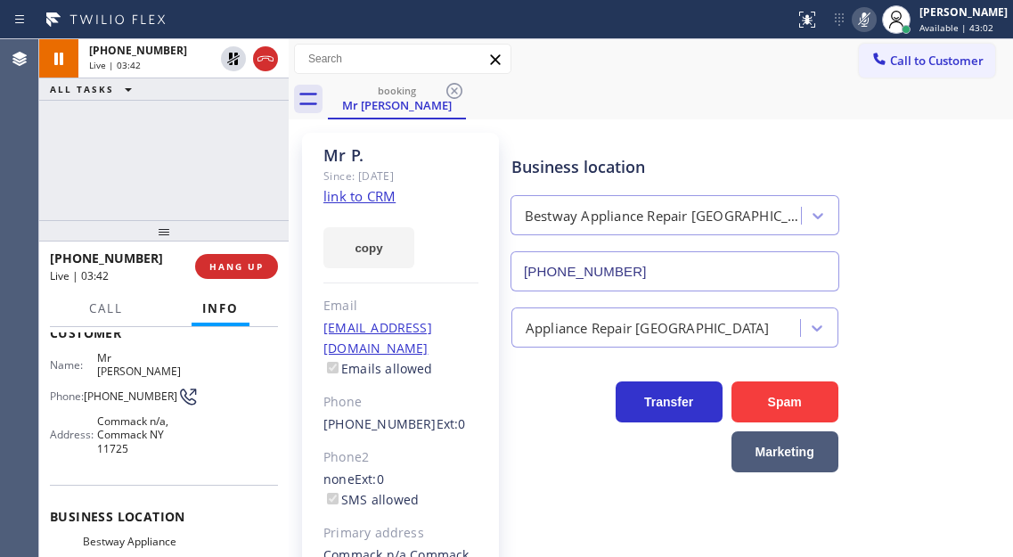
scroll to position [0, 0]
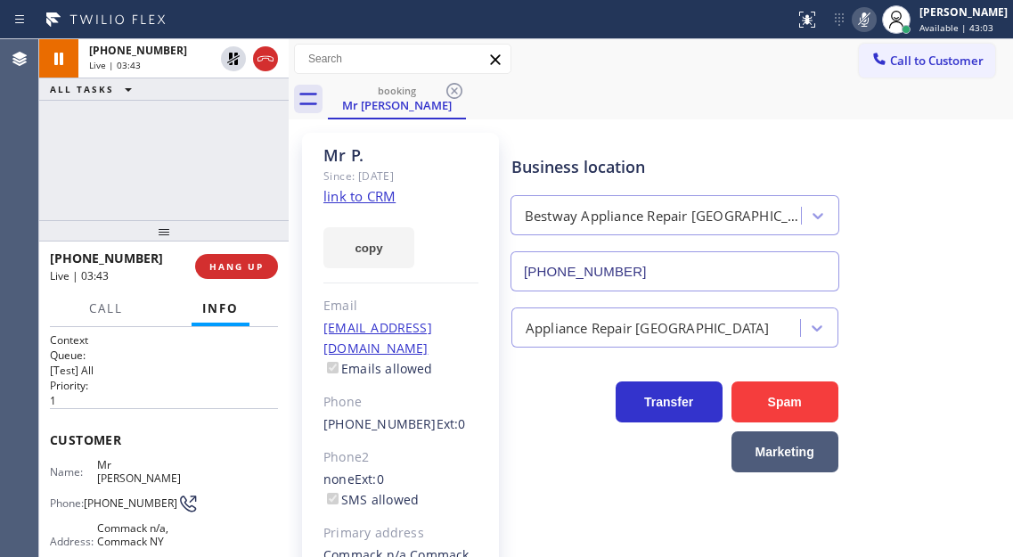
click at [105, 496] on span "[PHONE_NUMBER]" at bounding box center [131, 502] width 94 height 13
click at [278, 383] on div "Context Queue: [Test] All Priority: 1 Customer Name: Mr P. Phone: [PHONE_NUMBER…" at bounding box center [163, 442] width 249 height 230
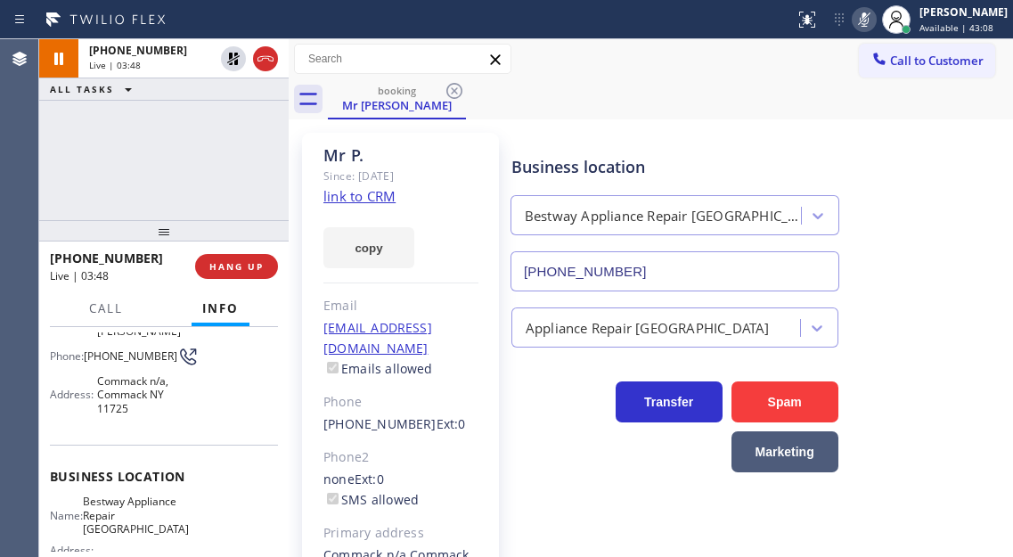
scroll to position [178, 0]
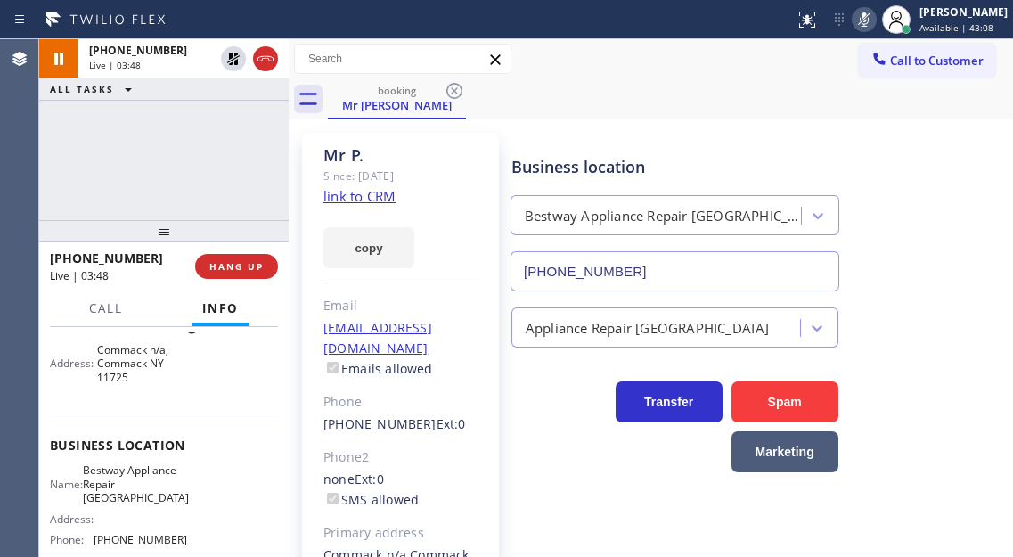
click at [138, 477] on span "Bestway Appliance Repair [GEOGRAPHIC_DATA]" at bounding box center [136, 483] width 106 height 41
click at [156, 534] on span "[PHONE_NUMBER]" at bounding box center [141, 539] width 94 height 13
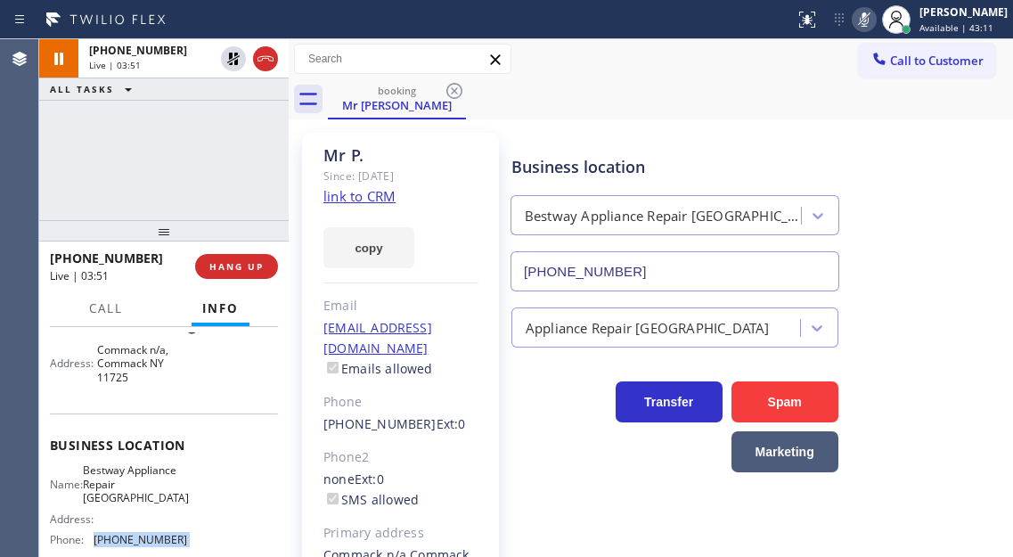
click at [156, 534] on span "[PHONE_NUMBER]" at bounding box center [141, 539] width 94 height 13
click at [961, 167] on div "Business location Bestway Appliance Repair [GEOGRAPHIC_DATA] [PHONE_NUMBER]" at bounding box center [758, 210] width 501 height 161
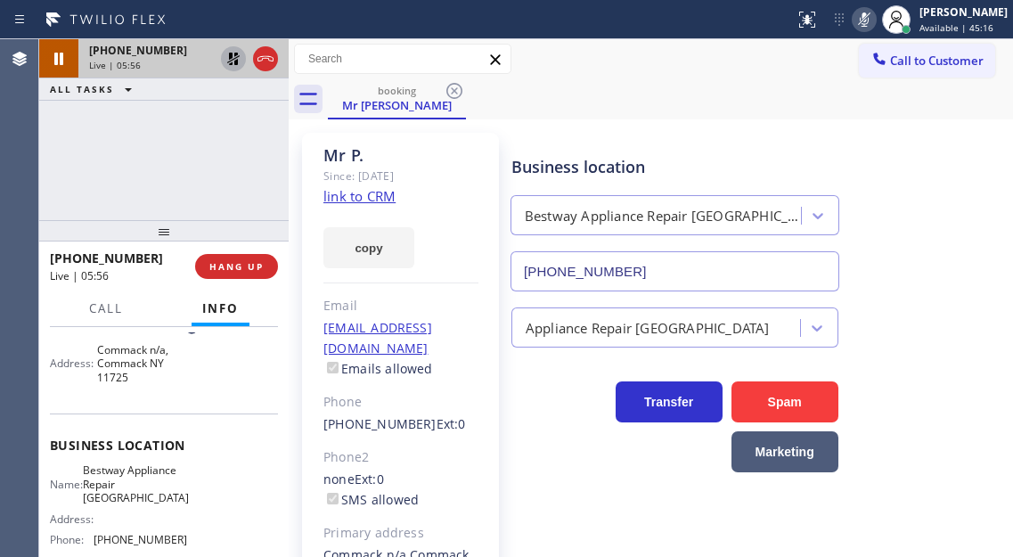
click at [227, 57] on icon at bounding box center [233, 58] width 21 height 21
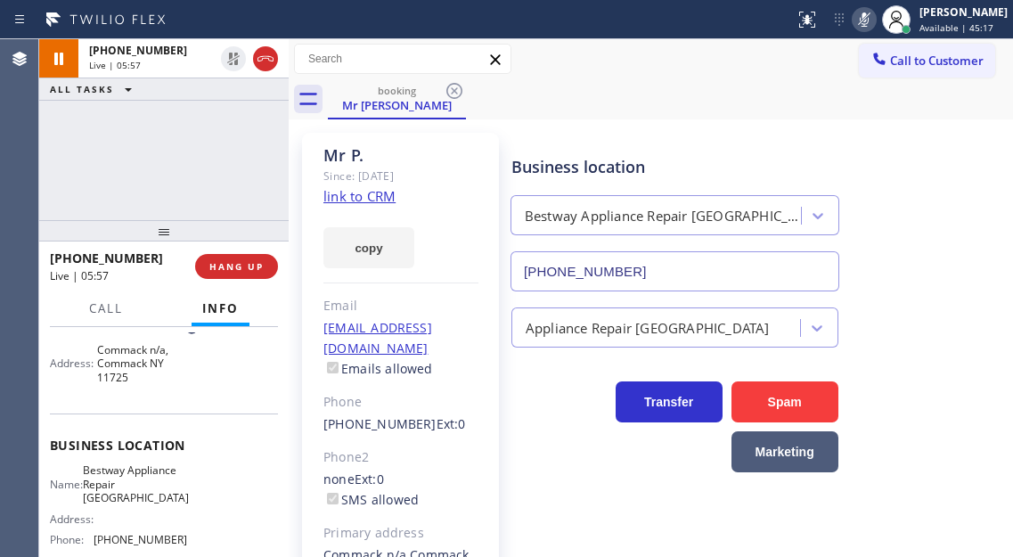
click at [875, 24] on icon at bounding box center [863, 19] width 21 height 21
click at [913, 174] on div "Business location Bestway Appliance Repair [GEOGRAPHIC_DATA] [PHONE_NUMBER]" at bounding box center [758, 210] width 501 height 161
click at [186, 172] on div "[PHONE_NUMBER] Live | 06:36 ALL TASKS ALL TASKS ACTIVE TASKS TASKS IN WRAP UP" at bounding box center [163, 129] width 249 height 181
click at [242, 273] on span "HANG UP" at bounding box center [236, 266] width 54 height 12
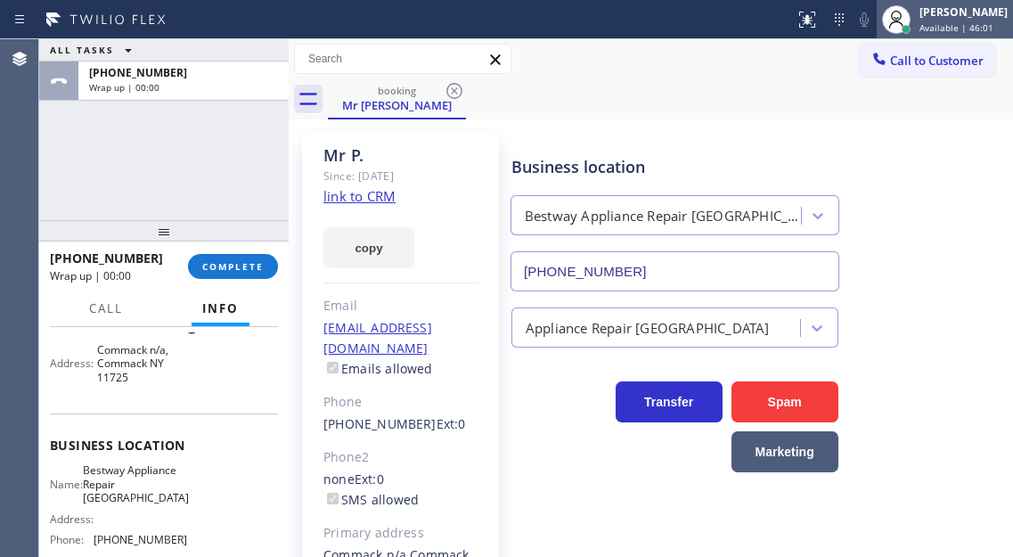
click at [942, 29] on span "Available | 46:01" at bounding box center [956, 27] width 74 height 12
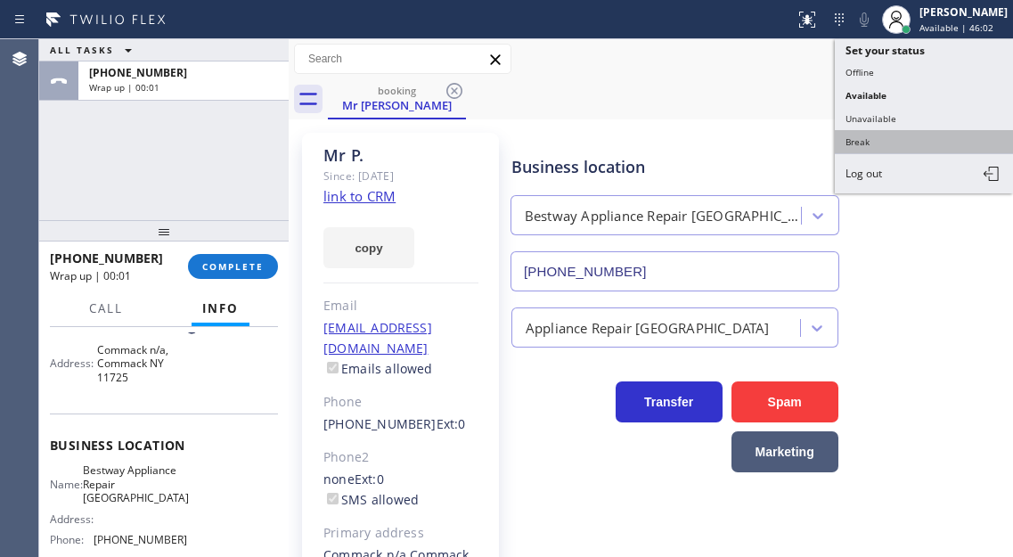
click at [850, 145] on button "Break" at bounding box center [924, 141] width 178 height 23
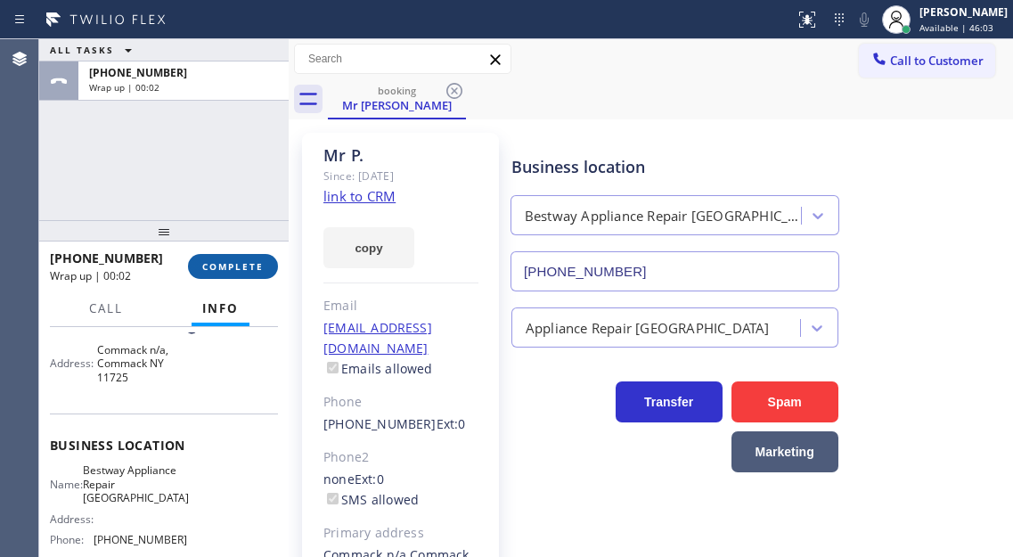
click at [220, 273] on button "COMPLETE" at bounding box center [233, 266] width 90 height 25
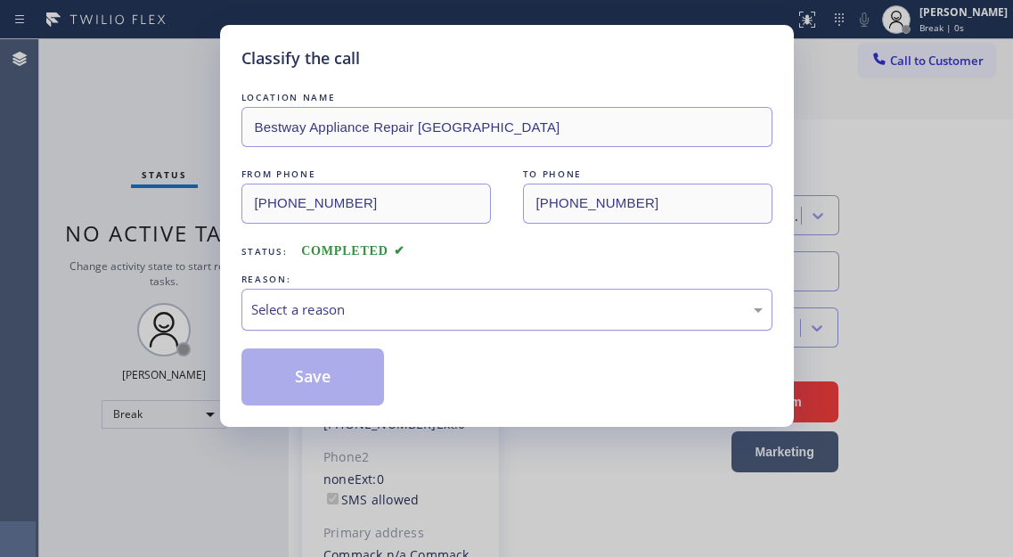
click at [360, 310] on div "Select a reason" at bounding box center [506, 309] width 511 height 20
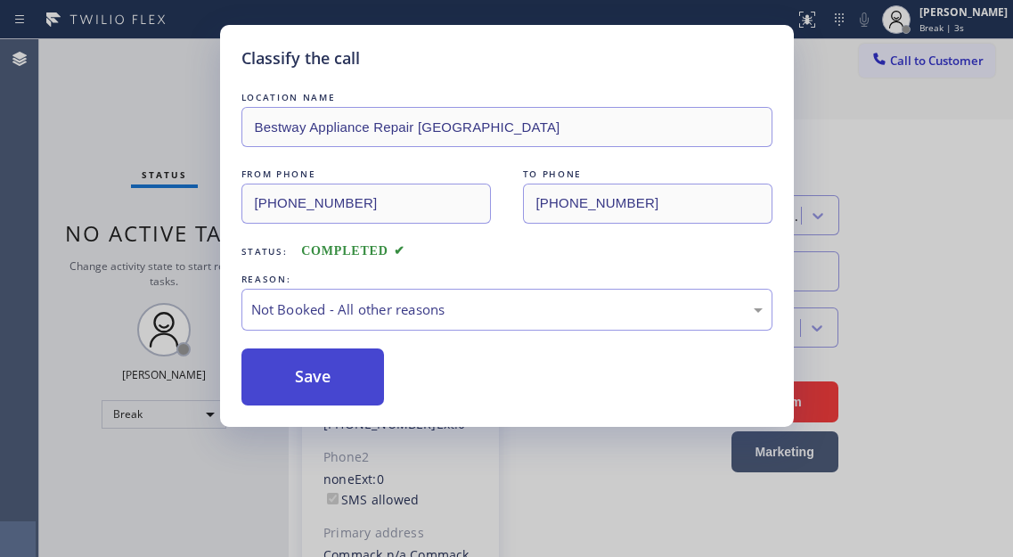
click at [363, 385] on button "Save" at bounding box center [312, 376] width 143 height 57
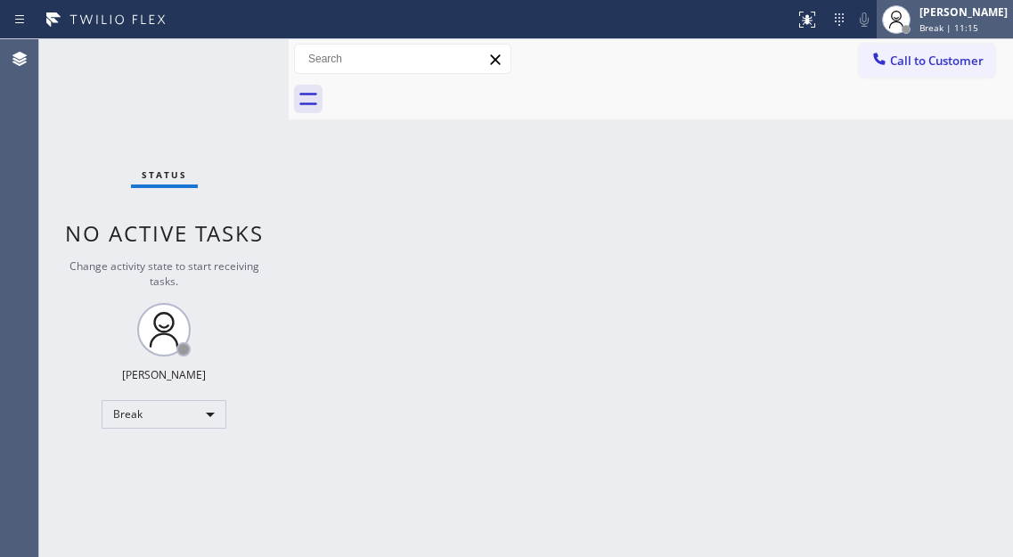
click at [953, 33] on span "Break | 11:15" at bounding box center [948, 27] width 59 height 12
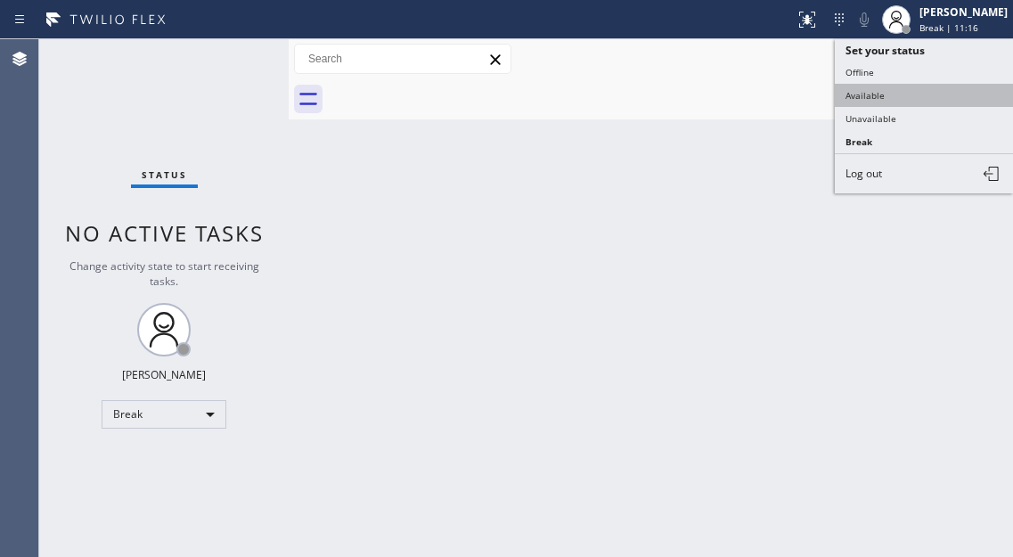
click at [868, 96] on button "Available" at bounding box center [924, 95] width 178 height 23
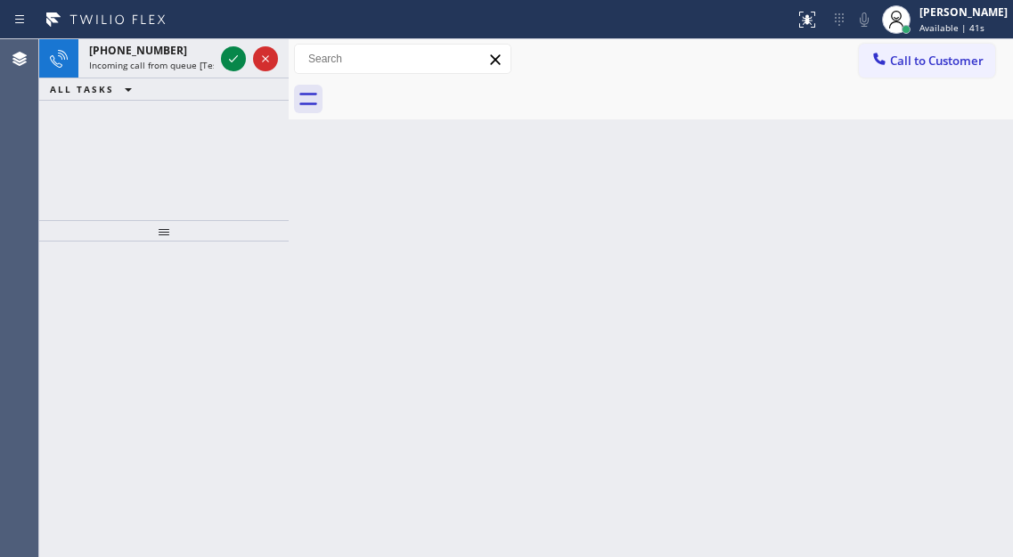
drag, startPoint x: 955, startPoint y: 208, endPoint x: 787, endPoint y: 198, distance: 167.8
click at [955, 208] on div "Back to Dashboard Change Sender ID Customers Technicians Select a contact Outbo…" at bounding box center [651, 298] width 724 height 518
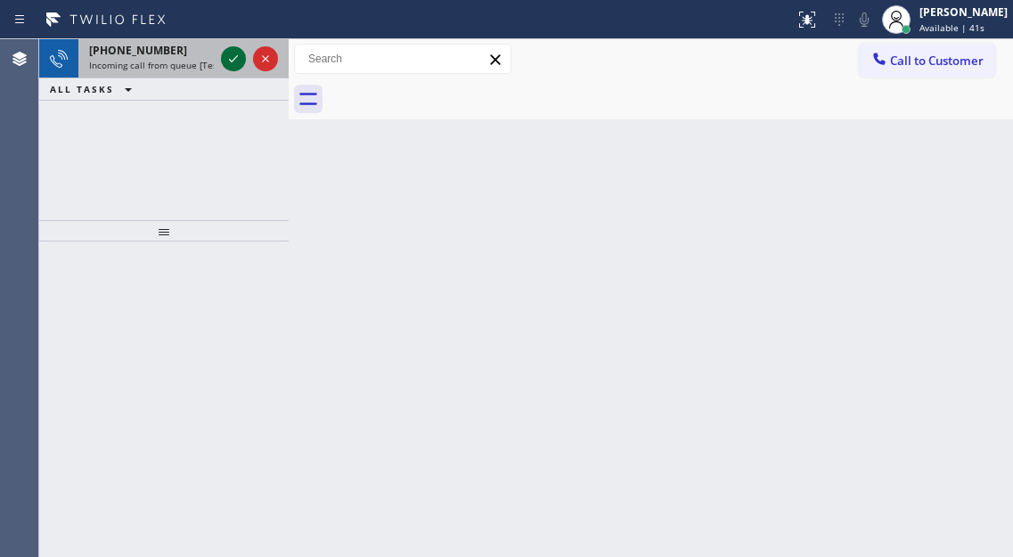
click at [237, 54] on icon at bounding box center [233, 58] width 21 height 21
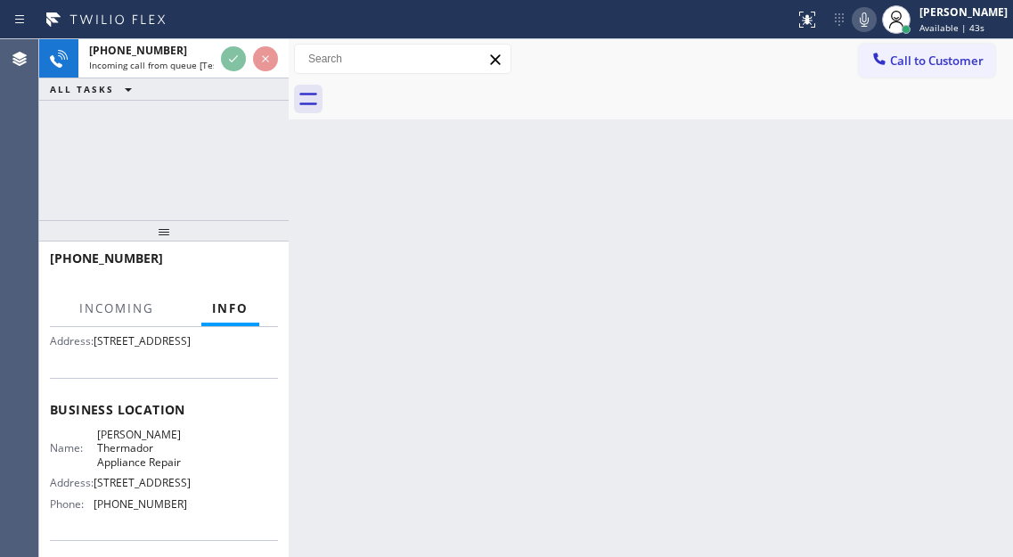
scroll to position [178, 0]
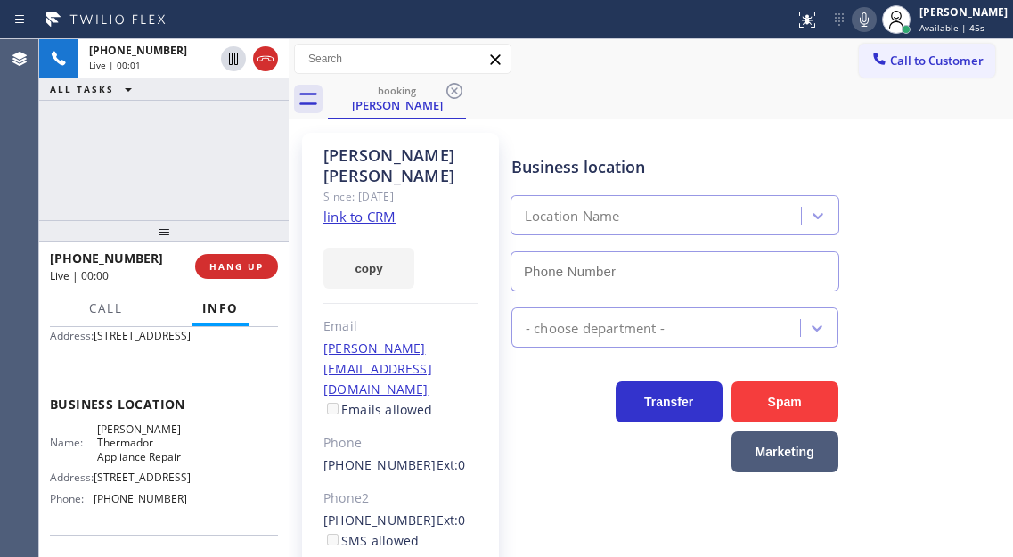
type input "[PHONE_NUMBER]"
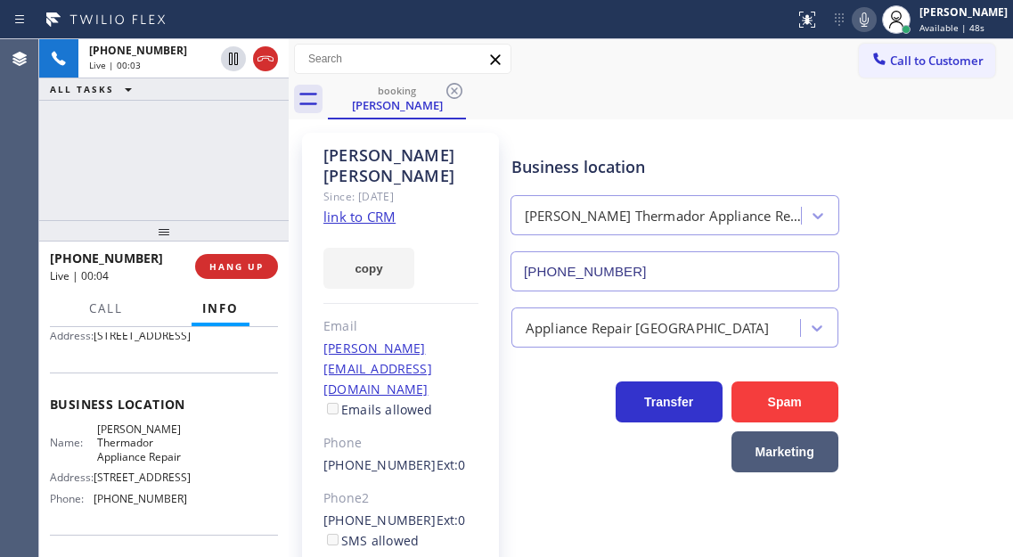
click at [364, 208] on link "link to CRM" at bounding box center [359, 217] width 72 height 18
click at [874, 22] on icon at bounding box center [863, 19] width 21 height 21
click at [871, 29] on icon at bounding box center [863, 19] width 21 height 21
click at [192, 130] on div "[PHONE_NUMBER] Live | 01:22 ALL TASKS ALL TASKS ACTIVE TASKS TASKS IN WRAP UP" at bounding box center [163, 129] width 249 height 181
click at [143, 165] on div "[PHONE_NUMBER] Live | 02:08 ALL TASKS ALL TASKS ACTIVE TASKS TASKS IN WRAP UP" at bounding box center [163, 129] width 249 height 181
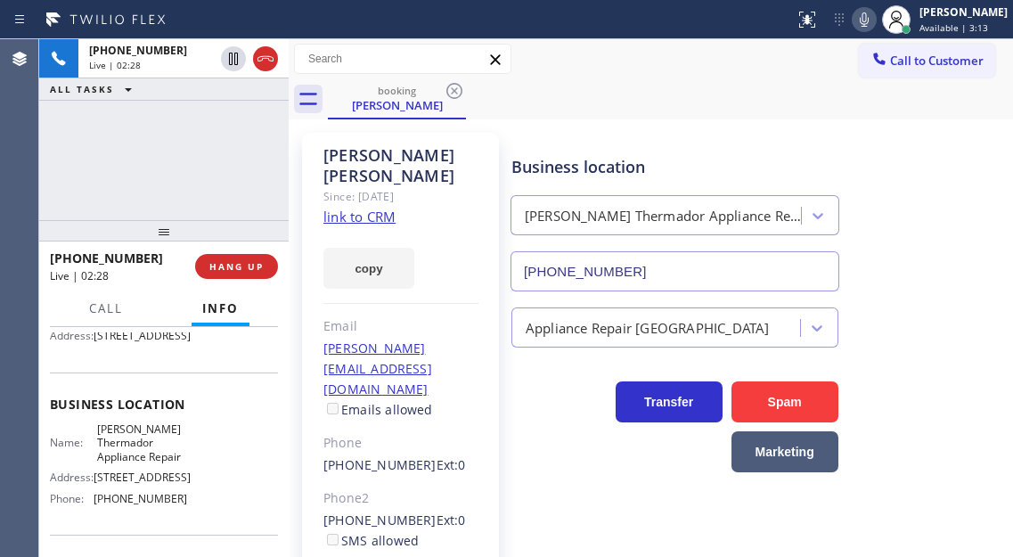
click at [204, 135] on div "[PHONE_NUMBER] Live | 02:28 ALL TASKS ALL TASKS ACTIVE TASKS TASKS IN WRAP UP" at bounding box center [163, 129] width 249 height 181
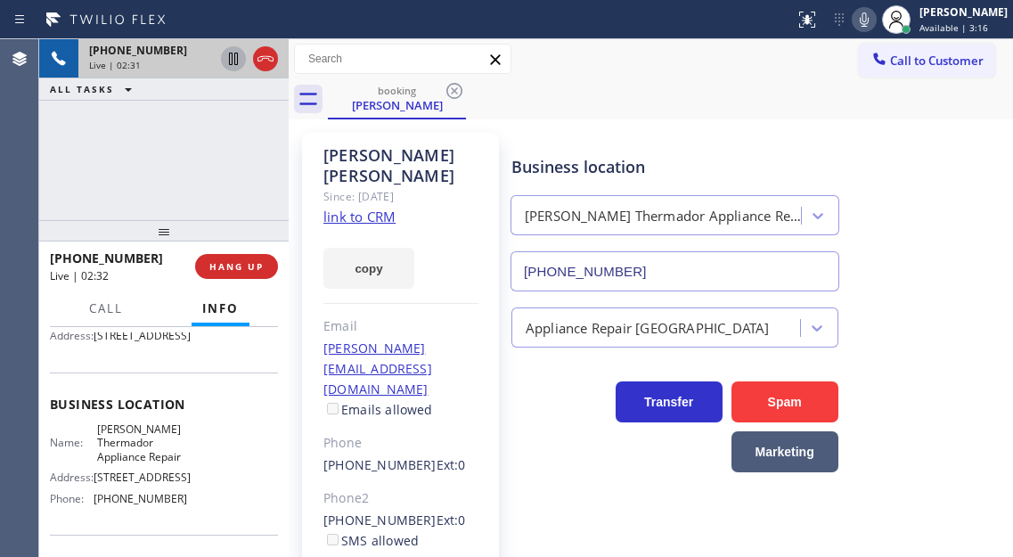
click at [232, 57] on icon at bounding box center [233, 59] width 9 height 12
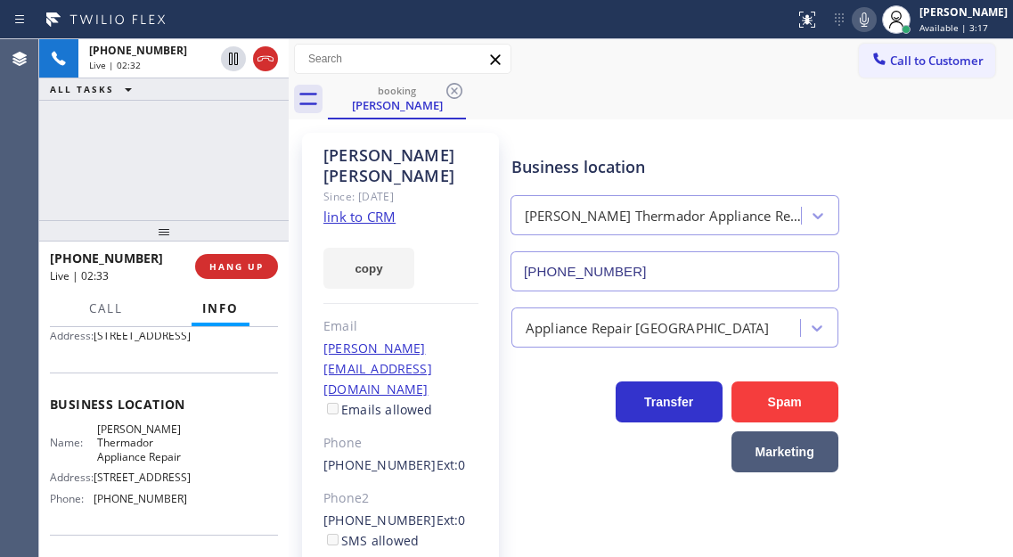
click at [875, 27] on icon at bounding box center [863, 19] width 21 height 21
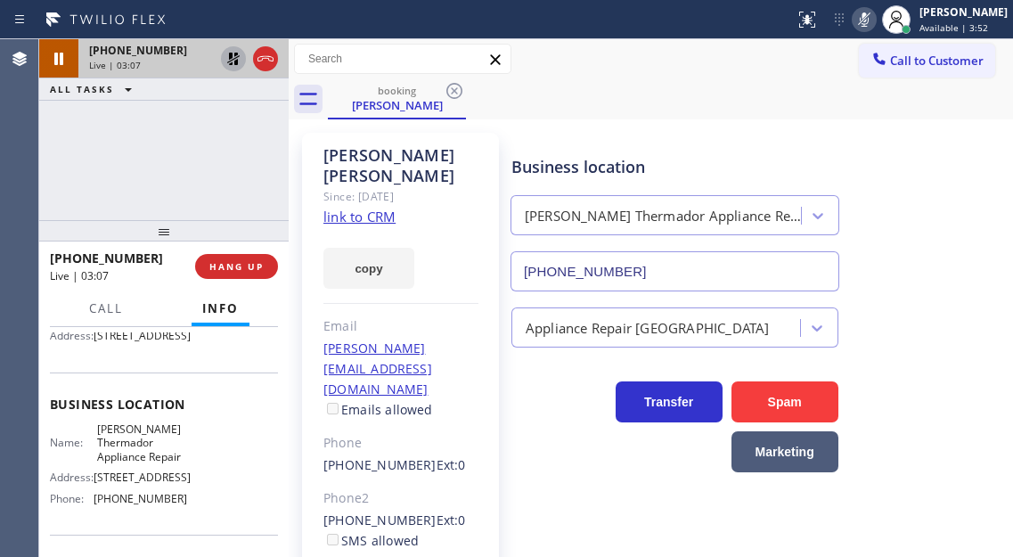
click at [232, 59] on icon at bounding box center [233, 58] width 21 height 21
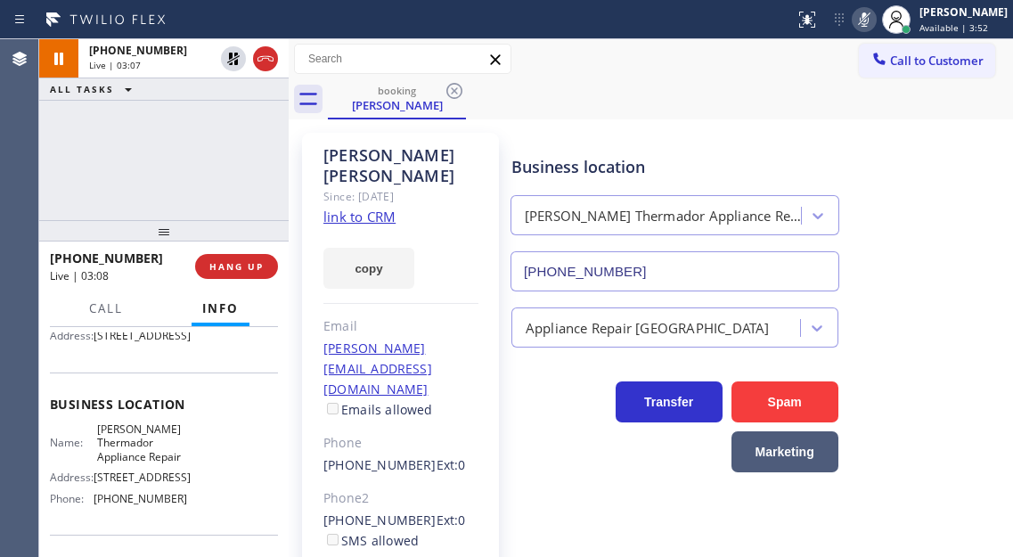
click at [875, 17] on icon at bounding box center [863, 19] width 21 height 21
click at [194, 152] on div "[PHONE_NUMBER] Live | 03:35 ALL TASKS ALL TASKS ACTIVE TASKS TASKS IN WRAP UP" at bounding box center [163, 129] width 249 height 181
click at [247, 269] on span "HANG UP" at bounding box center [236, 266] width 54 height 12
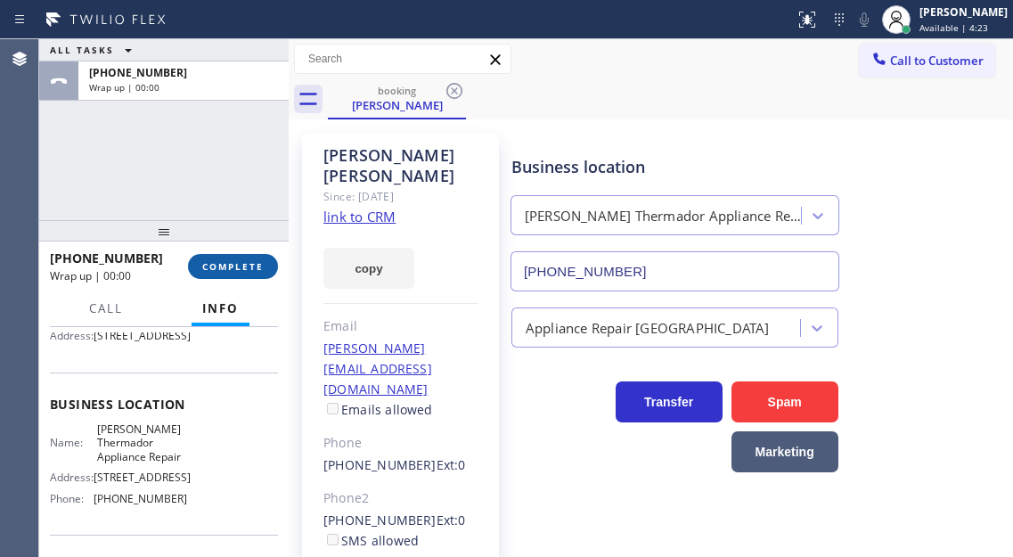
click at [247, 269] on span "COMPLETE" at bounding box center [232, 266] width 61 height 12
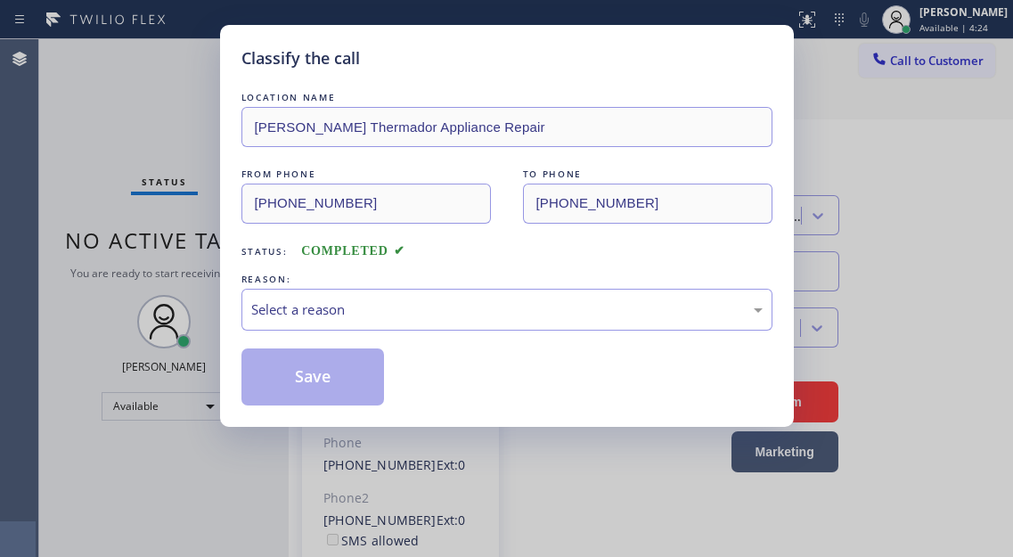
click at [247, 270] on div "REASON:" at bounding box center [506, 279] width 531 height 19
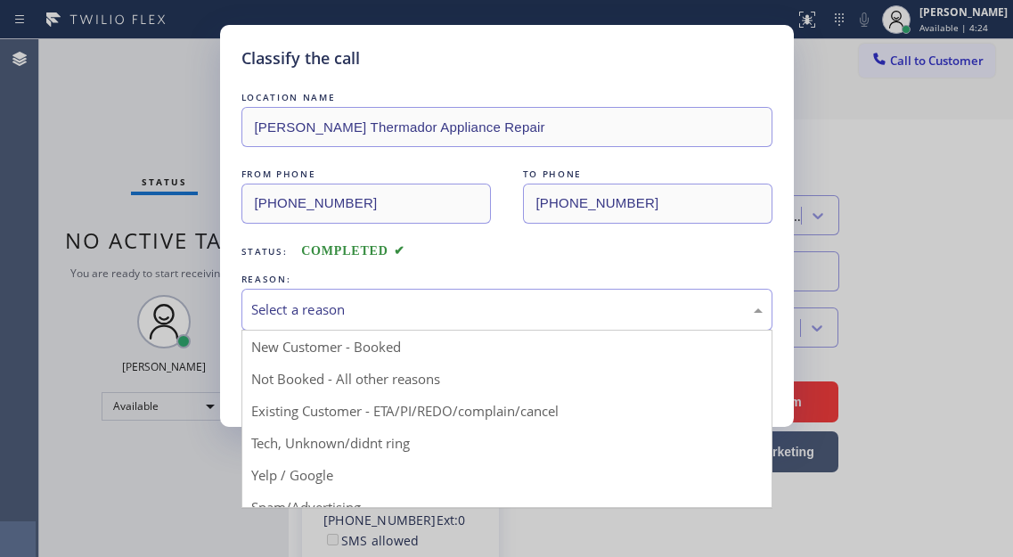
click at [393, 299] on div "Select a reason" at bounding box center [506, 309] width 511 height 20
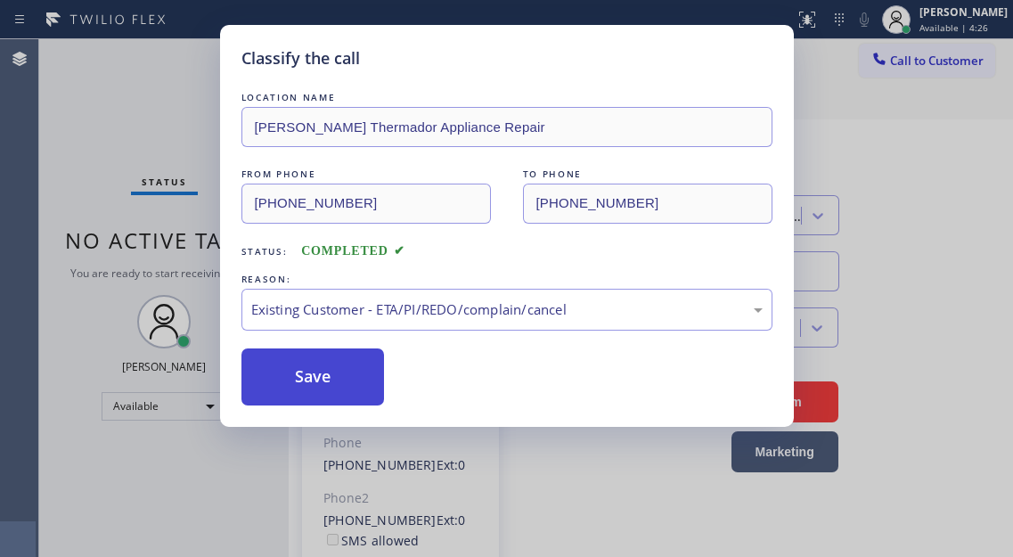
click at [347, 389] on button "Save" at bounding box center [312, 376] width 143 height 57
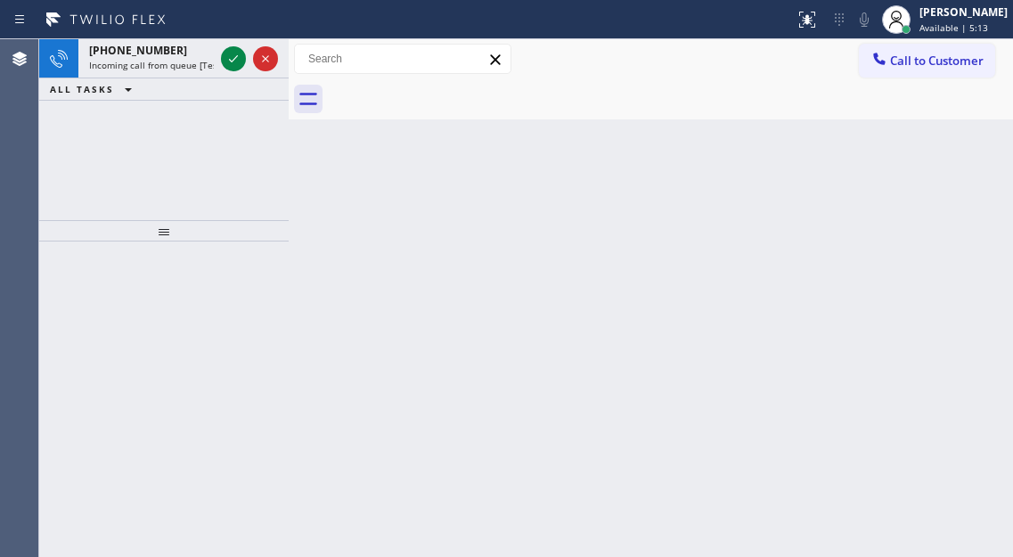
click at [958, 207] on div "Back to Dashboard Change Sender ID Customers Technicians Select a contact Outbo…" at bounding box center [651, 298] width 724 height 518
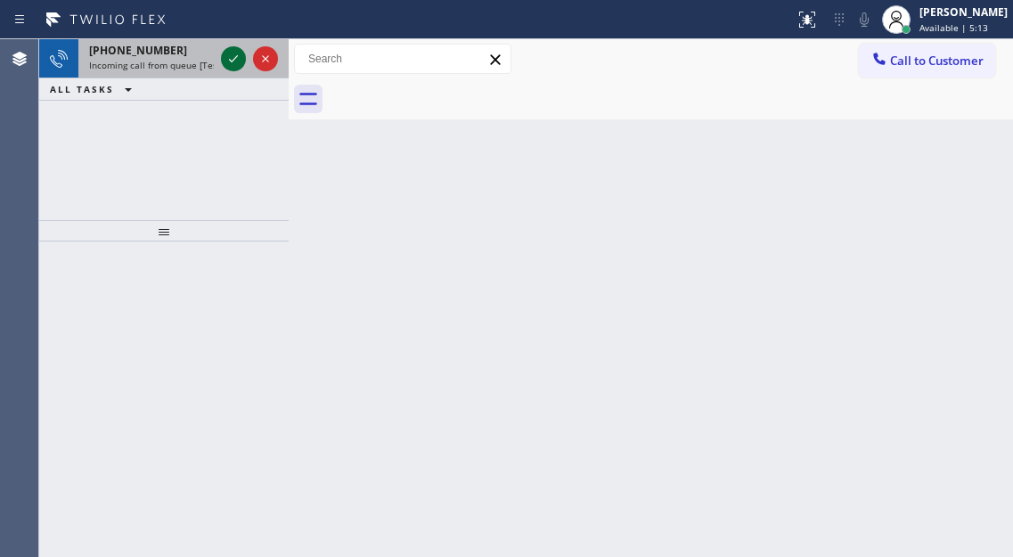
click at [239, 66] on icon at bounding box center [233, 58] width 21 height 21
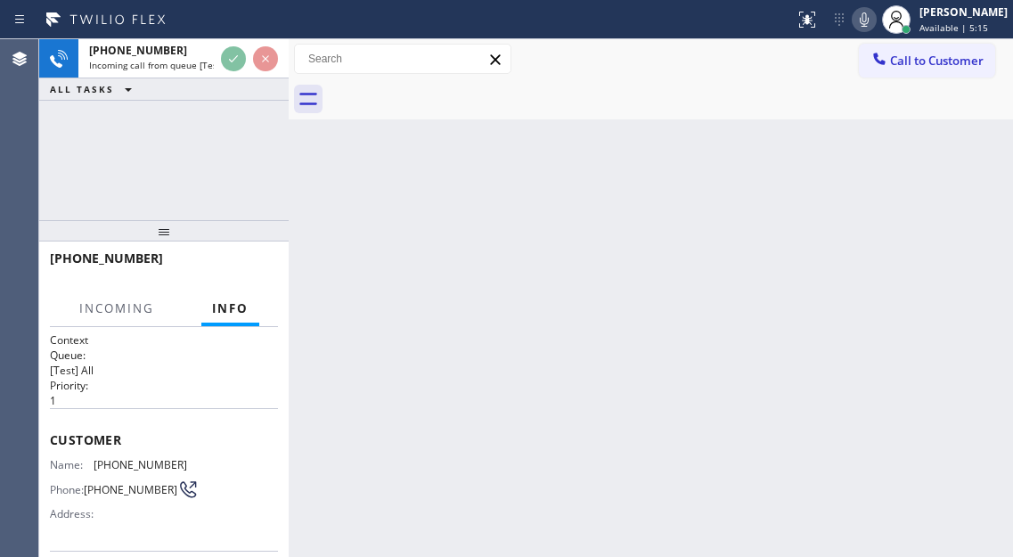
scroll to position [178, 0]
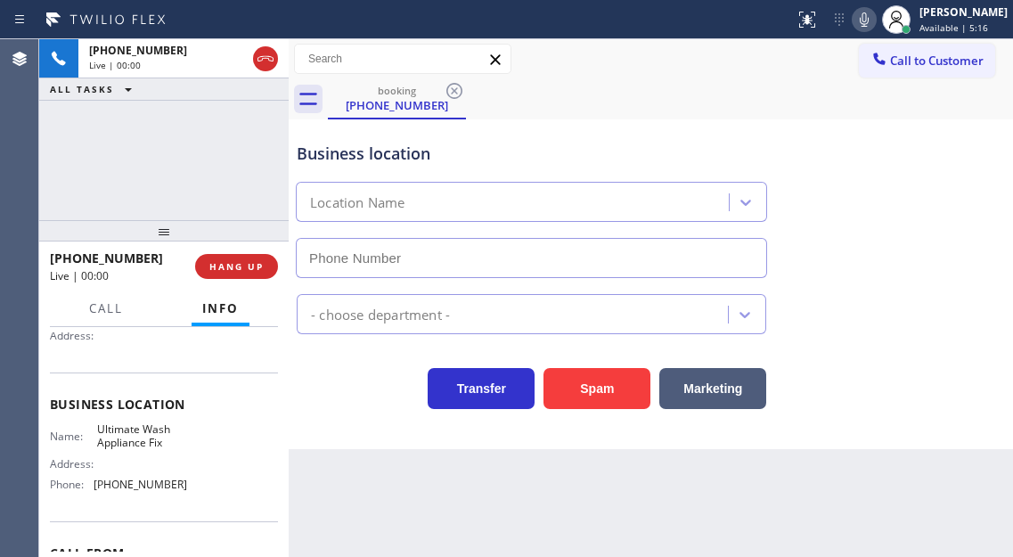
type input "[PHONE_NUMBER]"
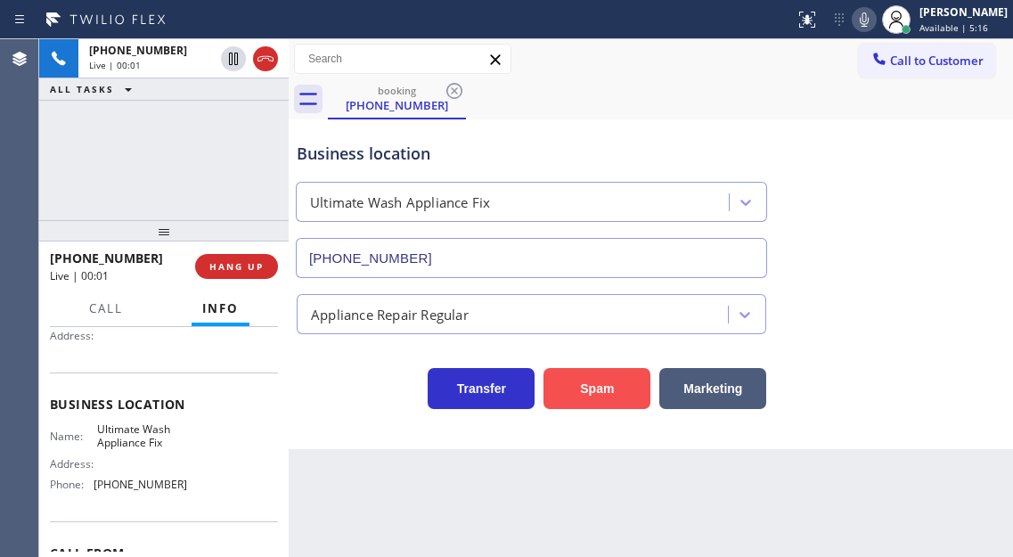
click at [608, 400] on button "Spam" at bounding box center [596, 388] width 107 height 41
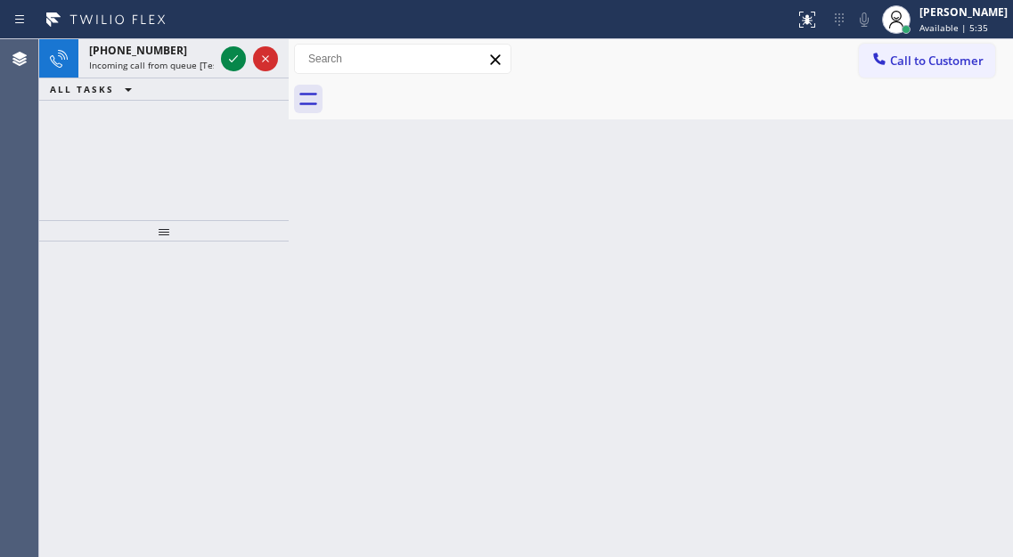
click at [939, 192] on div "Back to Dashboard Change Sender ID Customers Technicians Select a contact Outbo…" at bounding box center [651, 298] width 724 height 518
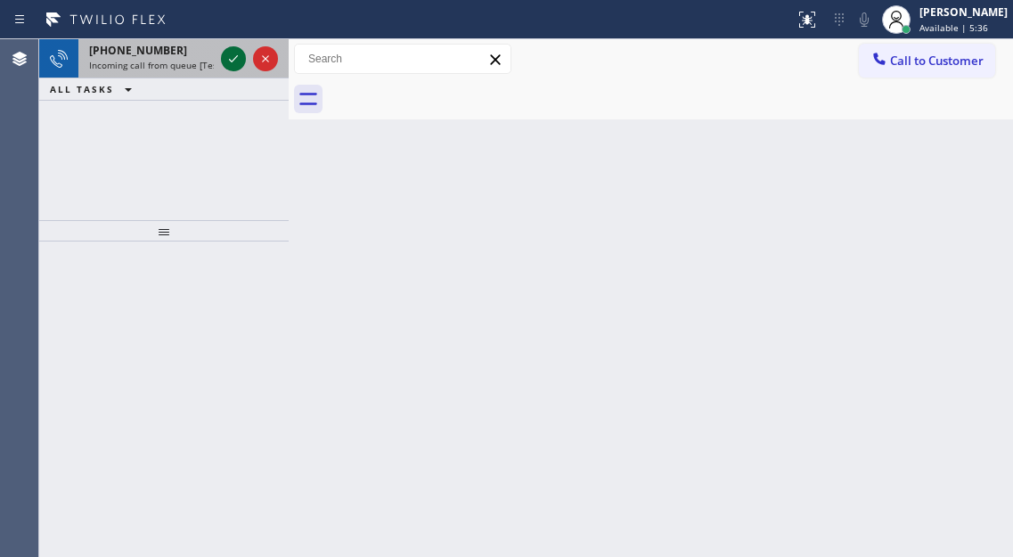
click at [233, 50] on icon at bounding box center [233, 58] width 21 height 21
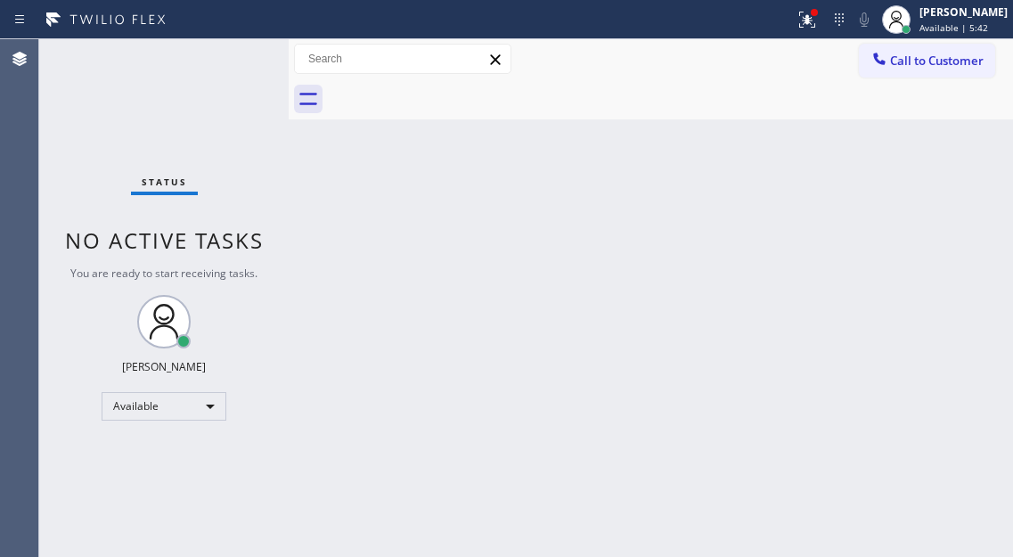
click at [919, 167] on div "Back to Dashboard Change Sender ID Customers Technicians Select a contact Outbo…" at bounding box center [651, 298] width 724 height 518
click at [812, 20] on icon at bounding box center [806, 19] width 21 height 21
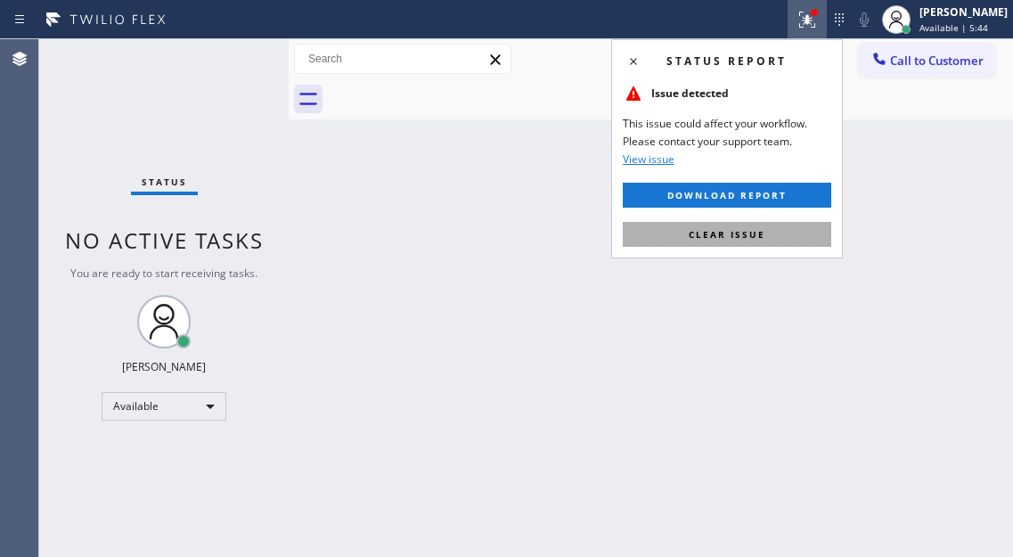
click at [789, 228] on button "Clear issue" at bounding box center [727, 234] width 208 height 25
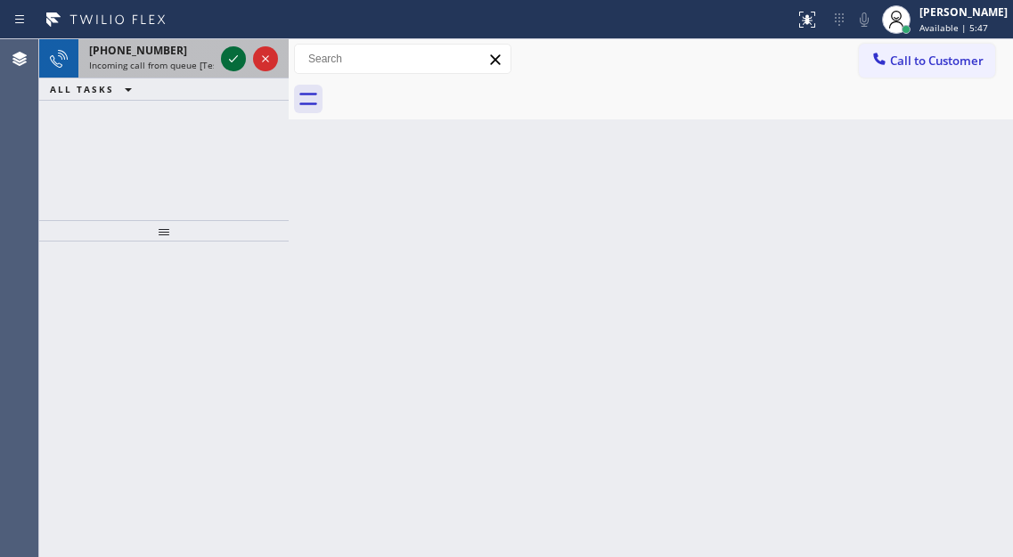
click at [232, 61] on icon at bounding box center [233, 58] width 9 height 7
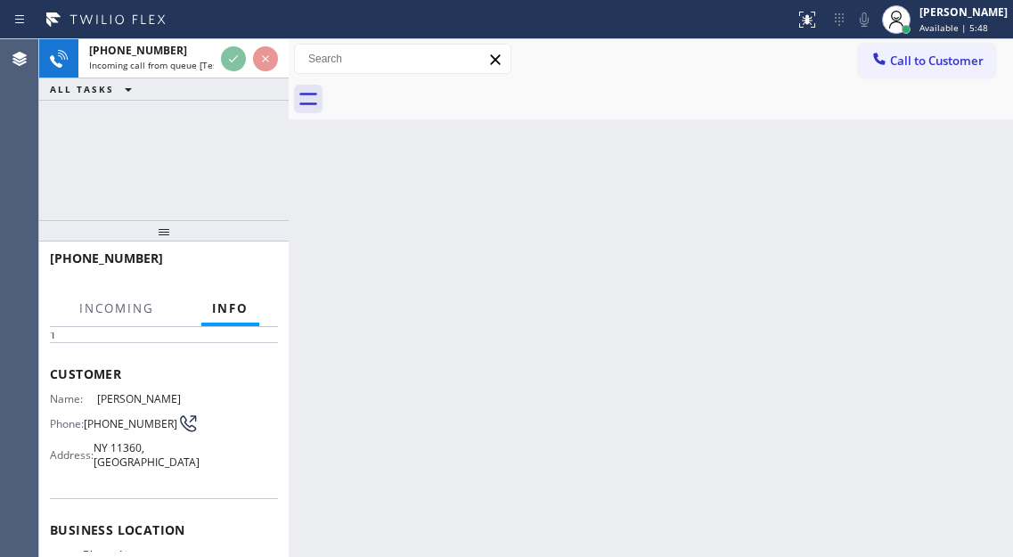
scroll to position [178, 0]
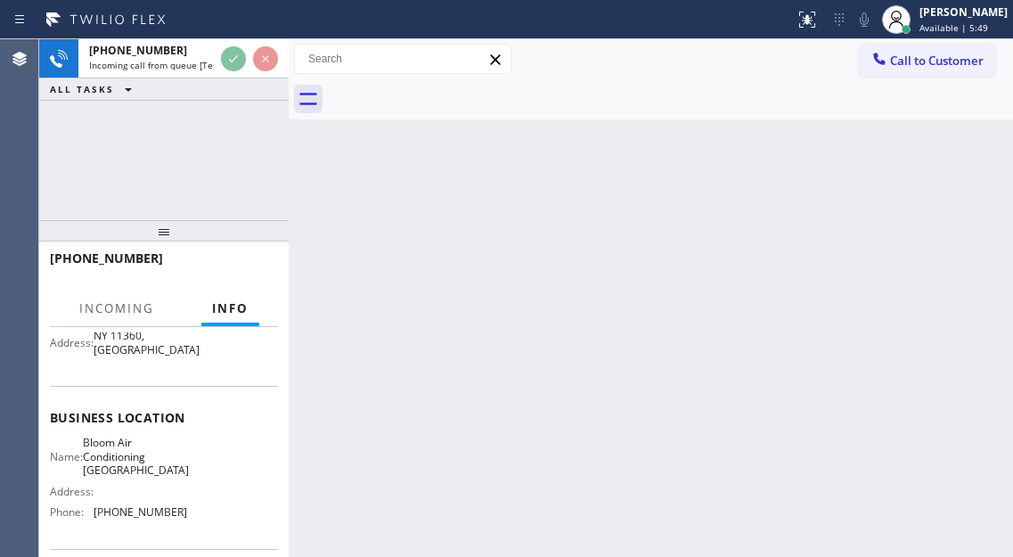
click at [145, 450] on span "Bloom Air Conditioning [GEOGRAPHIC_DATA]" at bounding box center [136, 456] width 106 height 41
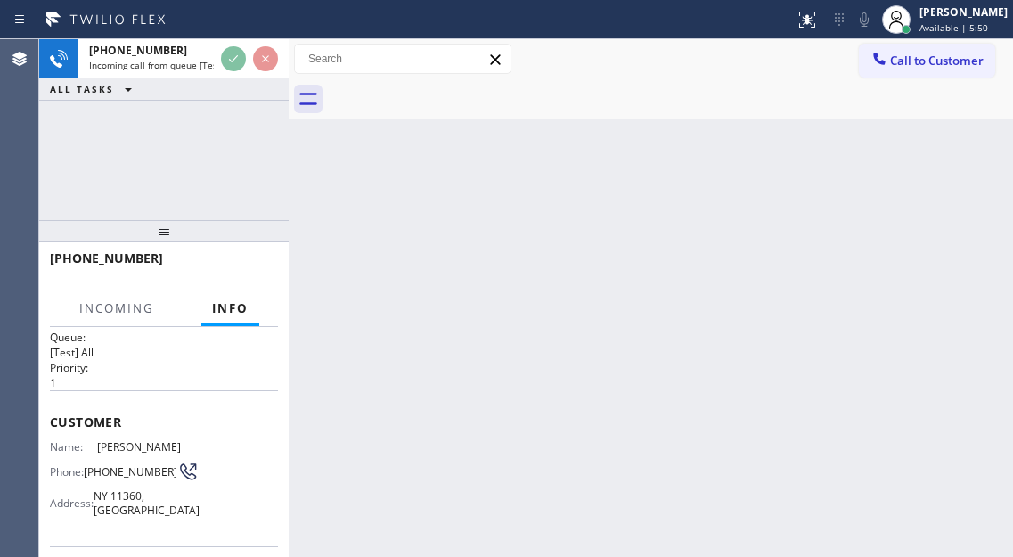
scroll to position [0, 0]
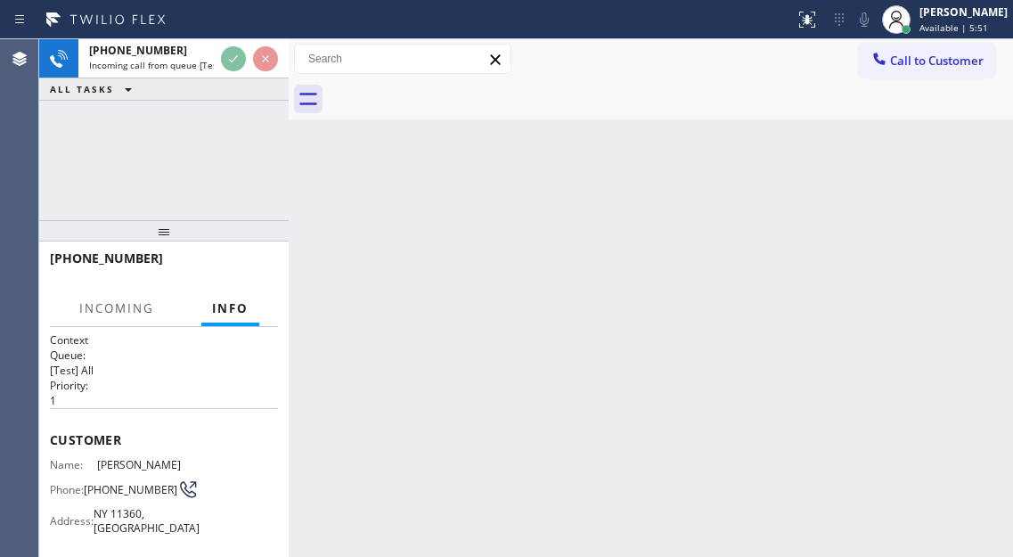
click at [122, 488] on span "[PHONE_NUMBER]" at bounding box center [131, 489] width 94 height 13
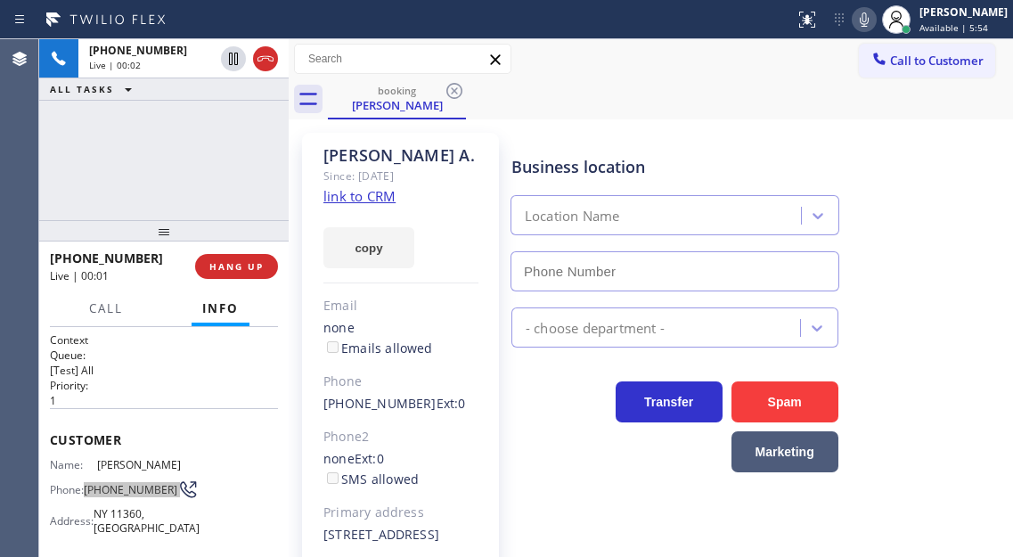
type input "[PHONE_NUMBER]"
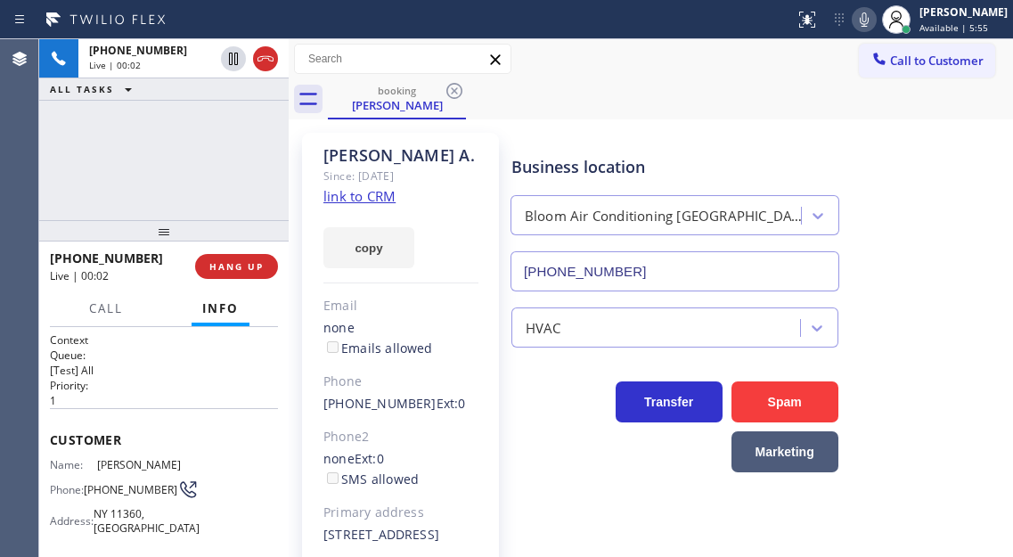
drag, startPoint x: 620, startPoint y: 113, endPoint x: 551, endPoint y: 195, distance: 106.9
click at [620, 113] on div "booking [PERSON_NAME]" at bounding box center [670, 99] width 685 height 40
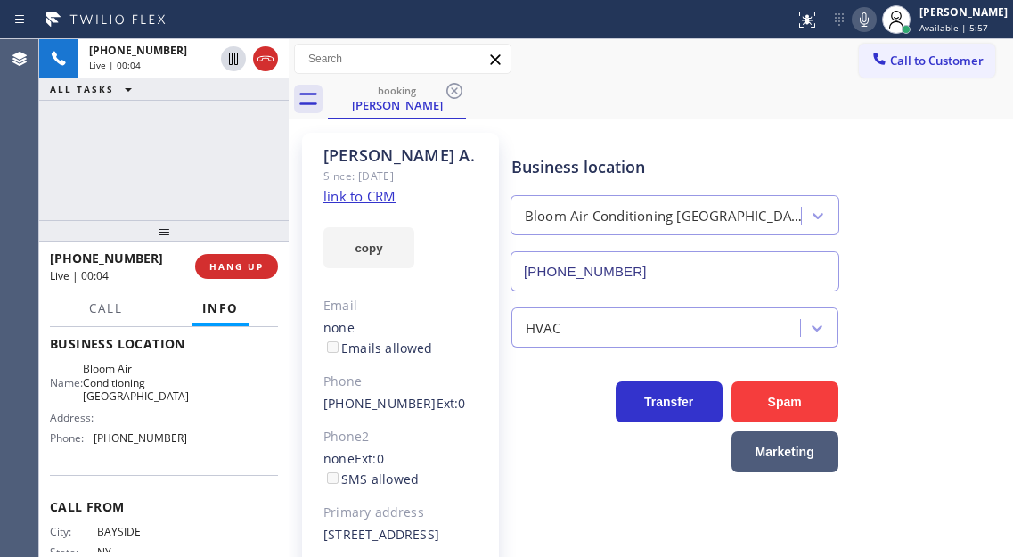
scroll to position [267, 0]
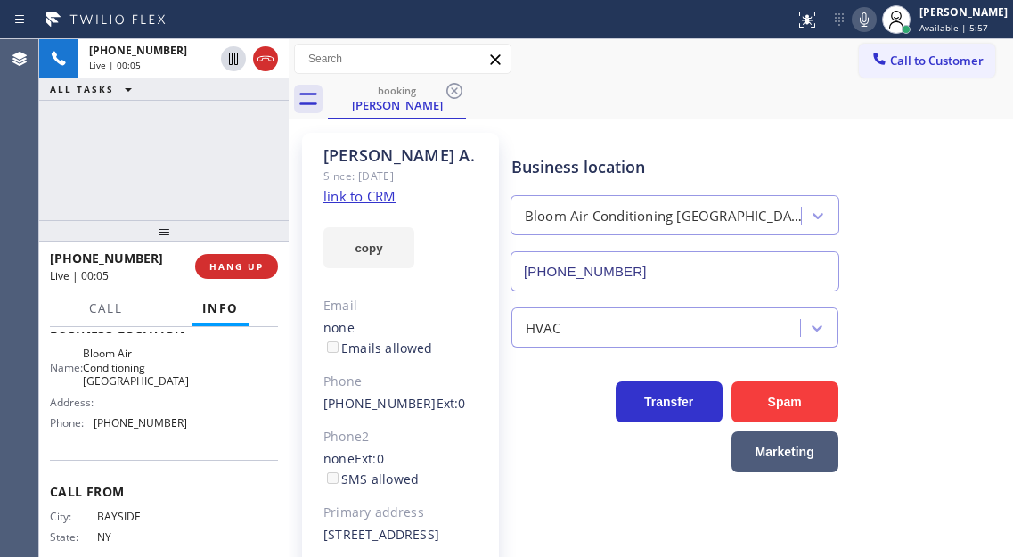
click at [134, 355] on span "Bloom Air Conditioning [GEOGRAPHIC_DATA]" at bounding box center [136, 367] width 106 height 41
click at [347, 199] on link "link to CRM" at bounding box center [359, 196] width 72 height 18
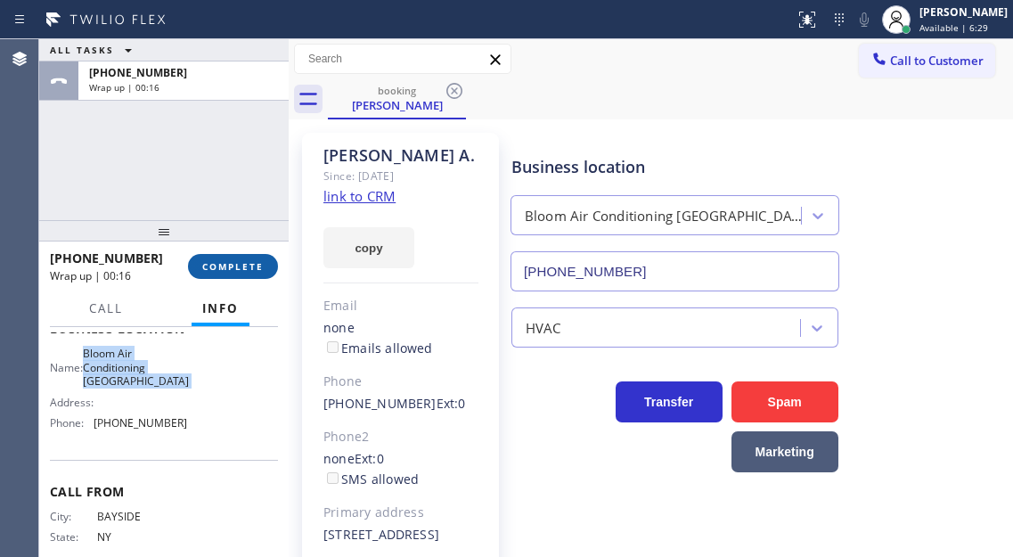
click at [240, 266] on span "COMPLETE" at bounding box center [232, 266] width 61 height 12
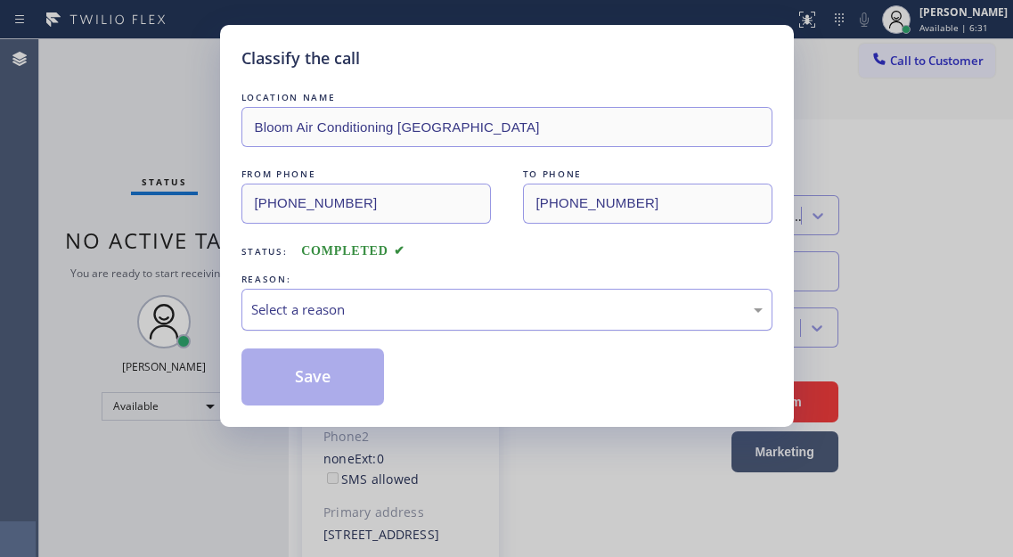
click at [439, 325] on div "Select a reason" at bounding box center [506, 310] width 531 height 42
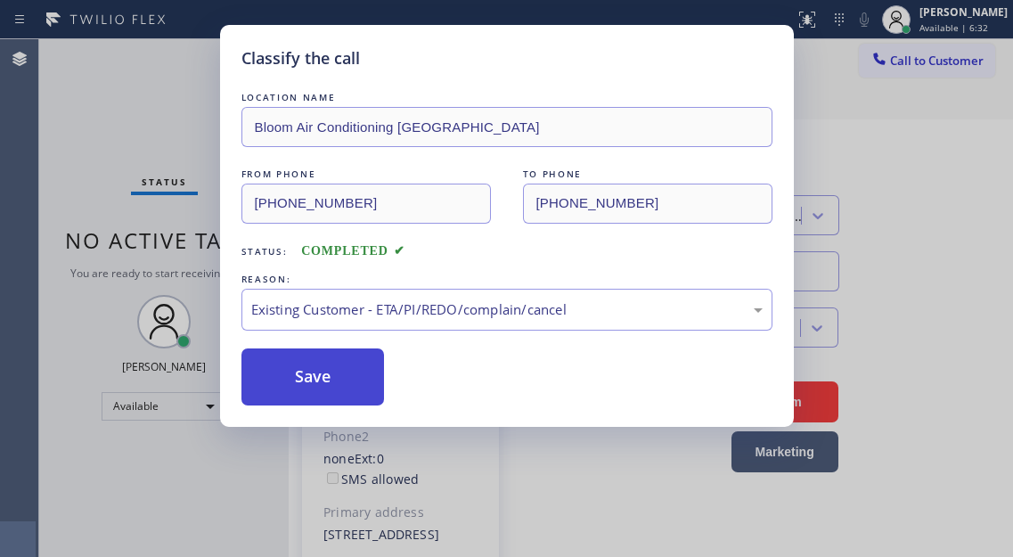
click at [355, 374] on button "Save" at bounding box center [312, 376] width 143 height 57
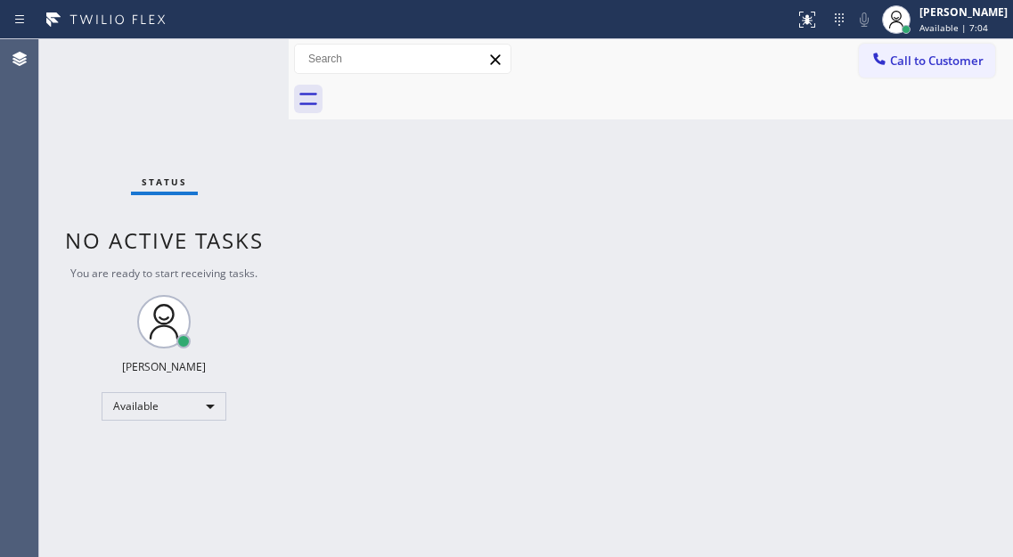
click at [980, 205] on div "Back to Dashboard Change Sender ID Customers Technicians Select a contact Outbo…" at bounding box center [651, 298] width 724 height 518
click at [952, 203] on div "Back to Dashboard Change Sender ID Customers Technicians Select a contact Outbo…" at bounding box center [651, 298] width 724 height 518
click at [236, 56] on div "Status No active tasks You are ready to start receiving tasks. [PERSON_NAME]" at bounding box center [163, 298] width 249 height 518
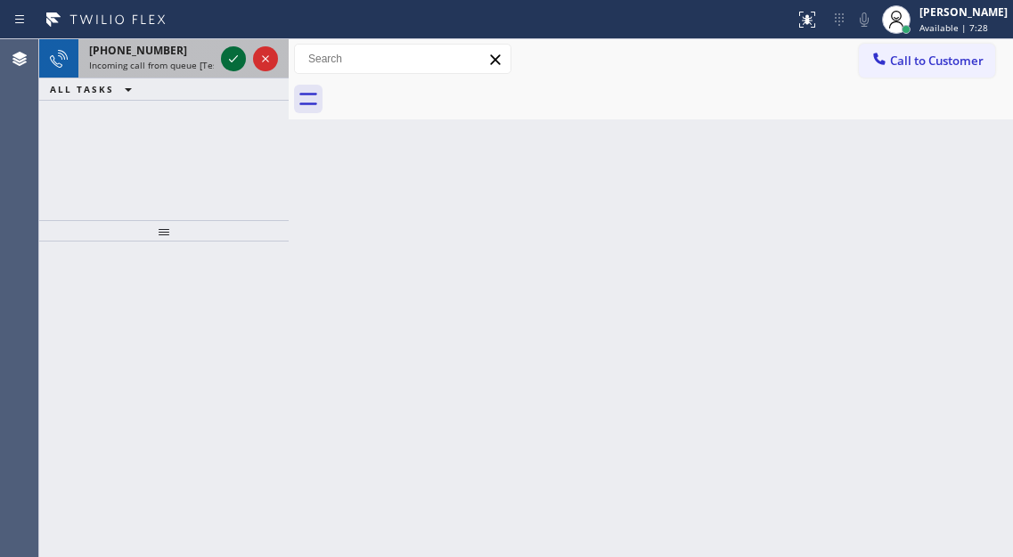
click at [225, 67] on icon at bounding box center [233, 58] width 21 height 21
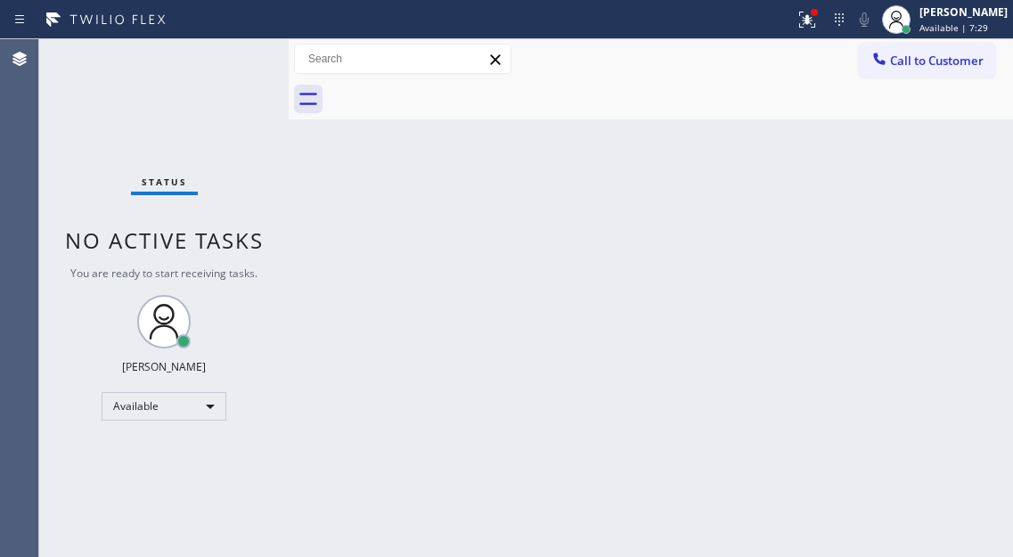
click at [234, 61] on div "Status No active tasks You are ready to start receiving tasks. [PERSON_NAME]" at bounding box center [163, 298] width 249 height 518
click at [235, 54] on div "Status No active tasks You are ready to start receiving tasks. [PERSON_NAME]" at bounding box center [163, 298] width 249 height 518
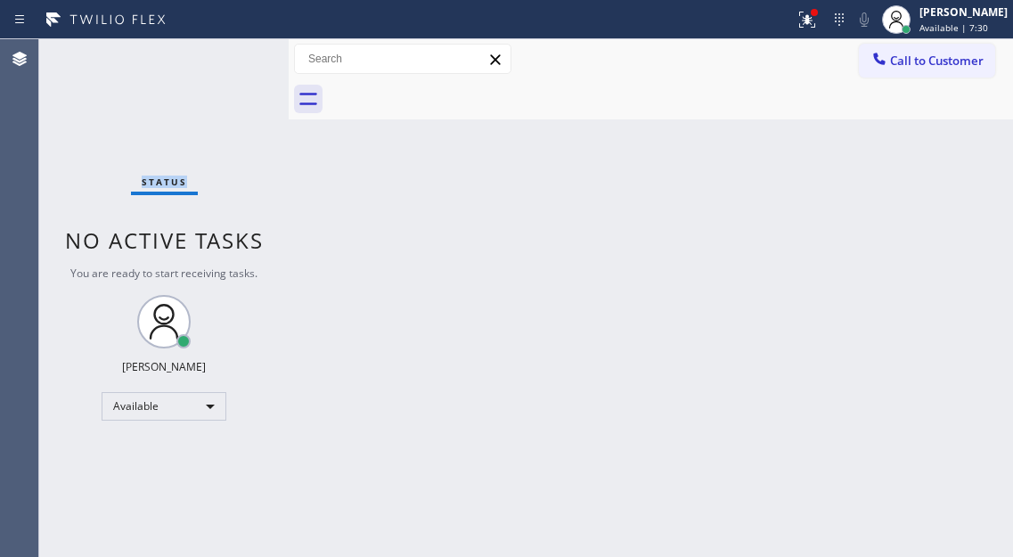
click at [235, 54] on div "Status No active tasks You are ready to start receiving tasks. [PERSON_NAME]" at bounding box center [163, 298] width 249 height 518
click at [240, 52] on div "Status No active tasks You are ready to start receiving tasks. [PERSON_NAME]" at bounding box center [163, 298] width 249 height 518
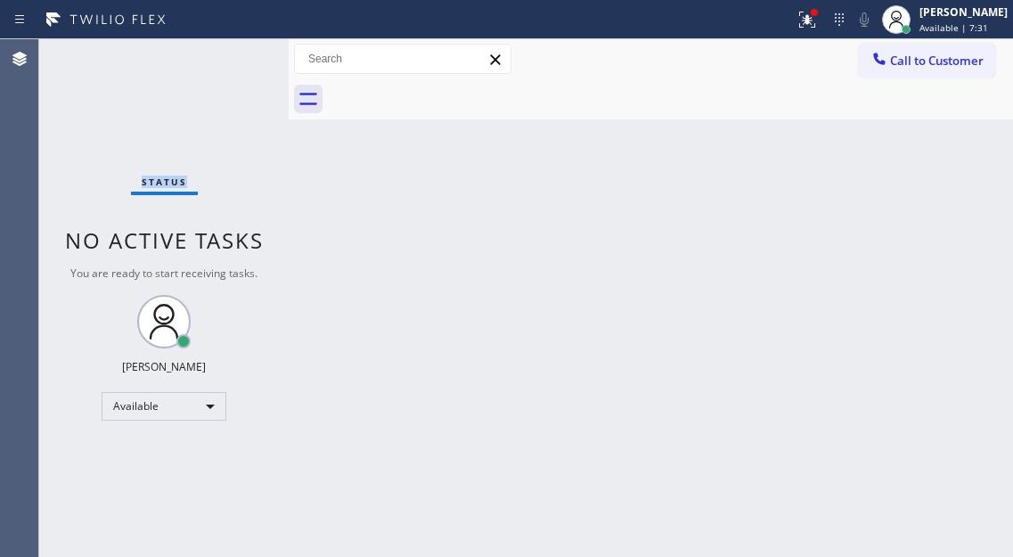
click at [240, 52] on div "Status No active tasks You are ready to start receiving tasks. [PERSON_NAME]" at bounding box center [163, 298] width 249 height 518
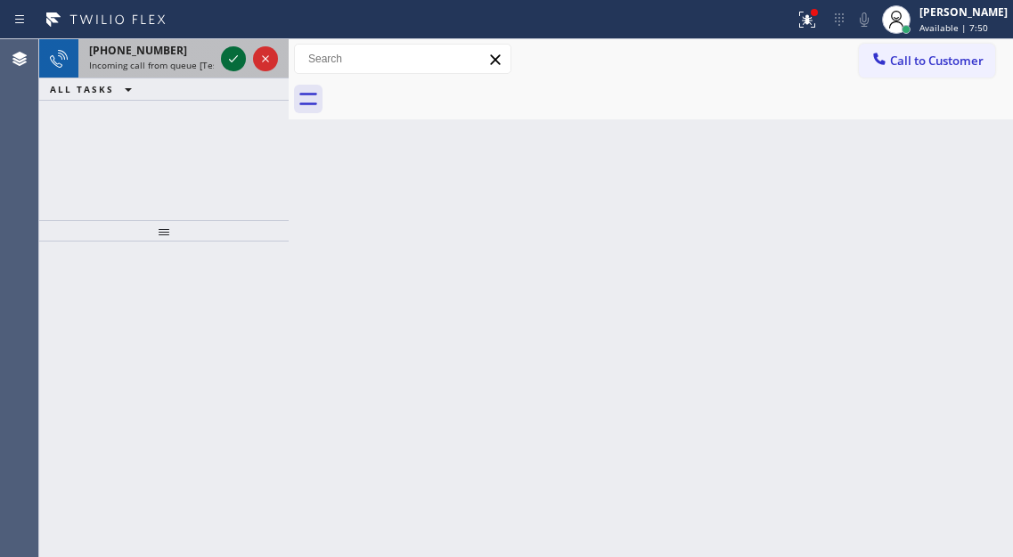
click at [231, 61] on icon at bounding box center [233, 58] width 9 height 7
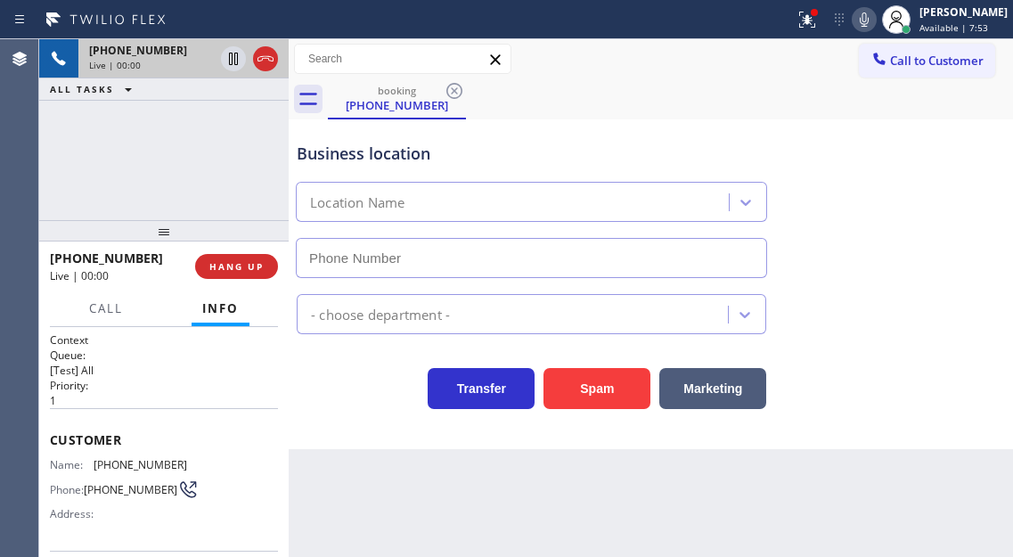
type input "[PHONE_NUMBER]"
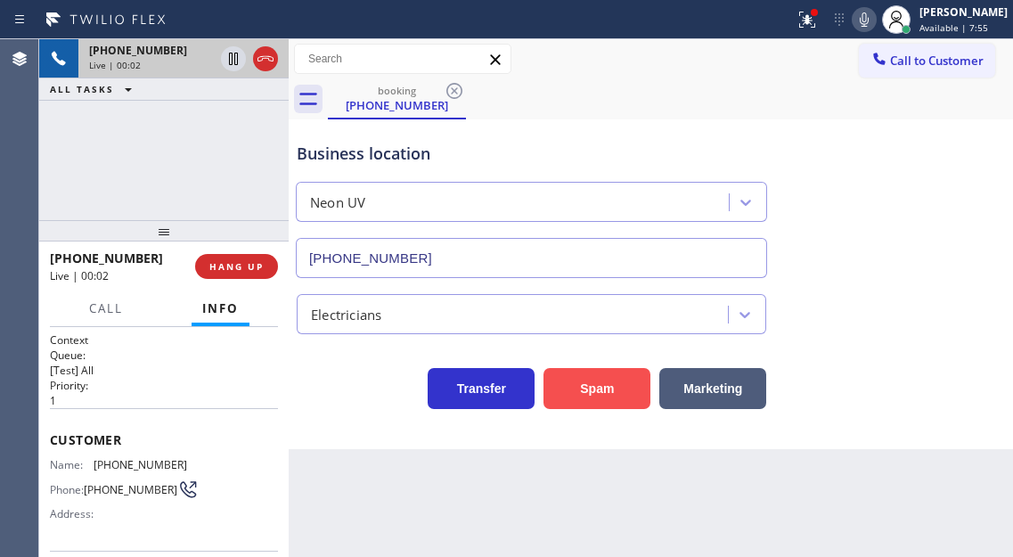
click at [612, 373] on button "Spam" at bounding box center [596, 388] width 107 height 41
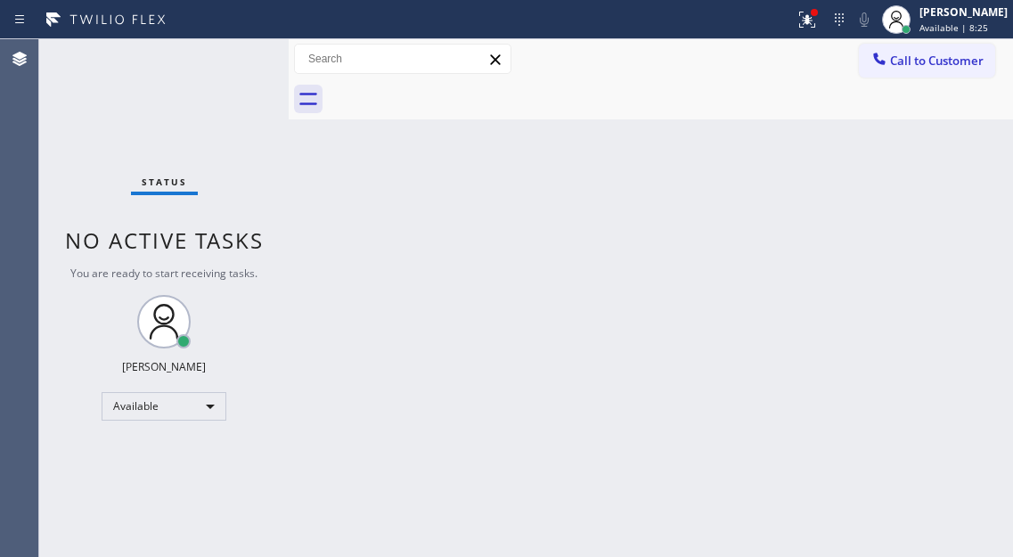
click at [950, 120] on div "Back to Dashboard Change Sender ID Customers Technicians Select a contact Outbo…" at bounding box center [651, 298] width 724 height 518
click at [814, 30] on button at bounding box center [806, 19] width 39 height 39
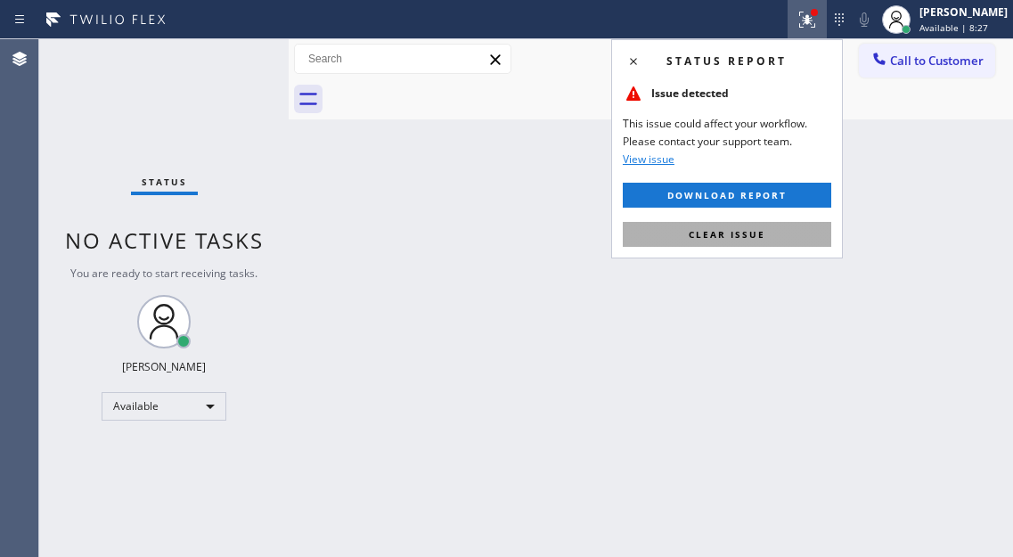
click at [770, 237] on button "Clear issue" at bounding box center [727, 234] width 208 height 25
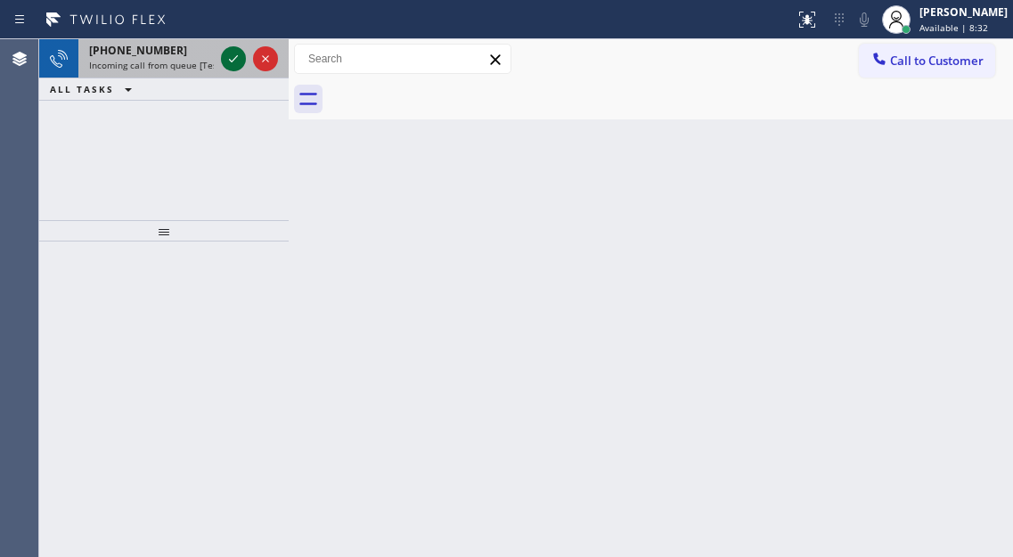
click at [234, 55] on icon at bounding box center [233, 58] width 21 height 21
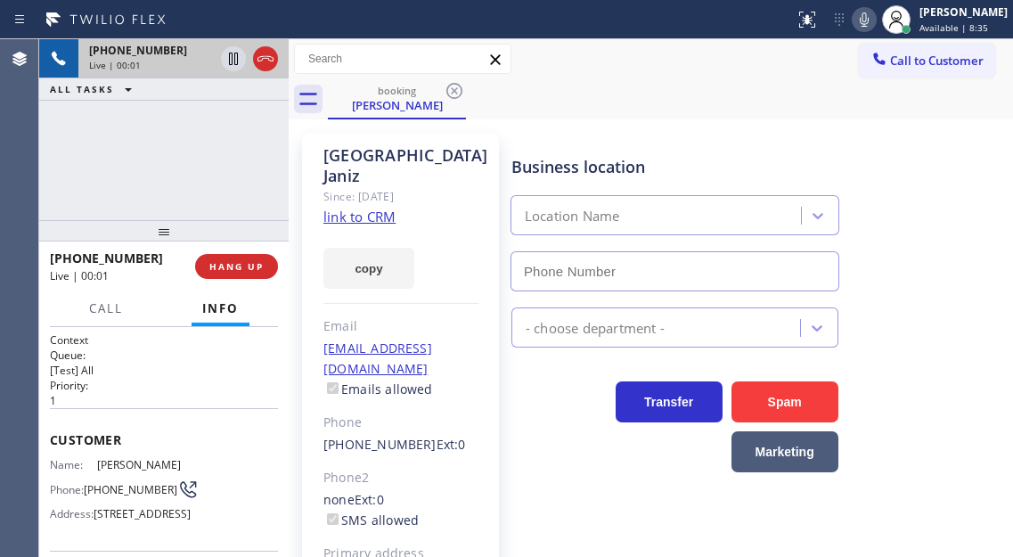
type input "[PHONE_NUMBER]"
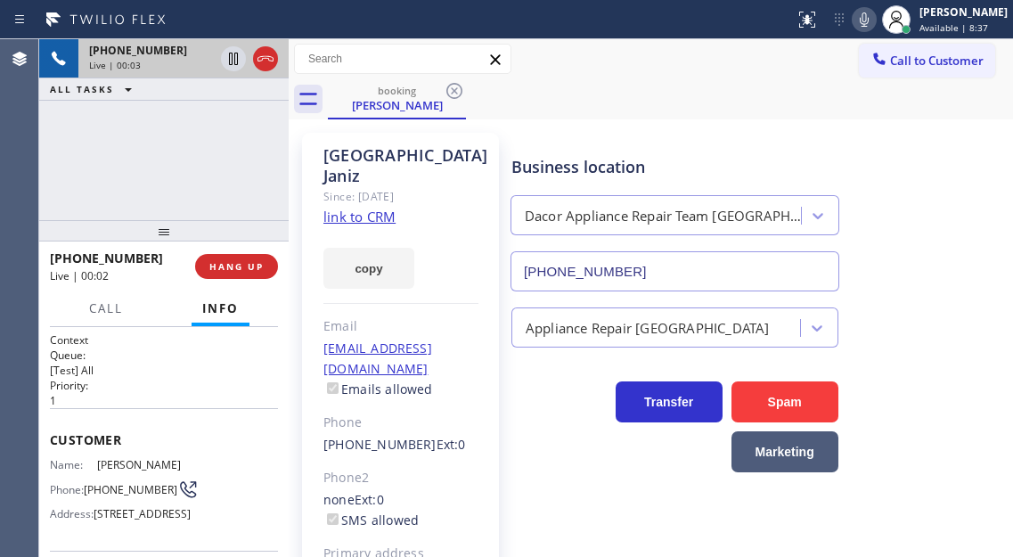
click at [342, 208] on link "link to CRM" at bounding box center [359, 217] width 72 height 18
click at [241, 269] on span "HANG UP" at bounding box center [236, 266] width 54 height 12
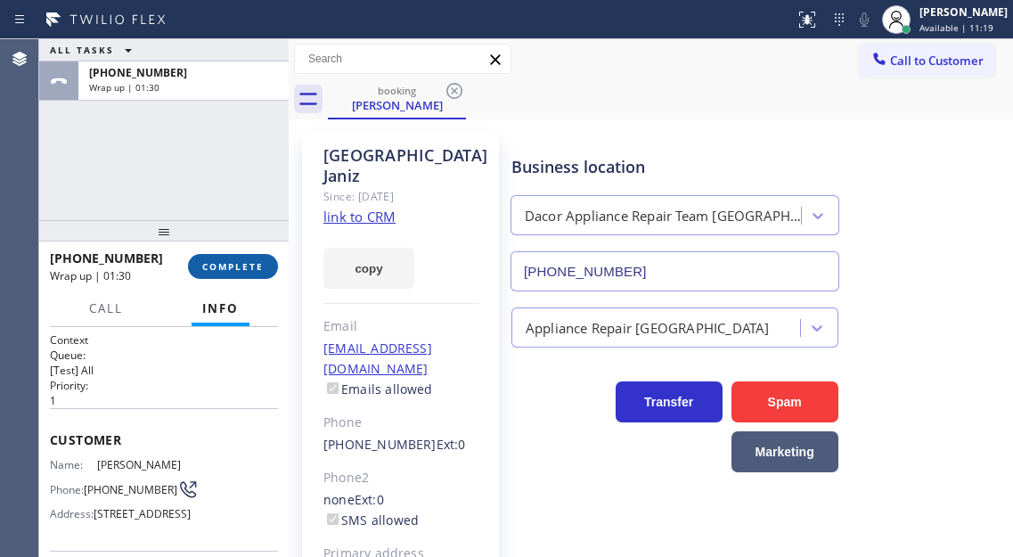
click at [246, 265] on span "COMPLETE" at bounding box center [232, 266] width 61 height 12
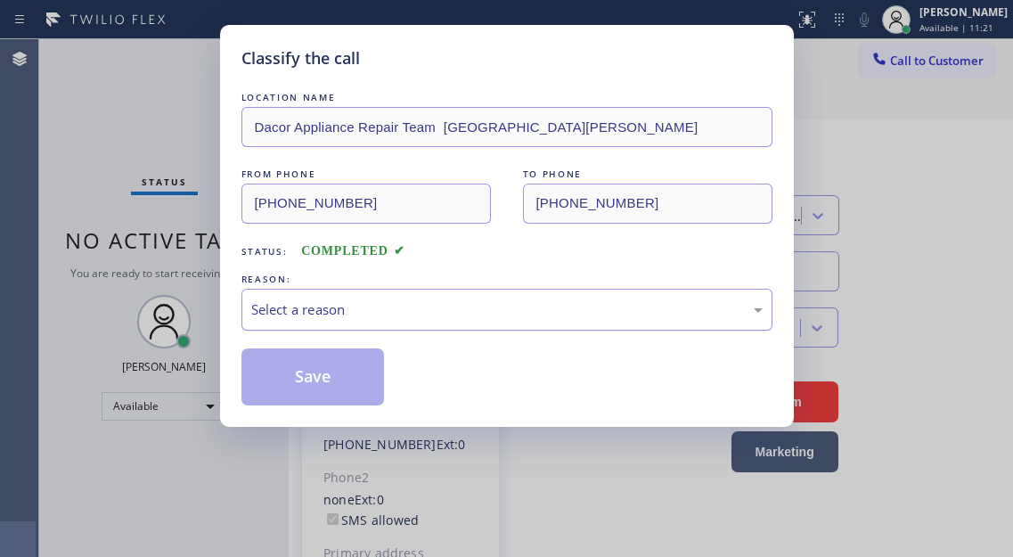
click at [401, 306] on div "Select a reason" at bounding box center [506, 309] width 511 height 20
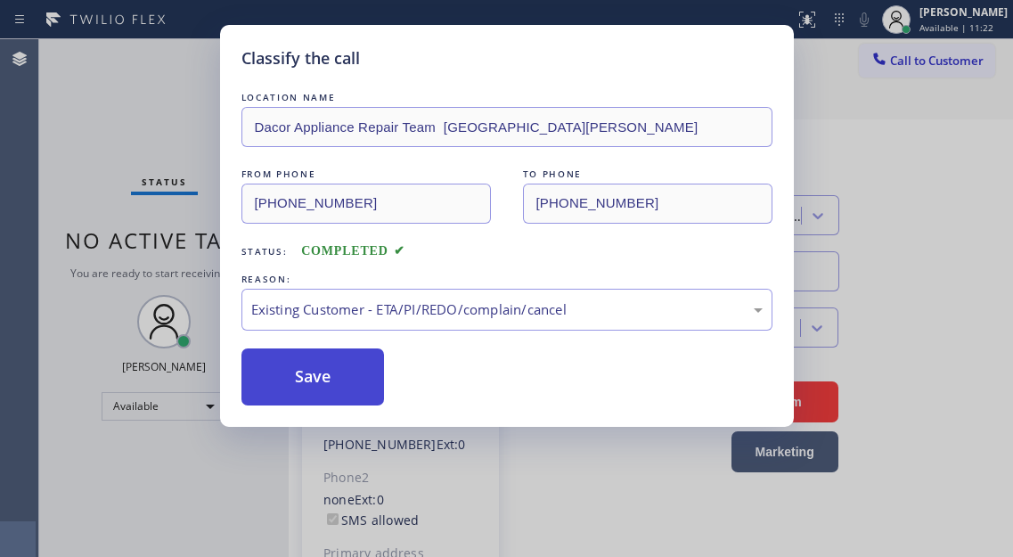
click at [376, 391] on button "Save" at bounding box center [312, 376] width 143 height 57
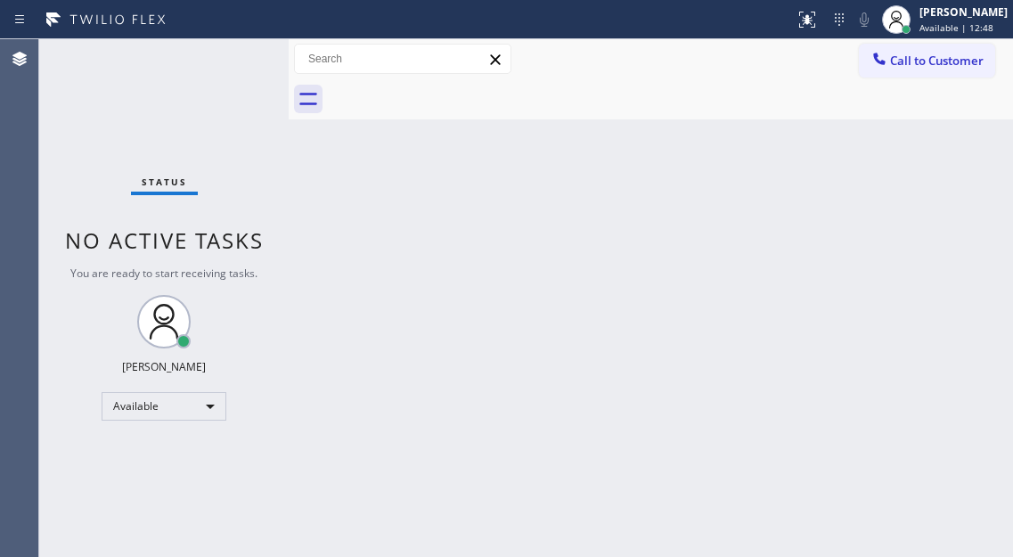
click at [987, 256] on div "Back to Dashboard Change Sender ID Customers Technicians Select a contact Outbo…" at bounding box center [651, 298] width 724 height 518
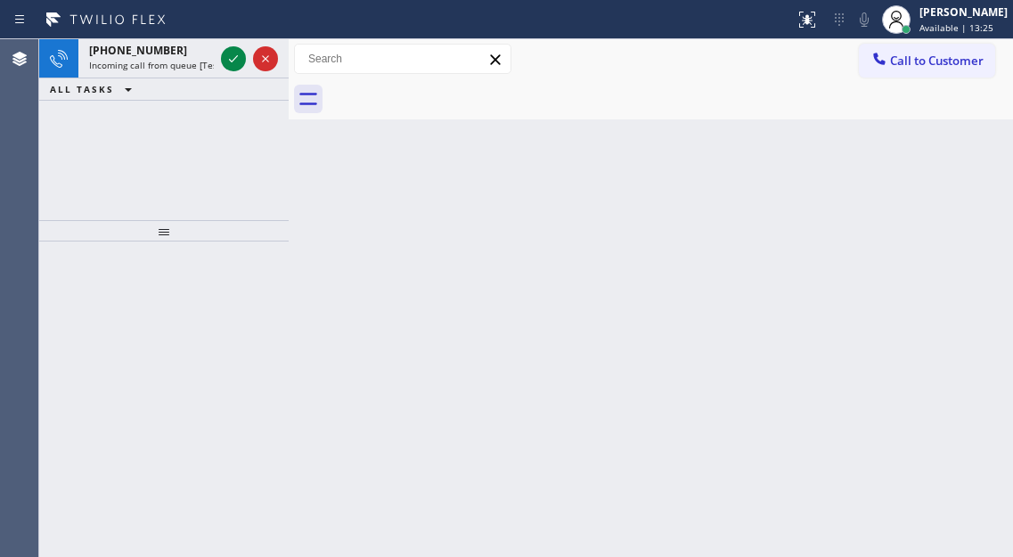
click at [959, 193] on div "Back to Dashboard Change Sender ID Customers Technicians Select a contact Outbo…" at bounding box center [651, 298] width 724 height 518
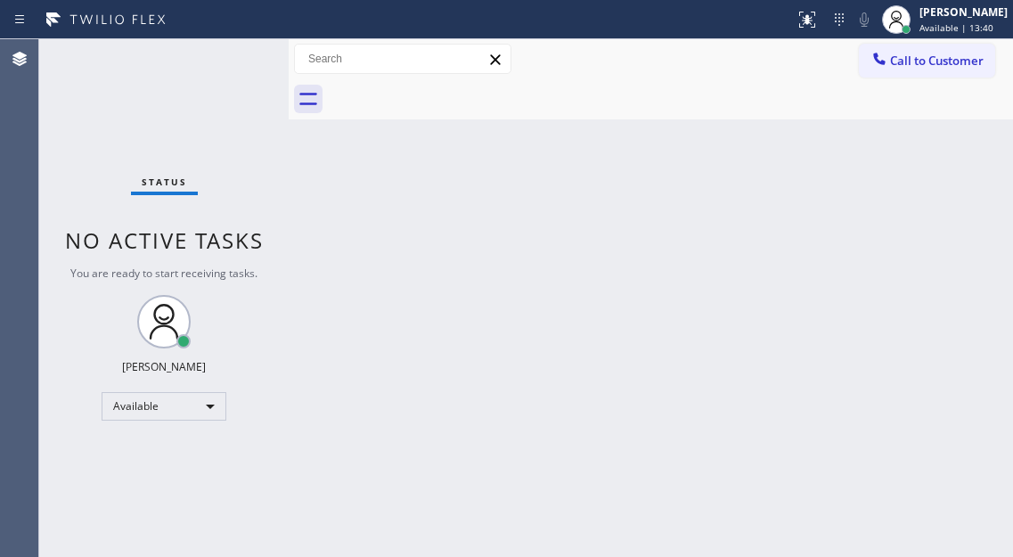
click at [208, 57] on div "Status No active tasks You are ready to start receiving tasks. [PERSON_NAME]" at bounding box center [163, 298] width 249 height 518
click at [958, 184] on div "Back to Dashboard Change Sender ID Customers Technicians Select a contact Outbo…" at bounding box center [651, 298] width 724 height 518
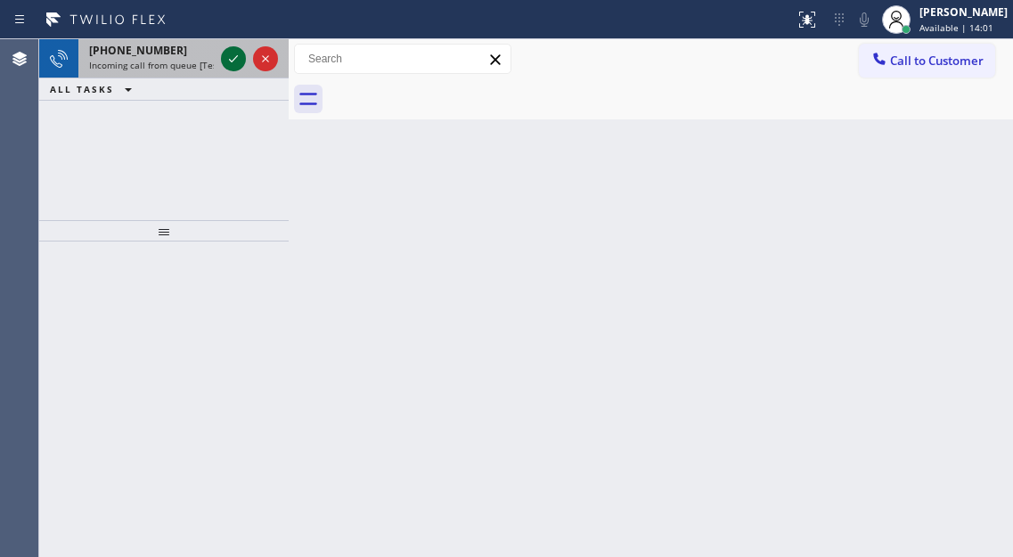
click at [229, 61] on icon at bounding box center [233, 58] width 21 height 21
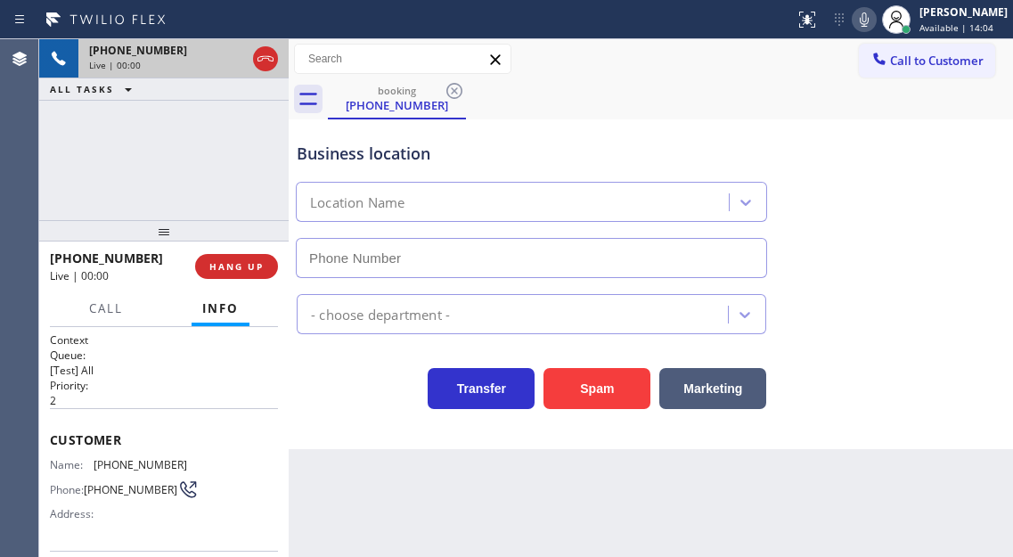
type input "[PHONE_NUMBER]"
click at [110, 470] on span "[PHONE_NUMBER]" at bounding box center [141, 464] width 94 height 13
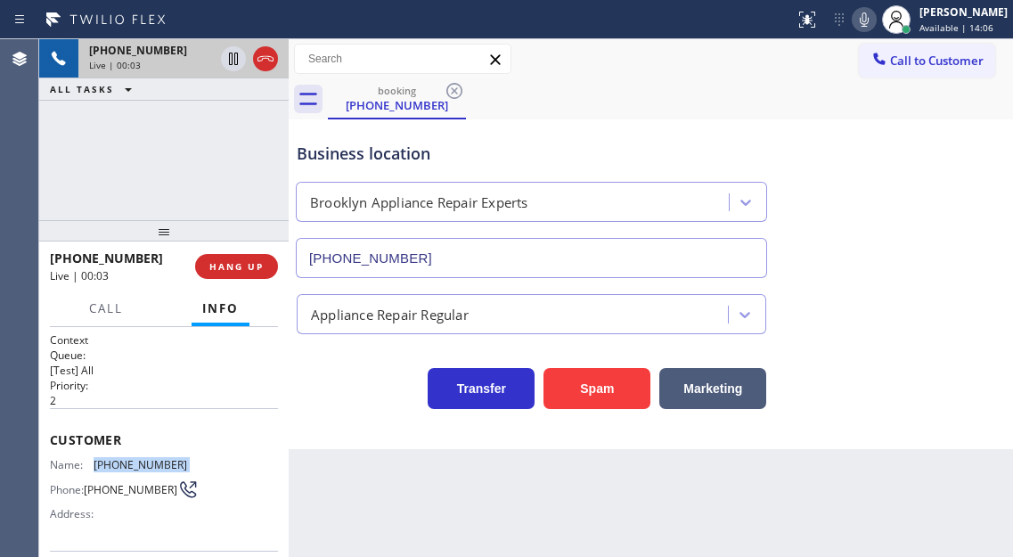
click at [110, 470] on span "[PHONE_NUMBER]" at bounding box center [141, 464] width 94 height 13
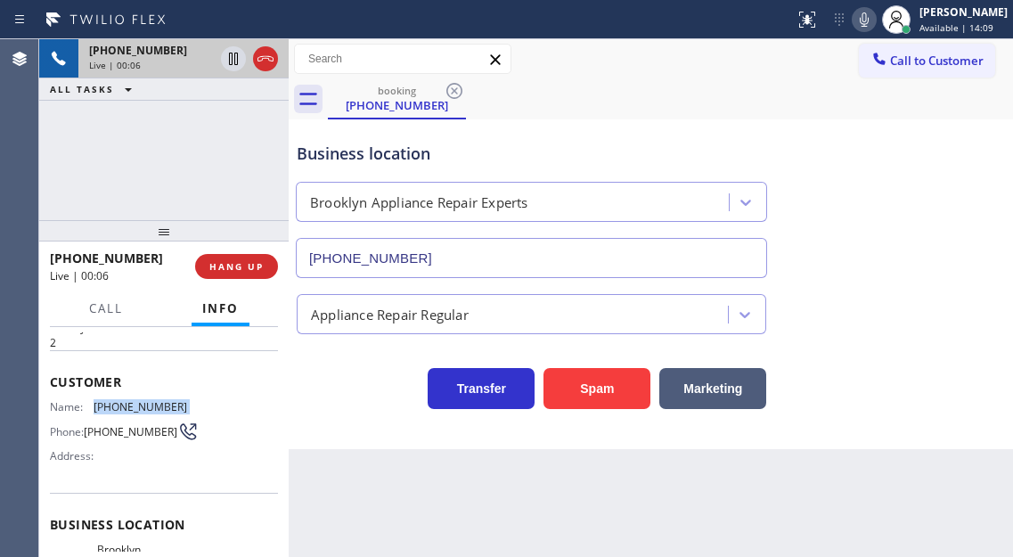
scroll to position [89, 0]
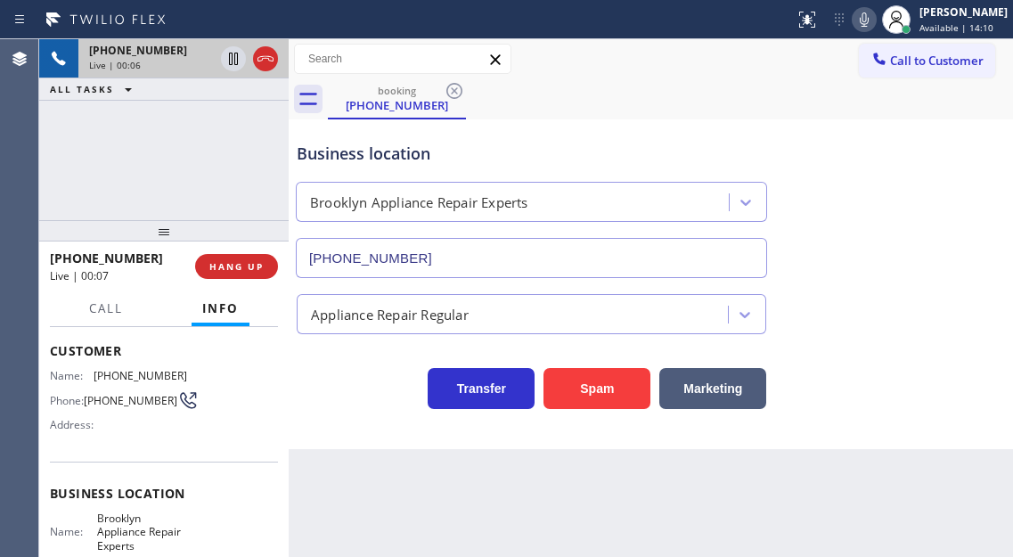
click at [129, 520] on span "Brooklyn Appliance Repair Experts" at bounding box center [141, 531] width 89 height 41
click at [264, 416] on div "Name: [PHONE_NUMBER] Phone: [PHONE_NUMBER] Address:" at bounding box center [164, 404] width 228 height 70
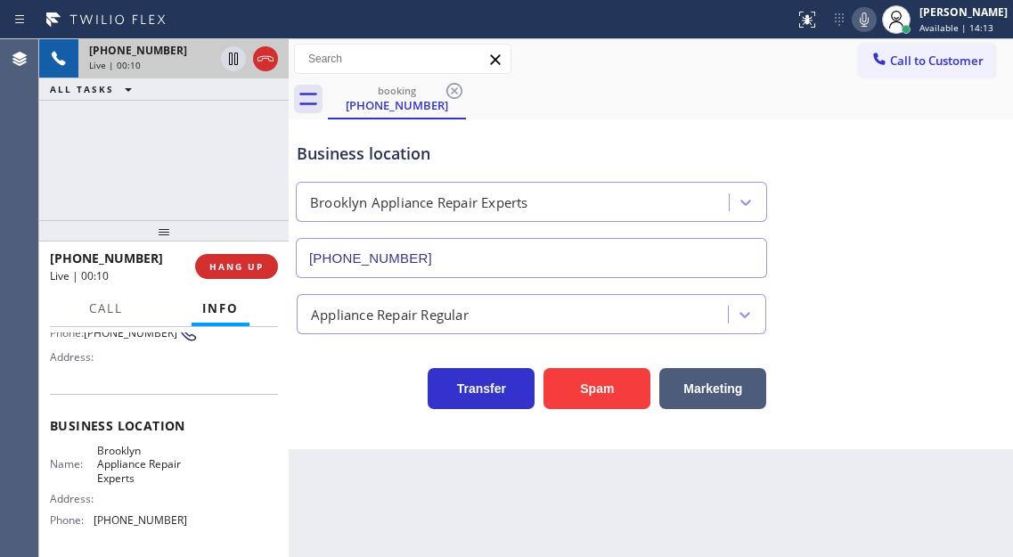
scroll to position [267, 0]
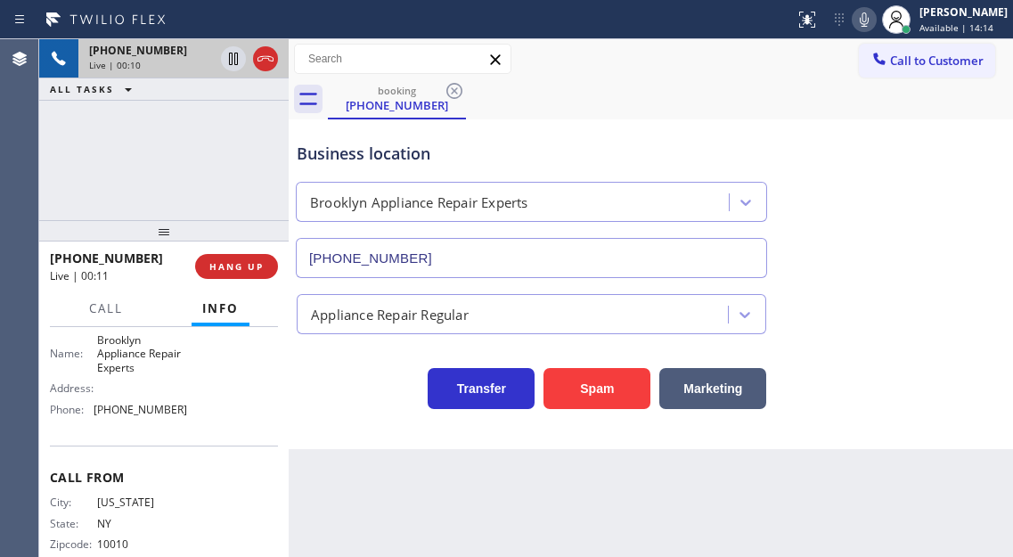
click at [118, 416] on span "[PHONE_NUMBER]" at bounding box center [141, 409] width 94 height 13
click at [963, 241] on div "Business location [GEOGRAPHIC_DATA] Appliance Repair Experts [PHONE_NUMBER]" at bounding box center [650, 197] width 715 height 161
click at [249, 136] on div "[PHONE_NUMBER] Live | 00:34 ALL TASKS ALL TASKS ACTIVE TASKS TASKS IN WRAP UP" at bounding box center [163, 129] width 249 height 181
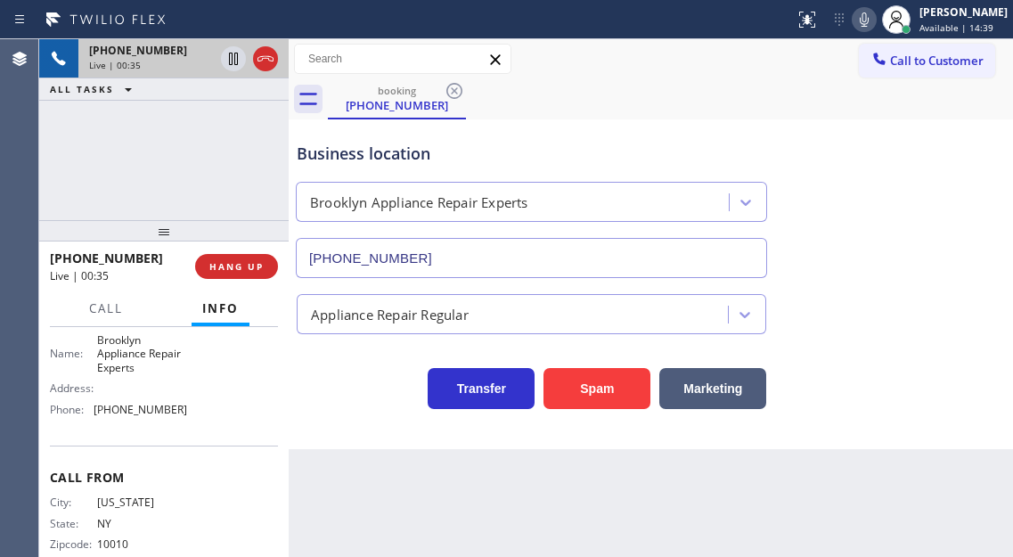
click at [304, 151] on div "Business location" at bounding box center [531, 154] width 469 height 24
click at [252, 142] on div "[PHONE_NUMBER] Live | 00:36 ALL TASKS ALL TASKS ACTIVE TASKS TASKS IN WRAP UP" at bounding box center [163, 129] width 249 height 181
click at [240, 266] on span "HANG UP" at bounding box center [236, 266] width 54 height 12
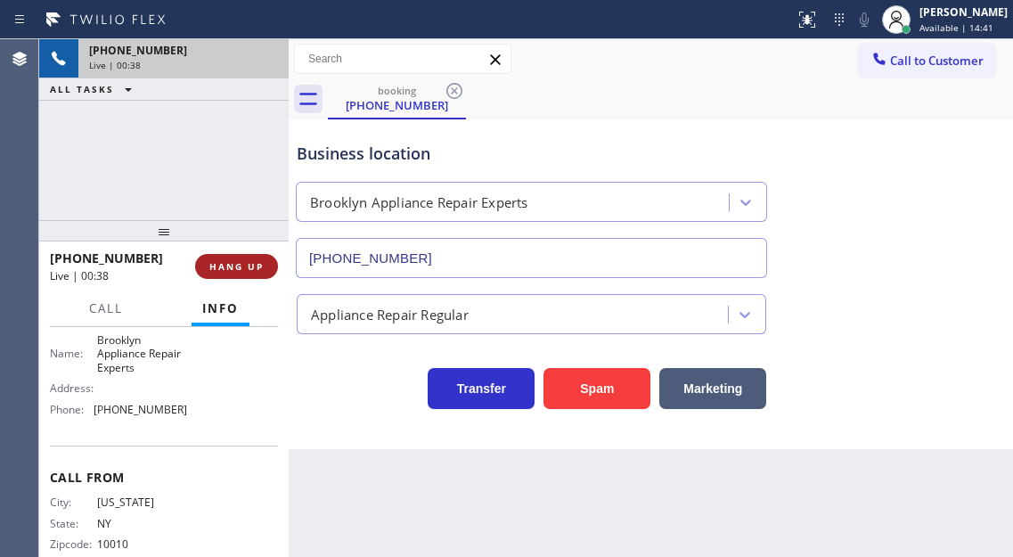
click at [240, 266] on span "HANG UP" at bounding box center [236, 266] width 54 height 12
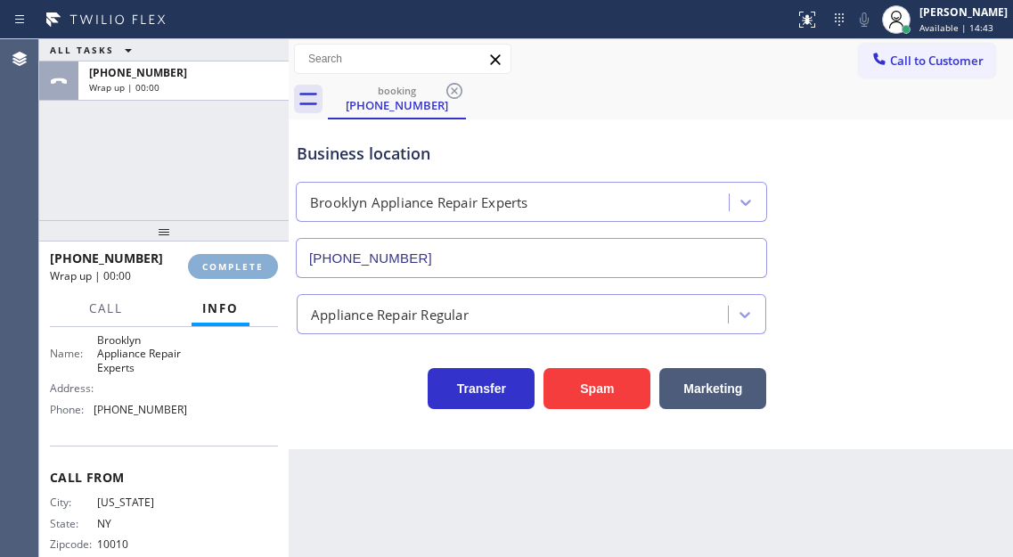
click at [240, 266] on span "COMPLETE" at bounding box center [232, 266] width 61 height 12
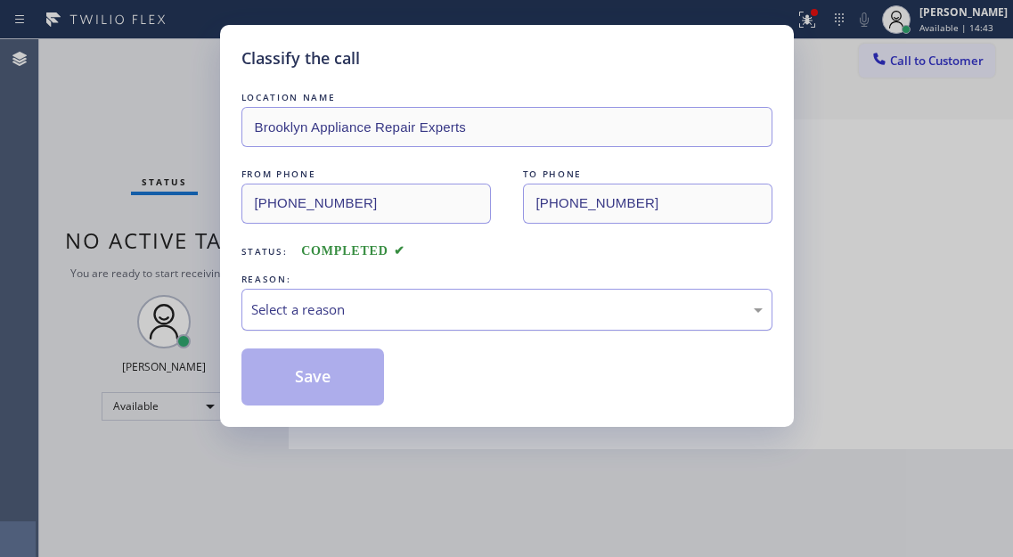
click at [347, 307] on div "Select a reason" at bounding box center [506, 309] width 511 height 20
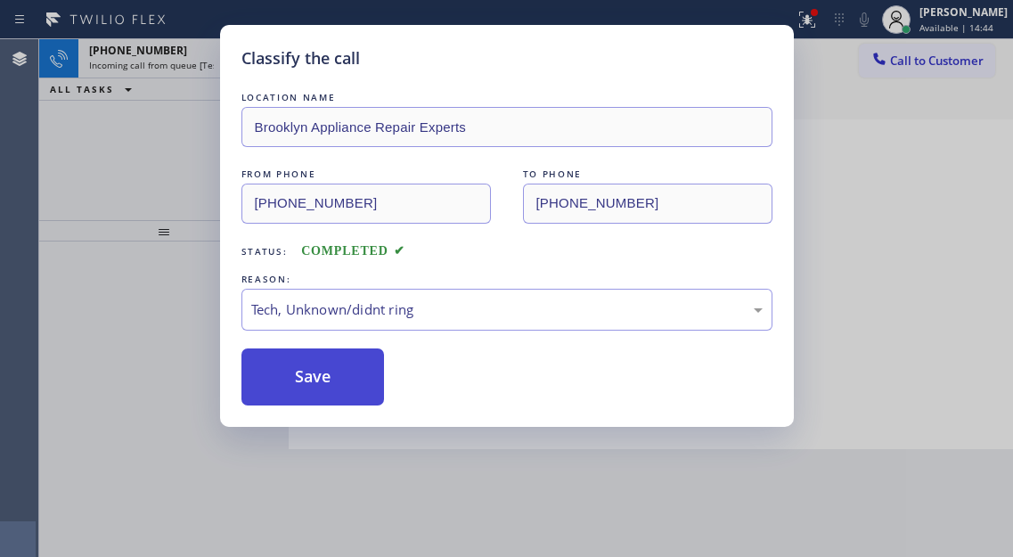
click at [349, 400] on button "Save" at bounding box center [312, 376] width 143 height 57
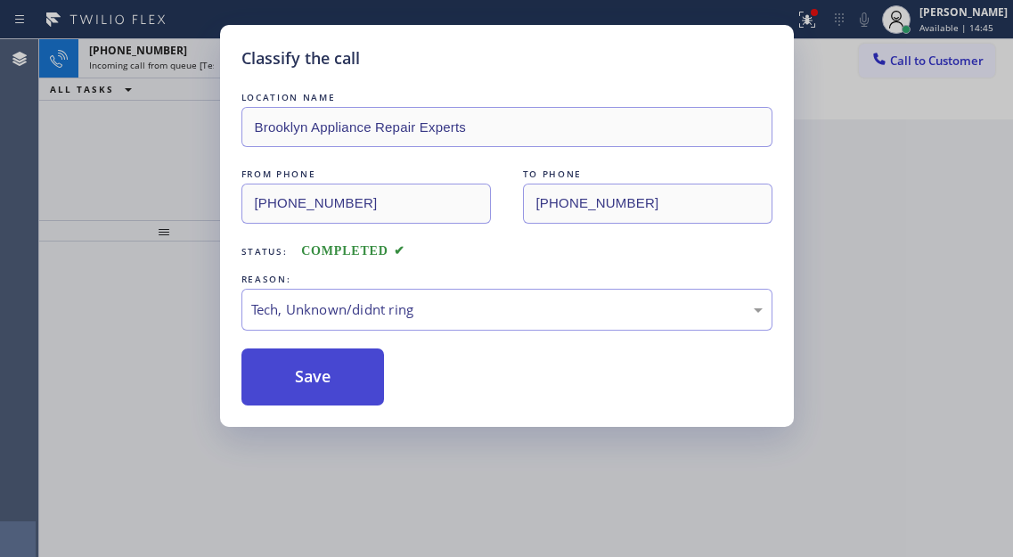
click at [347, 393] on button "Save" at bounding box center [312, 376] width 143 height 57
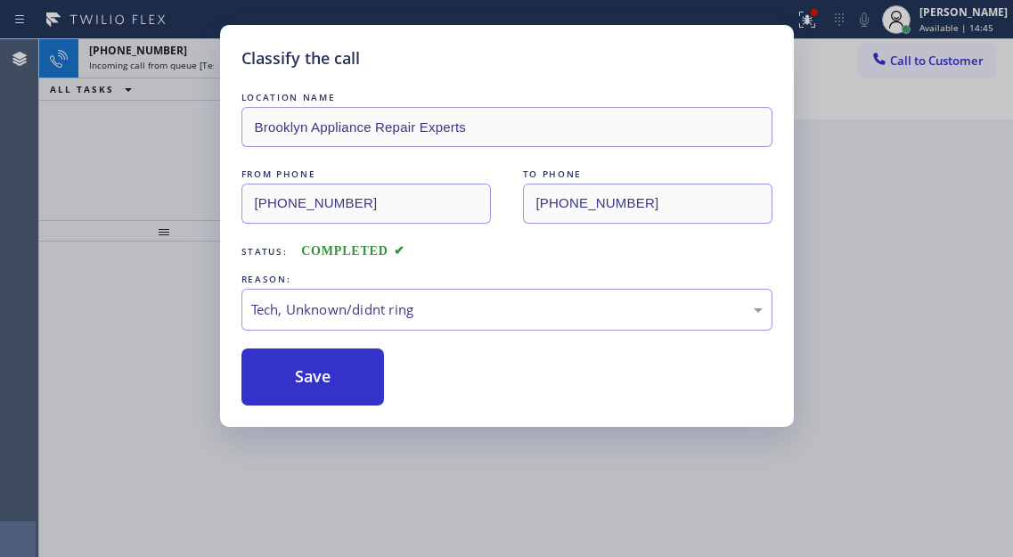
click at [129, 126] on div "Classify the call LOCATION NAME Brooklyn Appliance Repair Experts FROM PHONE [P…" at bounding box center [506, 278] width 1013 height 557
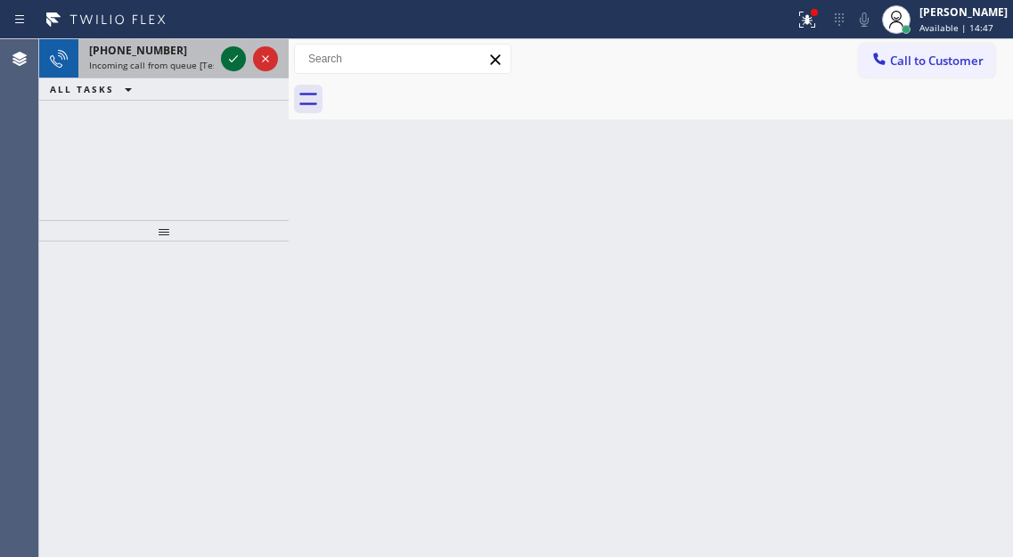
click at [227, 60] on icon at bounding box center [233, 58] width 21 height 21
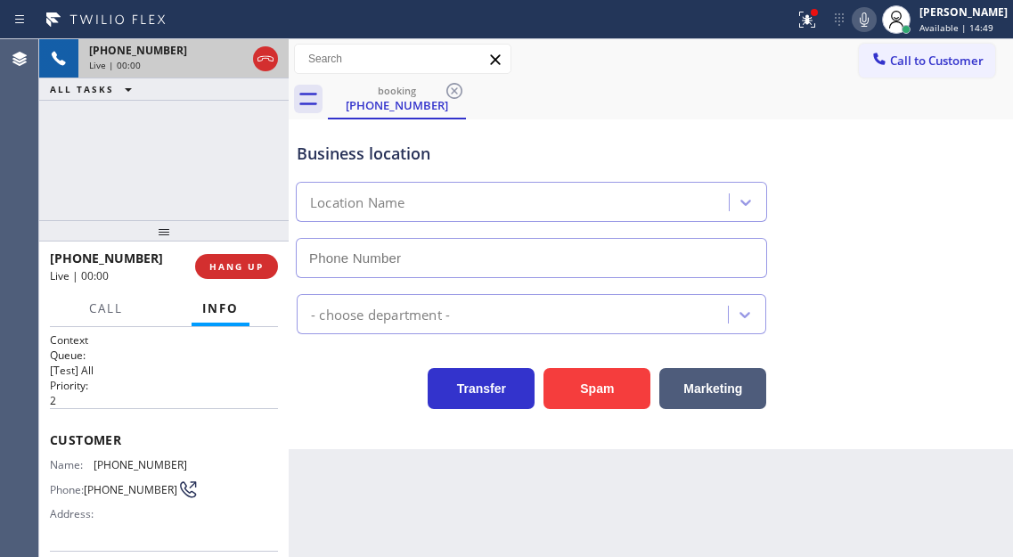
type input "[PHONE_NUMBER]"
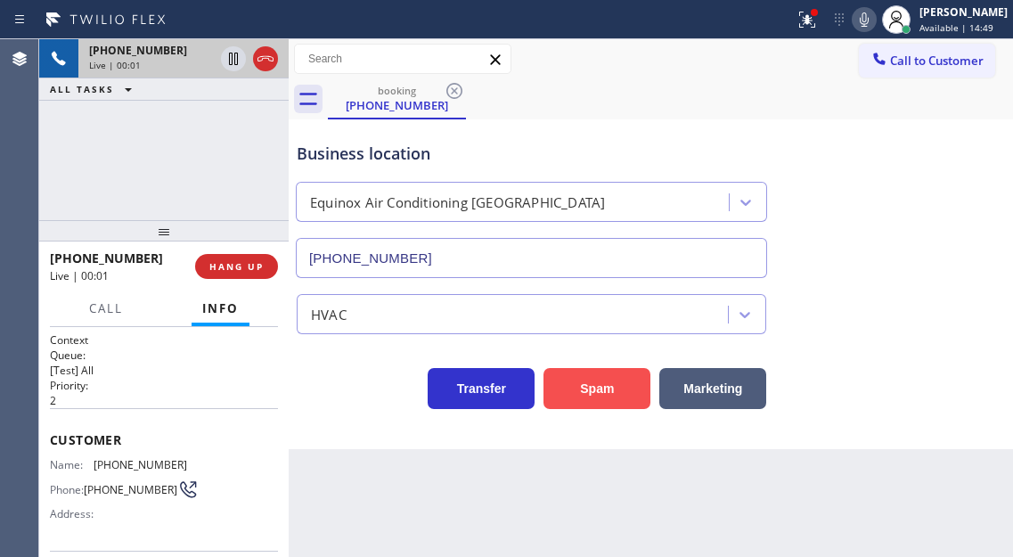
click at [594, 385] on button "Spam" at bounding box center [596, 388] width 107 height 41
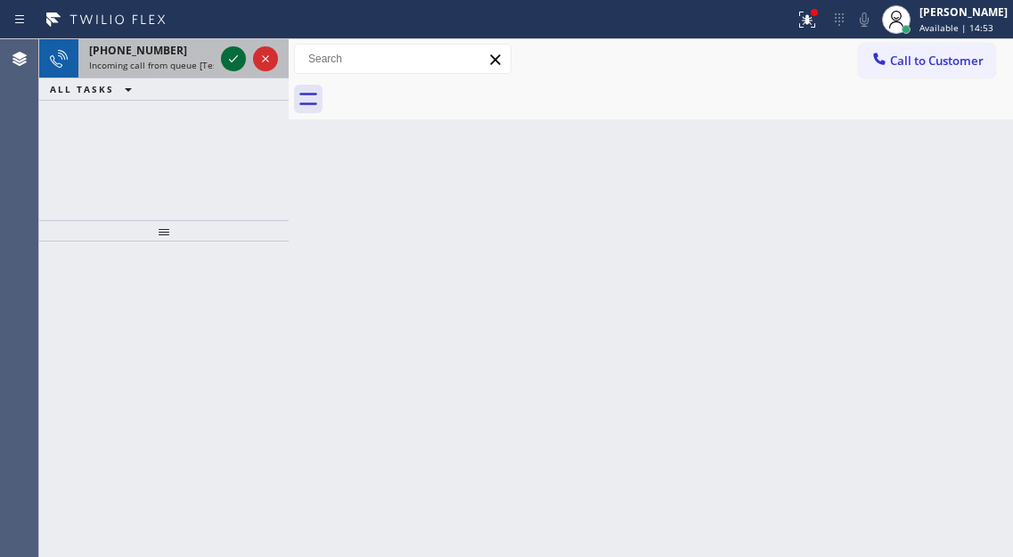
click at [227, 63] on icon at bounding box center [233, 58] width 21 height 21
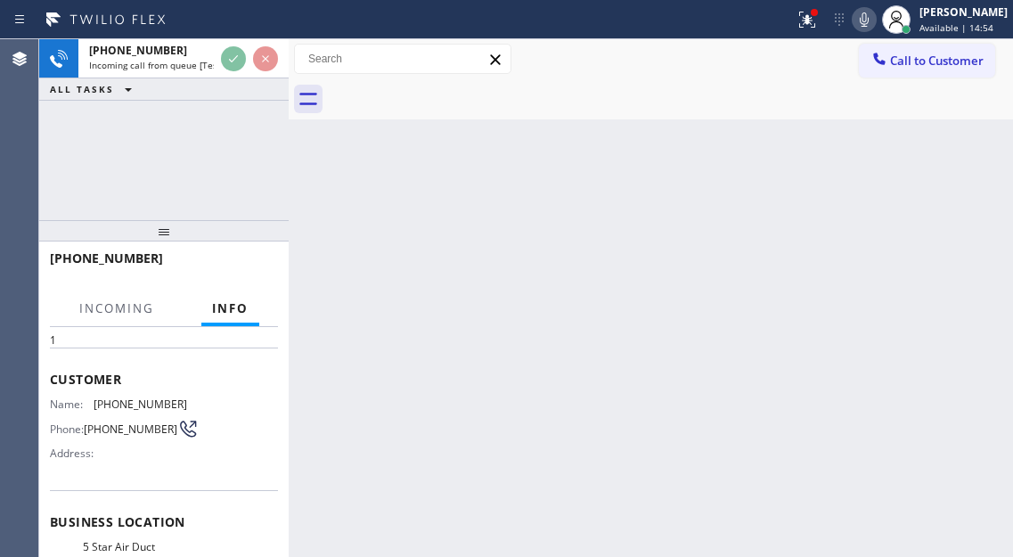
scroll to position [178, 0]
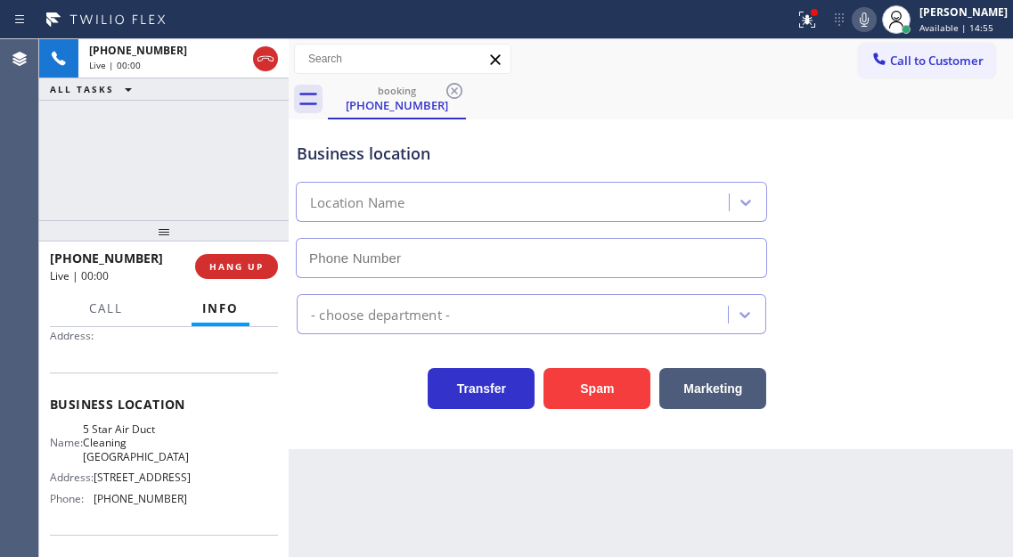
type input "[PHONE_NUMBER]"
click at [145, 452] on span "5 Star Air Duct Cleaning [GEOGRAPHIC_DATA]" at bounding box center [136, 442] width 106 height 41
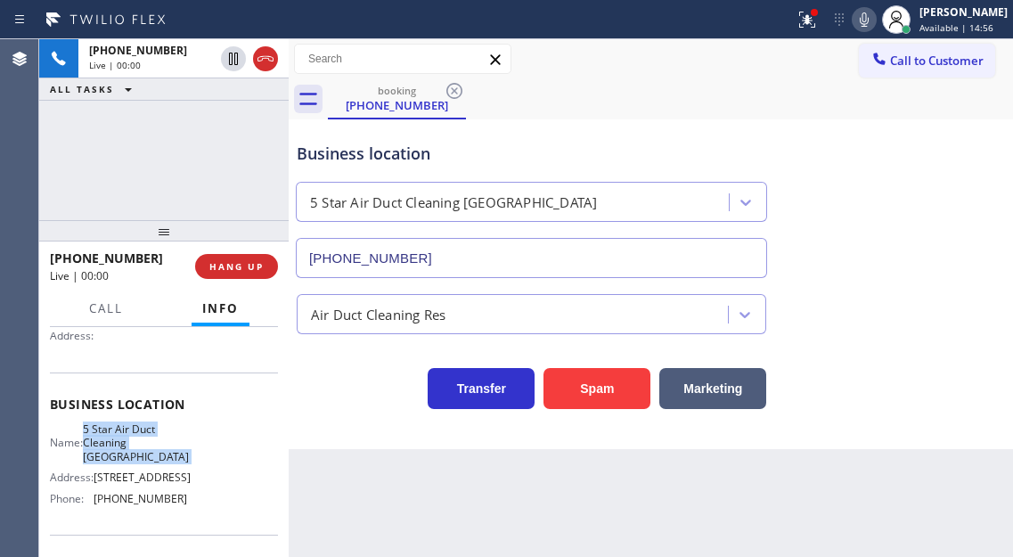
click at [145, 452] on span "5 Star Air Duct Cleaning [GEOGRAPHIC_DATA]" at bounding box center [136, 442] width 106 height 41
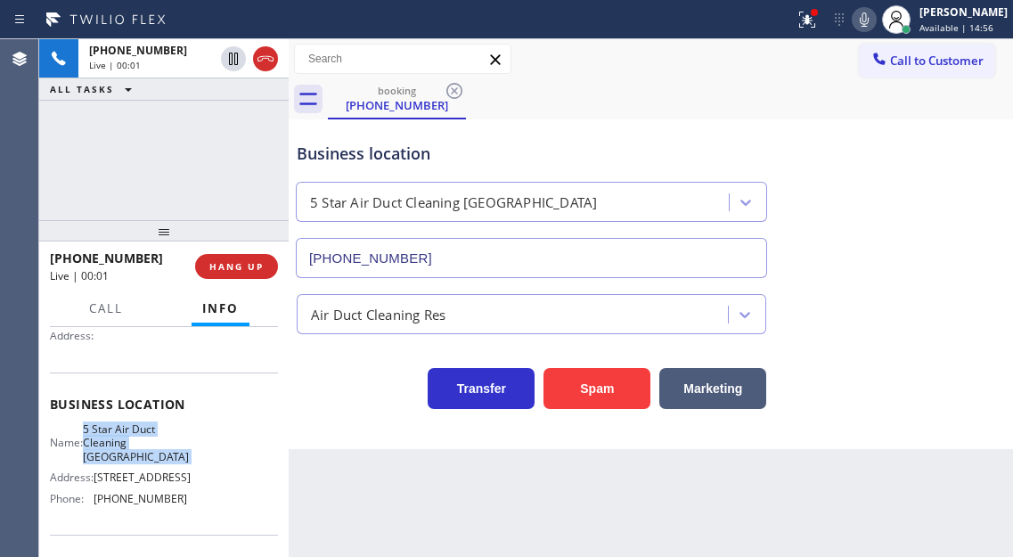
click at [145, 452] on span "5 Star Air Duct Cleaning [GEOGRAPHIC_DATA]" at bounding box center [136, 442] width 106 height 41
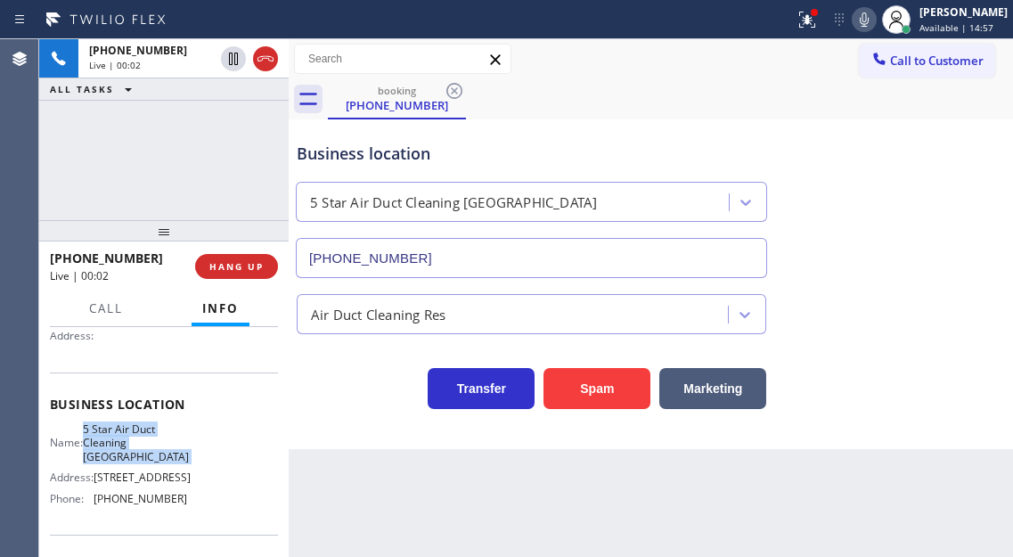
click at [145, 452] on span "5 Star Air Duct Cleaning [GEOGRAPHIC_DATA]" at bounding box center [136, 442] width 106 height 41
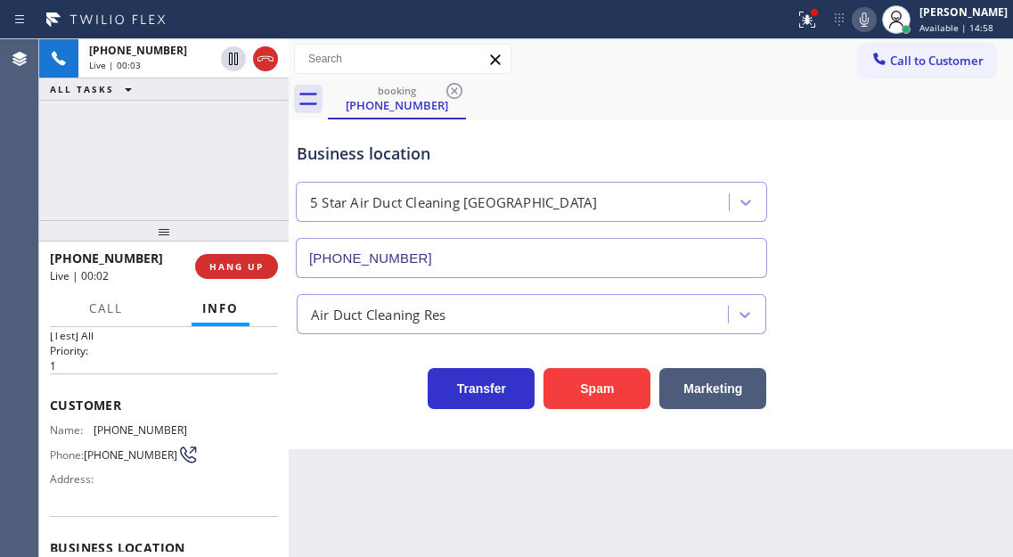
scroll to position [0, 0]
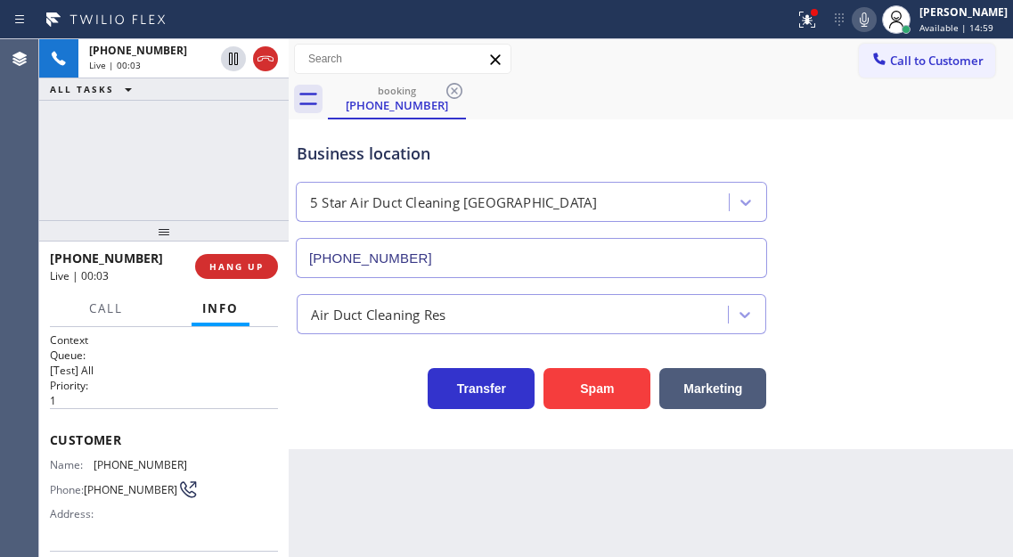
click at [110, 483] on span "[PHONE_NUMBER]" at bounding box center [131, 489] width 94 height 13
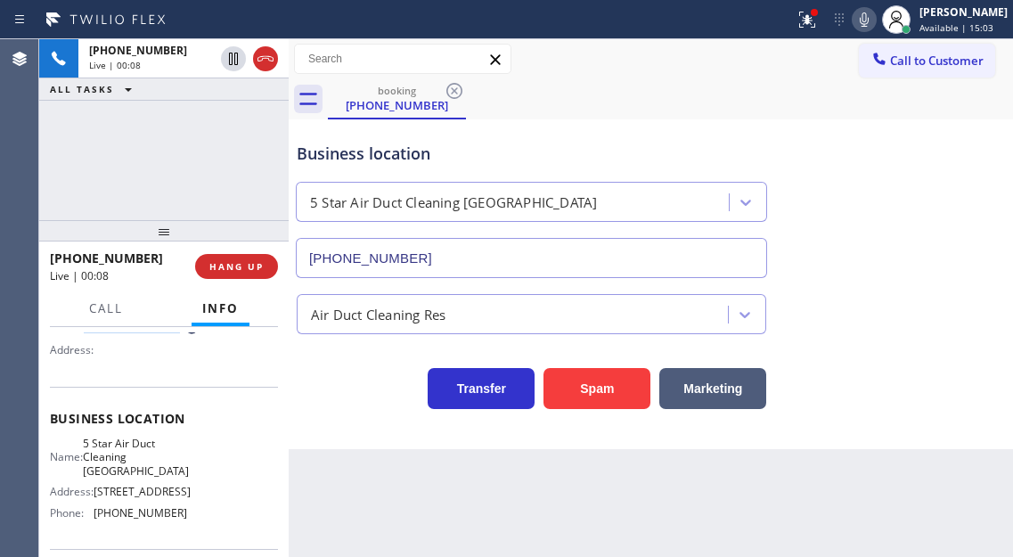
scroll to position [178, 0]
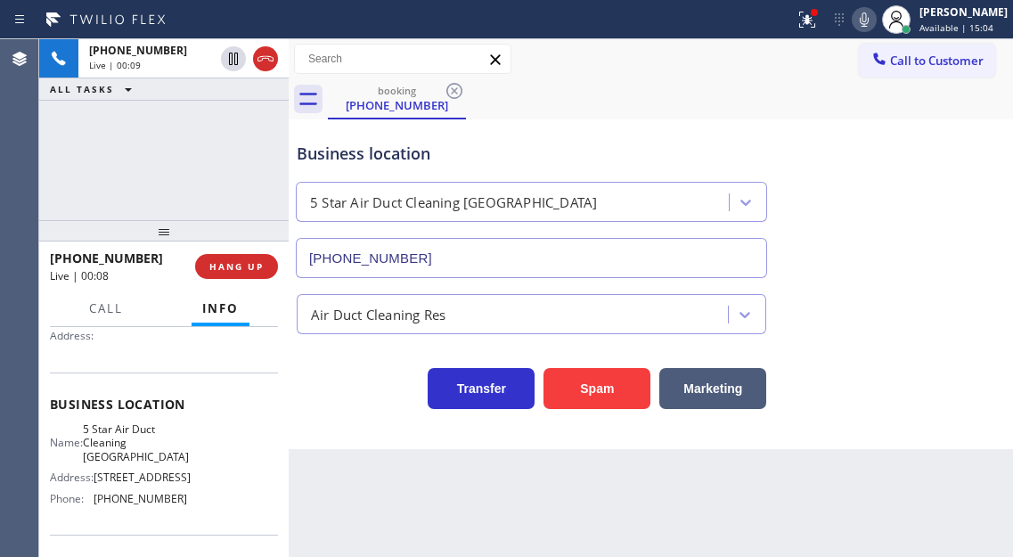
click at [152, 441] on span "5 Star Air Duct Cleaning [GEOGRAPHIC_DATA]" at bounding box center [136, 442] width 106 height 41
click at [648, 136] on div "Business location 5 Star Air Duct Cleaning [GEOGRAPHIC_DATA] [PHONE_NUMBER]" at bounding box center [531, 201] width 477 height 154
click at [603, 395] on button "Spam" at bounding box center [596, 388] width 107 height 41
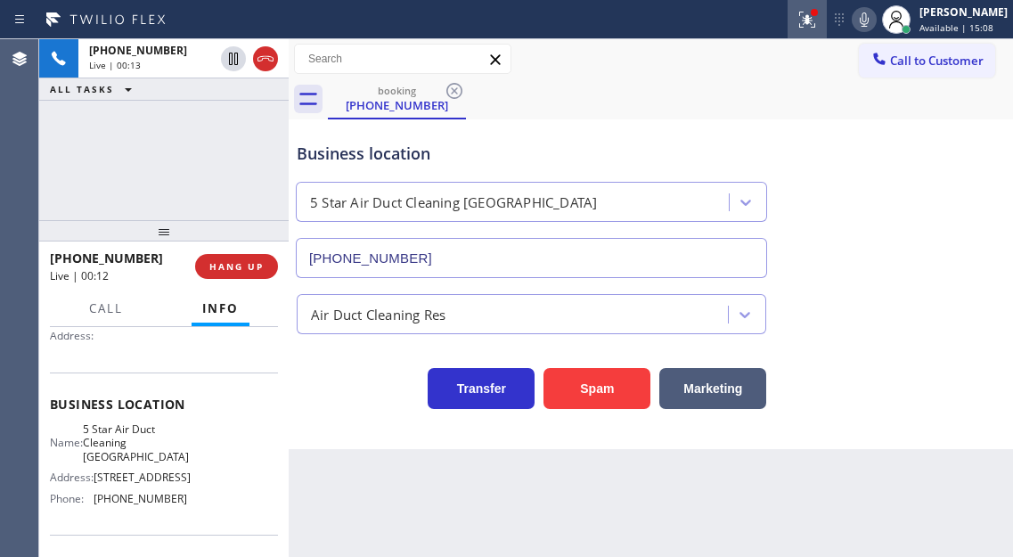
click at [810, 18] on icon at bounding box center [804, 18] width 11 height 12
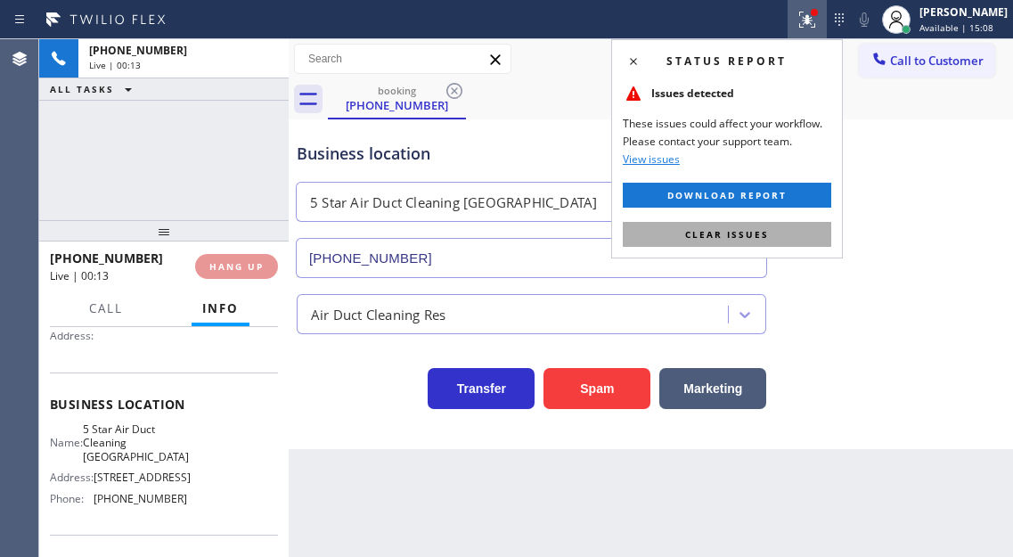
click at [781, 226] on button "Clear issues" at bounding box center [727, 234] width 208 height 25
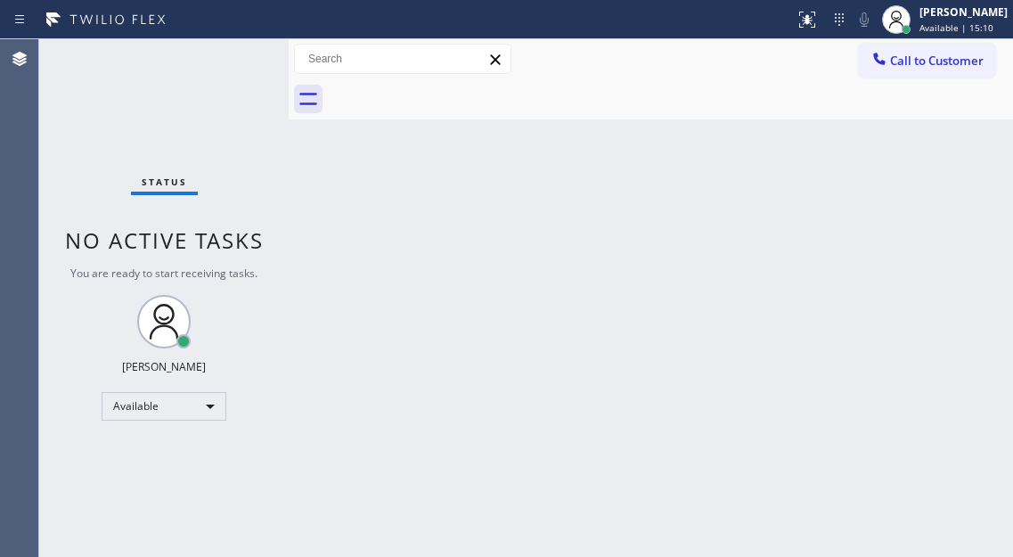
click at [216, 53] on div "Status No active tasks You are ready to start receiving tasks. [PERSON_NAME]" at bounding box center [163, 298] width 249 height 518
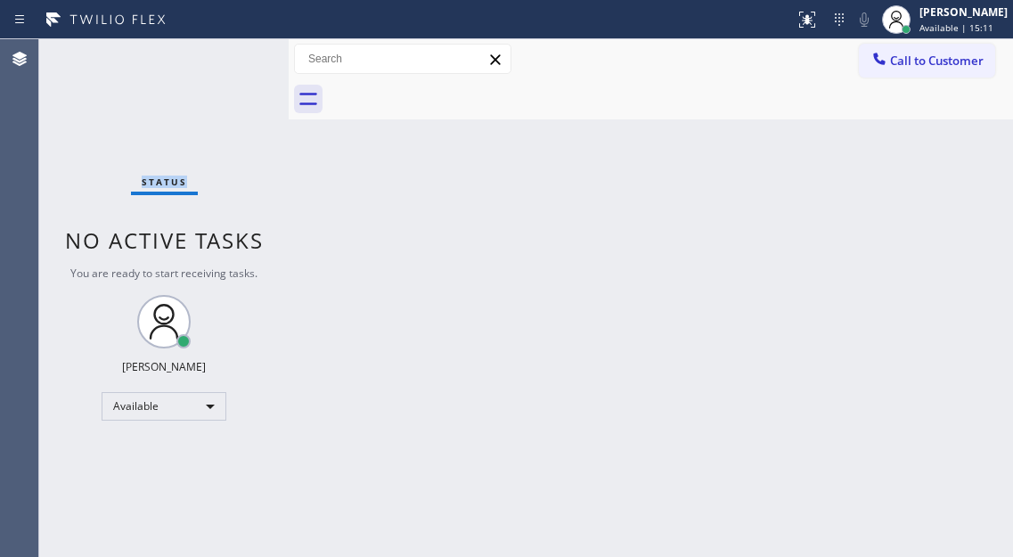
click at [216, 53] on div "Status No active tasks You are ready to start receiving tasks. [PERSON_NAME]" at bounding box center [163, 298] width 249 height 518
click at [224, 53] on div "Status No active tasks You are ready to start receiving tasks. [PERSON_NAME]" at bounding box center [163, 298] width 249 height 518
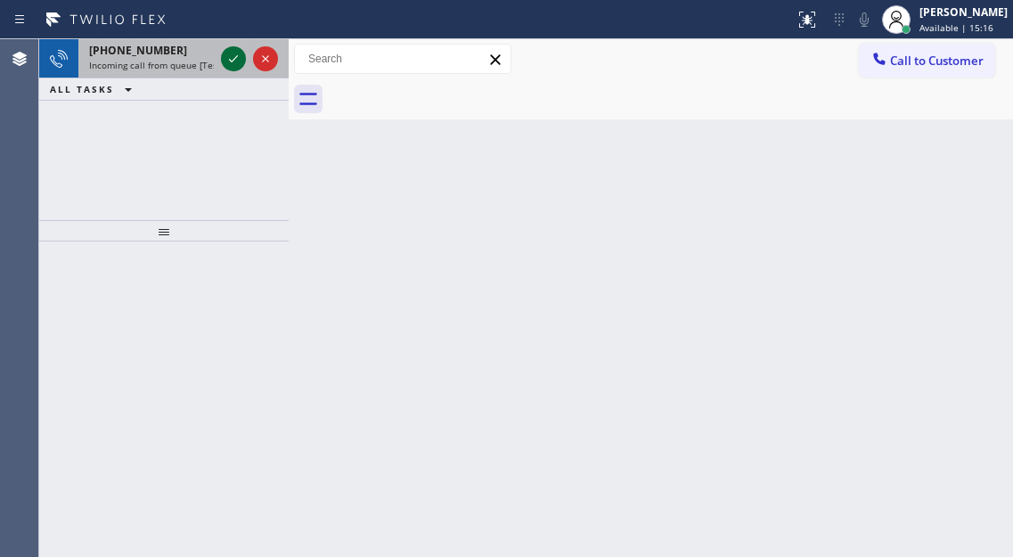
click at [224, 53] on icon at bounding box center [233, 58] width 21 height 21
click at [231, 57] on icon at bounding box center [233, 58] width 21 height 21
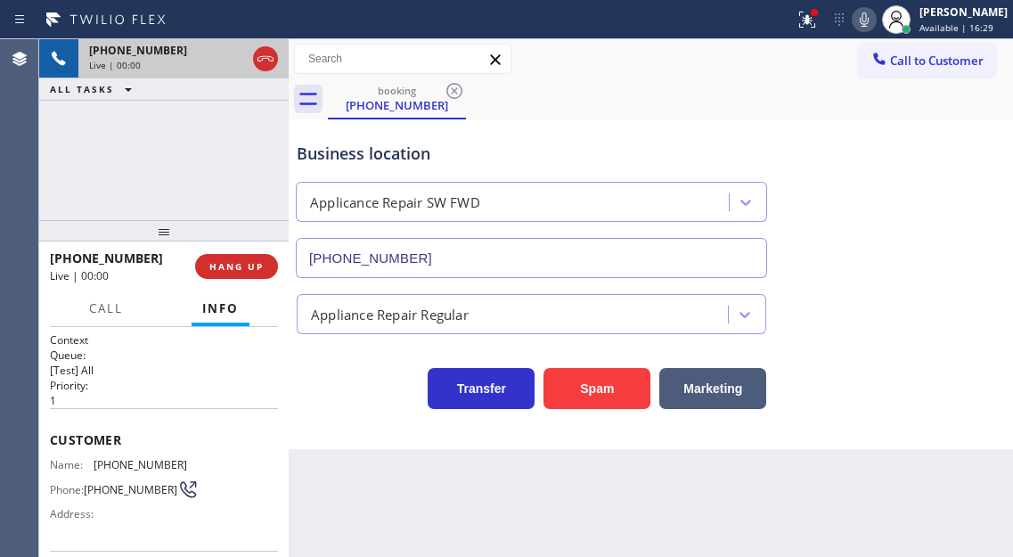
type input "[PHONE_NUMBER]"
click at [591, 376] on button "Spam" at bounding box center [596, 388] width 107 height 41
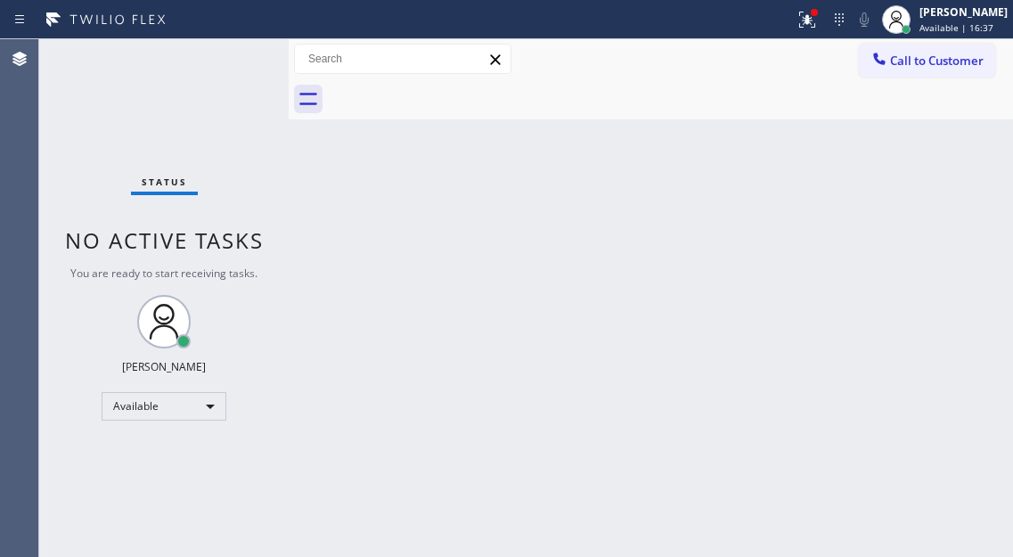
click at [242, 59] on div "Status No active tasks You are ready to start receiving tasks. [PERSON_NAME]" at bounding box center [163, 298] width 249 height 518
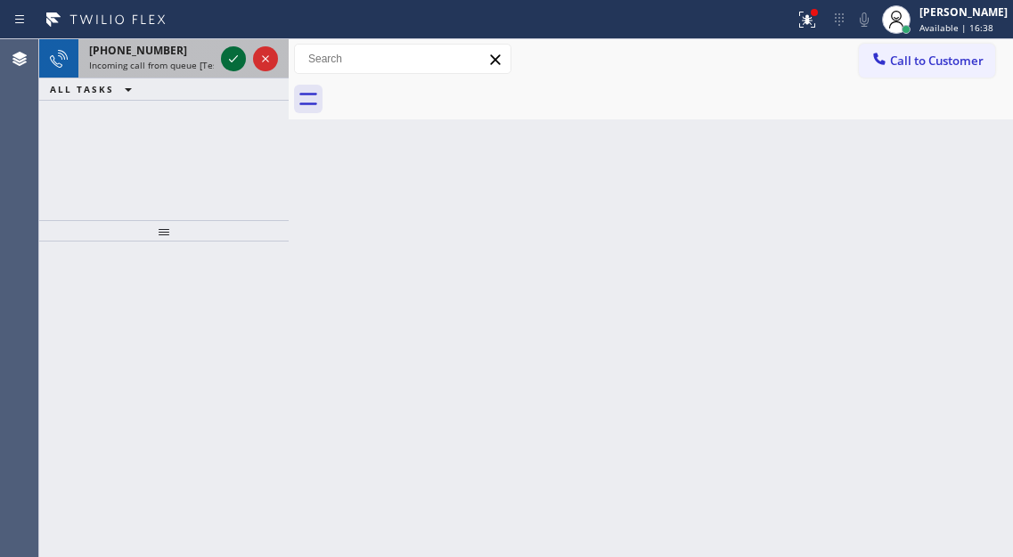
click at [231, 59] on icon at bounding box center [233, 58] width 21 height 21
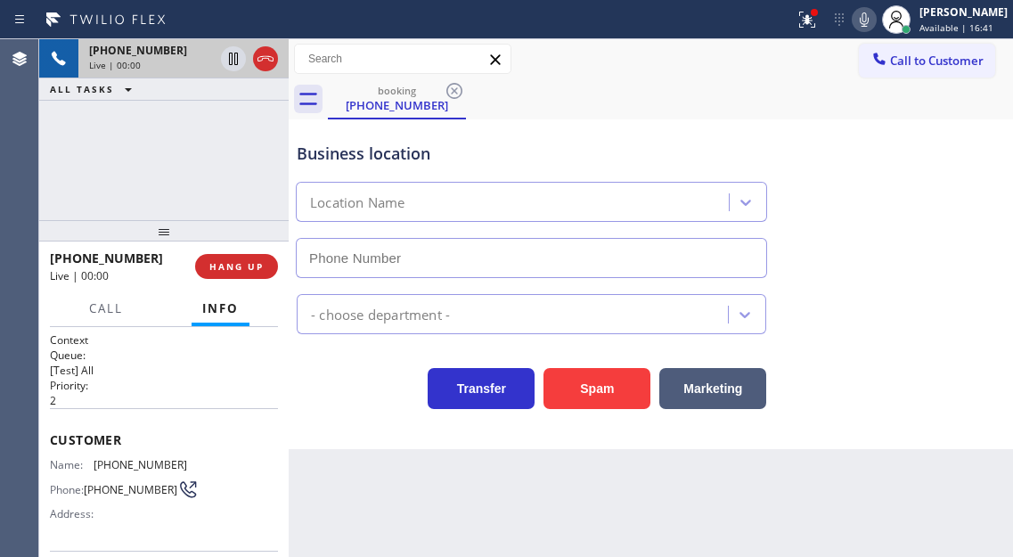
type input "[PHONE_NUMBER]"
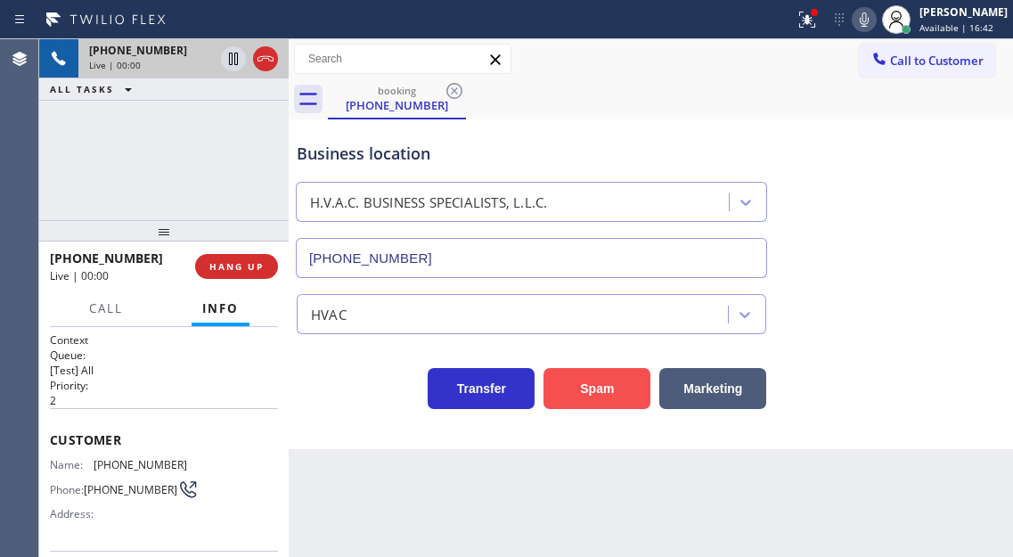
click at [602, 390] on button "Spam" at bounding box center [596, 388] width 107 height 41
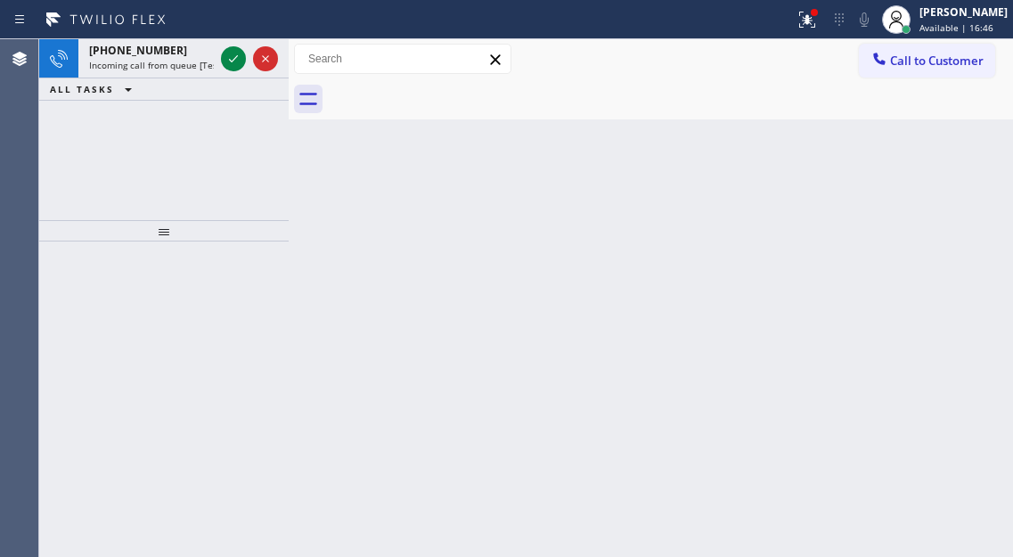
click at [233, 59] on icon at bounding box center [233, 58] width 21 height 21
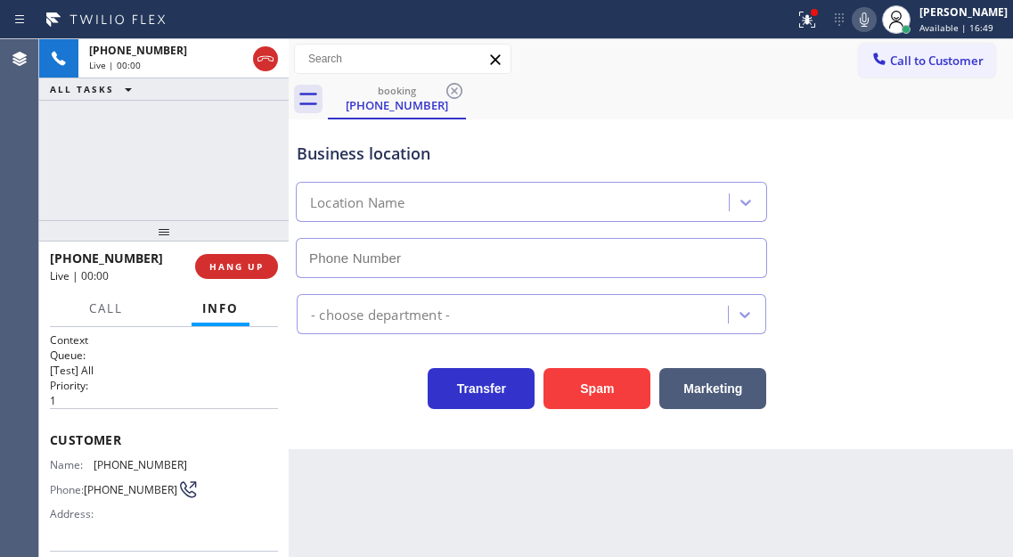
type input "[PHONE_NUMBER]"
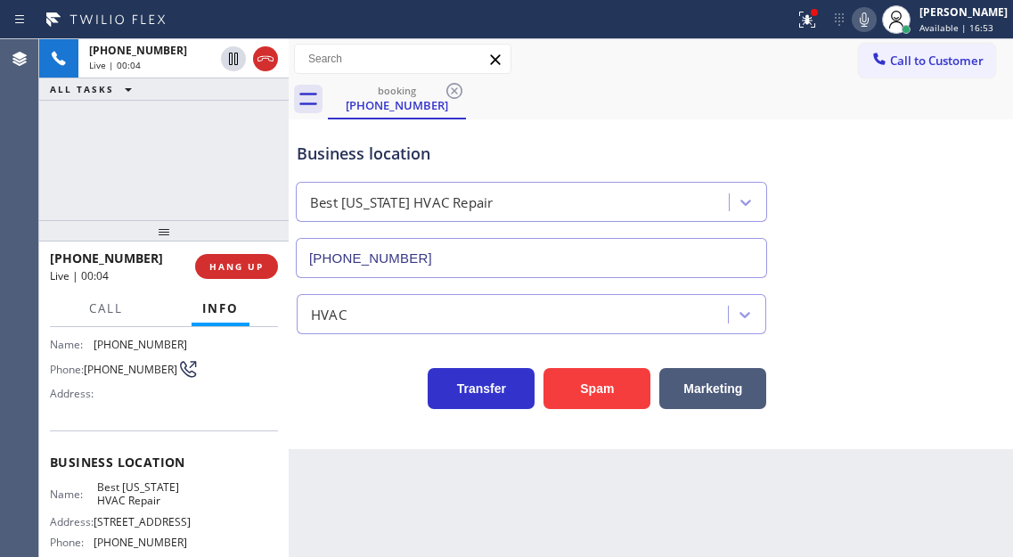
scroll to position [89, 0]
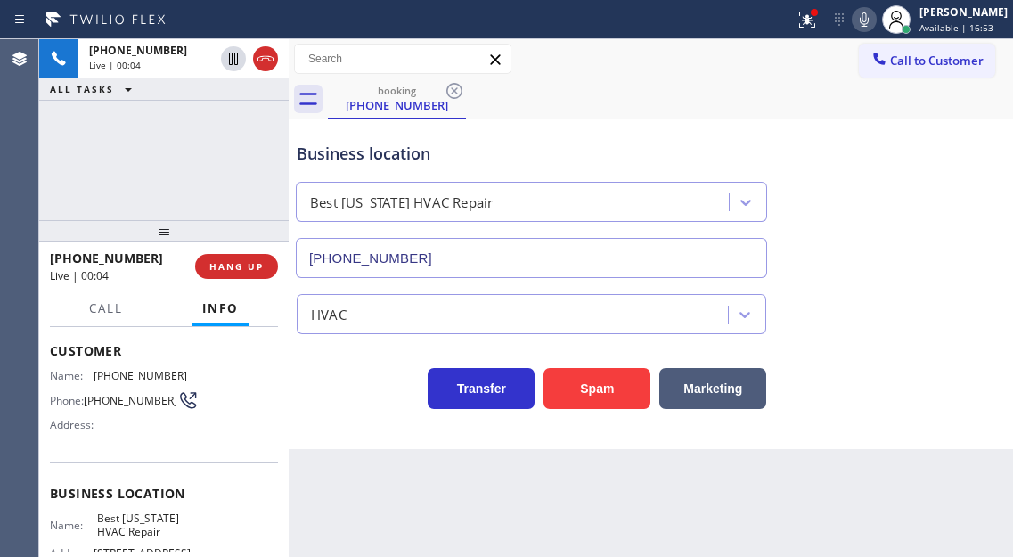
click at [96, 407] on span "[PHONE_NUMBER]" at bounding box center [131, 400] width 94 height 13
click at [597, 386] on button "Spam" at bounding box center [596, 388] width 107 height 41
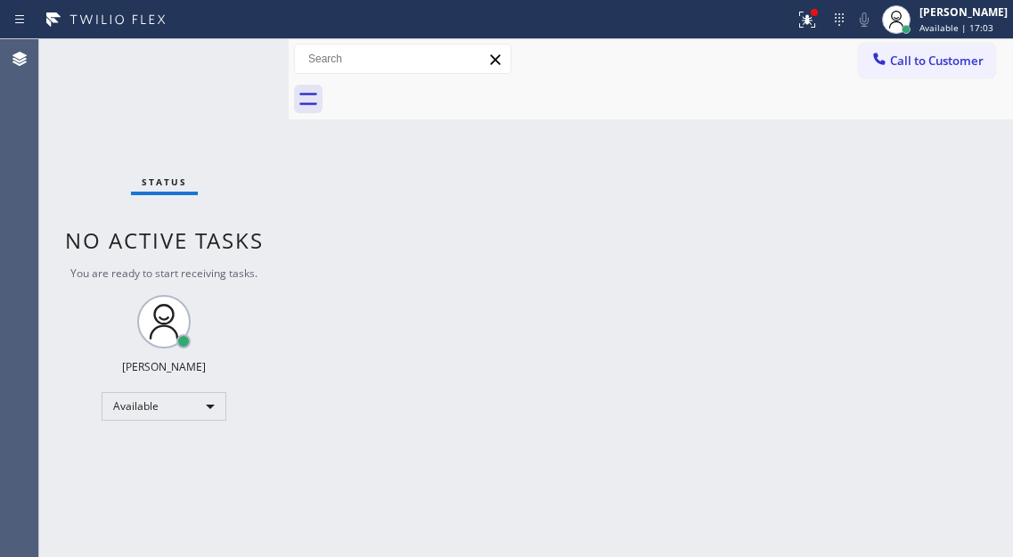
click at [184, 61] on div "Status No active tasks You are ready to start receiving tasks. [PERSON_NAME]" at bounding box center [163, 298] width 249 height 518
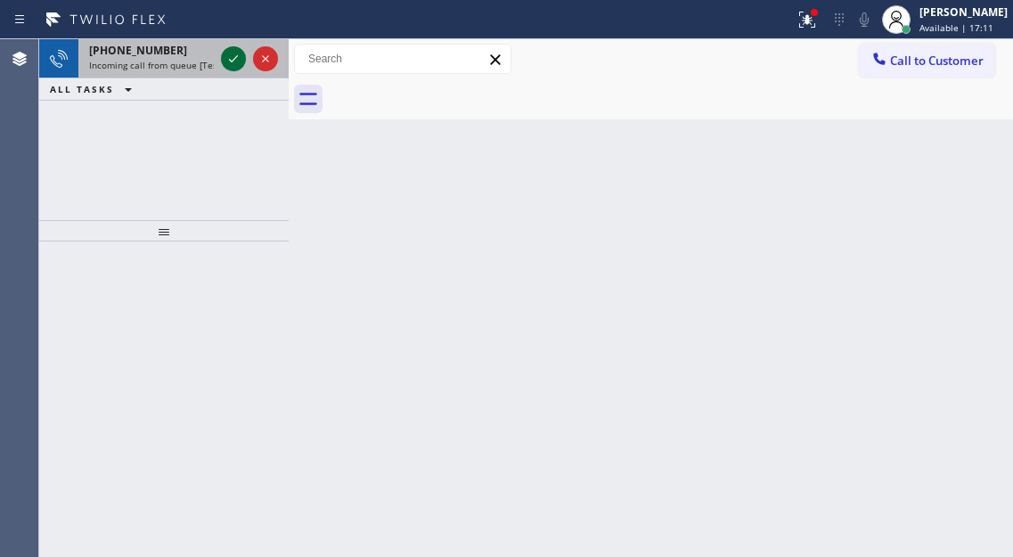
click at [226, 54] on icon at bounding box center [233, 58] width 21 height 21
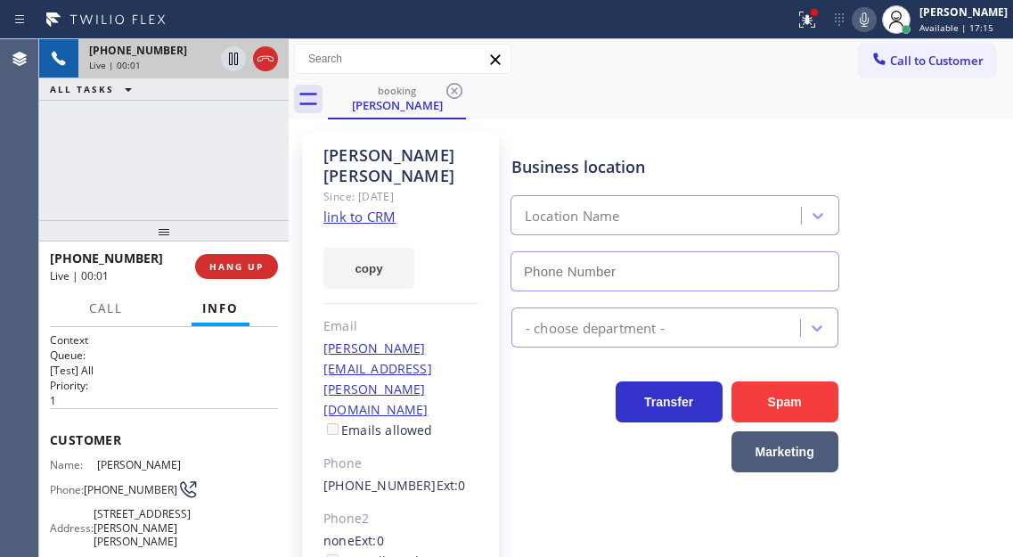
type input "[PHONE_NUMBER]"
click at [361, 208] on link "link to CRM" at bounding box center [359, 217] width 72 height 18
click at [127, 483] on span "[PHONE_NUMBER]" at bounding box center [131, 489] width 94 height 13
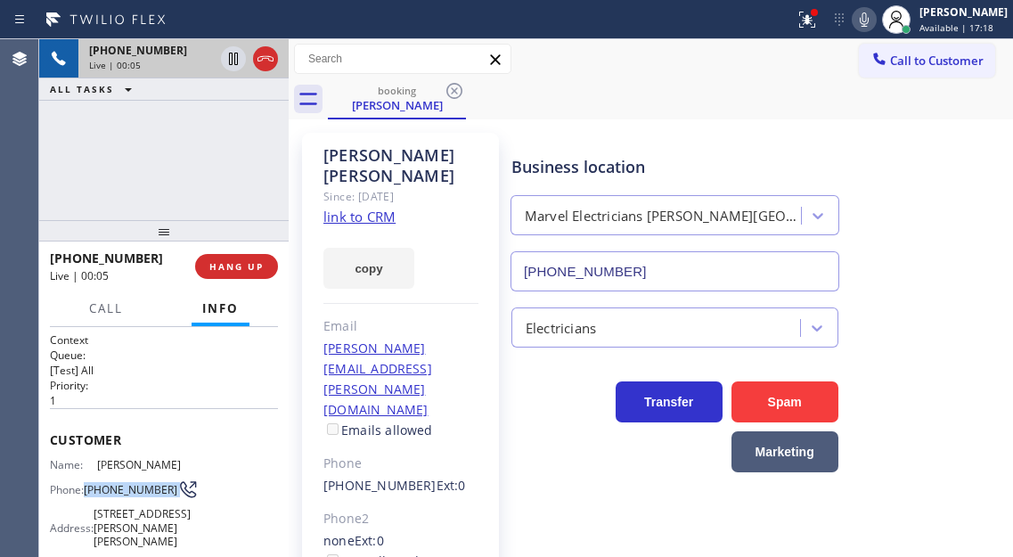
click at [127, 483] on span "[PHONE_NUMBER]" at bounding box center [131, 489] width 94 height 13
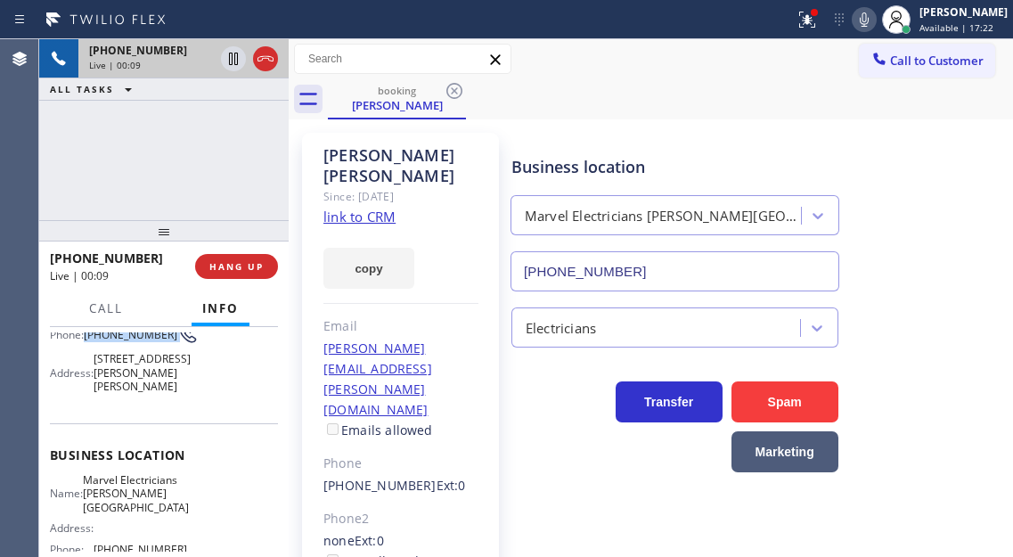
scroll to position [178, 0]
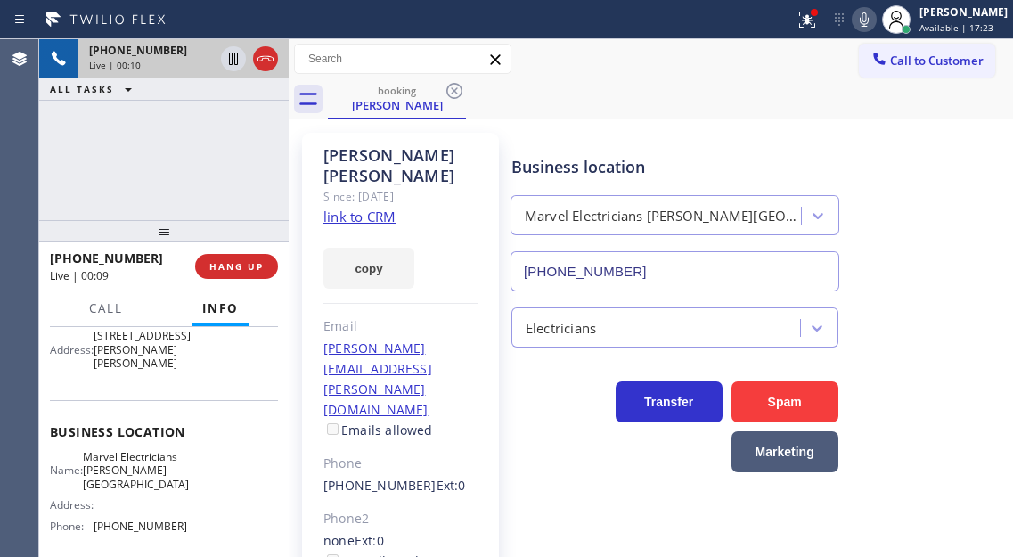
click at [110, 491] on span "Marvel Electricians [PERSON_NAME][GEOGRAPHIC_DATA]" at bounding box center [136, 470] width 106 height 41
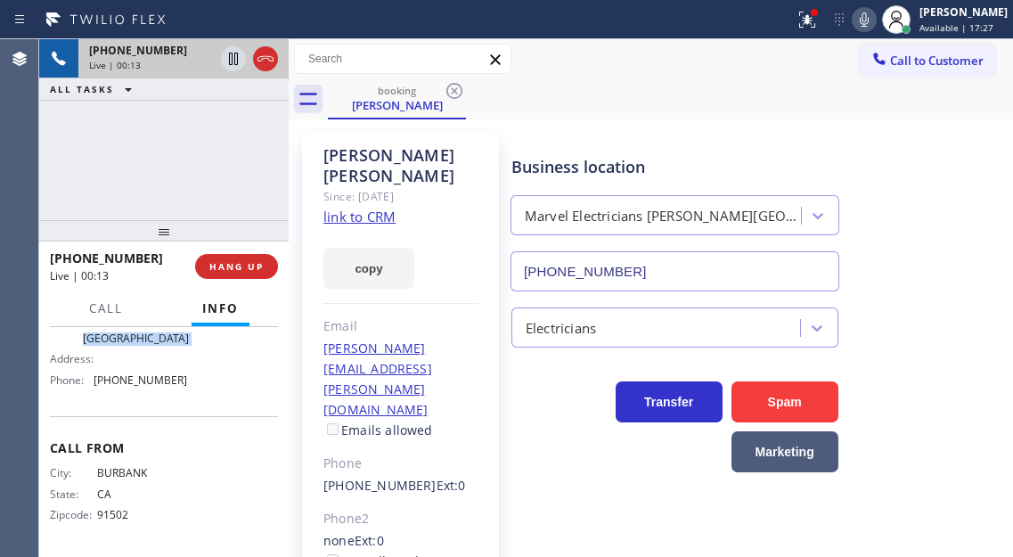
scroll to position [344, 0]
click at [164, 391] on div "Name: Marvel Electricians [PERSON_NAME] Oaks Address: Phone: [PHONE_NUMBER]" at bounding box center [118, 349] width 137 height 90
click at [208, 151] on div "[PHONE_NUMBER] Live | 00:28 ALL TASKS ALL TASKS ACTIVE TASKS TASKS IN WRAP UP" at bounding box center [163, 129] width 249 height 181
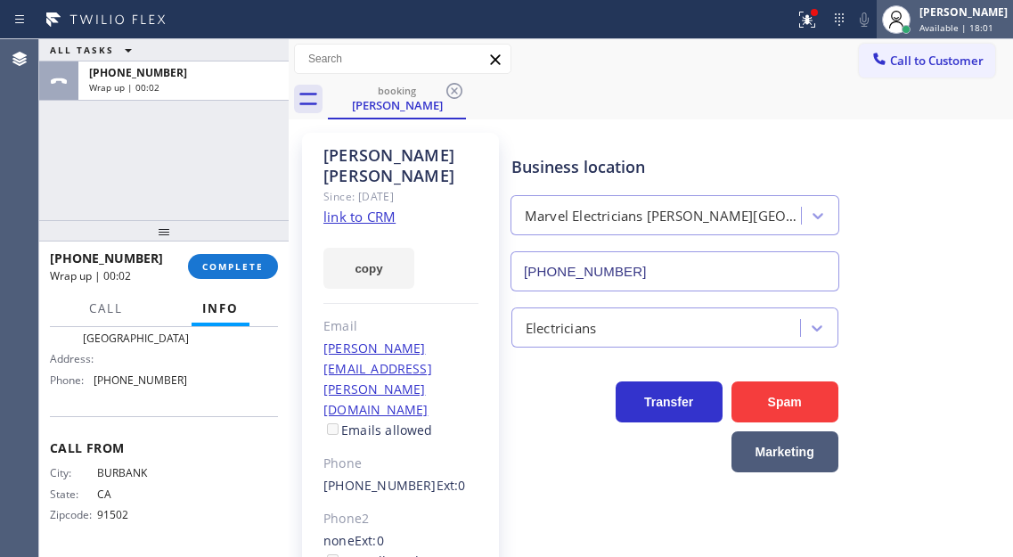
click at [936, 12] on div "[PERSON_NAME]" at bounding box center [963, 11] width 88 height 15
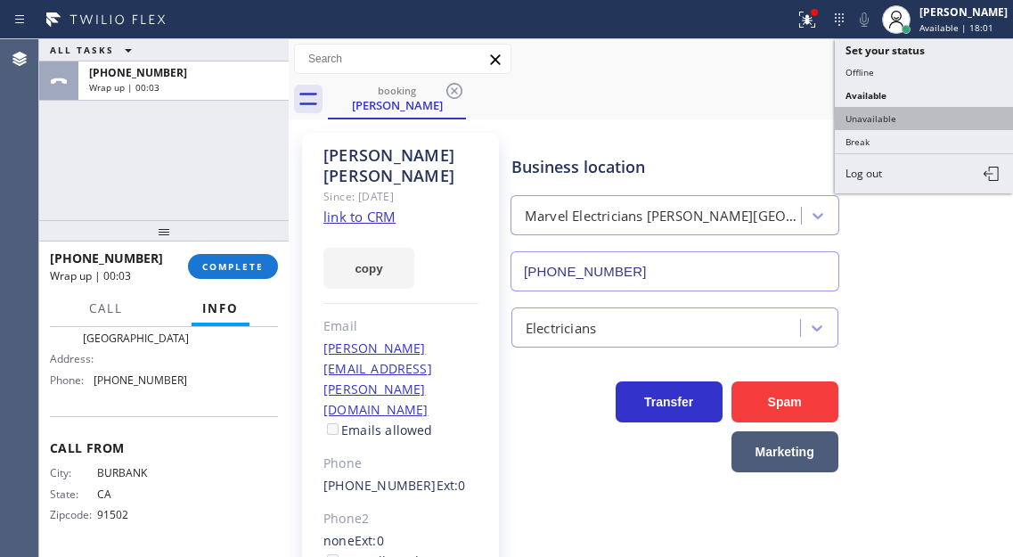
click at [902, 116] on button "Unavailable" at bounding box center [924, 118] width 178 height 23
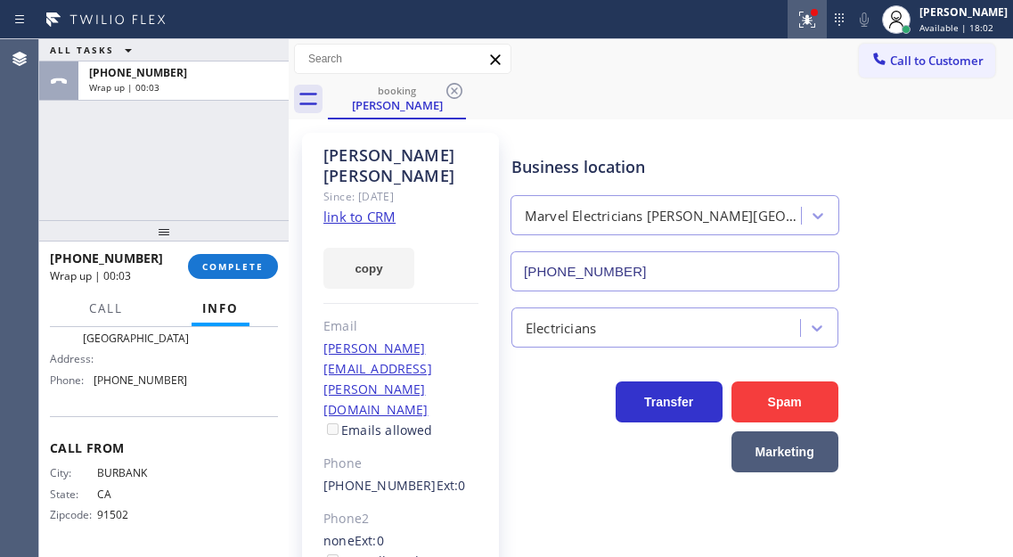
click at [818, 26] on icon at bounding box center [806, 19] width 21 height 21
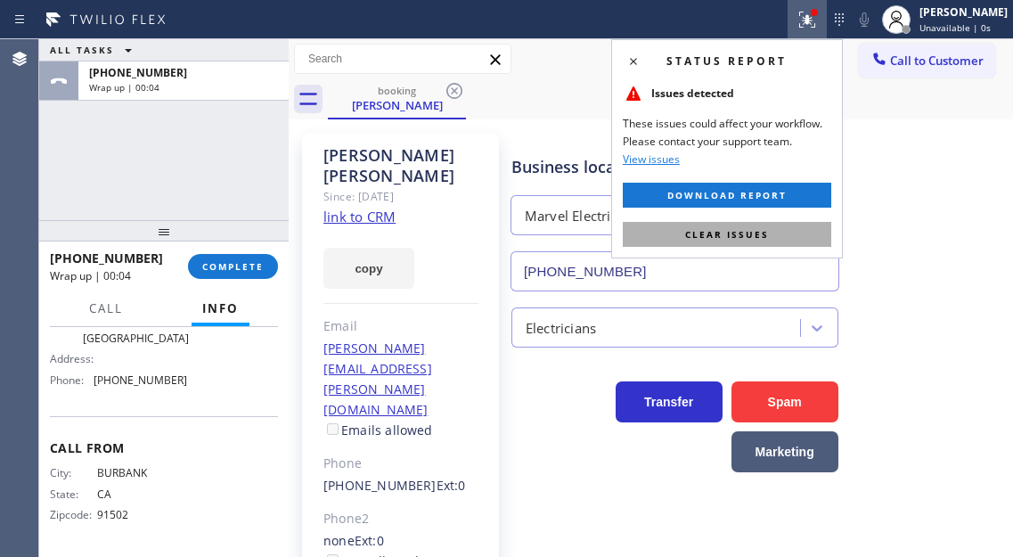
click at [769, 228] on button "Clear issues" at bounding box center [727, 234] width 208 height 25
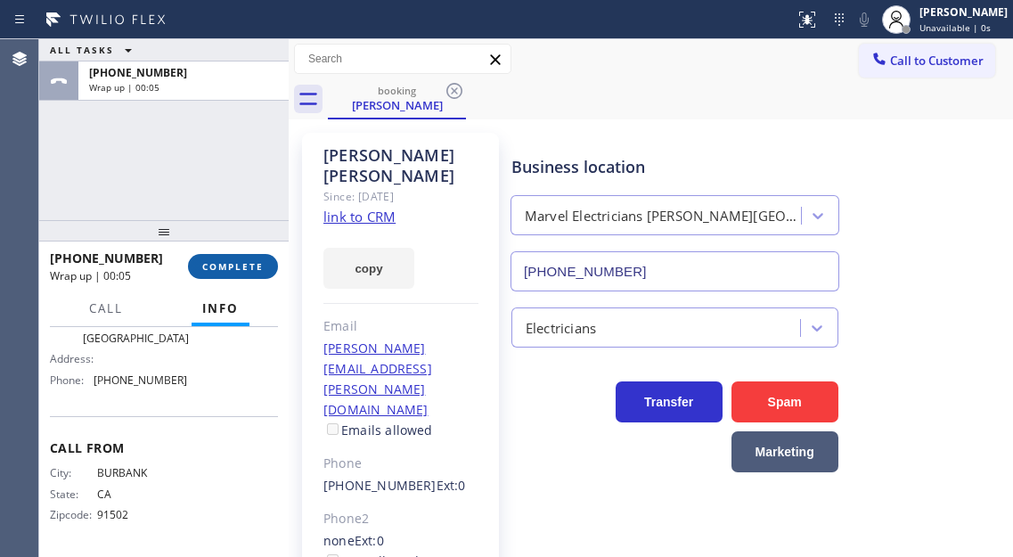
click at [246, 274] on button "COMPLETE" at bounding box center [233, 266] width 90 height 25
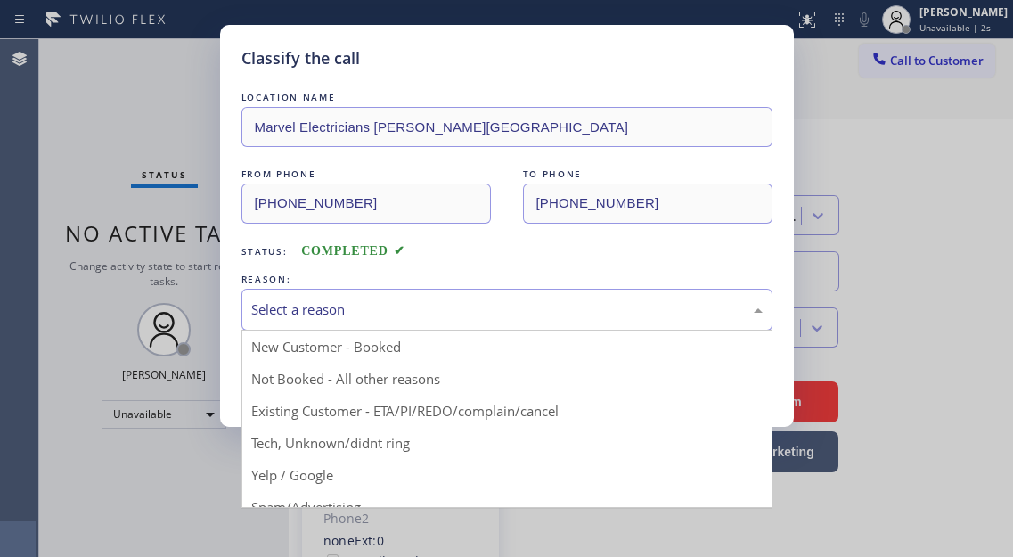
click at [415, 303] on div "Select a reason" at bounding box center [506, 309] width 511 height 20
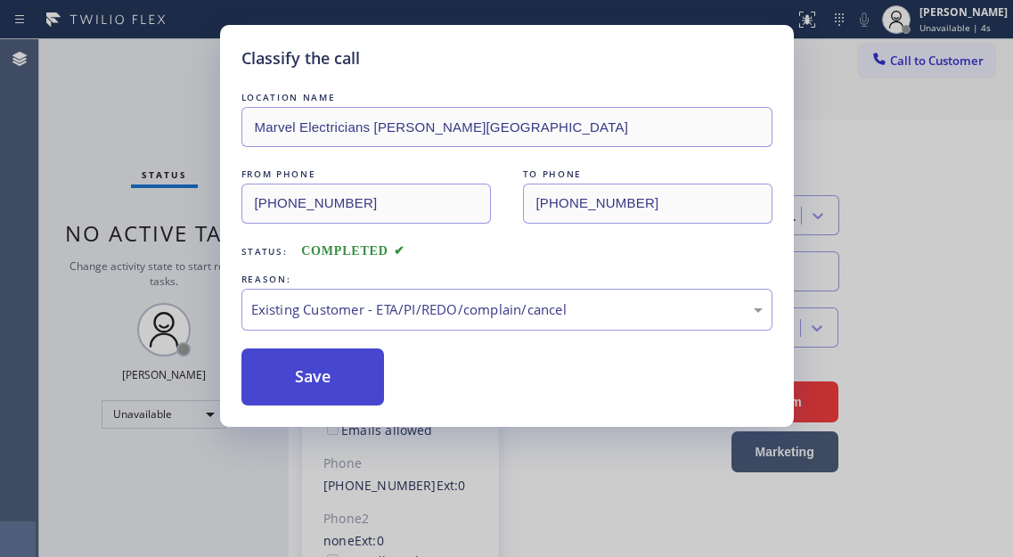
click at [363, 385] on button "Save" at bounding box center [312, 376] width 143 height 57
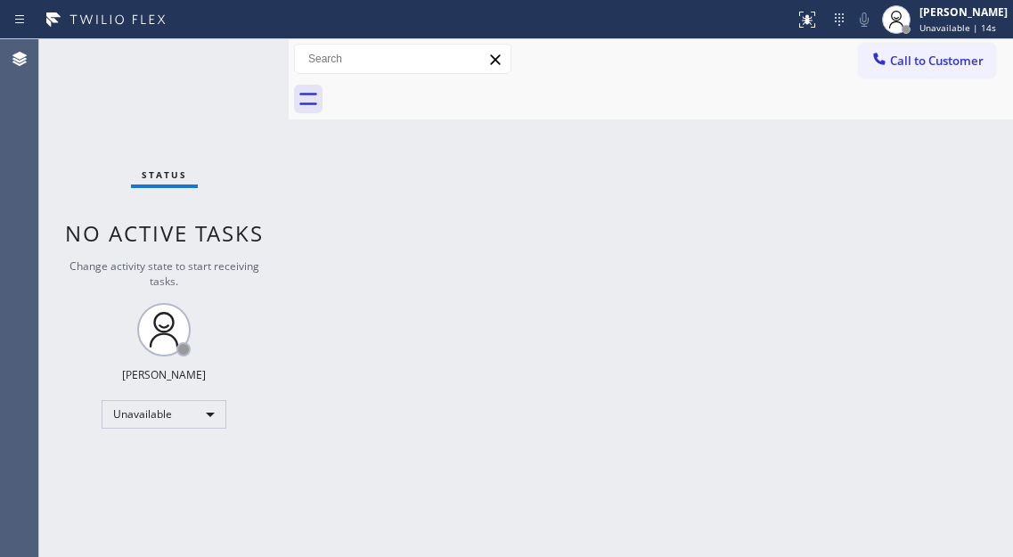
click at [962, 156] on div "Back to Dashboard Change Sender ID Customers Technicians Select a contact Outbo…" at bounding box center [651, 298] width 724 height 518
click at [908, 53] on span "Call to Customer" at bounding box center [937, 61] width 94 height 16
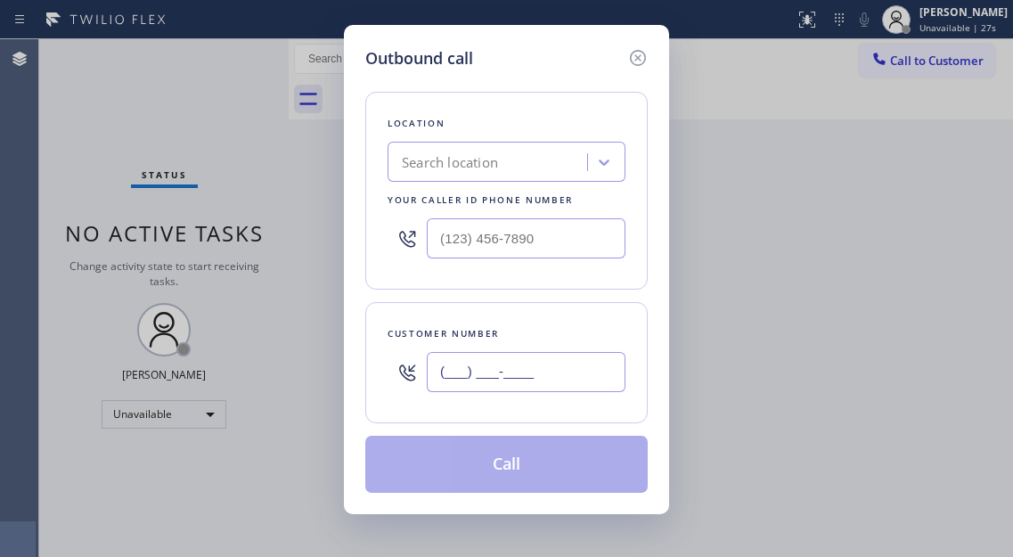
click at [502, 368] on input "(___) ___-____" at bounding box center [526, 372] width 199 height 40
paste input "818) 430-5623"
type input "[PHONE_NUMBER]"
click at [461, 254] on input "(___) ___-____" at bounding box center [526, 238] width 199 height 40
paste input "818) 643-4787"
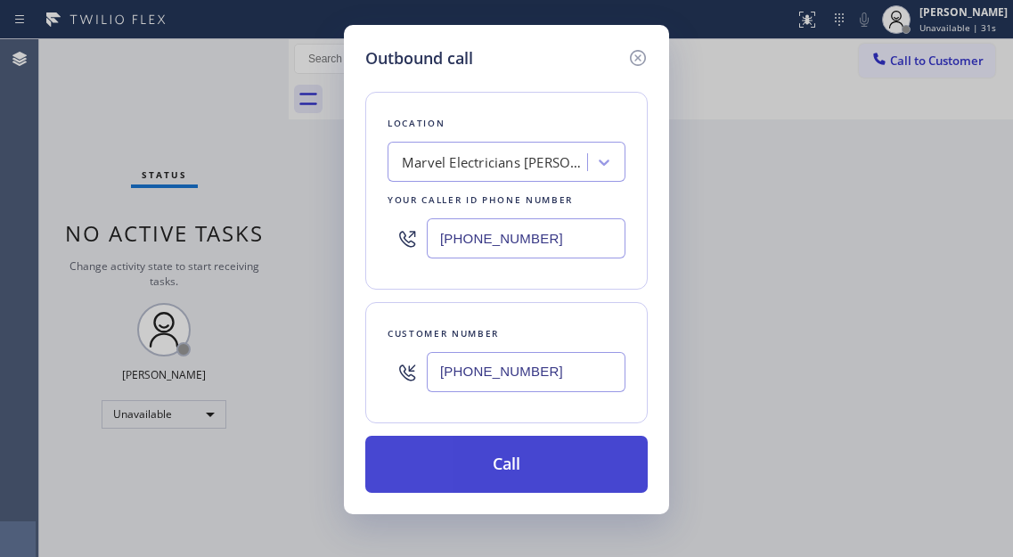
type input "[PHONE_NUMBER]"
click at [543, 478] on button "Call" at bounding box center [506, 464] width 282 height 57
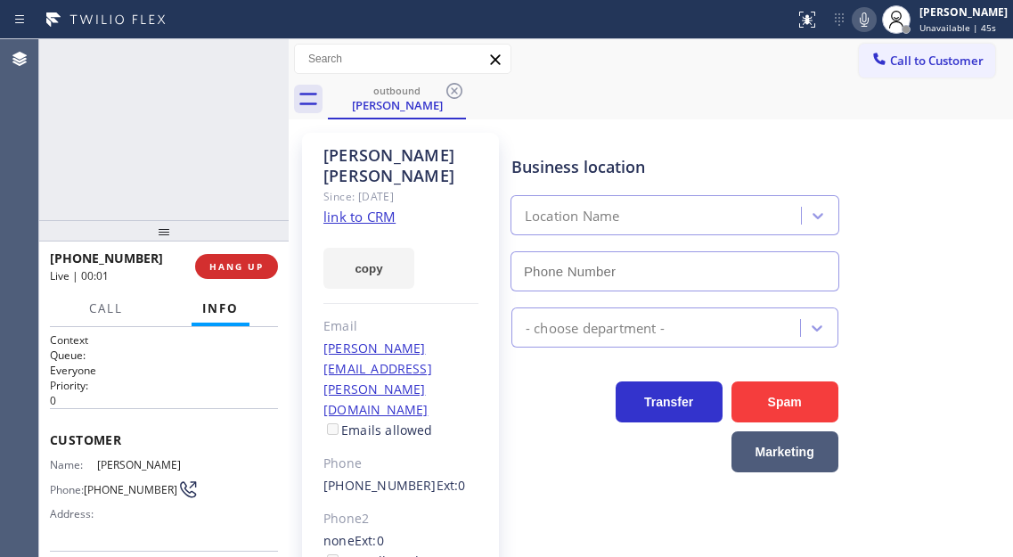
type input "[PHONE_NUMBER]"
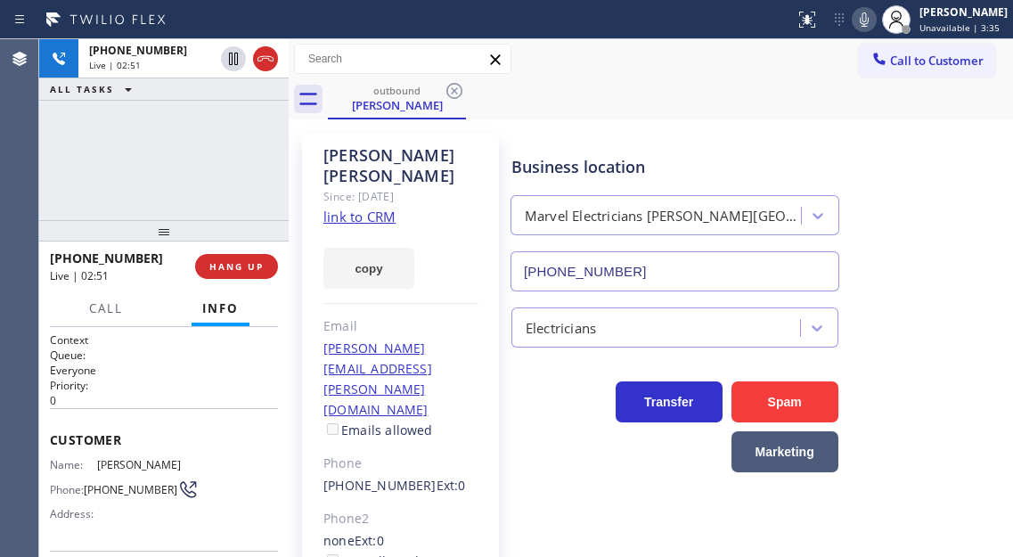
click at [228, 156] on div "[PHONE_NUMBER] Live | 02:51 ALL TASKS ALL TASKS ACTIVE TASKS TASKS IN WRAP UP" at bounding box center [163, 129] width 249 height 181
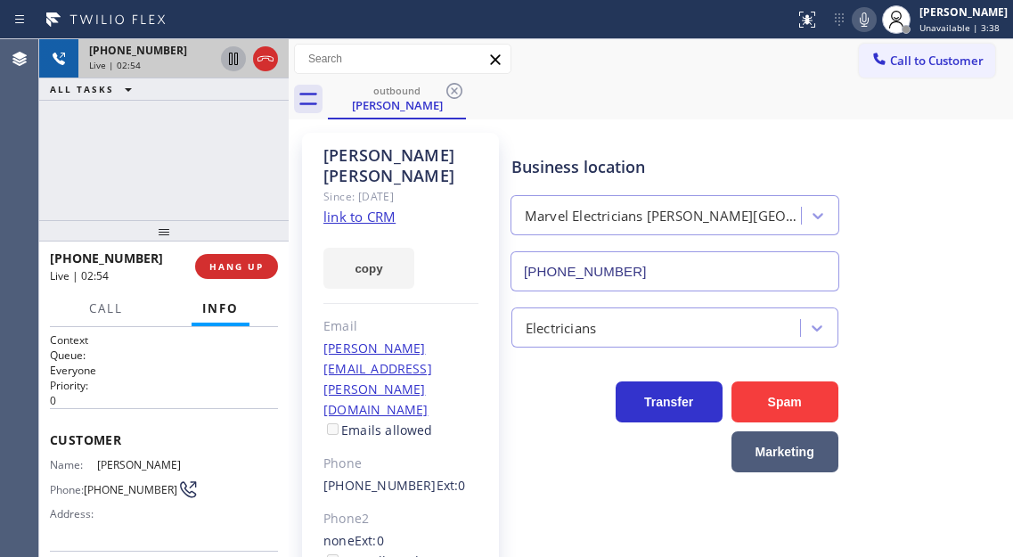
click at [233, 61] on icon at bounding box center [233, 58] width 21 height 21
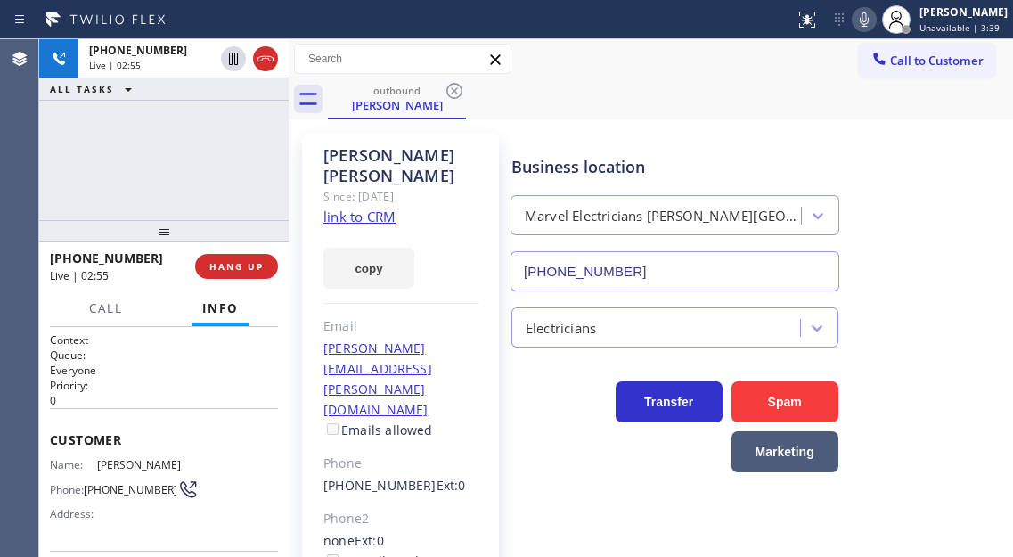
click at [875, 29] on icon at bounding box center [863, 19] width 21 height 21
click at [215, 135] on div "[PHONE_NUMBER] Live | 05:06 ALL TASKS ALL TASKS ACTIVE TASKS TASKS IN WRAP UP" at bounding box center [163, 129] width 249 height 181
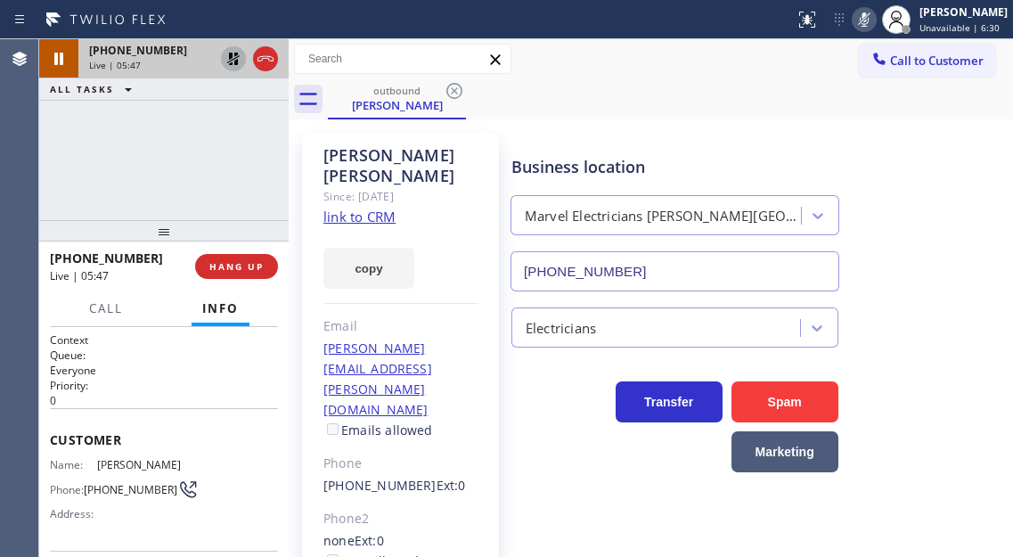
click at [225, 62] on icon at bounding box center [233, 58] width 21 height 21
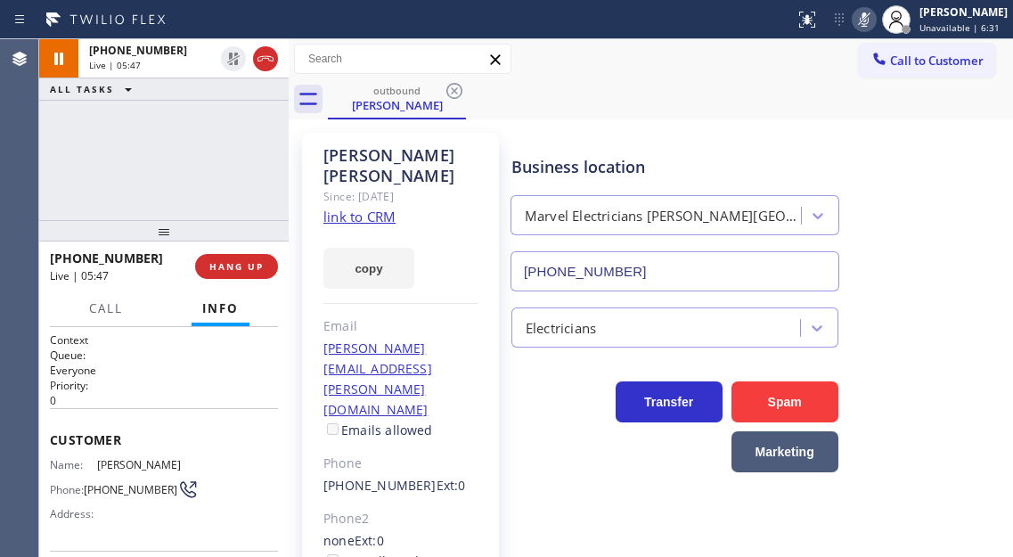
click at [875, 20] on icon at bounding box center [863, 19] width 21 height 21
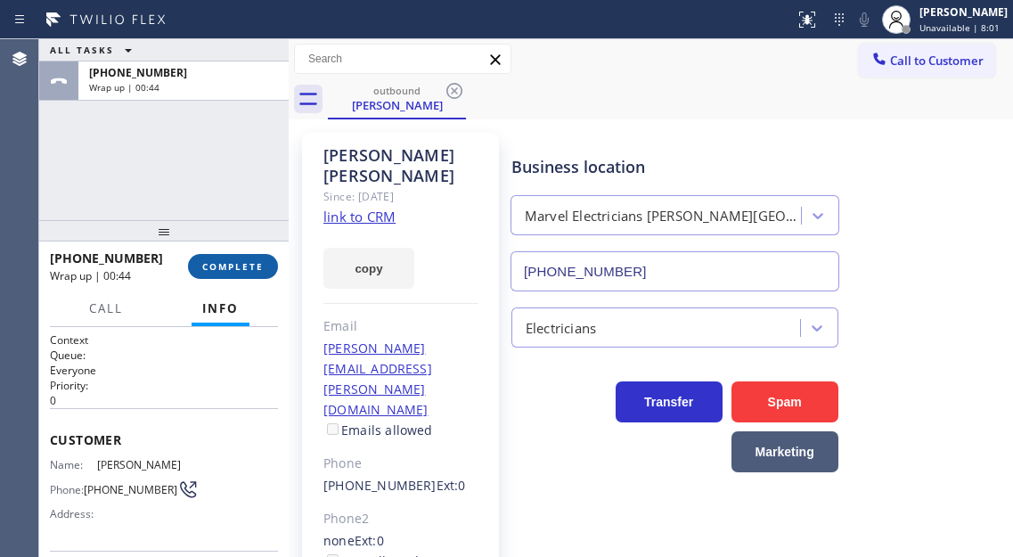
click at [223, 267] on span "COMPLETE" at bounding box center [232, 266] width 61 height 12
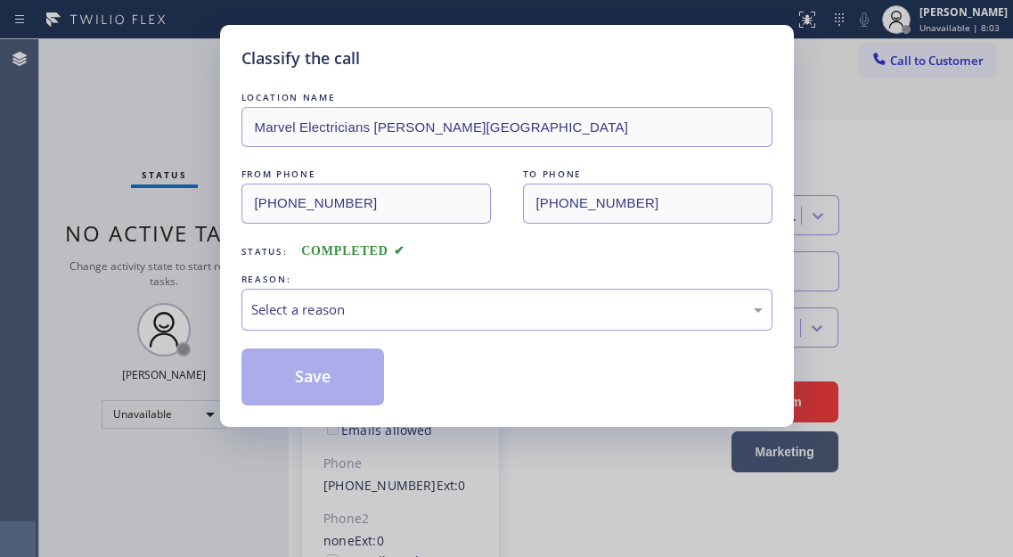
click at [379, 306] on div "Select a reason" at bounding box center [506, 309] width 511 height 20
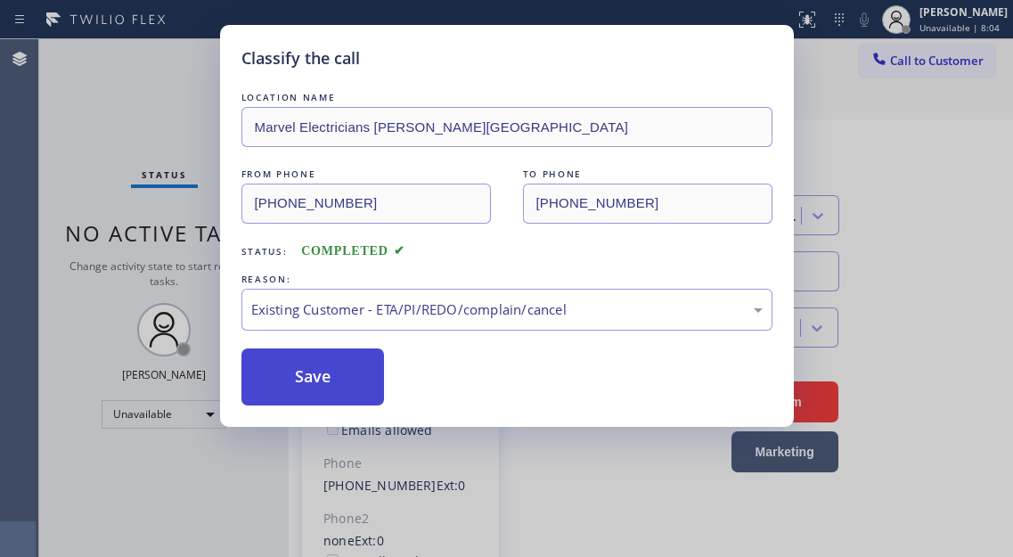
click at [319, 384] on button "Save" at bounding box center [312, 376] width 143 height 57
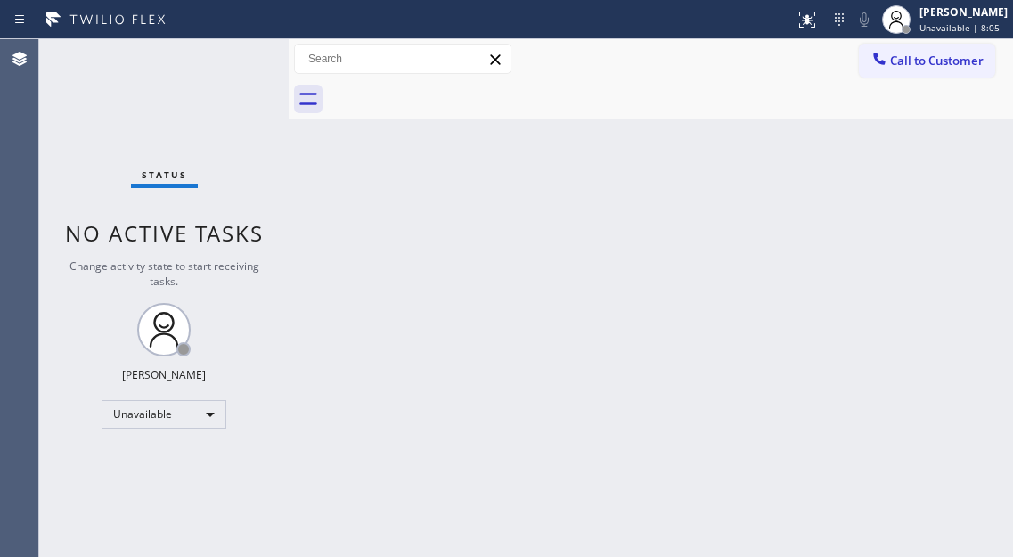
click at [949, 29] on span "Unavailable | 8:05" at bounding box center [959, 27] width 80 height 12
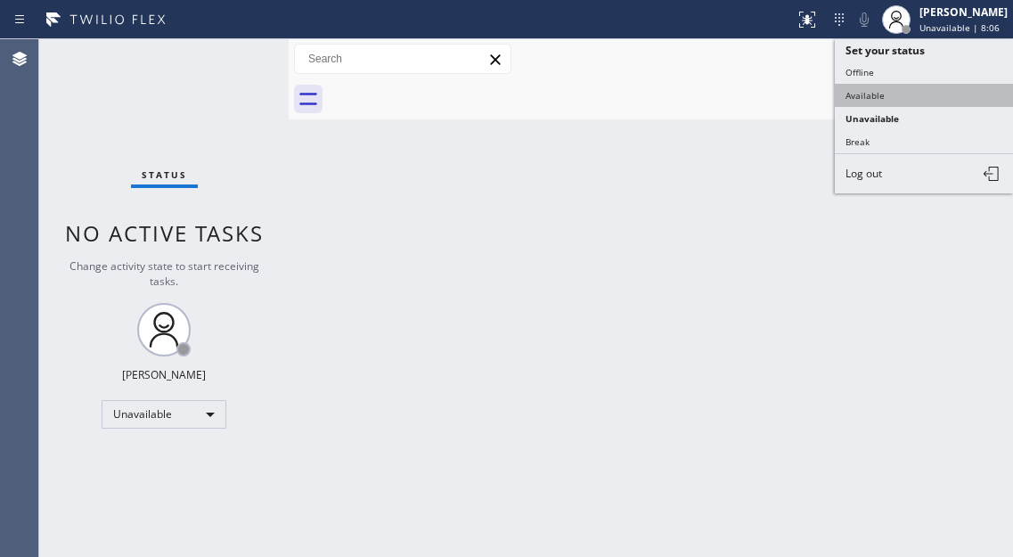
click at [900, 95] on button "Available" at bounding box center [924, 95] width 178 height 23
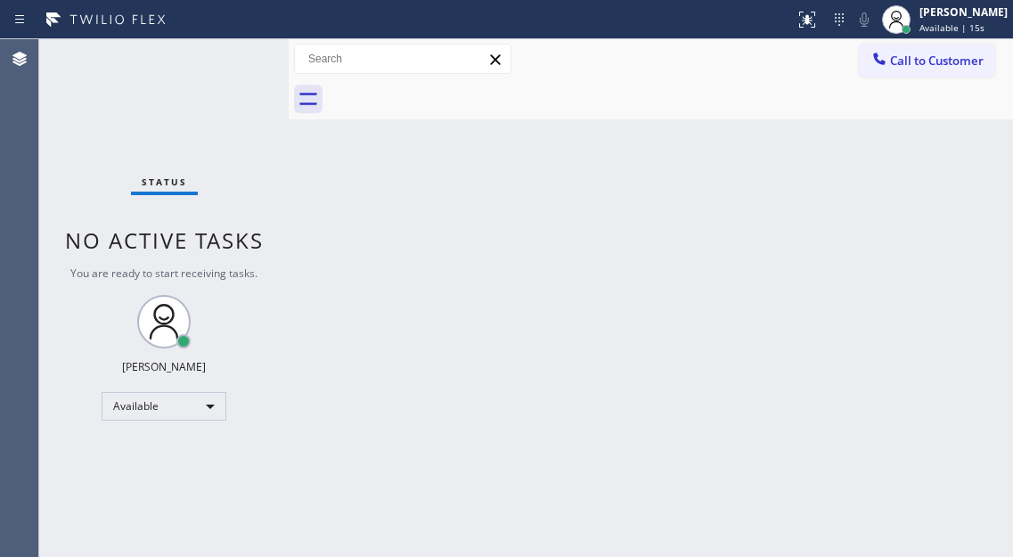
click at [947, 198] on div "Back to Dashboard Change Sender ID Customers Technicians Select a contact Outbo…" at bounding box center [651, 298] width 724 height 518
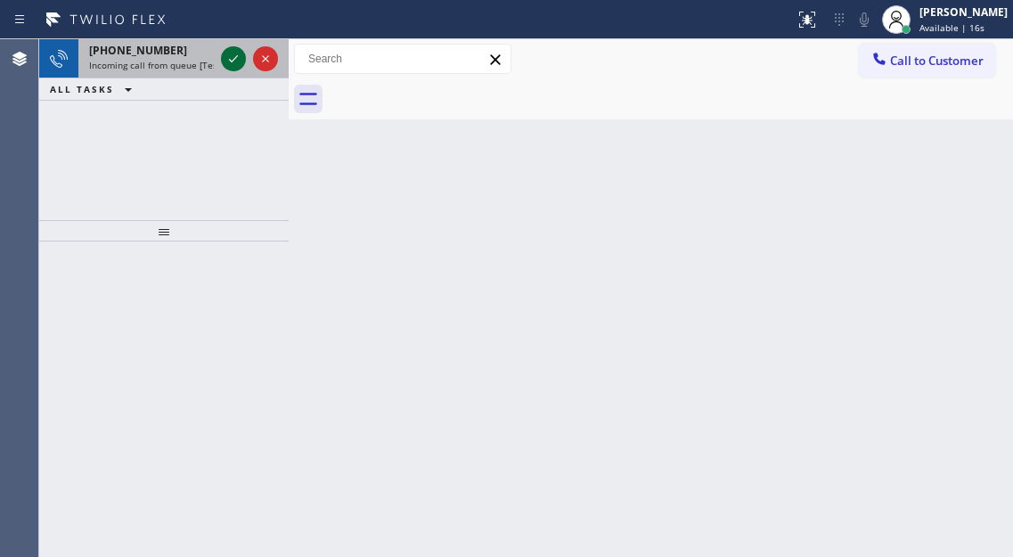
click at [230, 62] on icon at bounding box center [233, 58] width 21 height 21
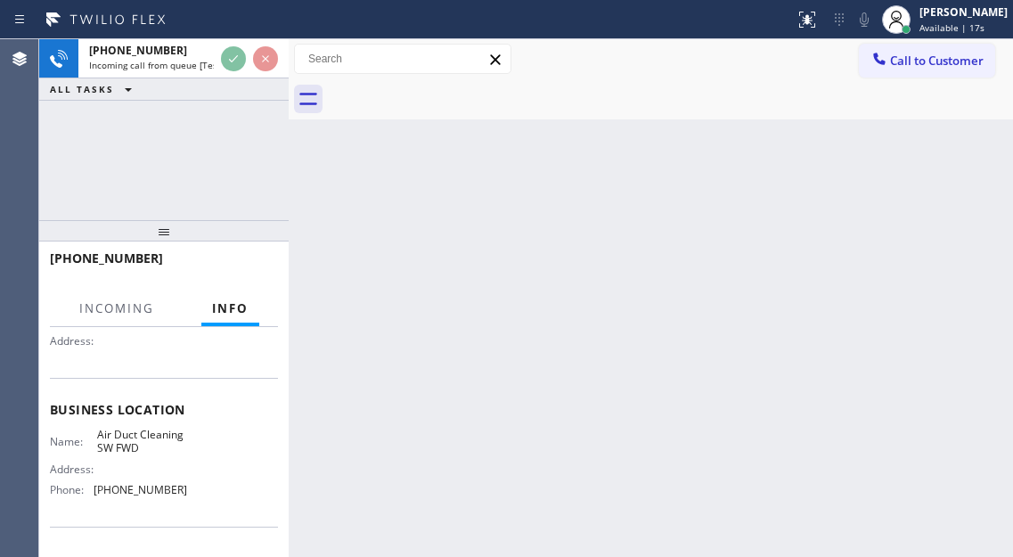
scroll to position [178, 0]
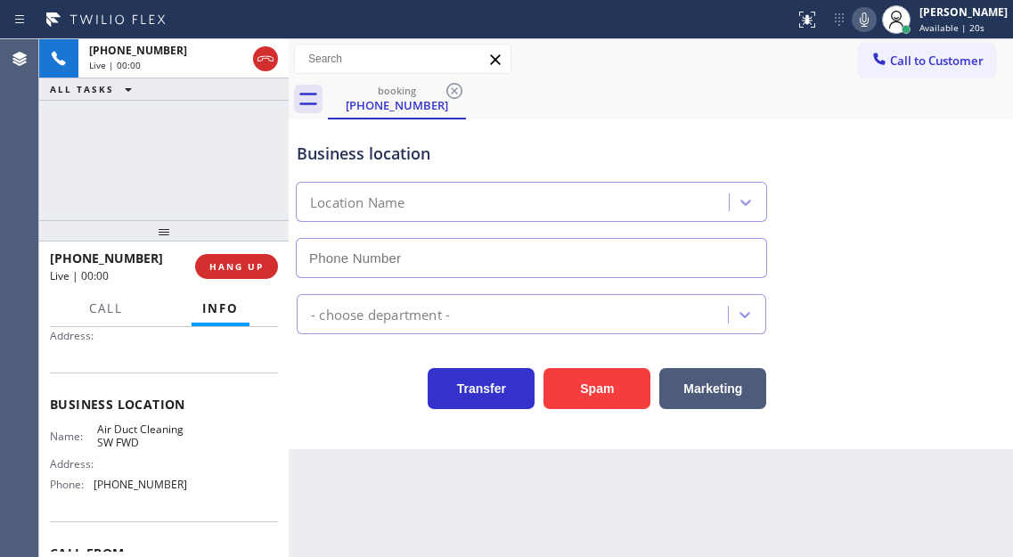
type input "[PHONE_NUMBER]"
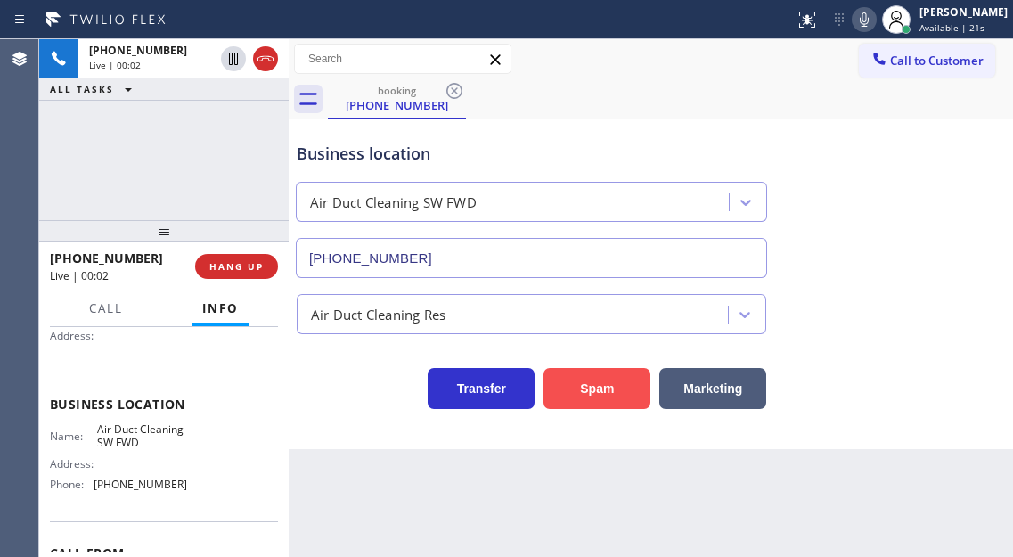
click at [592, 373] on button "Spam" at bounding box center [596, 388] width 107 height 41
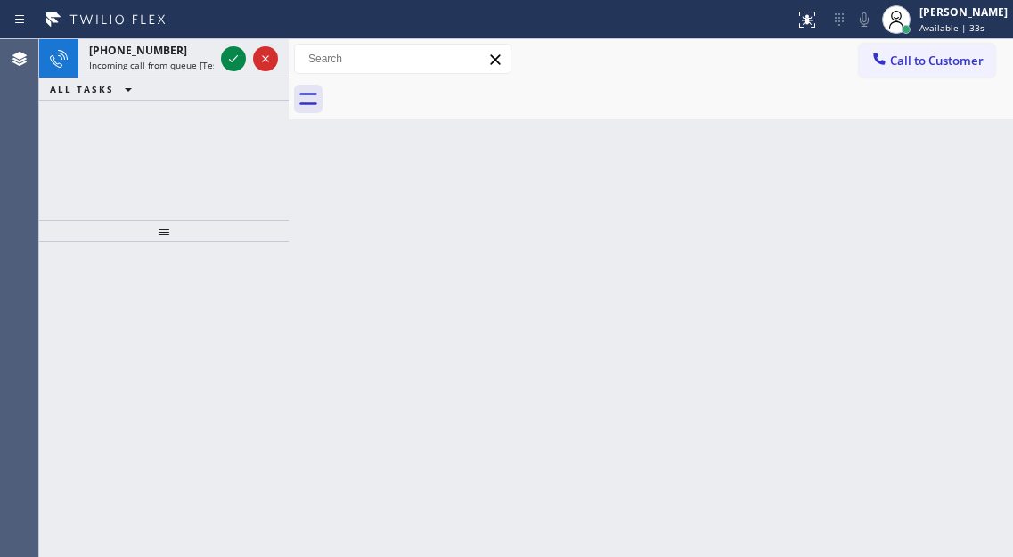
click at [964, 167] on div "Back to Dashboard Change Sender ID Customers Technicians Select a contact Outbo…" at bounding box center [651, 298] width 724 height 518
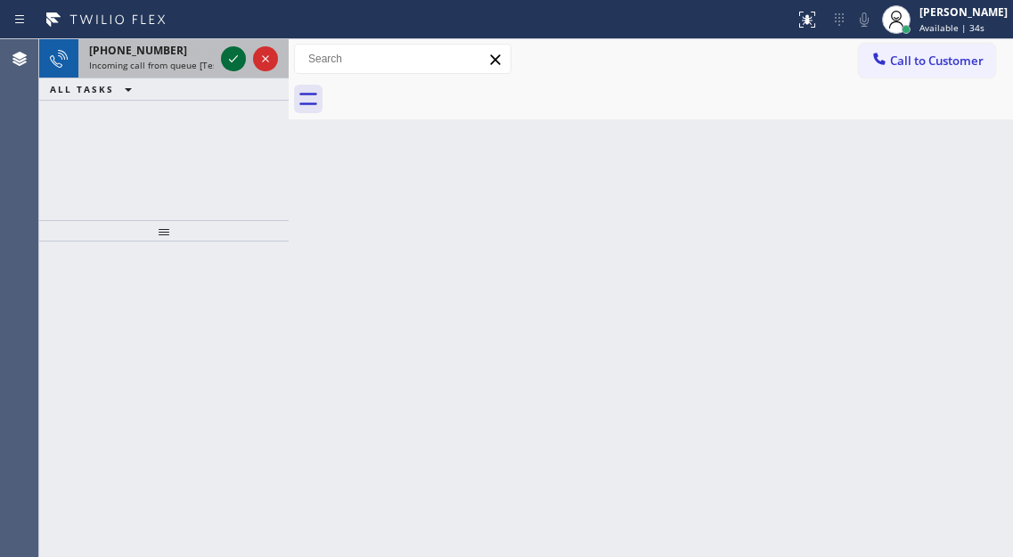
click at [232, 61] on icon at bounding box center [233, 58] width 9 height 7
click at [232, 63] on icon at bounding box center [233, 58] width 21 height 21
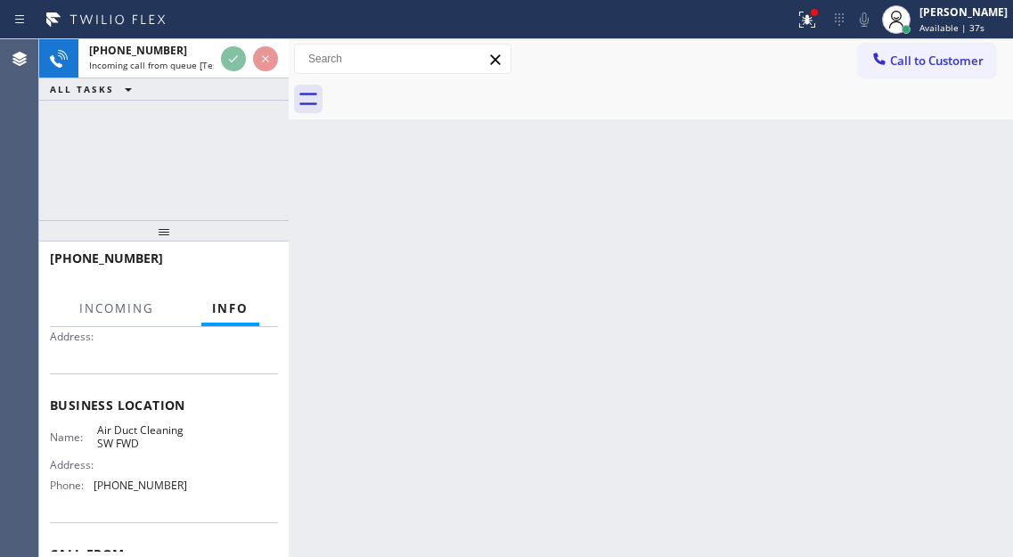
scroll to position [178, 0]
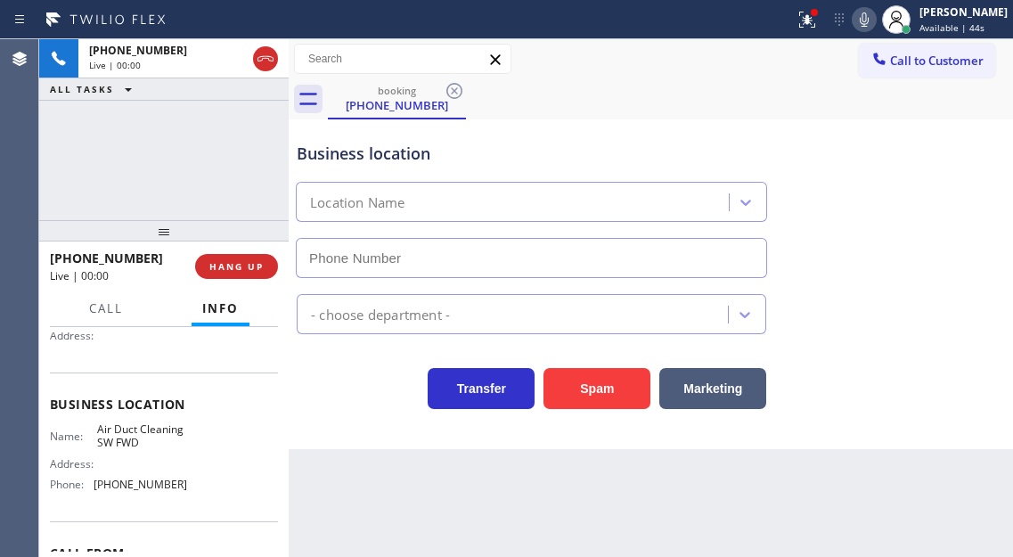
type input "[PHONE_NUMBER]"
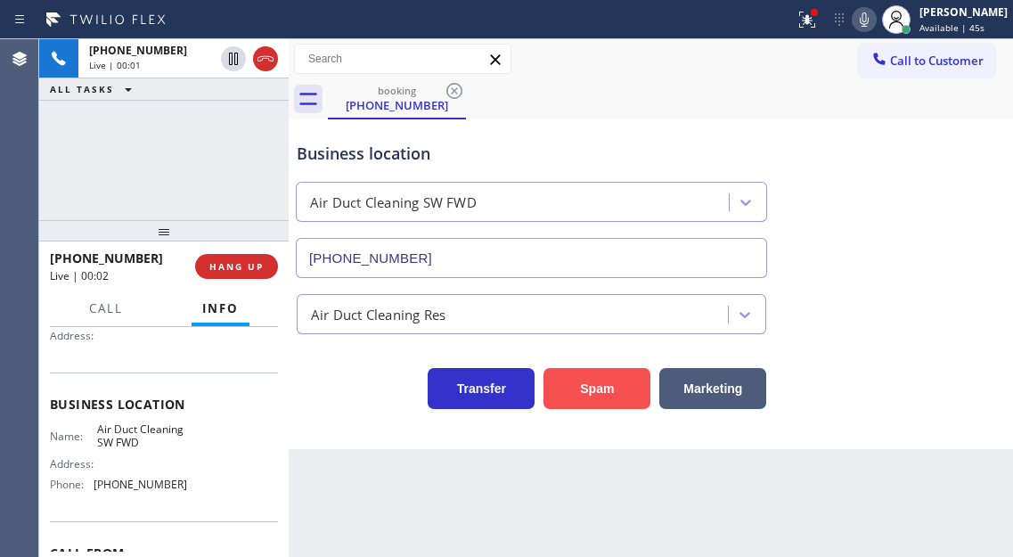
click at [592, 382] on button "Spam" at bounding box center [596, 388] width 107 height 41
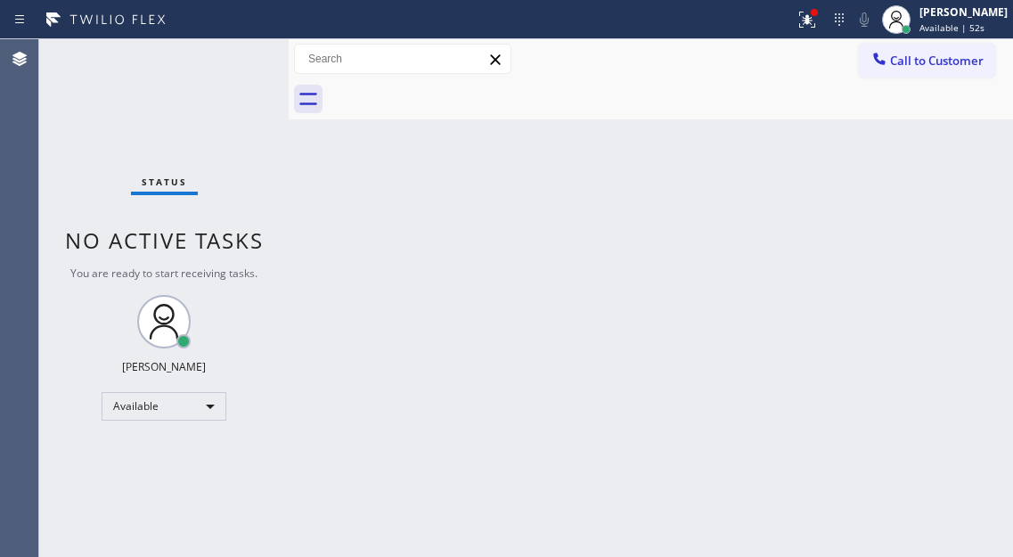
click at [946, 143] on div "Back to Dashboard Change Sender ID Customers Technicians Select a contact Outbo…" at bounding box center [651, 298] width 724 height 518
click at [813, 5] on button at bounding box center [806, 19] width 39 height 39
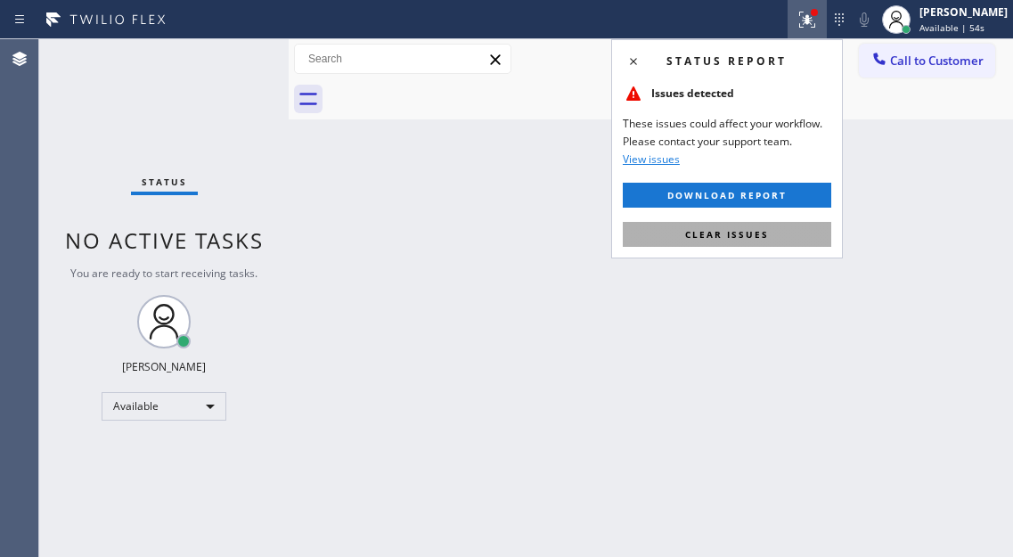
click at [771, 231] on button "Clear issues" at bounding box center [727, 234] width 208 height 25
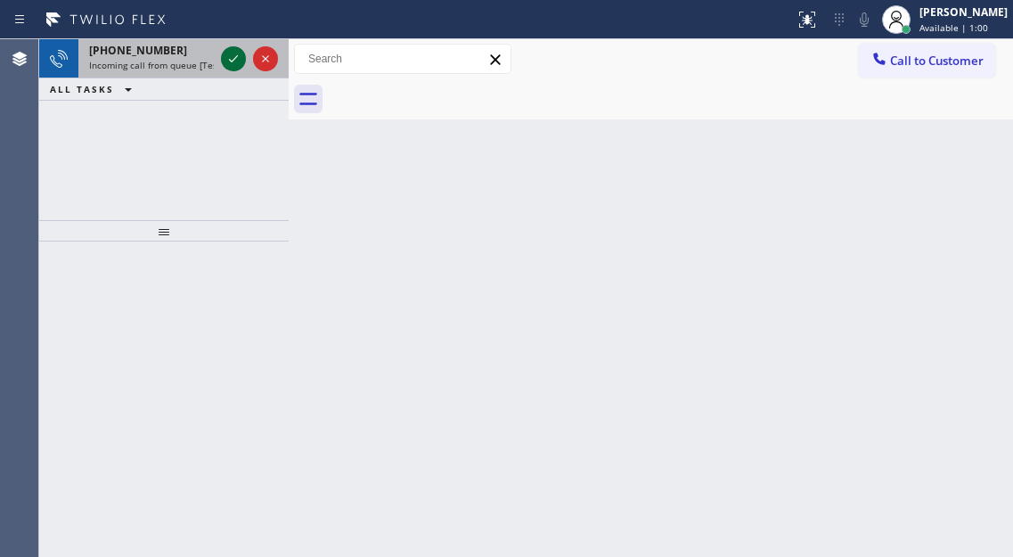
click at [227, 53] on icon at bounding box center [233, 58] width 21 height 21
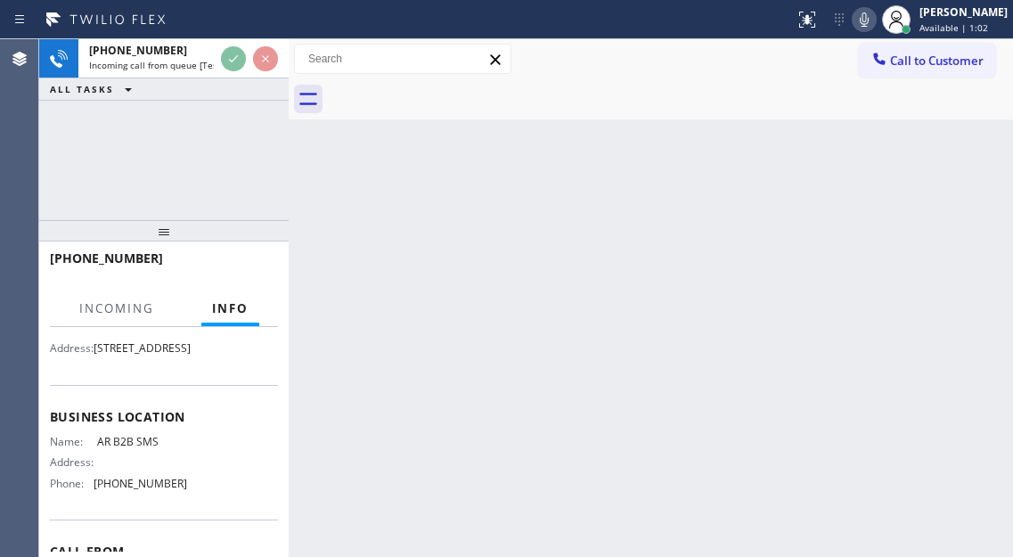
scroll to position [178, 0]
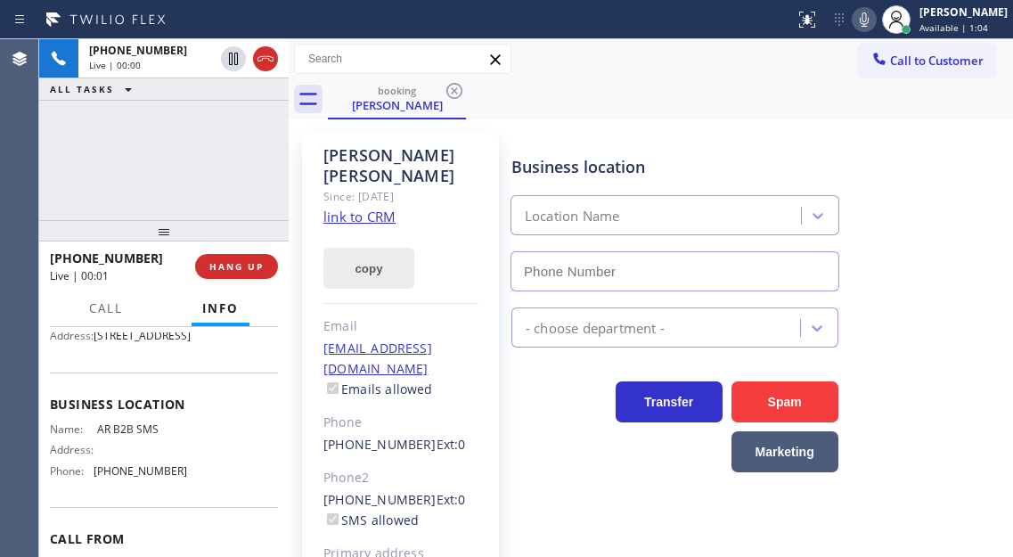
type input "[PHONE_NUMBER]"
click at [383, 208] on link "link to CRM" at bounding box center [359, 217] width 72 height 18
click at [199, 169] on div "[PHONE_NUMBER] Live | 01:49 ALL TASKS ALL TASKS ACTIVE TASKS TASKS IN WRAP UP" at bounding box center [163, 129] width 249 height 181
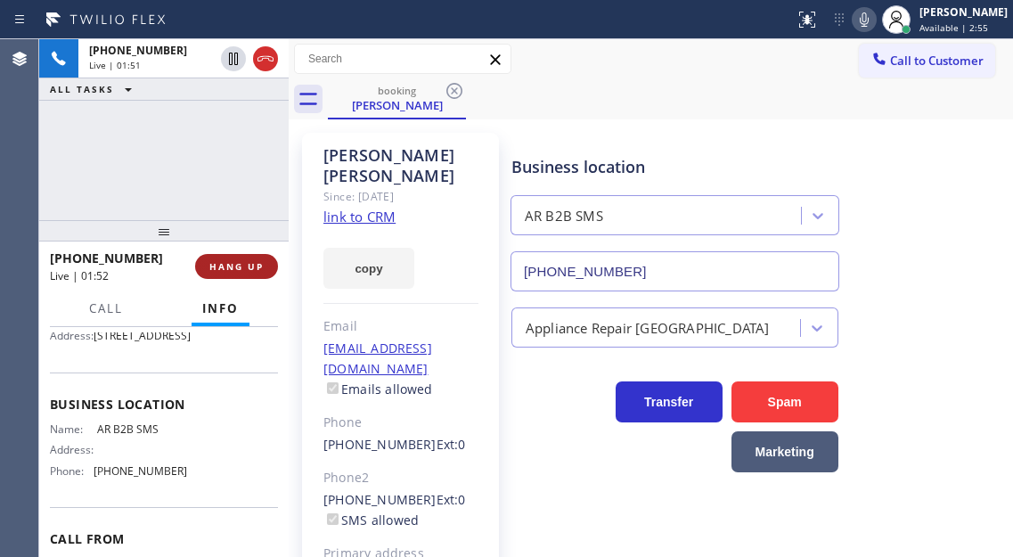
click at [251, 266] on span "HANG UP" at bounding box center [236, 266] width 54 height 12
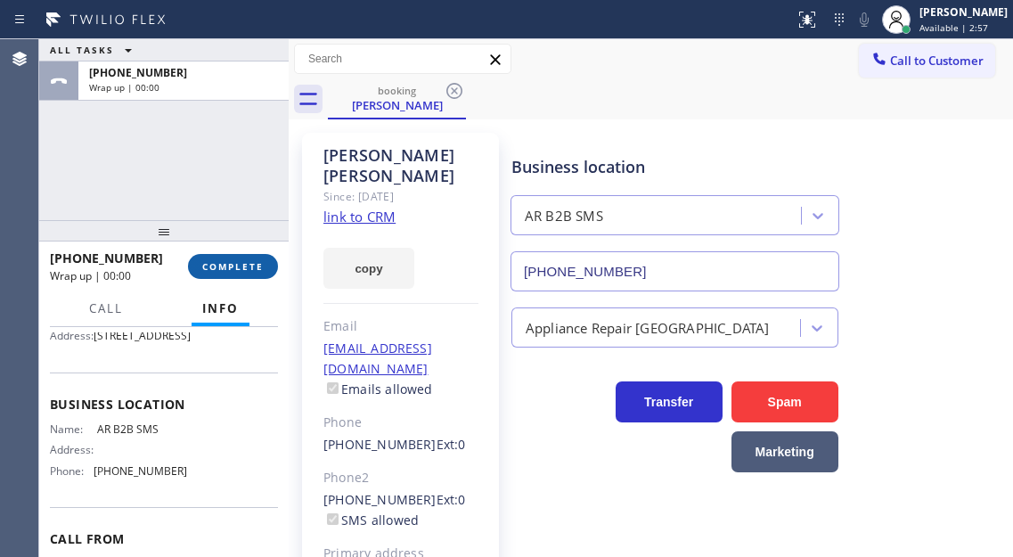
click at [251, 266] on span "COMPLETE" at bounding box center [232, 266] width 61 height 12
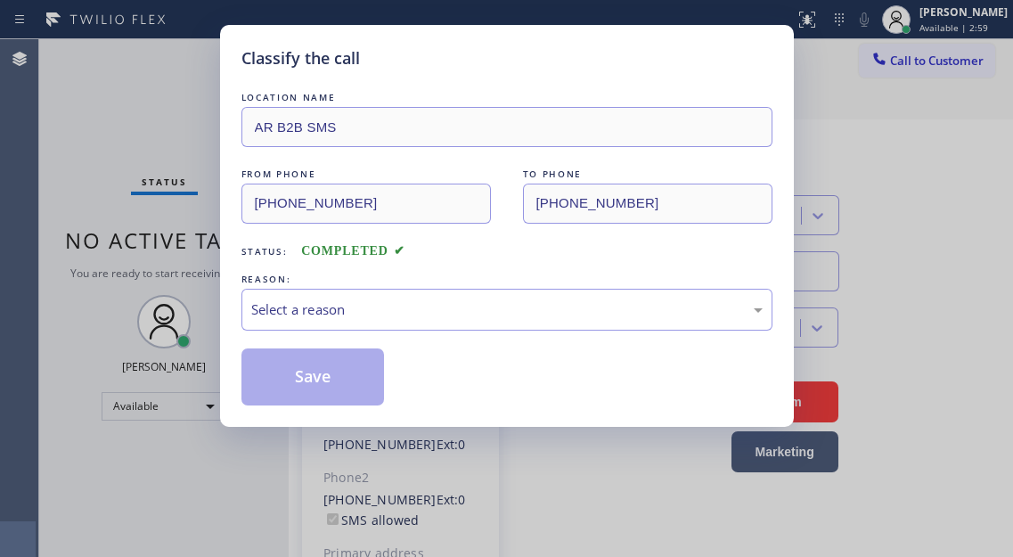
click at [251, 266] on div "LOCATION NAME AR B2B SMS FROM PHONE [PHONE_NUMBER] TO PHONE [PHONE_NUMBER] Stat…" at bounding box center [506, 246] width 531 height 317
click at [513, 329] on div "Select a reason" at bounding box center [506, 310] width 531 height 42
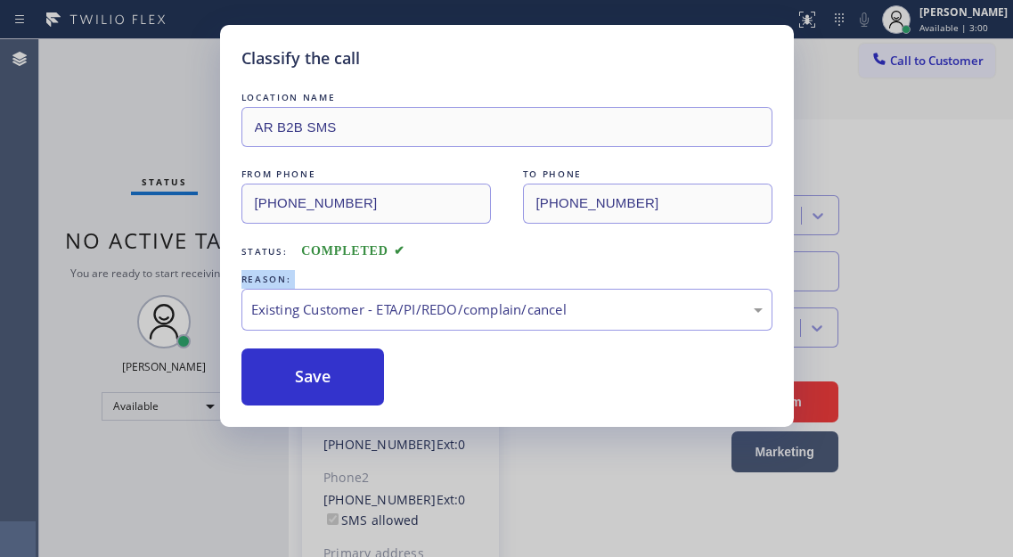
drag, startPoint x: 311, startPoint y: 383, endPoint x: 190, endPoint y: 44, distance: 360.4
click at [312, 382] on button "Save" at bounding box center [312, 376] width 143 height 57
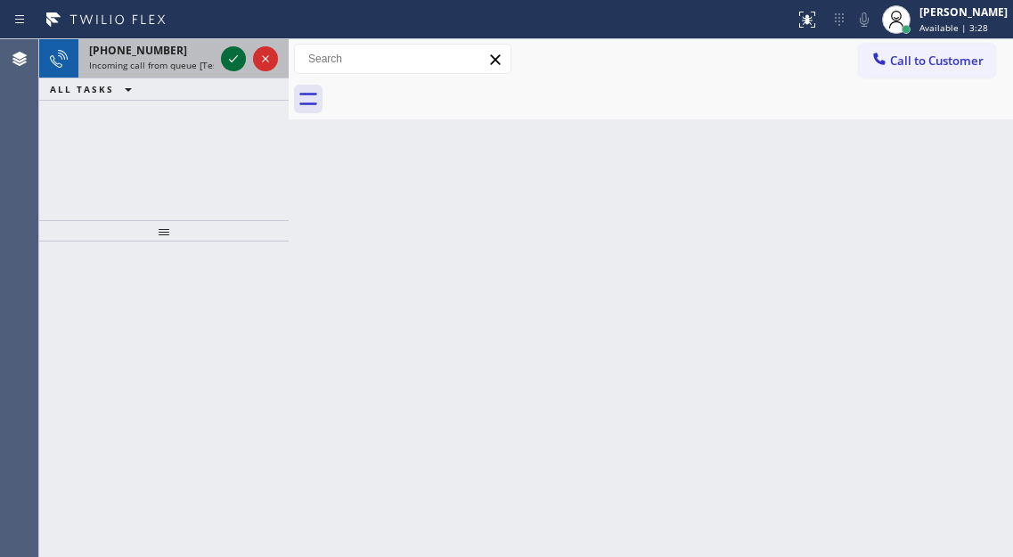
click at [229, 60] on icon at bounding box center [233, 58] width 21 height 21
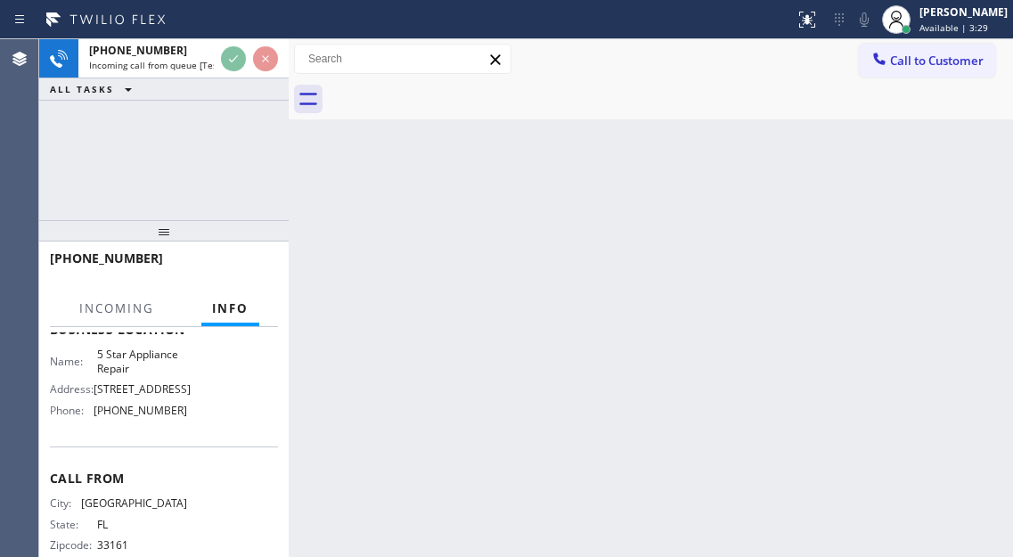
scroll to position [267, 0]
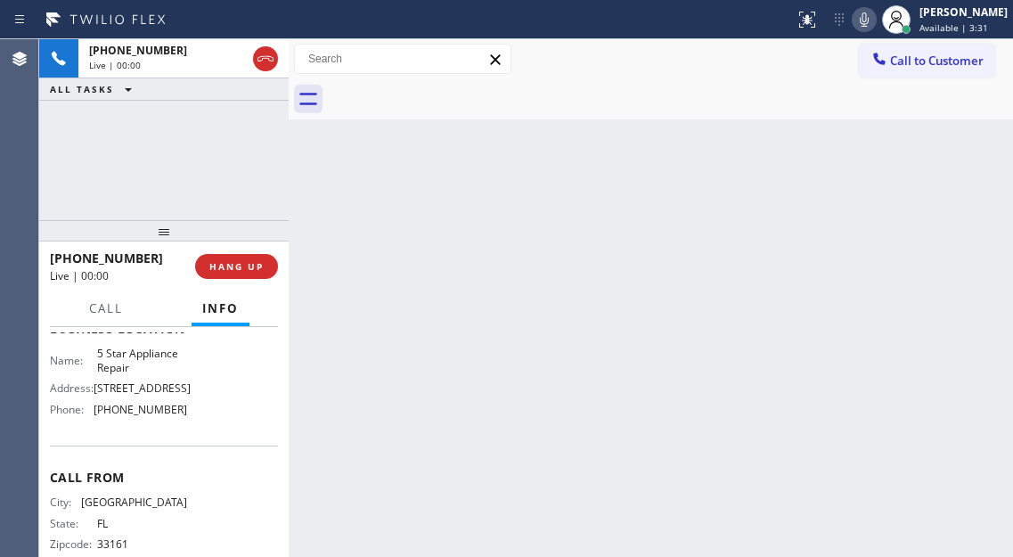
click at [161, 363] on div "Business location Name: 5 Star Appliance Repair Address: [STREET_ADDRESS] Phone…" at bounding box center [164, 371] width 228 height 149
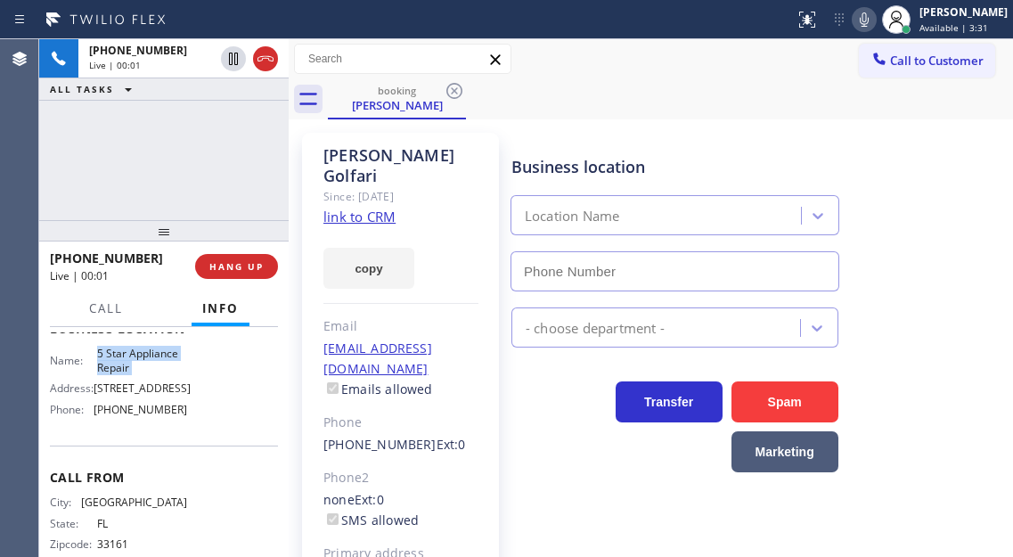
click at [161, 363] on div "Business location Name: 5 Star Appliance Repair Address: [STREET_ADDRESS] Phone…" at bounding box center [164, 371] width 228 height 149
type input "[PHONE_NUMBER]"
click at [347, 208] on link "link to CRM" at bounding box center [359, 217] width 72 height 18
click at [241, 260] on span "HANG UP" at bounding box center [236, 266] width 54 height 12
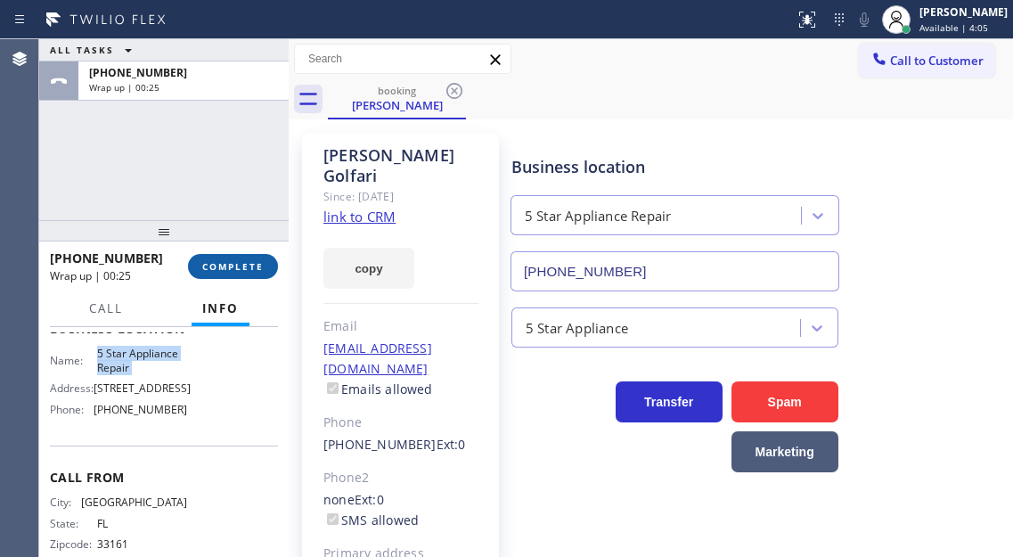
click at [250, 267] on span "COMPLETE" at bounding box center [232, 266] width 61 height 12
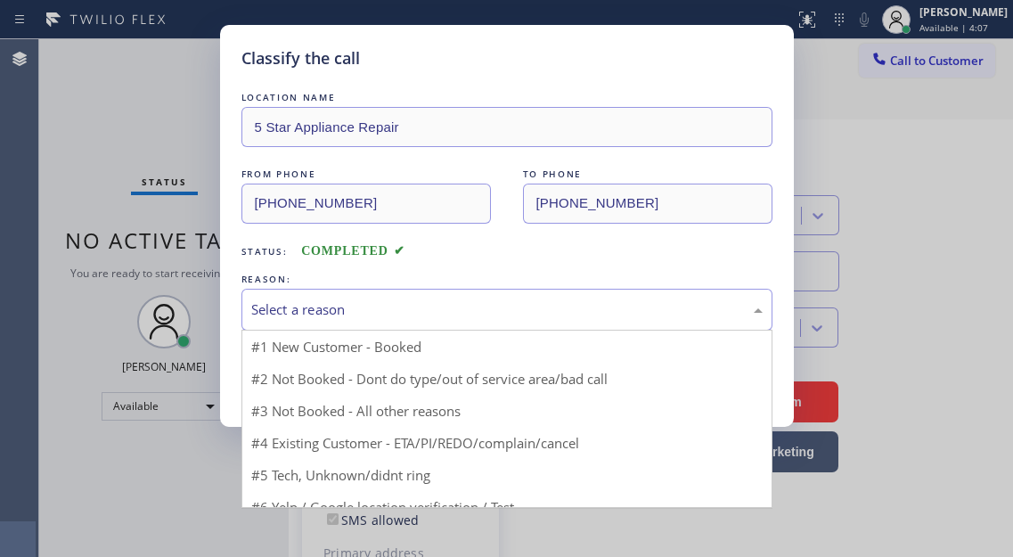
click at [396, 307] on div "Select a reason" at bounding box center [506, 309] width 511 height 20
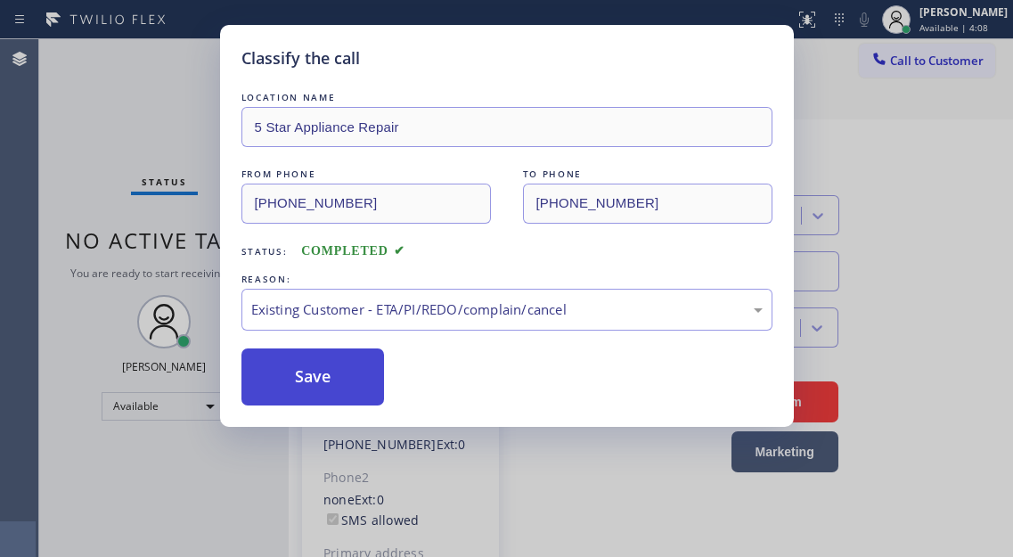
click at [338, 372] on button "Save" at bounding box center [312, 376] width 143 height 57
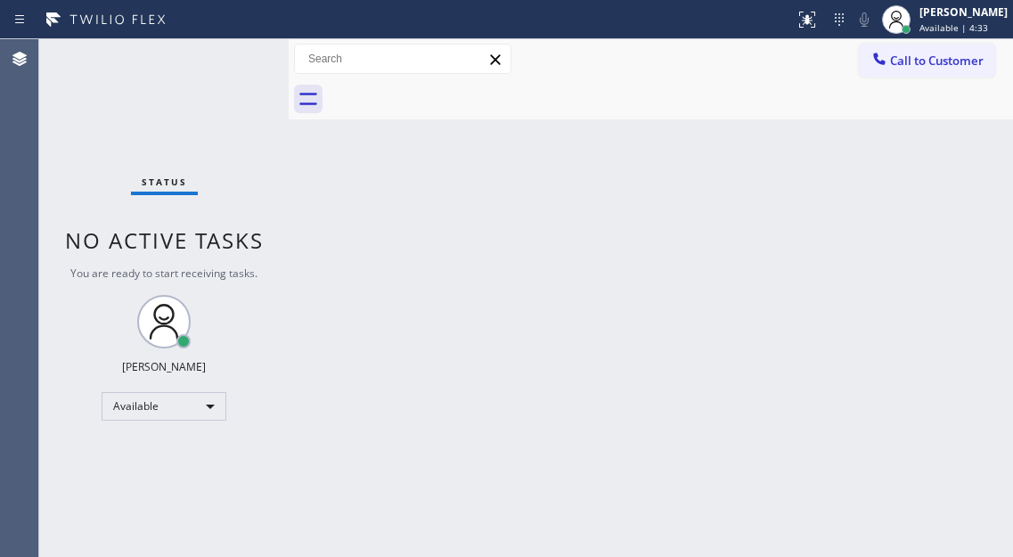
drag, startPoint x: 934, startPoint y: 217, endPoint x: 830, endPoint y: 174, distance: 113.0
click at [934, 217] on div "Back to Dashboard Change Sender ID Customers Technicians Select a contact Outbo…" at bounding box center [651, 298] width 724 height 518
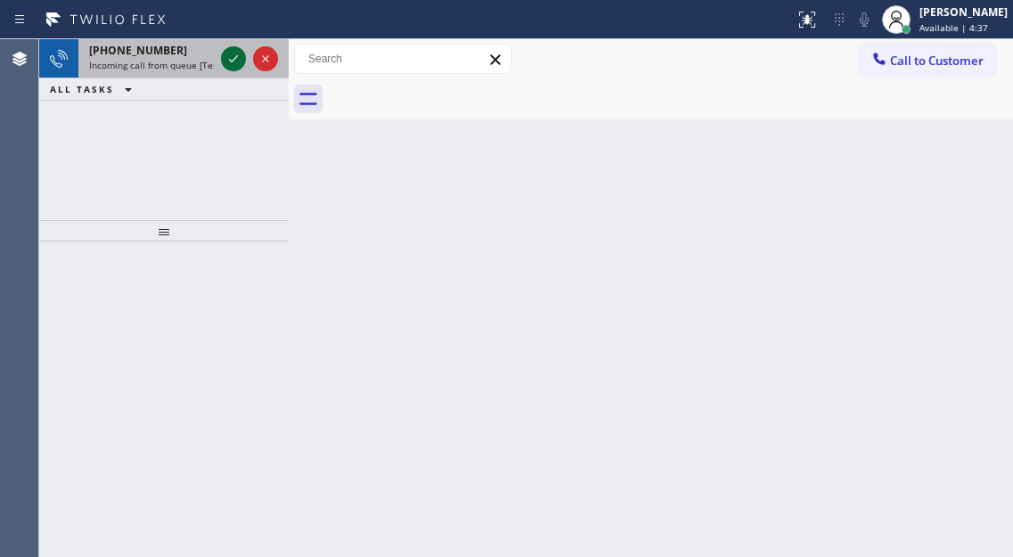
click at [232, 61] on icon at bounding box center [233, 58] width 21 height 21
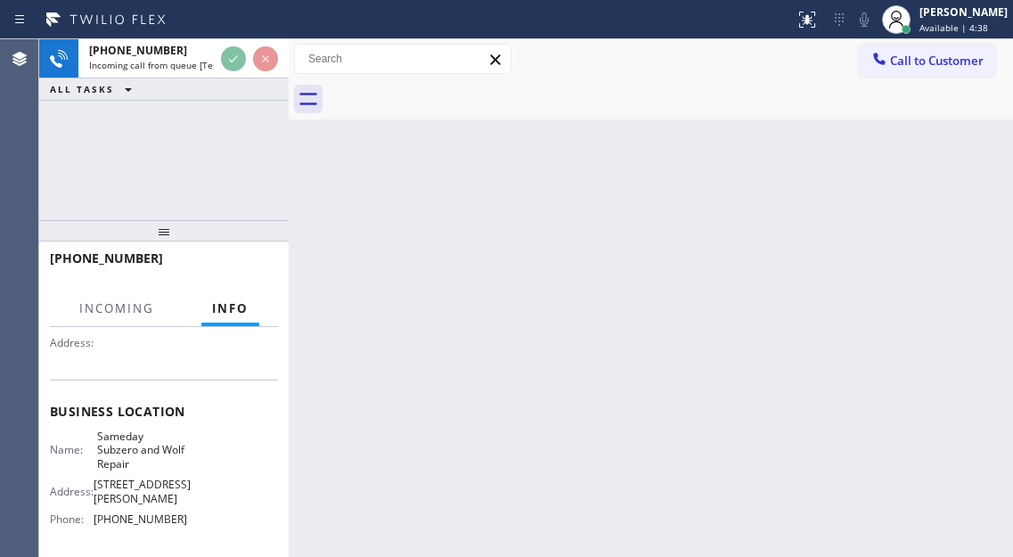
scroll to position [178, 0]
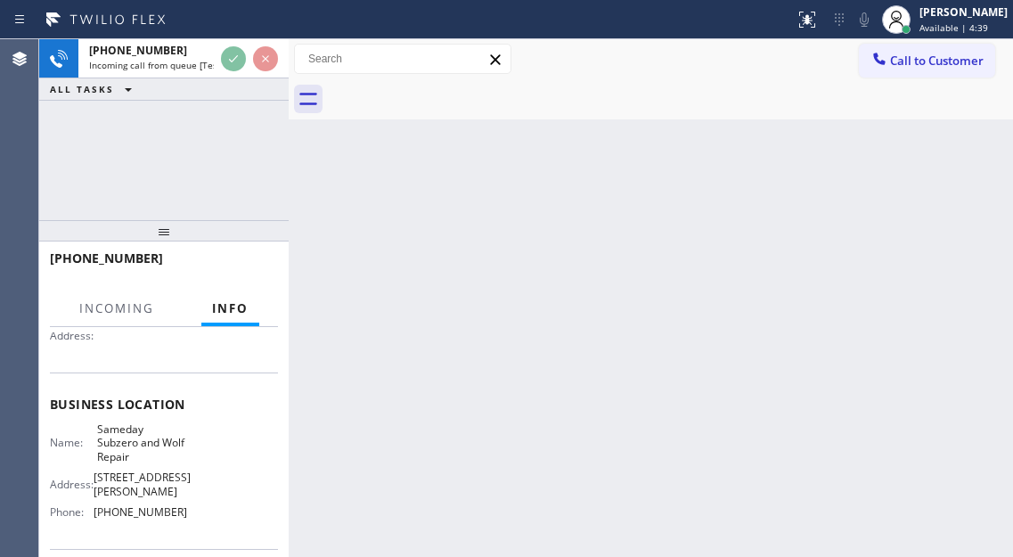
click at [147, 450] on span "Sameday Subzero and Wolf Repair" at bounding box center [141, 442] width 89 height 41
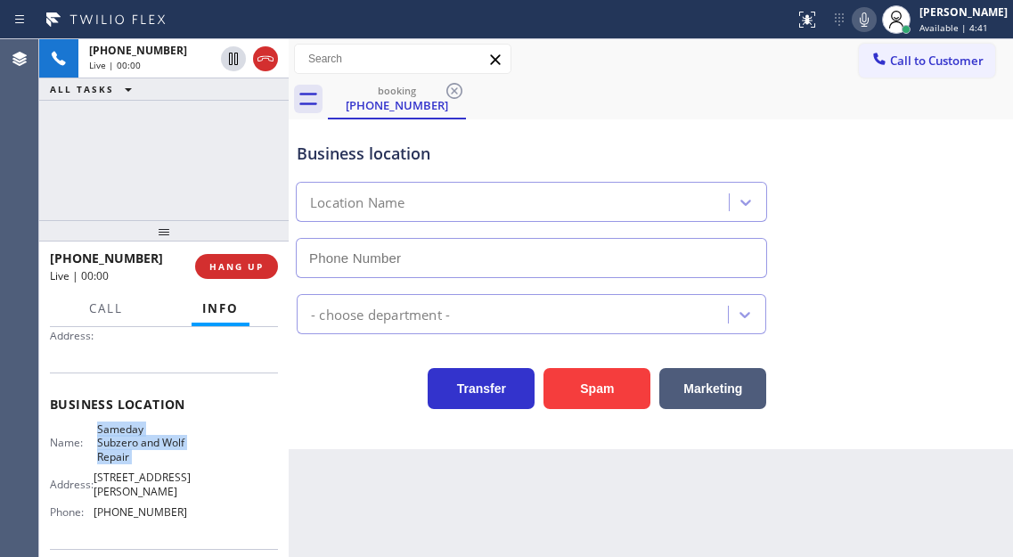
click at [147, 450] on span "Sameday Subzero and Wolf Repair" at bounding box center [141, 442] width 89 height 41
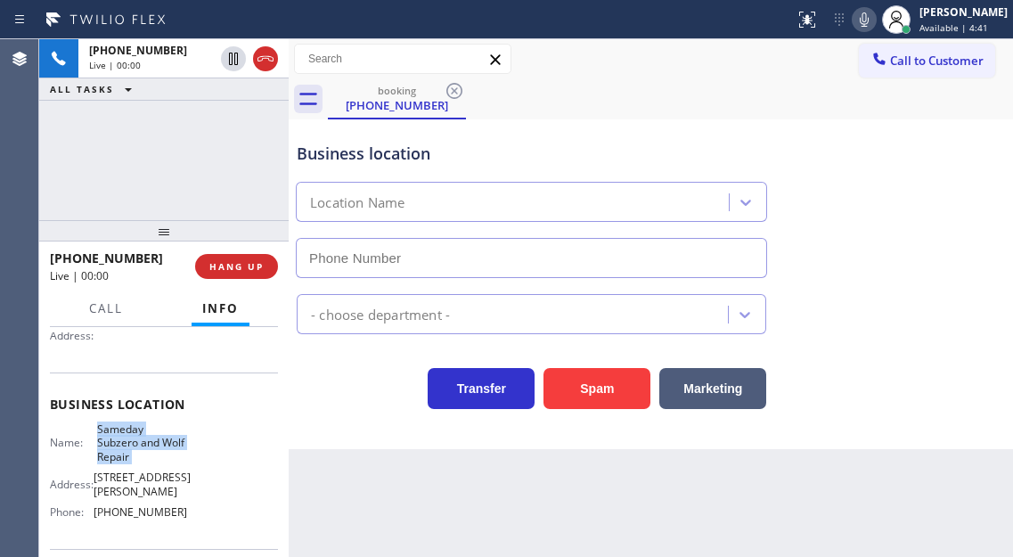
click at [147, 450] on span "Sameday Subzero and Wolf Repair" at bounding box center [141, 442] width 89 height 41
type input "[PHONE_NUMBER]"
click at [147, 450] on span "Sameday Subzero and Wolf Repair" at bounding box center [141, 442] width 89 height 41
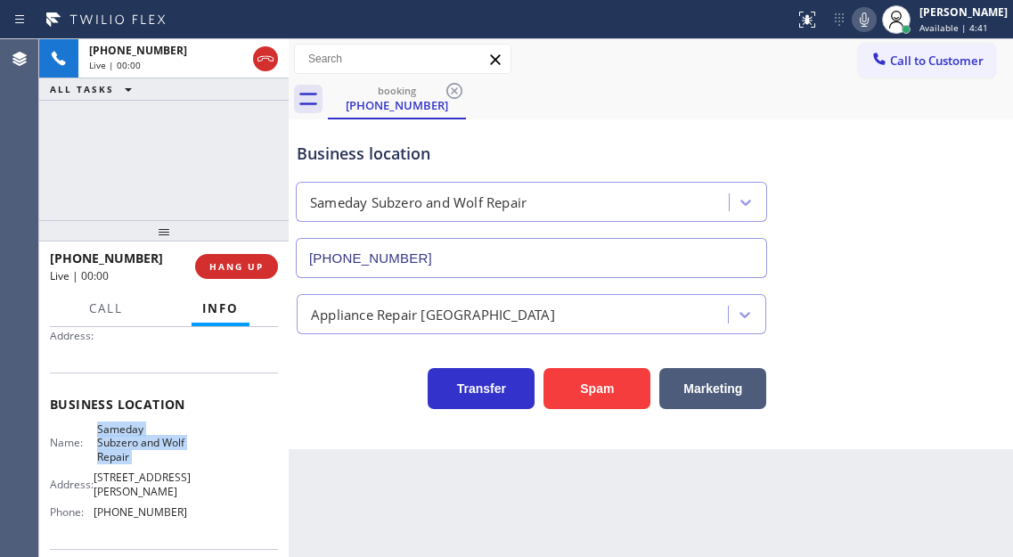
click at [147, 450] on span "Sameday Subzero and Wolf Repair" at bounding box center [141, 442] width 89 height 41
click at [401, 152] on div "Business location" at bounding box center [531, 154] width 469 height 24
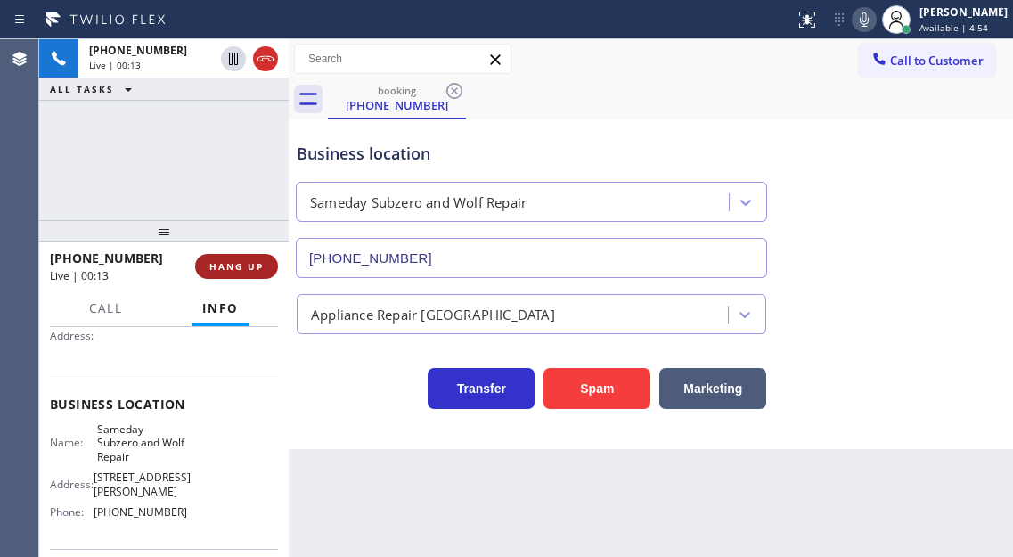
click at [251, 269] on span "HANG UP" at bounding box center [236, 266] width 54 height 12
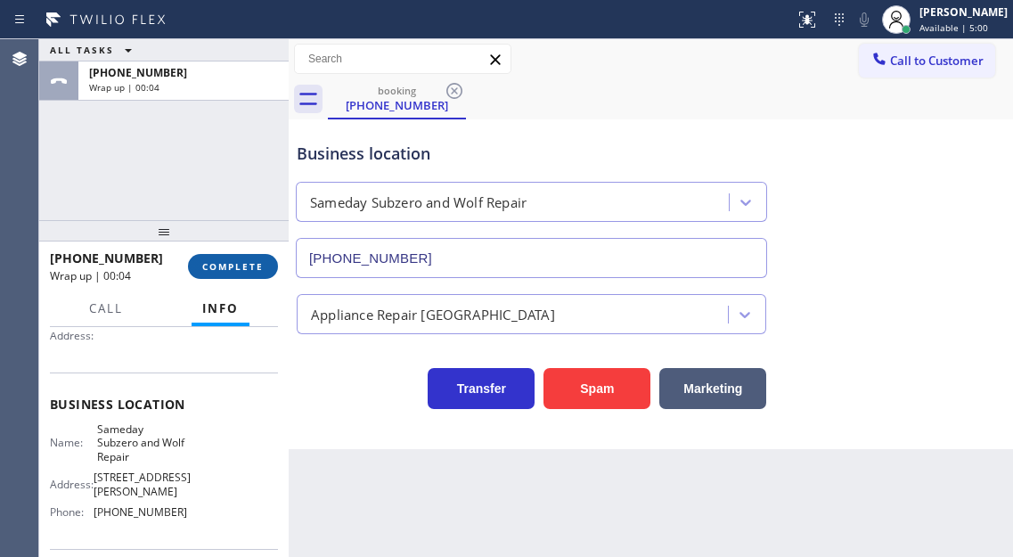
click at [251, 273] on span "COMPLETE" at bounding box center [232, 266] width 61 height 12
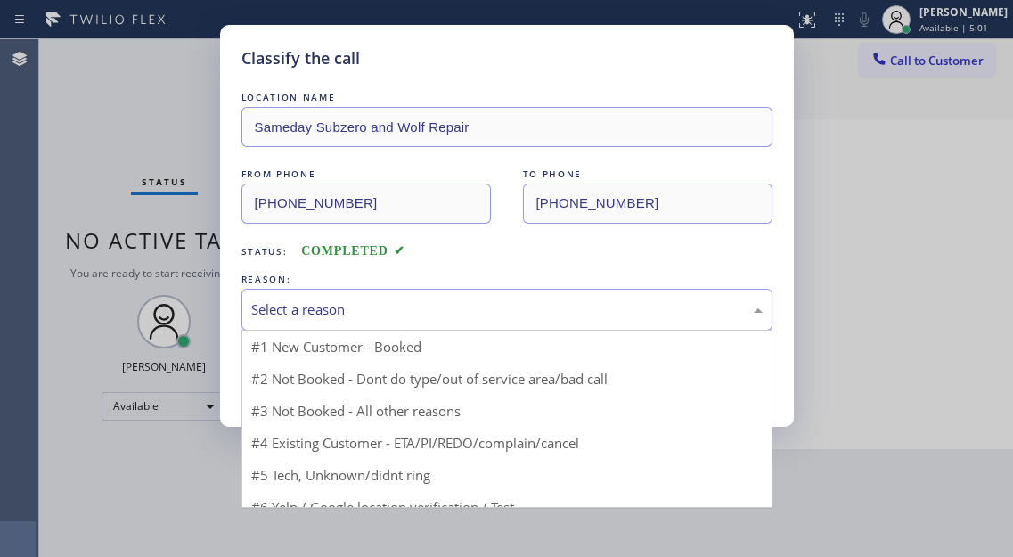
click at [385, 316] on div "Select a reason" at bounding box center [506, 309] width 511 height 20
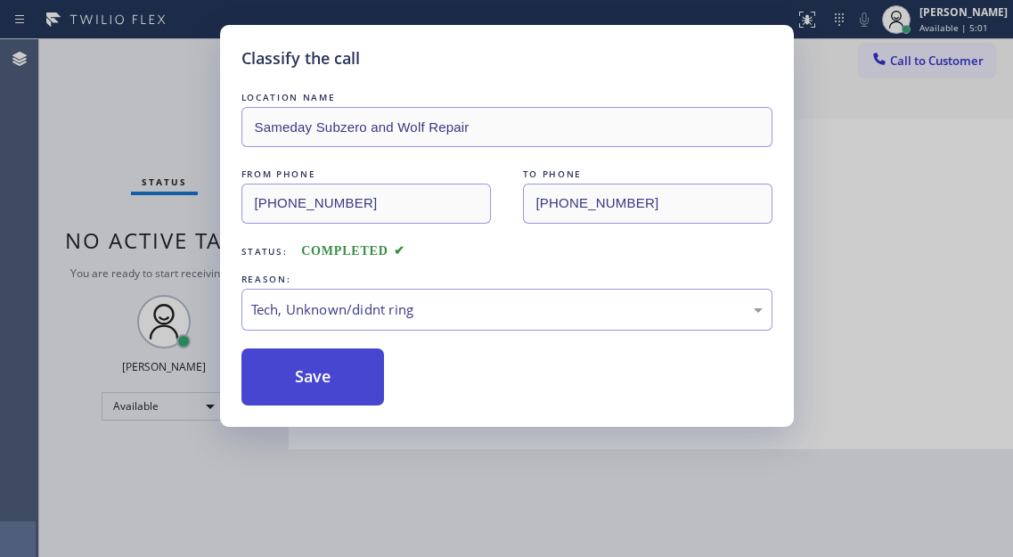
click at [342, 398] on button "Save" at bounding box center [312, 376] width 143 height 57
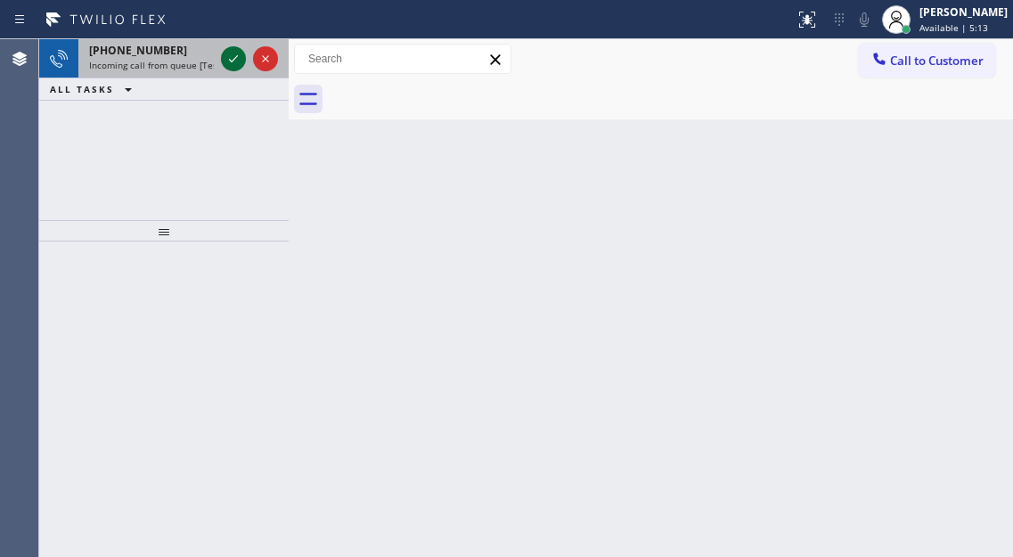
click at [227, 61] on icon at bounding box center [233, 58] width 21 height 21
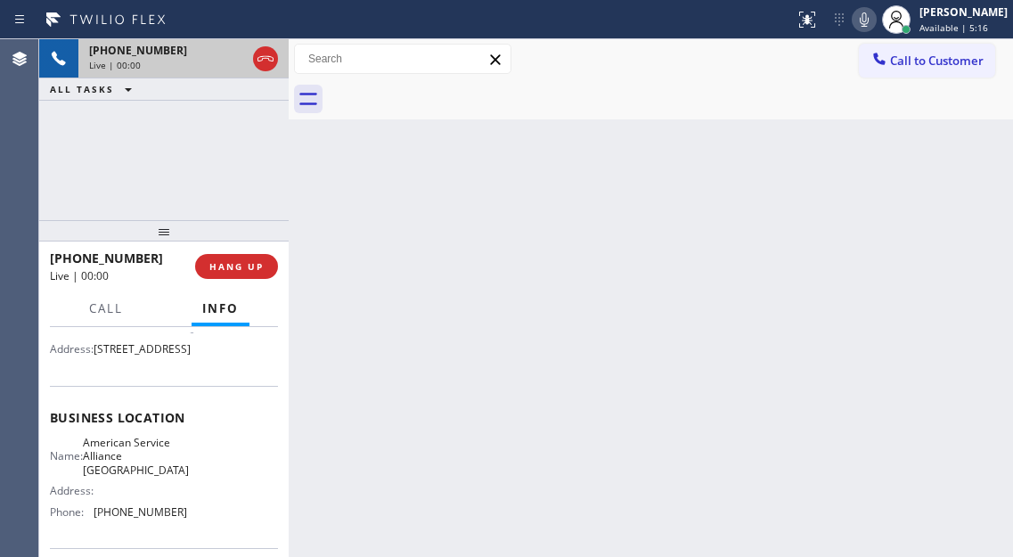
scroll to position [178, 0]
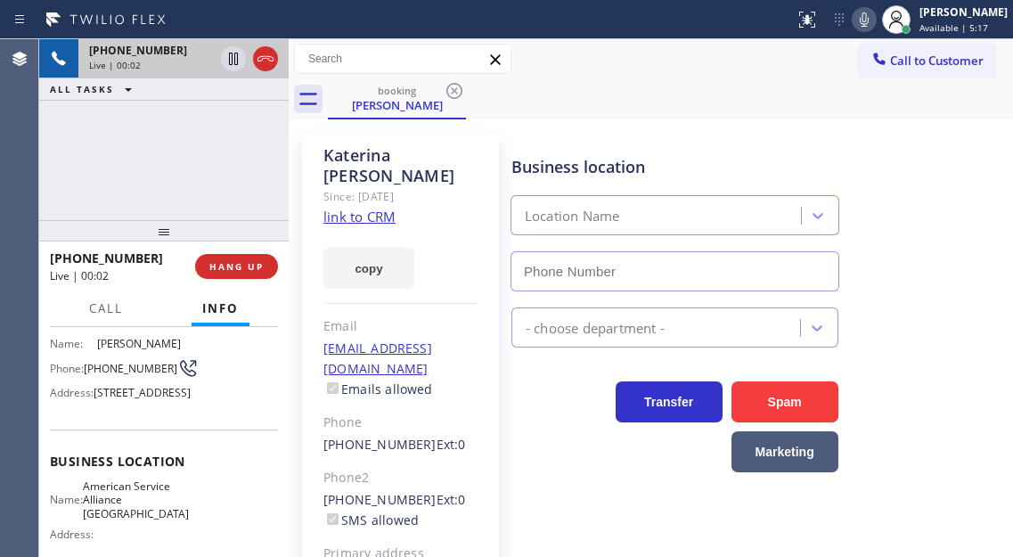
type input "[PHONE_NUMBER]"
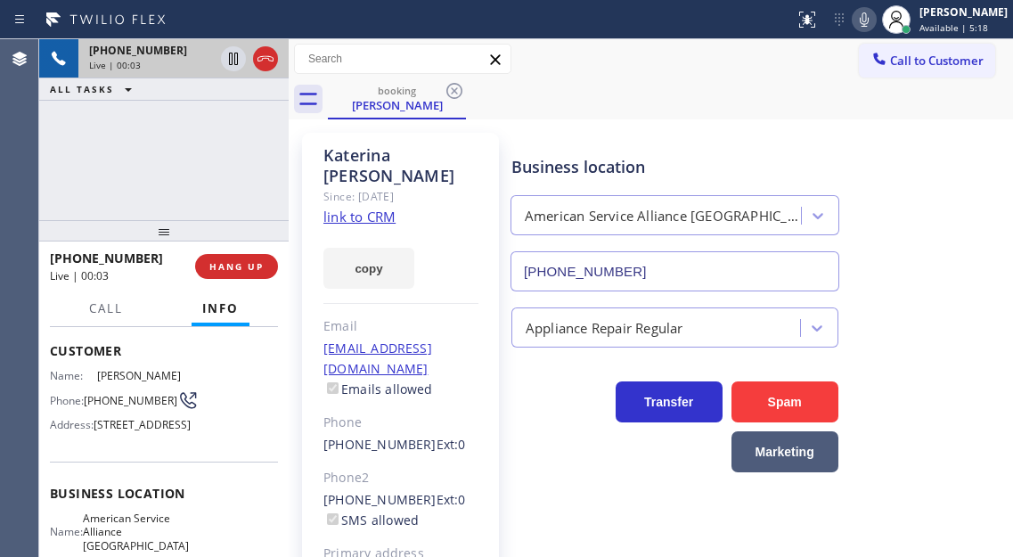
click at [369, 224] on link "link to CRM" at bounding box center [359, 217] width 72 height 18
click at [231, 59] on icon at bounding box center [233, 58] width 21 height 21
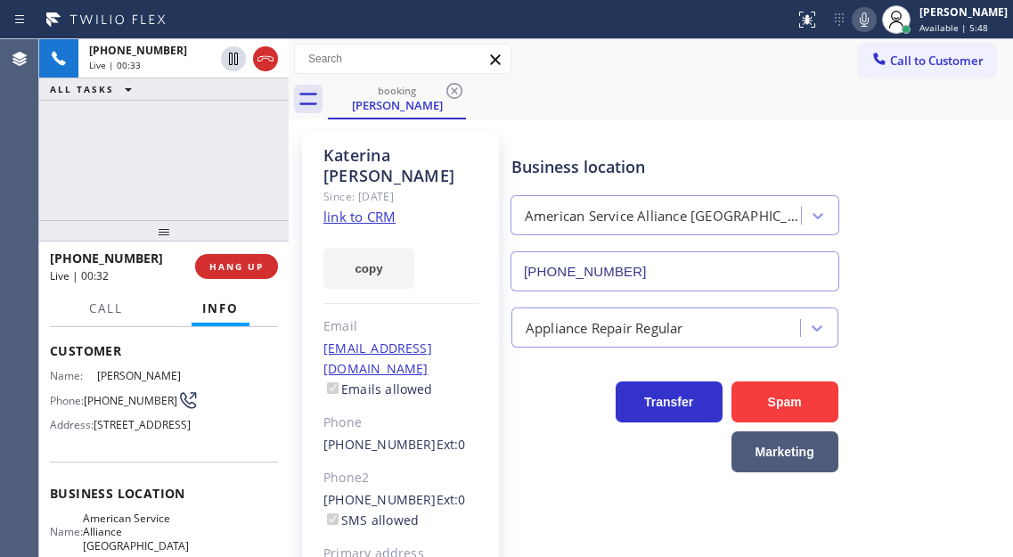
click at [869, 23] on icon at bounding box center [864, 19] width 9 height 14
click at [172, 109] on div "[PHONE_NUMBER] Live | 03:02 ALL TASKS ALL TASKS ACTIVE TASKS TASKS IN WRAP UP" at bounding box center [163, 129] width 249 height 181
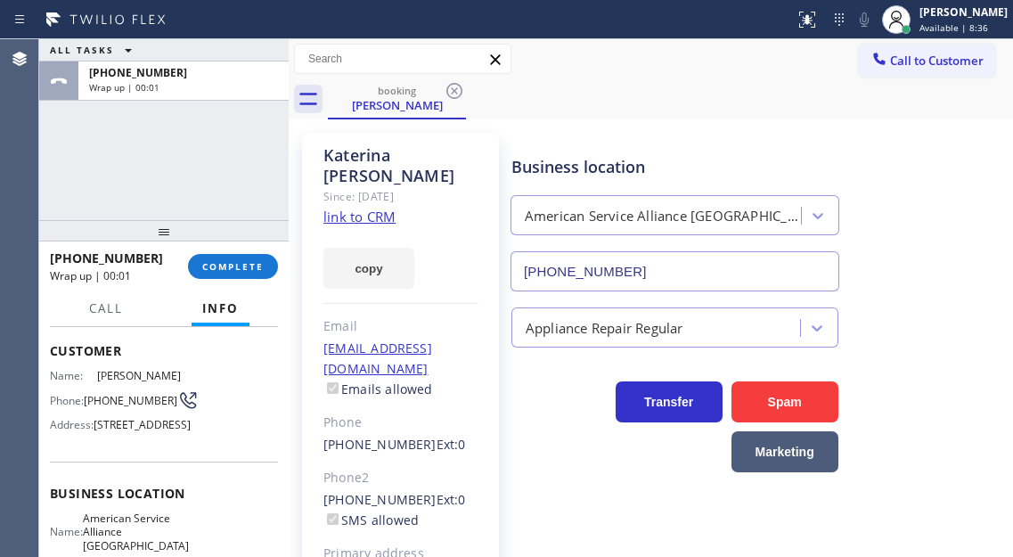
click at [923, 228] on div "Business location American Service Alliance [GEOGRAPHIC_DATA] [PHONE_NUMBER]" at bounding box center [758, 210] width 501 height 161
click at [242, 255] on button "COMPLETE" at bounding box center [233, 266] width 90 height 25
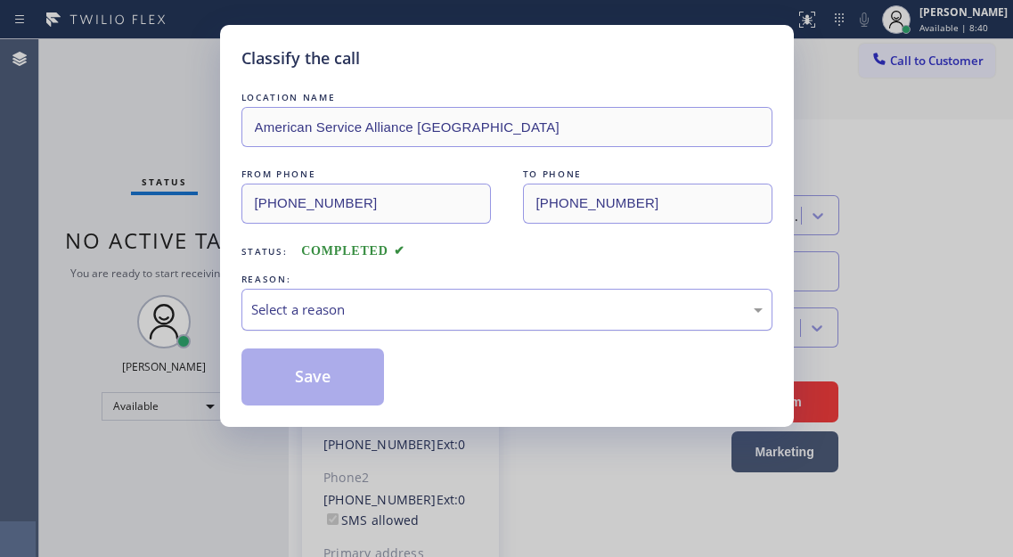
click at [421, 291] on div "Select a reason" at bounding box center [506, 310] width 531 height 42
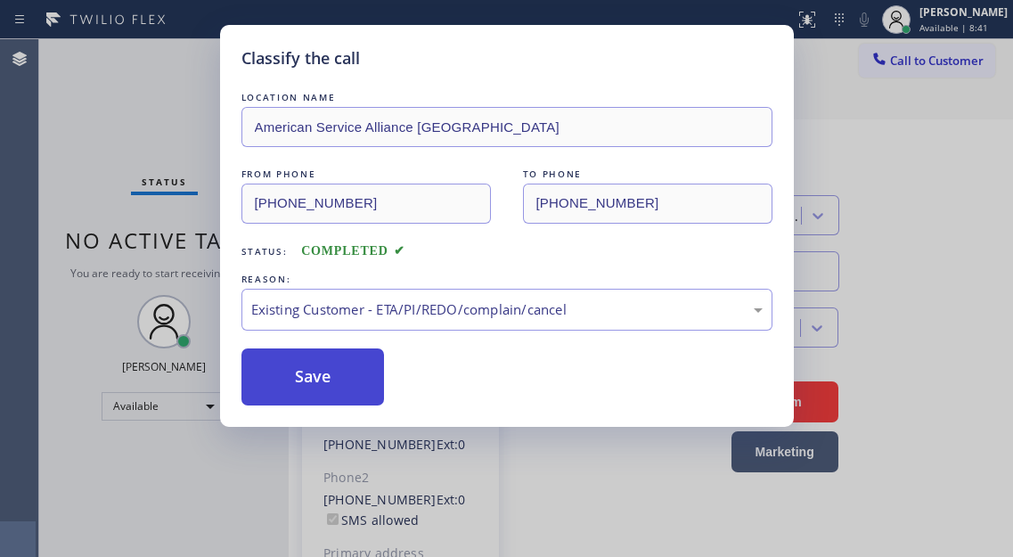
click at [349, 373] on button "Save" at bounding box center [312, 376] width 143 height 57
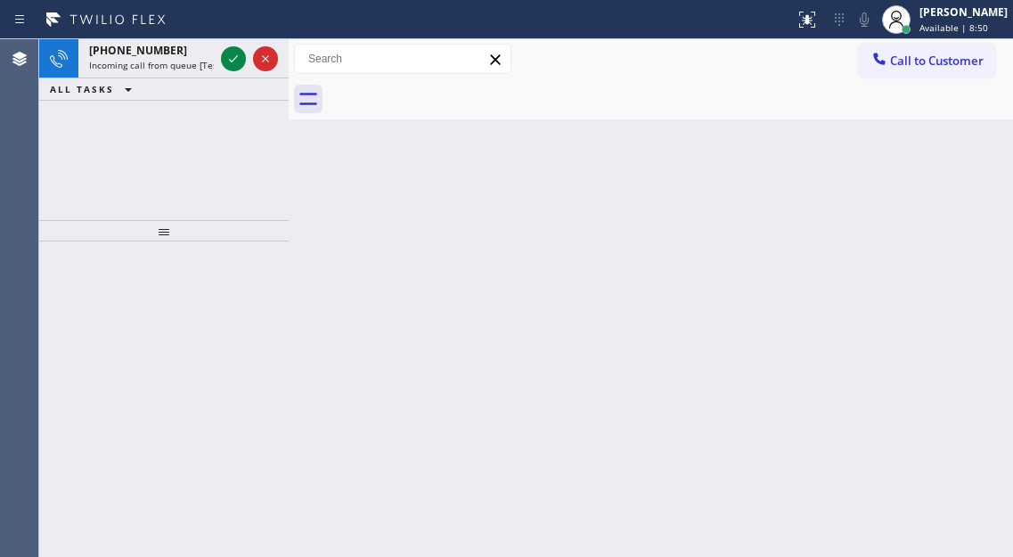
click at [945, 181] on div "Back to Dashboard Change Sender ID Customers Technicians Select a contact Outbo…" at bounding box center [651, 298] width 724 height 518
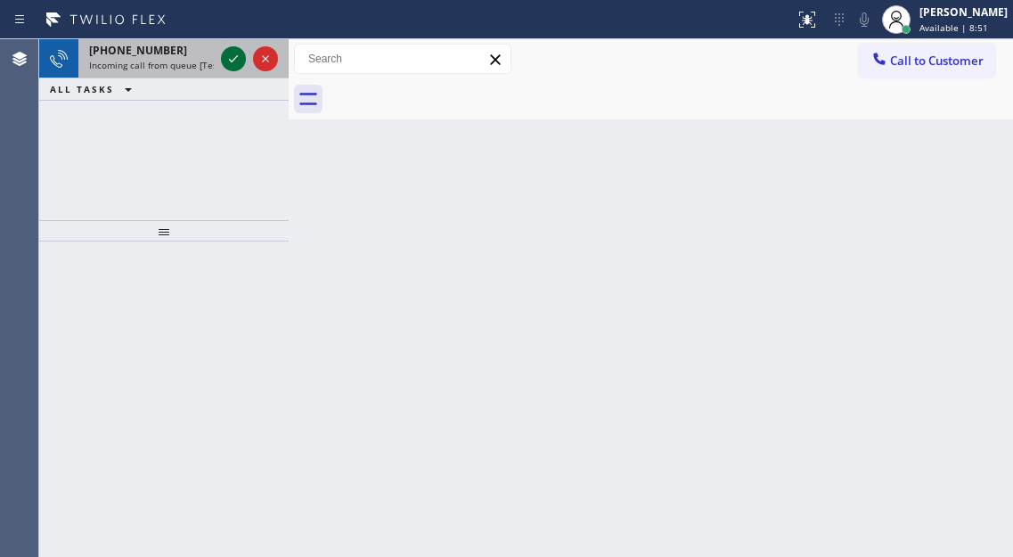
click at [236, 63] on icon at bounding box center [233, 58] width 21 height 21
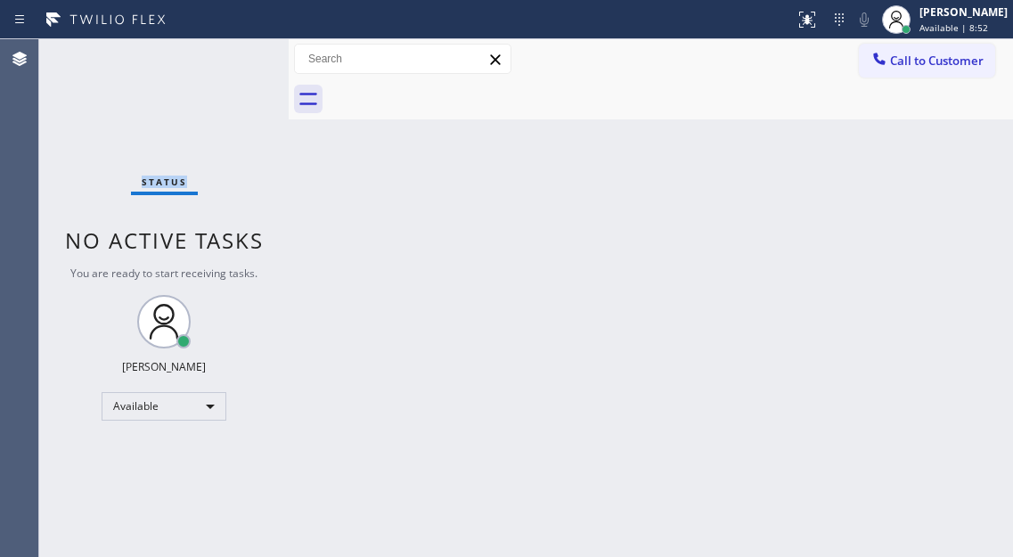
click at [236, 63] on div "Status No active tasks You are ready to start receiving tasks. [PERSON_NAME]" at bounding box center [163, 298] width 249 height 518
click at [235, 51] on div "Status No active tasks You are ready to start receiving tasks. [PERSON_NAME]" at bounding box center [163, 298] width 249 height 518
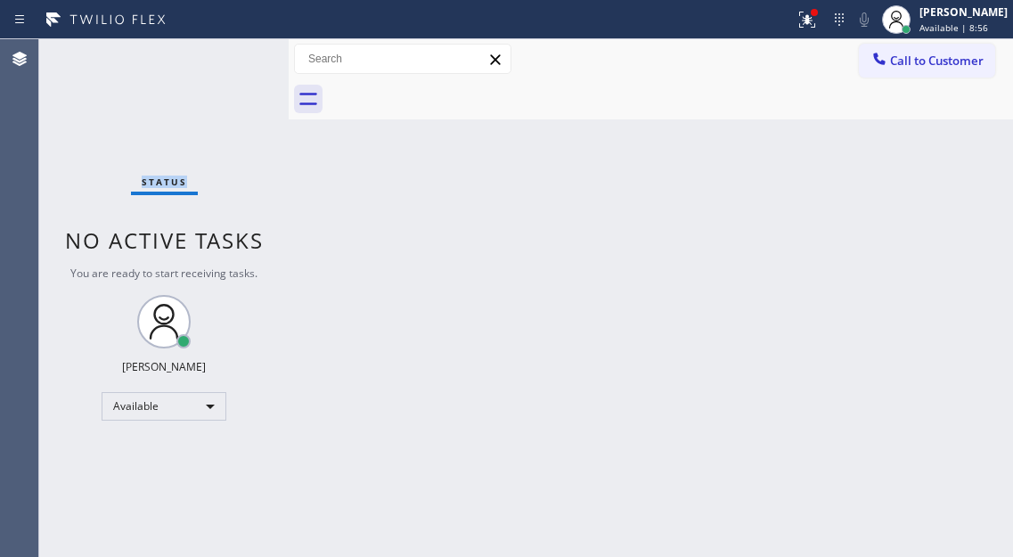
click at [235, 51] on div "Status No active tasks You are ready to start receiving tasks. [PERSON_NAME]" at bounding box center [163, 298] width 249 height 518
click at [236, 56] on div "Status No active tasks You are ready to start receiving tasks. [PERSON_NAME]" at bounding box center [163, 298] width 249 height 518
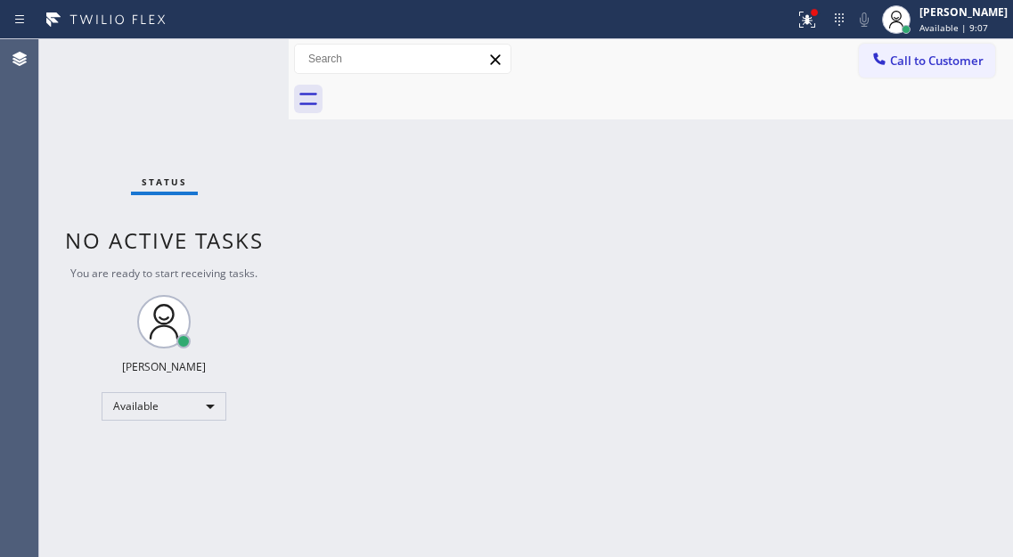
click at [234, 52] on div "Status No active tasks You are ready to start receiving tasks. [PERSON_NAME]" at bounding box center [163, 298] width 249 height 518
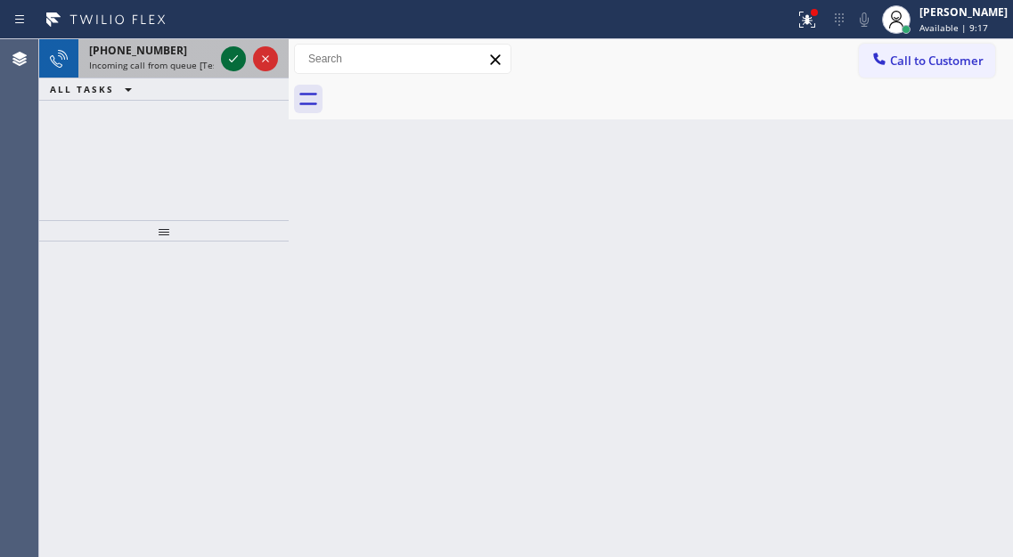
click at [234, 50] on icon at bounding box center [233, 58] width 21 height 21
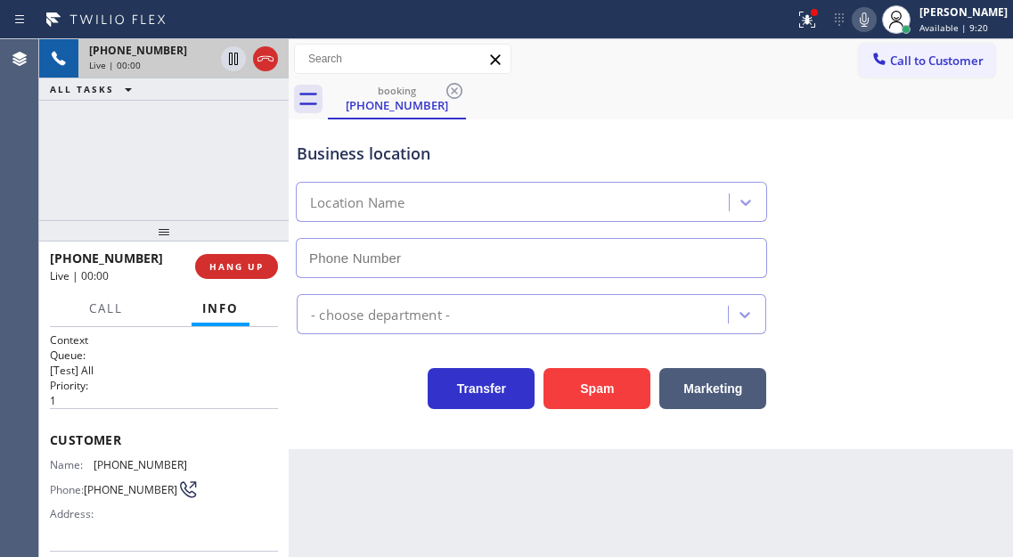
type input "[PHONE_NUMBER]"
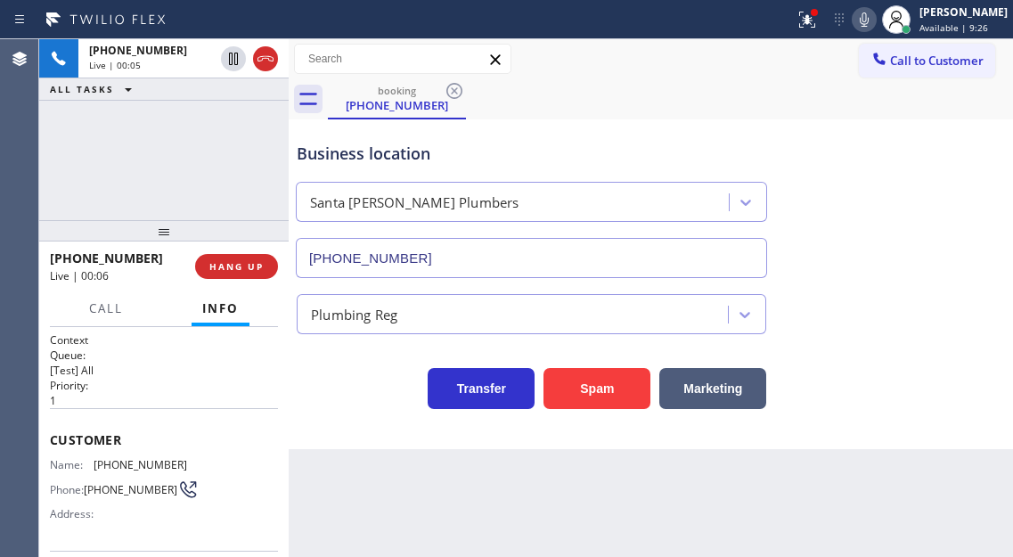
click at [127, 463] on span "[PHONE_NUMBER]" at bounding box center [141, 464] width 94 height 13
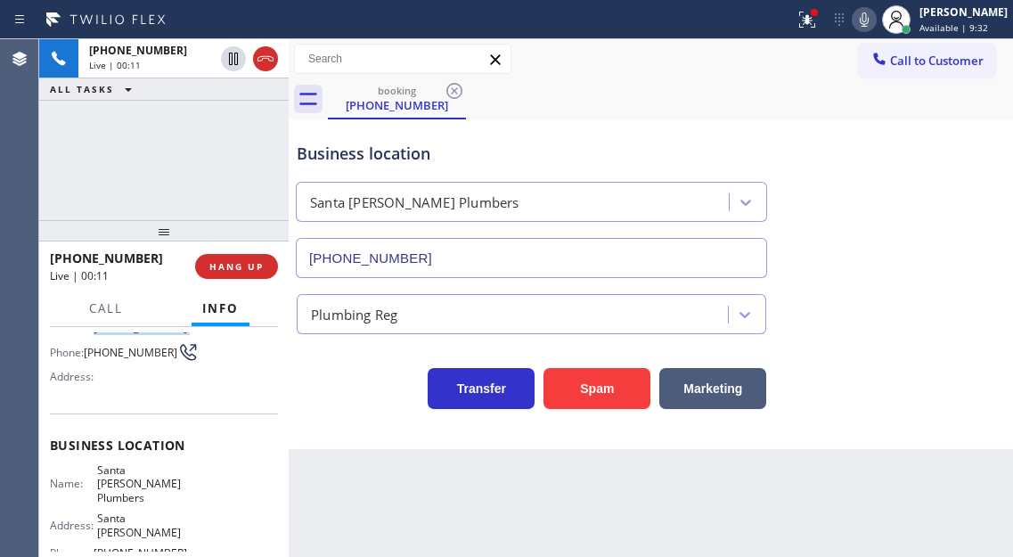
scroll to position [178, 0]
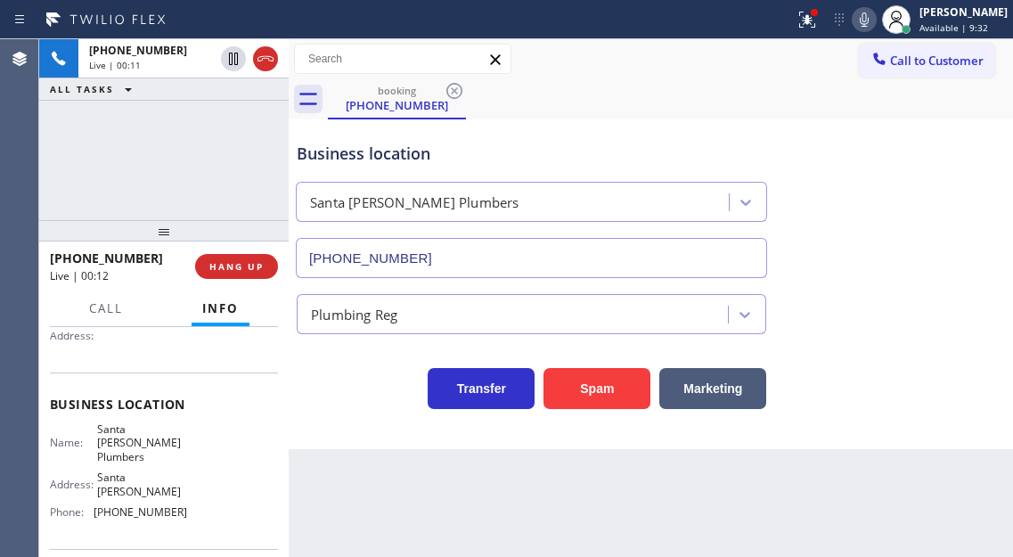
click at [143, 445] on span "Santa [PERSON_NAME] Plumbers" at bounding box center [141, 442] width 89 height 41
click at [437, 148] on div "Business location" at bounding box center [531, 154] width 469 height 24
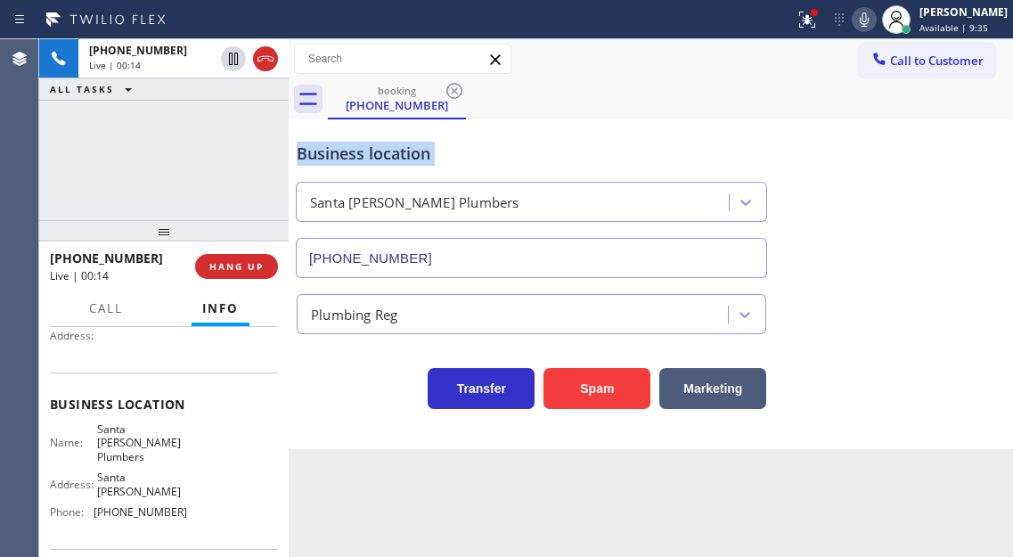
click at [437, 148] on div "Business location" at bounding box center [531, 154] width 469 height 24
click at [787, 13] on div at bounding box center [397, 19] width 780 height 29
click at [805, 20] on div at bounding box center [806, 19] width 39 height 21
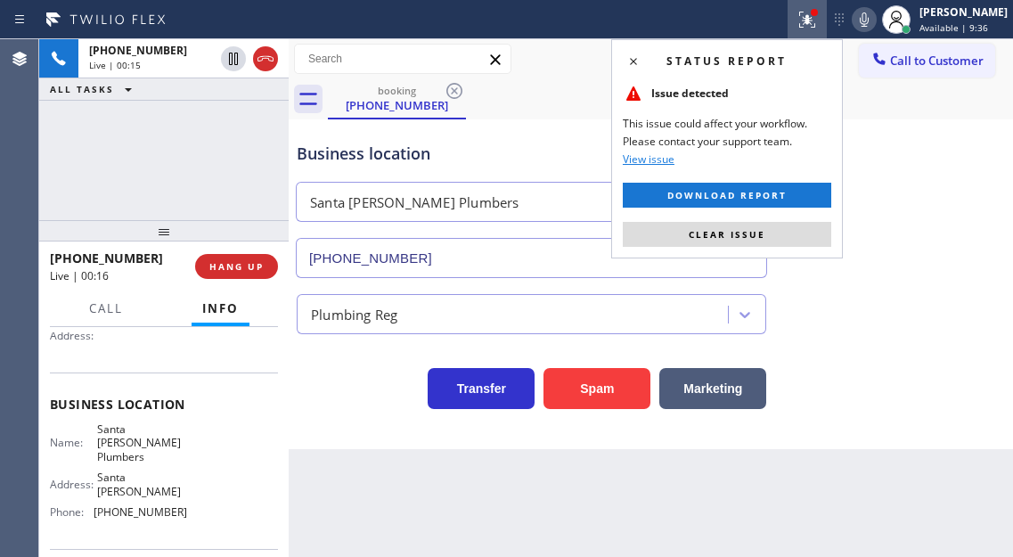
click at [786, 235] on button "Clear issue" at bounding box center [727, 234] width 208 height 25
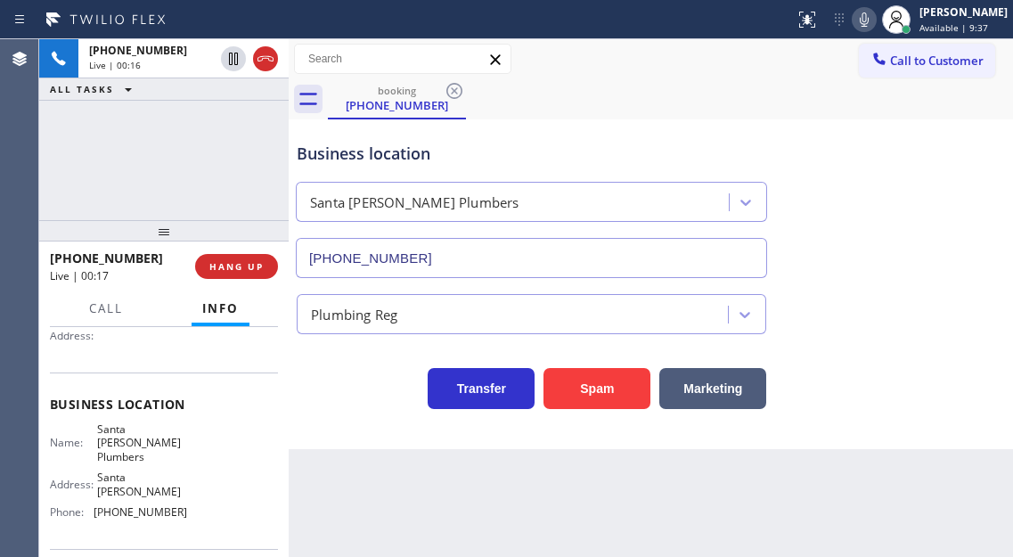
click at [638, 166] on div "Business location [GEOGRAPHIC_DATA][PERSON_NAME] [PHONE_NUMBER]" at bounding box center [531, 201] width 477 height 154
click at [735, 381] on button "Marketing" at bounding box center [712, 388] width 107 height 41
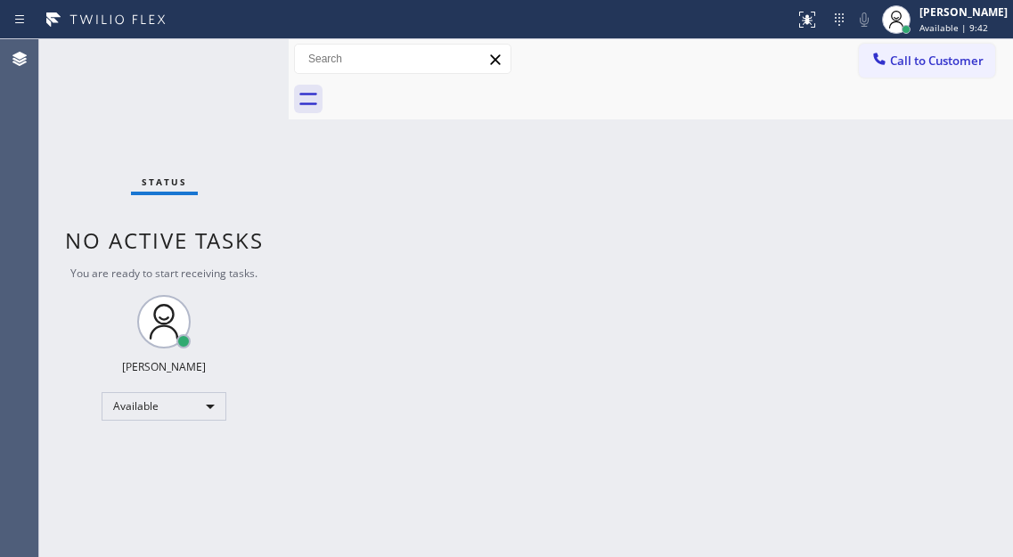
click at [228, 54] on div "Status No active tasks You are ready to start receiving tasks. [PERSON_NAME]" at bounding box center [163, 298] width 249 height 518
click at [236, 45] on div "Status No active tasks You are ready to start receiving tasks. [PERSON_NAME]" at bounding box center [163, 298] width 249 height 518
click at [231, 59] on div "Status No active tasks You are ready to start receiving tasks. [PERSON_NAME]" at bounding box center [163, 298] width 249 height 518
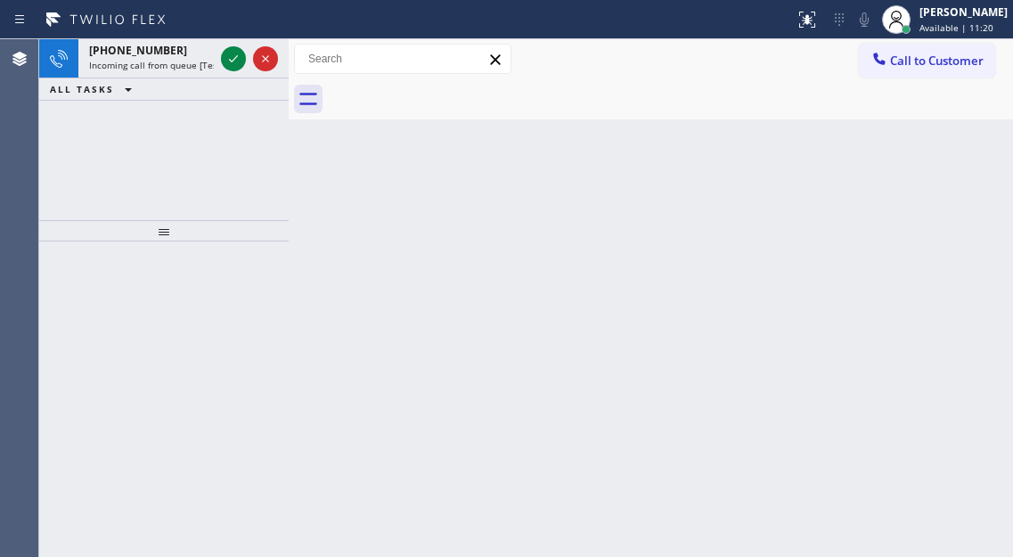
click at [961, 138] on div "Back to Dashboard Change Sender ID Customers Technicians Select a contact Outbo…" at bounding box center [651, 298] width 724 height 518
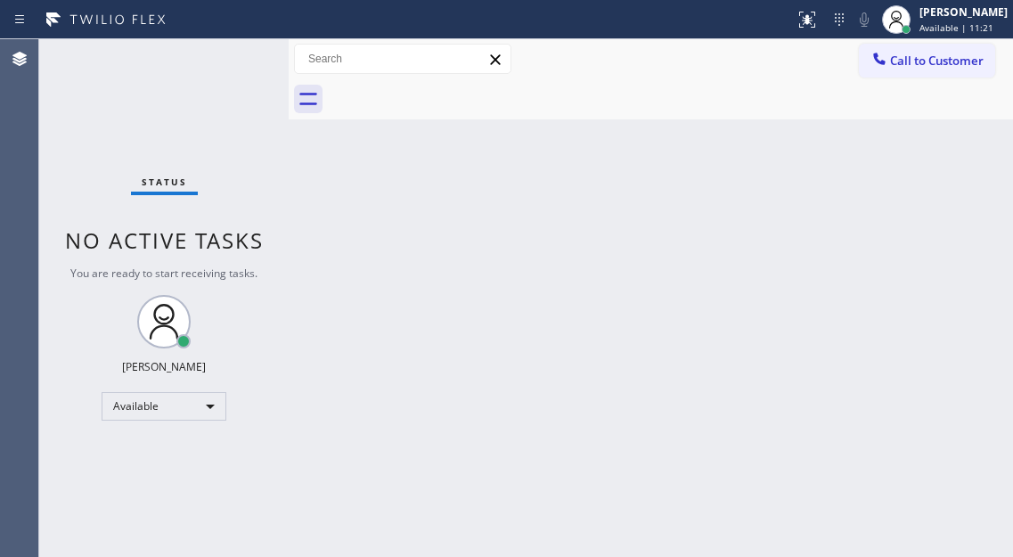
click at [232, 60] on div "Status No active tasks You are ready to start receiving tasks. [PERSON_NAME]" at bounding box center [163, 298] width 249 height 518
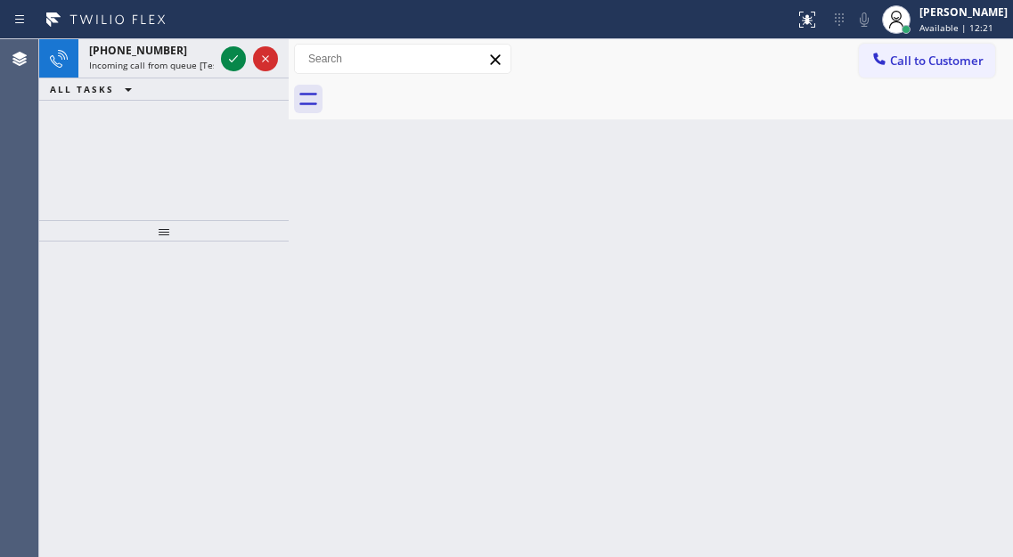
click at [952, 166] on div "Back to Dashboard Change Sender ID Customers Technicians Select a contact Outbo…" at bounding box center [651, 298] width 724 height 518
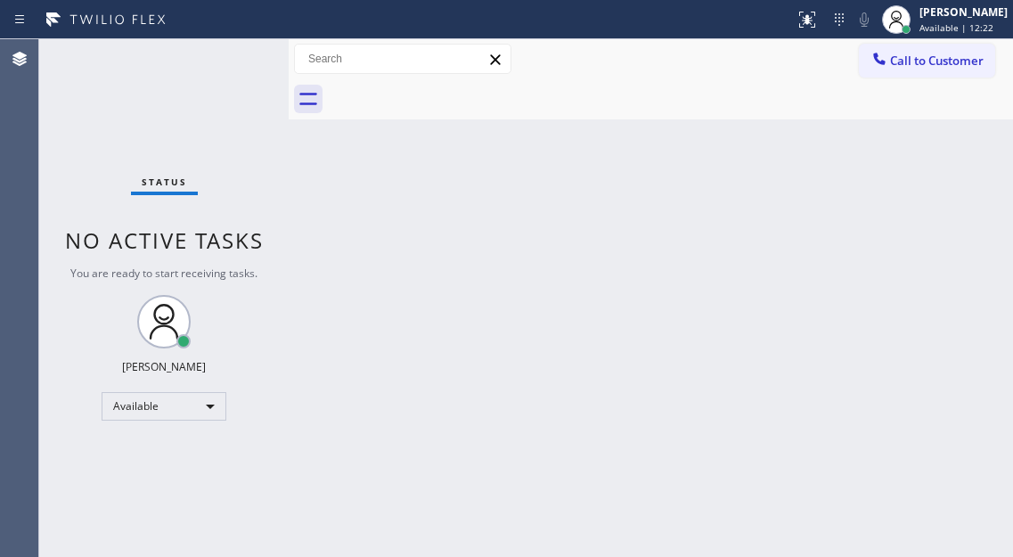
click at [241, 54] on div "Status No active tasks You are ready to start receiving tasks. [PERSON_NAME]" at bounding box center [163, 298] width 249 height 518
click at [944, 171] on div "Back to Dashboard Change Sender ID Customers Technicians Select a contact Outbo…" at bounding box center [651, 298] width 724 height 518
click at [249, 61] on div "Status No active tasks You are ready to start receiving tasks. [PERSON_NAME]" at bounding box center [163, 298] width 249 height 518
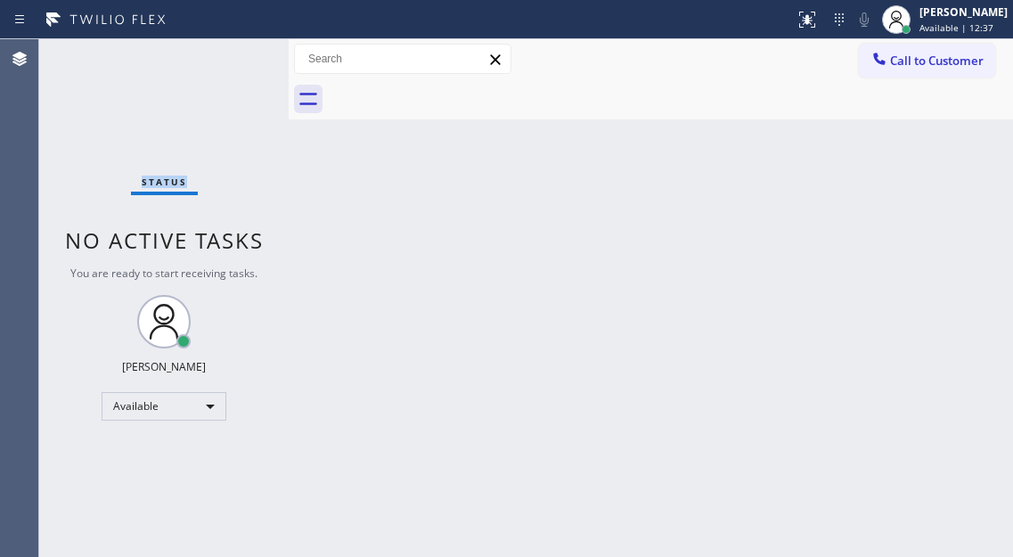
click at [248, 61] on div "Status No active tasks You are ready to start receiving tasks. [PERSON_NAME]" at bounding box center [163, 298] width 249 height 518
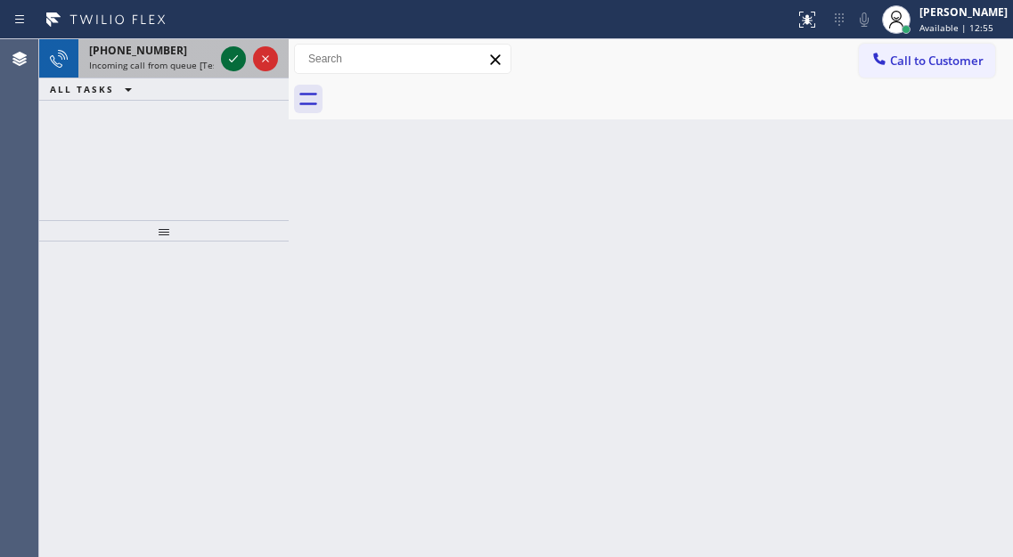
click at [238, 53] on icon at bounding box center [233, 58] width 21 height 21
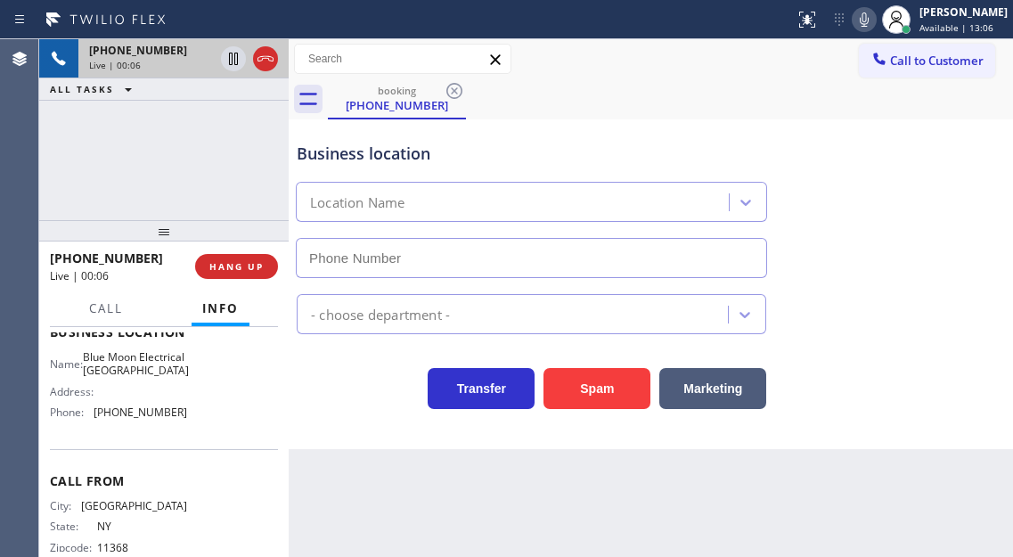
scroll to position [267, 0]
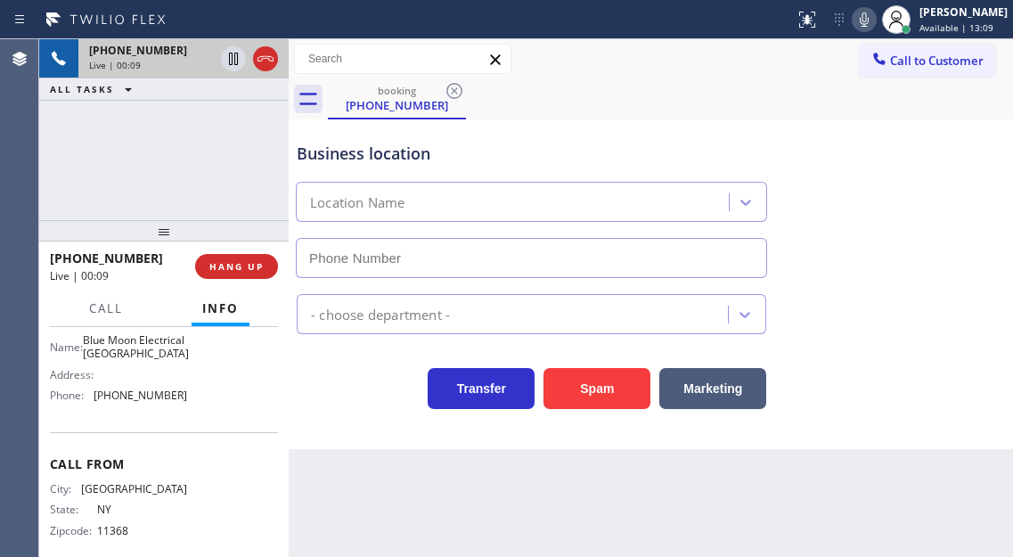
click at [145, 361] on span "Blue Moon Electrical [GEOGRAPHIC_DATA]" at bounding box center [136, 347] width 106 height 28
type input "[PHONE_NUMBER]"
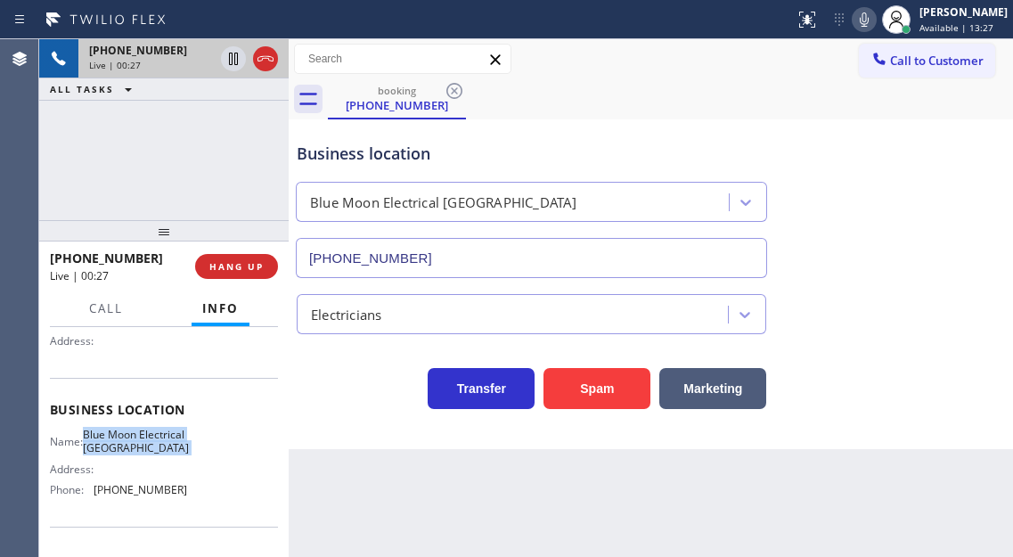
scroll to position [89, 0]
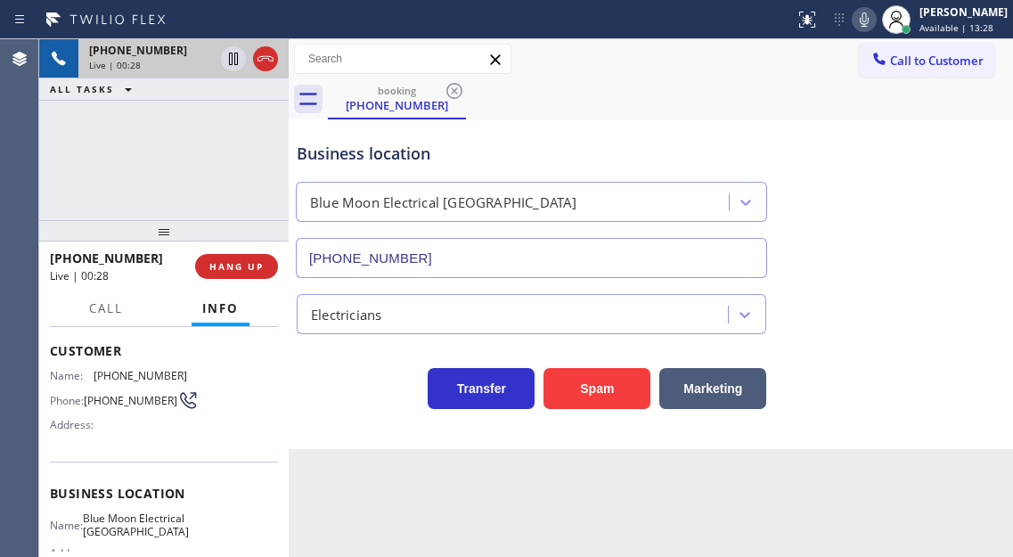
click at [112, 405] on span "[PHONE_NUMBER]" at bounding box center [131, 400] width 94 height 13
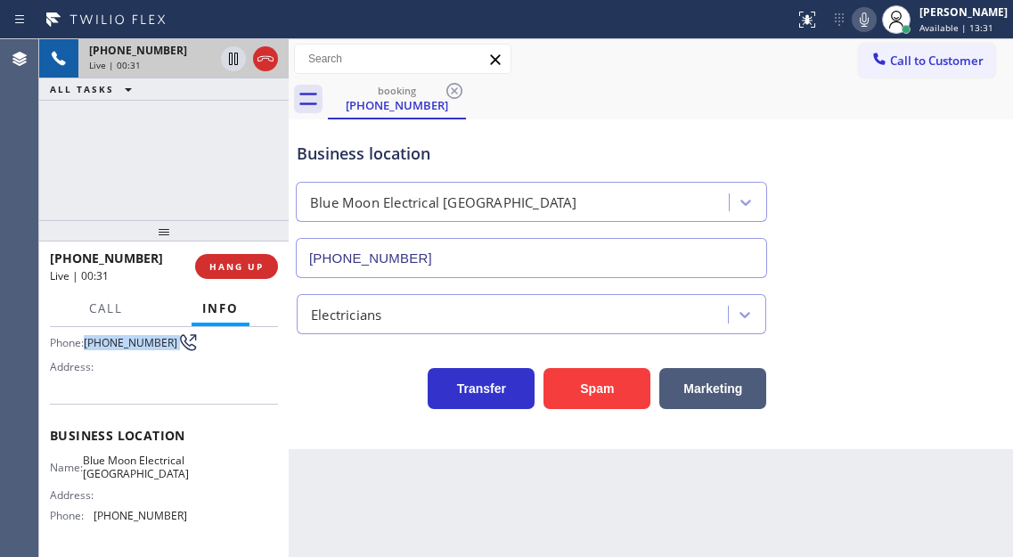
scroll to position [178, 0]
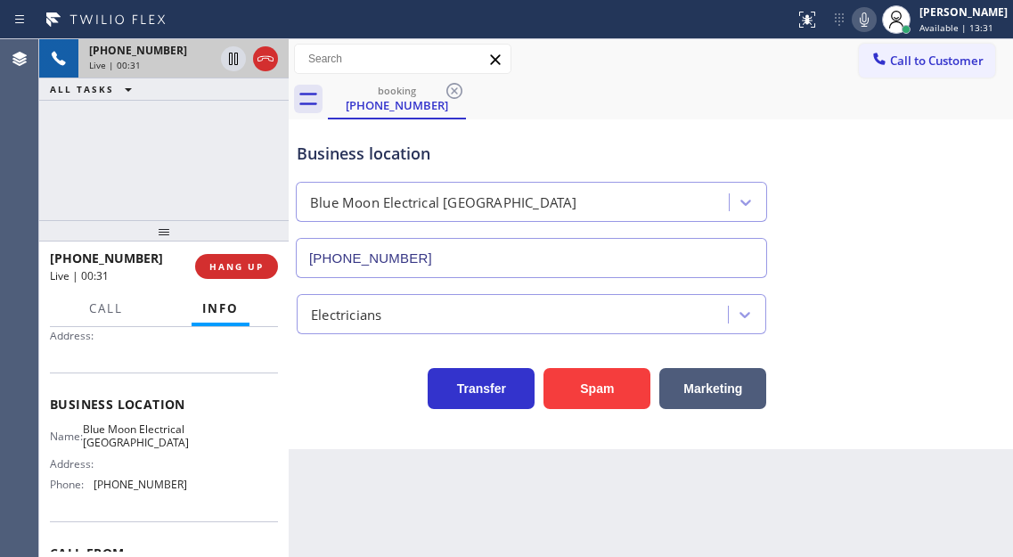
click at [140, 450] on span "Blue Moon Electrical [GEOGRAPHIC_DATA]" at bounding box center [136, 436] width 106 height 28
click at [150, 491] on span "[PHONE_NUMBER]" at bounding box center [141, 483] width 94 height 13
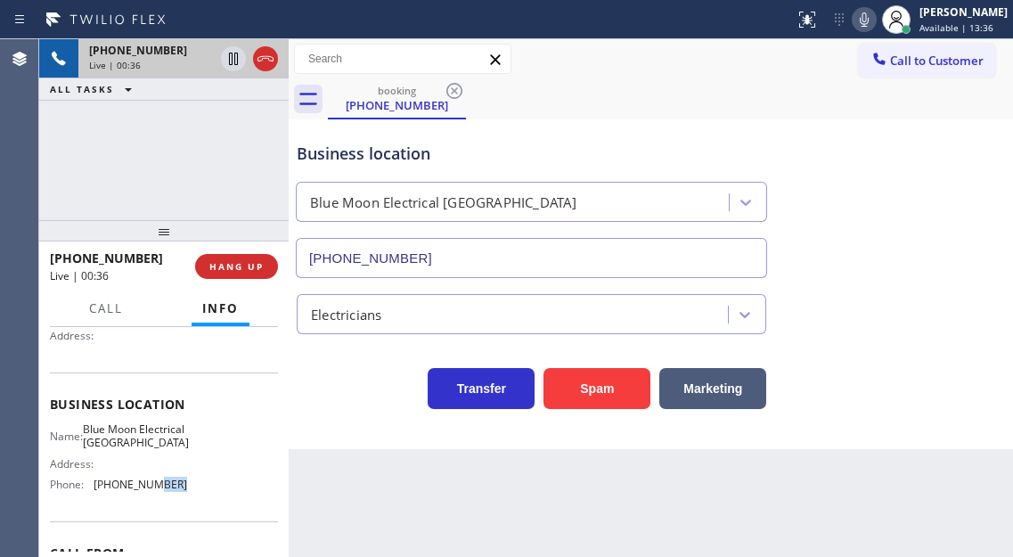
click at [173, 491] on span "[PHONE_NUMBER]" at bounding box center [141, 483] width 94 height 13
click at [238, 61] on icon at bounding box center [233, 59] width 9 height 12
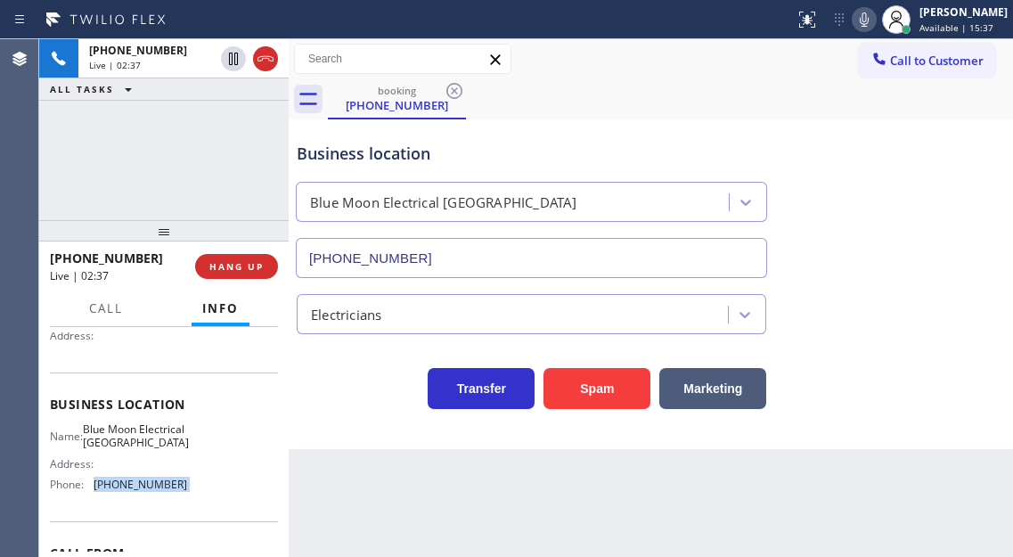
click at [875, 18] on icon at bounding box center [863, 19] width 21 height 21
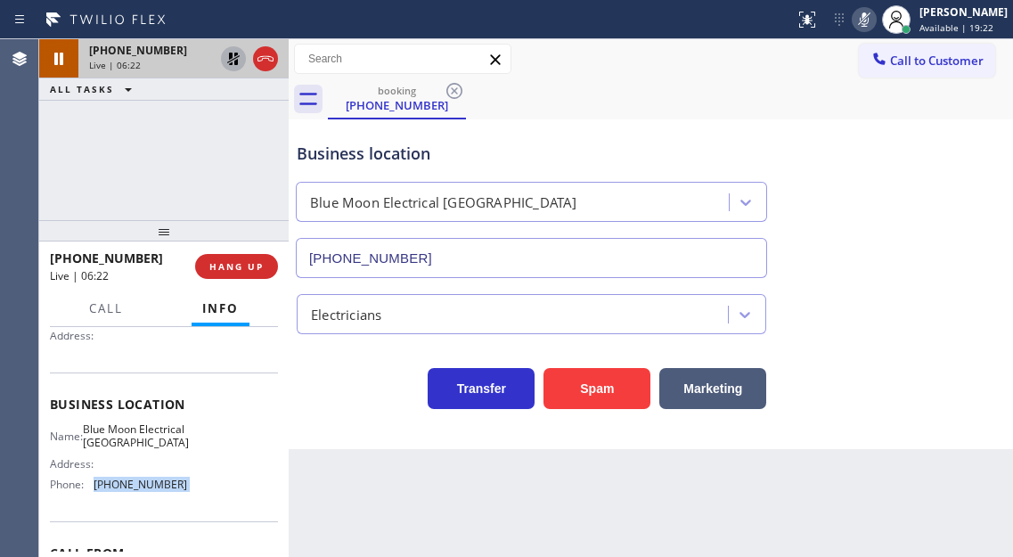
click at [233, 60] on icon at bounding box center [233, 59] width 12 height 12
click at [873, 27] on icon at bounding box center [863, 19] width 21 height 21
click at [953, 192] on div "Business location Blue Moon Electrical [GEOGRAPHIC_DATA] [PHONE_NUMBER]" at bounding box center [650, 197] width 715 height 161
drag, startPoint x: 932, startPoint y: 169, endPoint x: 868, endPoint y: 72, distance: 116.4
click at [932, 169] on div "Business location Blue Moon Electrical [GEOGRAPHIC_DATA] [PHONE_NUMBER]" at bounding box center [650, 197] width 715 height 161
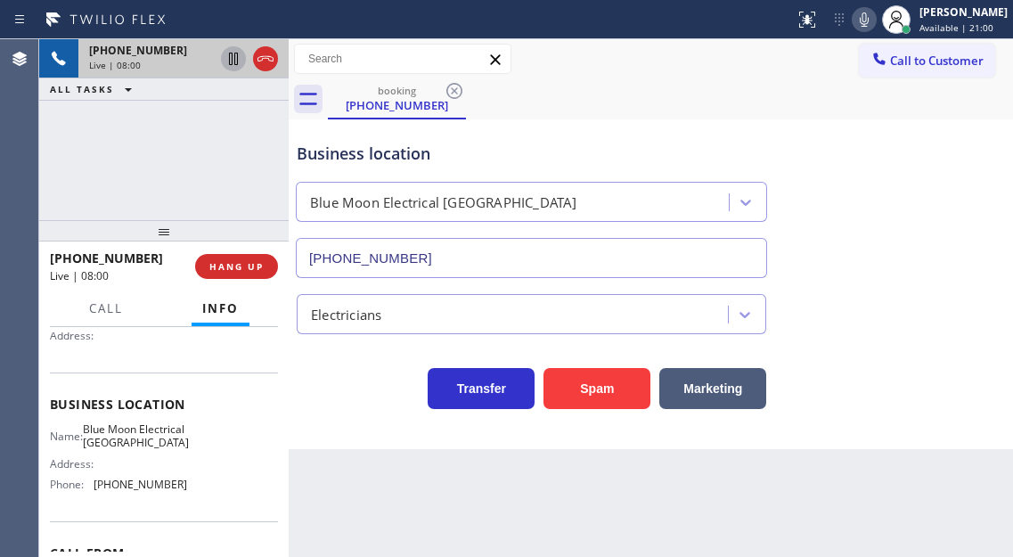
click at [203, 116] on div "[PHONE_NUMBER] Live | 08:00 ALL TASKS ALL TASKS ACTIVE TASKS TASKS IN WRAP UP" at bounding box center [163, 129] width 249 height 181
click at [232, 60] on icon at bounding box center [233, 59] width 9 height 12
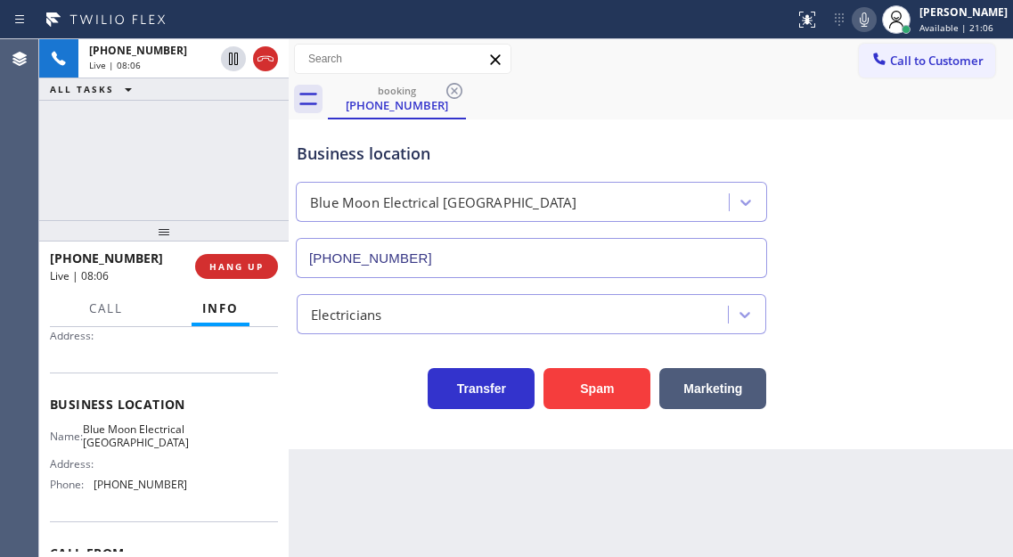
click at [869, 17] on icon at bounding box center [864, 19] width 9 height 14
drag, startPoint x: 944, startPoint y: 208, endPoint x: 901, endPoint y: 88, distance: 127.1
click at [944, 208] on div "Business location Blue Moon Electrical [GEOGRAPHIC_DATA] [PHONE_NUMBER]" at bounding box center [650, 197] width 715 height 161
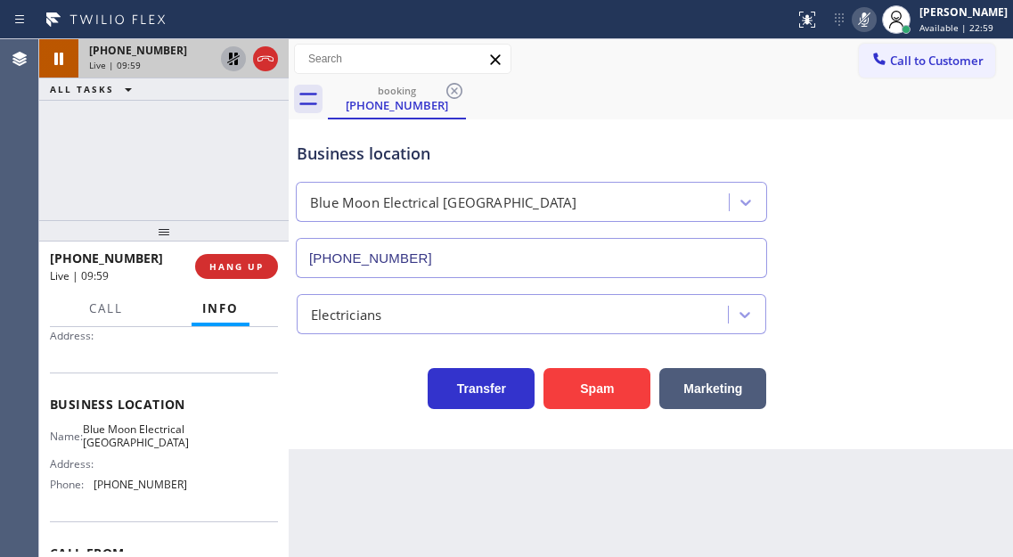
click at [240, 59] on icon at bounding box center [233, 58] width 21 height 21
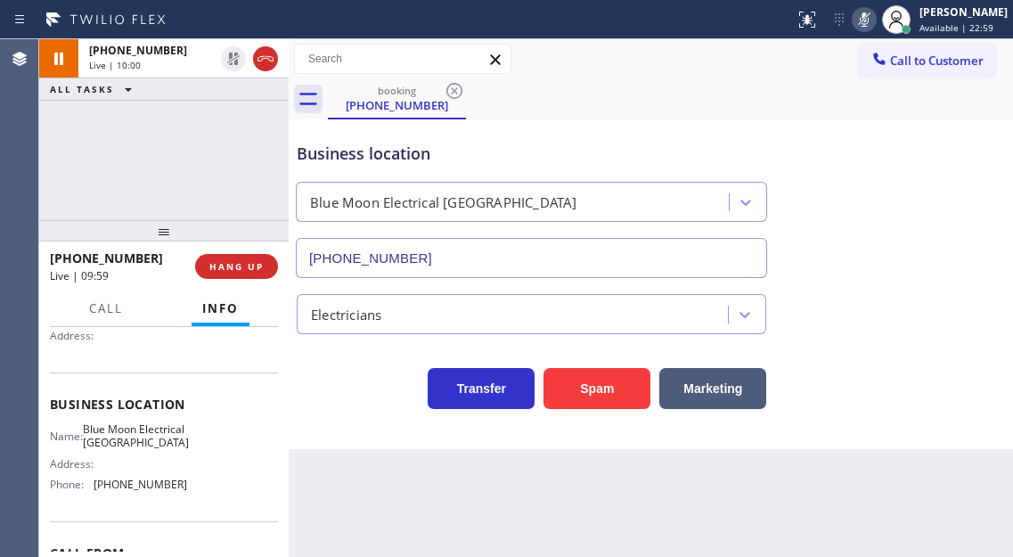
click at [875, 10] on icon at bounding box center [863, 19] width 21 height 21
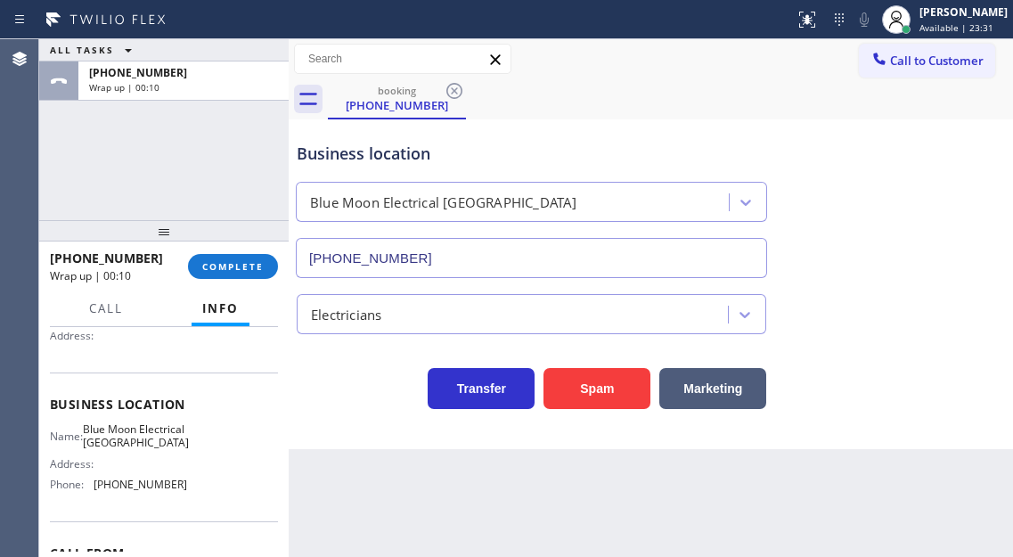
click at [979, 301] on div "Electricians" at bounding box center [650, 310] width 715 height 47
click at [242, 268] on span "COMPLETE" at bounding box center [232, 266] width 61 height 12
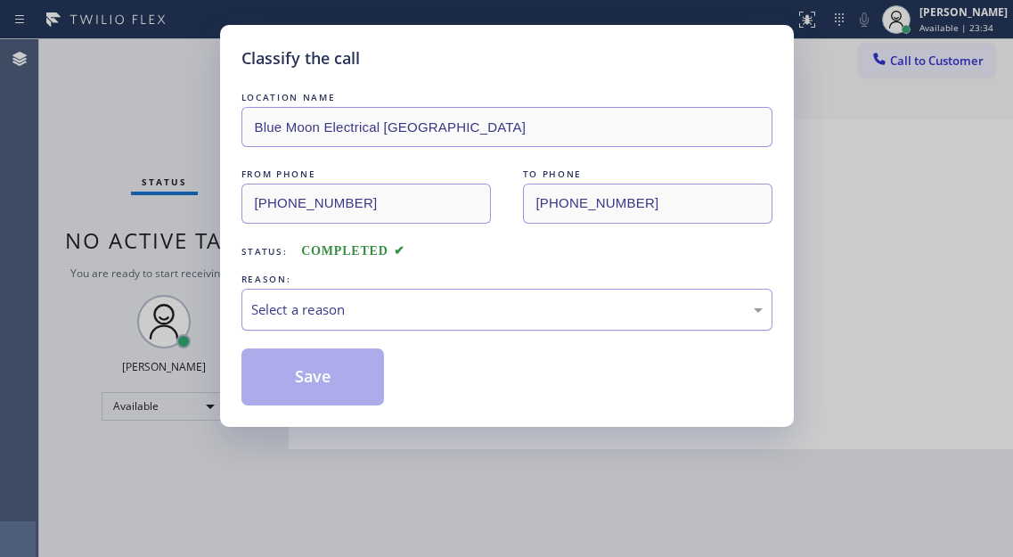
click at [419, 314] on div "Select a reason" at bounding box center [506, 309] width 511 height 20
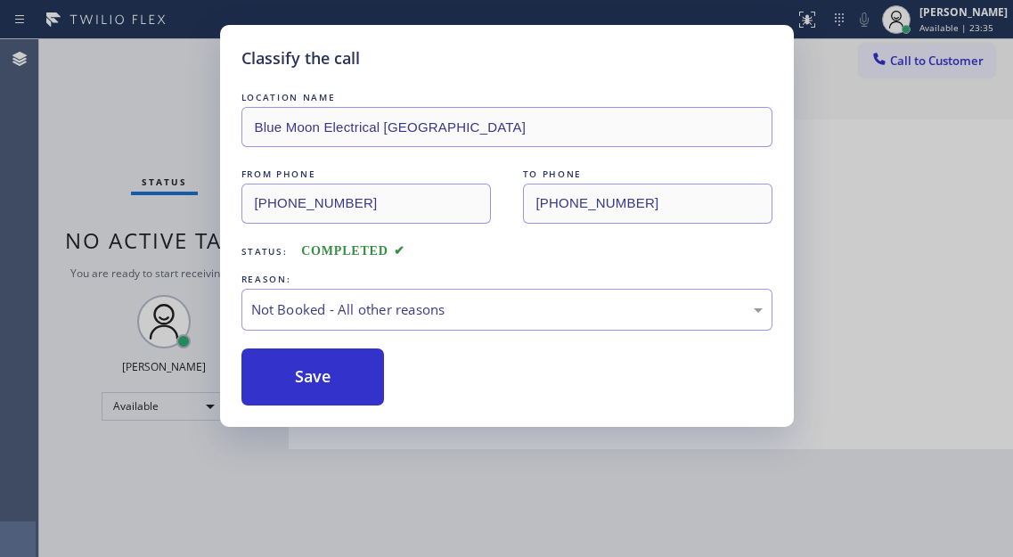
click at [354, 387] on button "Save" at bounding box center [312, 376] width 143 height 57
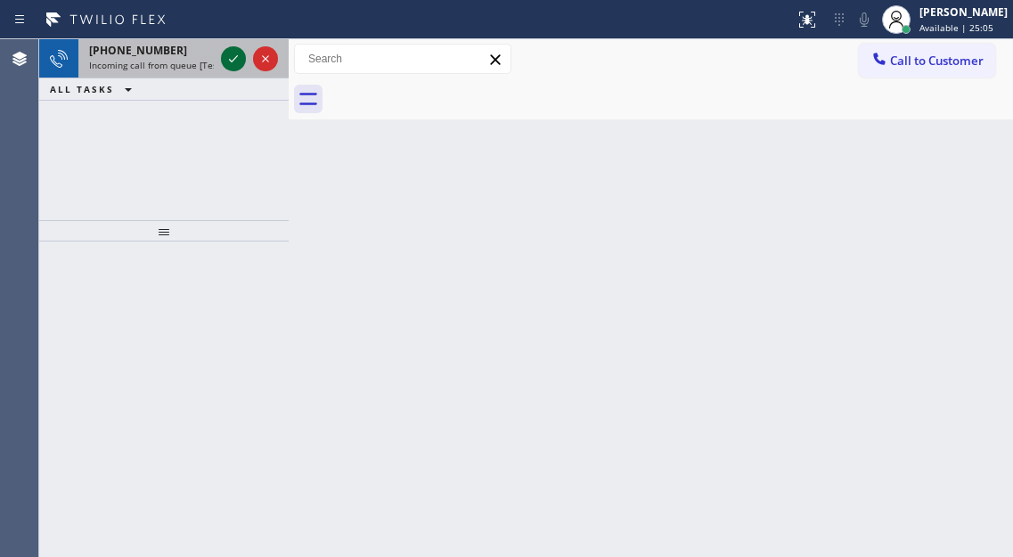
click at [223, 61] on icon at bounding box center [233, 58] width 21 height 21
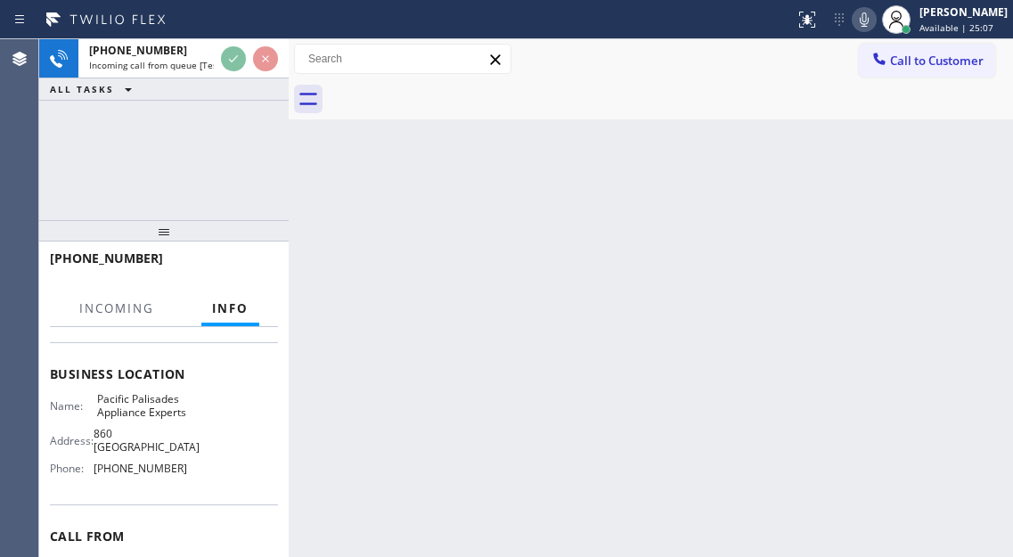
scroll to position [178, 0]
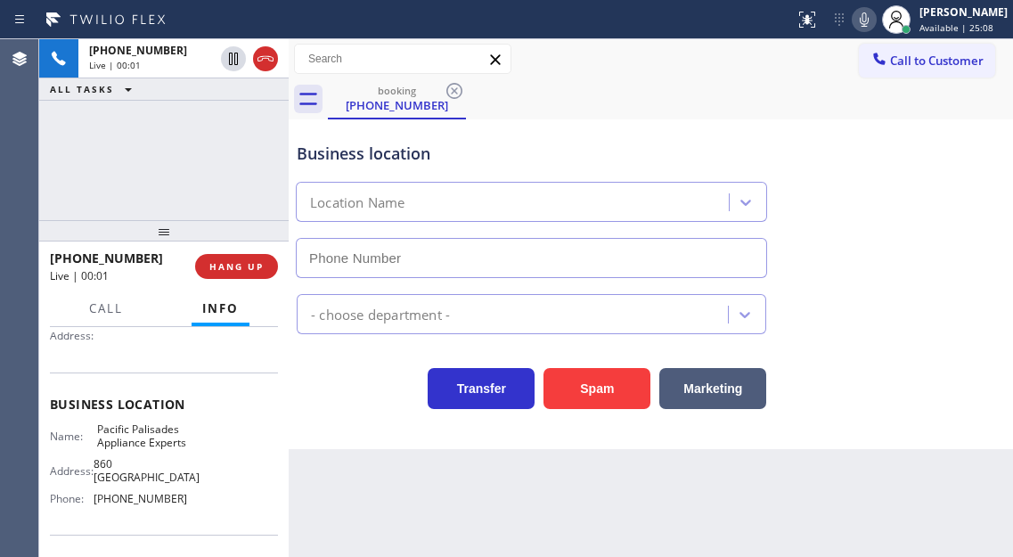
type input "[PHONE_NUMBER]"
click at [127, 445] on span "Pacific Palisades Appliance Experts" at bounding box center [141, 436] width 89 height 28
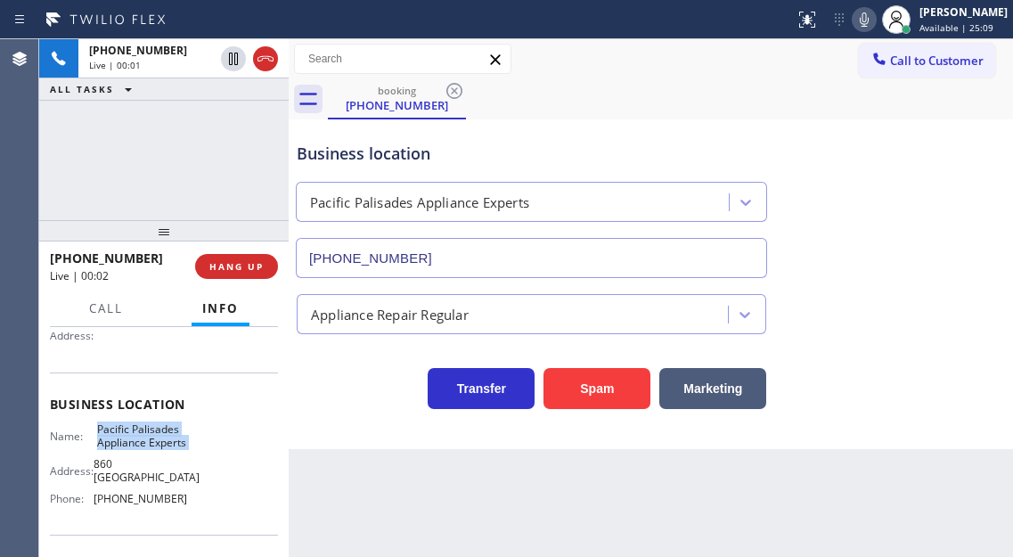
click at [127, 445] on span "Pacific Palisades Appliance Experts" at bounding box center [141, 436] width 89 height 28
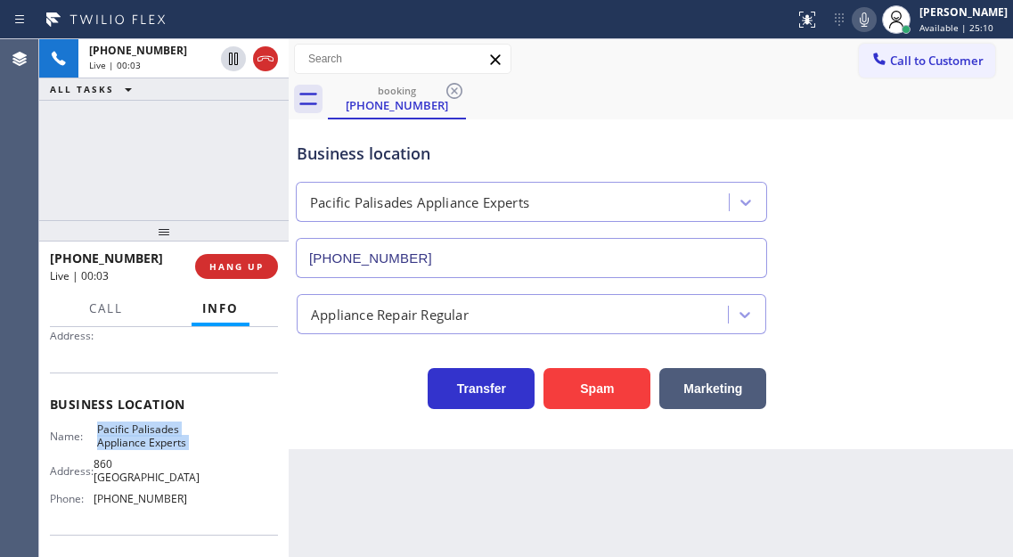
click at [137, 445] on span "Pacific Palisades Appliance Experts" at bounding box center [141, 436] width 89 height 28
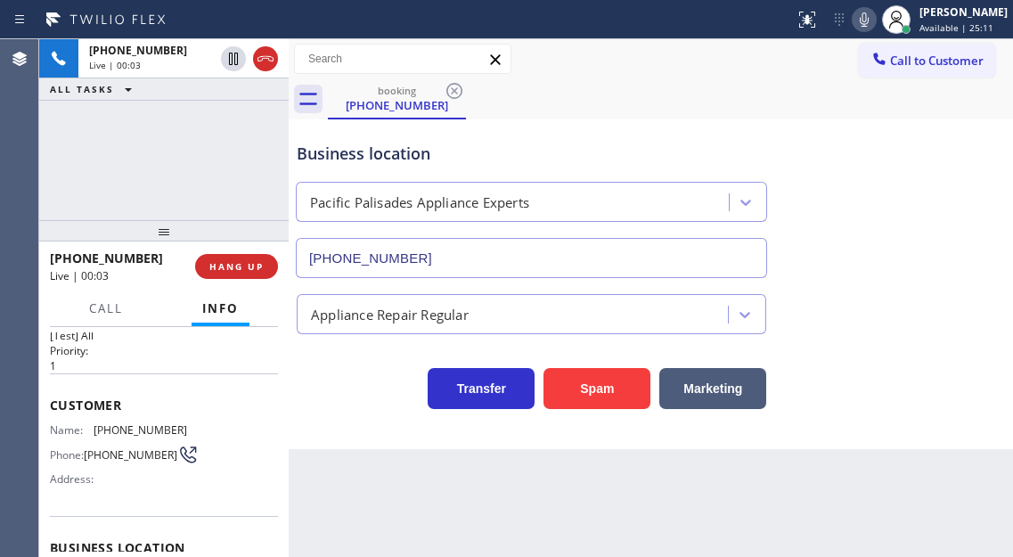
scroll to position [0, 0]
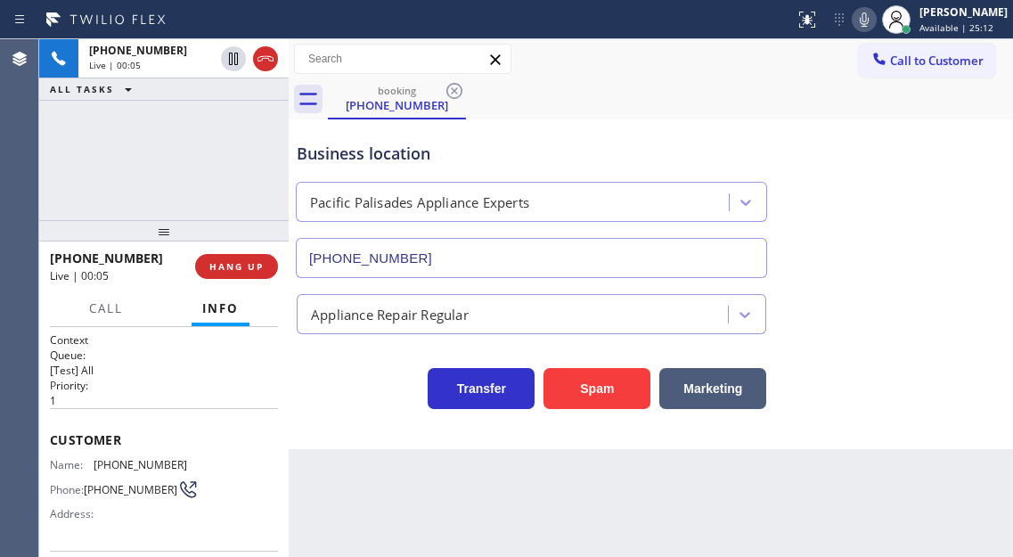
click at [120, 470] on span "[PHONE_NUMBER]" at bounding box center [141, 464] width 94 height 13
click at [941, 212] on div "Business location Pacific [GEOGRAPHIC_DATA] Appliance Experts [PHONE_NUMBER]" at bounding box center [650, 197] width 715 height 161
click at [592, 389] on button "Spam" at bounding box center [596, 388] width 107 height 41
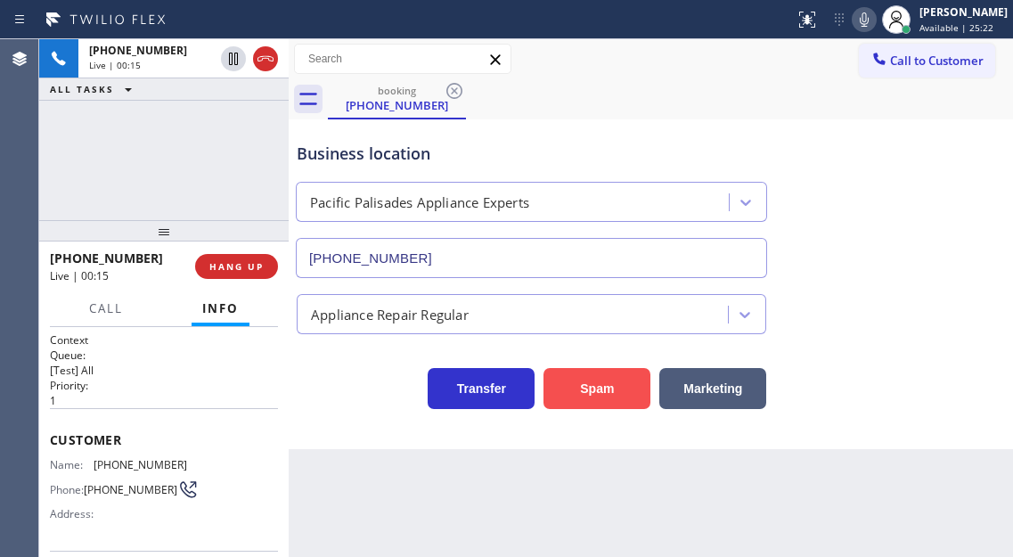
click at [592, 389] on button "Spam" at bounding box center [596, 388] width 107 height 41
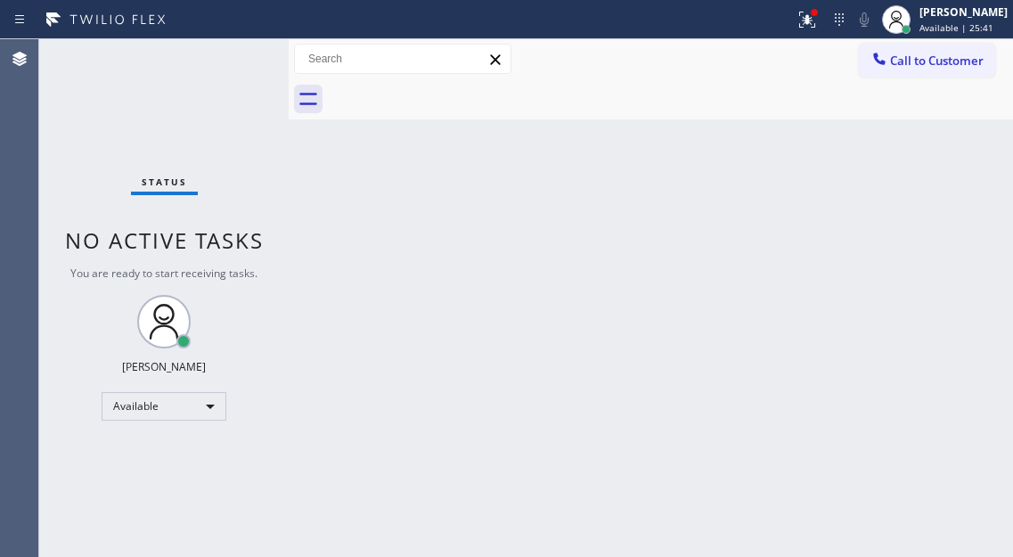
click at [982, 158] on div "Back to Dashboard Change Sender ID Customers Technicians Select a contact Outbo…" at bounding box center [651, 298] width 724 height 518
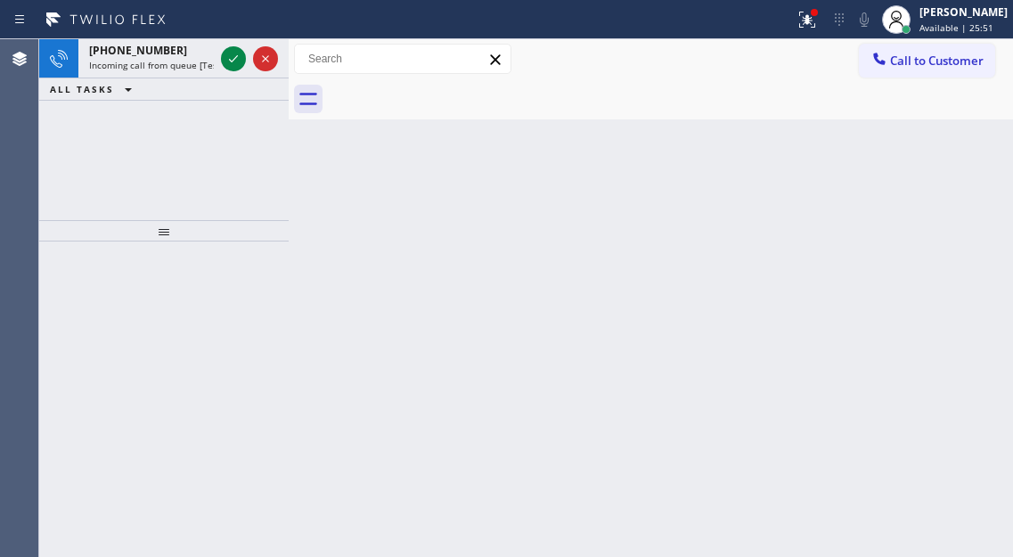
click at [973, 207] on div "Back to Dashboard Change Sender ID Customers Technicians Select a contact Outbo…" at bounding box center [651, 298] width 724 height 518
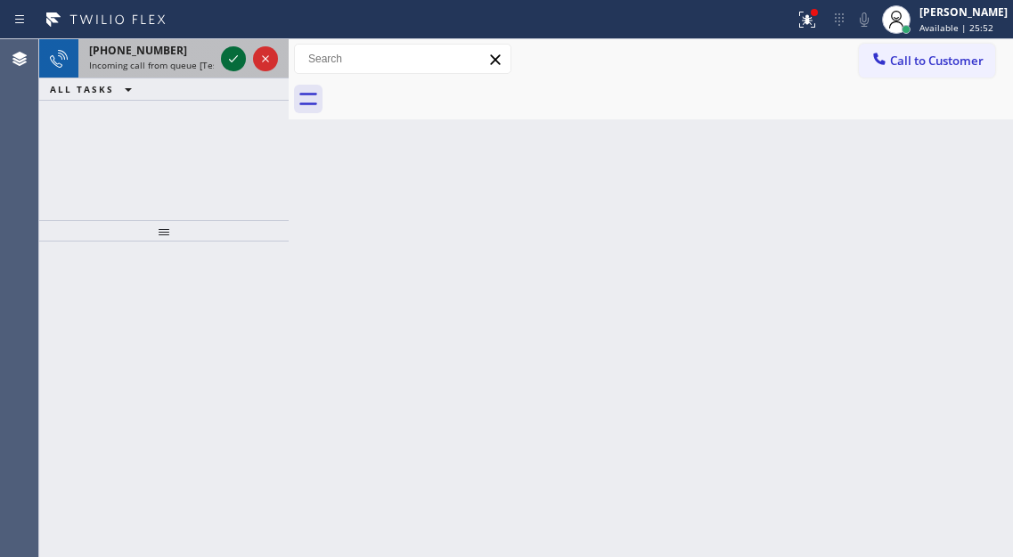
click at [234, 60] on icon at bounding box center [233, 58] width 9 height 7
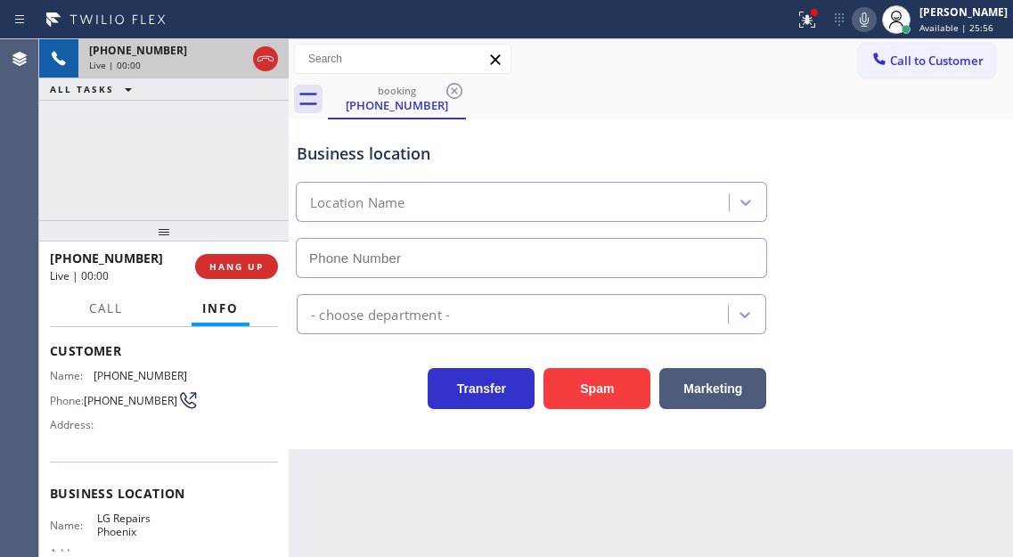
scroll to position [178, 0]
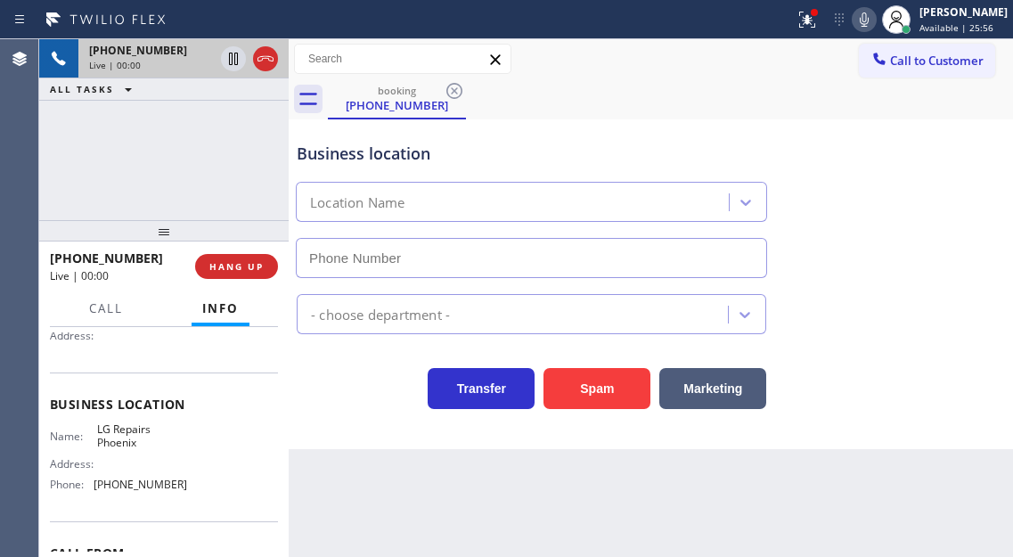
type input "[PHONE_NUMBER]"
click at [951, 188] on div "Business location LG Repairs [GEOGRAPHIC_DATA] [PHONE_NUMBER]" at bounding box center [650, 197] width 715 height 161
click at [359, 150] on div "Business location" at bounding box center [531, 154] width 469 height 24
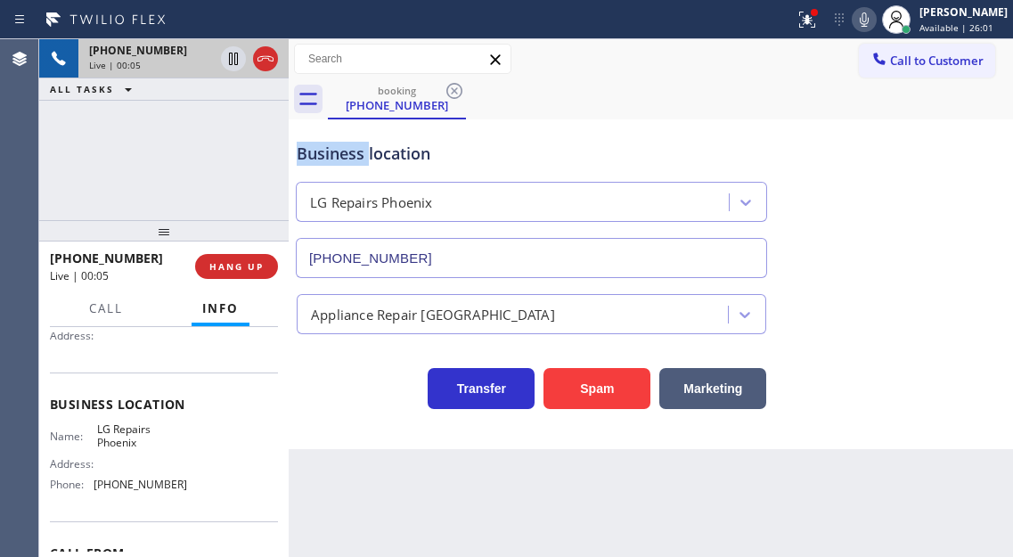
click at [359, 150] on div "Business location" at bounding box center [531, 154] width 469 height 24
drag, startPoint x: 359, startPoint y: 150, endPoint x: 314, endPoint y: 256, distance: 115.0
click at [359, 150] on div "Business location" at bounding box center [531, 154] width 469 height 24
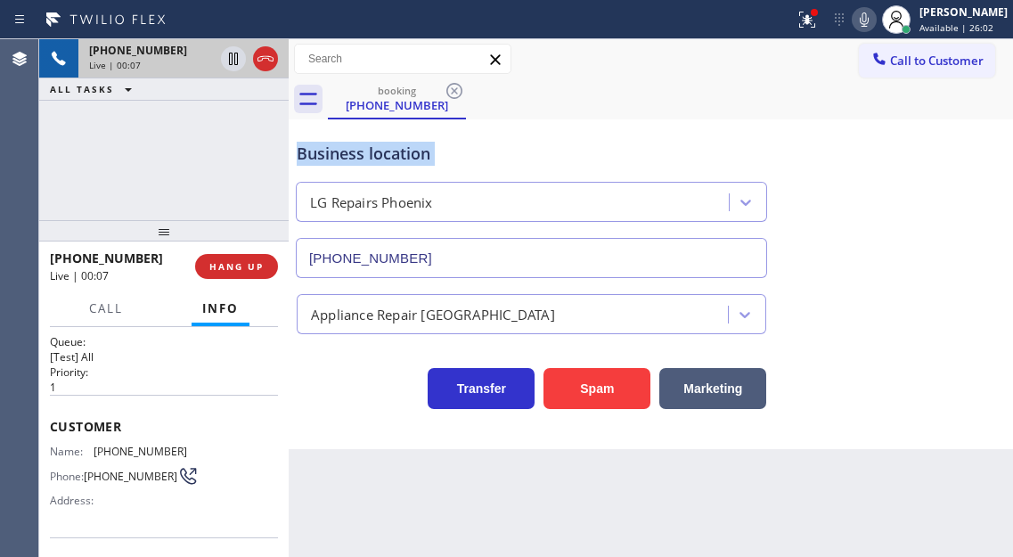
scroll to position [0, 0]
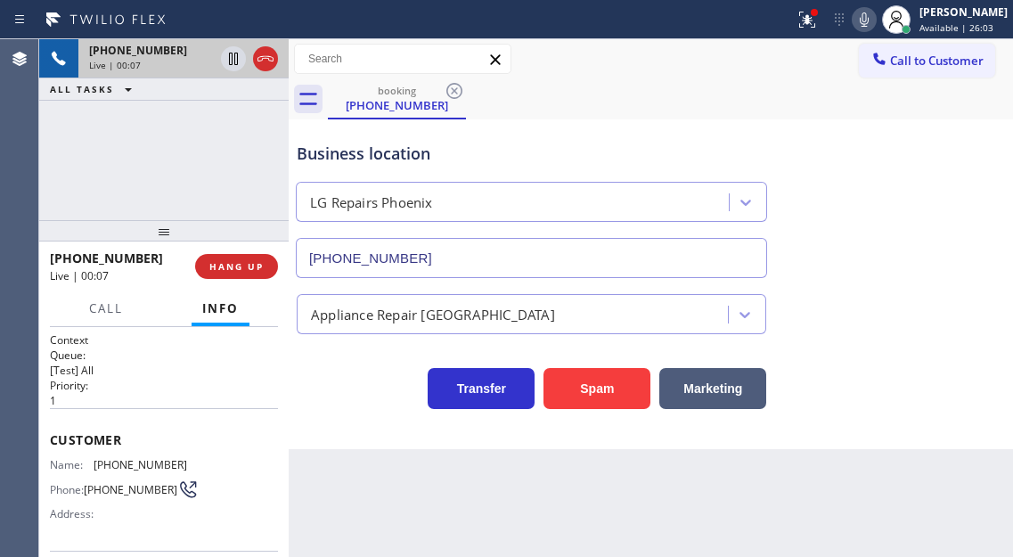
click at [112, 467] on span "[PHONE_NUMBER]" at bounding box center [141, 464] width 94 height 13
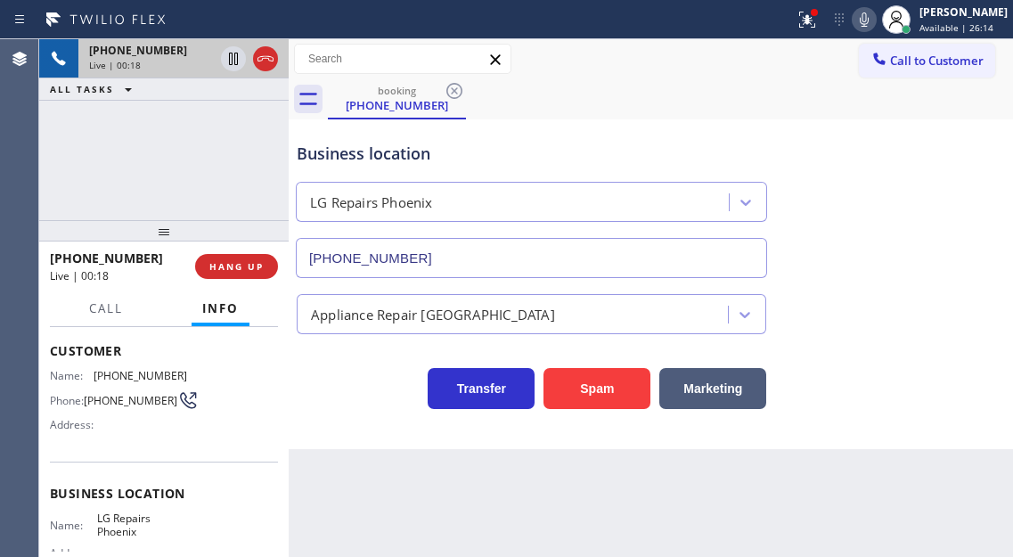
click at [114, 530] on span "LG Repairs Phoenix" at bounding box center [141, 525] width 89 height 28
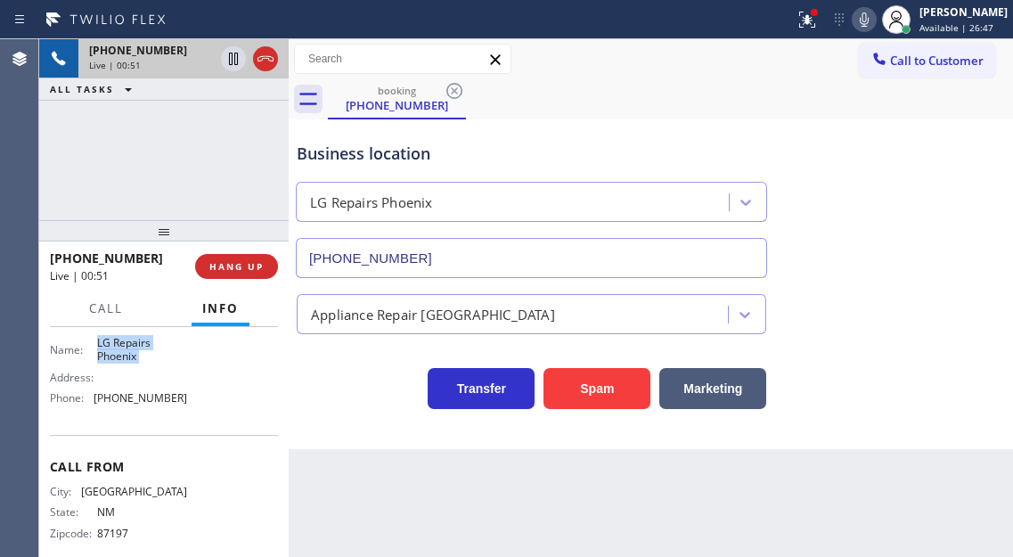
scroll to position [267, 0]
click at [137, 396] on span "[PHONE_NUMBER]" at bounding box center [141, 394] width 94 height 13
click at [192, 126] on div "[PHONE_NUMBER] Live | 02:01 ALL TASKS ALL TASKS ACTIVE TASKS TASKS IN WRAP UP" at bounding box center [163, 129] width 249 height 181
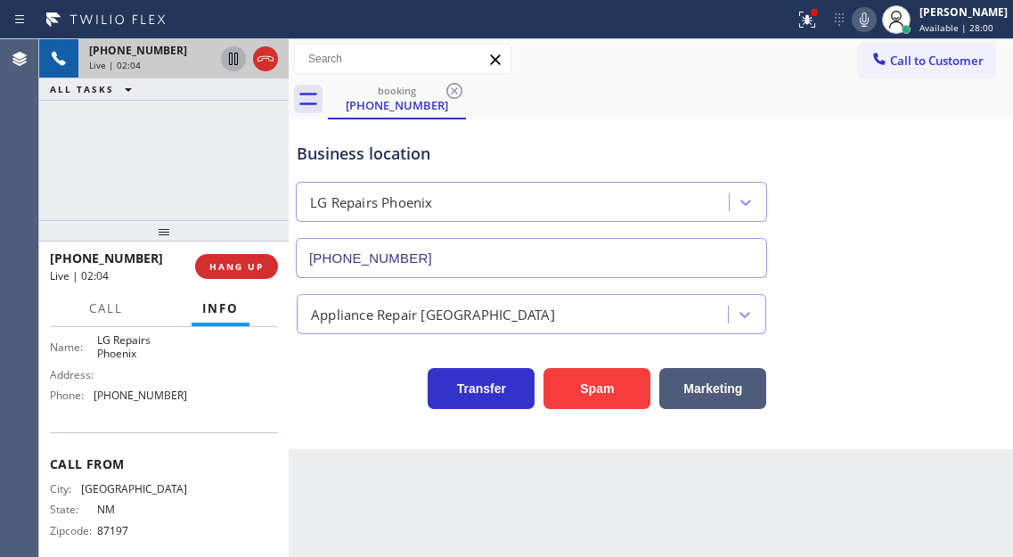
click at [230, 62] on icon at bounding box center [233, 59] width 9 height 12
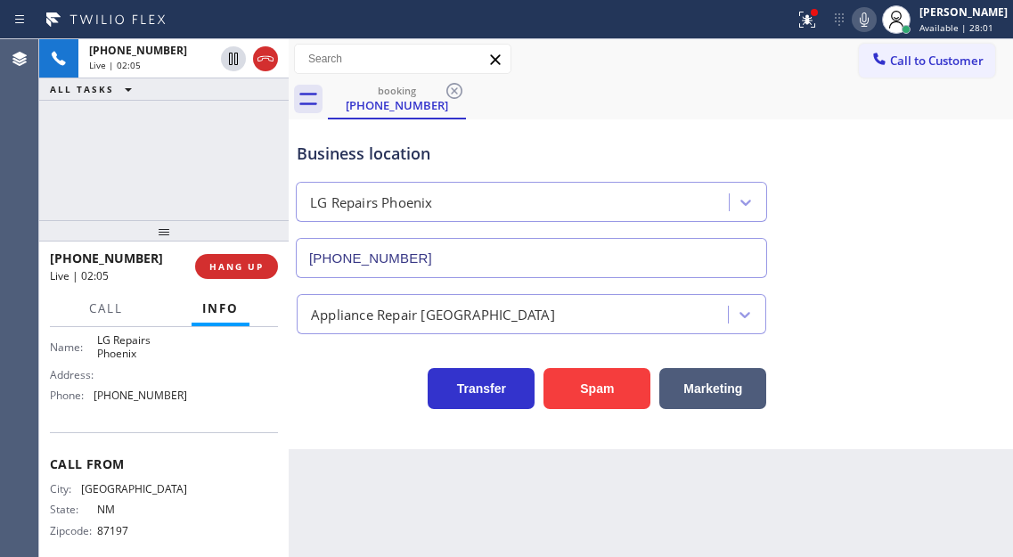
click at [875, 24] on icon at bounding box center [863, 19] width 21 height 21
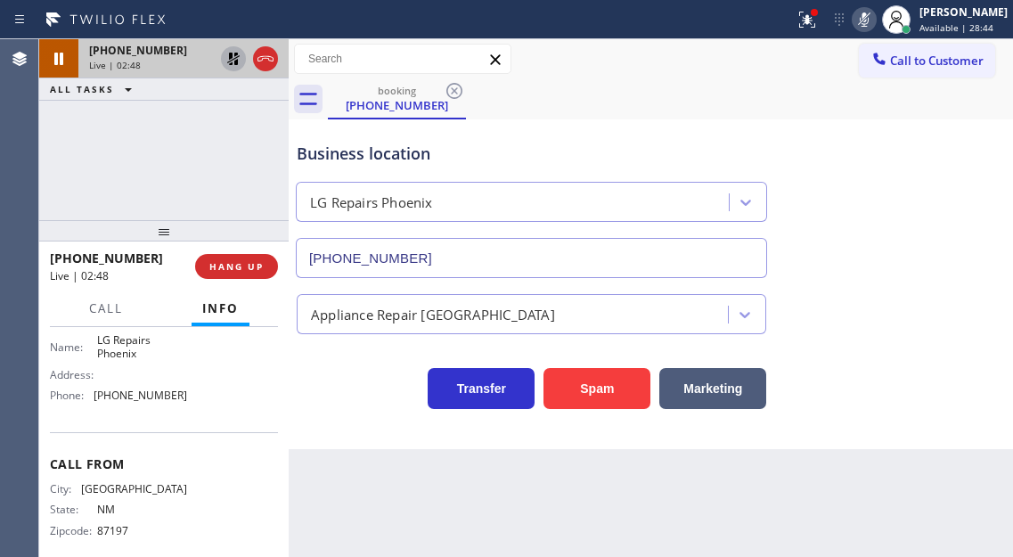
click at [232, 65] on icon at bounding box center [233, 58] width 21 height 21
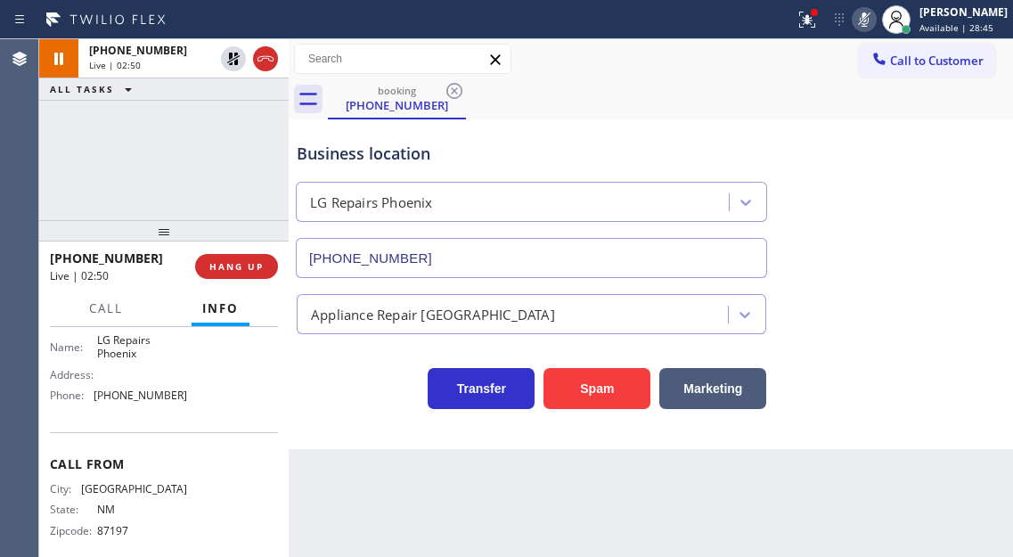
click at [873, 27] on icon at bounding box center [863, 19] width 21 height 21
click at [818, 29] on icon at bounding box center [806, 19] width 21 height 21
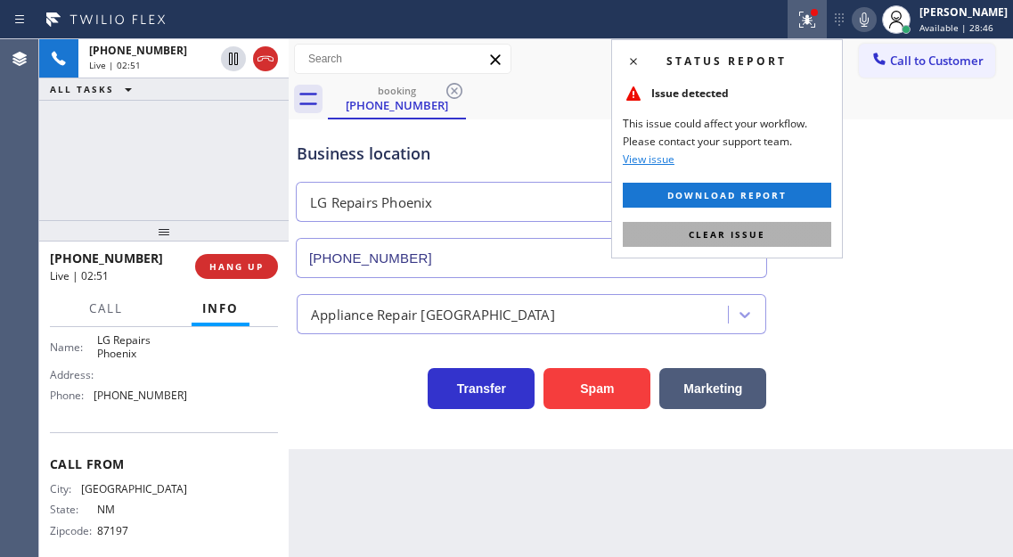
click at [772, 235] on button "Clear issue" at bounding box center [727, 234] width 208 height 25
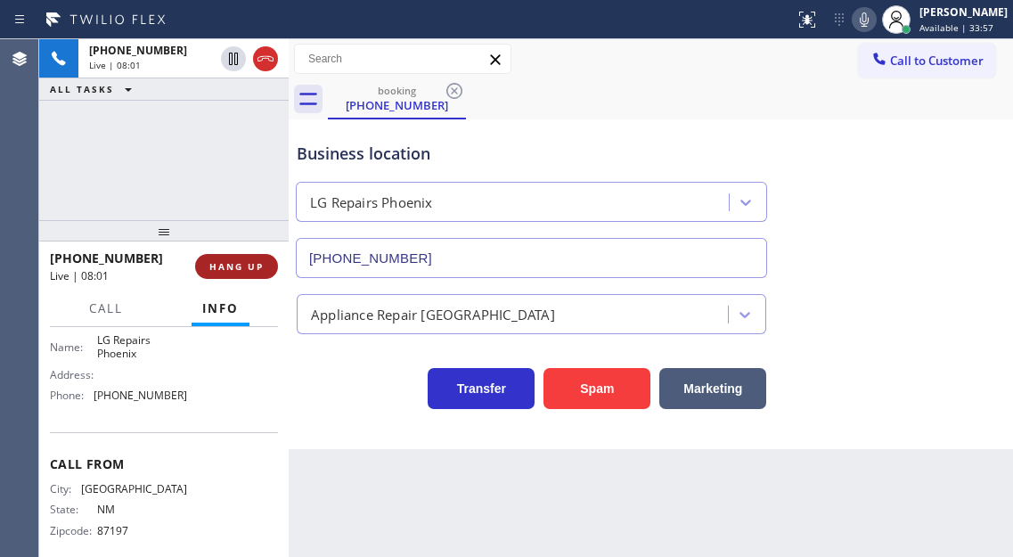
click at [225, 265] on span "HANG UP" at bounding box center [236, 266] width 54 height 12
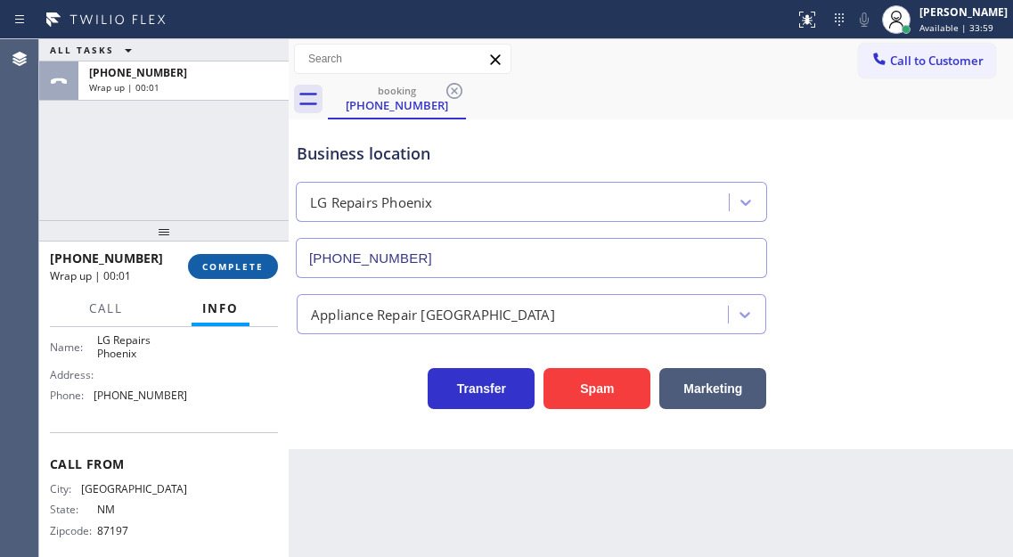
click at [225, 265] on span "COMPLETE" at bounding box center [232, 266] width 61 height 12
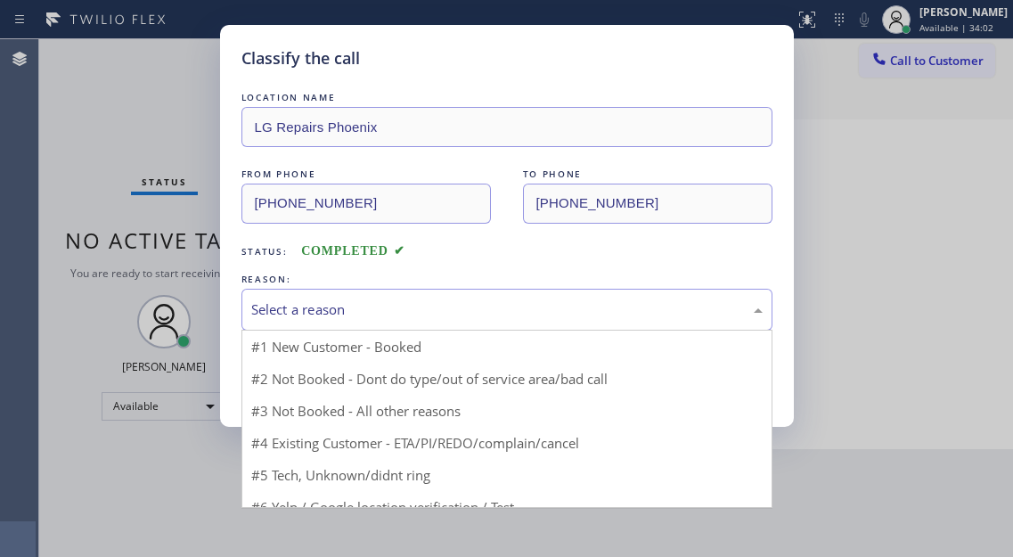
click at [388, 307] on div "Select a reason" at bounding box center [506, 309] width 511 height 20
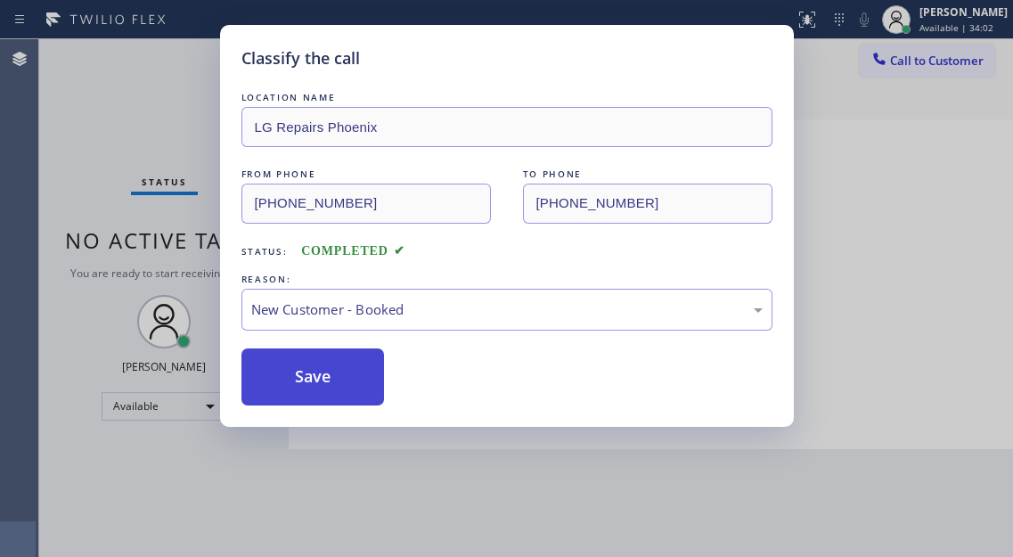
click at [367, 367] on button "Save" at bounding box center [312, 376] width 143 height 57
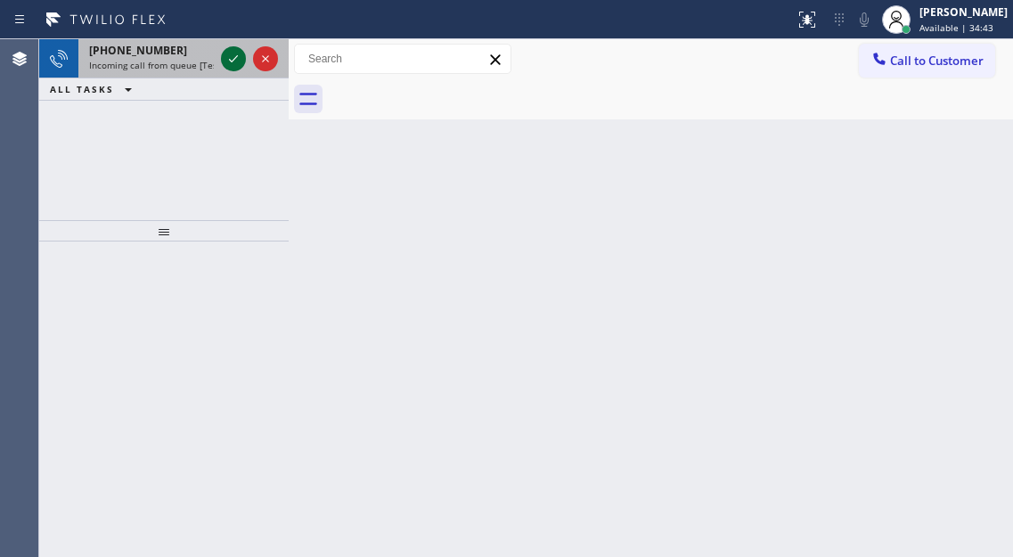
click at [232, 58] on icon at bounding box center [233, 58] width 21 height 21
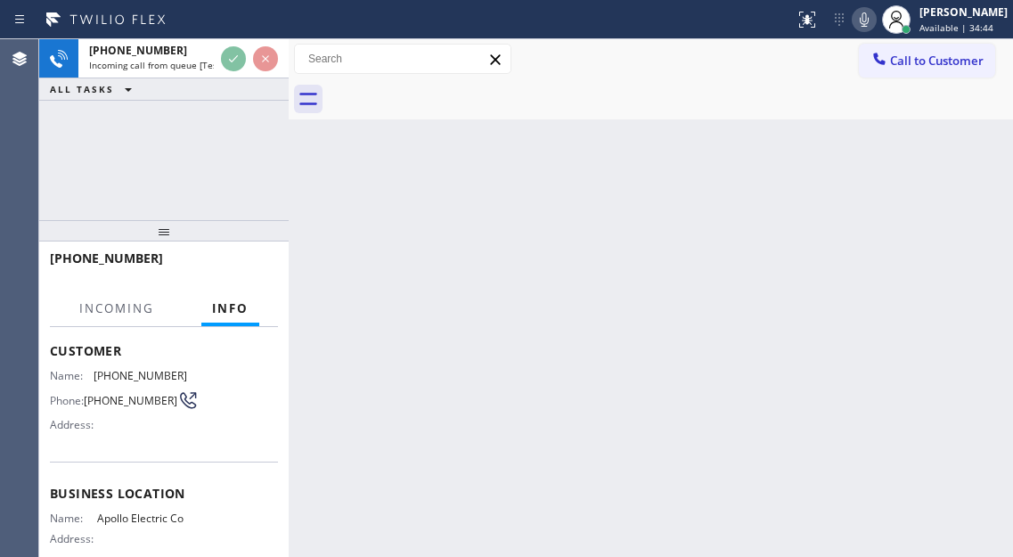
scroll to position [178, 0]
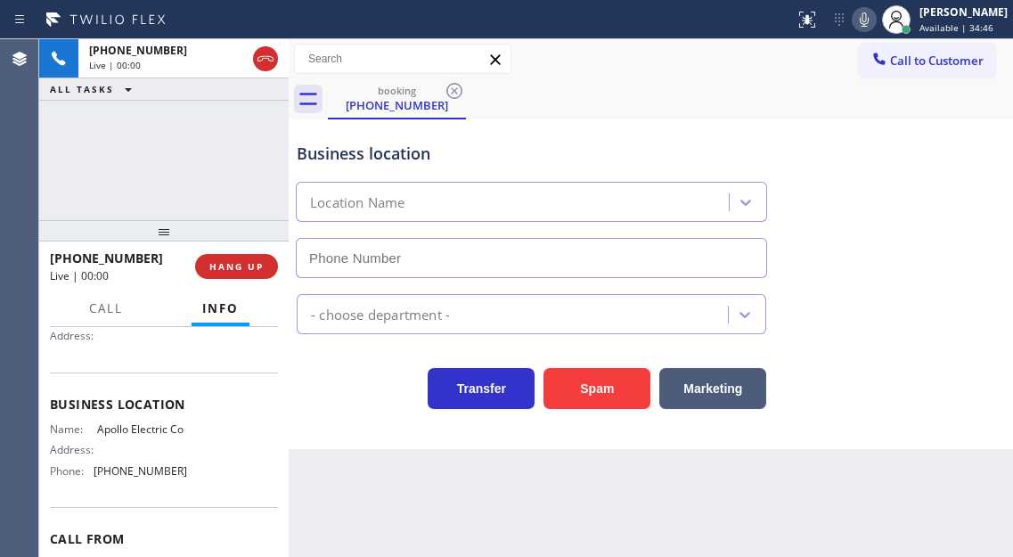
type input "[PHONE_NUMBER]"
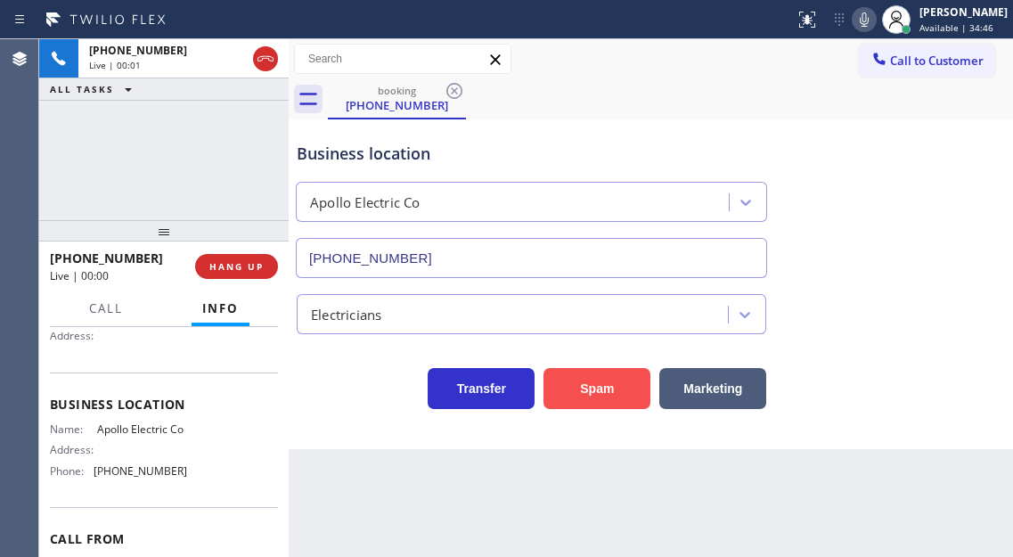
click at [594, 399] on button "Spam" at bounding box center [596, 388] width 107 height 41
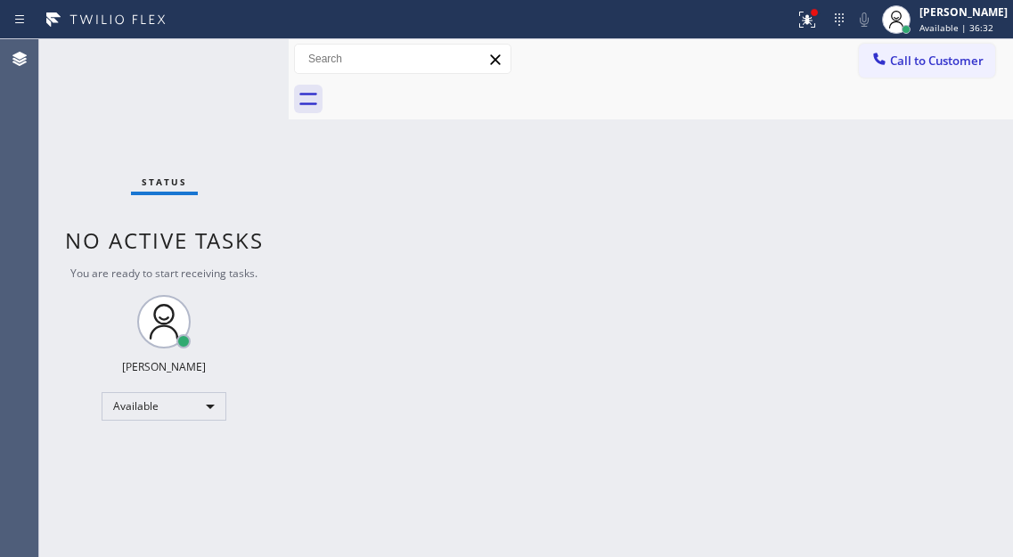
click at [204, 49] on div "Status No active tasks You are ready to start receiving tasks. [PERSON_NAME]" at bounding box center [163, 298] width 249 height 518
click at [210, 61] on div "Status No active tasks You are ready to start receiving tasks. [PERSON_NAME]" at bounding box center [163, 298] width 249 height 518
click at [962, 238] on div "Back to Dashboard Change Sender ID Customers Technicians Select a contact Outbo…" at bounding box center [651, 298] width 724 height 518
click at [818, 26] on icon at bounding box center [806, 19] width 21 height 21
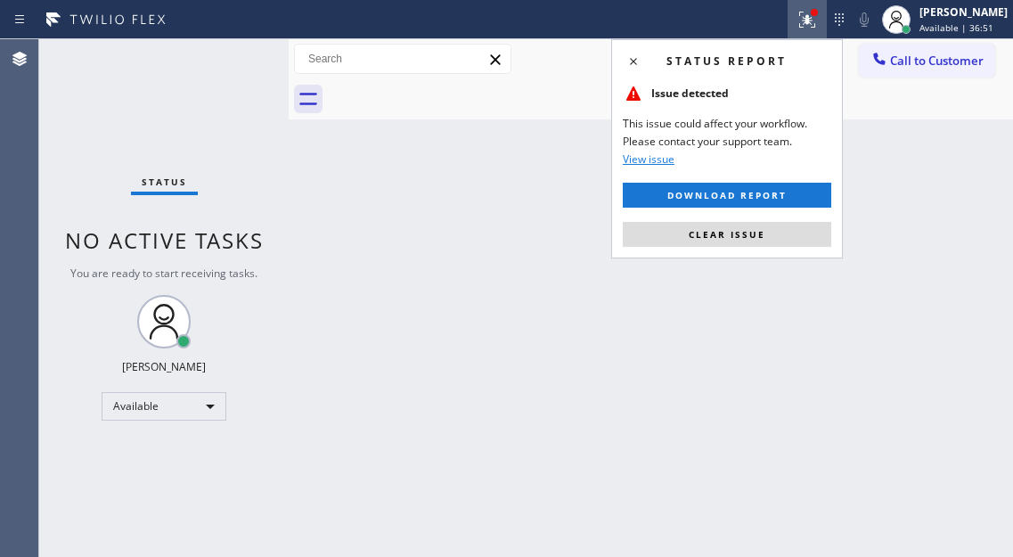
click at [806, 238] on button "Clear issue" at bounding box center [727, 234] width 208 height 25
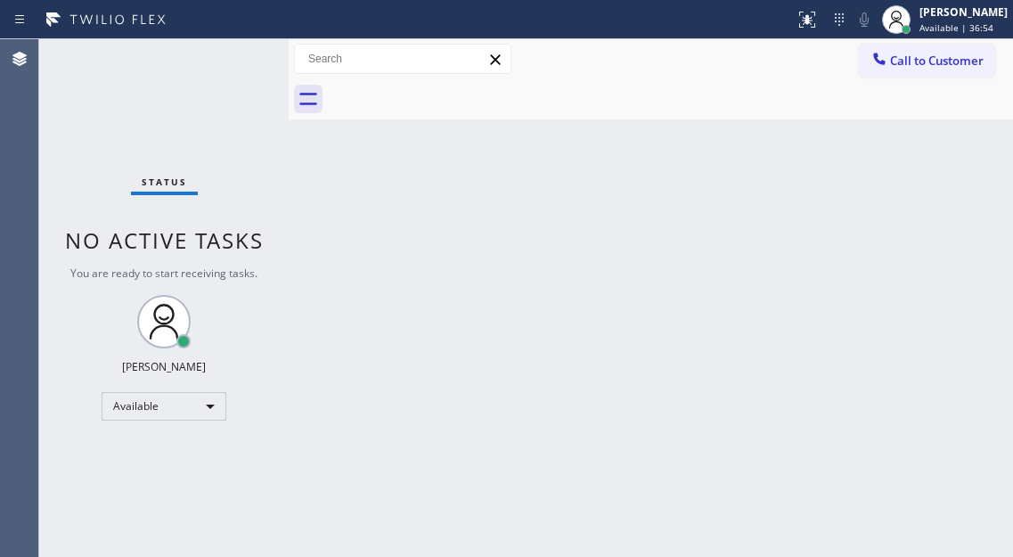
click at [247, 56] on div "Status No active tasks You are ready to start receiving tasks. [PERSON_NAME]" at bounding box center [163, 298] width 249 height 518
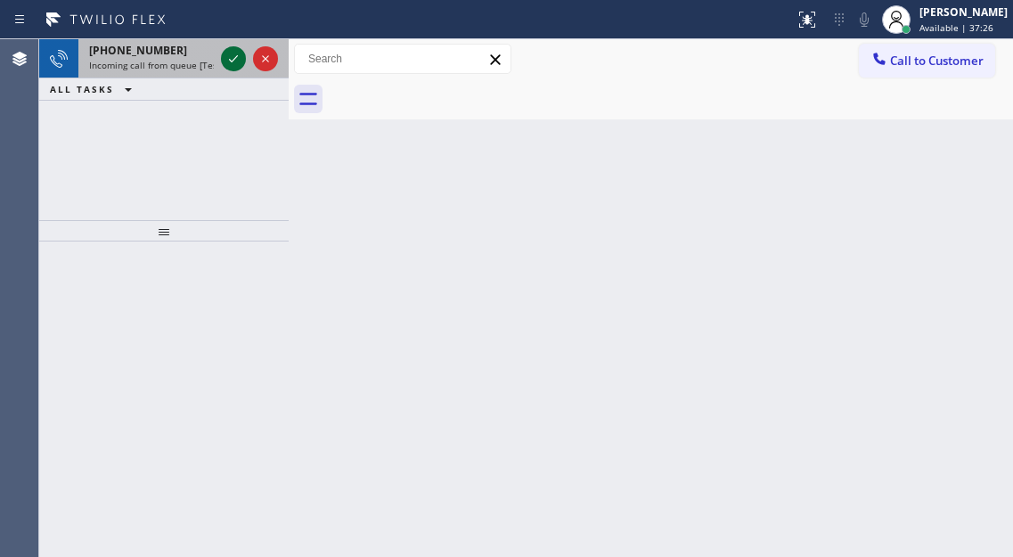
click at [234, 61] on icon at bounding box center [233, 58] width 21 height 21
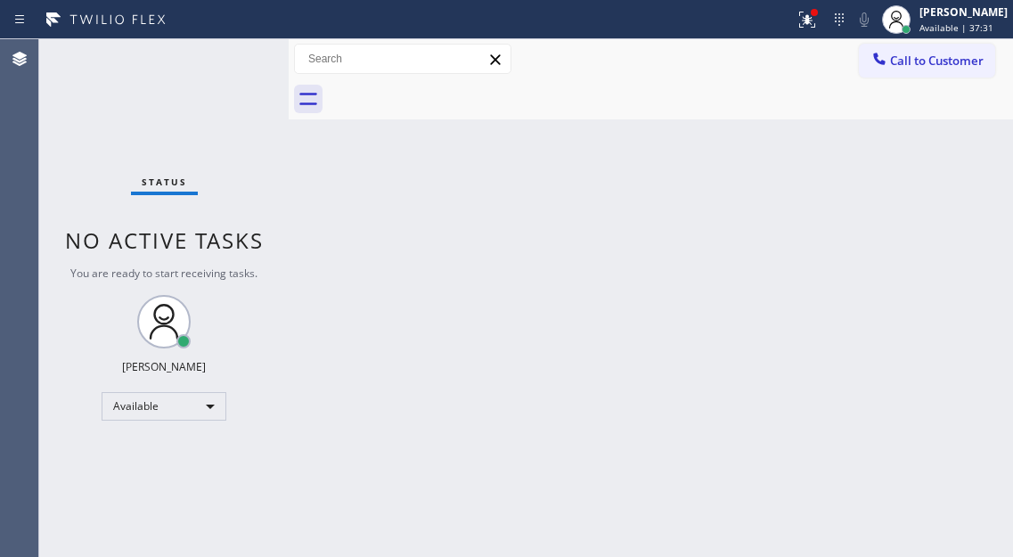
click at [230, 56] on div "Status No active tasks You are ready to start receiving tasks. [PERSON_NAME]" at bounding box center [163, 298] width 249 height 518
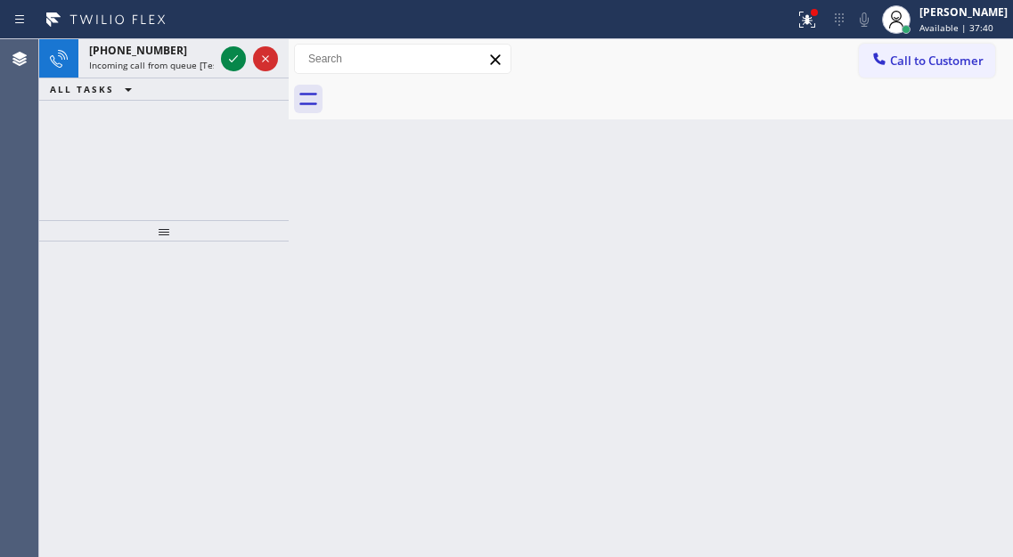
click at [230, 56] on icon at bounding box center [233, 58] width 21 height 21
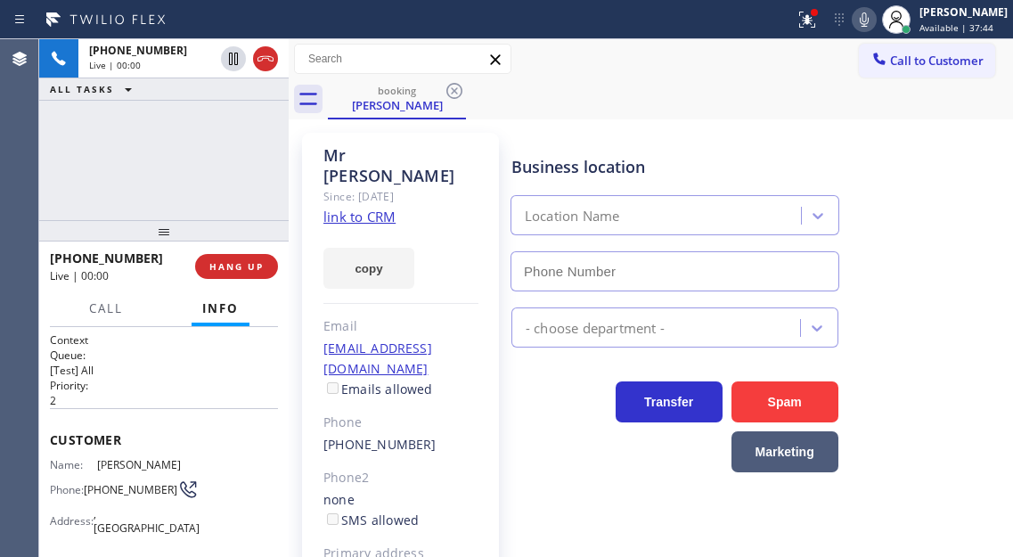
type input "[PHONE_NUMBER]"
click at [364, 208] on link "link to CRM" at bounding box center [359, 217] width 72 height 18
click at [115, 484] on span "[PHONE_NUMBER]" at bounding box center [131, 489] width 94 height 13
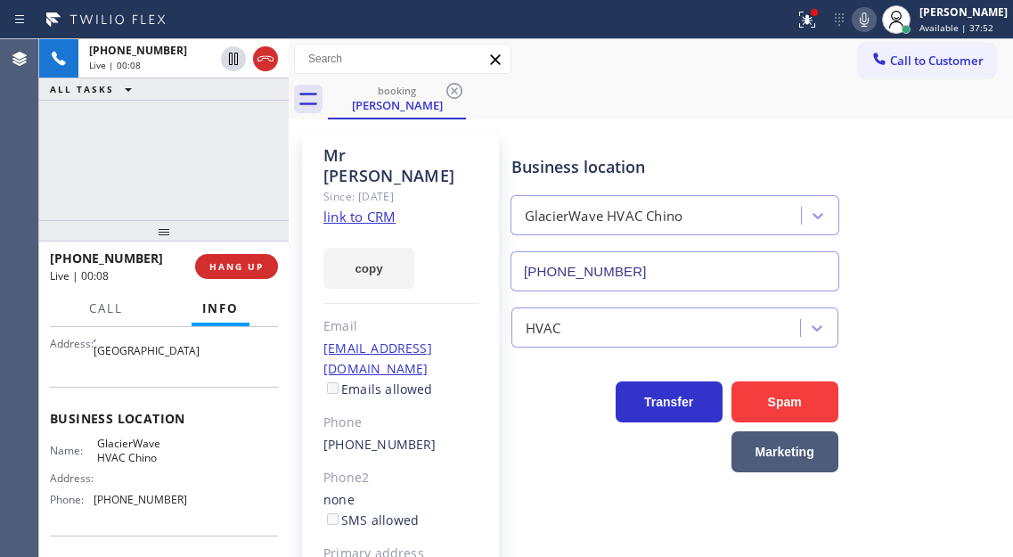
scroll to position [178, 0]
click at [148, 455] on span "GlacierWave HVAC Chino" at bounding box center [141, 450] width 89 height 28
click at [182, 164] on div "[PHONE_NUMBER] Live | 00:25 ALL TASKS ALL TASKS ACTIVE TASKS TASKS IN WRAP UP" at bounding box center [163, 129] width 249 height 181
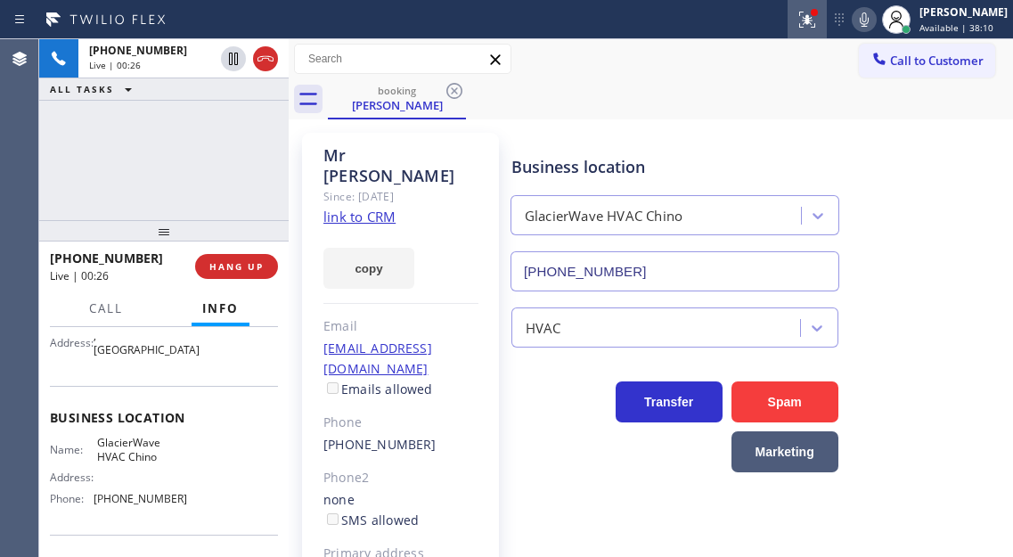
click at [818, 23] on icon at bounding box center [806, 19] width 21 height 21
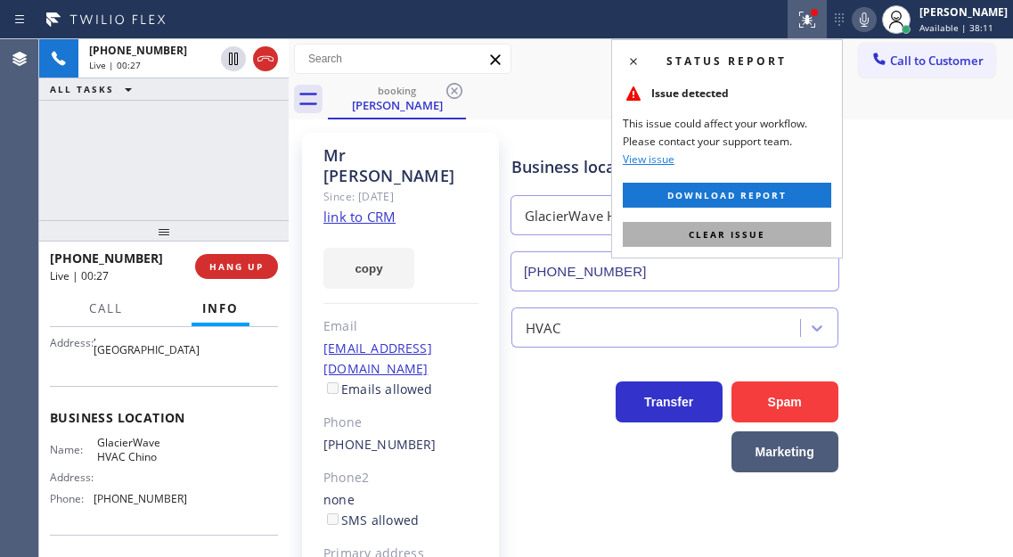
click at [815, 238] on button "Clear issue" at bounding box center [727, 234] width 208 height 25
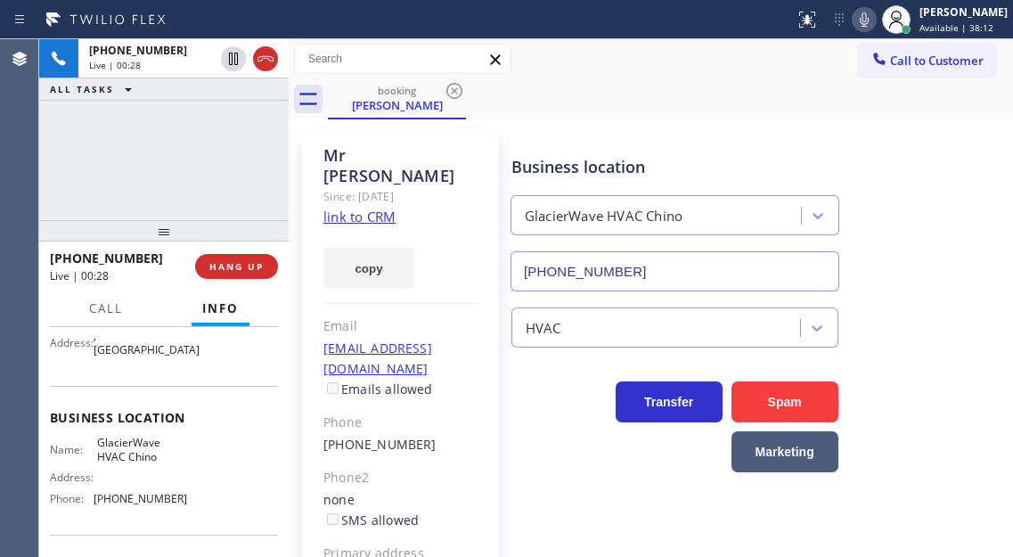
click at [221, 159] on div "[PHONE_NUMBER] Live | 00:28 ALL TASKS ALL TASKS ACTIVE TASKS TASKS IN WRAP UP" at bounding box center [163, 129] width 249 height 181
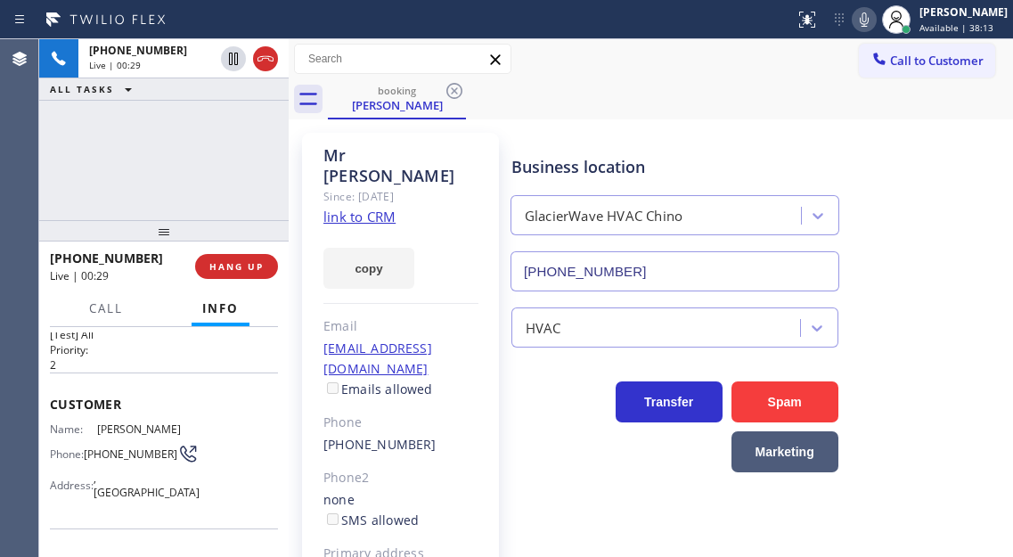
scroll to position [0, 0]
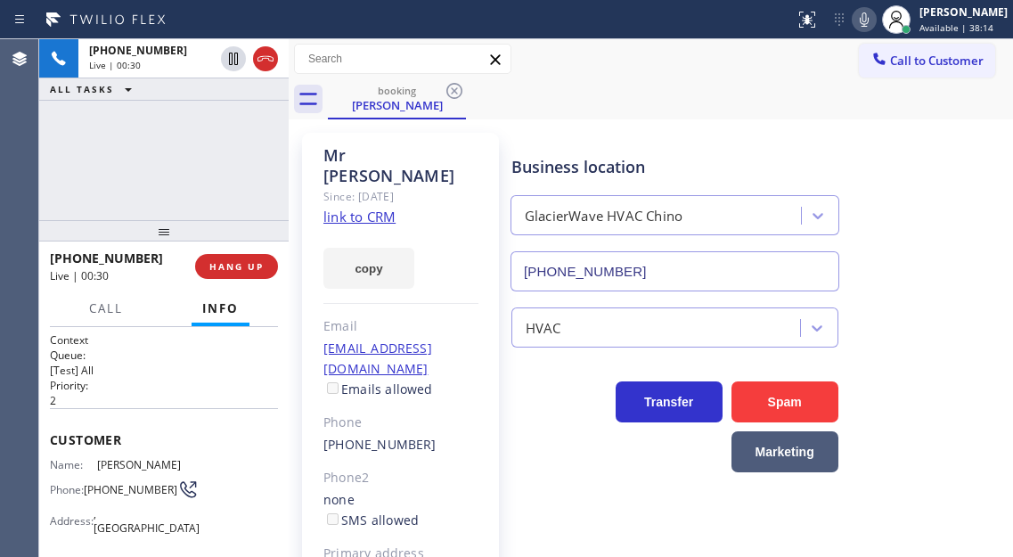
click at [207, 107] on div "[PHONE_NUMBER] Live | 00:30 ALL TASKS ALL TASKS ACTIVE TASKS TASKS IN WRAP UP" at bounding box center [163, 129] width 249 height 181
click at [232, 134] on div "[PHONE_NUMBER] Live | 00:31 ALL TASKS ALL TASKS ACTIVE TASKS TASKS IN WRAP UP" at bounding box center [163, 129] width 249 height 181
click at [257, 268] on span "HANG UP" at bounding box center [236, 266] width 54 height 12
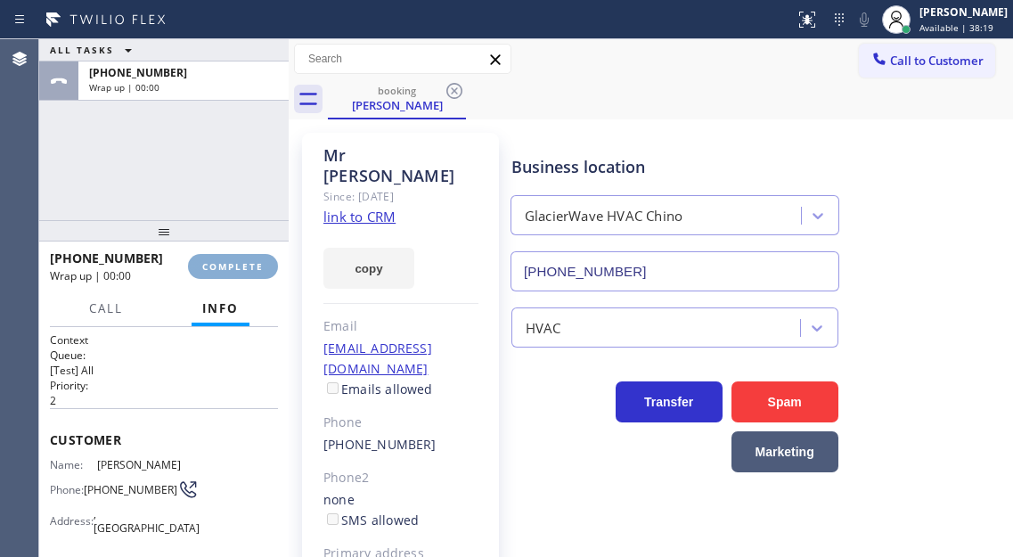
click at [257, 268] on span "COMPLETE" at bounding box center [232, 266] width 61 height 12
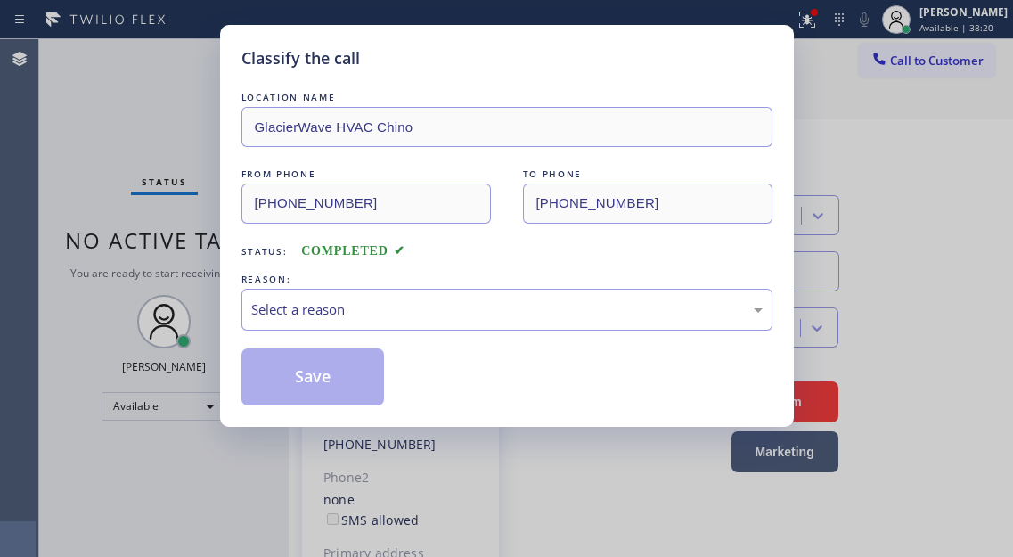
click at [257, 268] on div "LOCATION NAME GlacierWave HVAC Chino FROM PHONE [PHONE_NUMBER] TO PHONE [PHONE_…" at bounding box center [506, 246] width 531 height 317
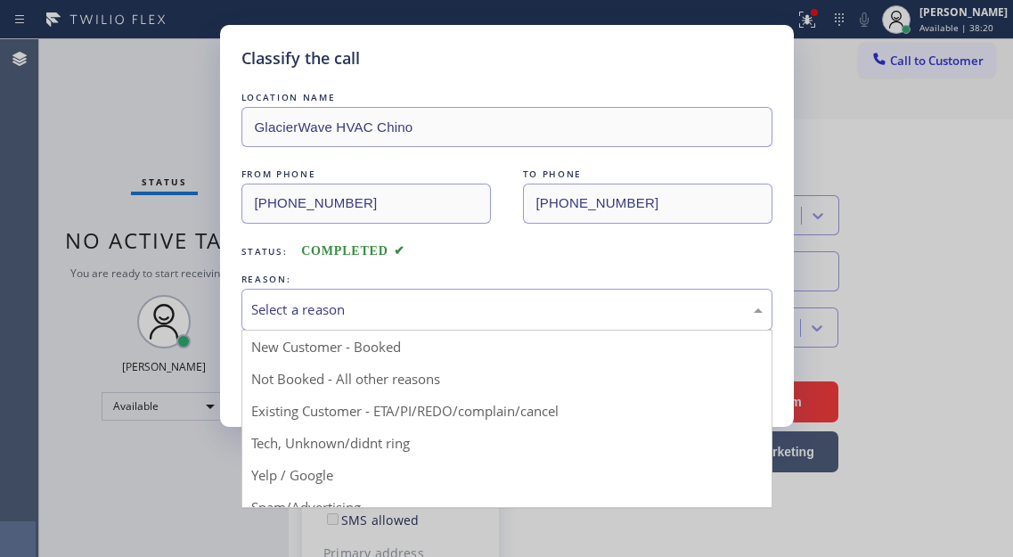
click at [413, 305] on div "Select a reason" at bounding box center [506, 309] width 511 height 20
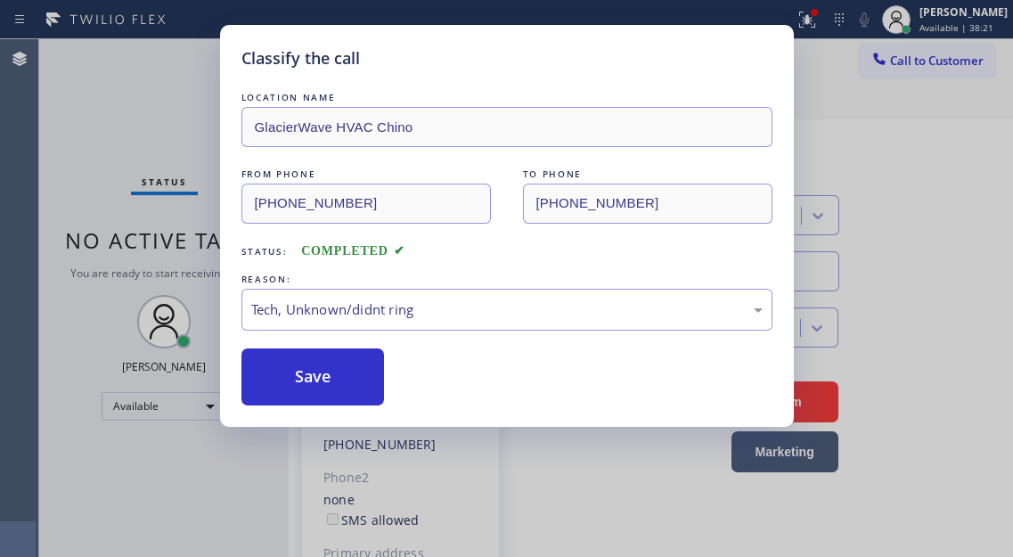
click at [353, 409] on div "Classify the call LOCATION NAME GlacierWave HVAC Chino FROM PHONE [PHONE_NUMBER…" at bounding box center [507, 226] width 574 height 402
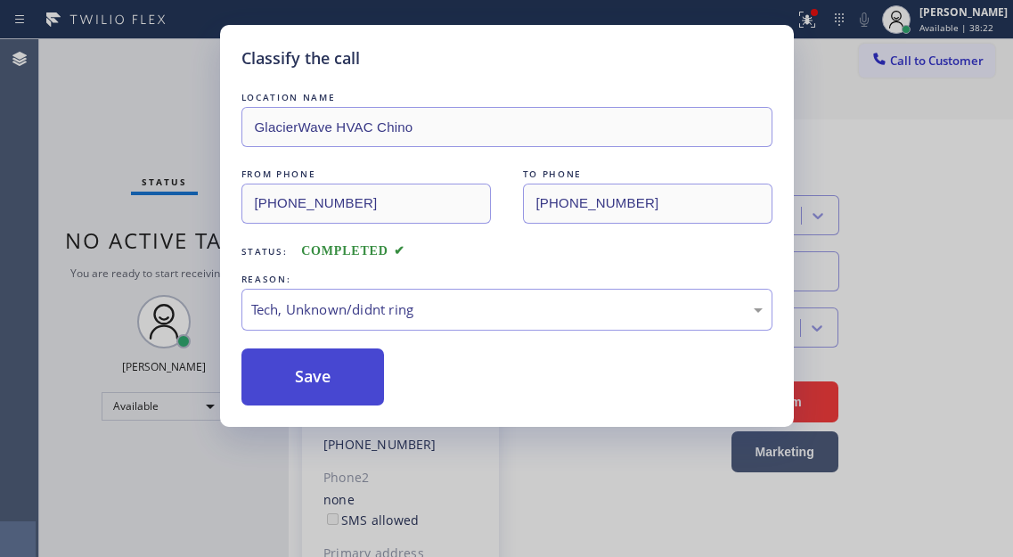
click at [345, 390] on button "Save" at bounding box center [312, 376] width 143 height 57
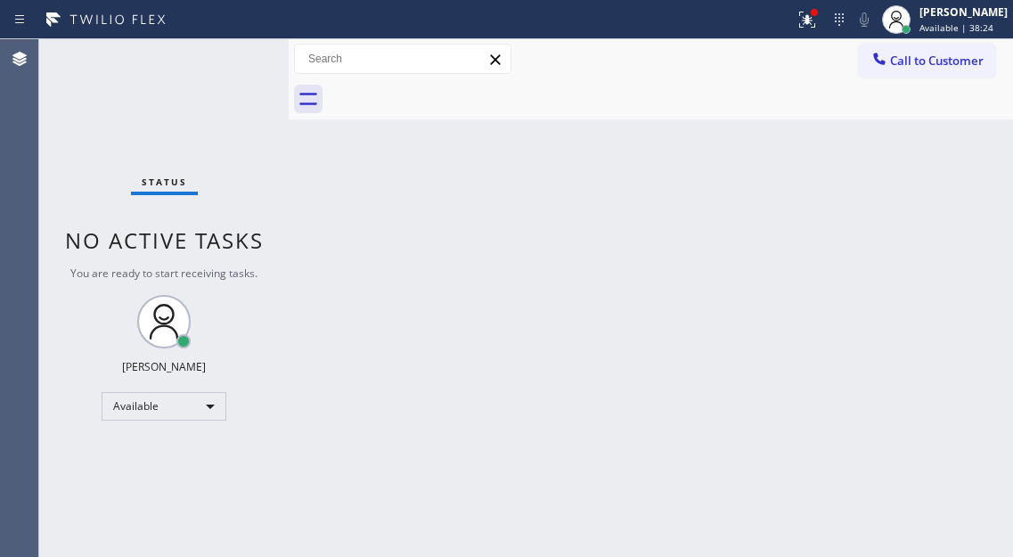
click at [233, 48] on div "Status No active tasks You are ready to start receiving tasks. [PERSON_NAME]" at bounding box center [163, 298] width 249 height 518
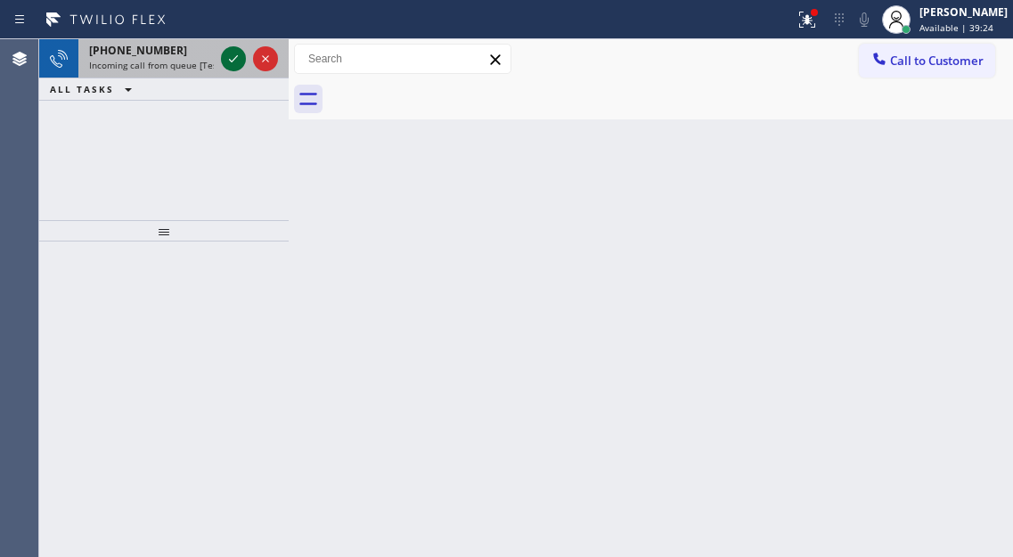
click at [233, 48] on icon at bounding box center [233, 58] width 21 height 21
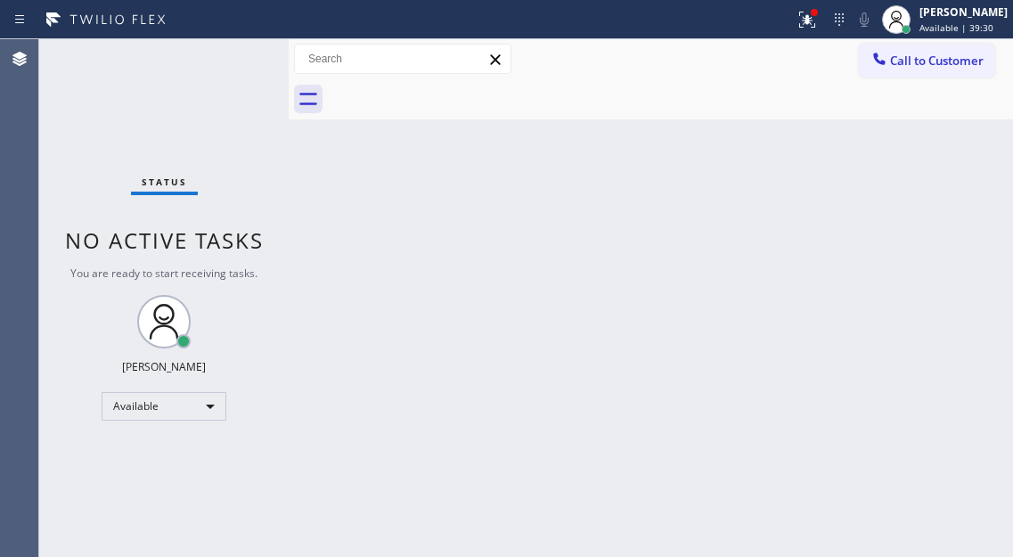
click at [230, 53] on div "Status No active tasks You are ready to start receiving tasks. [PERSON_NAME]" at bounding box center [163, 298] width 249 height 518
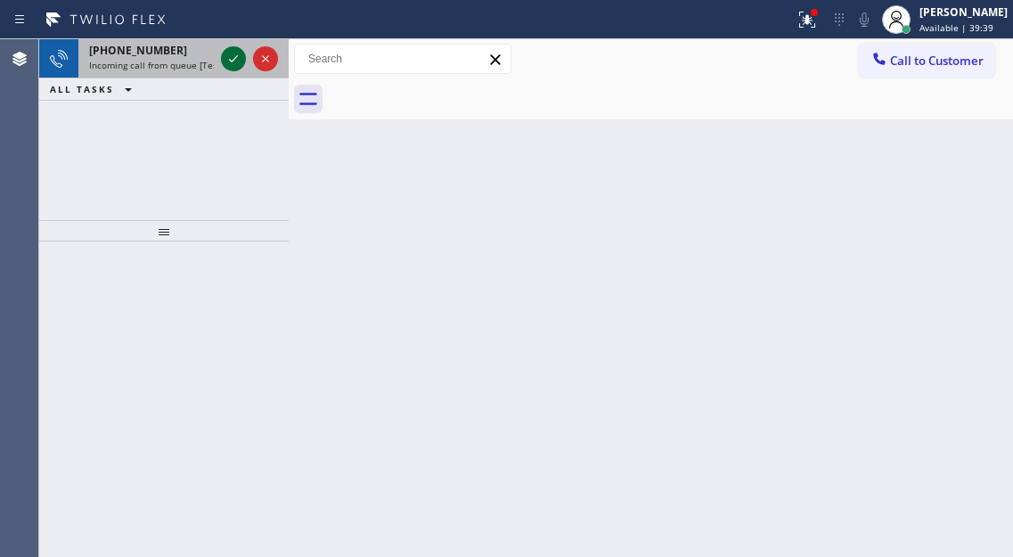
click at [230, 46] on button at bounding box center [233, 58] width 25 height 25
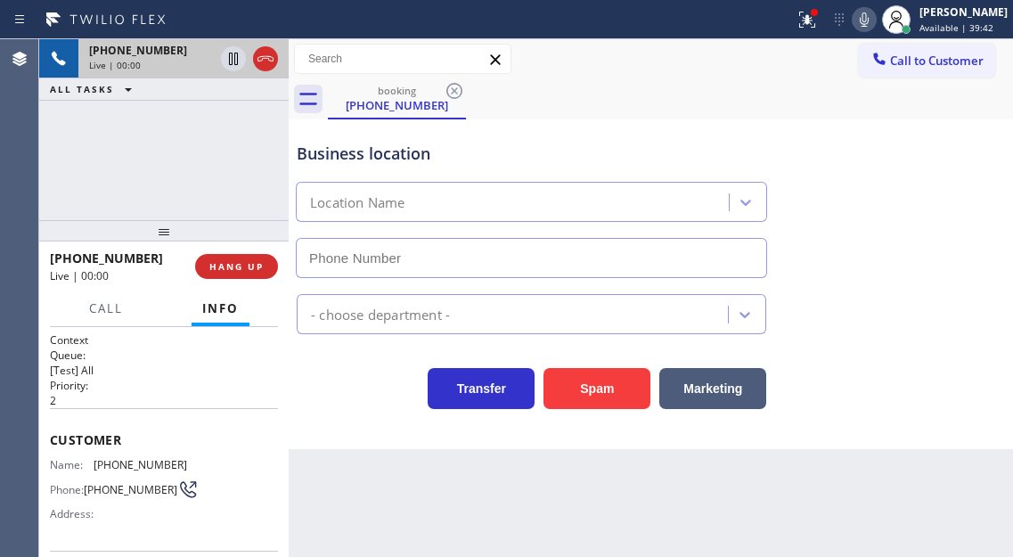
type input "[PHONE_NUMBER]"
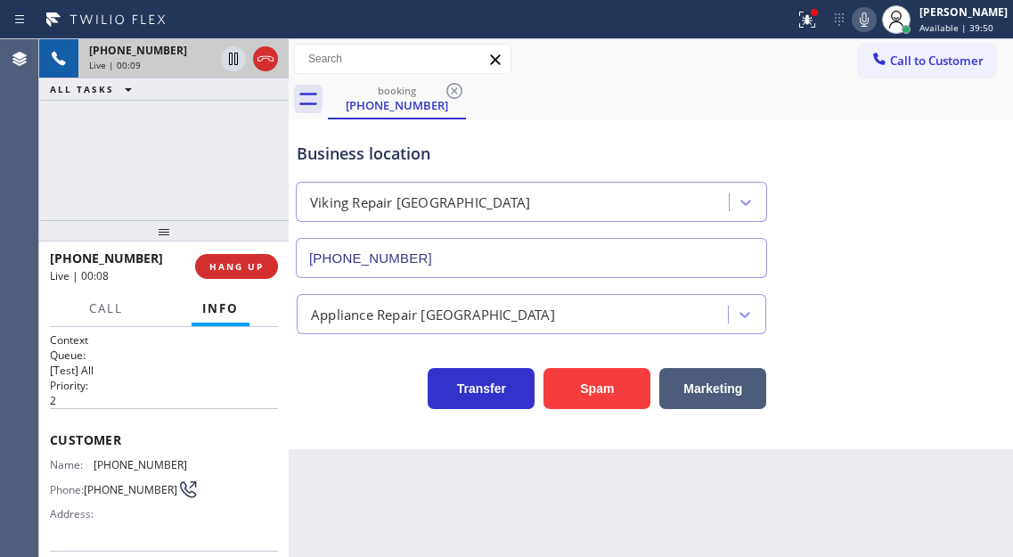
click at [99, 465] on span "[PHONE_NUMBER]" at bounding box center [141, 464] width 94 height 13
click at [279, 389] on div "Context Queue: [Test] All Priority: 2 Customer Name: [PHONE_NUMBER] Phone: [PHO…" at bounding box center [163, 442] width 249 height 230
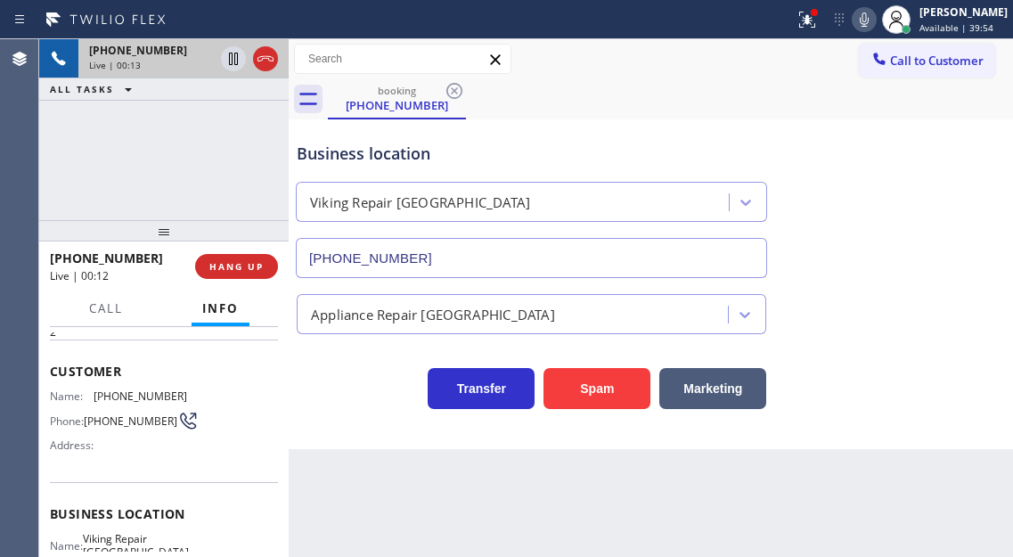
scroll to position [267, 0]
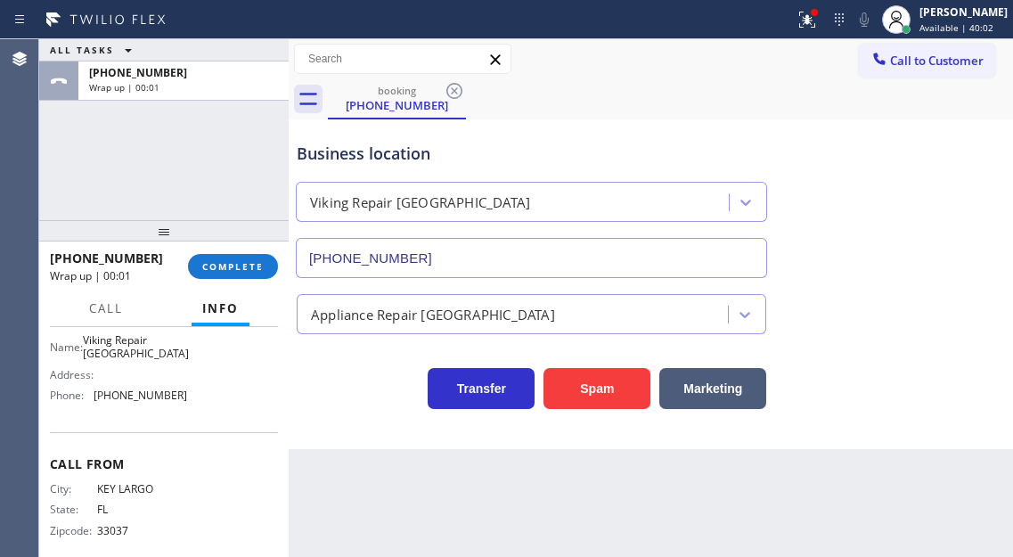
click at [985, 161] on div "Business location Viking Repair [GEOGRAPHIC_DATA] [PHONE_NUMBER]" at bounding box center [650, 197] width 715 height 161
click at [258, 270] on span "COMPLETE" at bounding box center [232, 266] width 61 height 12
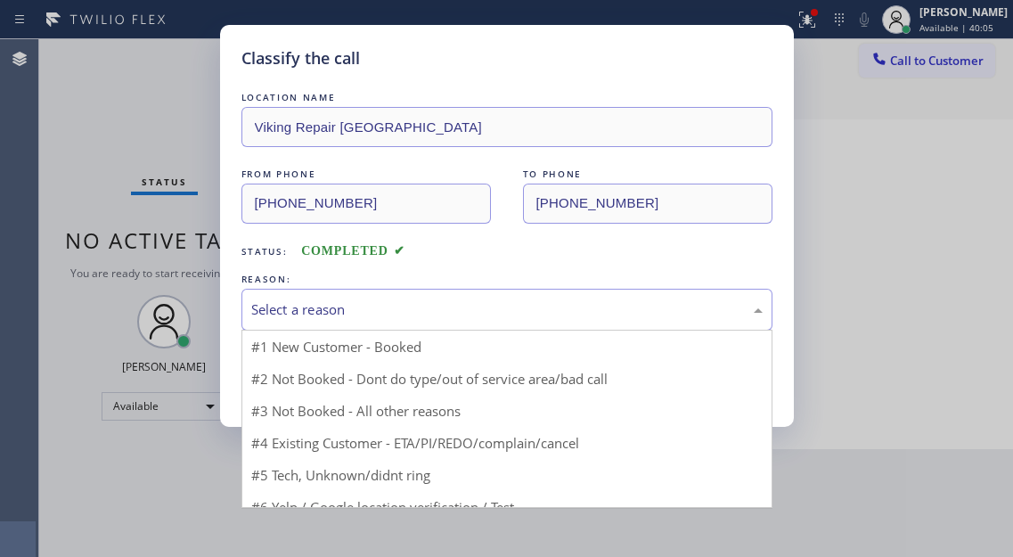
click at [333, 303] on div "Select a reason" at bounding box center [506, 309] width 511 height 20
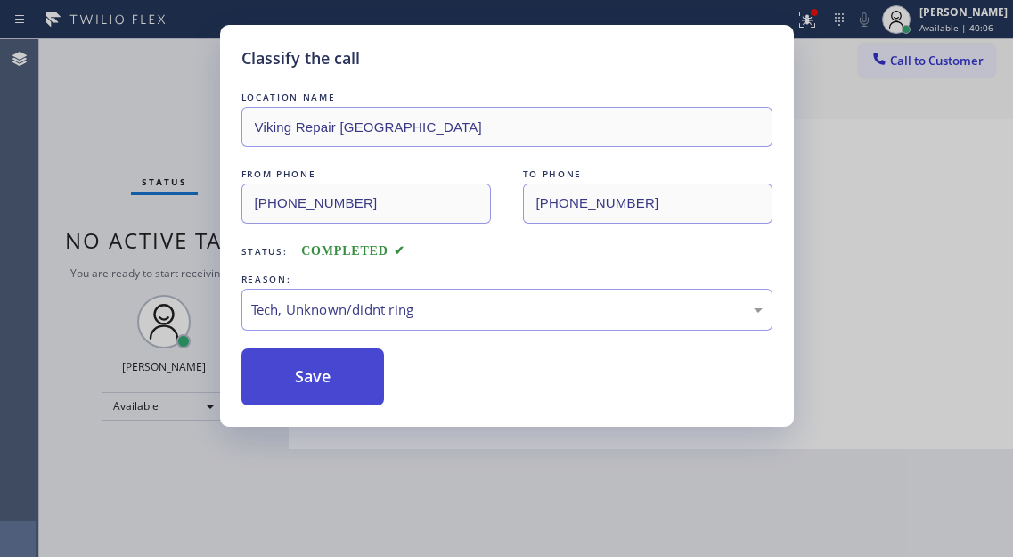
click at [334, 378] on button "Save" at bounding box center [312, 376] width 143 height 57
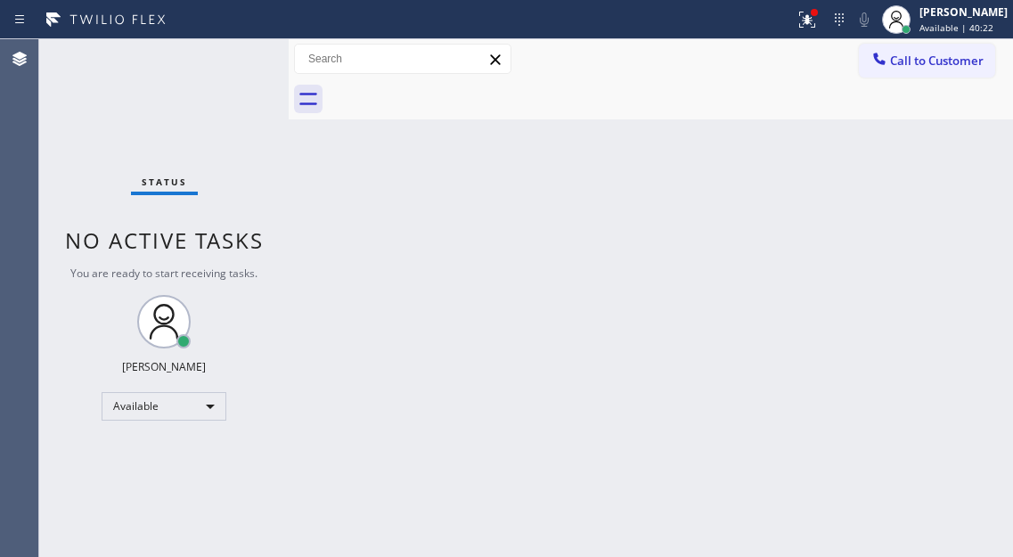
click at [198, 52] on div "Status No active tasks You are ready to start receiving tasks. [PERSON_NAME]" at bounding box center [163, 298] width 249 height 518
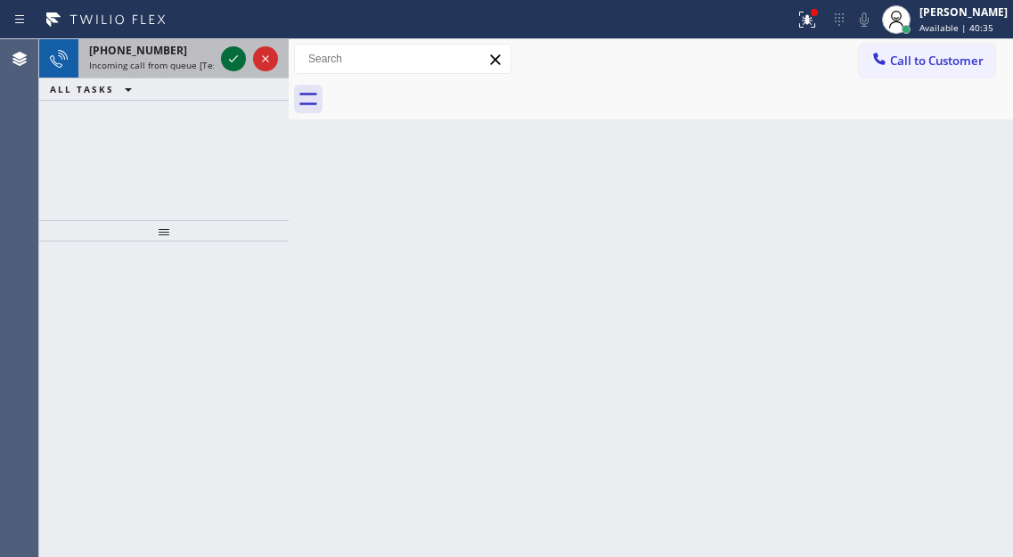
click at [239, 62] on icon at bounding box center [233, 58] width 21 height 21
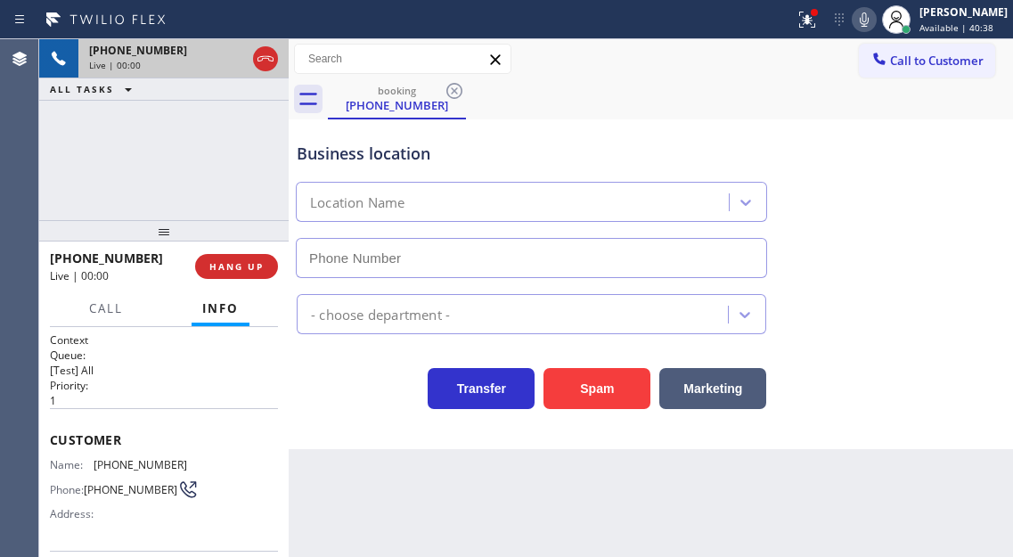
type input "[PHONE_NUMBER]"
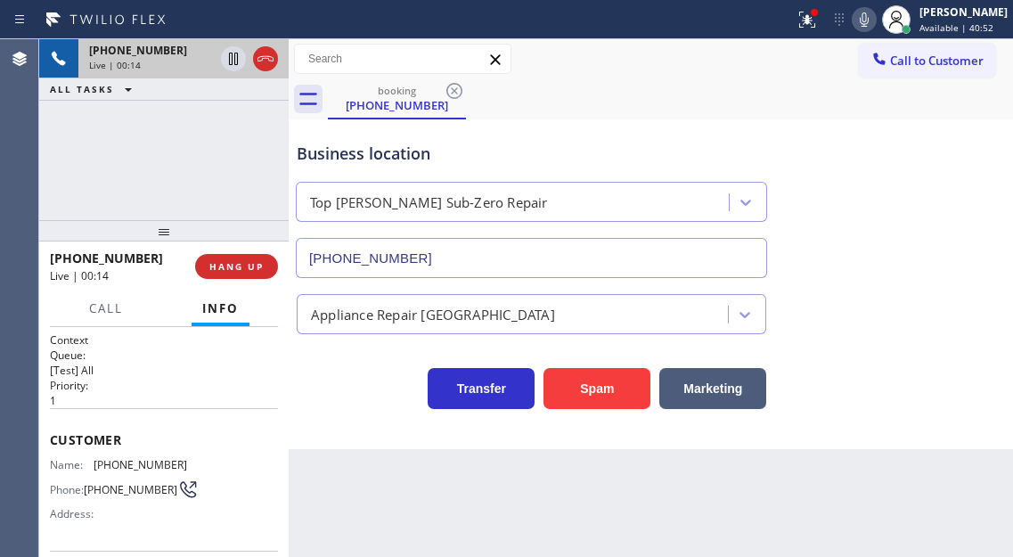
click at [172, 458] on span "[PHONE_NUMBER]" at bounding box center [141, 464] width 94 height 13
click at [172, 457] on div "Customer Name: [PHONE_NUMBER] Phone: [PHONE_NUMBER] Address:" at bounding box center [164, 479] width 228 height 143
click at [132, 452] on div "Customer Name: [PHONE_NUMBER] Phone: [PHONE_NUMBER] Address:" at bounding box center [164, 479] width 228 height 143
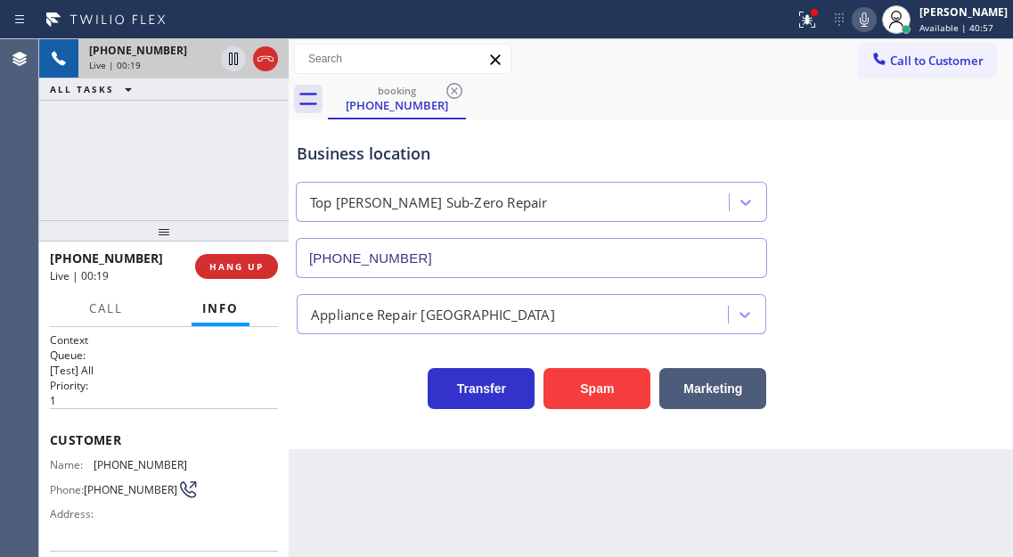
click at [132, 452] on div "Customer Name: [PHONE_NUMBER] Phone: [PHONE_NUMBER] Address:" at bounding box center [164, 479] width 228 height 143
click at [131, 461] on span "[PHONE_NUMBER]" at bounding box center [141, 464] width 94 height 13
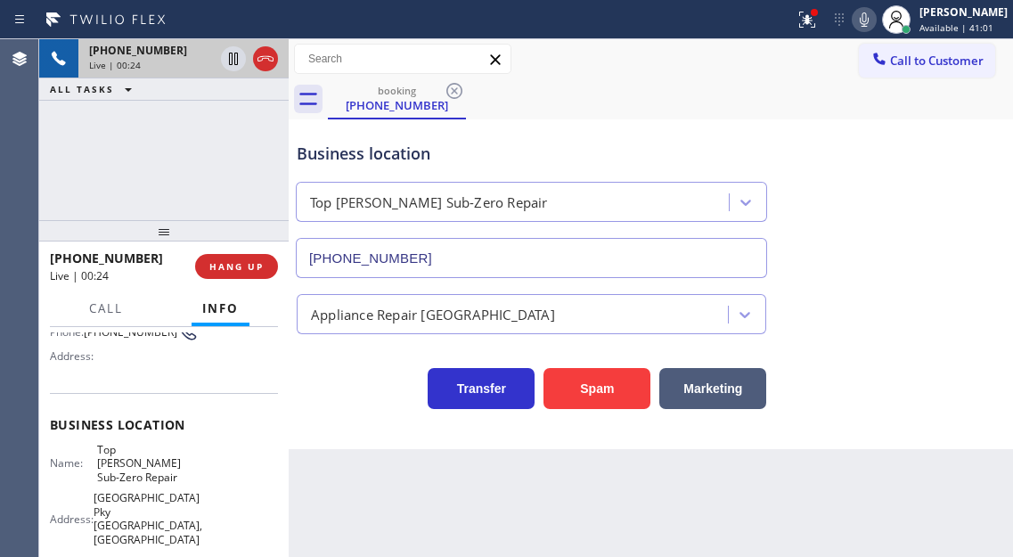
scroll to position [181, 0]
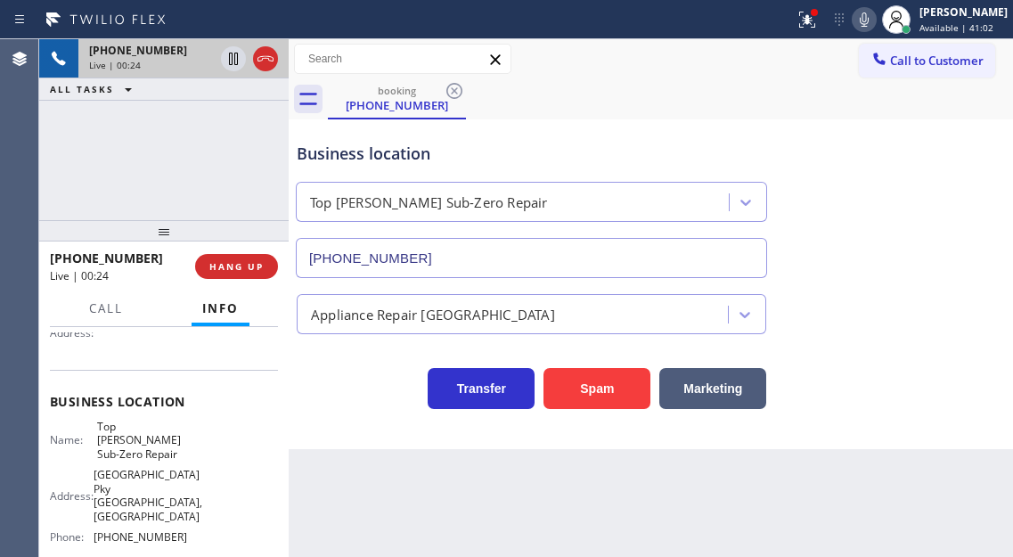
click at [139, 427] on span "Top [PERSON_NAME] Sub-Zero Repair" at bounding box center [141, 440] width 89 height 41
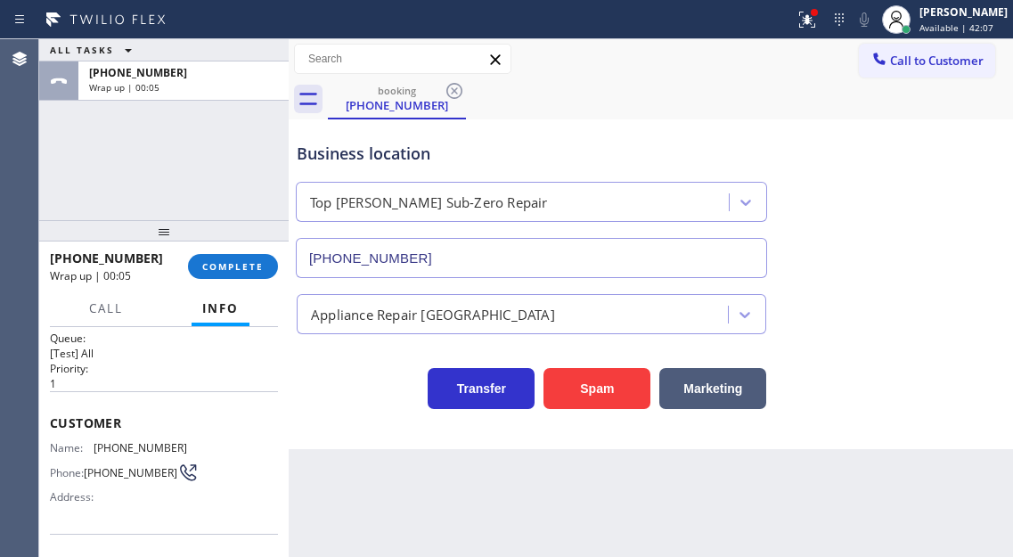
scroll to position [0, 0]
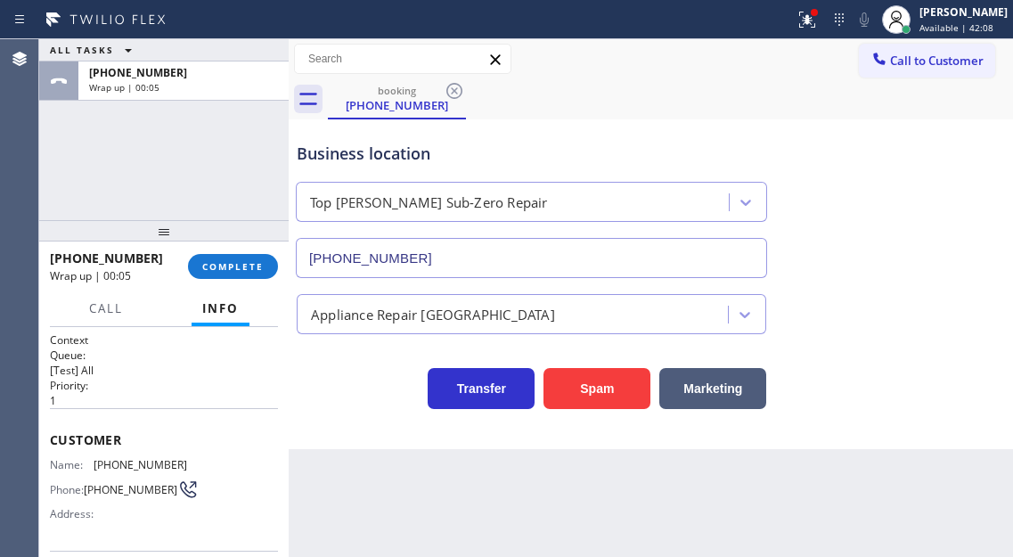
click at [110, 465] on span "[PHONE_NUMBER]" at bounding box center [141, 464] width 94 height 13
click at [237, 250] on div "[PHONE_NUMBER] Wrap up | 01:19 COMPLETE" at bounding box center [164, 266] width 228 height 46
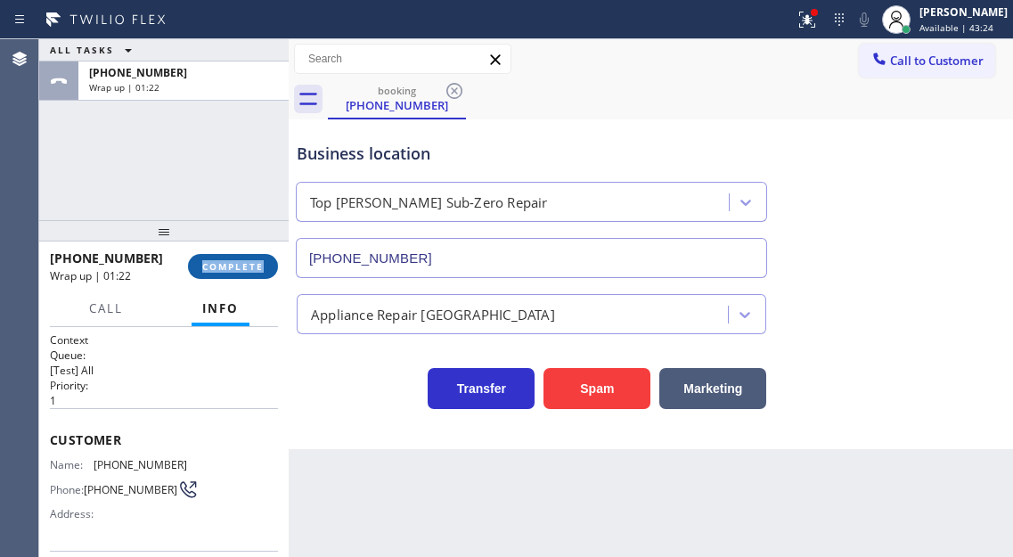
click at [261, 273] on button "COMPLETE" at bounding box center [233, 266] width 90 height 25
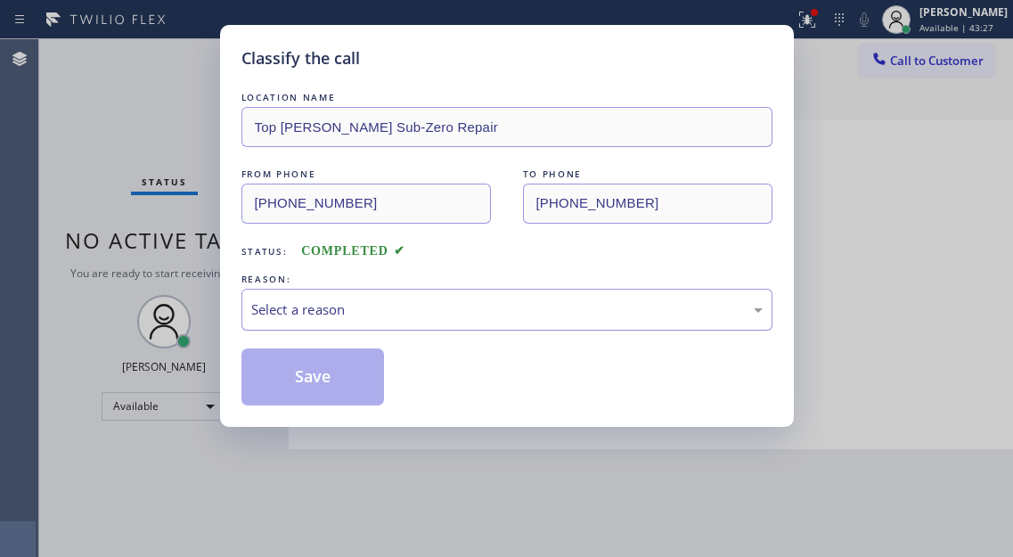
click at [328, 310] on div "Select a reason" at bounding box center [506, 309] width 511 height 20
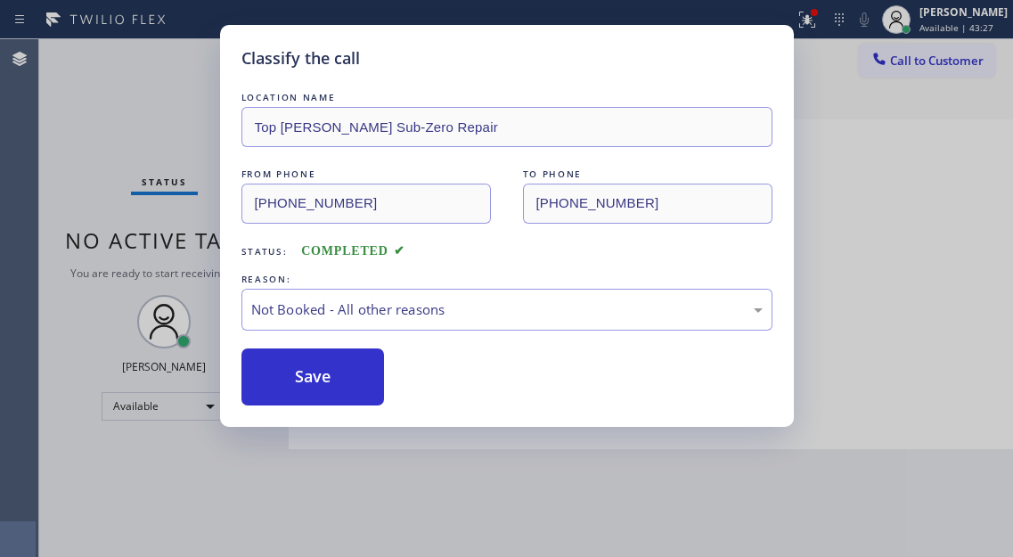
click at [358, 383] on button "Save" at bounding box center [312, 376] width 143 height 57
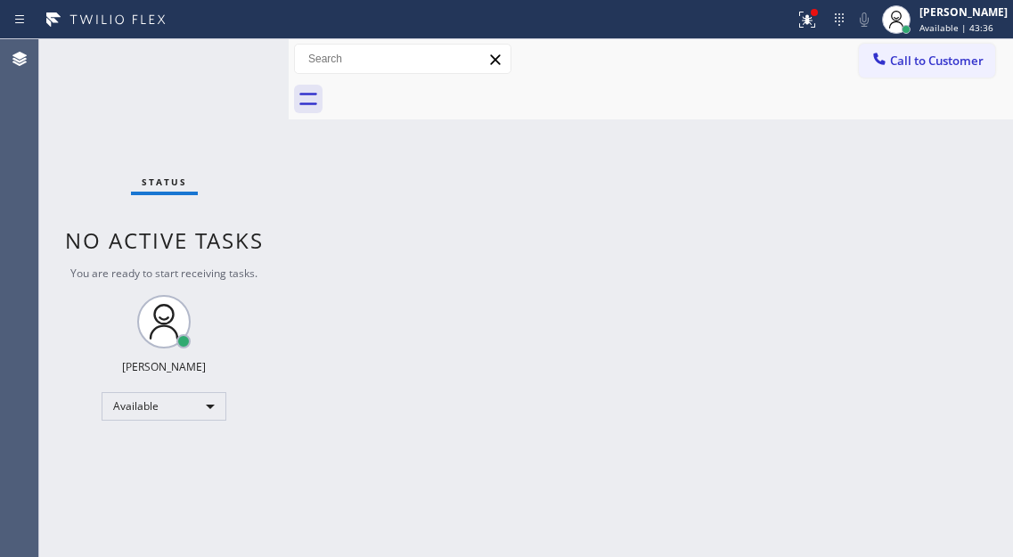
click at [225, 53] on div "Status No active tasks You are ready to start receiving tasks. [PERSON_NAME]" at bounding box center [163, 298] width 249 height 518
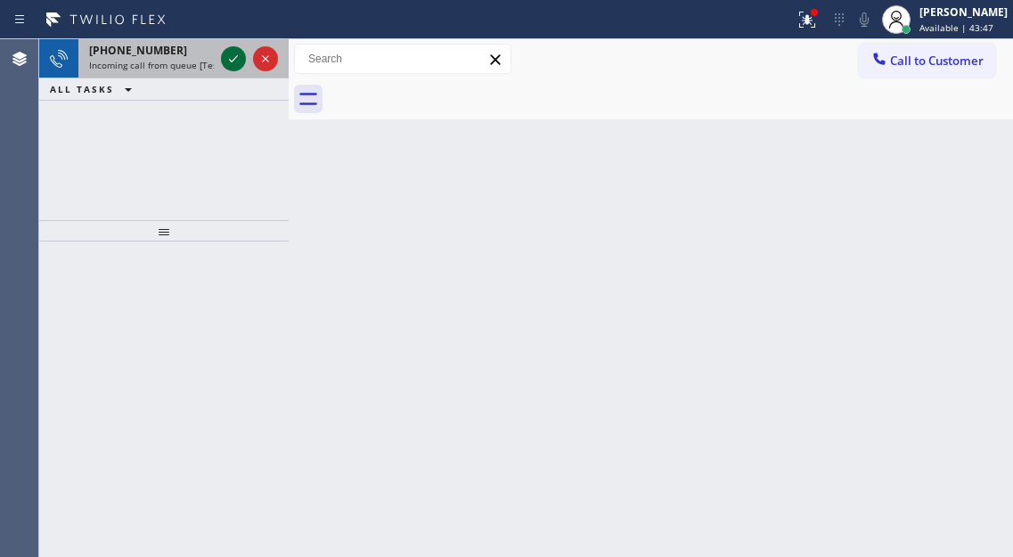
click at [225, 53] on icon at bounding box center [233, 58] width 21 height 21
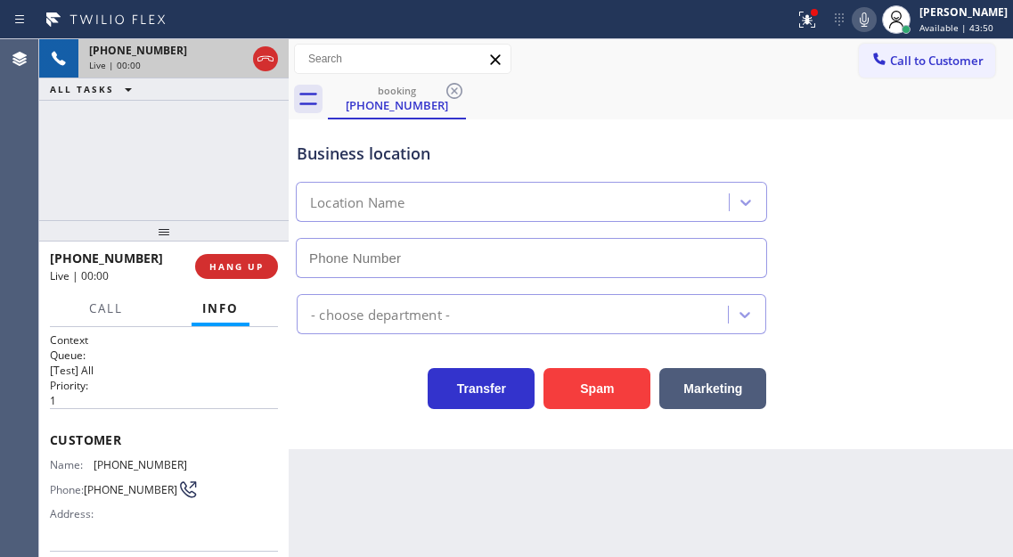
type input "[PHONE_NUMBER]"
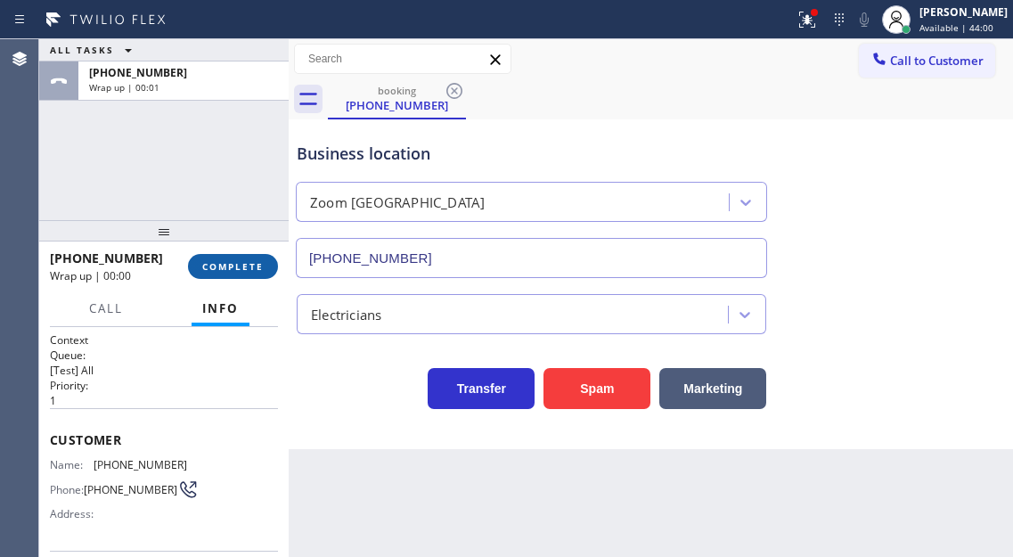
click at [224, 270] on span "COMPLETE" at bounding box center [232, 266] width 61 height 12
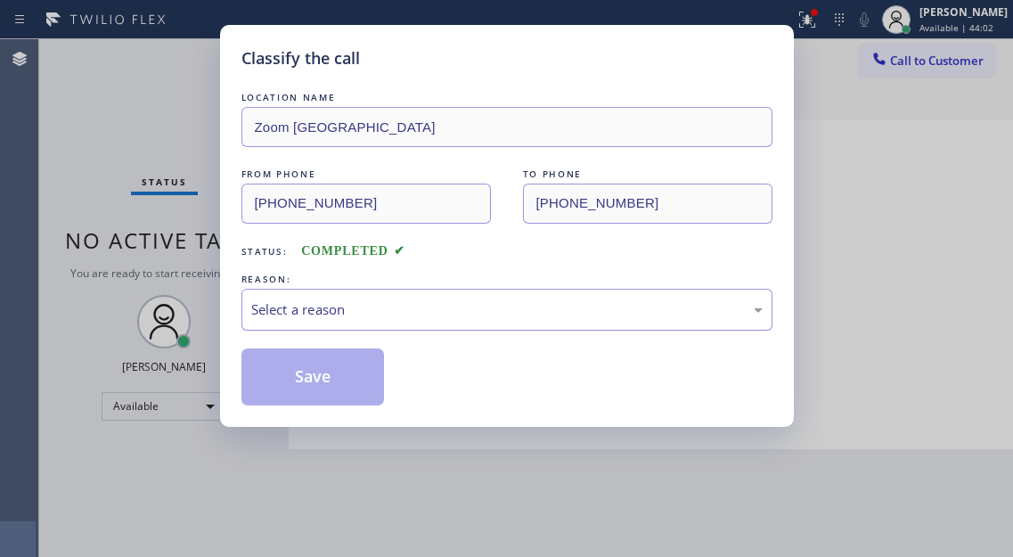
click at [466, 317] on div "Select a reason" at bounding box center [506, 309] width 511 height 20
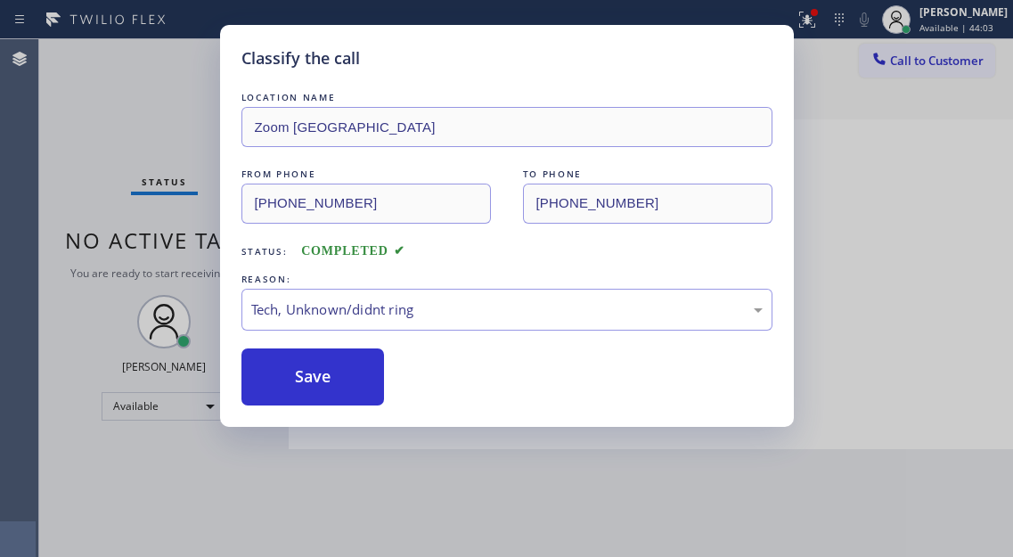
drag, startPoint x: 420, startPoint y: 446, endPoint x: 396, endPoint y: 409, distance: 44.0
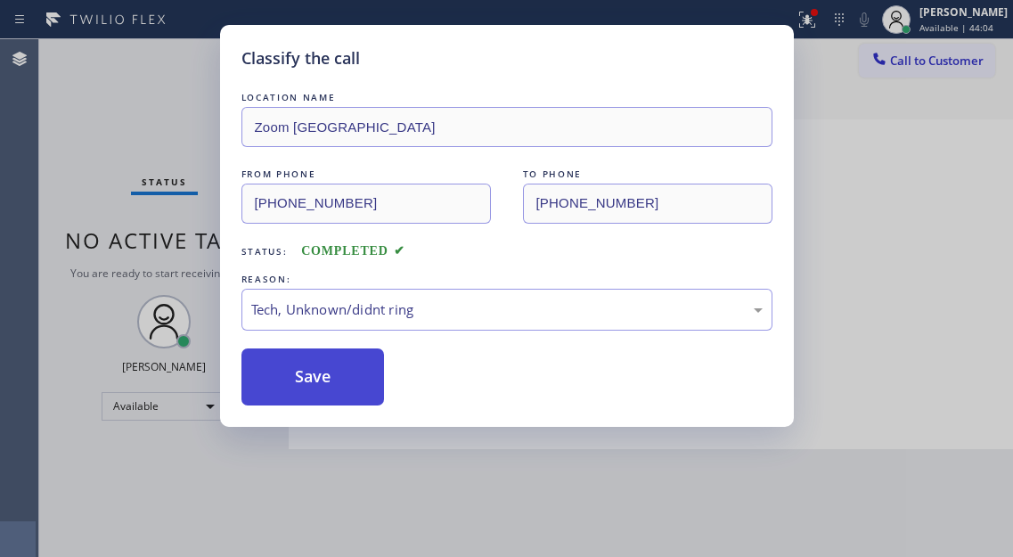
click at [369, 382] on button "Save" at bounding box center [312, 376] width 143 height 57
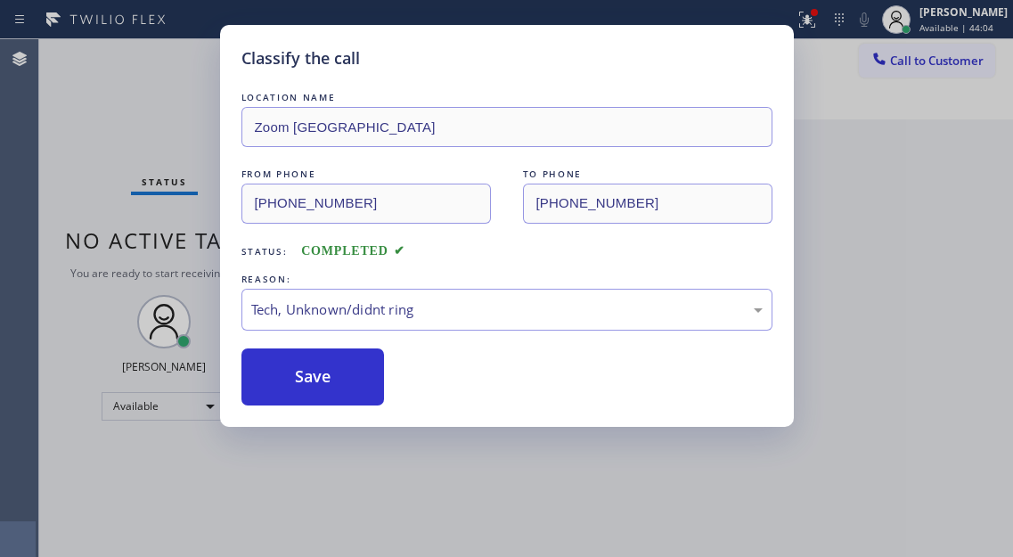
drag, startPoint x: 392, startPoint y: 513, endPoint x: 406, endPoint y: 556, distance: 45.1
click at [395, 520] on div "Classify the call LOCATION NAME Zoom Electricians Cathedral City FROM PHONE [PH…" at bounding box center [506, 278] width 1013 height 557
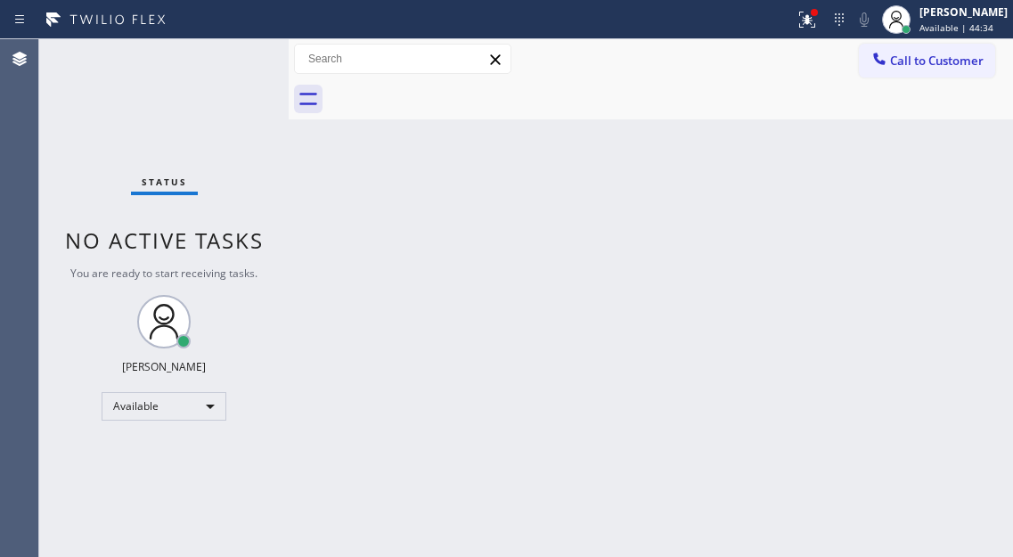
click at [915, 231] on div "Back to Dashboard Change Sender ID Customers Technicians Select a contact Outbo…" at bounding box center [651, 298] width 724 height 518
click at [810, 24] on div at bounding box center [806, 19] width 39 height 21
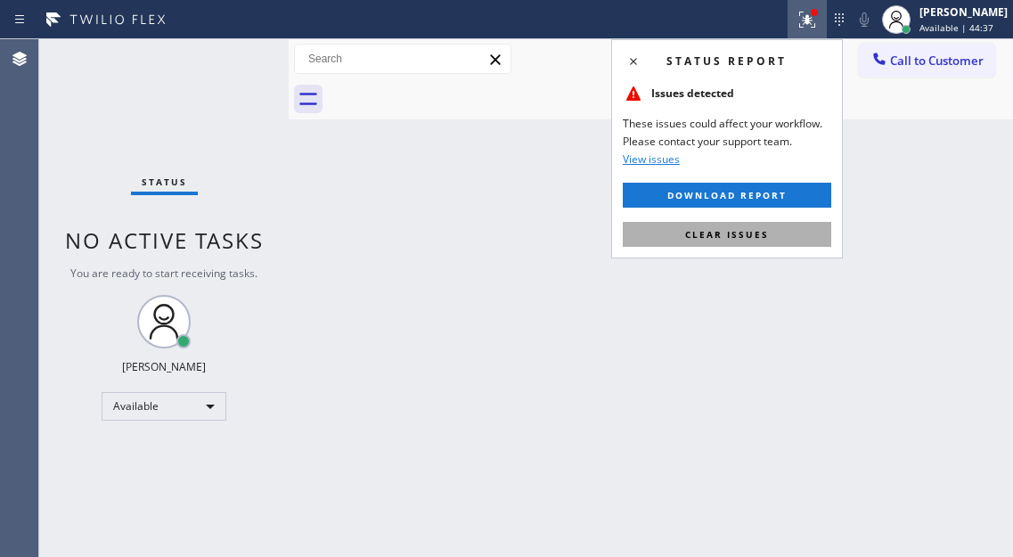
click at [796, 237] on button "Clear issues" at bounding box center [727, 234] width 208 height 25
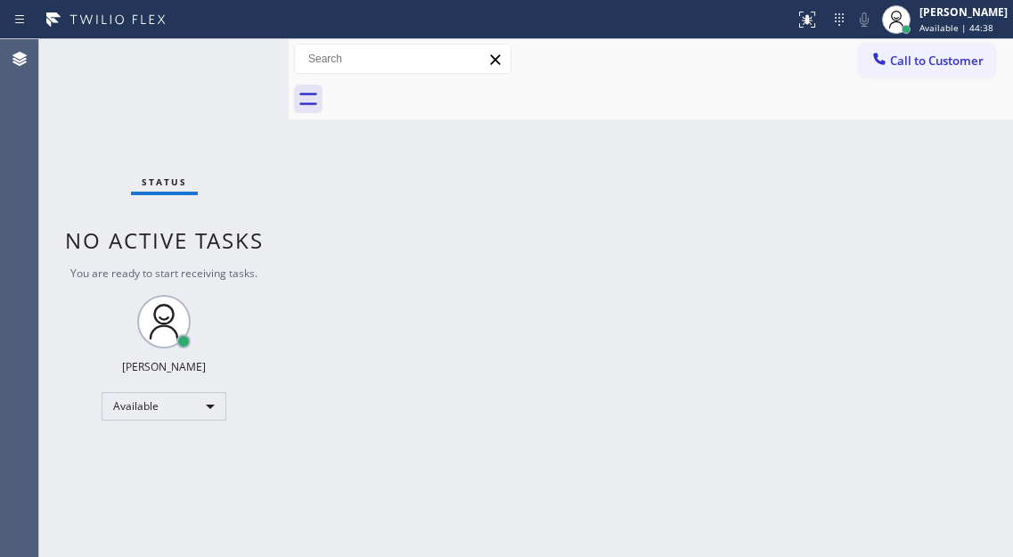
click at [235, 67] on div "Status No active tasks You are ready to start receiving tasks. [PERSON_NAME]" at bounding box center [163, 298] width 249 height 518
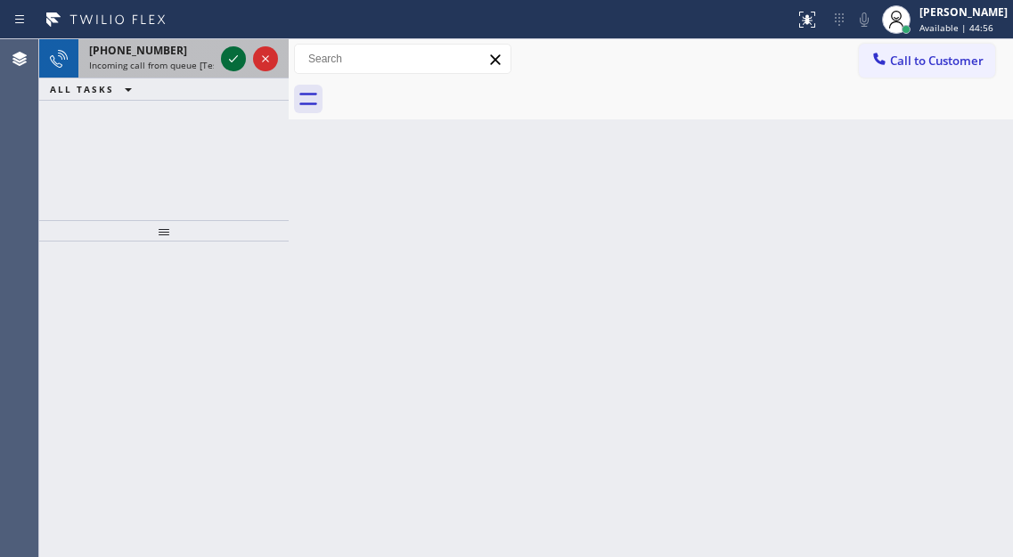
click at [235, 67] on icon at bounding box center [233, 58] width 21 height 21
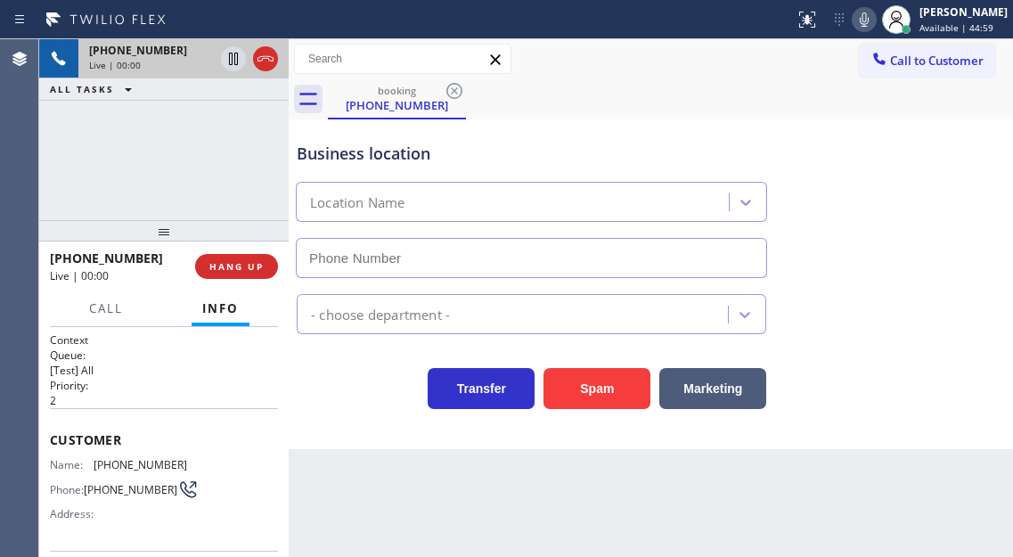
type input "[PHONE_NUMBER]"
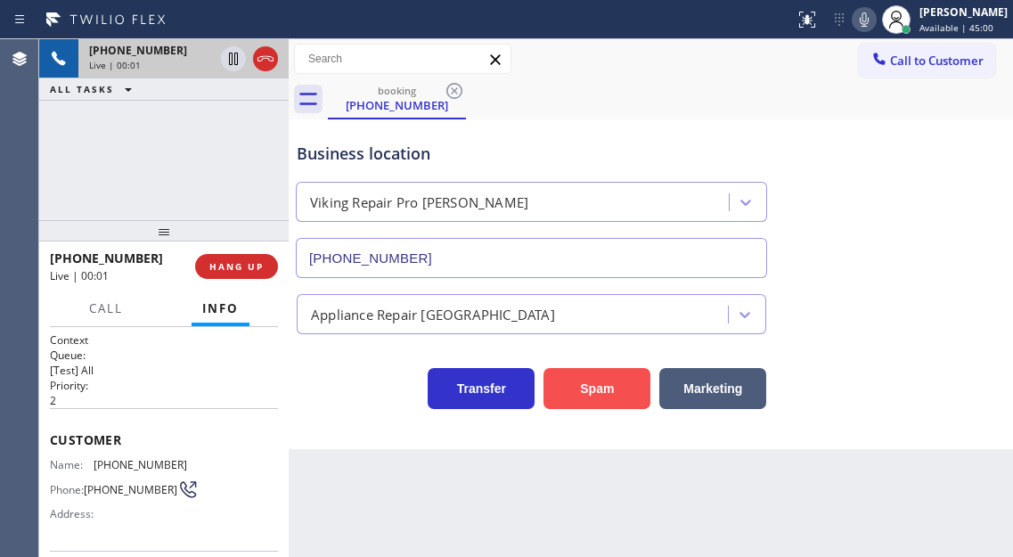
click at [573, 380] on button "Spam" at bounding box center [596, 388] width 107 height 41
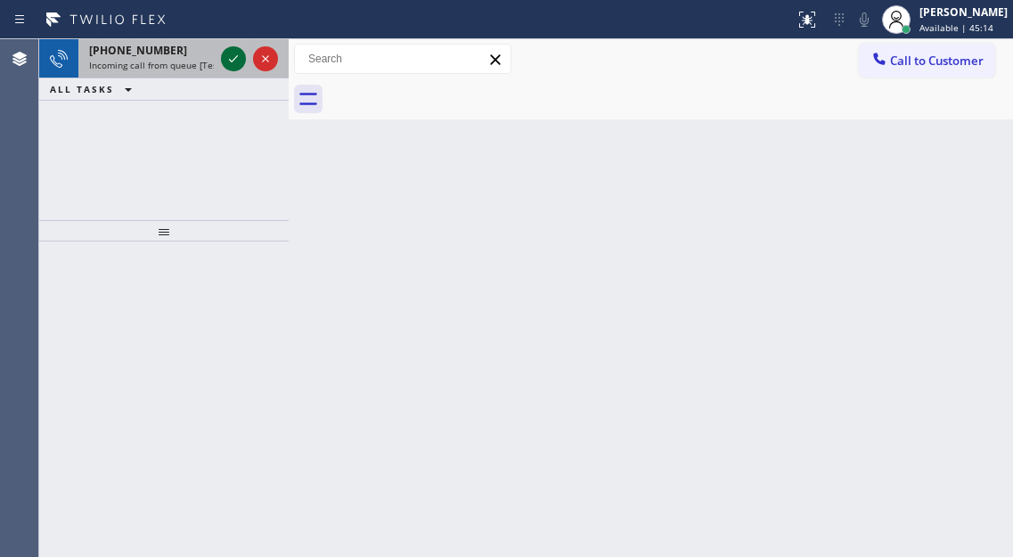
click at [232, 57] on icon at bounding box center [233, 58] width 21 height 21
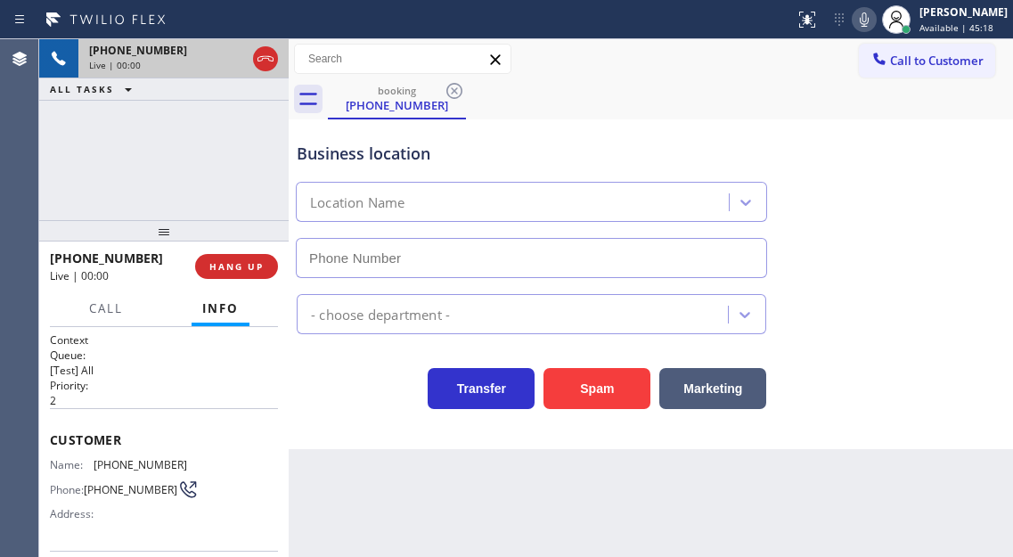
type input "[PHONE_NUMBER]"
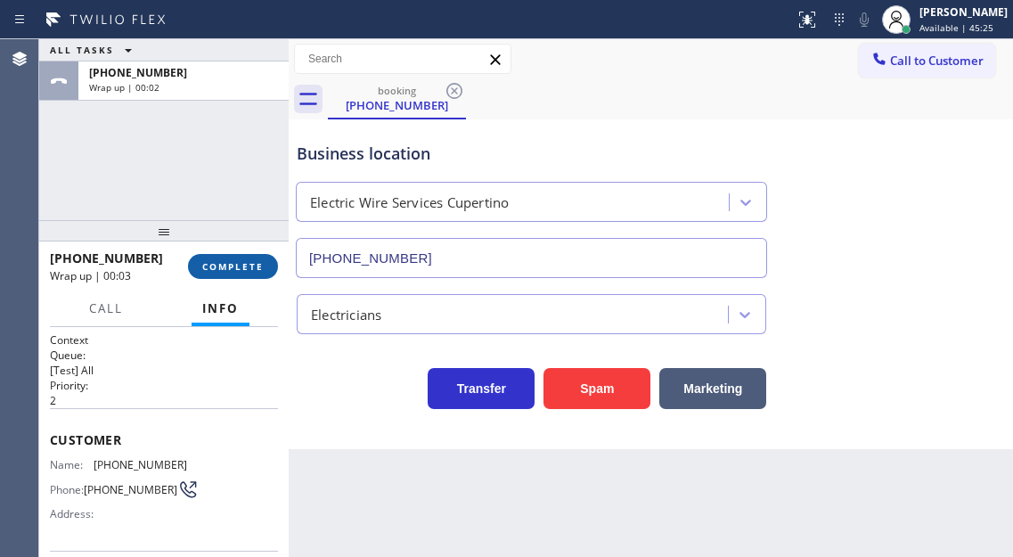
click at [208, 269] on span "COMPLETE" at bounding box center [232, 266] width 61 height 12
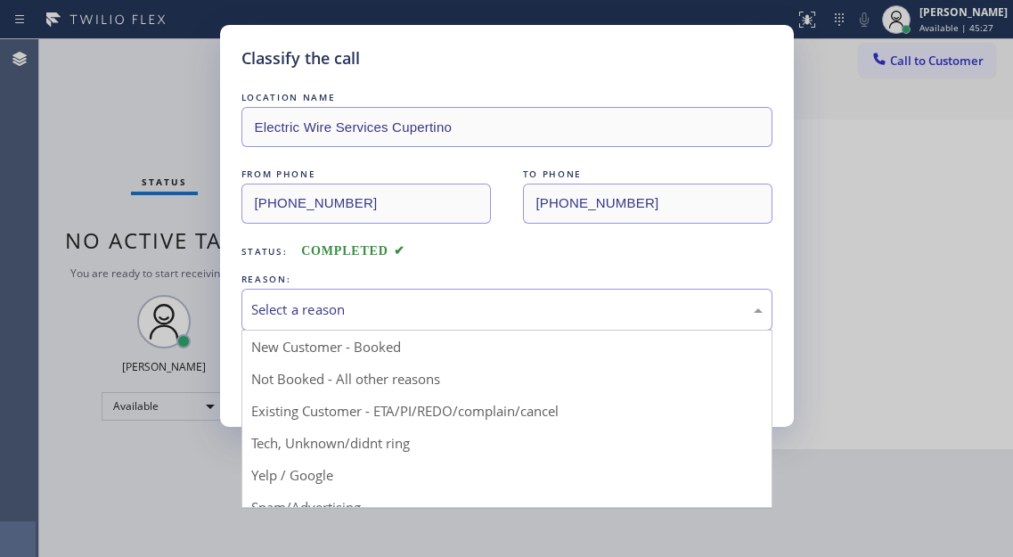
click at [405, 330] on div "Select a reason New Customer - Booked Not Booked - All other reasons Existing C…" at bounding box center [506, 310] width 531 height 42
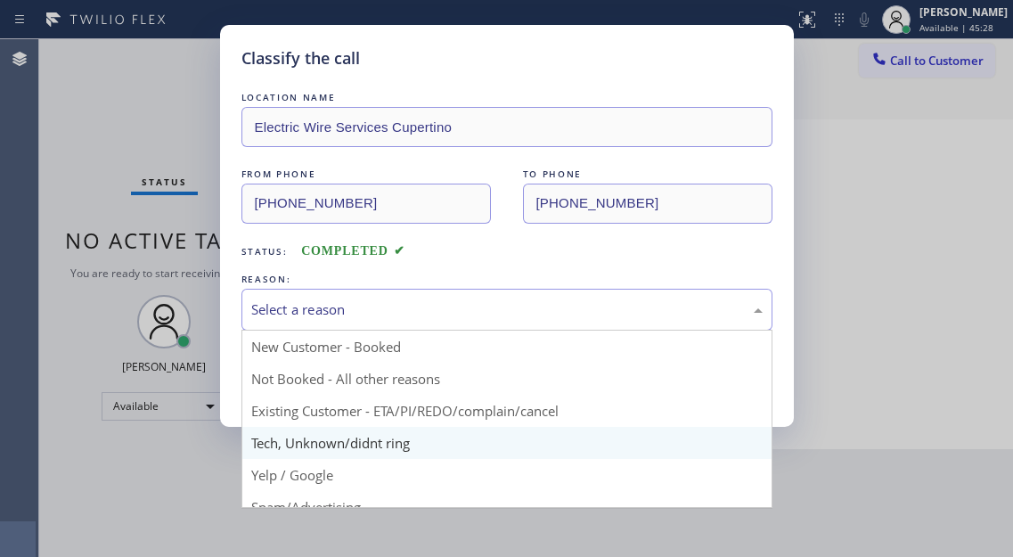
scroll to position [89, 0]
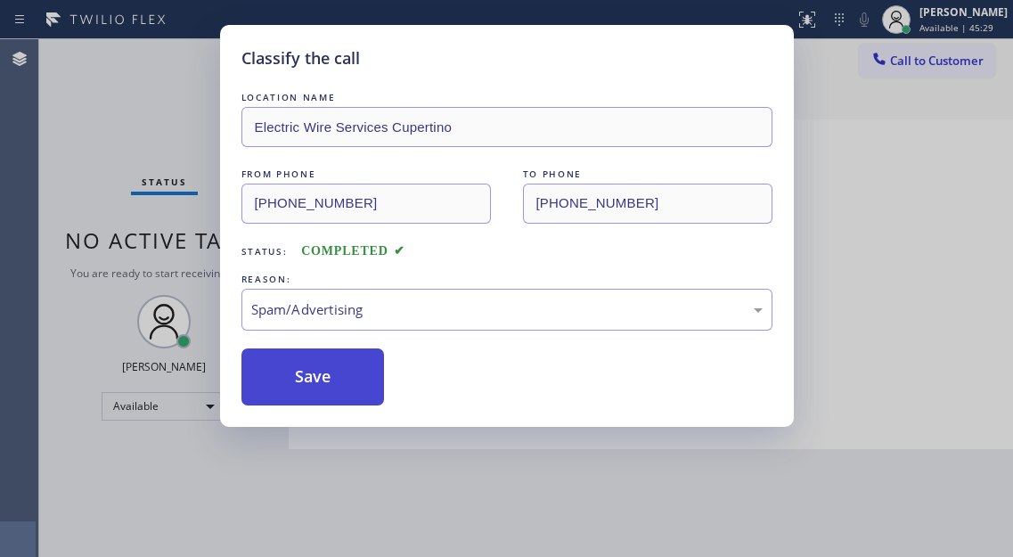
click at [349, 379] on button "Save" at bounding box center [312, 376] width 143 height 57
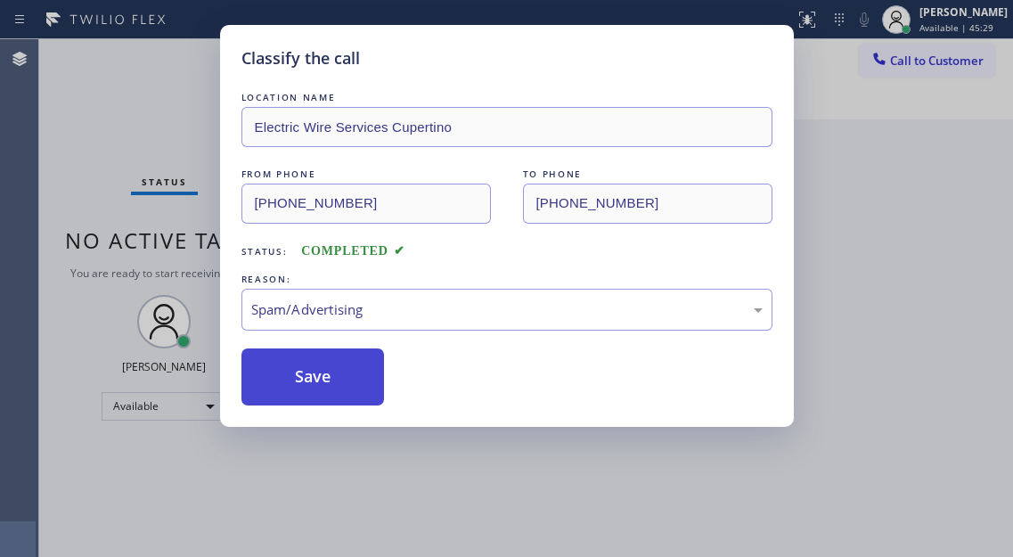
click at [349, 379] on button "Save" at bounding box center [312, 376] width 143 height 57
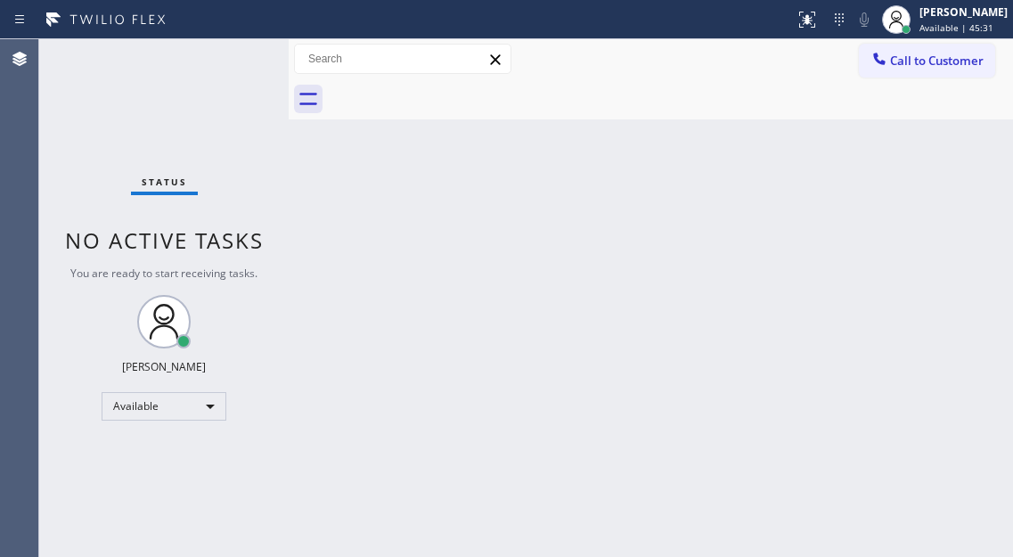
click at [127, 53] on div "Status No active tasks You are ready to start receiving tasks. [PERSON_NAME]" at bounding box center [163, 298] width 249 height 518
click at [232, 50] on div "Status No active tasks You are ready to start receiving tasks. [PERSON_NAME]" at bounding box center [163, 298] width 249 height 518
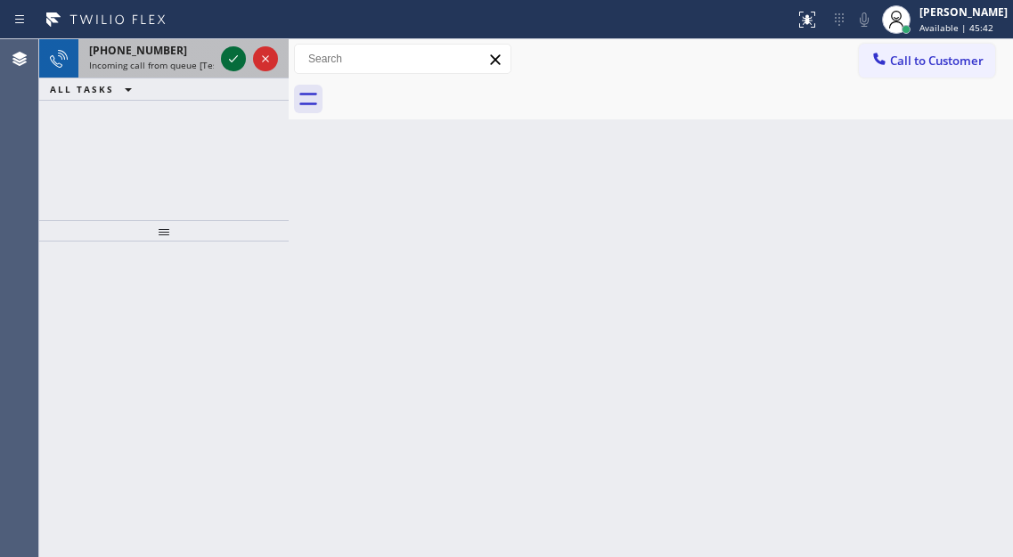
click at [232, 50] on icon at bounding box center [233, 58] width 21 height 21
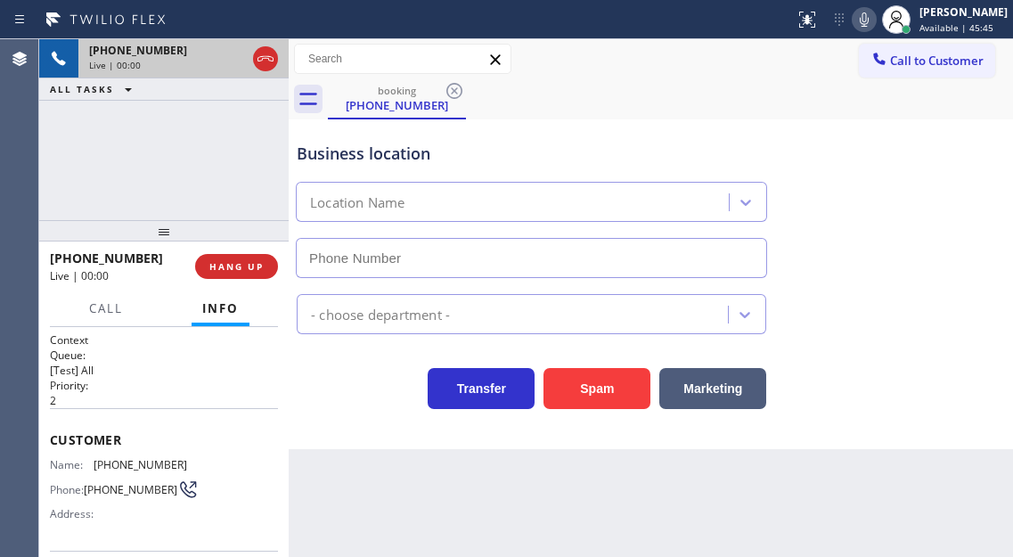
type input "[PHONE_NUMBER]"
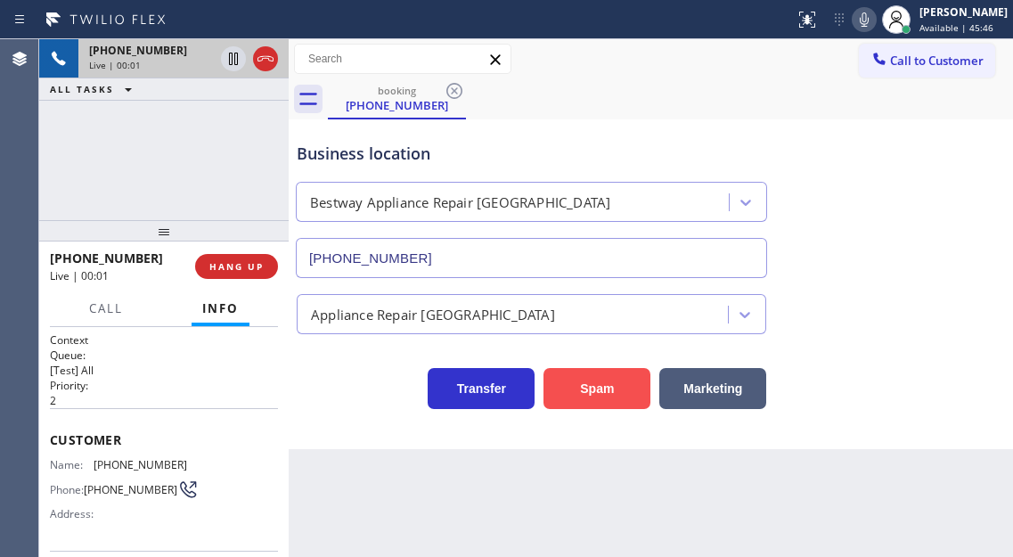
click at [567, 380] on button "Spam" at bounding box center [596, 388] width 107 height 41
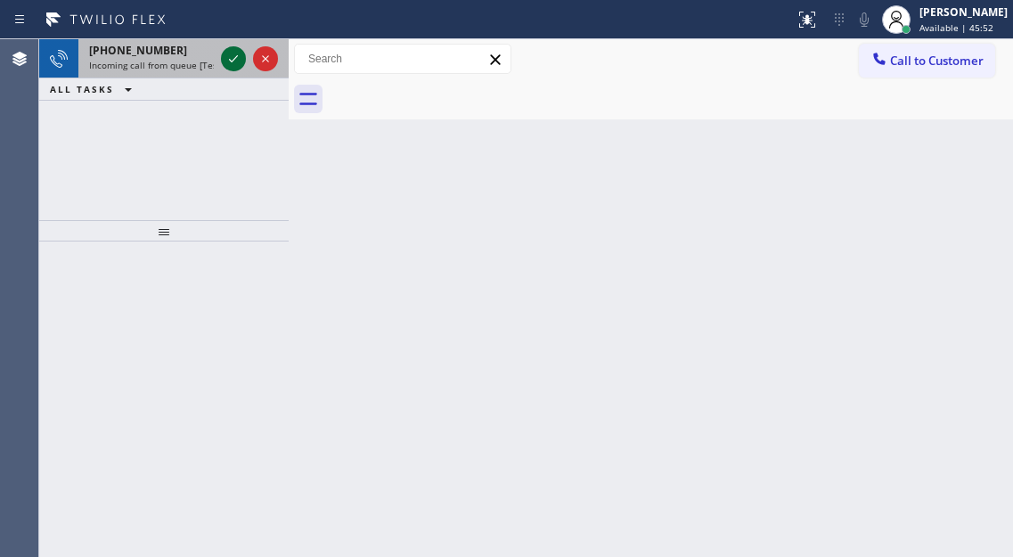
click at [228, 52] on icon at bounding box center [233, 58] width 21 height 21
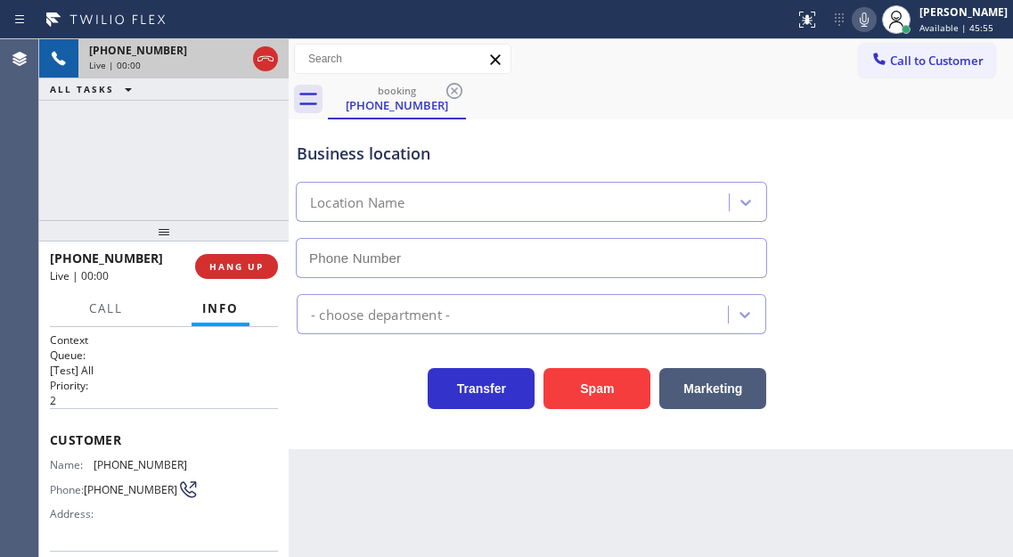
type input "[PHONE_NUMBER]"
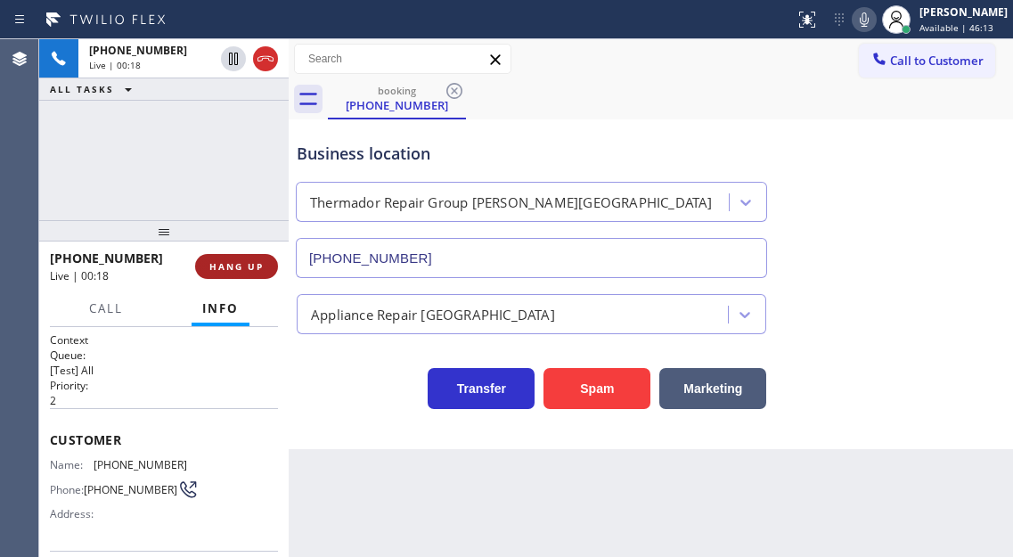
click at [261, 261] on span "HANG UP" at bounding box center [236, 266] width 54 height 12
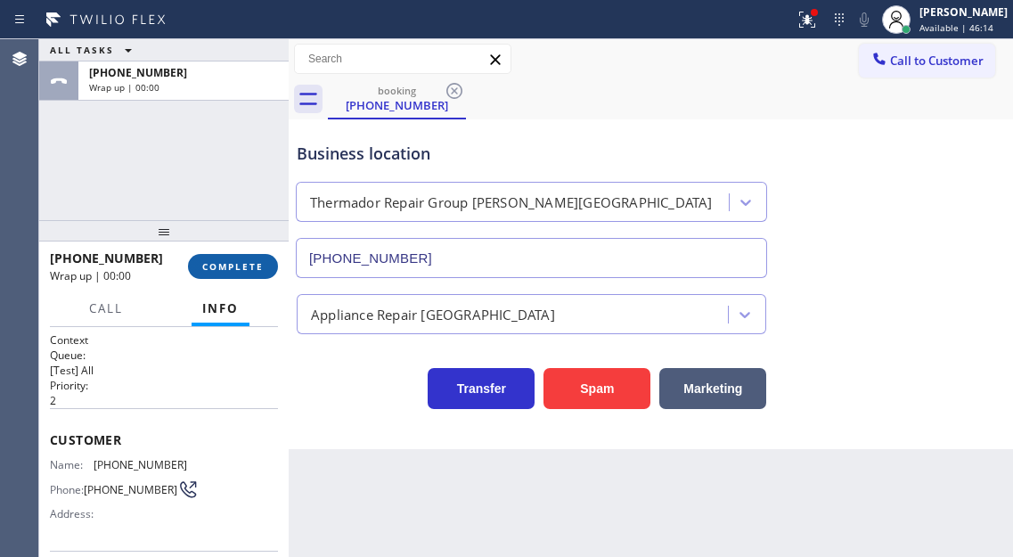
click at [264, 258] on button "COMPLETE" at bounding box center [233, 266] width 90 height 25
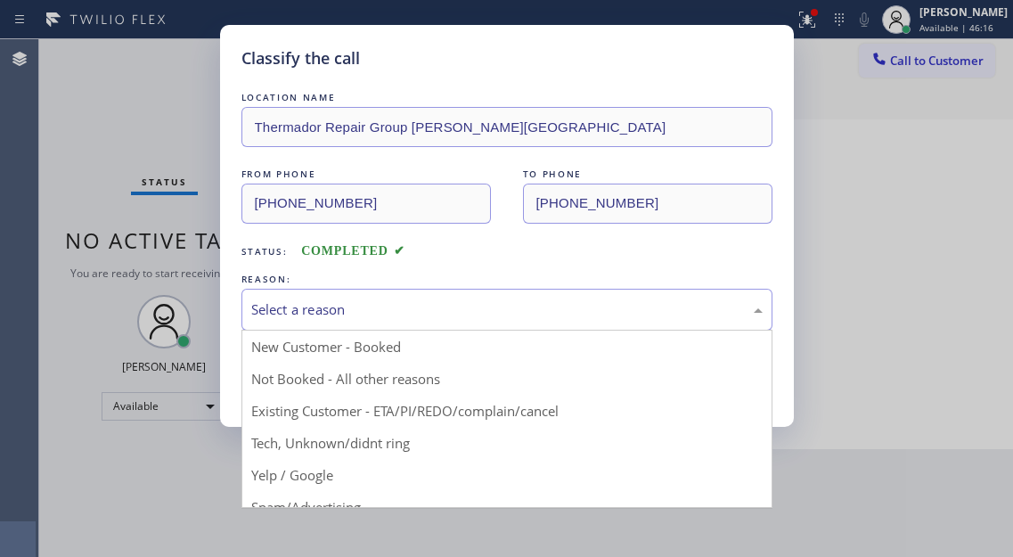
click at [425, 299] on div "Select a reason" at bounding box center [506, 309] width 511 height 20
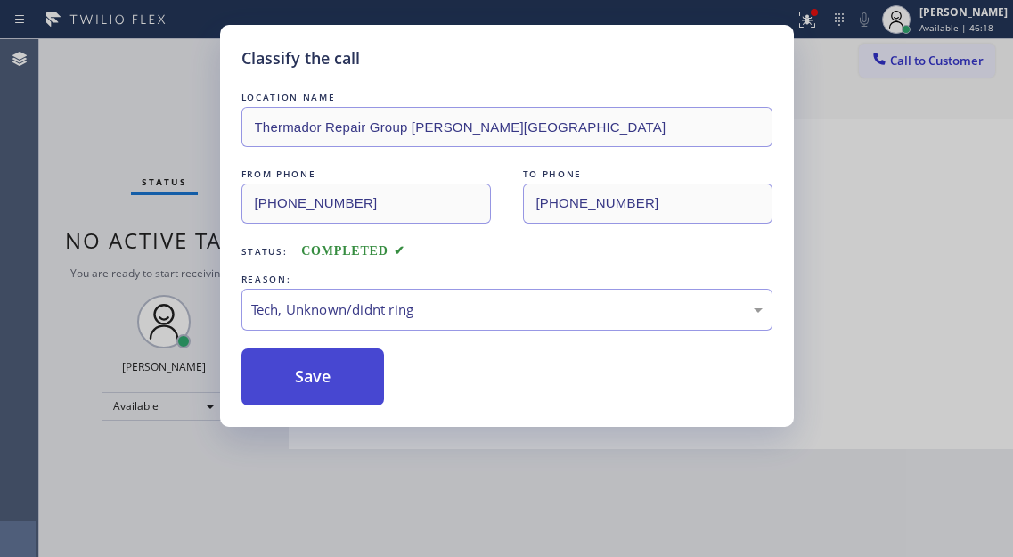
click at [293, 363] on button "Save" at bounding box center [312, 376] width 143 height 57
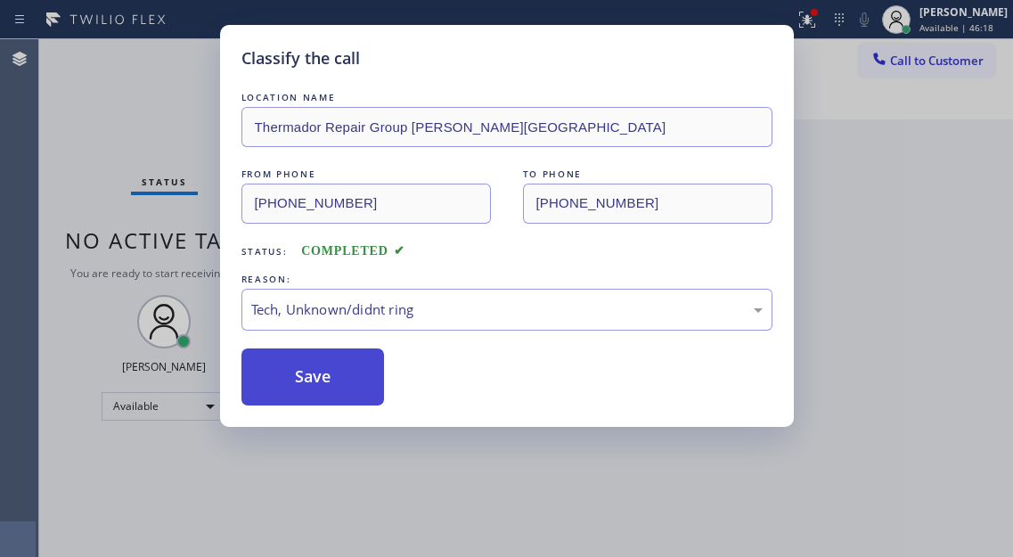
click at [293, 363] on button "Save" at bounding box center [312, 376] width 143 height 57
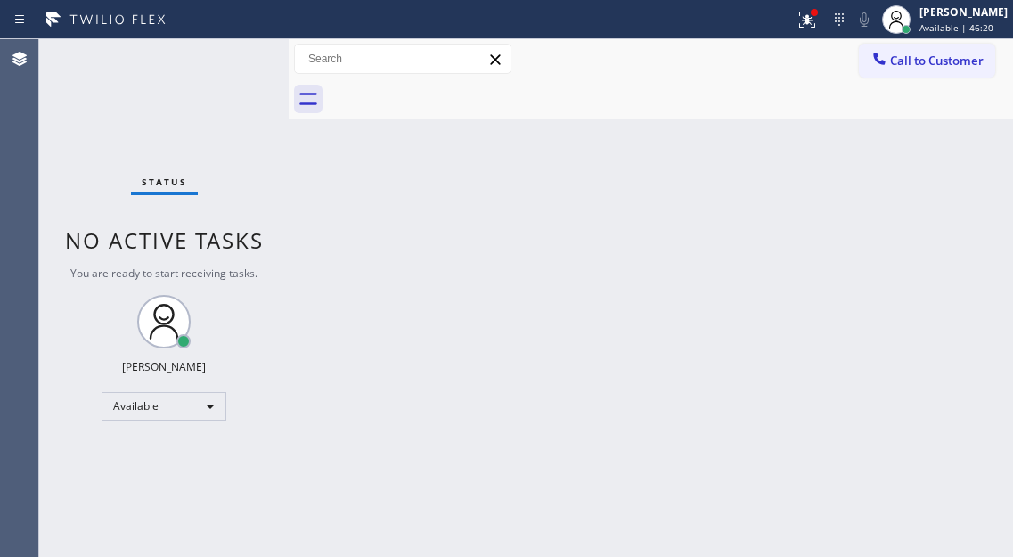
click at [230, 55] on div "Status No active tasks You are ready to start receiving tasks. [PERSON_NAME]" at bounding box center [163, 298] width 249 height 518
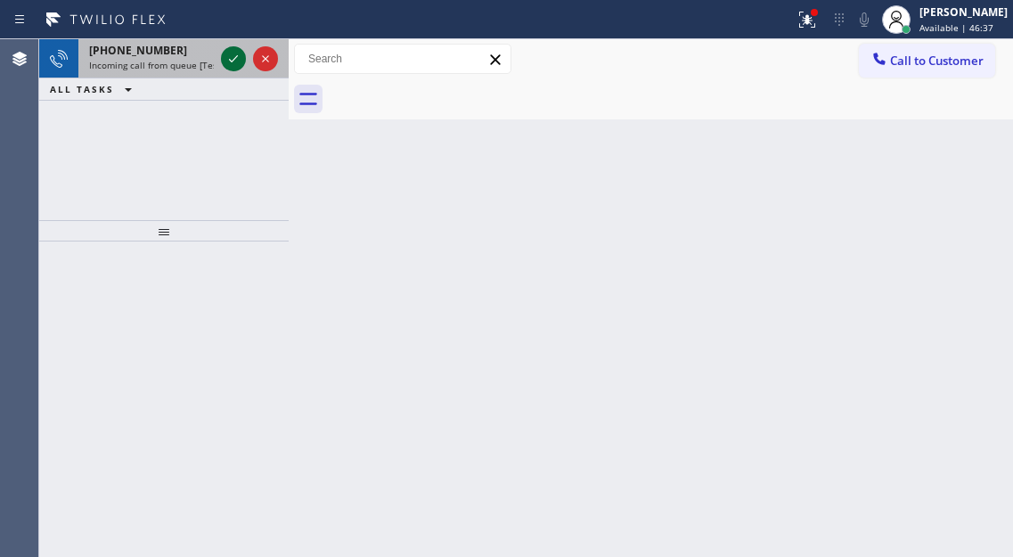
click at [230, 55] on icon at bounding box center [233, 58] width 21 height 21
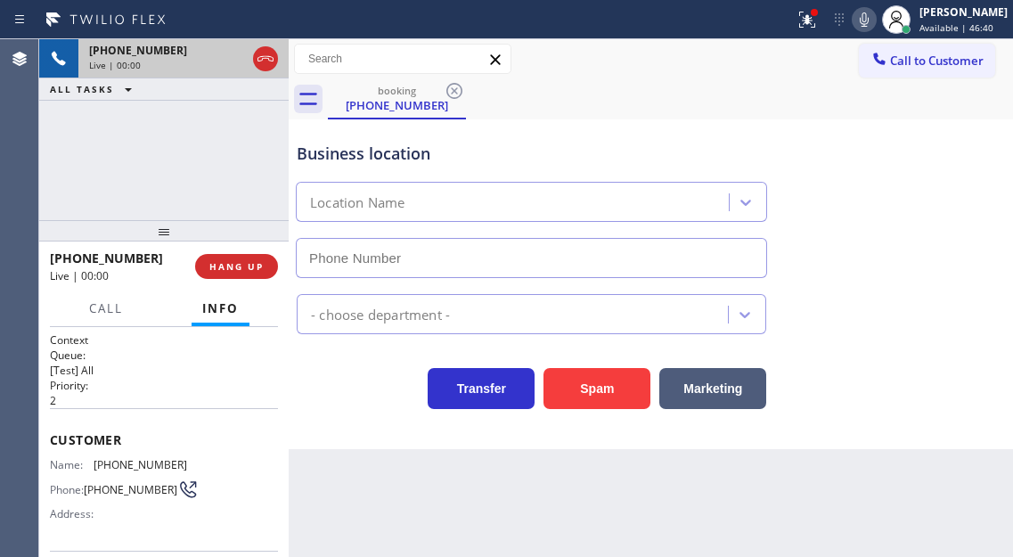
type input "[PHONE_NUMBER]"
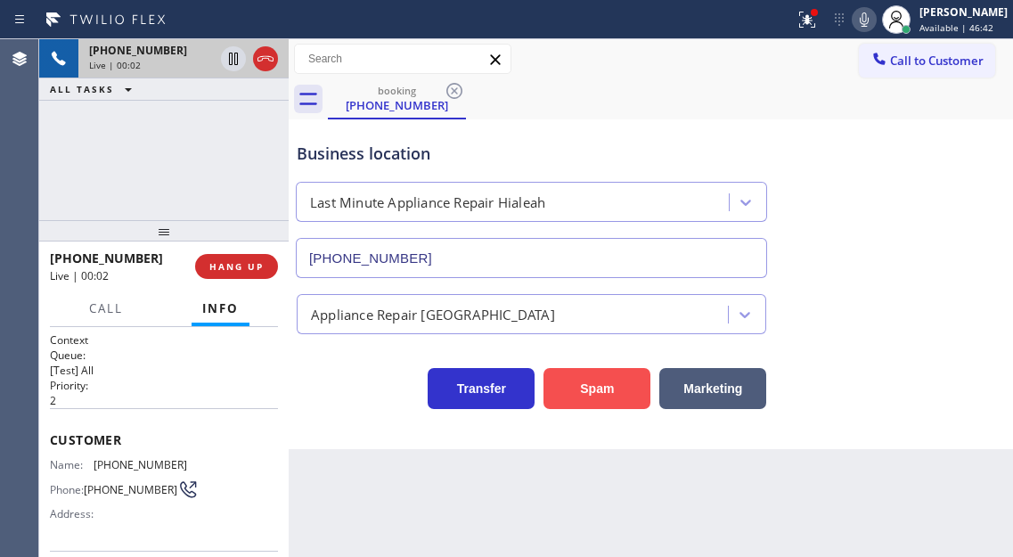
click at [577, 391] on button "Spam" at bounding box center [596, 388] width 107 height 41
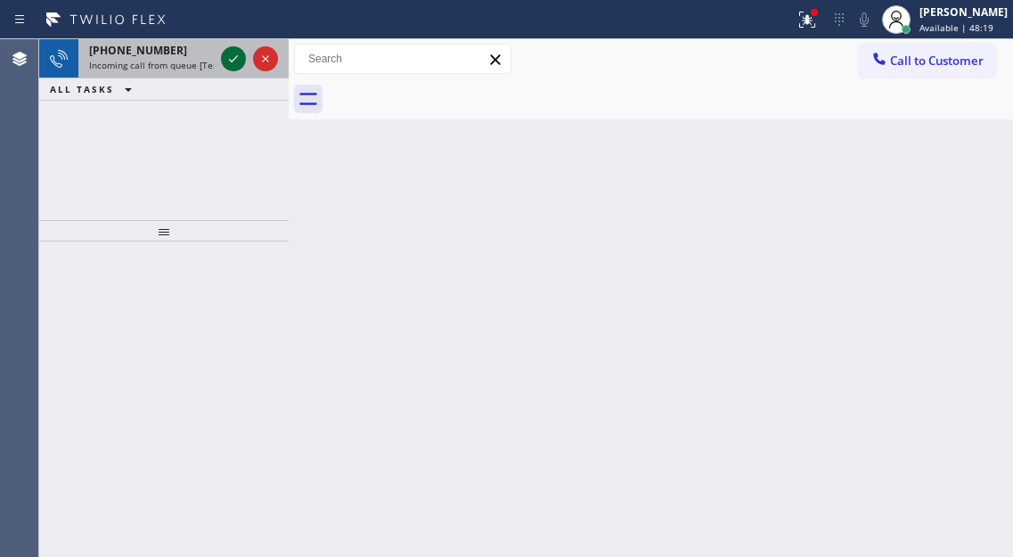
click at [225, 57] on icon at bounding box center [233, 58] width 21 height 21
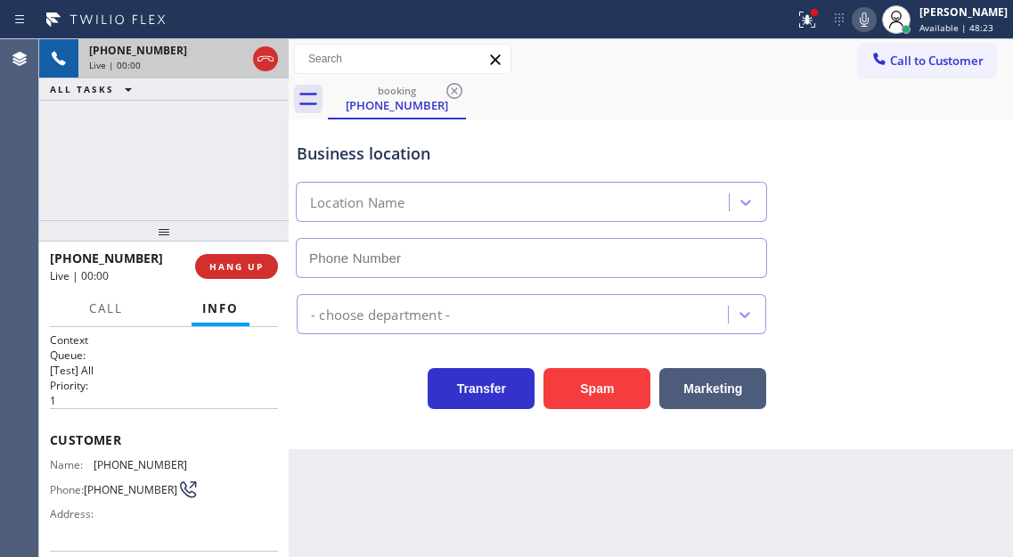
type input "[PHONE_NUMBER]"
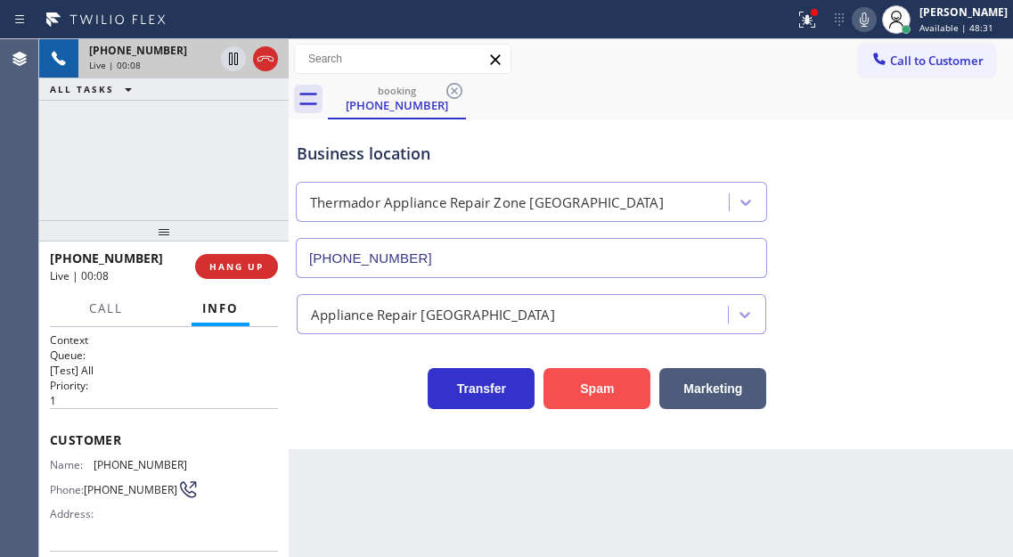
click at [591, 380] on button "Spam" at bounding box center [596, 388] width 107 height 41
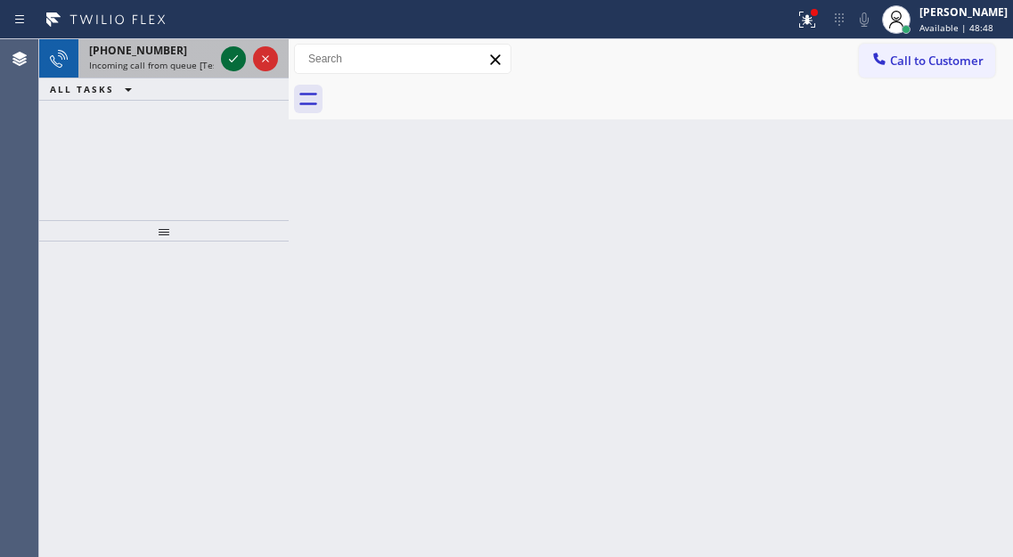
click at [229, 56] on icon at bounding box center [233, 58] width 21 height 21
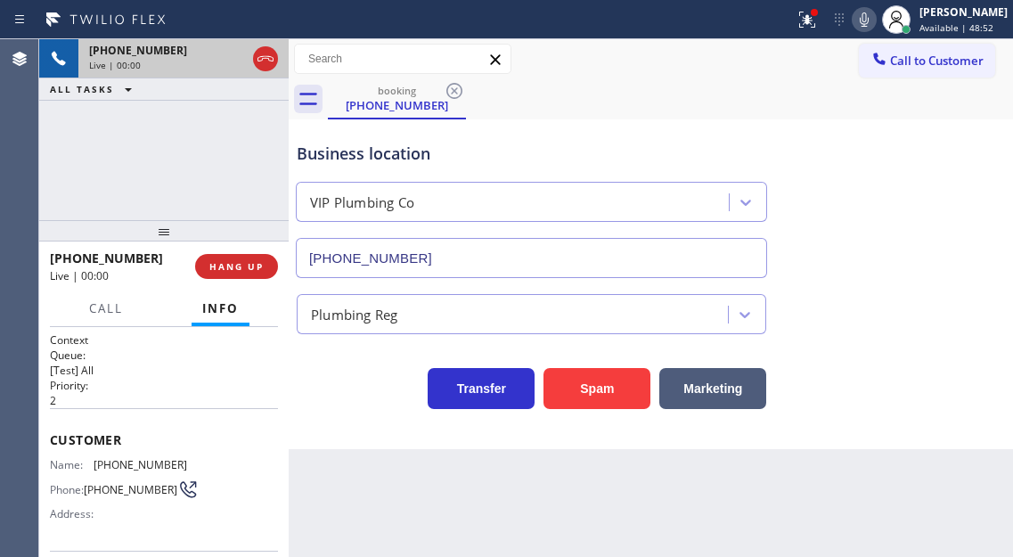
type input "[PHONE_NUMBER]"
click at [612, 384] on button "Spam" at bounding box center [596, 388] width 107 height 41
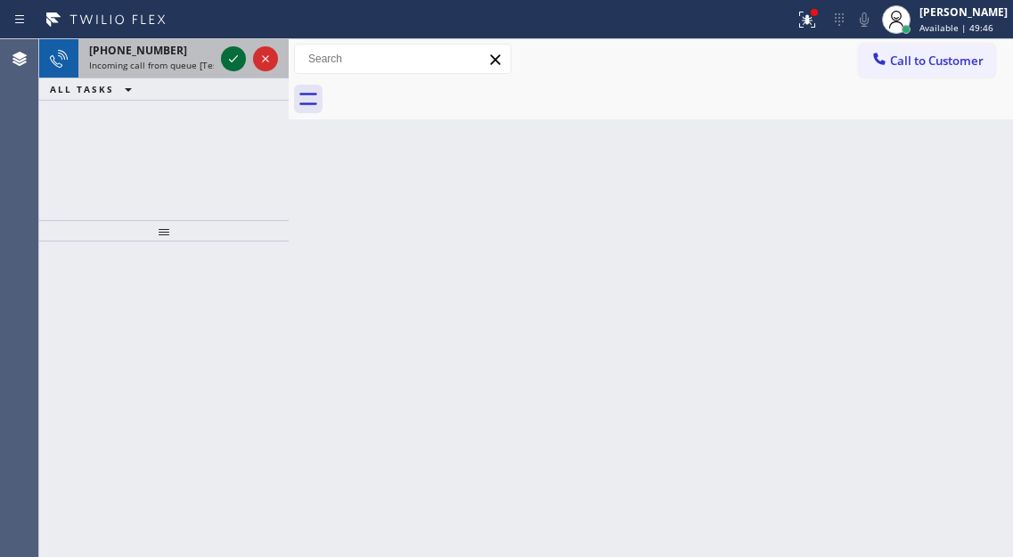
click at [231, 53] on icon at bounding box center [233, 58] width 21 height 21
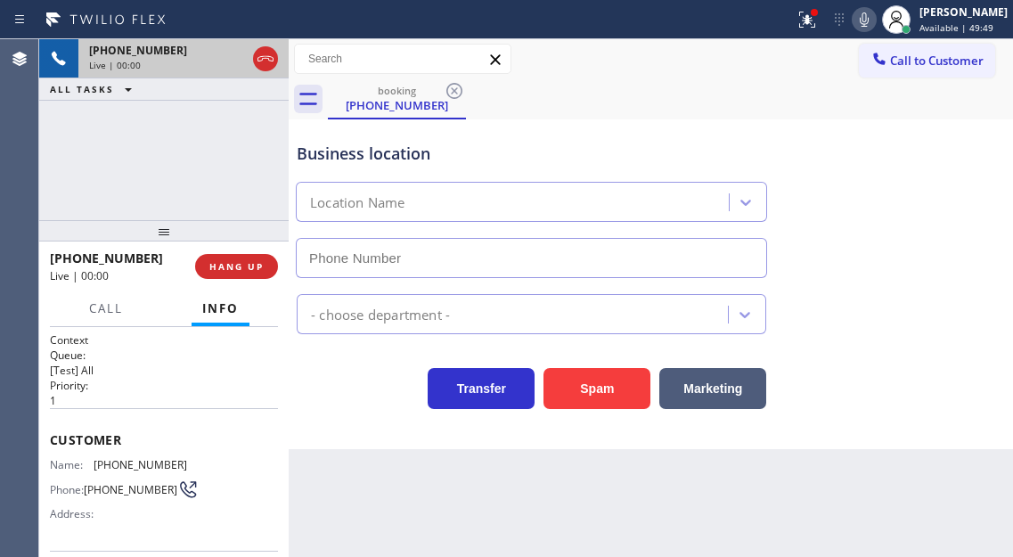
type input "[PHONE_NUMBER]"
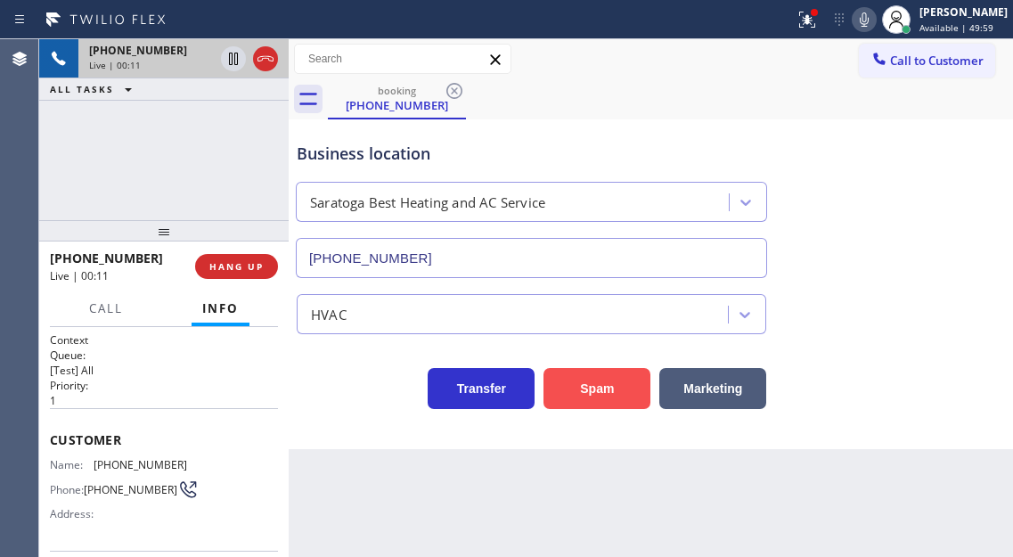
click at [600, 391] on button "Spam" at bounding box center [596, 388] width 107 height 41
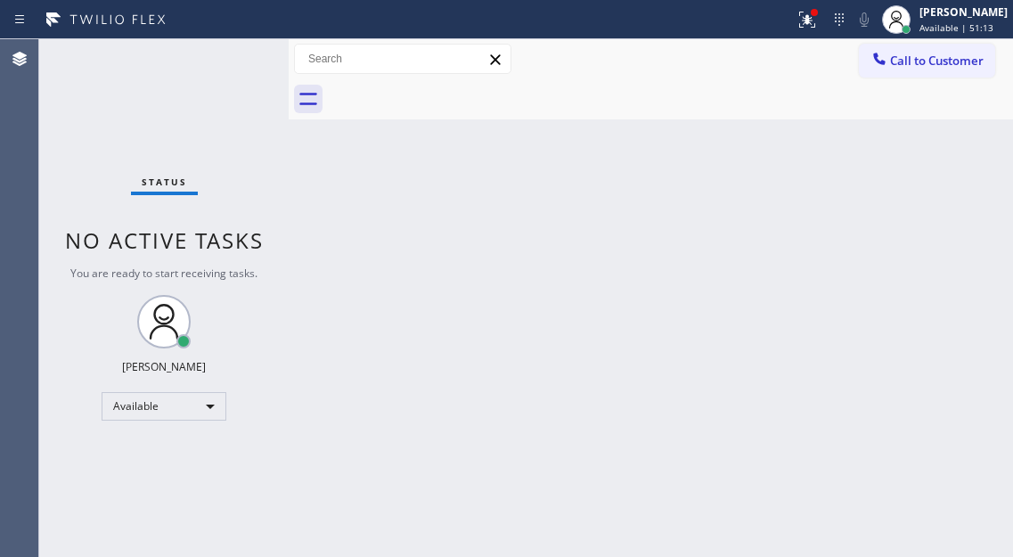
click at [223, 57] on div "Status No active tasks You are ready to start receiving tasks. [PERSON_NAME]" at bounding box center [163, 298] width 249 height 518
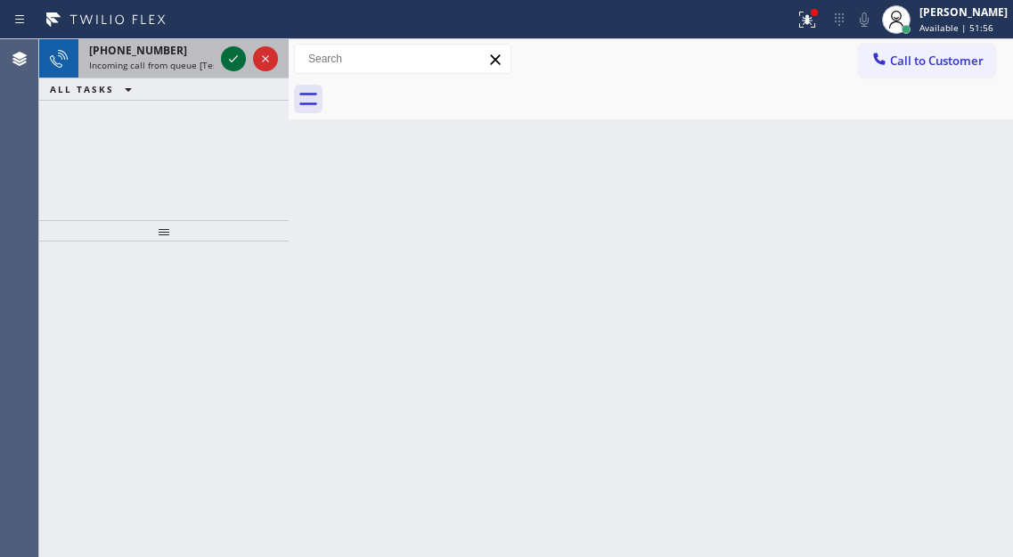
click at [233, 53] on icon at bounding box center [233, 58] width 21 height 21
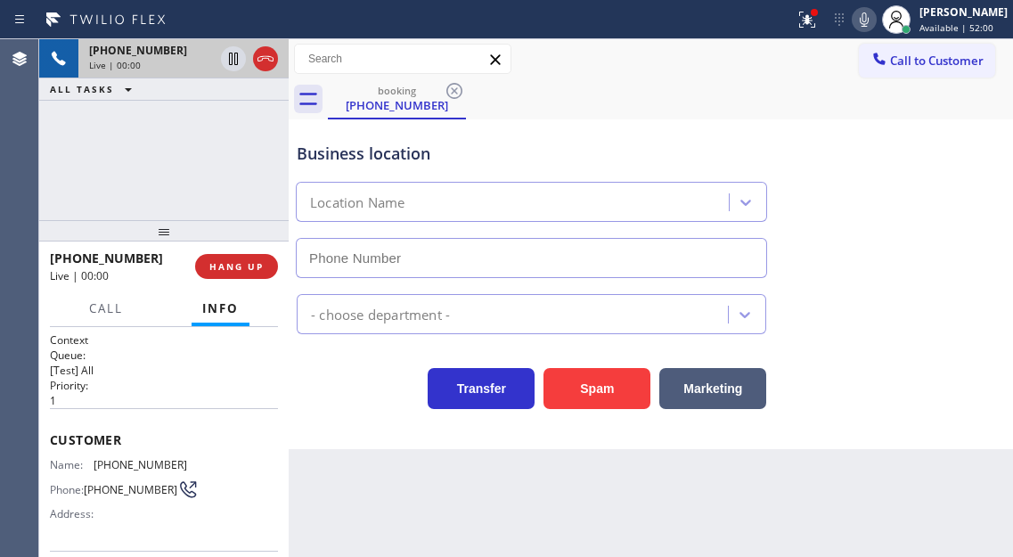
type input "[PHONE_NUMBER]"
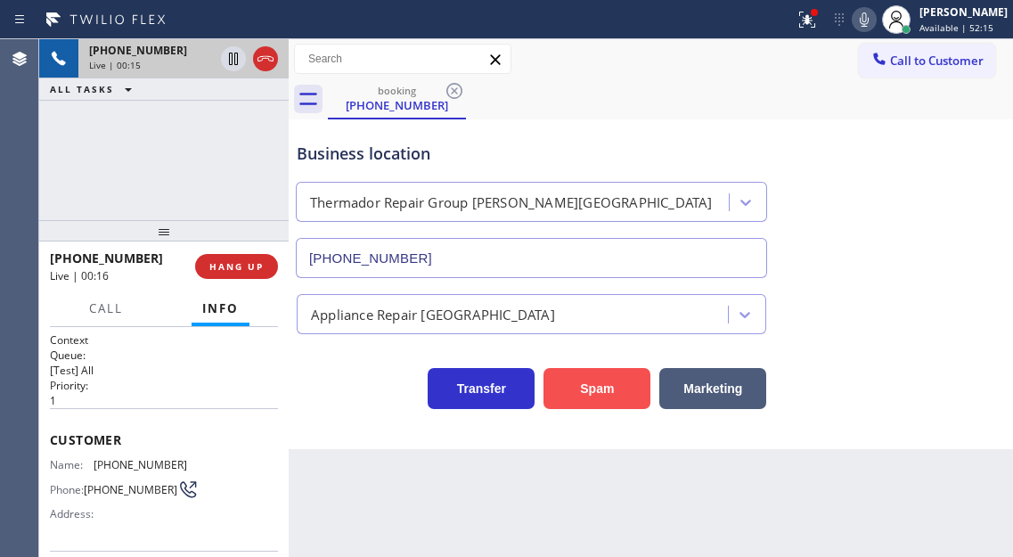
click at [625, 394] on button "Spam" at bounding box center [596, 388] width 107 height 41
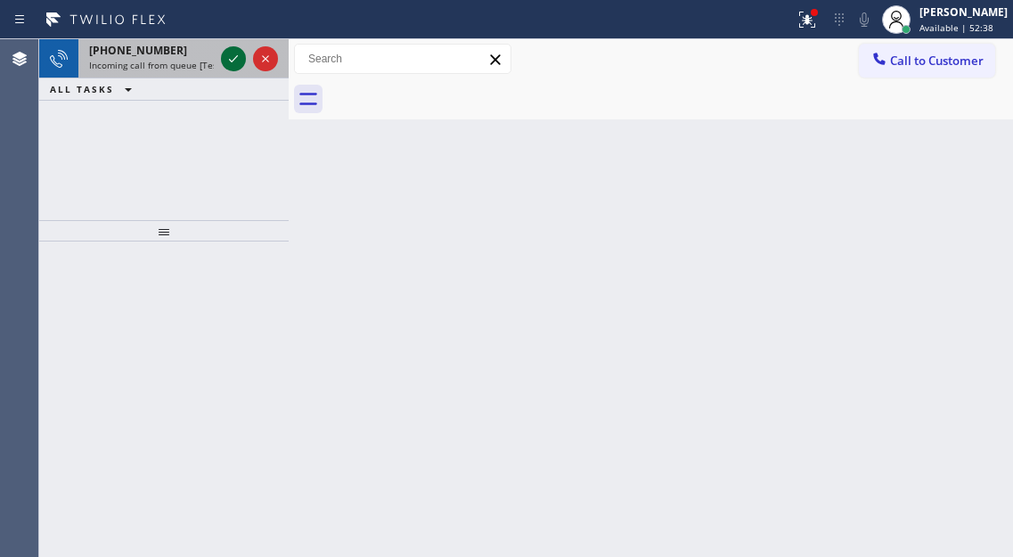
click at [236, 61] on icon at bounding box center [233, 58] width 21 height 21
click at [237, 60] on icon at bounding box center [233, 58] width 21 height 21
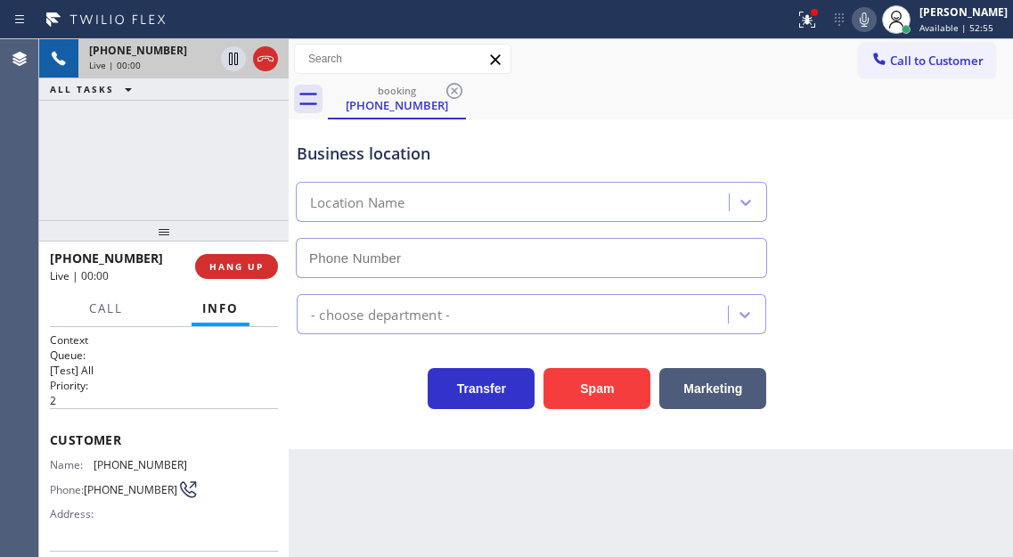
type input "[PHONE_NUMBER]"
click at [399, 161] on div "Business location" at bounding box center [531, 154] width 469 height 24
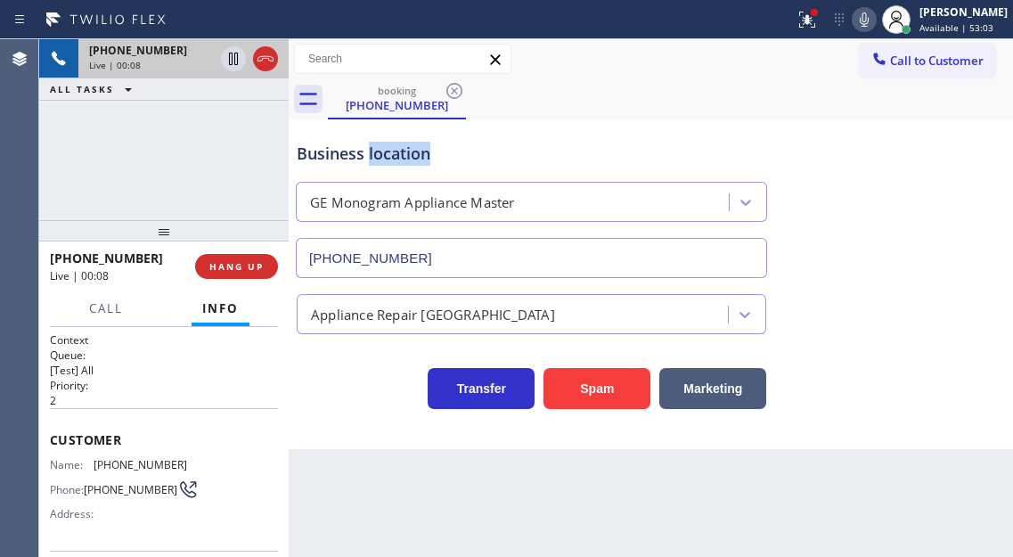
click at [399, 161] on div "Business location" at bounding box center [531, 154] width 469 height 24
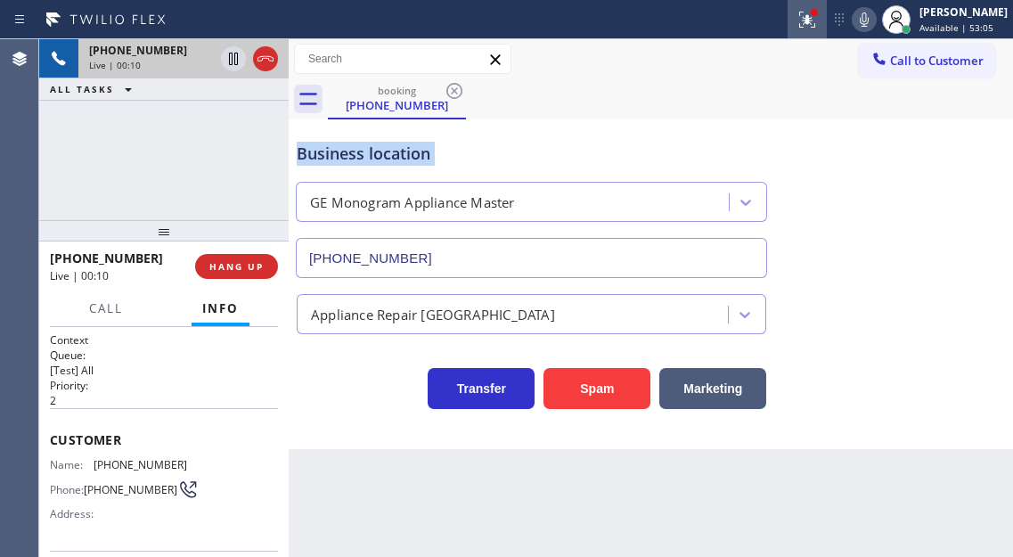
click at [812, 15] on icon at bounding box center [807, 17] width 11 height 6
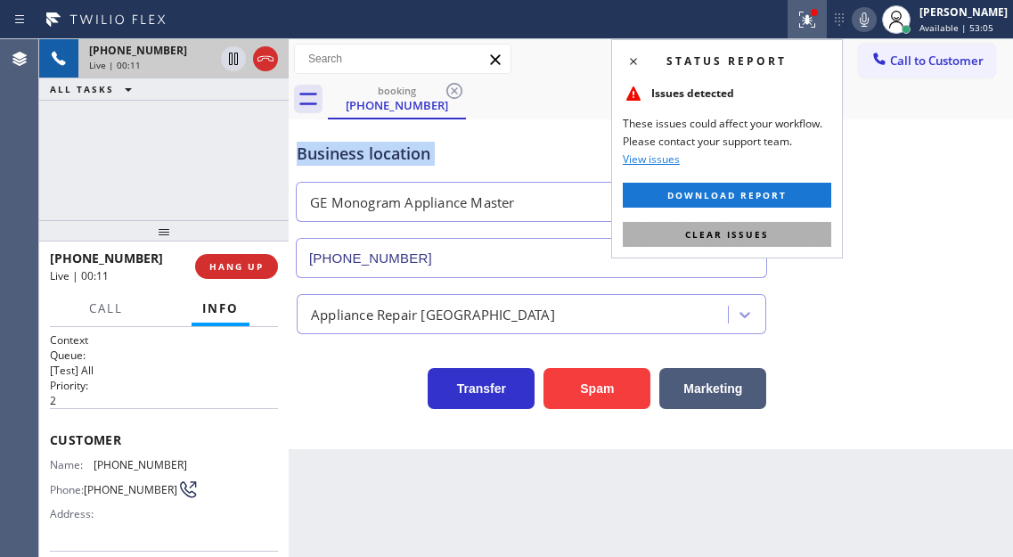
click at [794, 235] on button "Clear issues" at bounding box center [727, 234] width 208 height 25
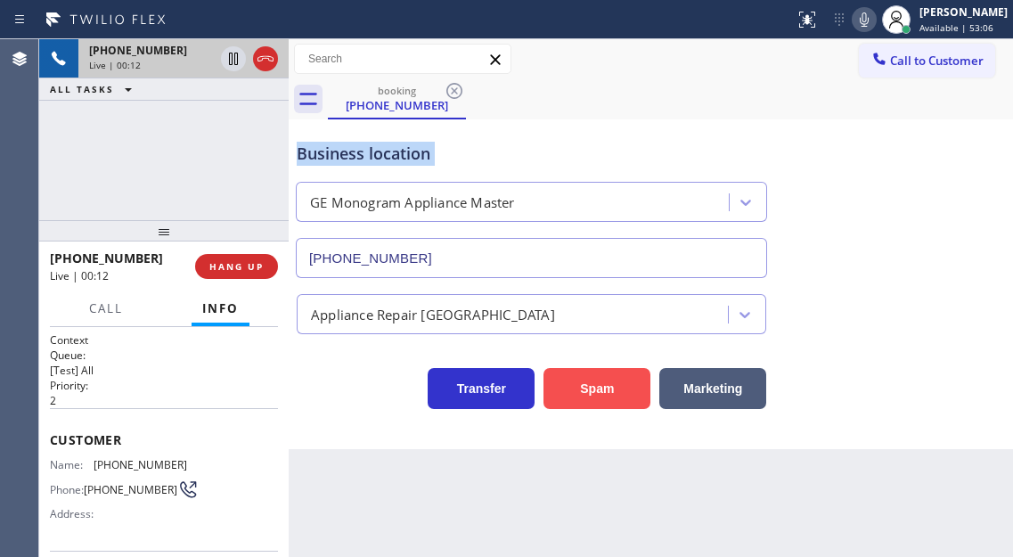
click at [588, 401] on button "Spam" at bounding box center [596, 388] width 107 height 41
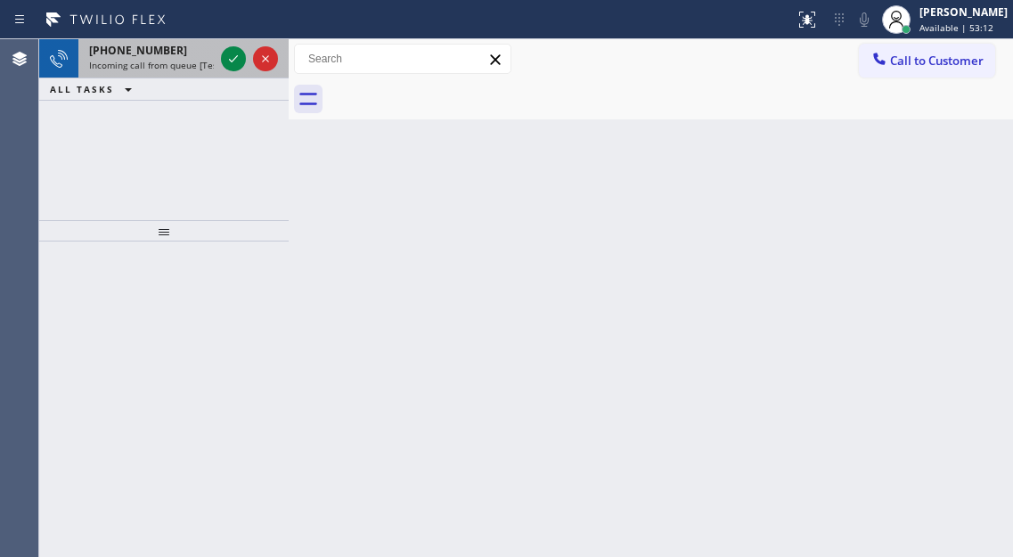
click at [228, 45] on div at bounding box center [249, 58] width 64 height 39
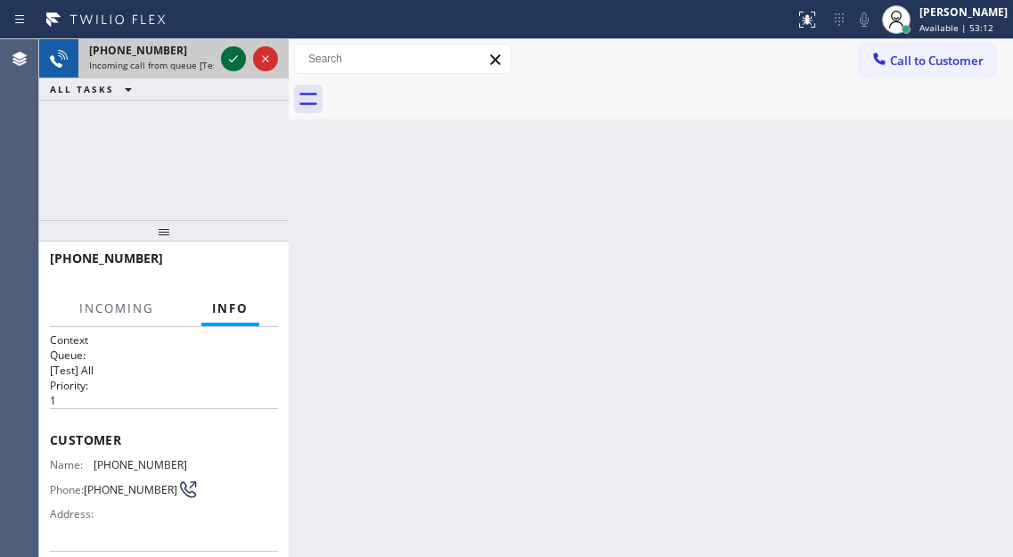
click at [236, 65] on icon at bounding box center [233, 58] width 21 height 21
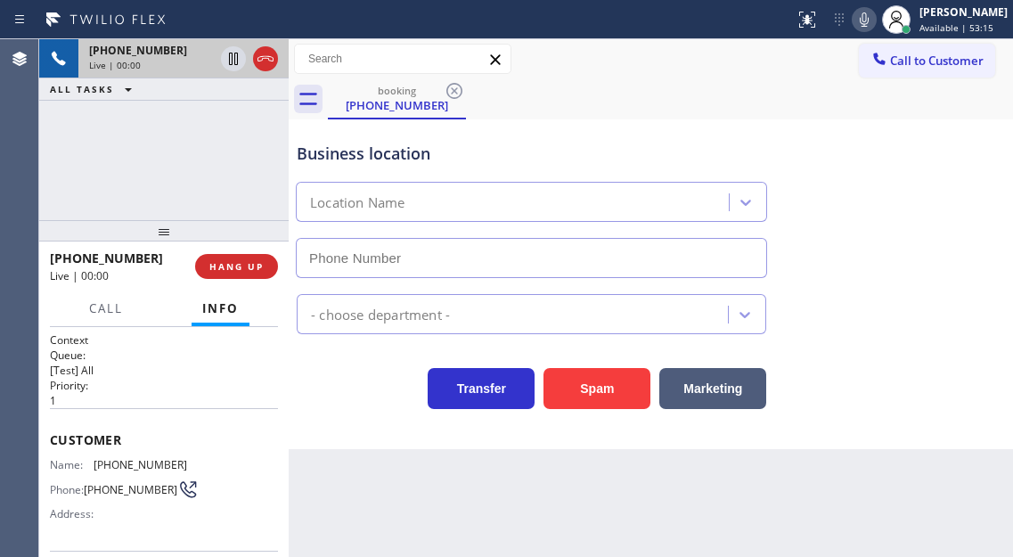
type input "[PHONE_NUMBER]"
click at [183, 170] on div "[PHONE_NUMBER] Live | 00:08 ALL TASKS ALL TASKS ACTIVE TASKS TASKS IN WRAP UP" at bounding box center [163, 129] width 249 height 181
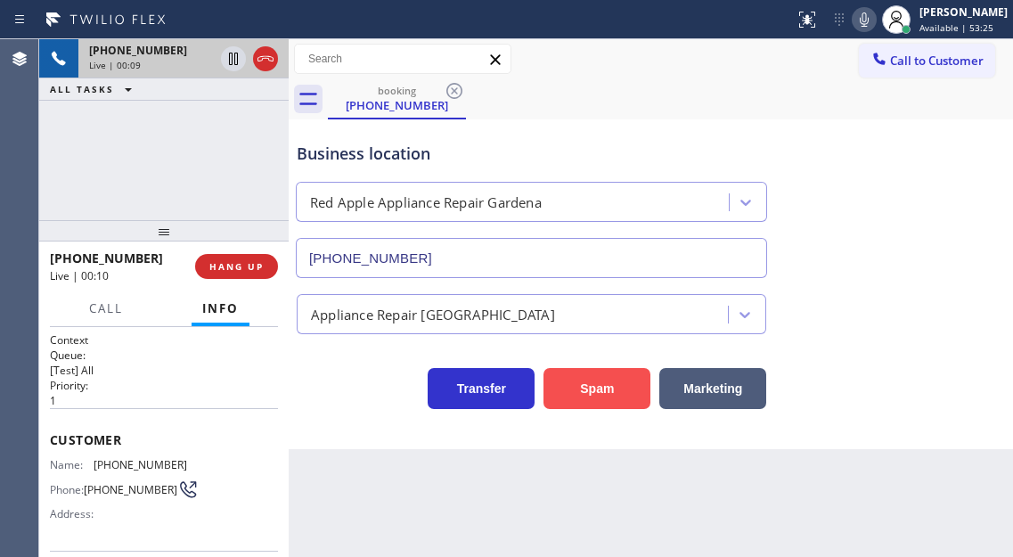
click at [605, 381] on button "Spam" at bounding box center [596, 388] width 107 height 41
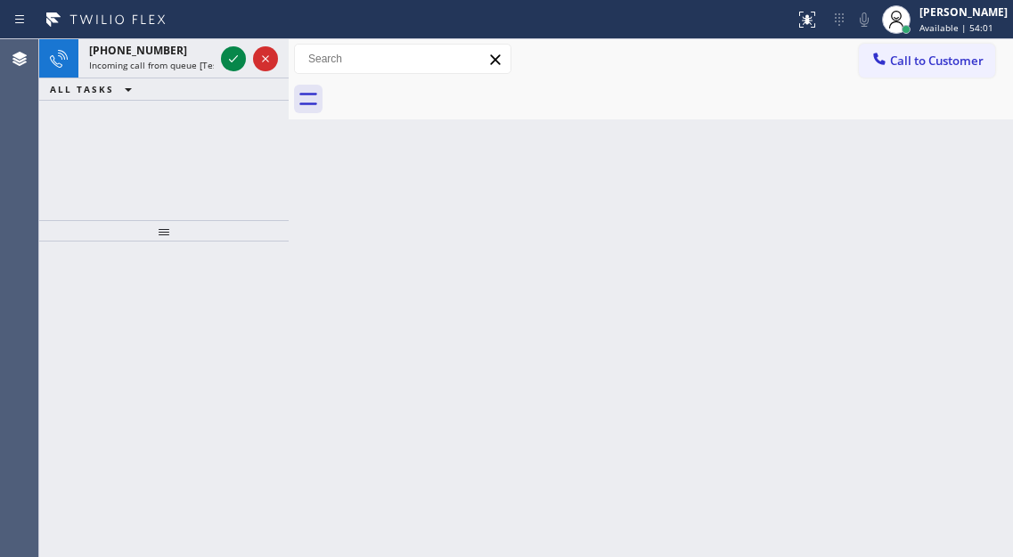
click at [216, 58] on div "[PHONE_NUMBER] Incoming call from queue [Test] All" at bounding box center [147, 58] width 139 height 39
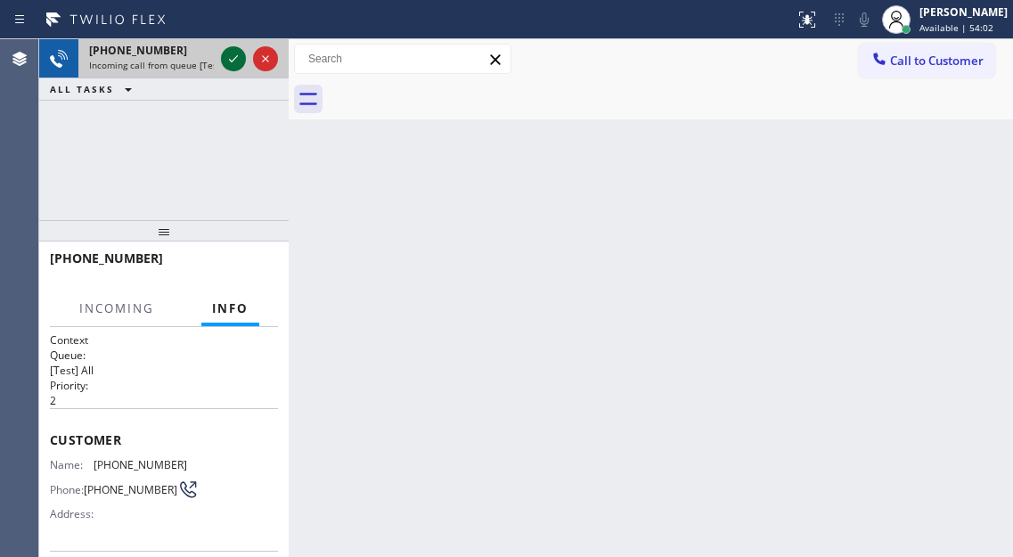
click at [229, 64] on icon at bounding box center [233, 58] width 21 height 21
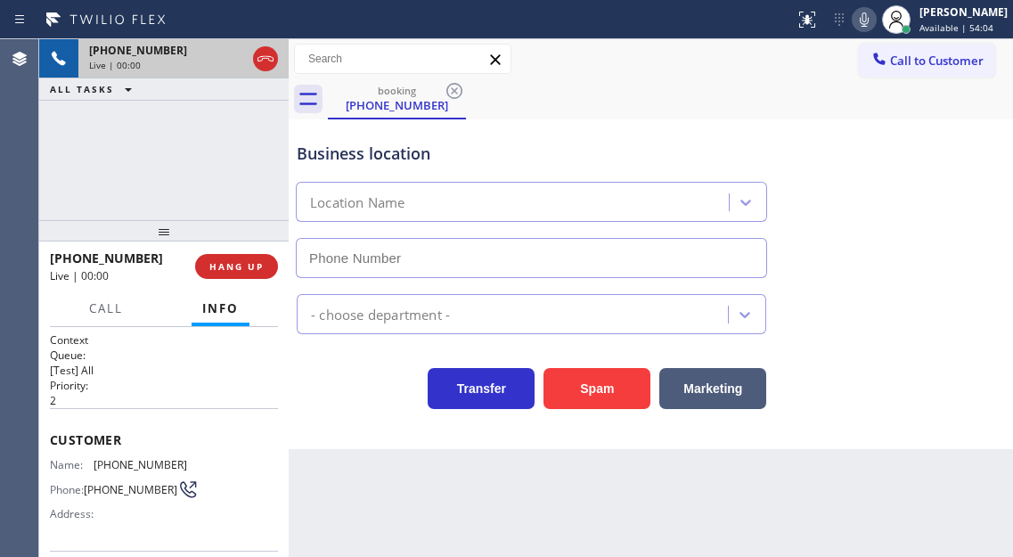
type input "[PHONE_NUMBER]"
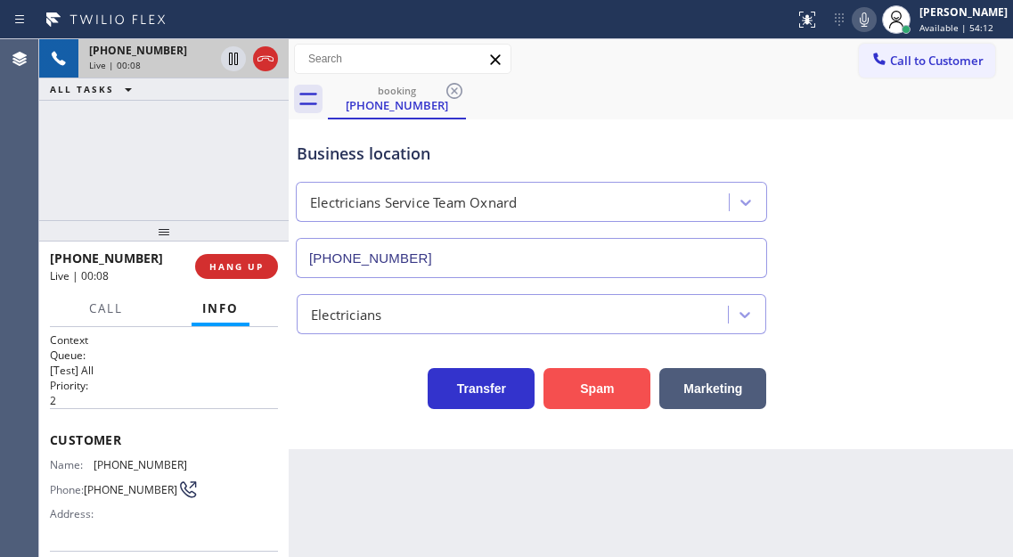
click at [590, 382] on button "Spam" at bounding box center [596, 388] width 107 height 41
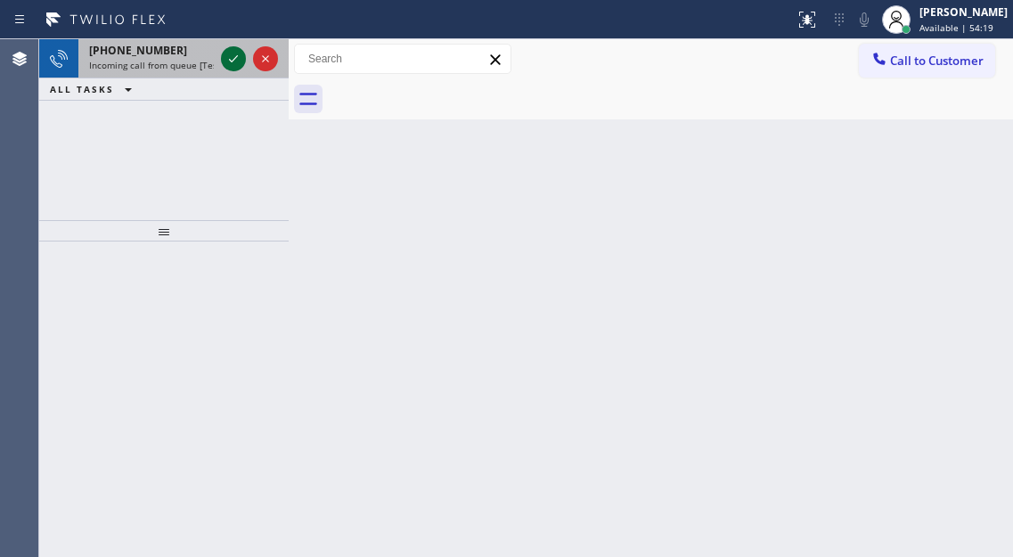
click at [236, 54] on icon at bounding box center [233, 58] width 21 height 21
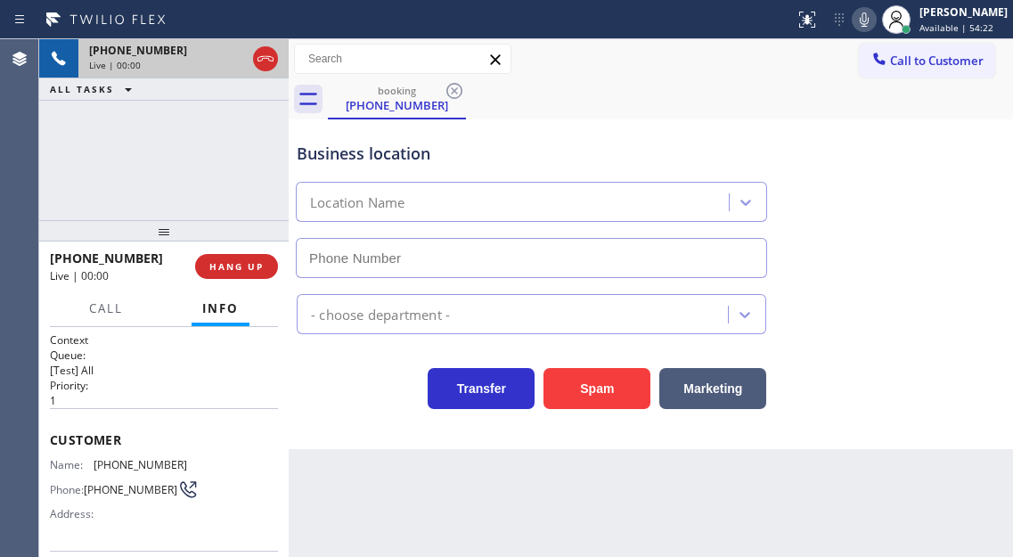
type input "[PHONE_NUMBER]"
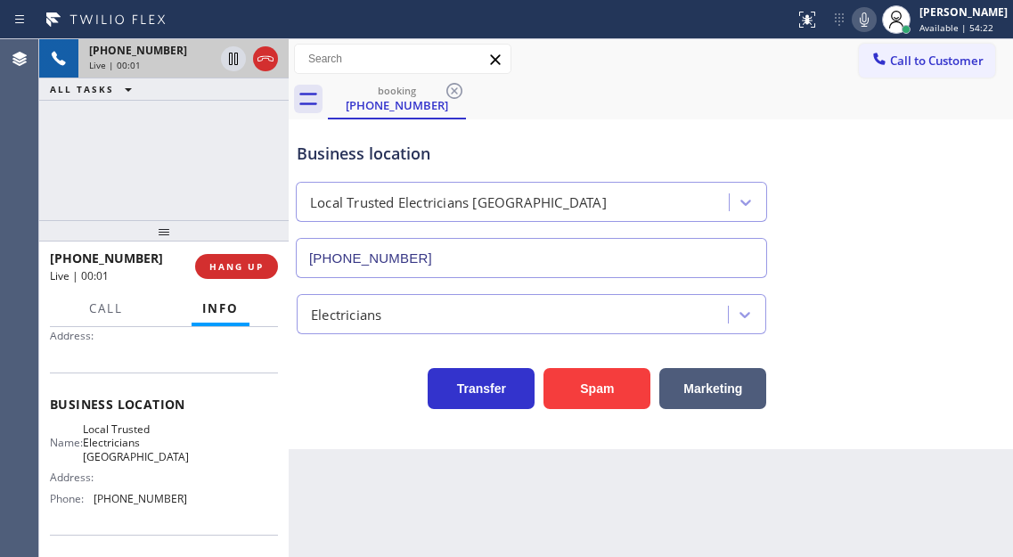
click at [469, 165] on div "Business location" at bounding box center [531, 154] width 469 height 24
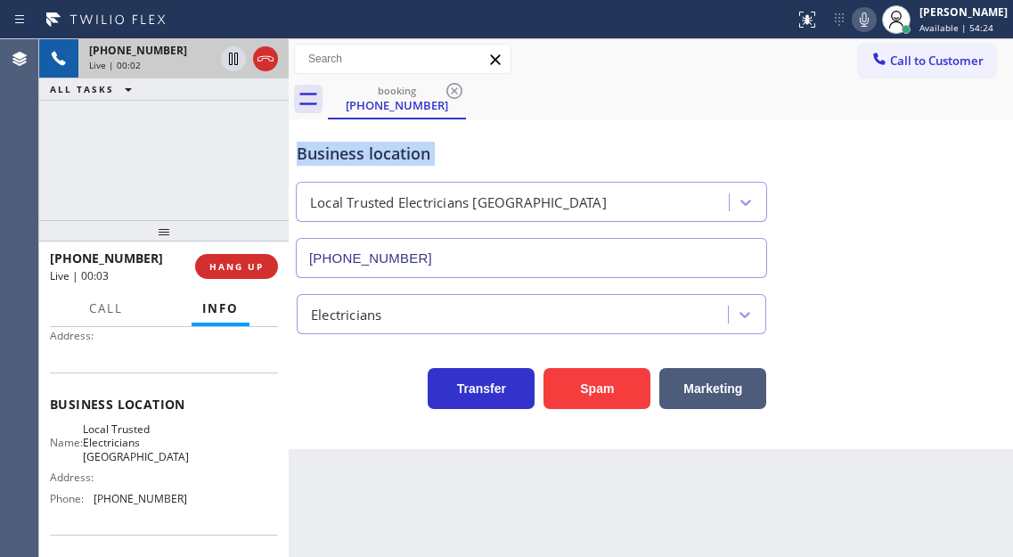
click at [469, 165] on div "Business location" at bounding box center [531, 154] width 469 height 24
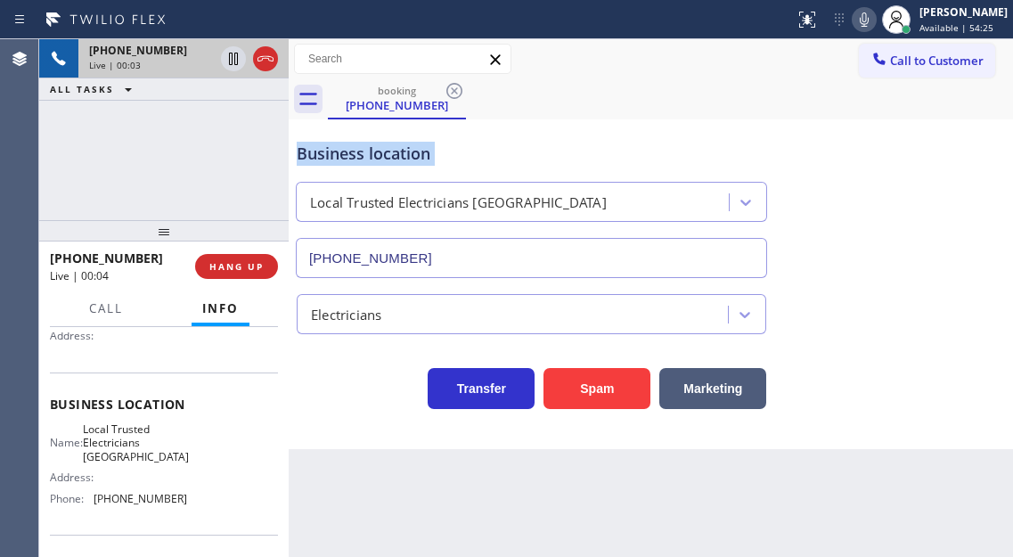
click at [469, 165] on div "Business location" at bounding box center [531, 154] width 469 height 24
click at [591, 389] on button "Spam" at bounding box center [596, 388] width 107 height 41
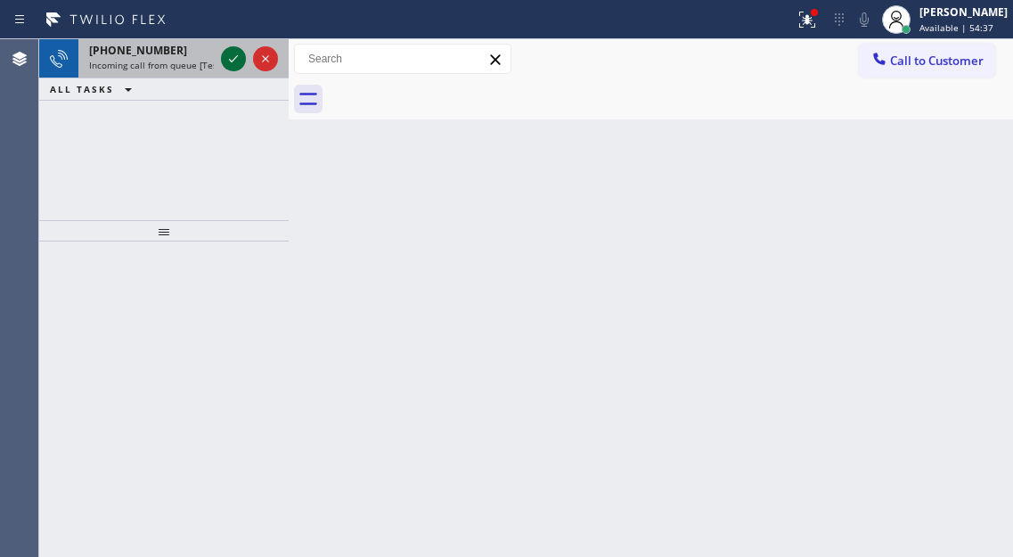
click at [222, 64] on div at bounding box center [233, 58] width 25 height 21
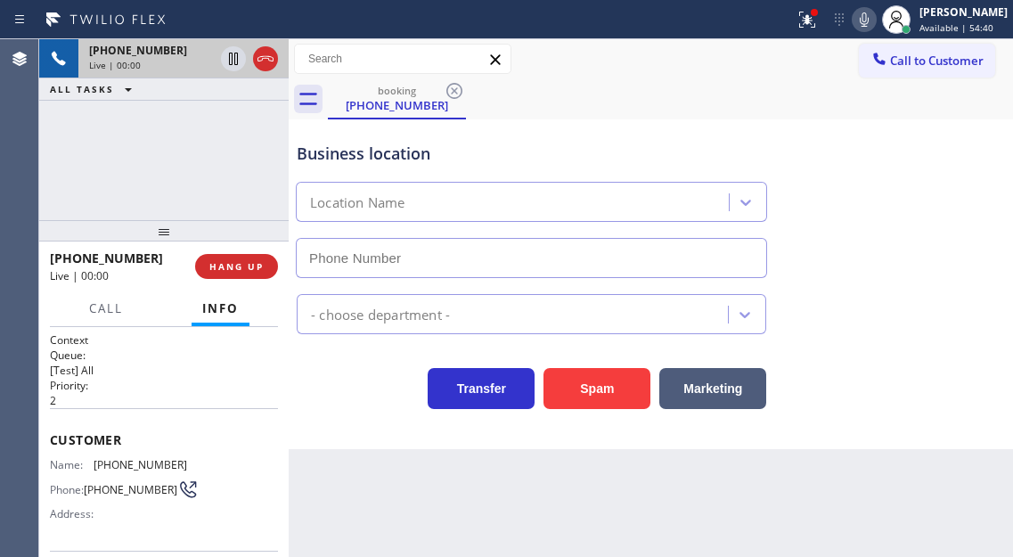
type input "[PHONE_NUMBER]"
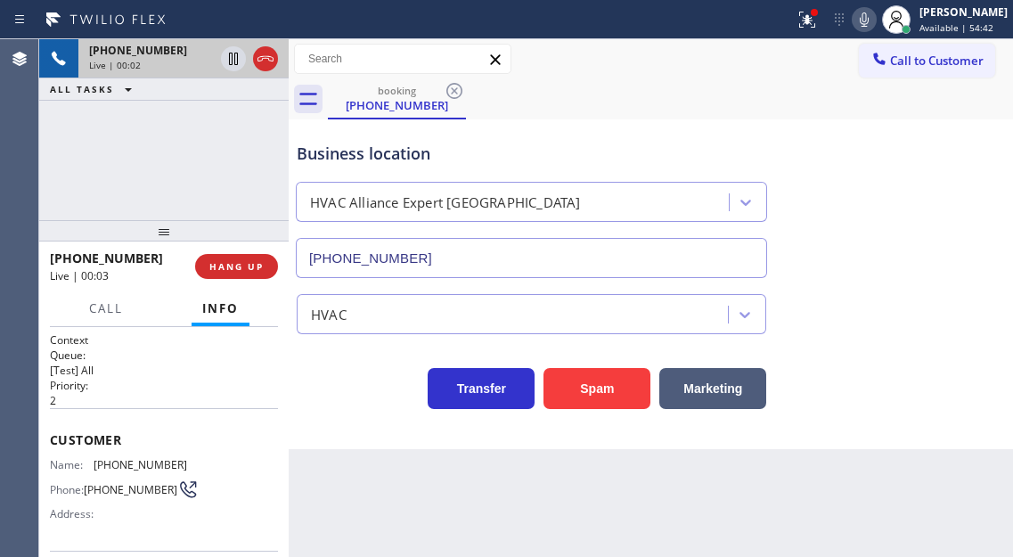
click at [409, 156] on div "Business location" at bounding box center [531, 154] width 469 height 24
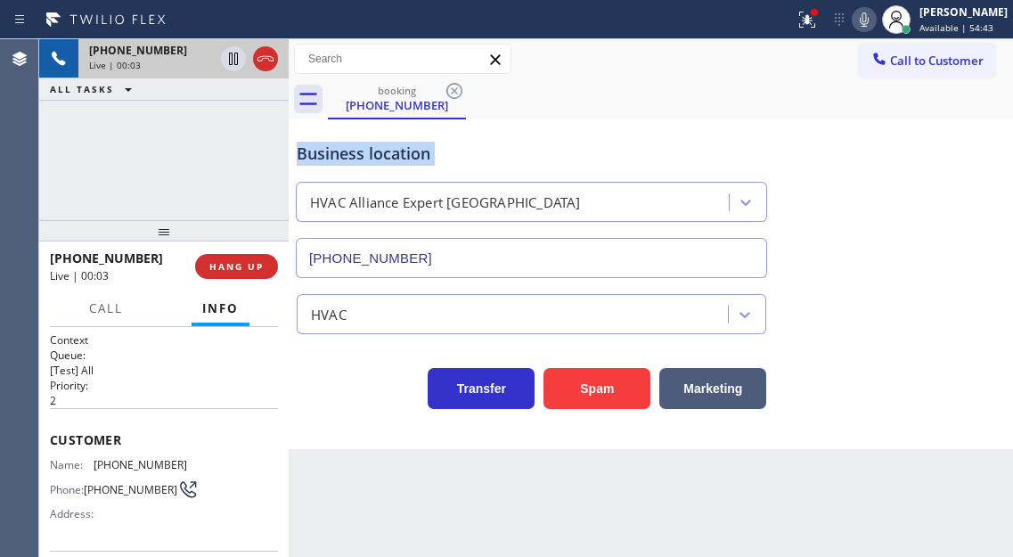
click at [409, 156] on div "Business location" at bounding box center [531, 154] width 469 height 24
click at [459, 154] on div "Business location" at bounding box center [531, 154] width 469 height 24
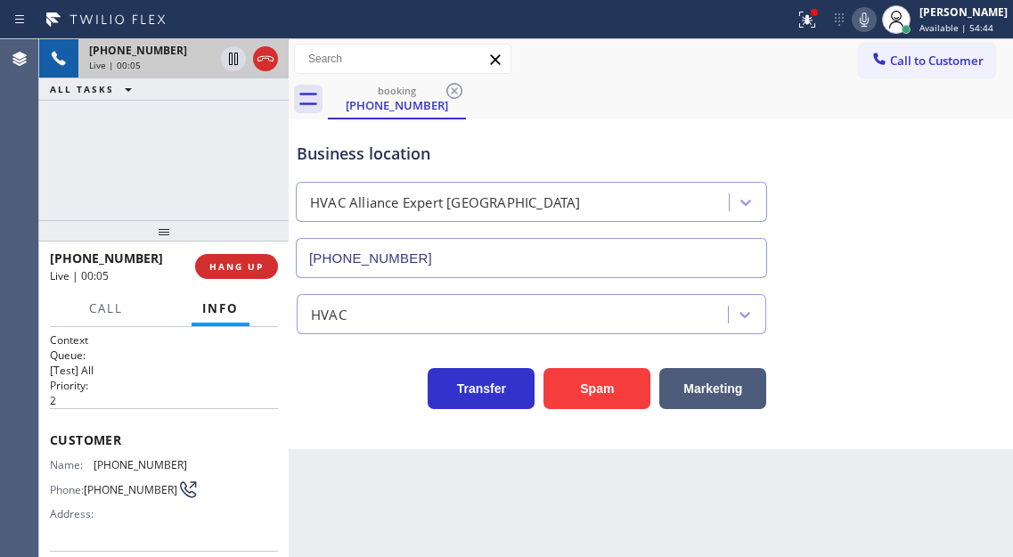
click at [459, 154] on div "Business location" at bounding box center [531, 154] width 469 height 24
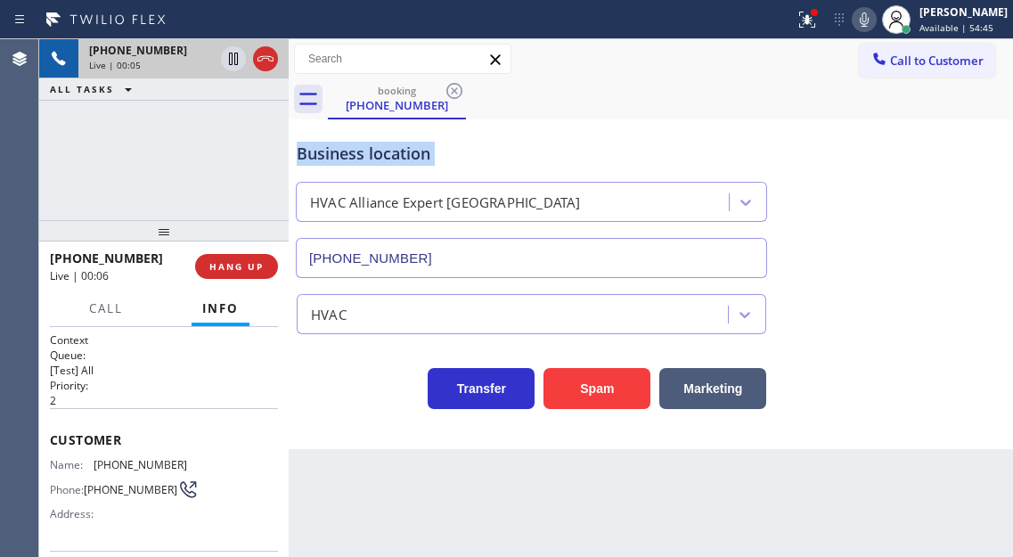
click at [459, 154] on div "Business location" at bounding box center [531, 154] width 469 height 24
click at [598, 391] on button "Spam" at bounding box center [596, 388] width 107 height 41
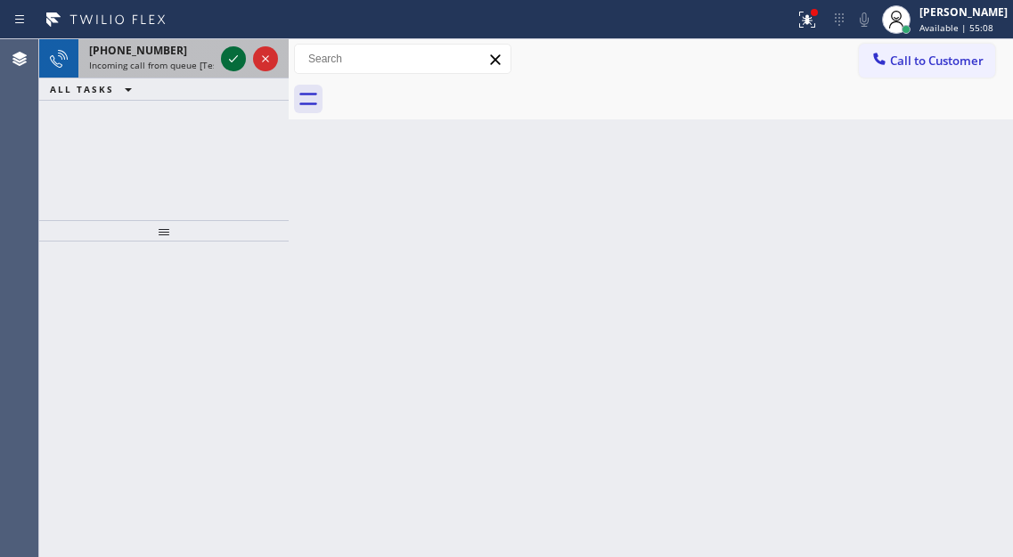
click at [229, 62] on icon at bounding box center [233, 58] width 21 height 21
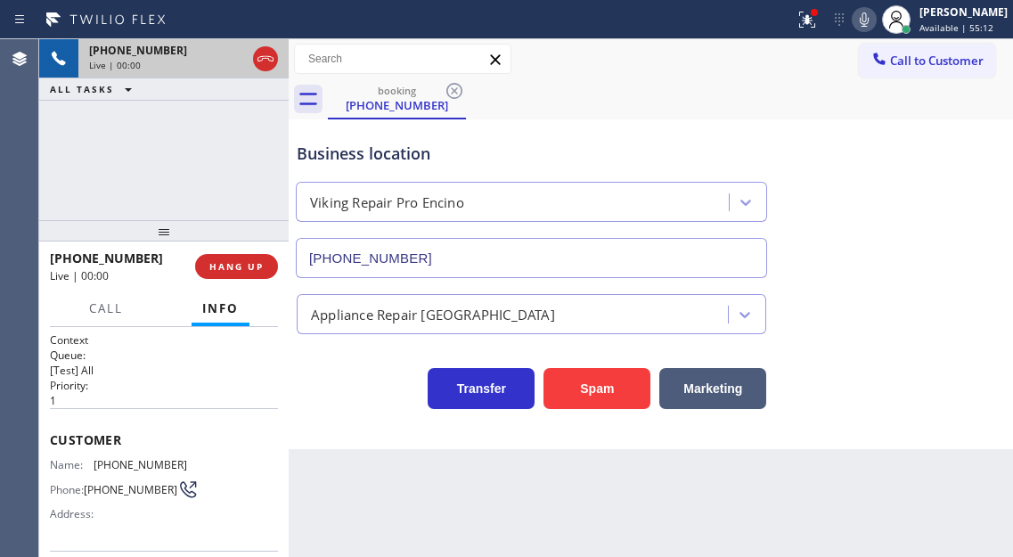
type input "[PHONE_NUMBER]"
click at [601, 402] on button "Spam" at bounding box center [596, 388] width 107 height 41
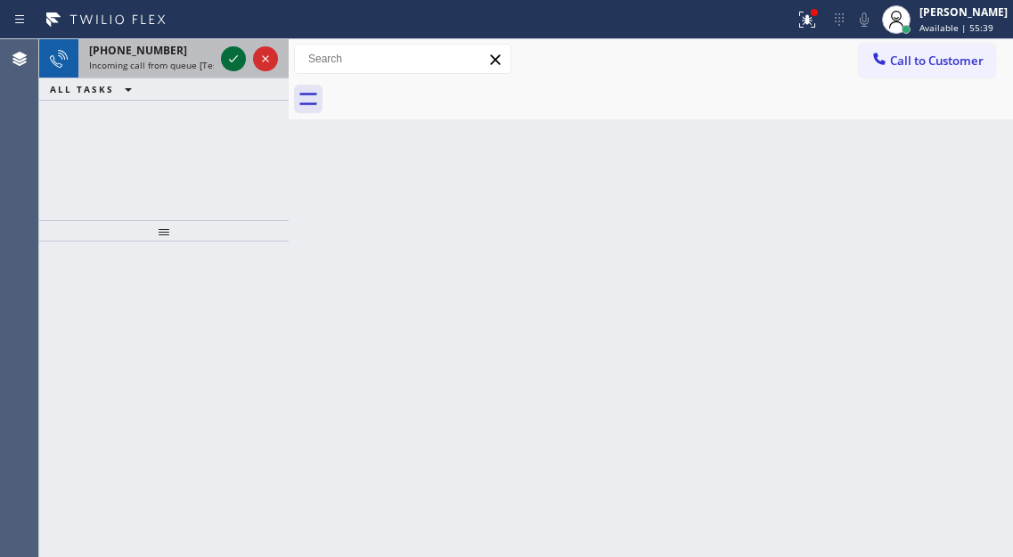
drag, startPoint x: 0, startPoint y: 0, endPoint x: 223, endPoint y: 59, distance: 230.3
click at [223, 59] on icon at bounding box center [233, 58] width 21 height 21
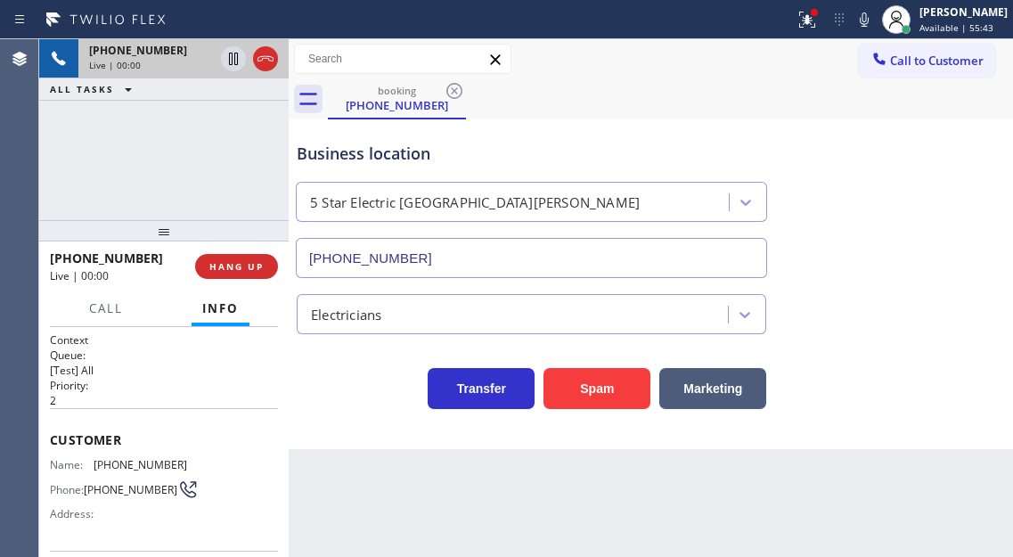
type input "(669) 239-2575"
click at [582, 391] on button "Spam" at bounding box center [596, 388] width 107 height 41
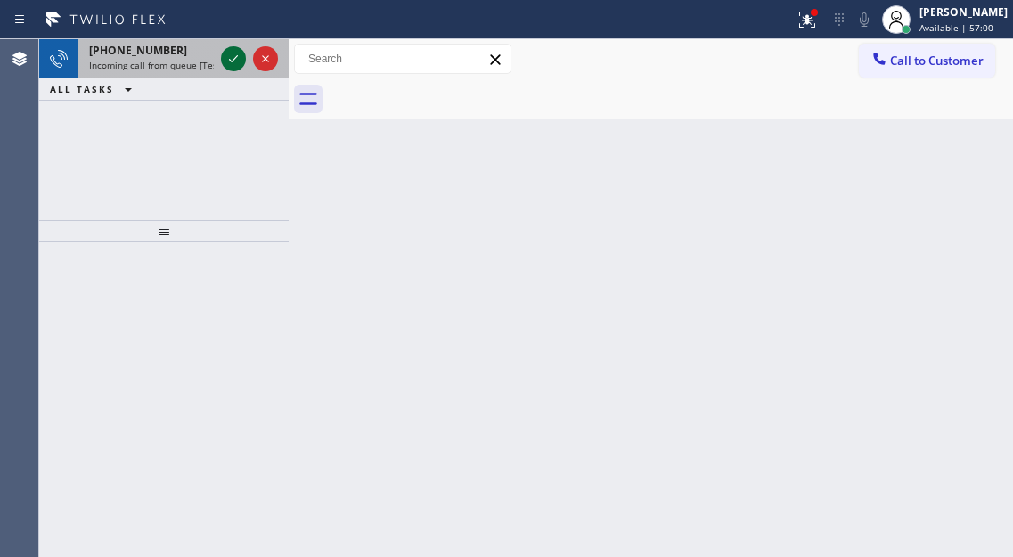
click at [229, 55] on icon at bounding box center [233, 58] width 21 height 21
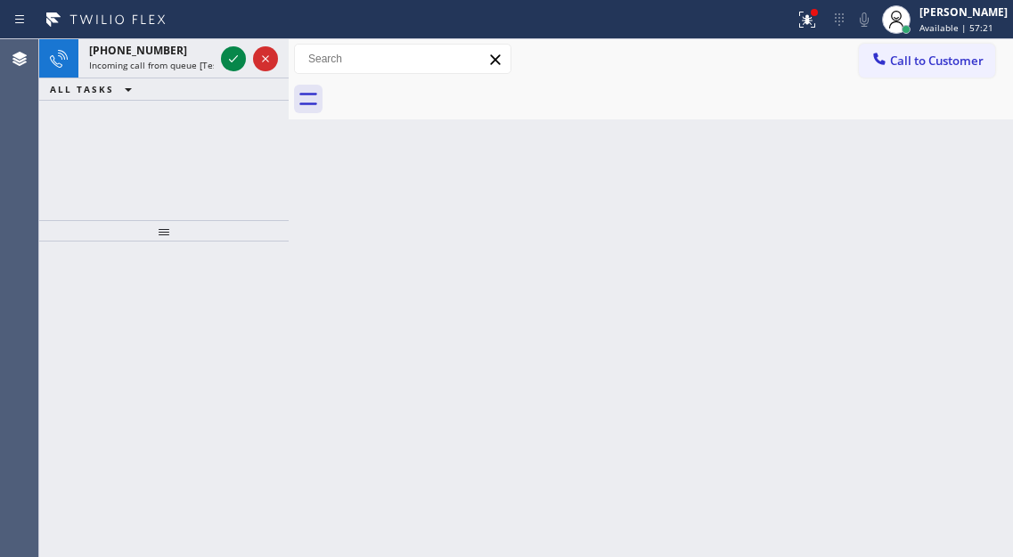
click at [229, 55] on icon at bounding box center [233, 58] width 21 height 21
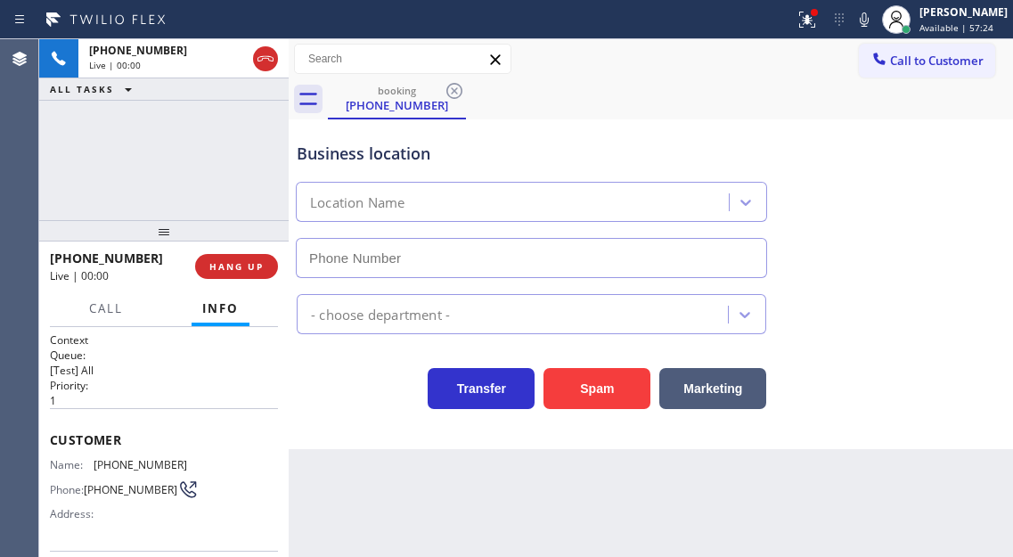
type input "[PHONE_NUMBER]"
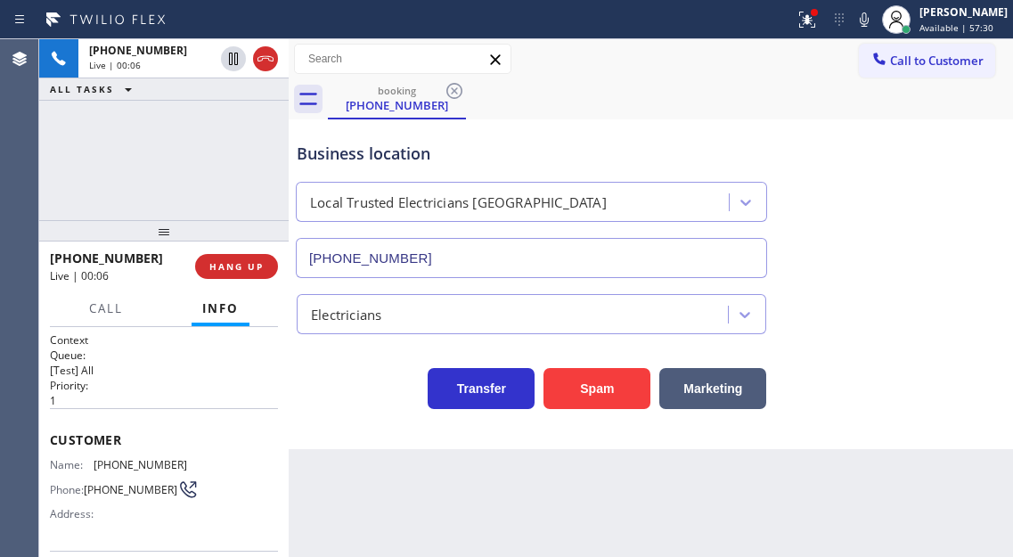
click at [162, 462] on span "[PHONE_NUMBER]" at bounding box center [141, 464] width 94 height 13
copy span "[PHONE_NUMBER]"
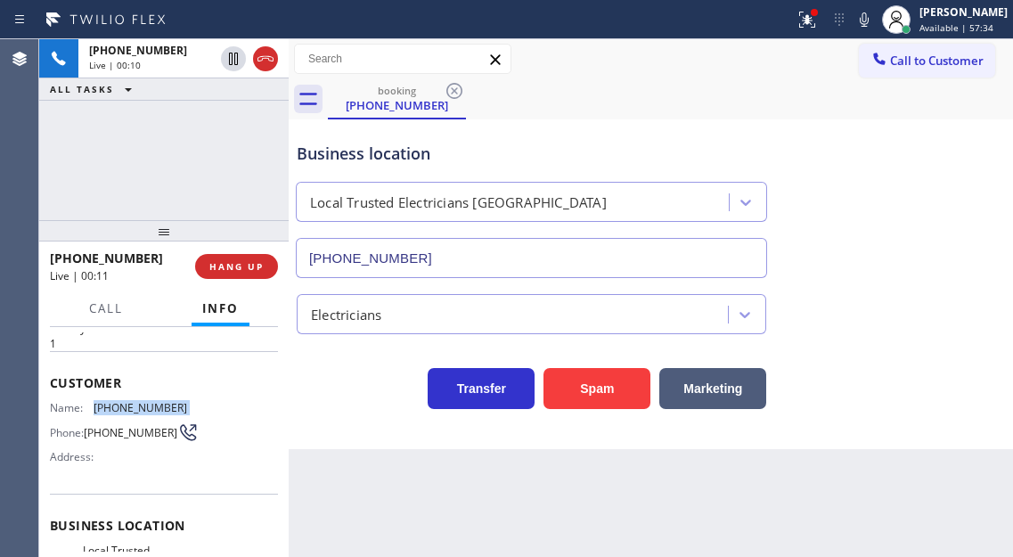
scroll to position [178, 0]
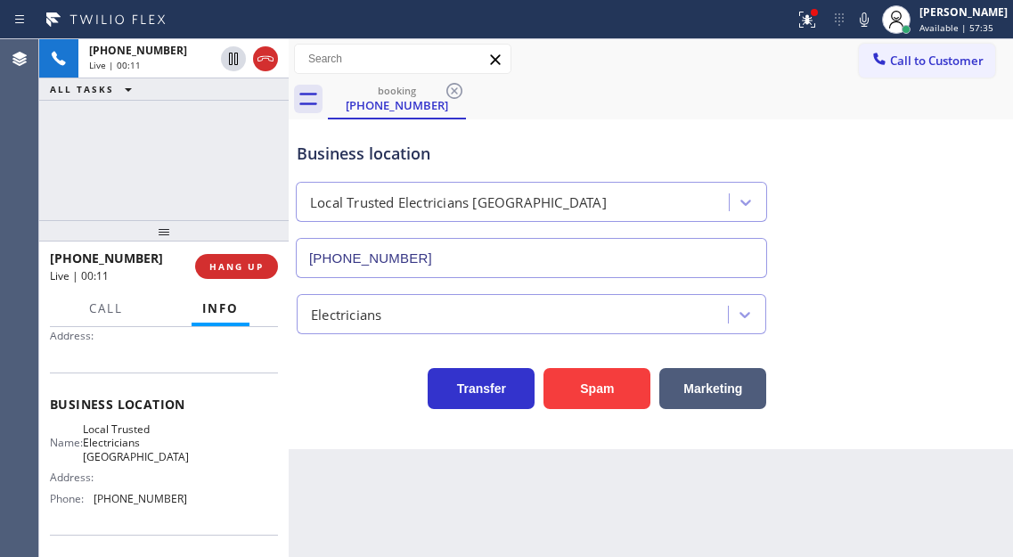
click at [130, 453] on span "Local Trusted Electricians [GEOGRAPHIC_DATA]" at bounding box center [136, 442] width 106 height 41
copy span "Local Trusted Electricians [GEOGRAPHIC_DATA]"
click at [261, 434] on div "Name: Local Trusted Electricians Long Beach Address: Phone: (562) 276-2419" at bounding box center [164, 467] width 228 height 90
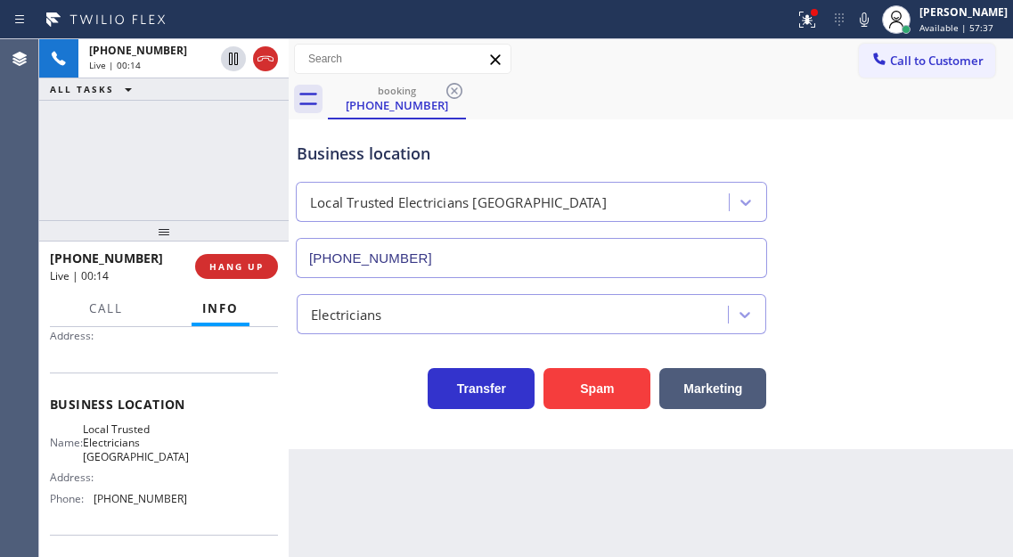
click at [152, 505] on span "[PHONE_NUMBER]" at bounding box center [141, 498] width 94 height 13
copy span "[PHONE_NUMBER]"
click at [929, 190] on div "Business location Local Trusted Electricians Long Beach (562) 276-2419" at bounding box center [650, 197] width 715 height 161
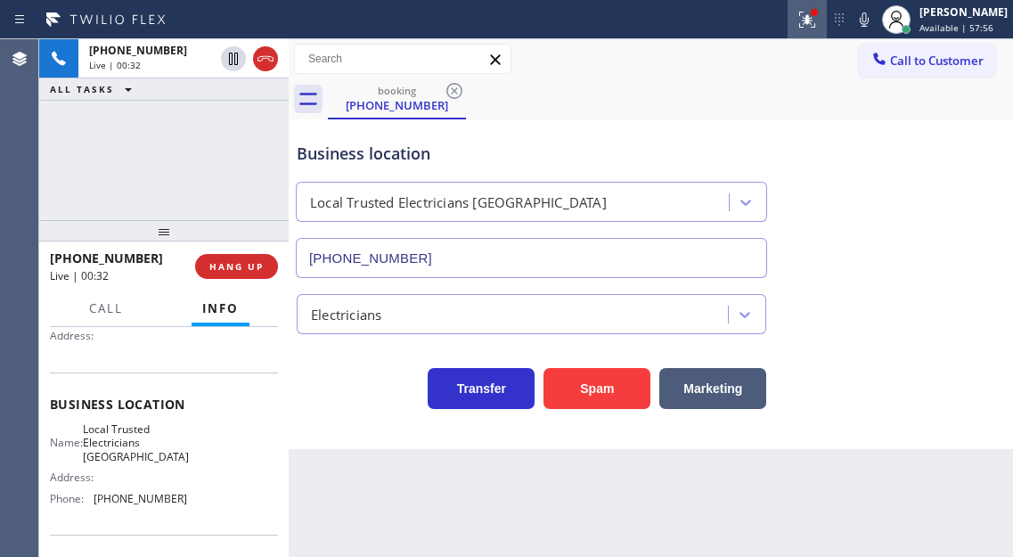
click at [811, 29] on div at bounding box center [806, 19] width 39 height 21
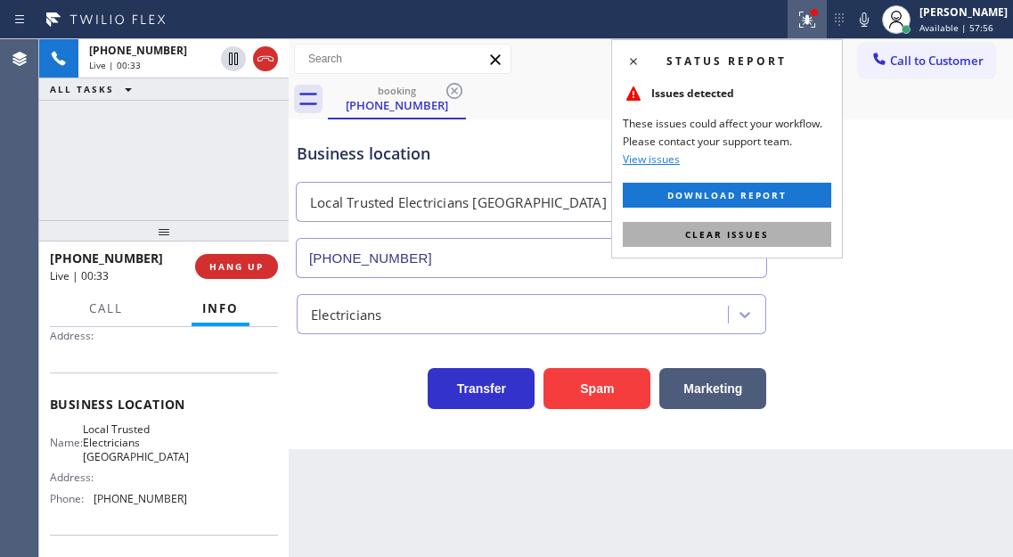
click at [778, 233] on button "Clear issues" at bounding box center [727, 234] width 208 height 25
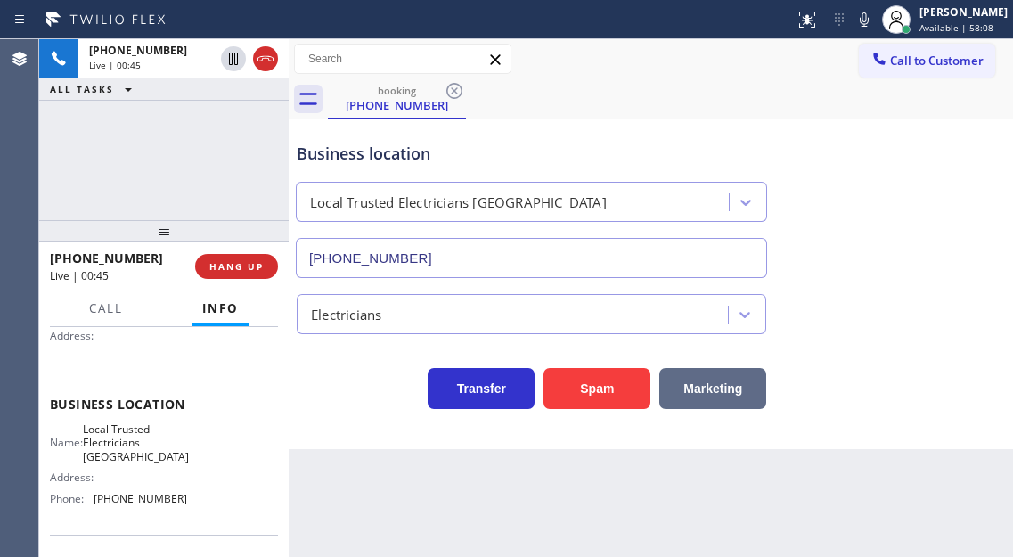
click at [706, 390] on button "Marketing" at bounding box center [712, 388] width 107 height 41
click at [705, 389] on button "Marketing" at bounding box center [712, 388] width 107 height 41
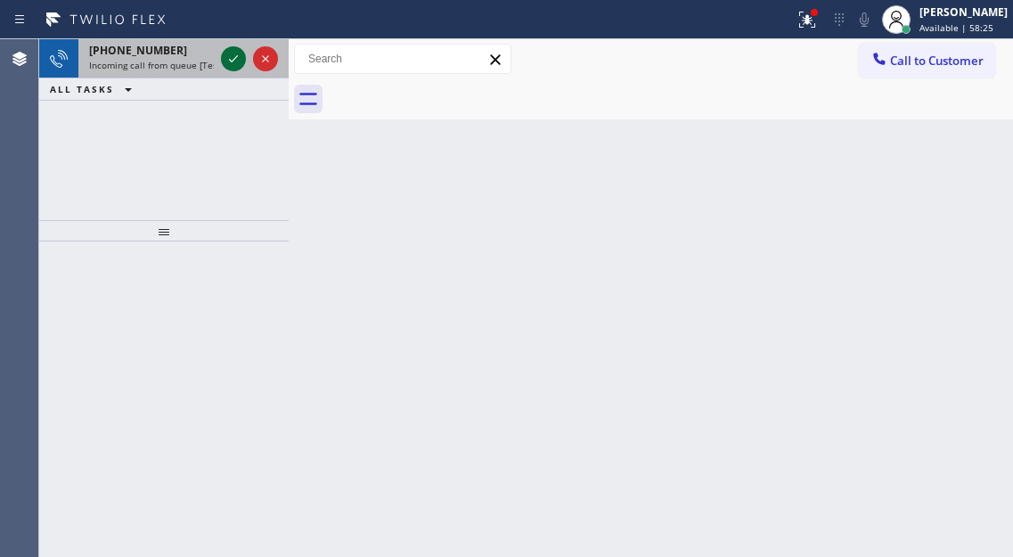
click at [237, 69] on icon at bounding box center [233, 58] width 21 height 21
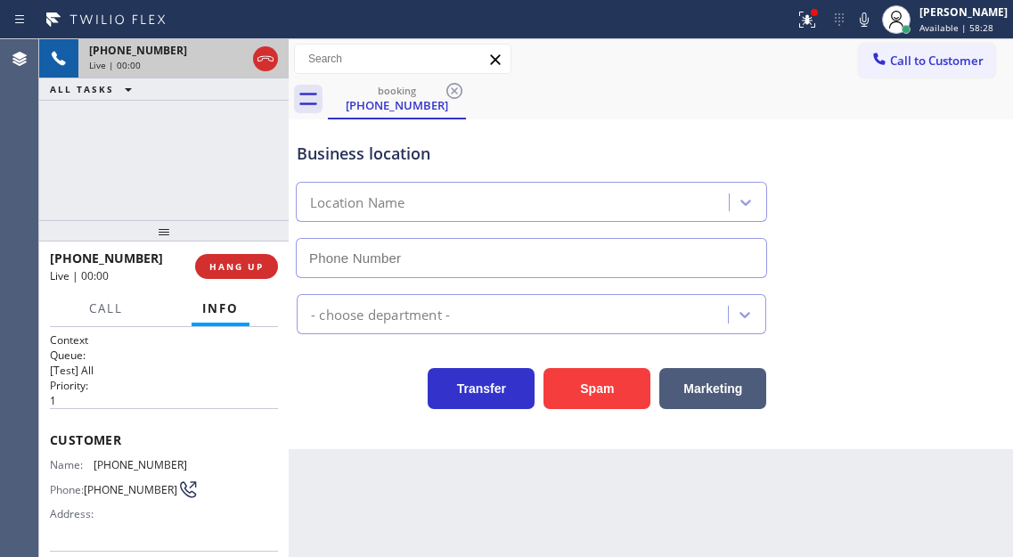
type input "(646) 846-9755"
click at [142, 469] on span "(917) 536-1860" at bounding box center [141, 464] width 94 height 13
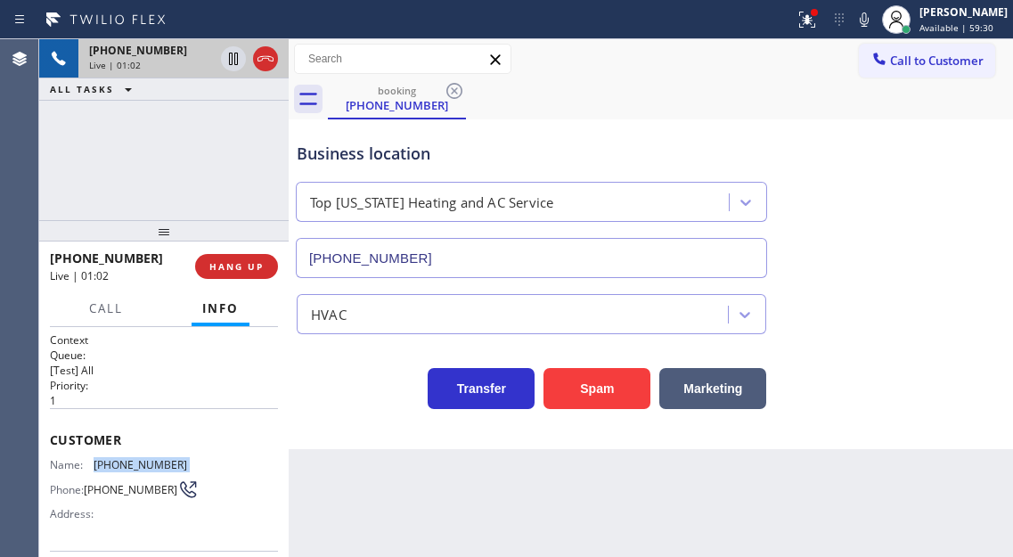
click at [142, 469] on span "(917) 536-1860" at bounding box center [141, 464] width 94 height 13
copy span "(917) 536-1860"
click at [258, 391] on h2 "Priority:" at bounding box center [164, 385] width 228 height 15
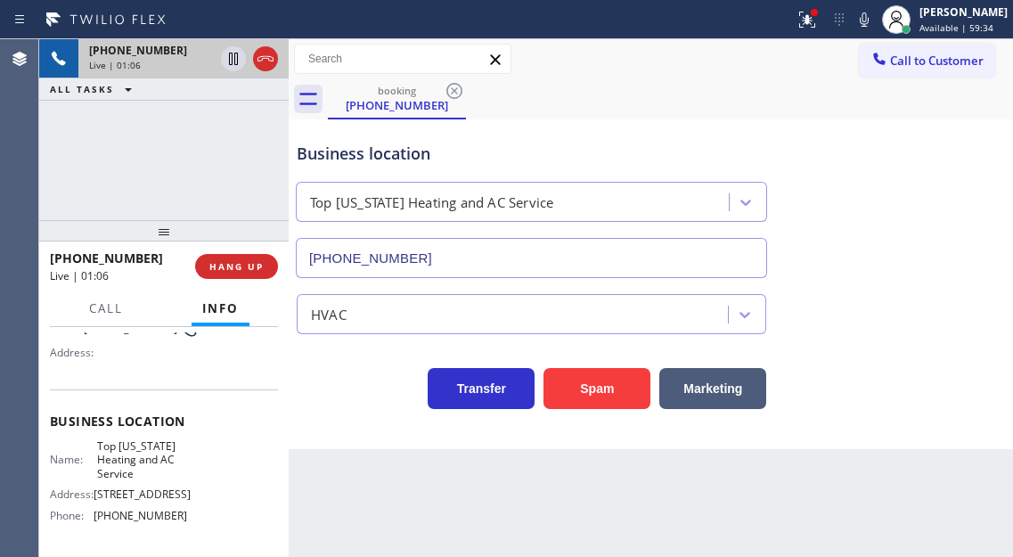
scroll to position [178, 0]
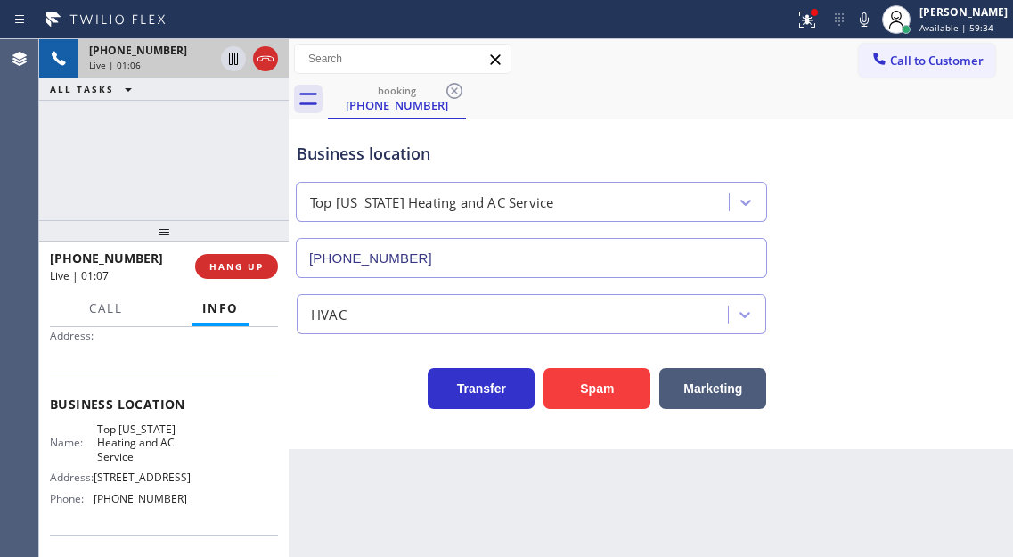
click at [143, 444] on span "Top New York Heating and AC Service" at bounding box center [141, 442] width 89 height 41
copy span "Top New York Heating and AC Service"
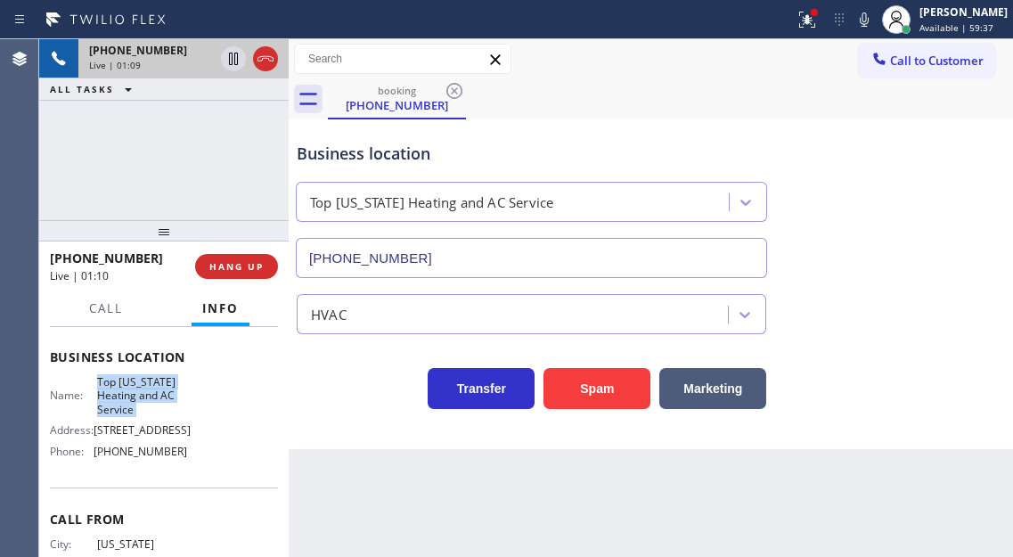
scroll to position [267, 0]
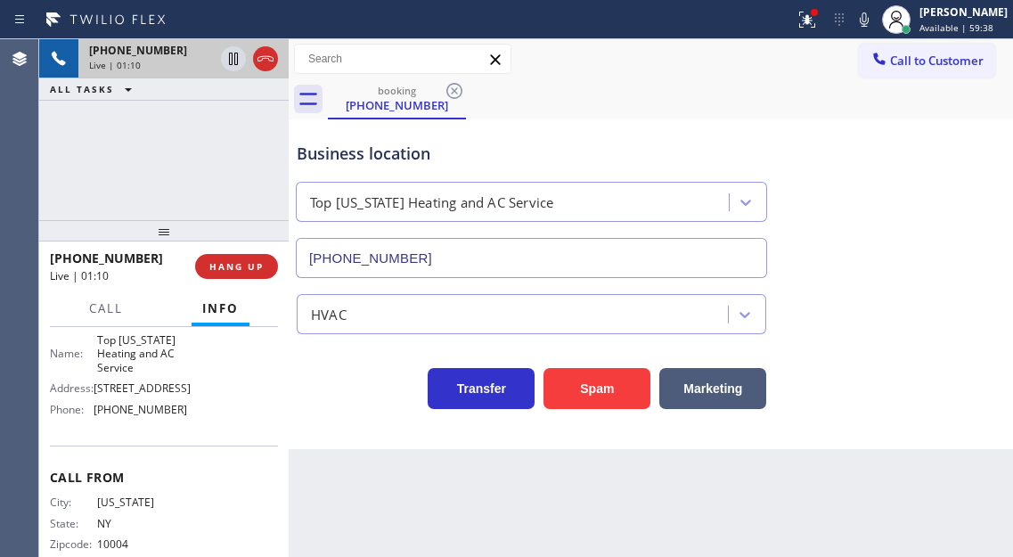
click at [171, 413] on span "(646) 846-9755" at bounding box center [141, 409] width 94 height 13
copy span "(646) 846-9755"
click at [818, 24] on icon at bounding box center [806, 19] width 21 height 21
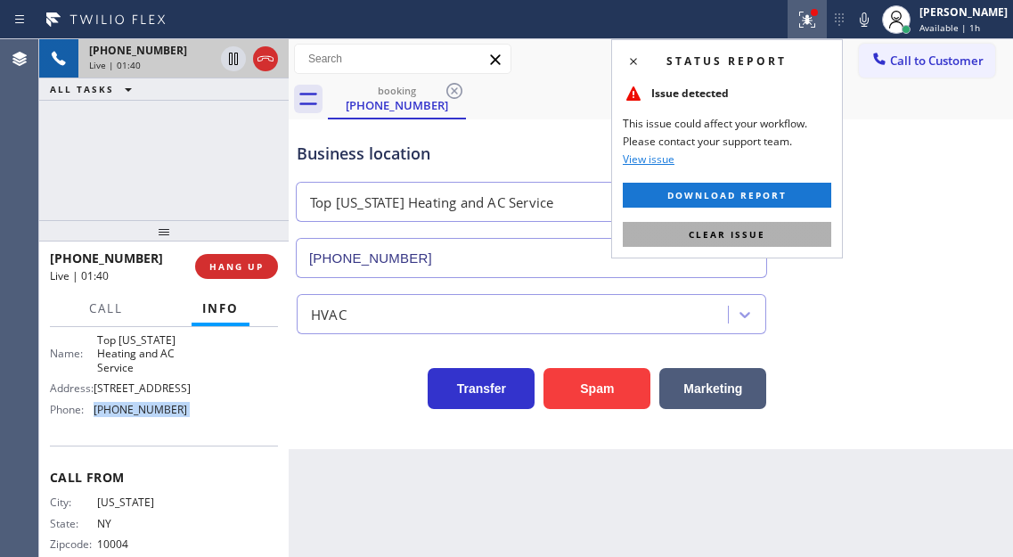
click at [786, 233] on button "Clear issue" at bounding box center [727, 234] width 208 height 25
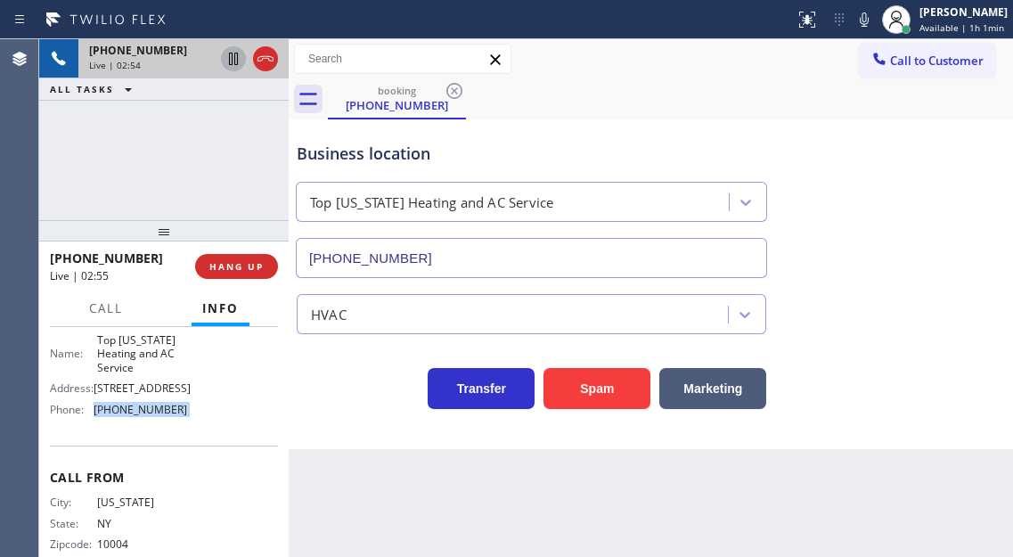
click at [228, 60] on icon at bounding box center [233, 58] width 21 height 21
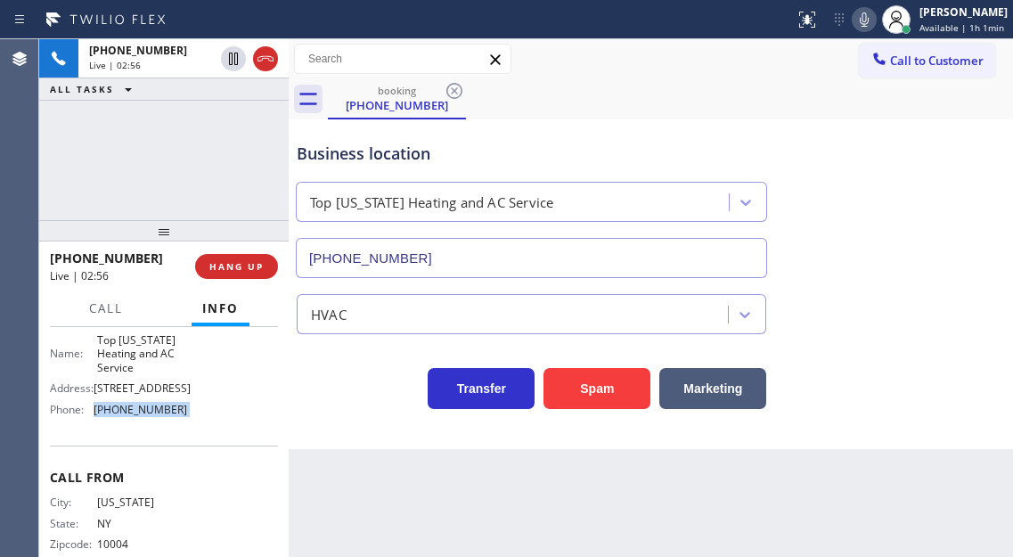
click at [869, 25] on icon at bounding box center [863, 19] width 21 height 21
click at [925, 135] on div "Business location Top New York Heating and AC Service (646) 846-9755" at bounding box center [650, 197] width 715 height 161
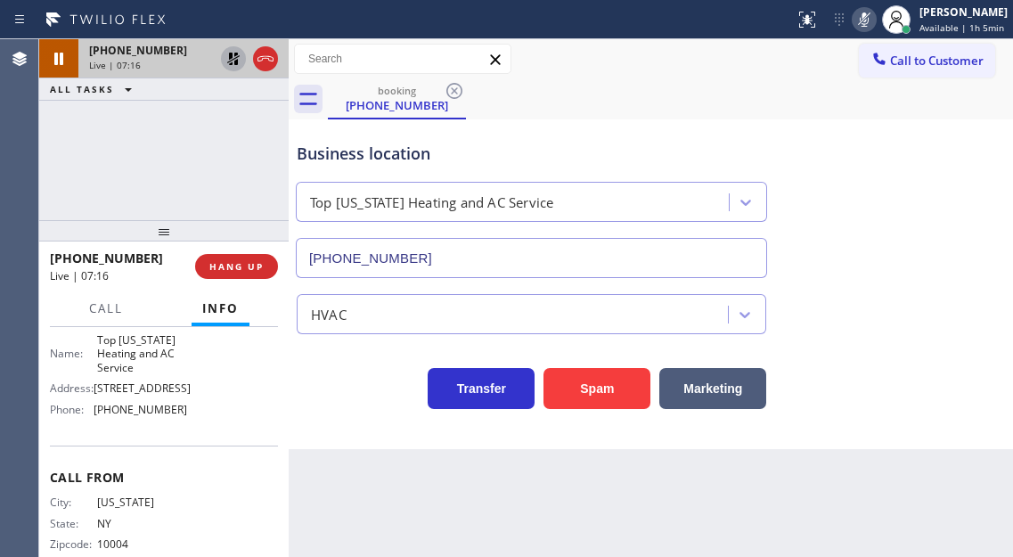
click at [234, 61] on icon at bounding box center [233, 59] width 12 height 12
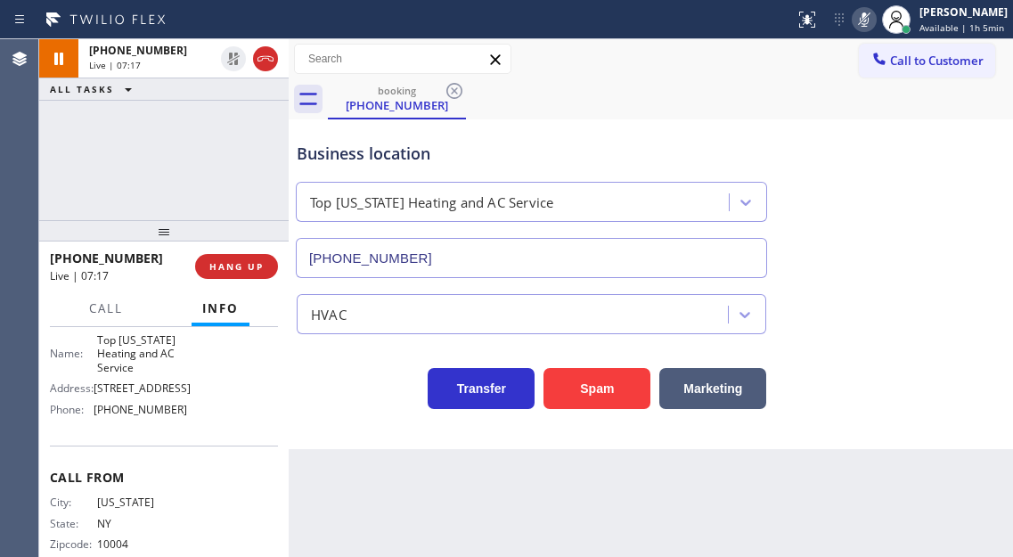
click at [875, 10] on icon at bounding box center [863, 19] width 21 height 21
click at [869, 18] on icon at bounding box center [863, 19] width 21 height 21
click at [875, 20] on icon at bounding box center [863, 19] width 21 height 21
click at [931, 180] on div "Business location Top New York Heating and AC Service (646) 846-9755" at bounding box center [650, 197] width 715 height 161
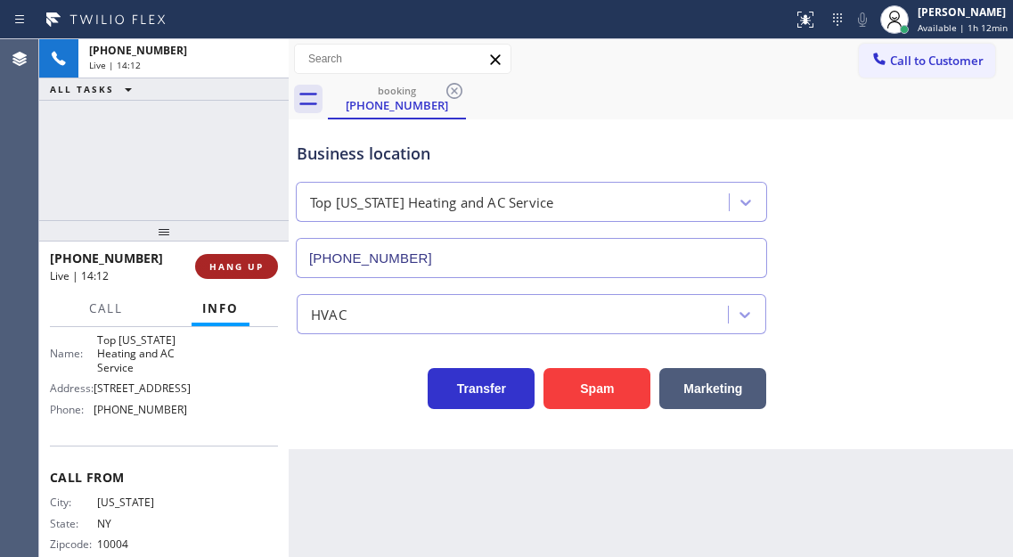
click at [237, 266] on span "HANG UP" at bounding box center [236, 266] width 54 height 12
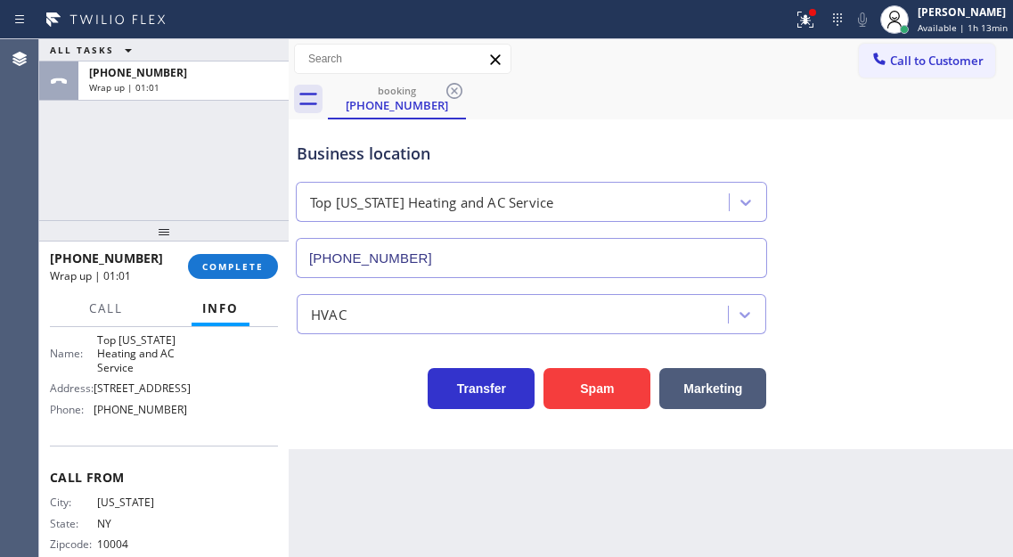
click at [1002, 152] on div "Business location Top New York Heating and AC Service (646) 846-9755" at bounding box center [650, 197] width 715 height 161
click at [942, 31] on span "Available | 1h 13min" at bounding box center [963, 27] width 90 height 12
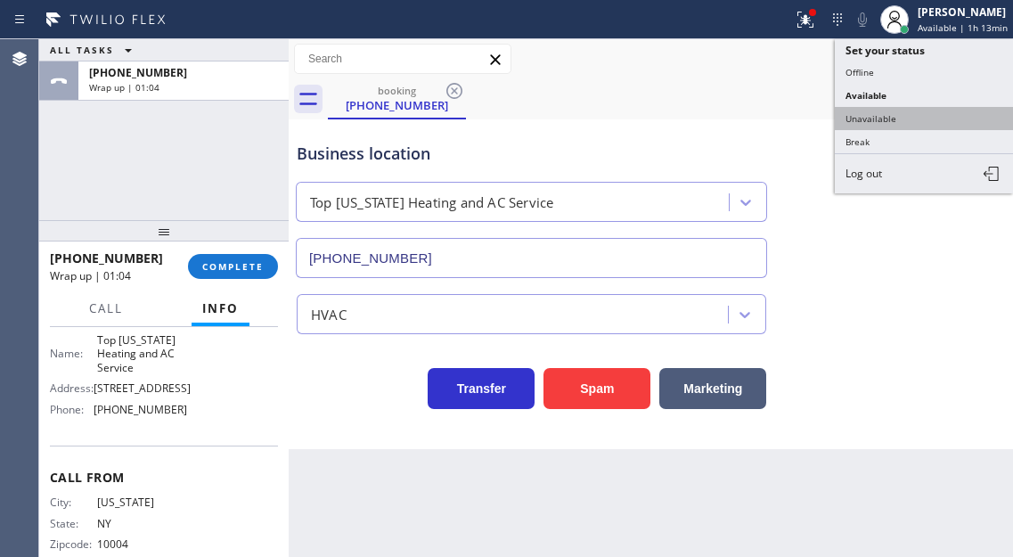
click at [885, 119] on button "Unavailable" at bounding box center [924, 118] width 178 height 23
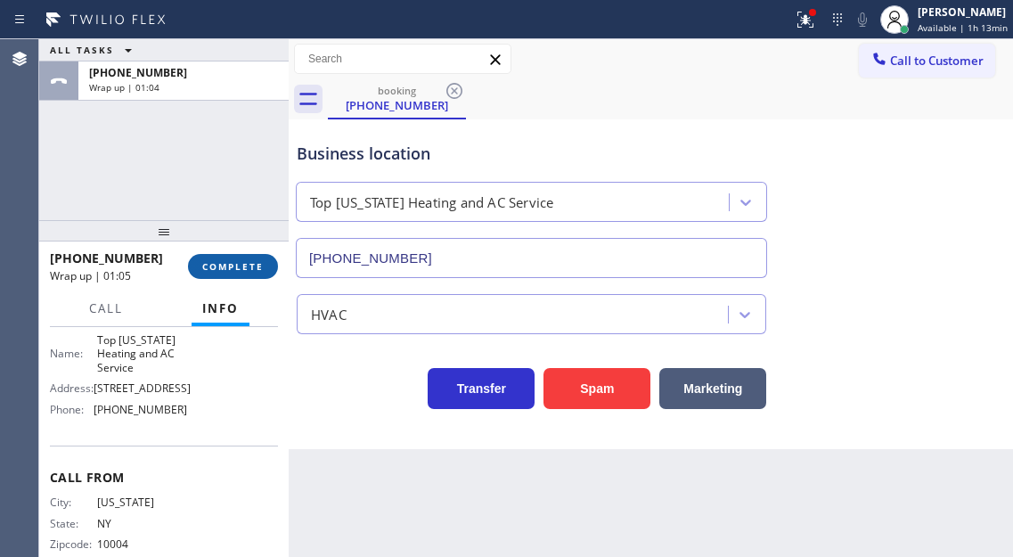
click at [265, 269] on button "COMPLETE" at bounding box center [233, 266] width 90 height 25
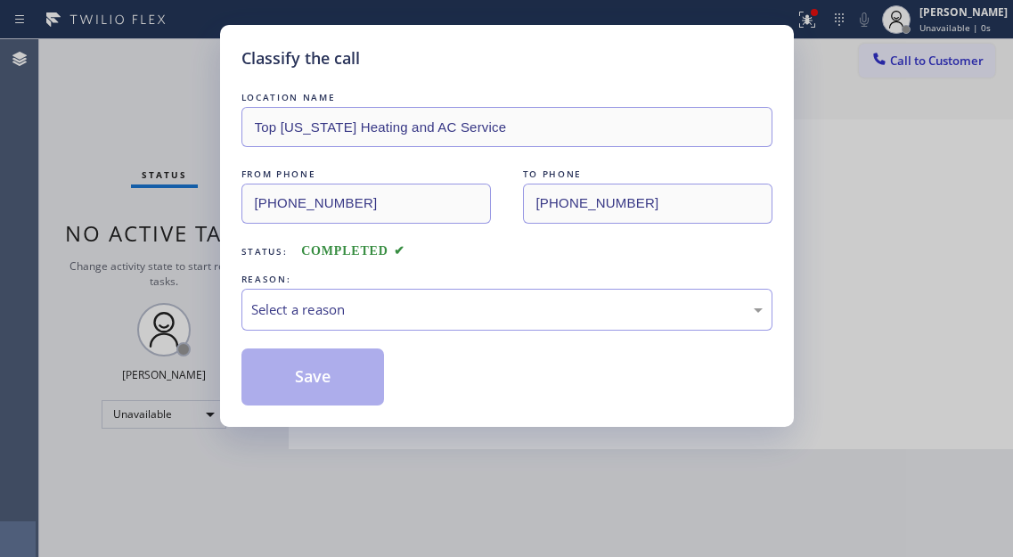
click at [431, 318] on div "Select a reason" at bounding box center [506, 309] width 511 height 20
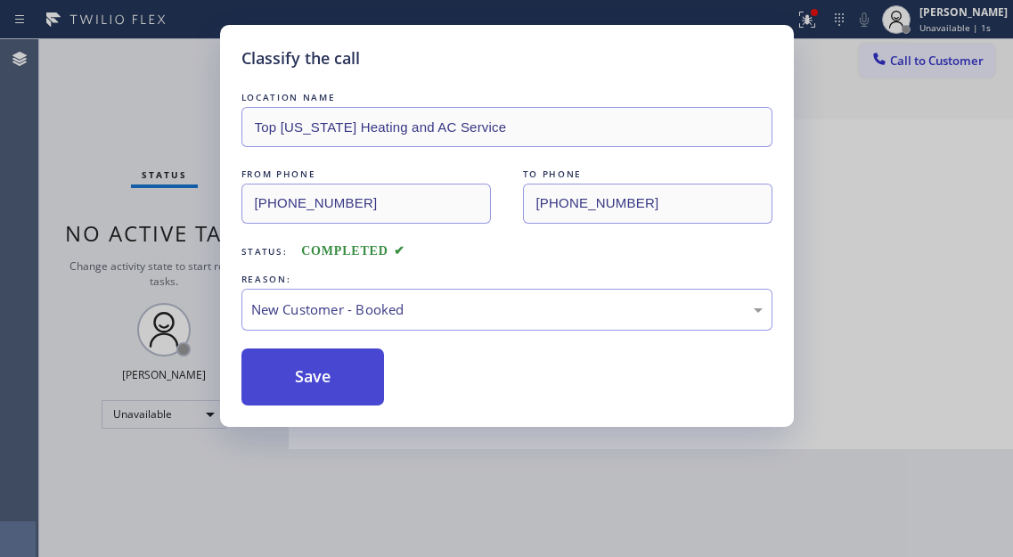
click at [352, 380] on button "Save" at bounding box center [312, 376] width 143 height 57
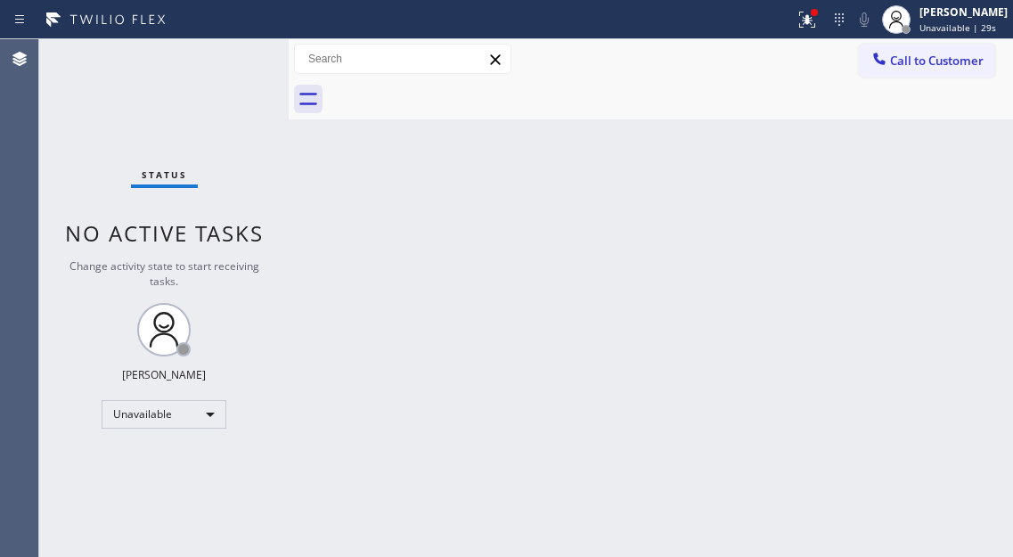
click at [953, 292] on div "Back to Dashboard Change Sender ID Customers Technicians Select a contact Outbo…" at bounding box center [651, 298] width 724 height 518
click at [920, 59] on span "Call to Customer" at bounding box center [937, 61] width 94 height 16
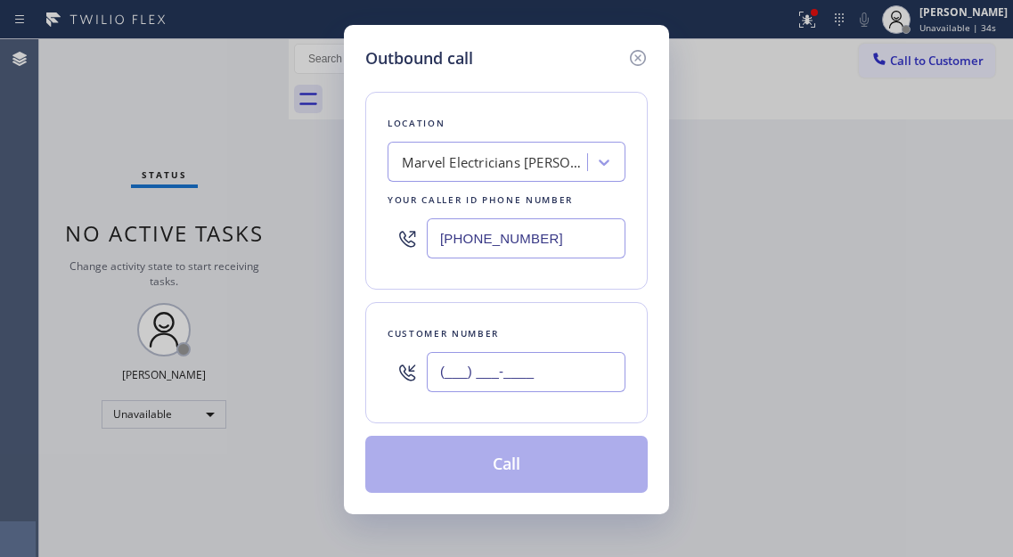
click at [500, 366] on input "(___) ___-____" at bounding box center [526, 372] width 199 height 40
paste input "917) 536-1860"
type input "(917) 536-1860"
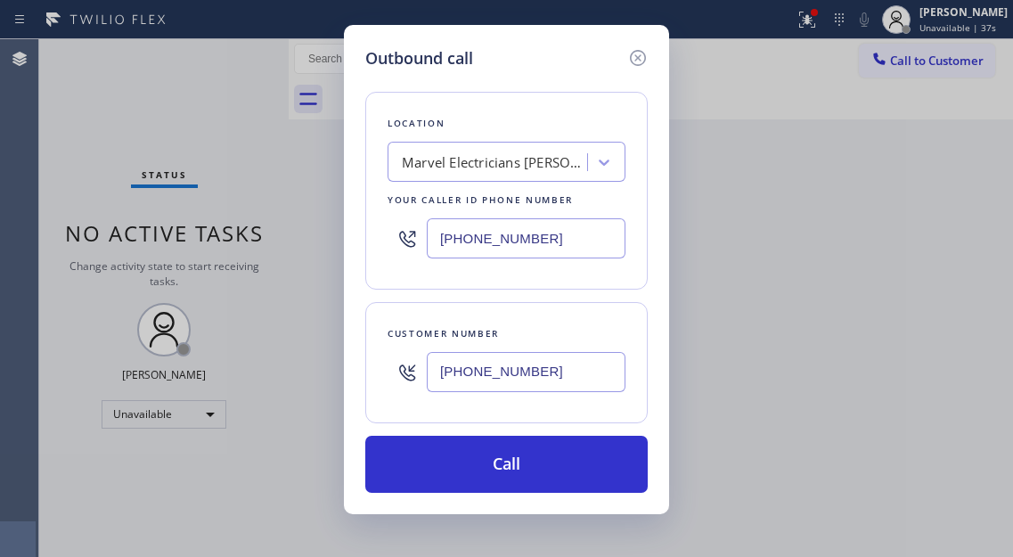
click at [492, 233] on input "[PHONE_NUMBER]" at bounding box center [526, 238] width 199 height 40
paste input "646) 846-9755"
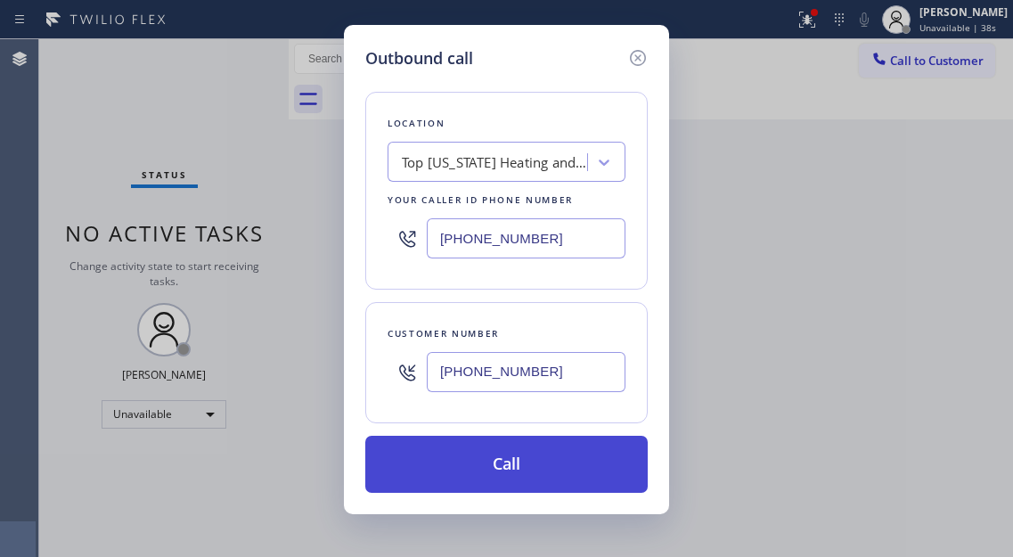
type input "(646) 846-9755"
click at [536, 455] on button "Call" at bounding box center [506, 464] width 282 height 57
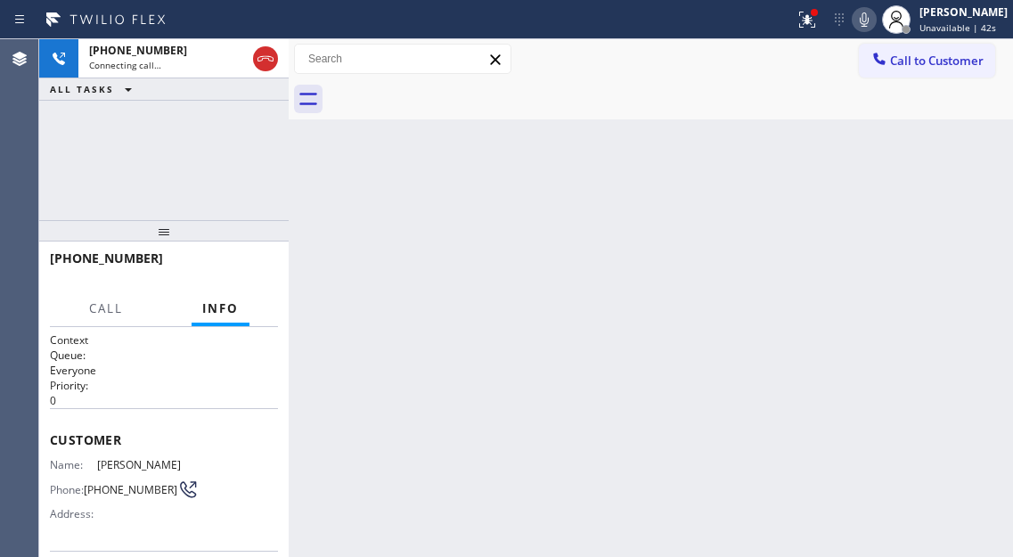
click at [929, 215] on div "Back to Dashboard Change Sender ID Customers Technicians Select a contact Outbo…" at bounding box center [651, 298] width 724 height 518
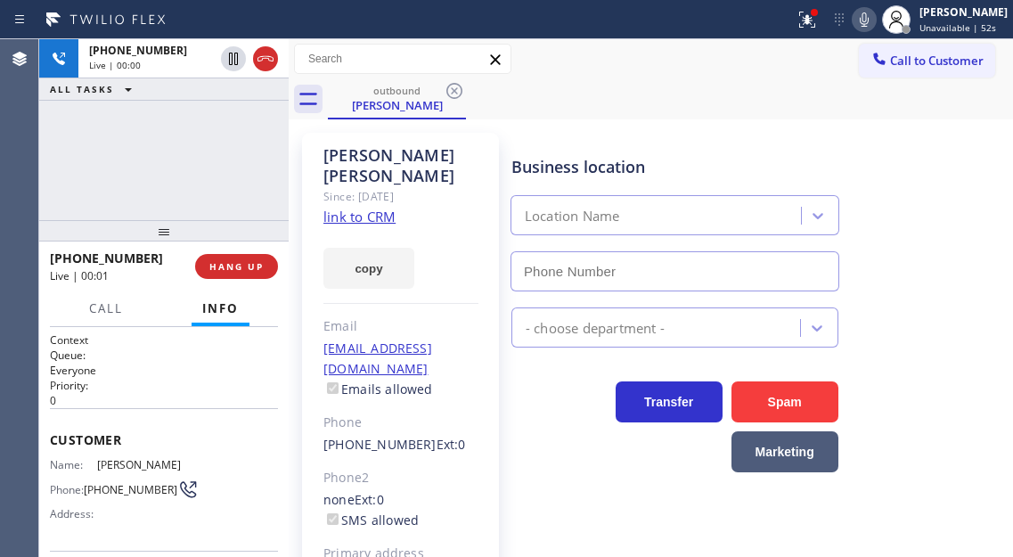
type input "(646) 846-9755"
click at [215, 153] on div "+19175361860 Live | 00:26 ALL TASKS ALL TASKS ACTIVE TASKS TASKS IN WRAP UP" at bounding box center [163, 129] width 249 height 181
click at [229, 199] on div "+19175361860 Live | 00:27 ALL TASKS ALL TASKS ACTIVE TASKS TASKS IN WRAP UP" at bounding box center [163, 129] width 249 height 181
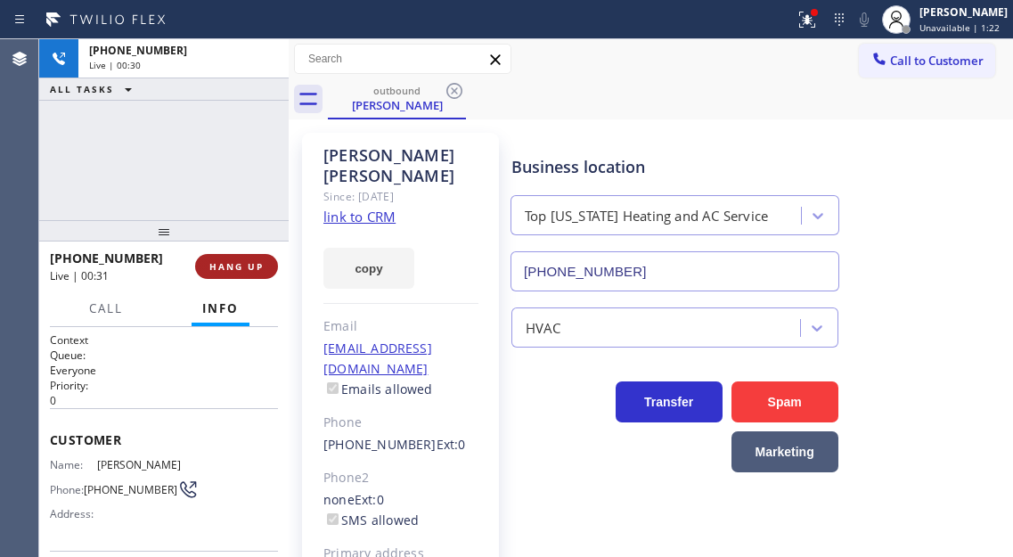
click at [244, 265] on span "HANG UP" at bounding box center [236, 266] width 54 height 12
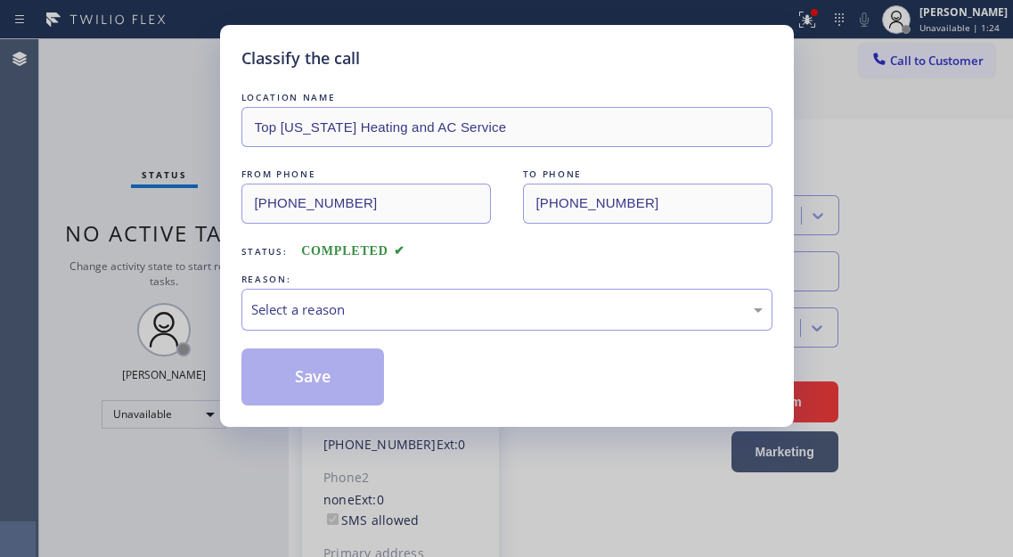
click at [244, 265] on div "LOCATION NAME Top New York Heating and AC Service FROM PHONE (646) 846-9755 TO …" at bounding box center [506, 246] width 531 height 317
click at [362, 312] on div "Select a reason" at bounding box center [506, 309] width 511 height 20
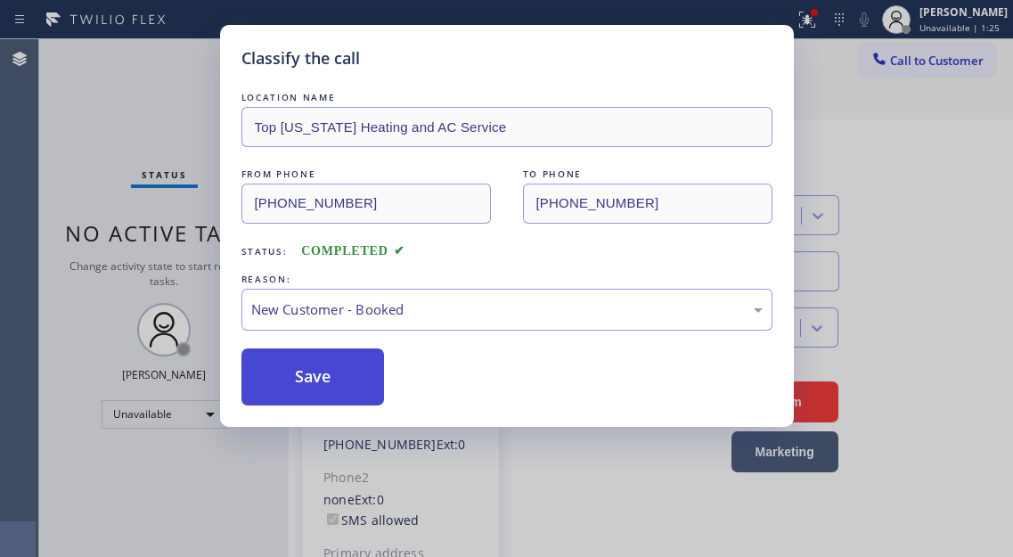
click at [330, 371] on button "Save" at bounding box center [312, 376] width 143 height 57
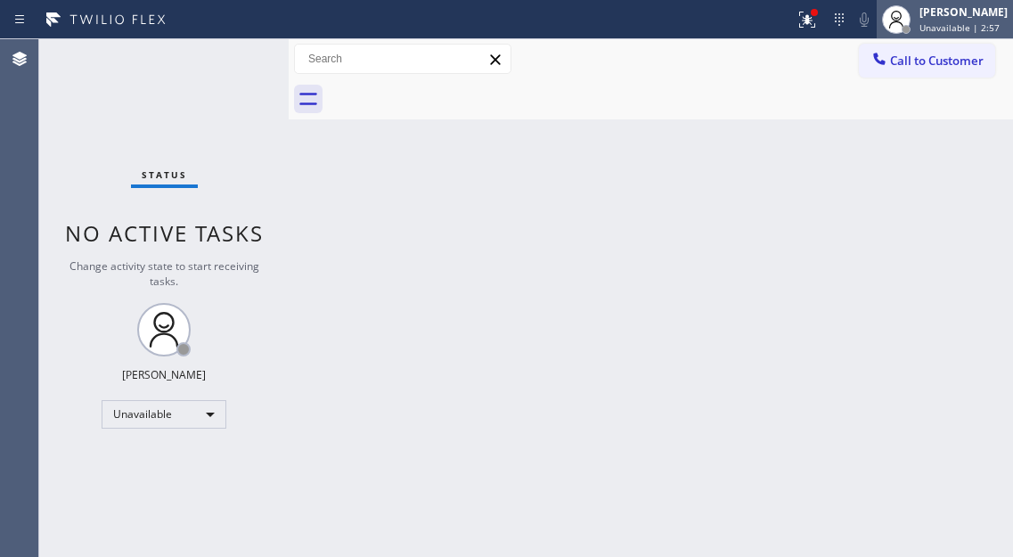
click at [916, 23] on div at bounding box center [896, 19] width 39 height 39
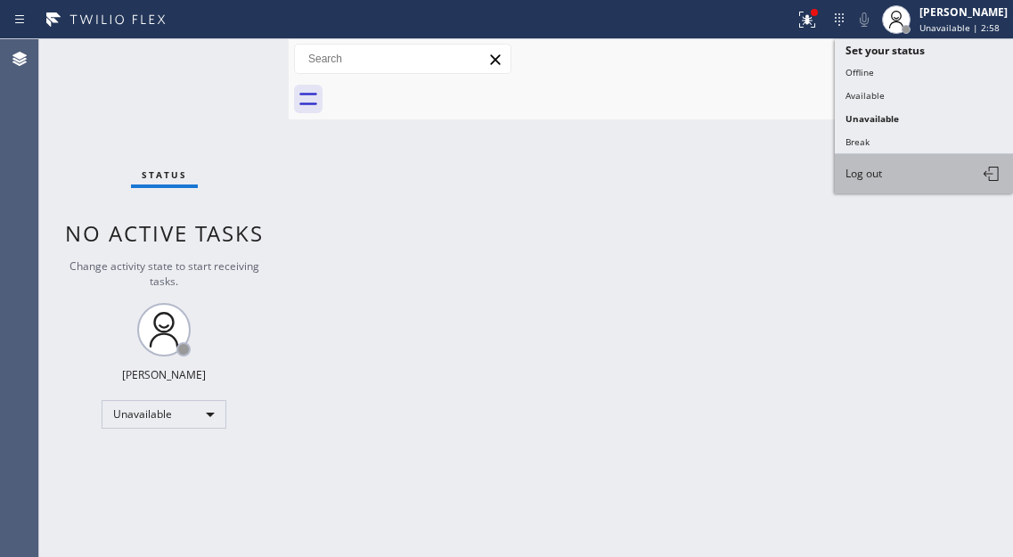
click at [921, 171] on button "Log out" at bounding box center [924, 173] width 178 height 39
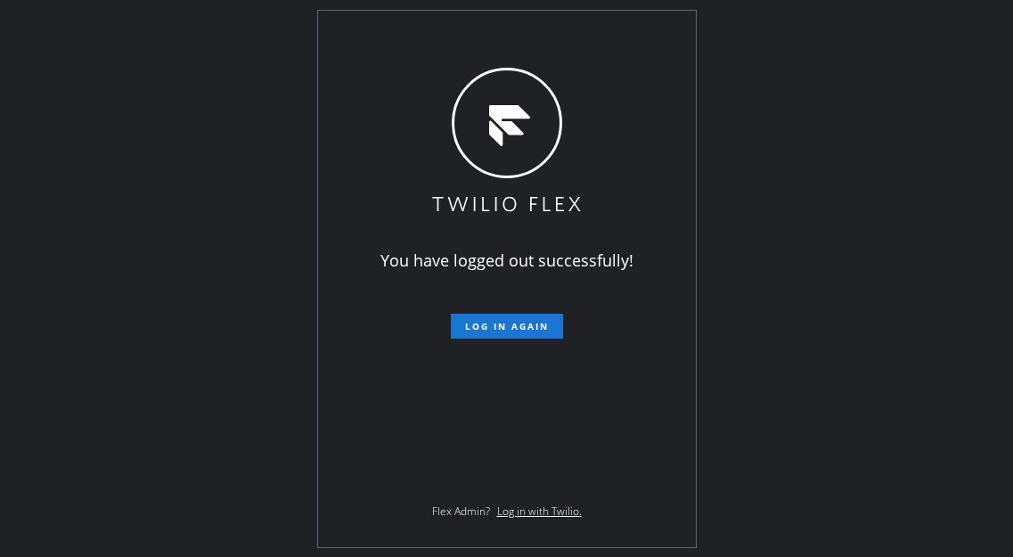
click at [990, 194] on div "You have logged out successfully! Log in again Flex Admin? Log in with Twilio." at bounding box center [506, 278] width 1013 height 557
click at [930, 149] on div "You have logged out successfully! Log in again Flex Admin? Log in with Twilio." at bounding box center [506, 278] width 1013 height 557
click at [936, 164] on div "You have logged out successfully! Log in again Flex Admin? Log in with Twilio." at bounding box center [506, 278] width 1013 height 557
click at [914, 231] on div "You have logged out successfully! Log in again Flex Admin? Log in with Twilio." at bounding box center [506, 278] width 1013 height 557
click at [926, 241] on div "You have logged out successfully! Log in again Flex Admin? Log in with Twilio." at bounding box center [506, 278] width 1013 height 557
